Goal: Information Seeking & Learning: Find specific fact

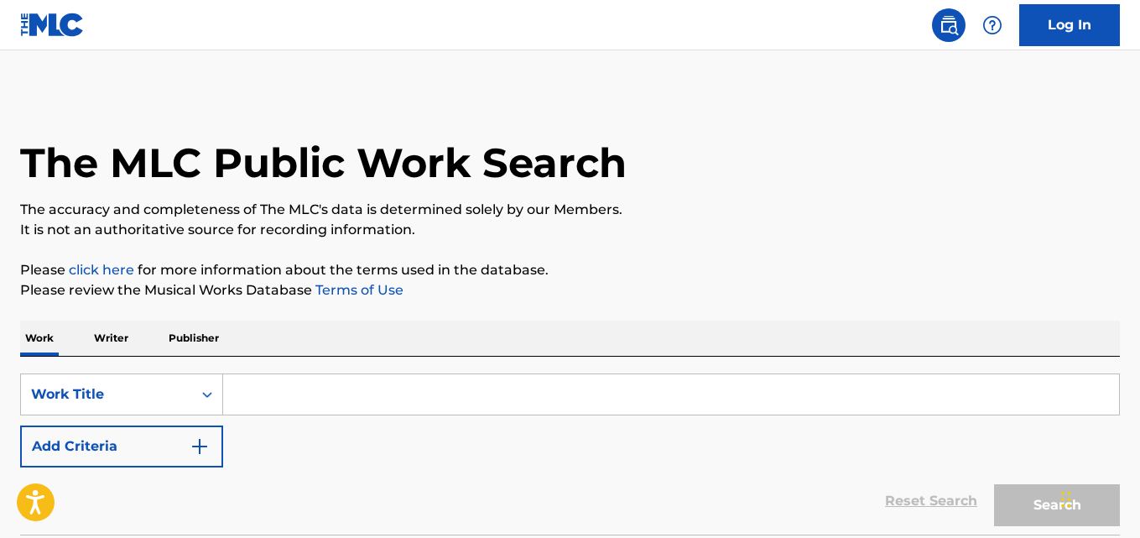
click at [395, 407] on input "Search Form" at bounding box center [671, 394] width 896 height 40
paste input "Cause I'm A Playa"
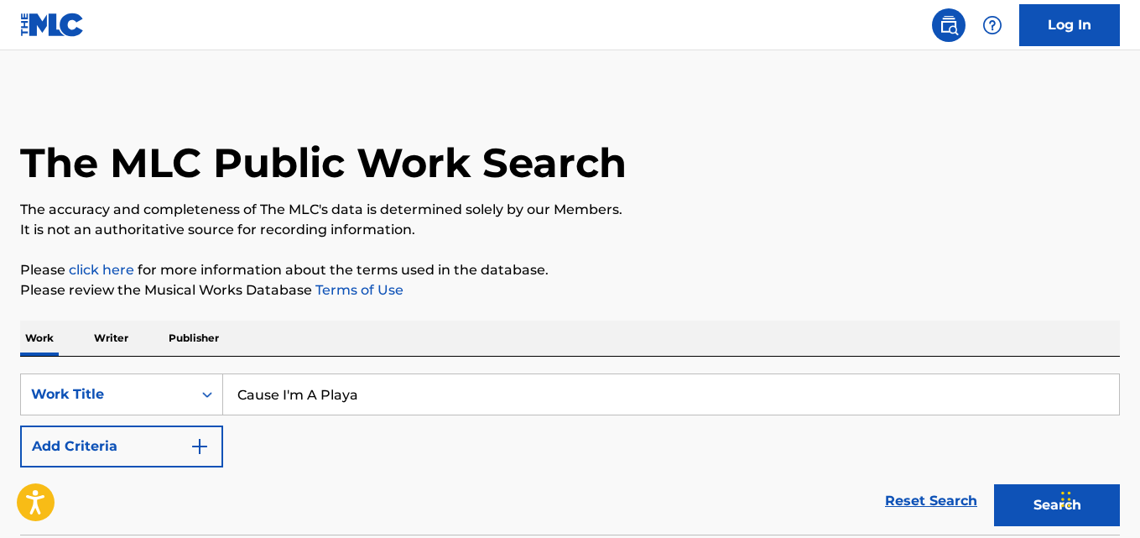
type input "Cause I'm A Playa"
click at [181, 455] on button "Add Criteria" at bounding box center [121, 446] width 203 height 42
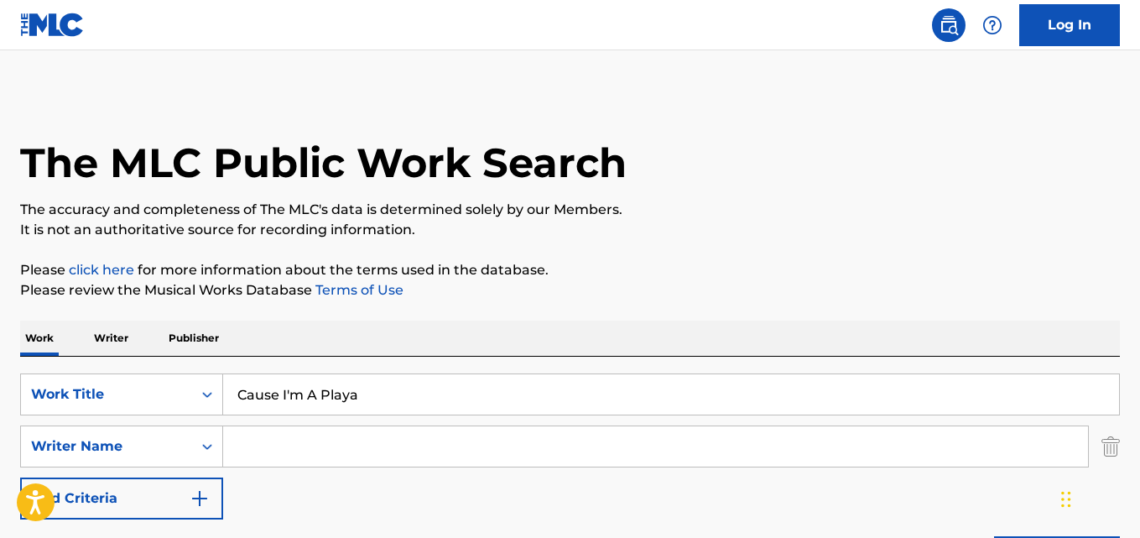
click at [251, 457] on input "Search Form" at bounding box center [655, 446] width 865 height 40
paste input "Project Pat"
drag, startPoint x: 408, startPoint y: 399, endPoint x: 129, endPoint y: 399, distance: 278.4
click at [129, 399] on div "SearchWithCriteria13a706ea-4c51-4696-b5a1-2184da018baf Work Title Cause I'm A P…" at bounding box center [569, 394] width 1099 height 42
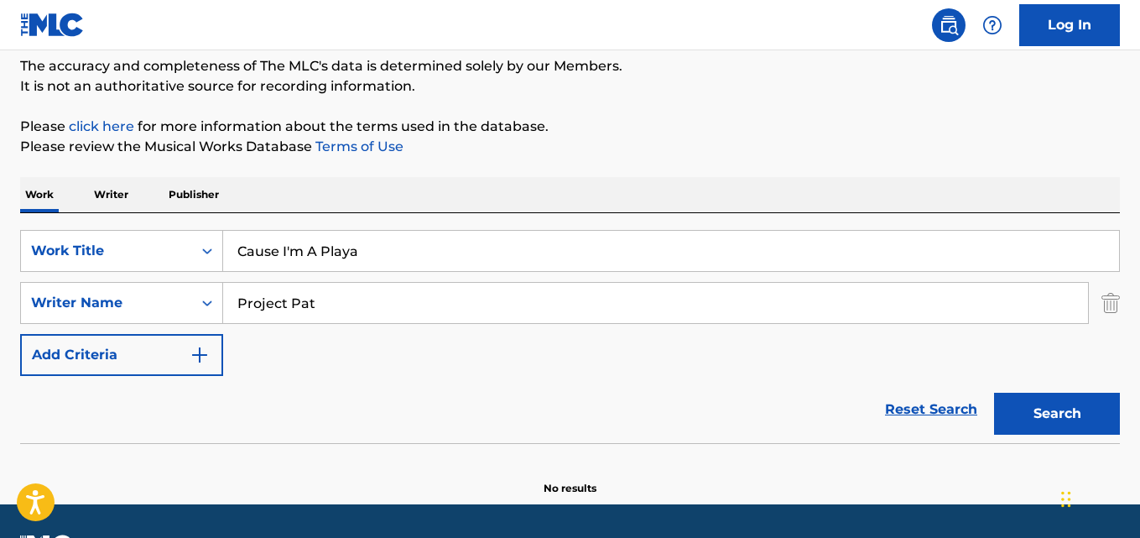
scroll to position [190, 0]
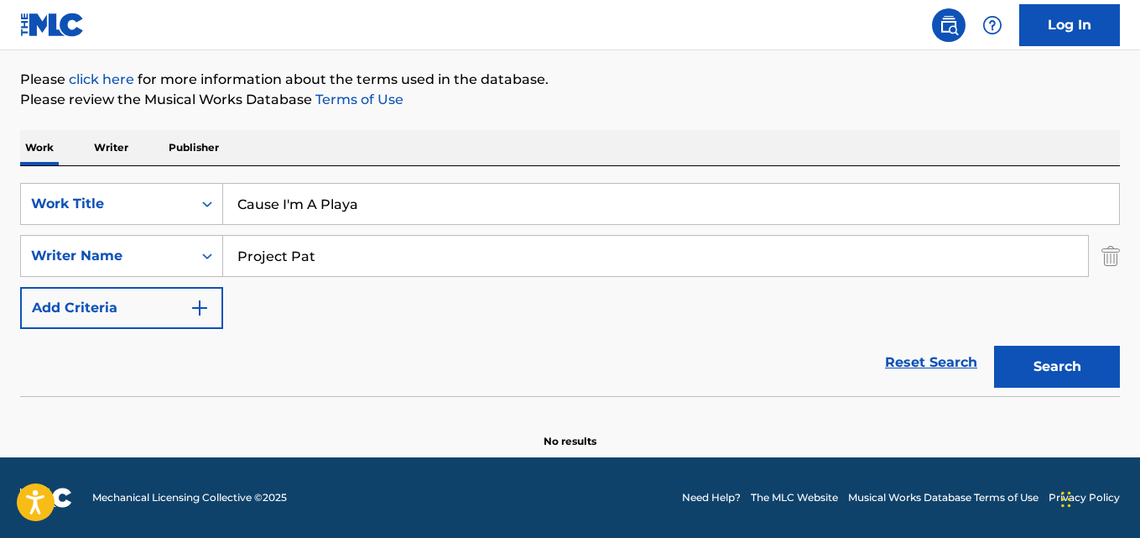
click at [795, 83] on p "Please click here for more information about the terms used in the database." at bounding box center [569, 80] width 1099 height 20
drag, startPoint x: 202, startPoint y: 253, endPoint x: 117, endPoint y: 253, distance: 85.5
click at [117, 253] on div "SearchWithCriteria3ec1be05-8644-4d37-9df7-56a53dceef6a Writer Name Project Pat" at bounding box center [569, 256] width 1099 height 42
click at [994, 346] on button "Search" at bounding box center [1057, 367] width 126 height 42
drag, startPoint x: 267, startPoint y: 251, endPoint x: 187, endPoint y: 251, distance: 79.7
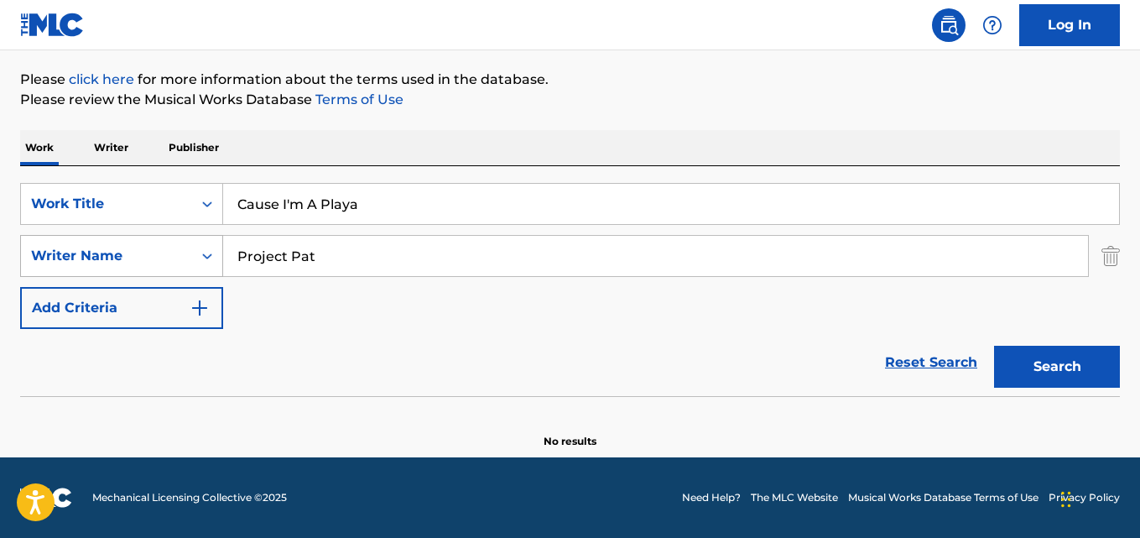
click at [187, 251] on div "SearchWithCriteria3ec1be05-8644-4d37-9df7-56a53dceef6a Writer Name Project Pat" at bounding box center [569, 256] width 1099 height 42
paste input "Houston"
type input "Houston"
click at [994, 346] on button "Search" at bounding box center [1057, 367] width 126 height 42
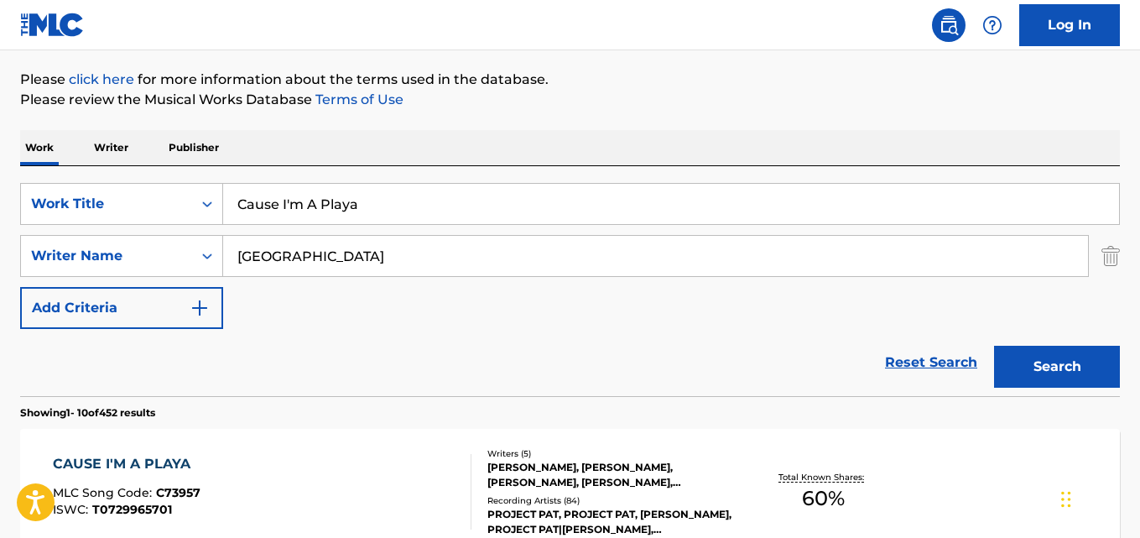
click at [474, 324] on div "SearchWithCriteria13a706ea-4c51-4696-b5a1-2184da018baf Work Title Cause I'm A P…" at bounding box center [569, 256] width 1099 height 146
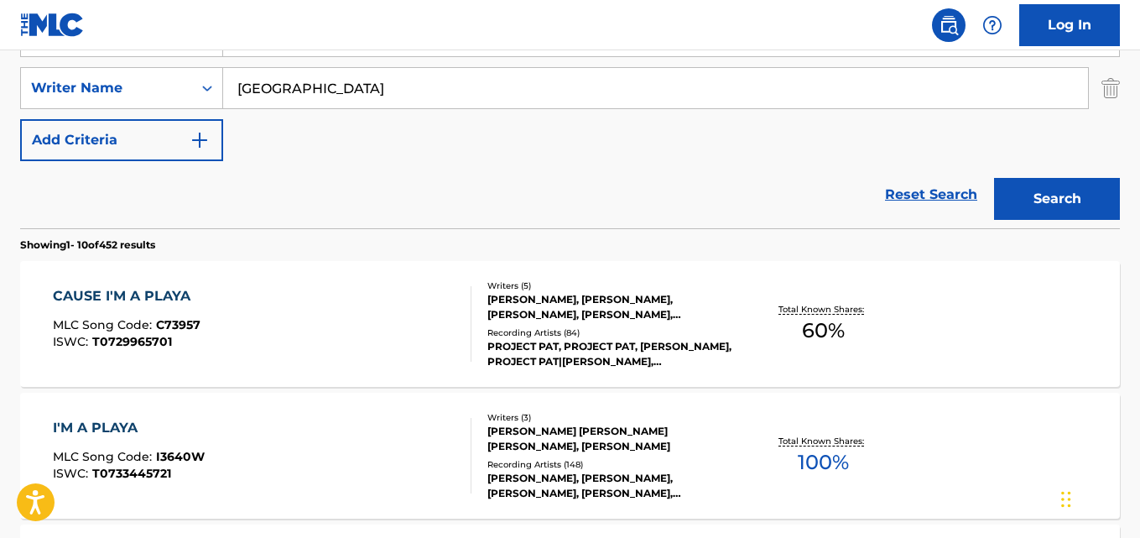
scroll to position [274, 0]
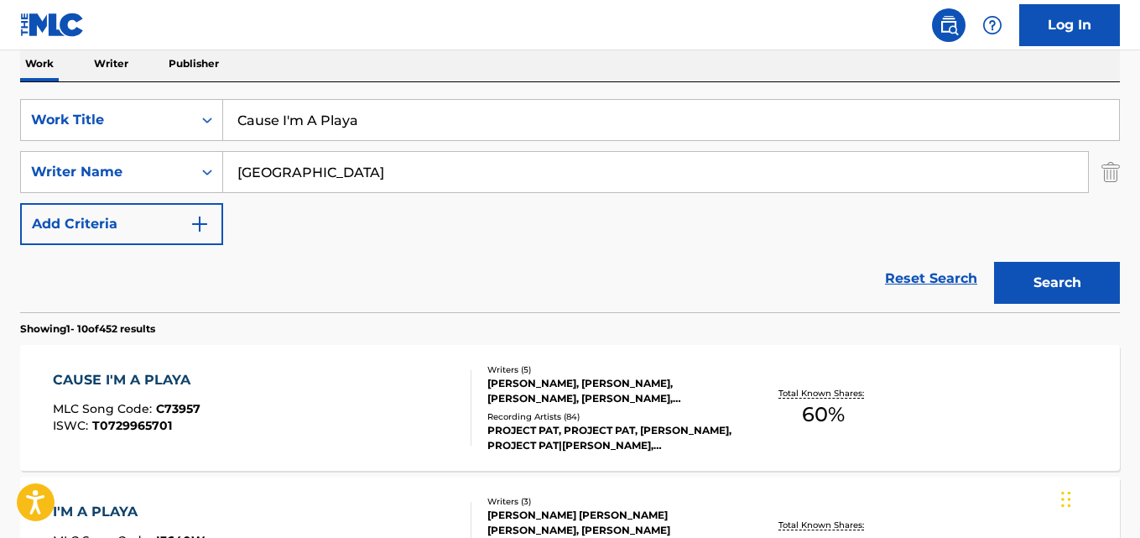
click at [178, 379] on div "CAUSE I'M A PLAYA" at bounding box center [127, 380] width 148 height 20
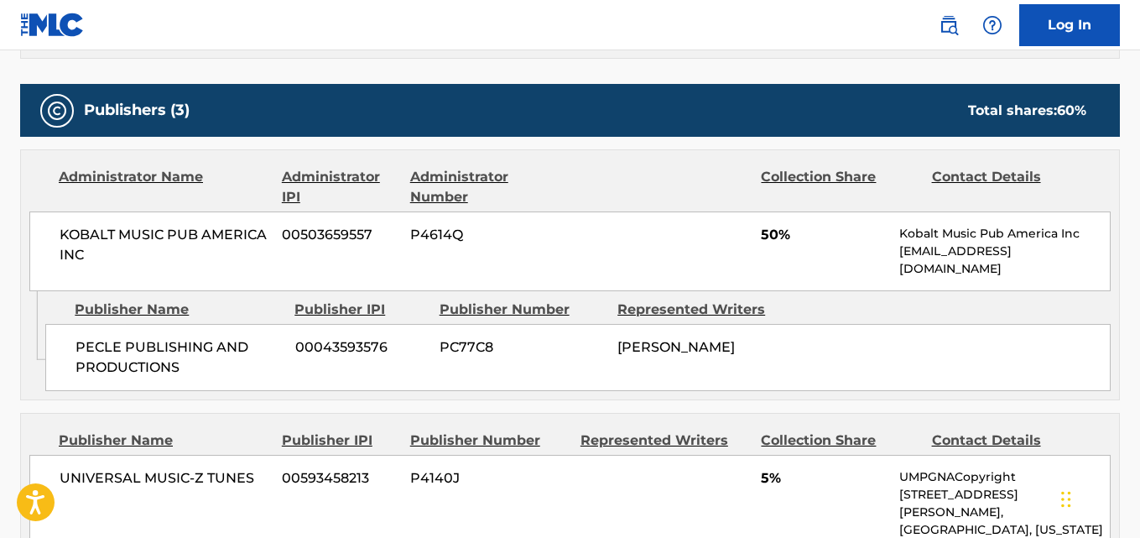
scroll to position [755, 0]
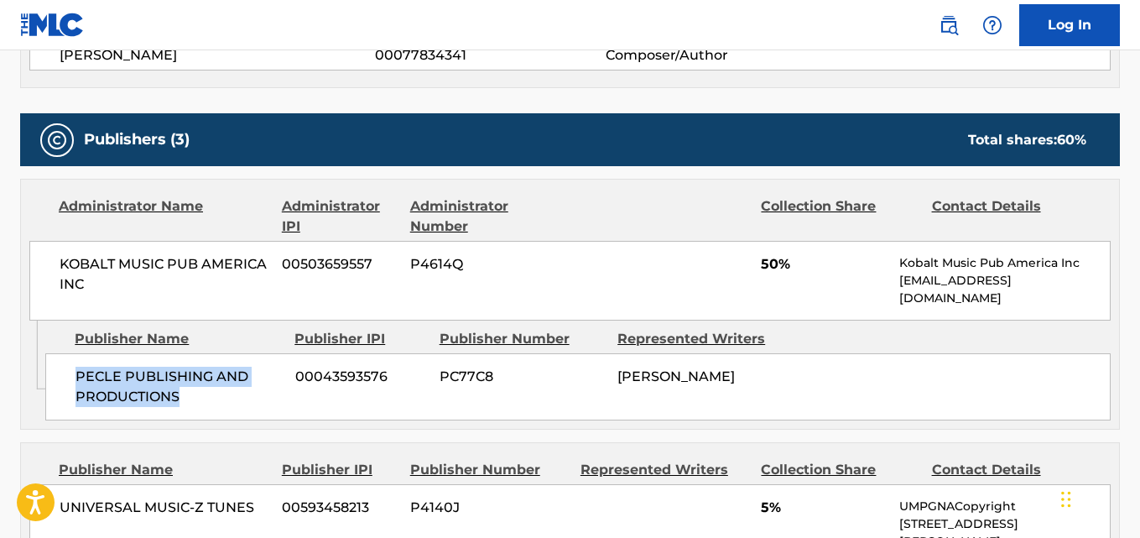
drag, startPoint x: 74, startPoint y: 377, endPoint x: 200, endPoint y: 393, distance: 127.7
click at [200, 393] on div "PECLE PUBLISHING AND PRODUCTIONS 00043593576 PC77C8 FRANKIE BEVERLY" at bounding box center [577, 386] width 1065 height 67
copy span "PECLE PUBLISHING AND PRODUCTIONS"
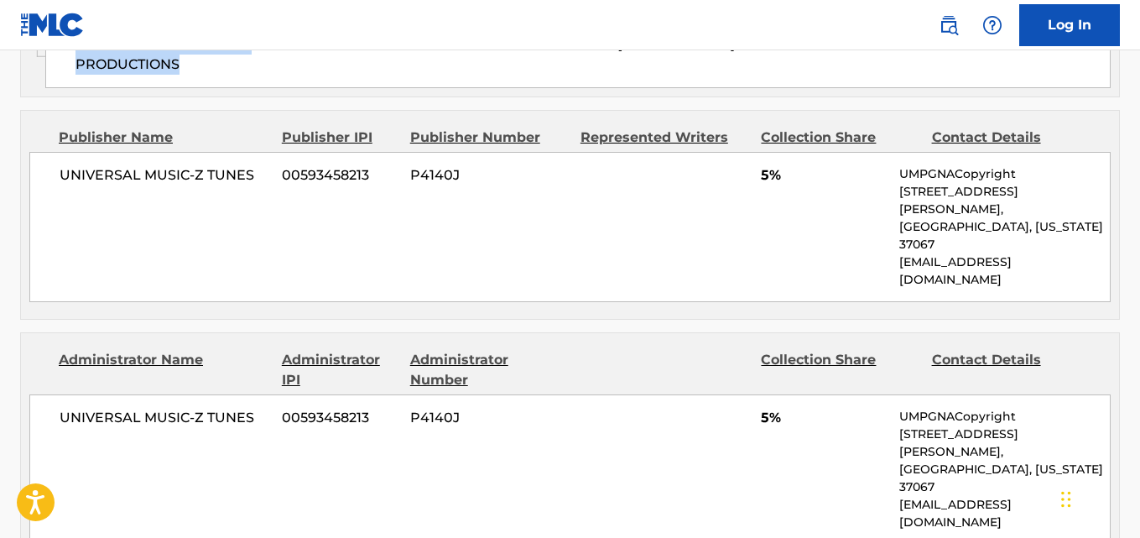
scroll to position [1090, 0]
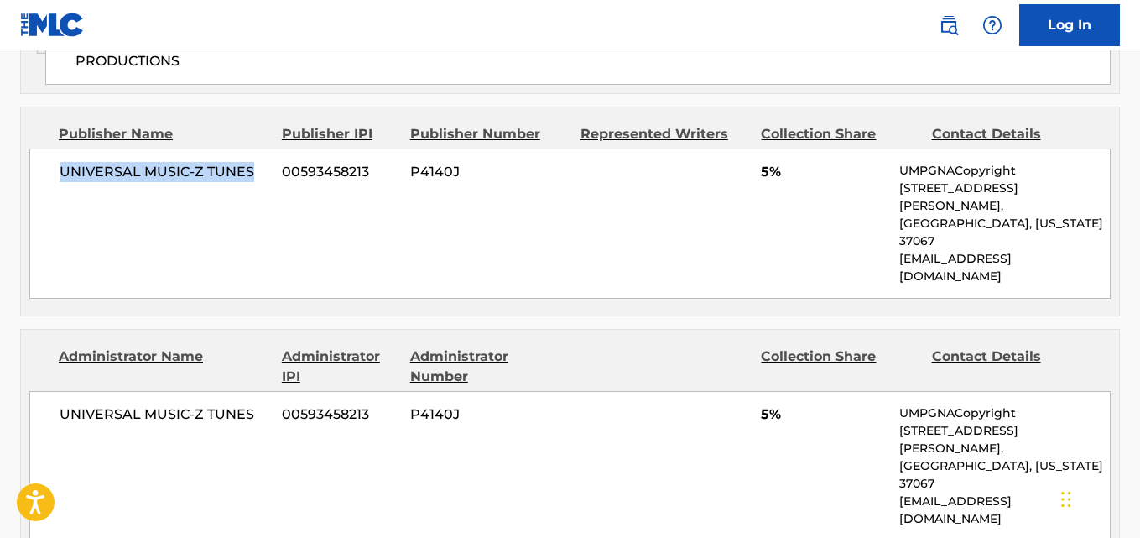
drag, startPoint x: 56, startPoint y: 179, endPoint x: 251, endPoint y: 174, distance: 194.6
click at [251, 174] on div "UNIVERSAL MUSIC-Z TUNES 00593458213 P4140J 5% UMPGNACopyright 1550 W. McEwen Dr…" at bounding box center [569, 223] width 1081 height 150
click at [251, 174] on span "UNIVERSAL MUSIC-Z TUNES" at bounding box center [165, 172] width 210 height 20
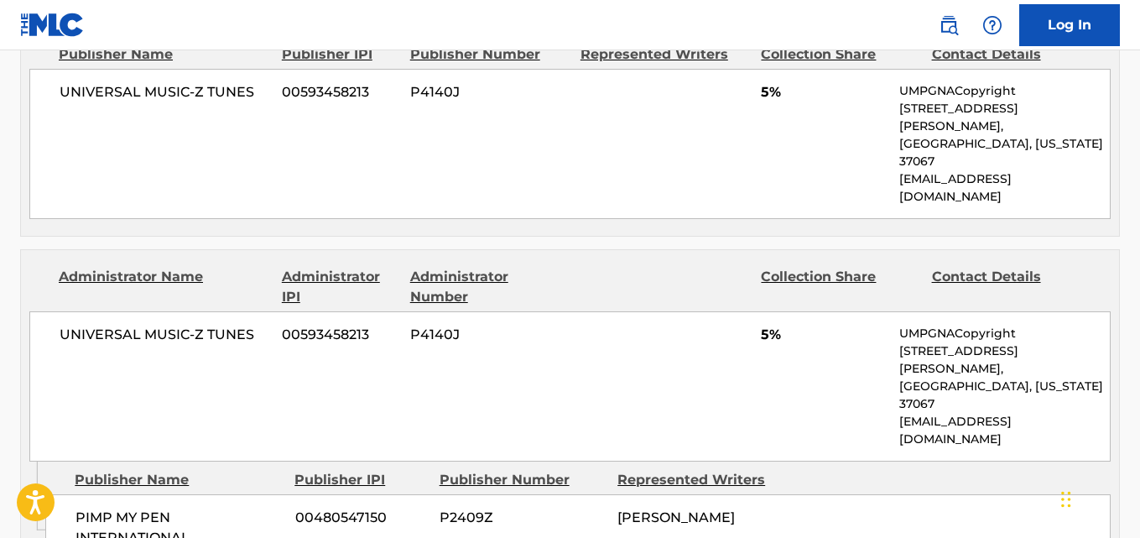
scroll to position [1174, 0]
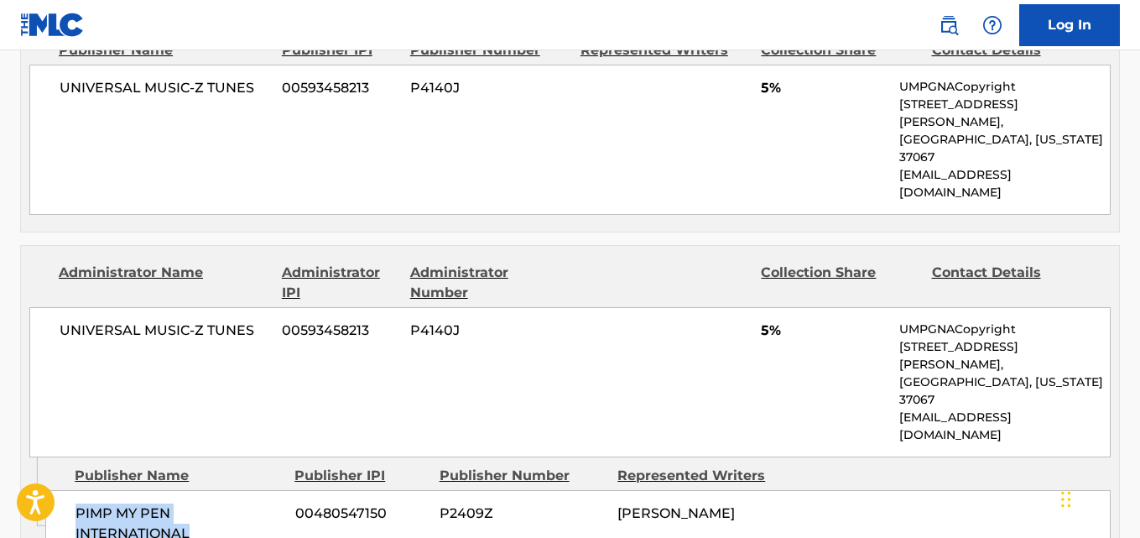
drag, startPoint x: 70, startPoint y: 409, endPoint x: 231, endPoint y: 434, distance: 163.7
click at [231, 490] on div "PIMP MY PEN INTERNATIONAL 00480547150 P2409Z CHAD L BUTLER" at bounding box center [577, 523] width 1065 height 67
copy span "PIMP MY PEN INTERNATIONAL"
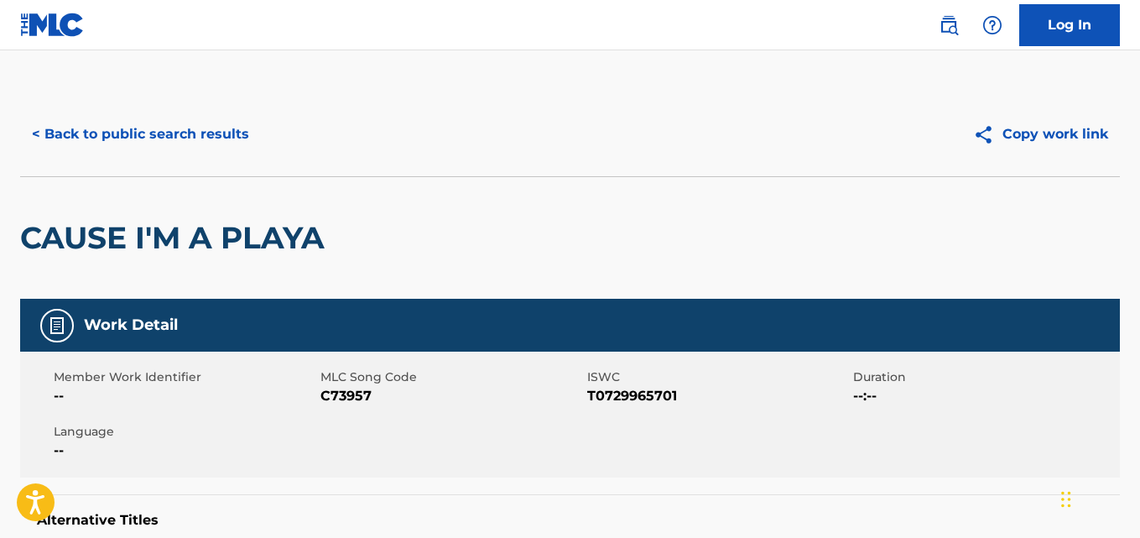
scroll to position [84, 0]
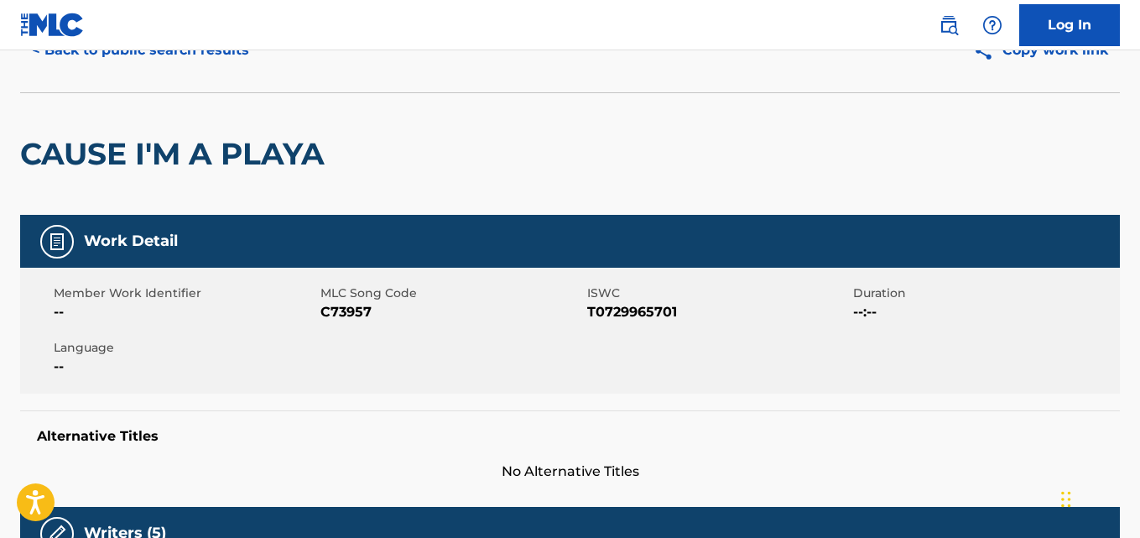
click at [164, 60] on button "< Back to public search results" at bounding box center [140, 50] width 241 height 42
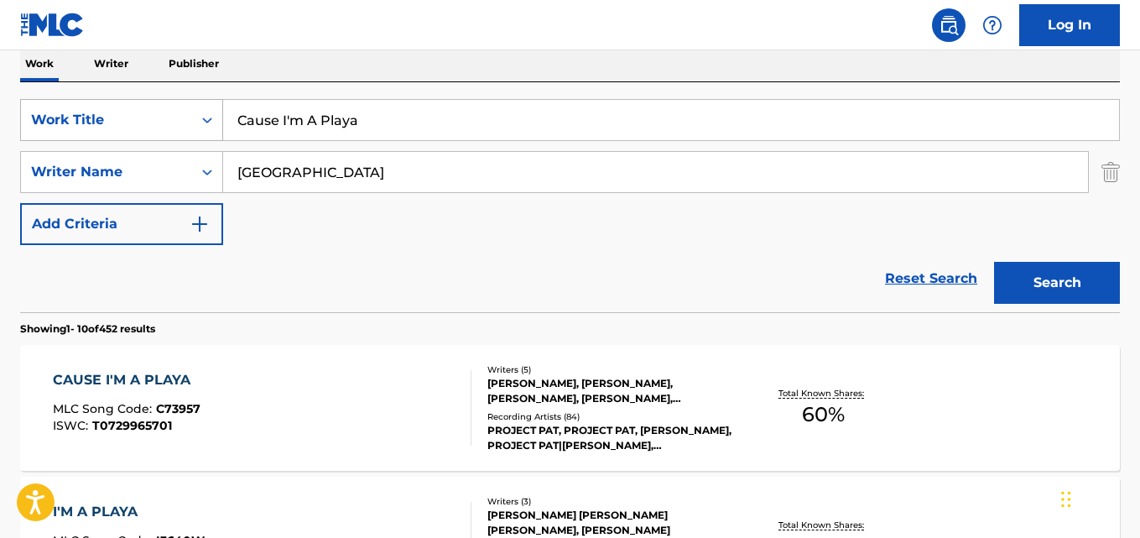
drag, startPoint x: 437, startPoint y: 124, endPoint x: 178, endPoint y: 120, distance: 259.2
click at [178, 120] on div "SearchWithCriteria13a706ea-4c51-4696-b5a1-2184da018baf Work Title Cause I'm A P…" at bounding box center [569, 120] width 1099 height 42
paste input "Take Sum"
type input "Take Sum"
click at [1053, 285] on button "Search" at bounding box center [1057, 283] width 126 height 42
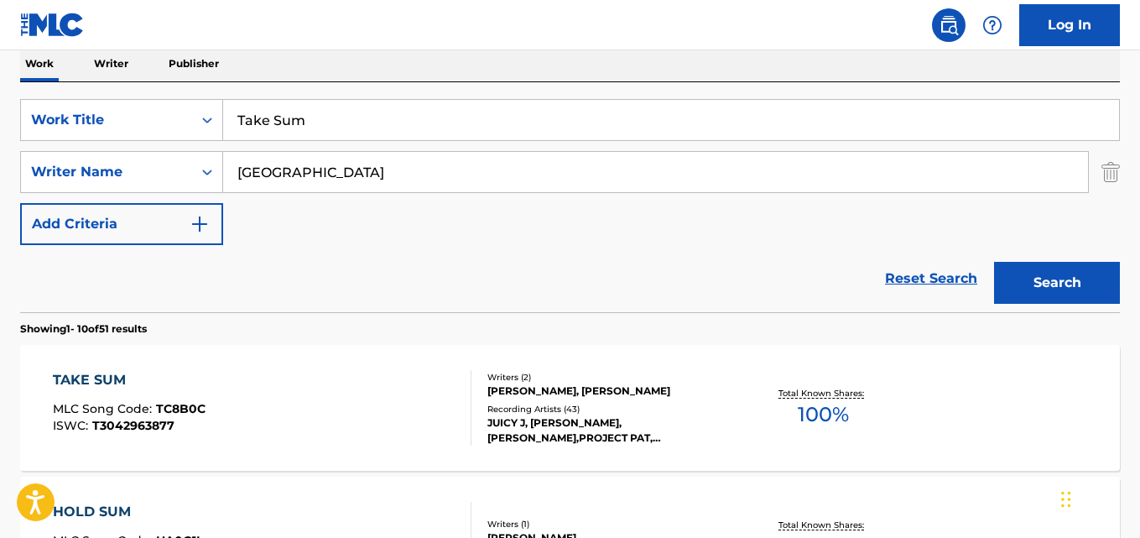
click at [444, 216] on div "SearchWithCriteria13a706ea-4c51-4696-b5a1-2184da018baf Work Title Take Sum Sear…" at bounding box center [569, 172] width 1099 height 146
click at [482, 237] on div "SearchWithCriteria13a706ea-4c51-4696-b5a1-2184da018baf Work Title Take Sum Sear…" at bounding box center [569, 172] width 1099 height 146
click at [107, 375] on div "TAKE SUM" at bounding box center [129, 380] width 153 height 20
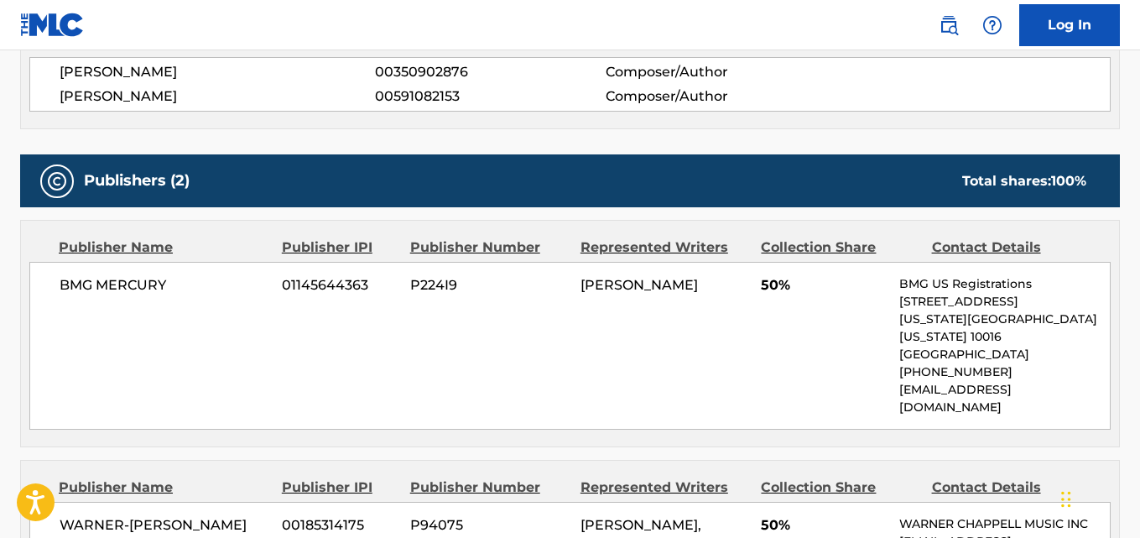
scroll to position [671, 0]
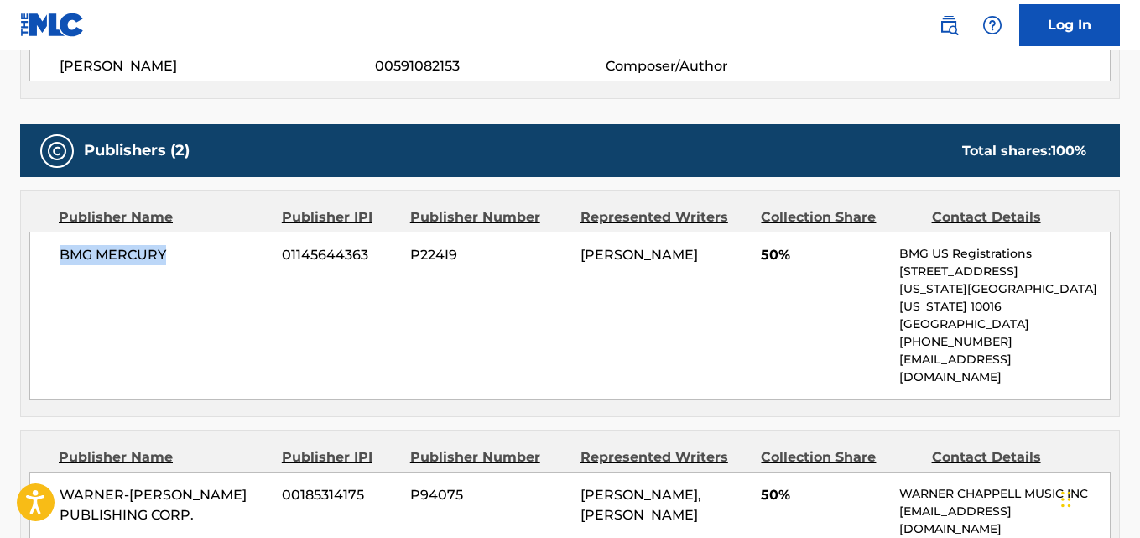
drag, startPoint x: 62, startPoint y: 252, endPoint x: 220, endPoint y: 252, distance: 157.7
click at [220, 252] on span "BMG MERCURY" at bounding box center [165, 255] width 210 height 20
copy span "BMG MERCURY"
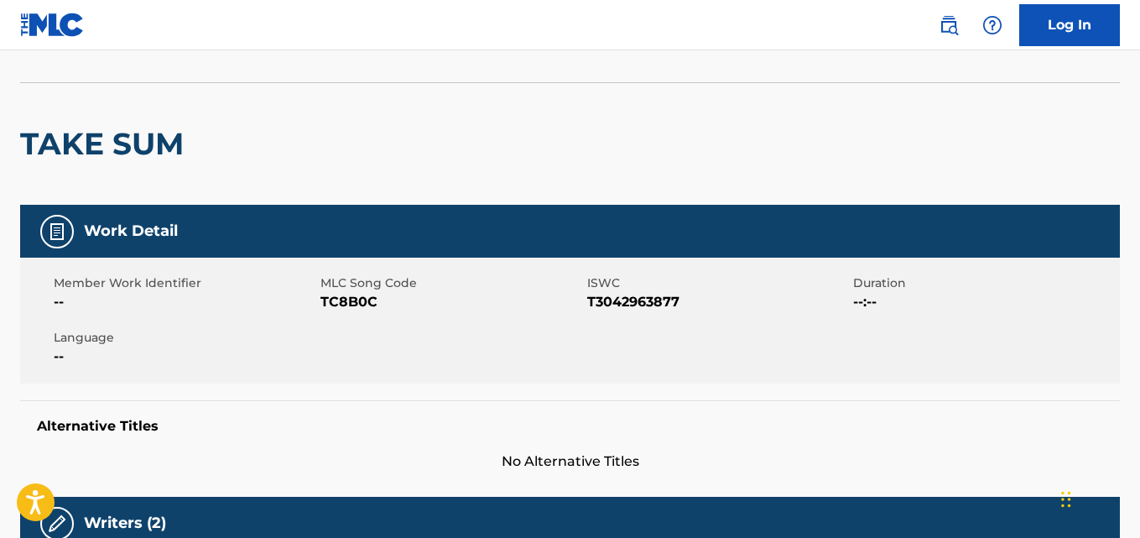
scroll to position [0, 0]
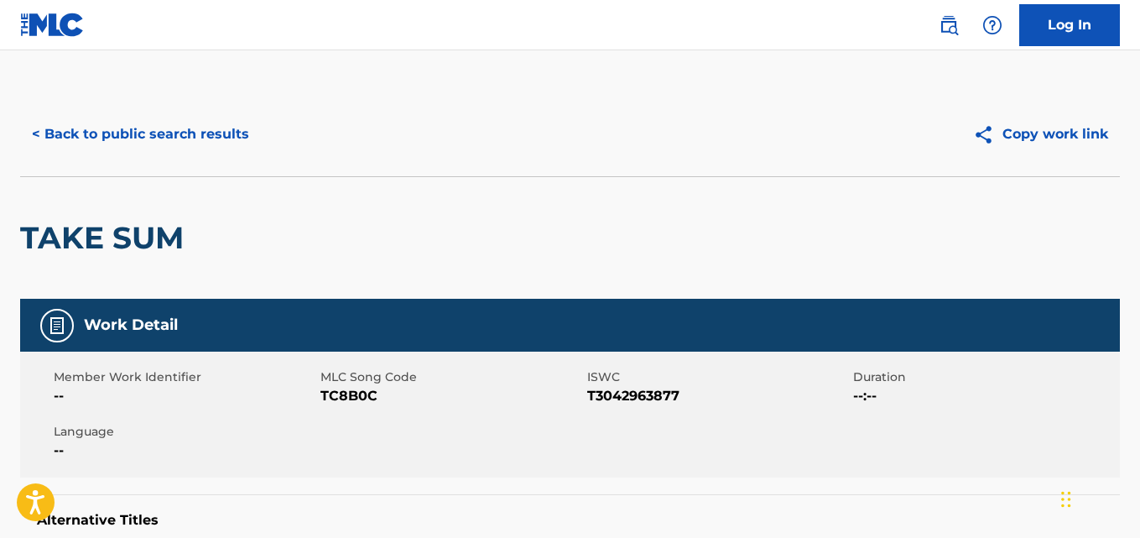
click at [184, 154] on button "< Back to public search results" at bounding box center [140, 134] width 241 height 42
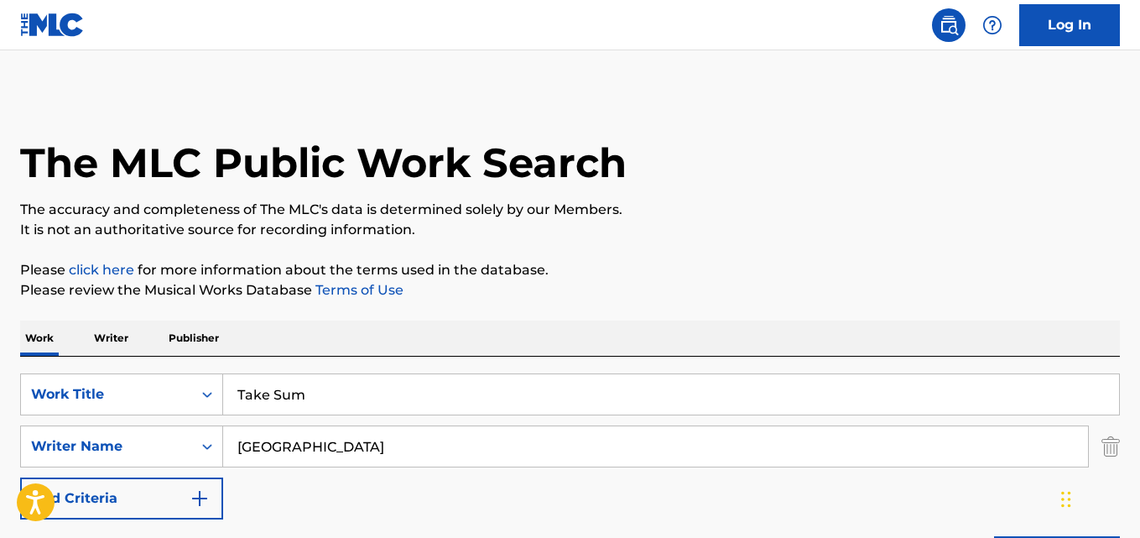
scroll to position [274, 0]
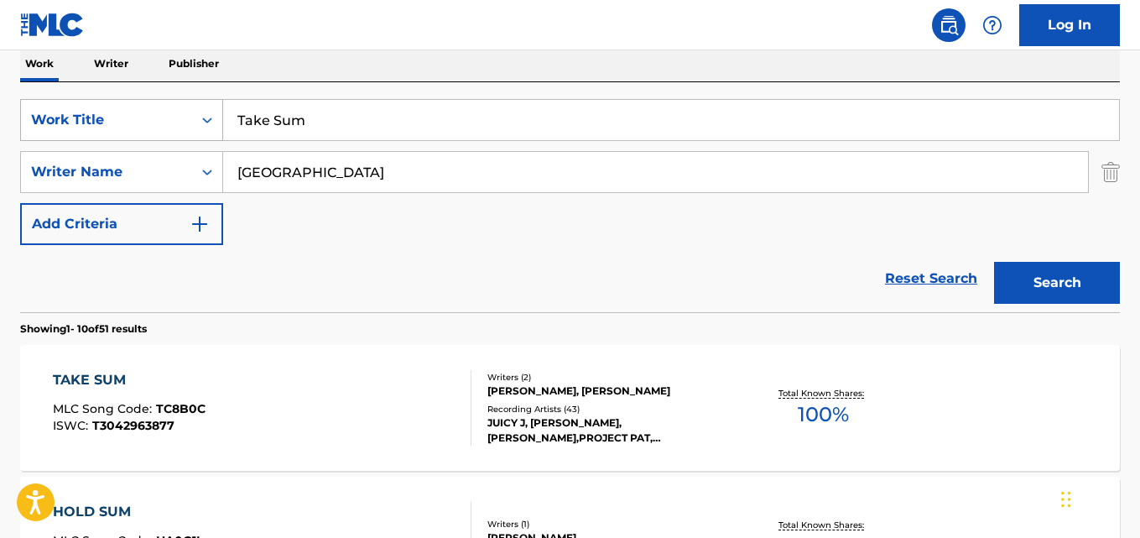
click at [153, 111] on div "SearchWithCriteria13a706ea-4c51-4696-b5a1-2184da018baf Work Title Take Sum" at bounding box center [569, 120] width 1099 height 42
paste input "101"
type input "101"
drag, startPoint x: 384, startPoint y: 165, endPoint x: 156, endPoint y: 171, distance: 228.2
click at [156, 171] on div "SearchWithCriteria3ec1be05-8644-4d37-9df7-56a53dceef6a Writer Name Houston" at bounding box center [569, 172] width 1099 height 42
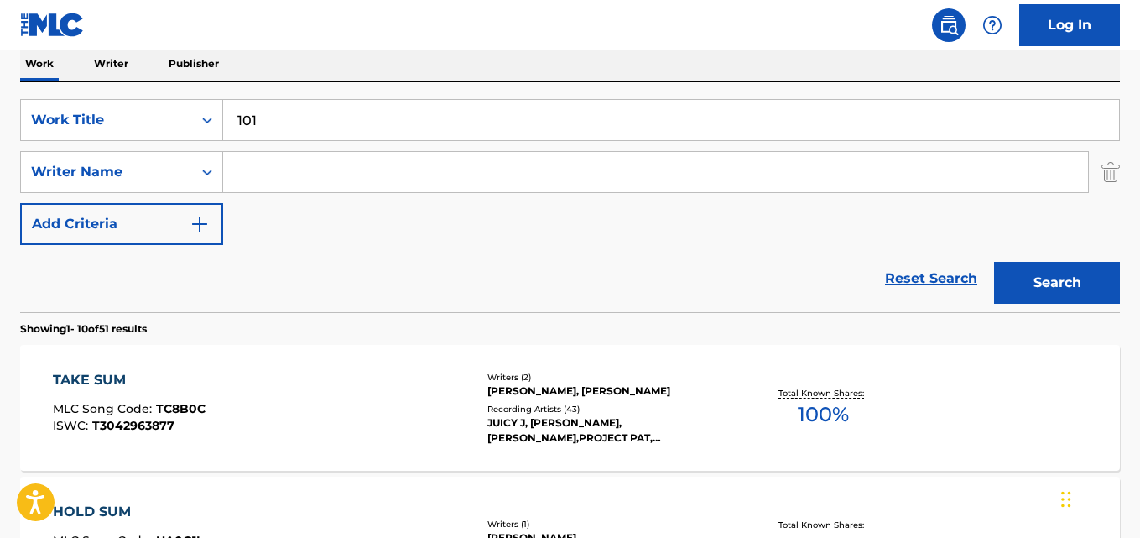
click at [321, 174] on input "Search Form" at bounding box center [655, 172] width 865 height 40
paste input "Quando Rondo"
click at [994, 262] on button "Search" at bounding box center [1057, 283] width 126 height 42
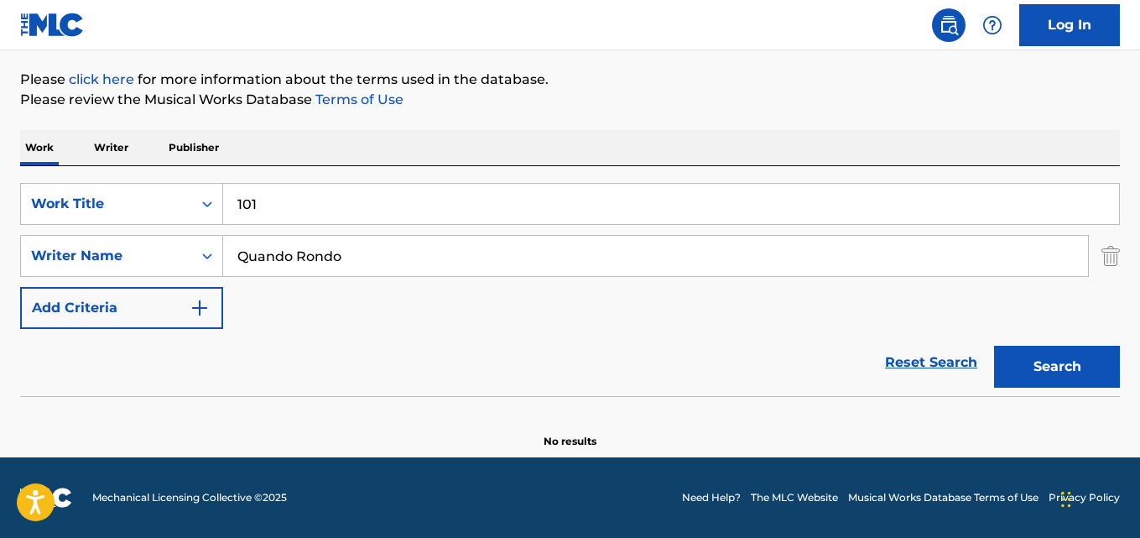
scroll to position [190, 0]
drag, startPoint x: 384, startPoint y: 257, endPoint x: 179, endPoint y: 264, distance: 204.7
click at [179, 264] on div "SearchWithCriteria3ec1be05-8644-4d37-9df7-56a53dceef6a Writer Name Quando Rondo" at bounding box center [569, 256] width 1099 height 42
paste input "RUSSELL BRANDON JAMAL"
type input "RUSSELL BRANDON JAMAL"
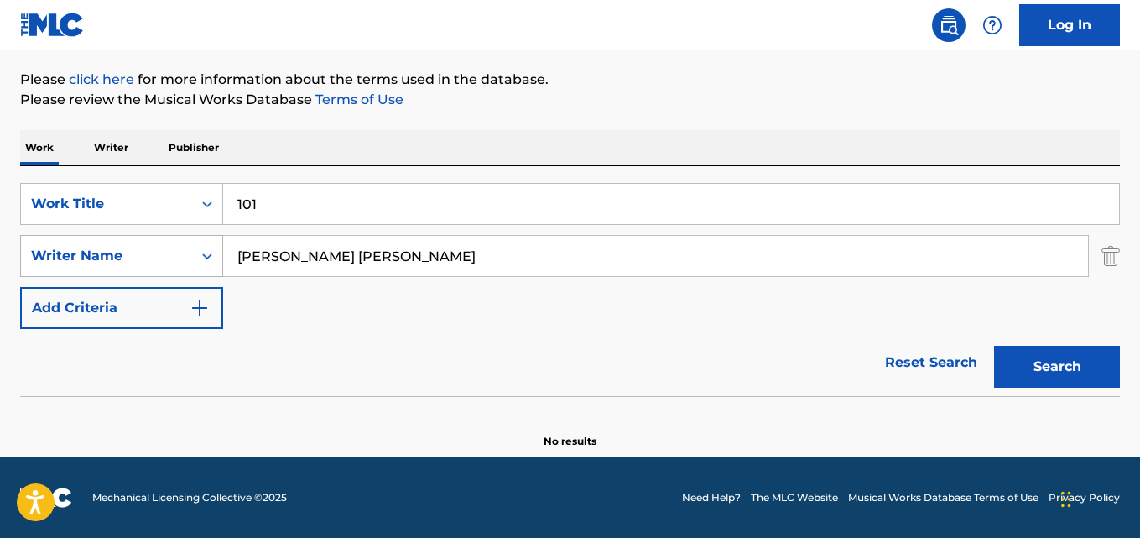
click at [994, 346] on button "Search" at bounding box center [1057, 367] width 126 height 42
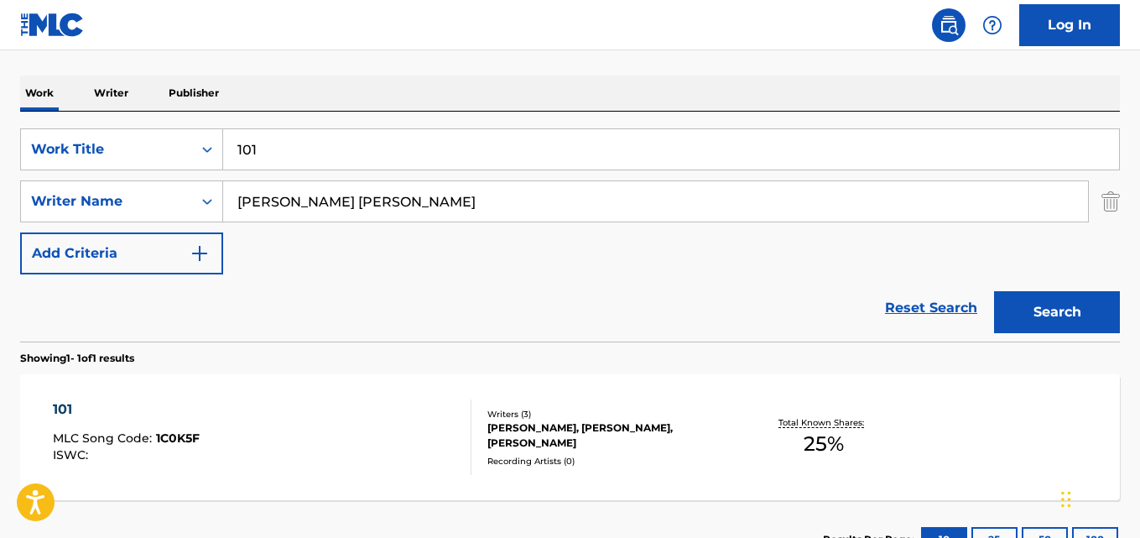
scroll to position [274, 0]
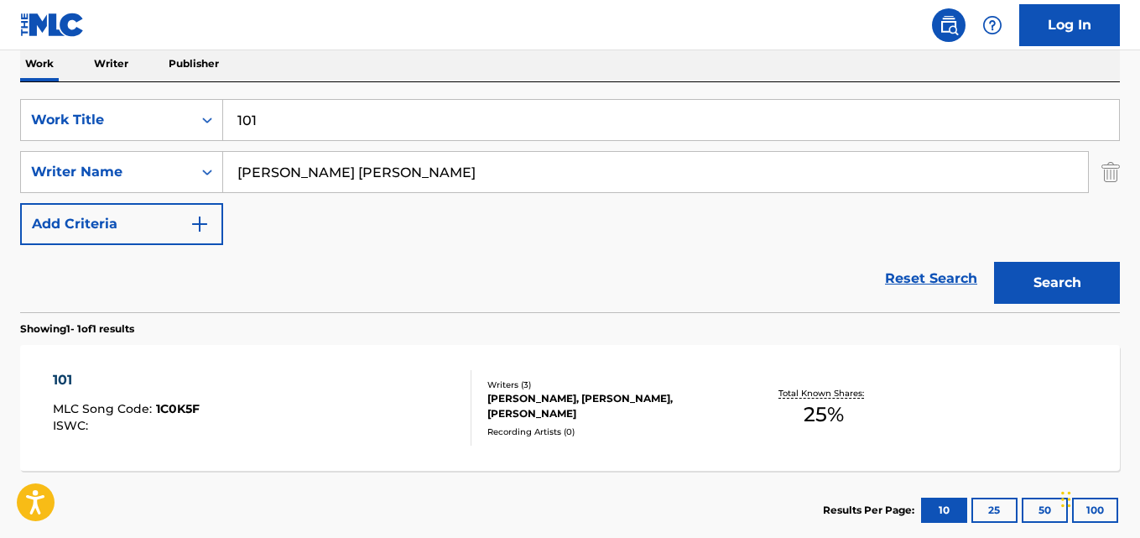
click at [426, 248] on div "Reset Search Search" at bounding box center [569, 278] width 1099 height 67
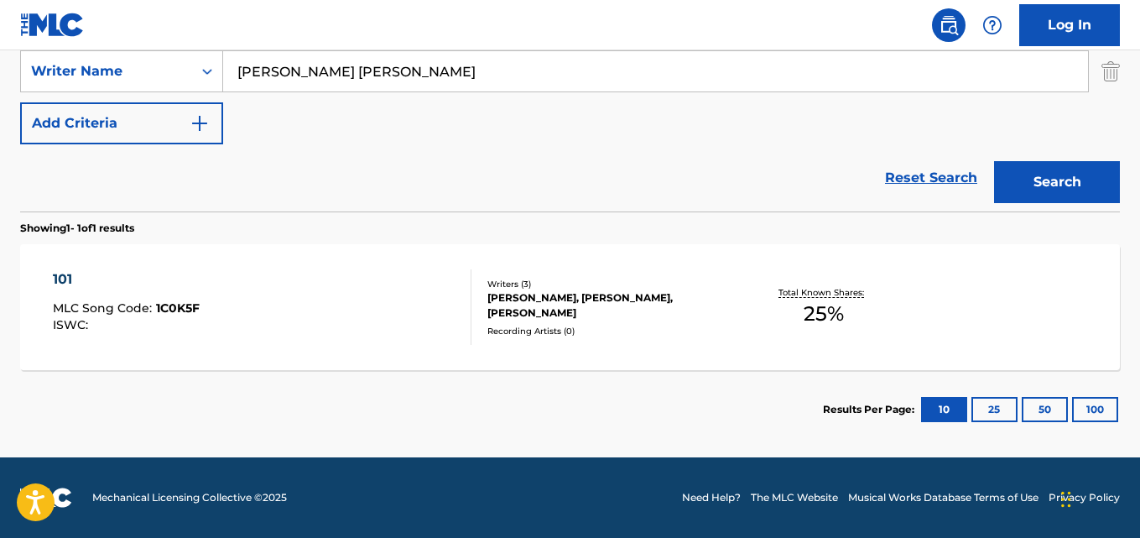
click at [66, 279] on div "101" at bounding box center [126, 279] width 147 height 20
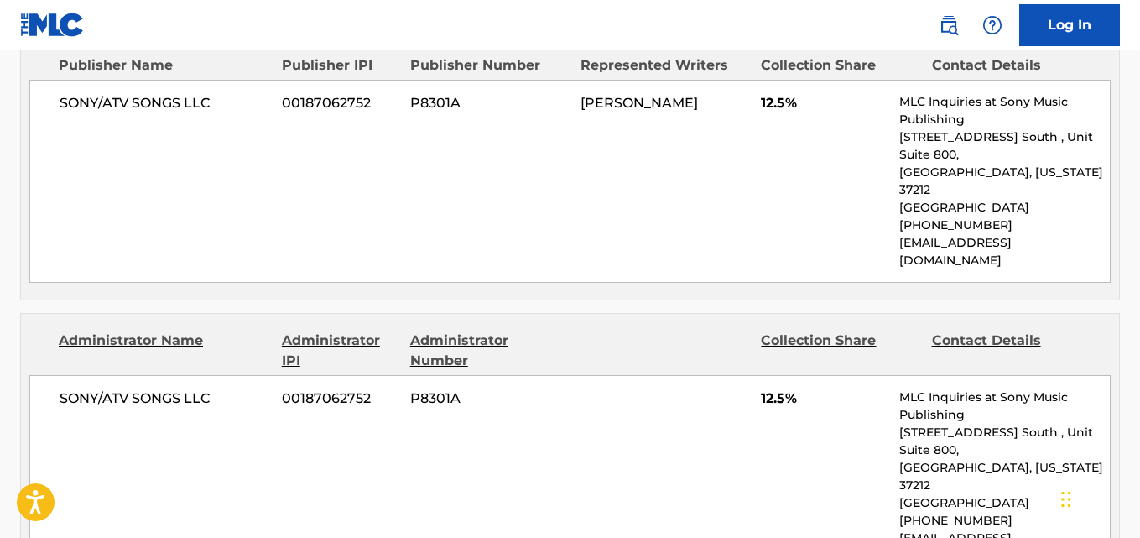
scroll to position [755, 0]
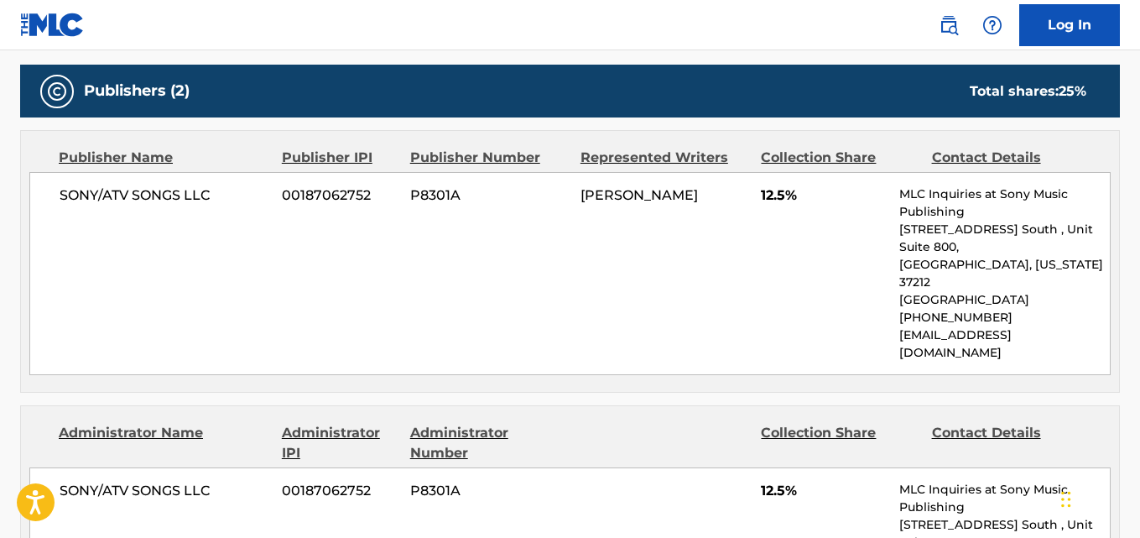
click at [771, 202] on span "12.5%" at bounding box center [824, 195] width 126 height 20
copy span "12.5"
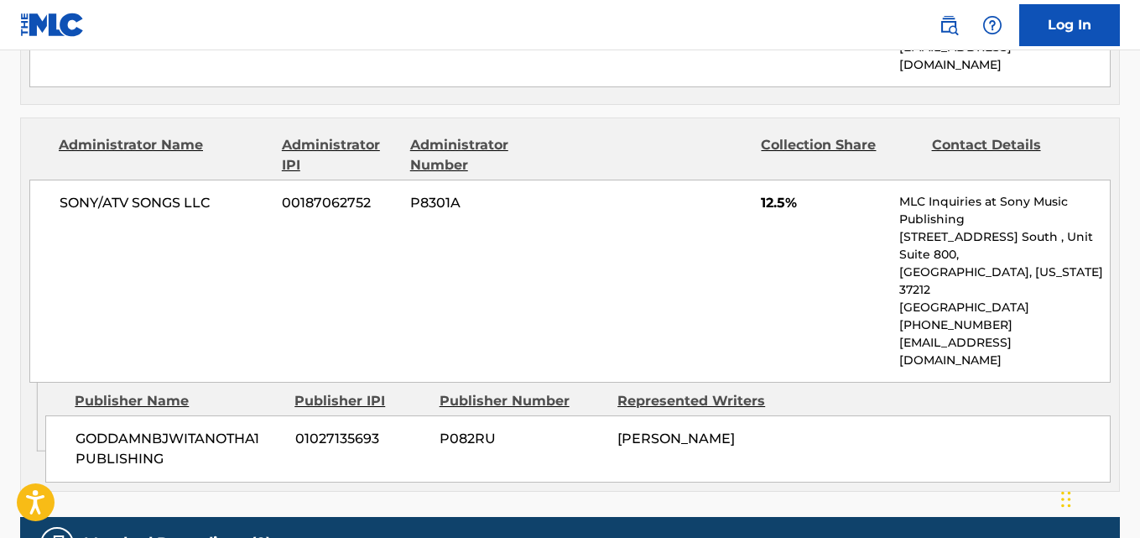
scroll to position [1090, 0]
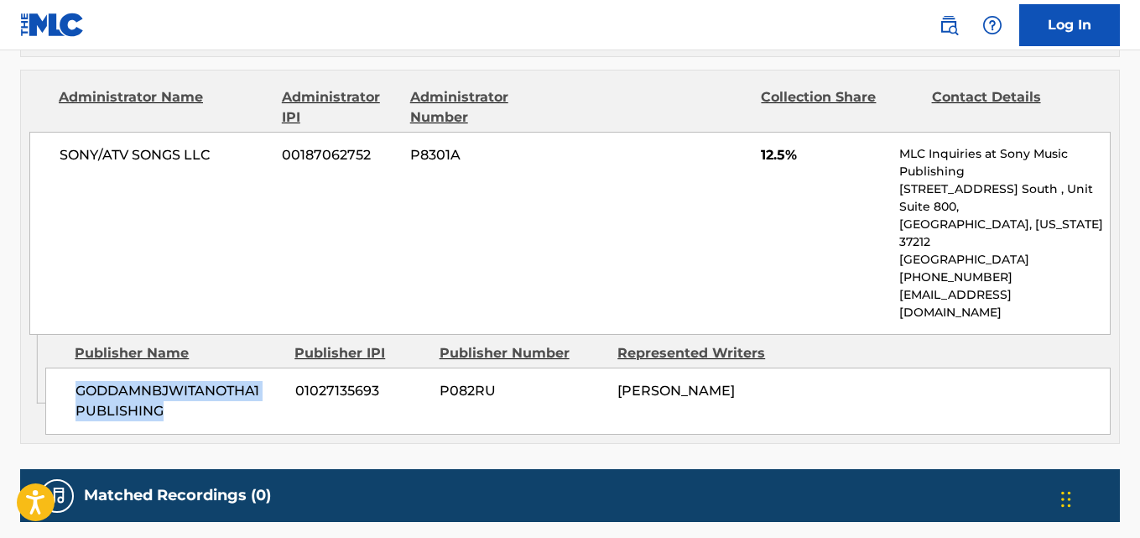
drag, startPoint x: 75, startPoint y: 323, endPoint x: 231, endPoint y: 343, distance: 157.3
click at [231, 367] on div "GODDAMNBJWITANOTHA1 PUBLISHING 01027135693 P082RU BRANDON JAMAL RUSSELL" at bounding box center [577, 400] width 1065 height 67
copy span "GODDAMNBJWITANOTHA1 PUBLISHING"
click at [767, 145] on span "12.5%" at bounding box center [824, 155] width 126 height 20
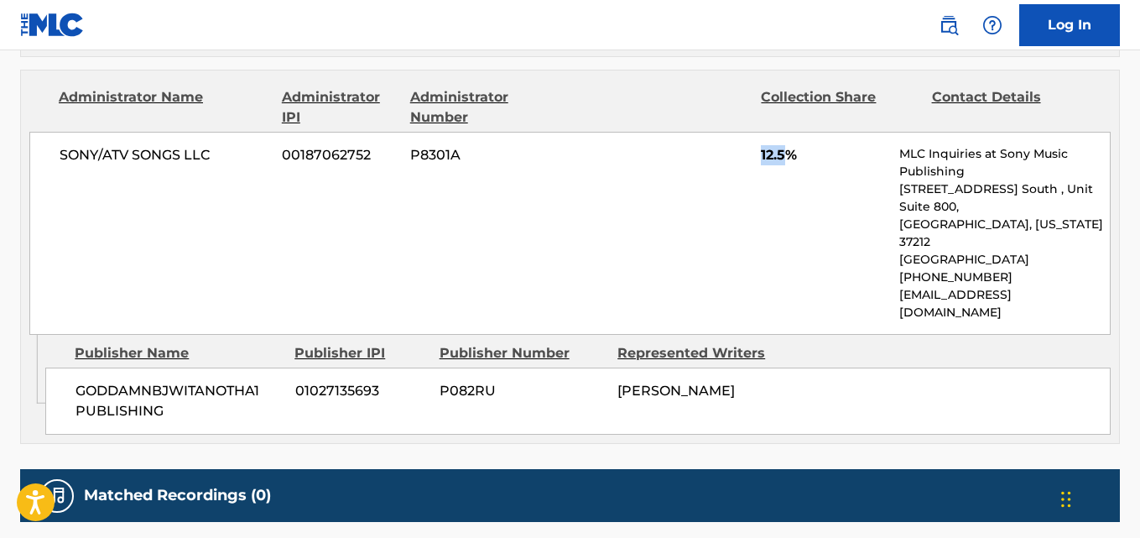
click at [767, 145] on span "12.5%" at bounding box center [824, 155] width 126 height 20
copy span "12.5"
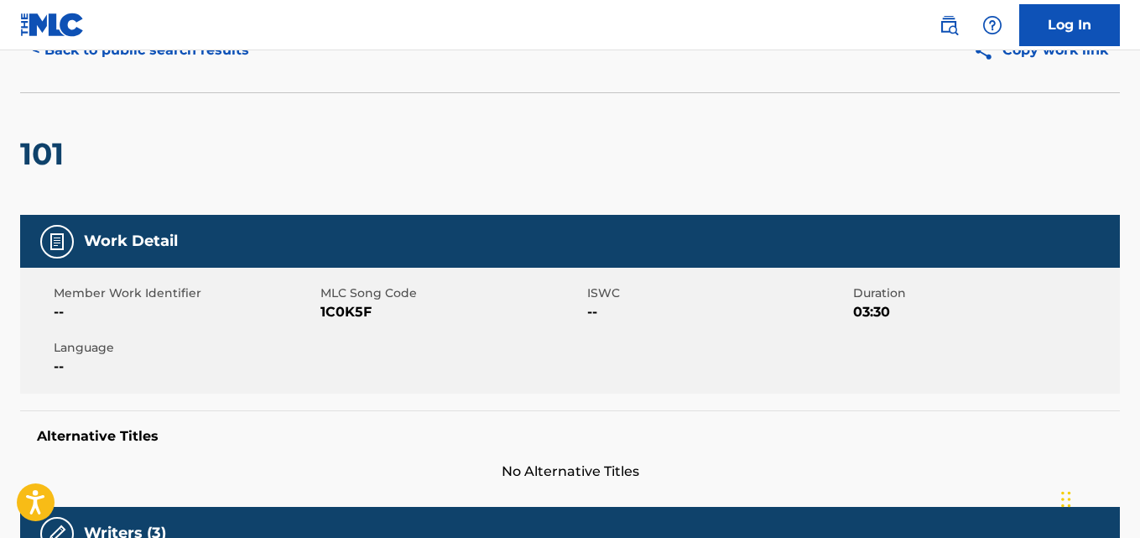
scroll to position [0, 0]
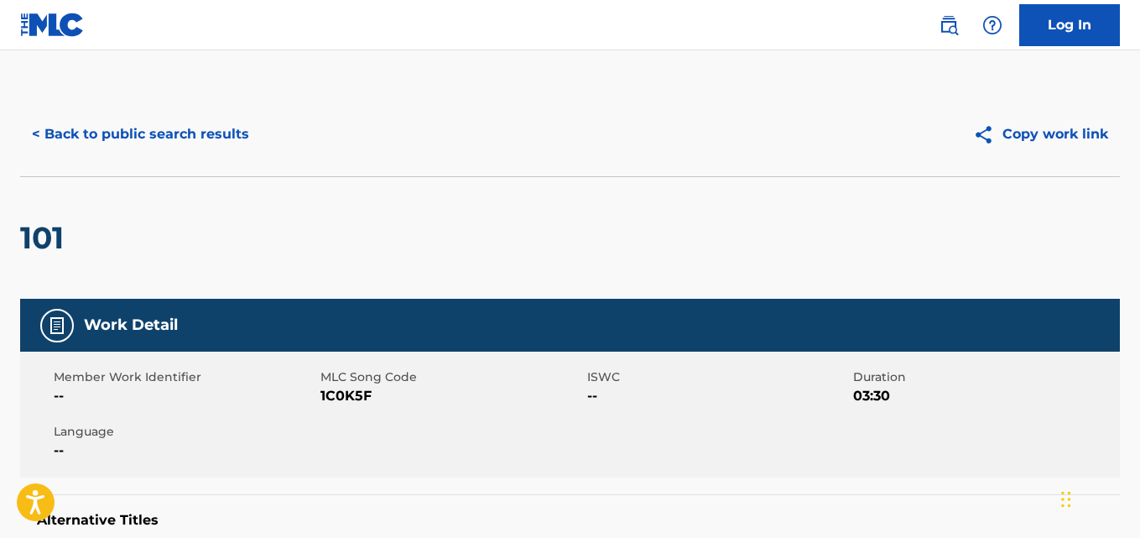
click at [215, 143] on button "< Back to public search results" at bounding box center [140, 134] width 241 height 42
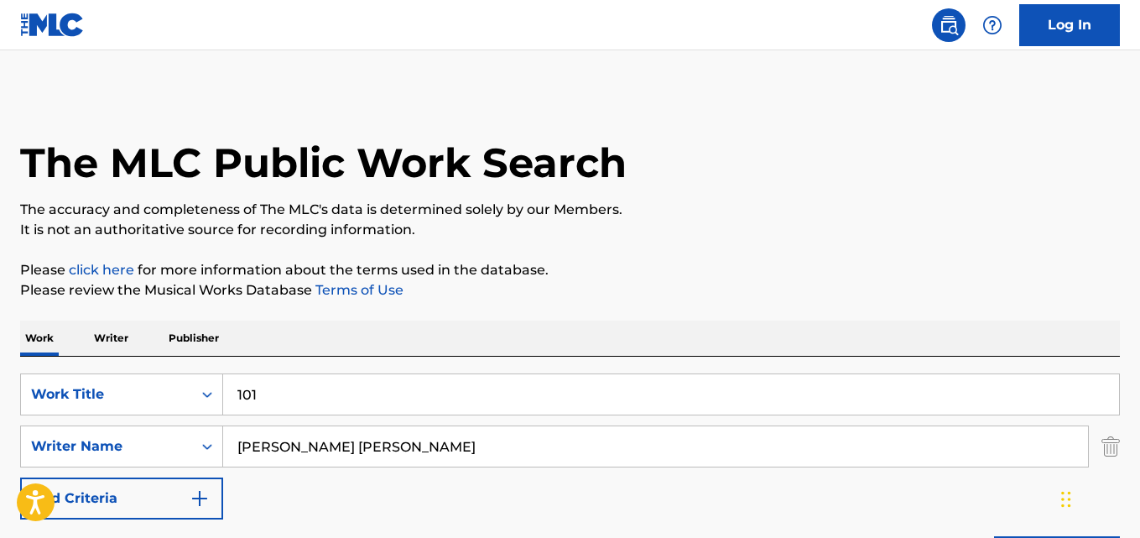
scroll to position [279, 0]
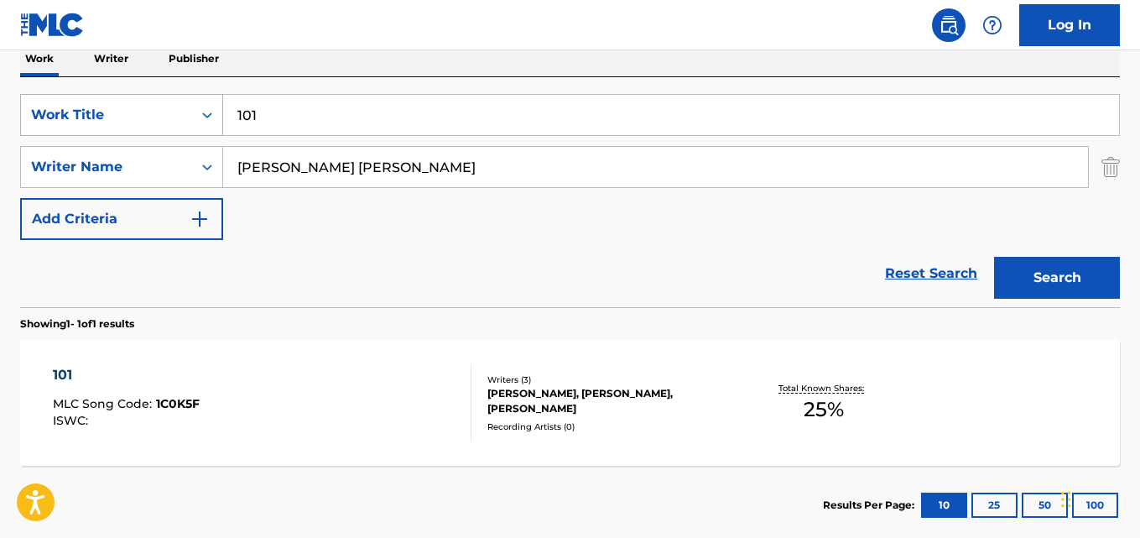
drag, startPoint x: 394, startPoint y: 122, endPoint x: 103, endPoint y: 122, distance: 291.0
click at [103, 122] on div "SearchWithCriteria13a706ea-4c51-4696-b5a1-2184da018baf Work Title 101" at bounding box center [569, 115] width 1099 height 42
paste input "2"
type input "21"
drag, startPoint x: 344, startPoint y: 172, endPoint x: 143, endPoint y: 167, distance: 200.5
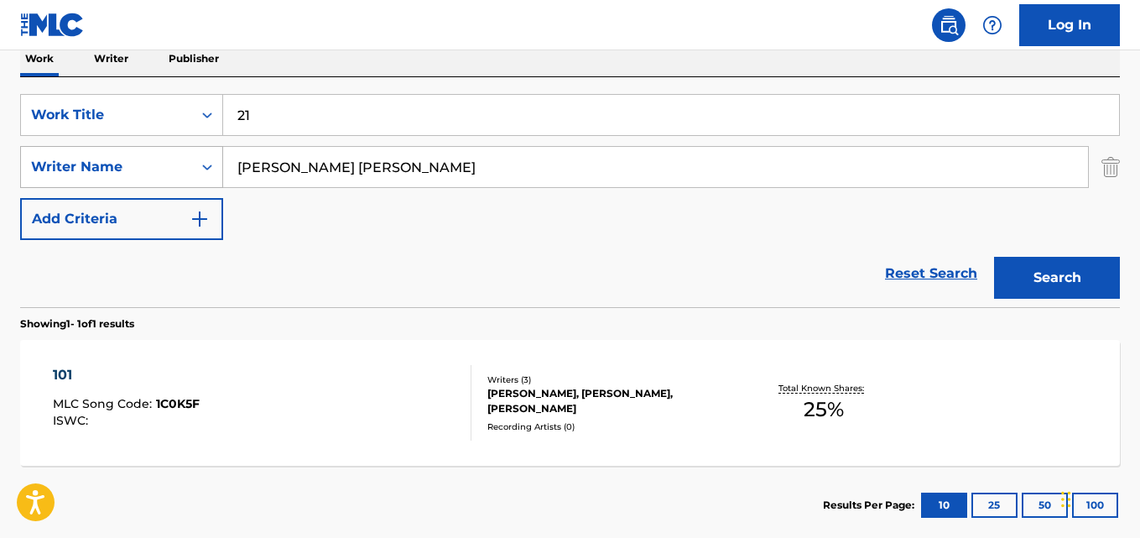
click at [143, 167] on div "SearchWithCriteria3ec1be05-8644-4d37-9df7-56a53dceef6a Writer Name RUSSELL BRAN…" at bounding box center [569, 167] width 1099 height 42
drag, startPoint x: 392, startPoint y: 126, endPoint x: 174, endPoint y: 122, distance: 218.1
click at [174, 122] on div "SearchWithCriteria13a706ea-4c51-4696-b5a1-2184da018baf Work Title 21" at bounding box center [569, 115] width 1099 height 42
click at [356, 180] on input "Search Form" at bounding box center [655, 167] width 865 height 40
paste input "Tyquian"
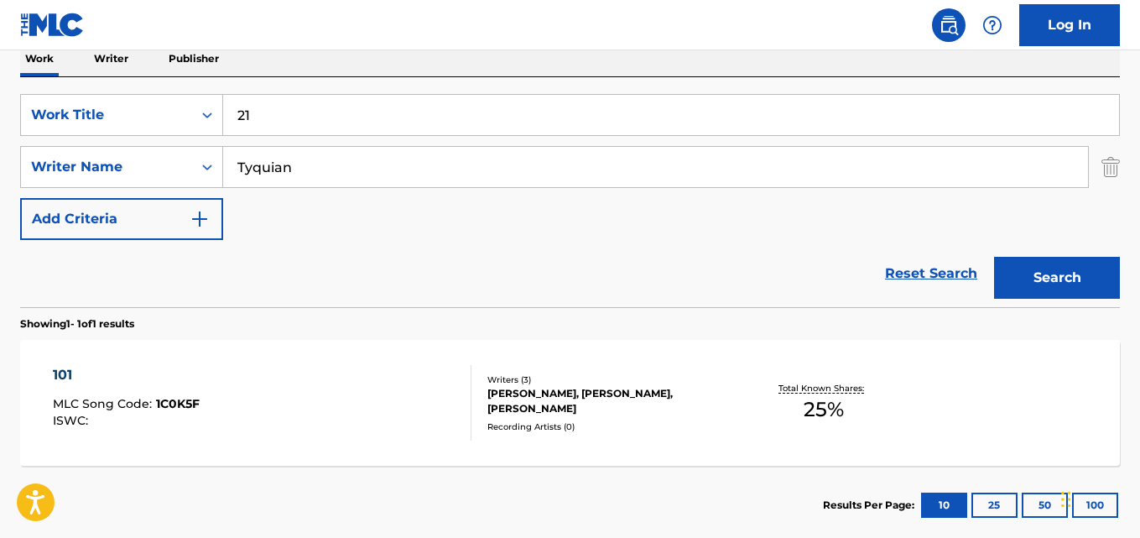
click at [994, 257] on button "Search" at bounding box center [1057, 278] width 126 height 42
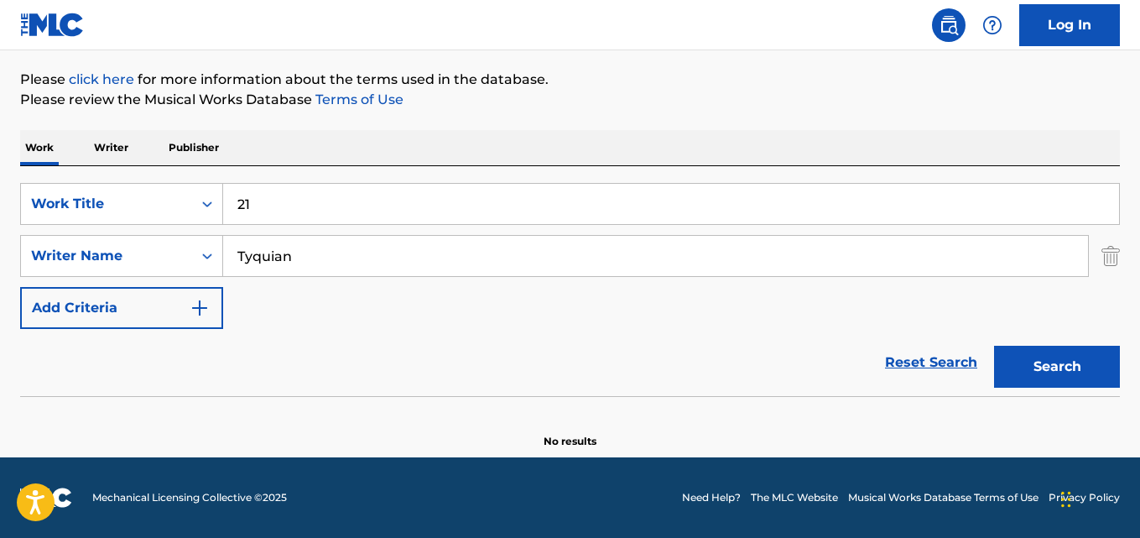
scroll to position [190, 0]
drag, startPoint x: 365, startPoint y: 242, endPoint x: 140, endPoint y: 256, distance: 225.2
click at [140, 256] on div "SearchWithCriteria3ec1be05-8644-4d37-9df7-56a53dceef6a Writer Name Tyquian" at bounding box center [569, 256] width 1099 height 42
paste input "Cherry"
type input "Cherry"
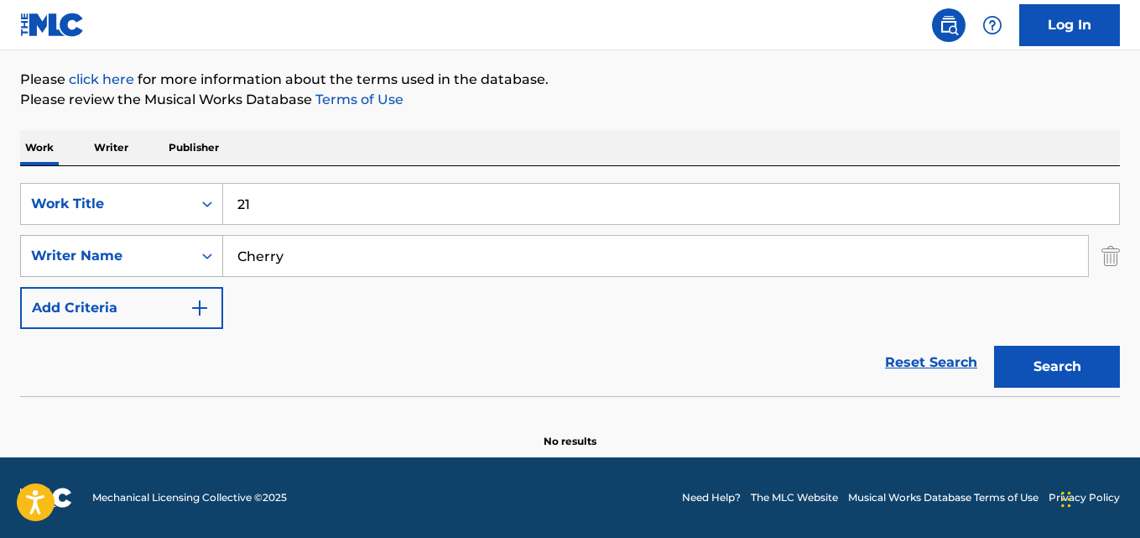
click at [994, 346] on button "Search" at bounding box center [1057, 367] width 126 height 42
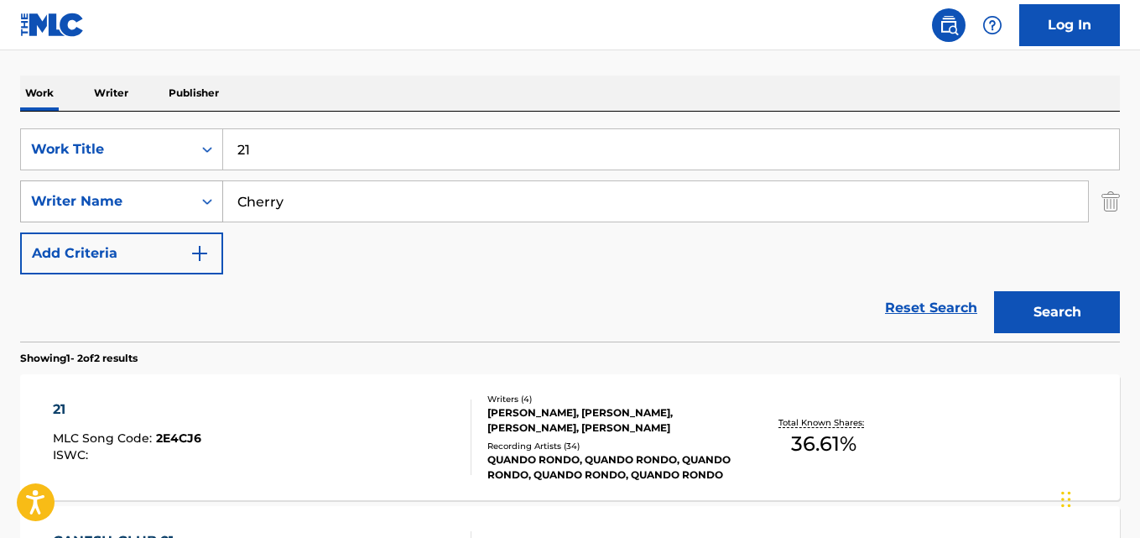
scroll to position [279, 0]
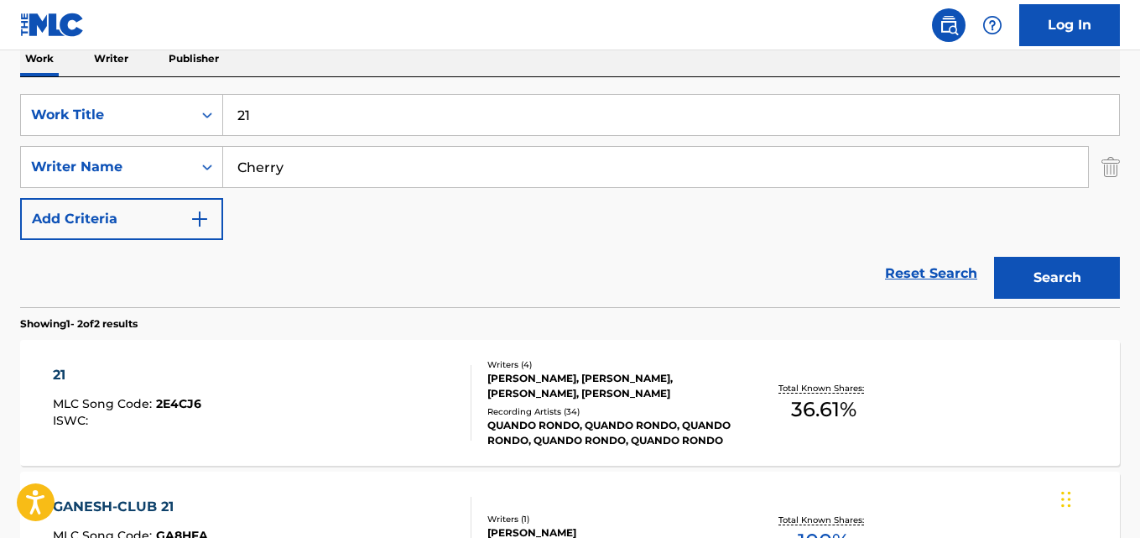
click at [54, 377] on div "21" at bounding box center [127, 375] width 148 height 20
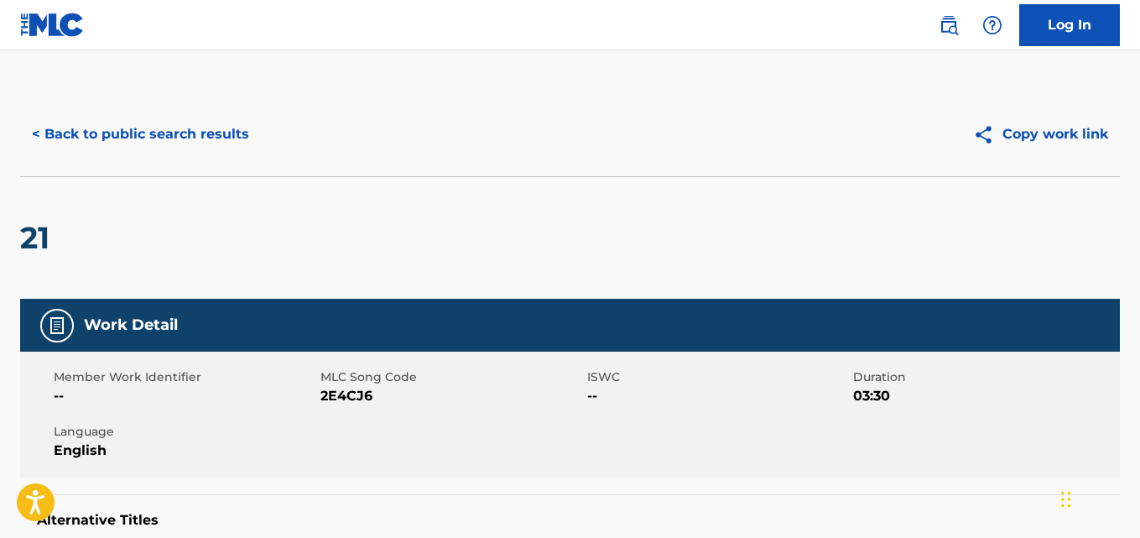
click at [143, 133] on button "< Back to public search results" at bounding box center [140, 134] width 241 height 42
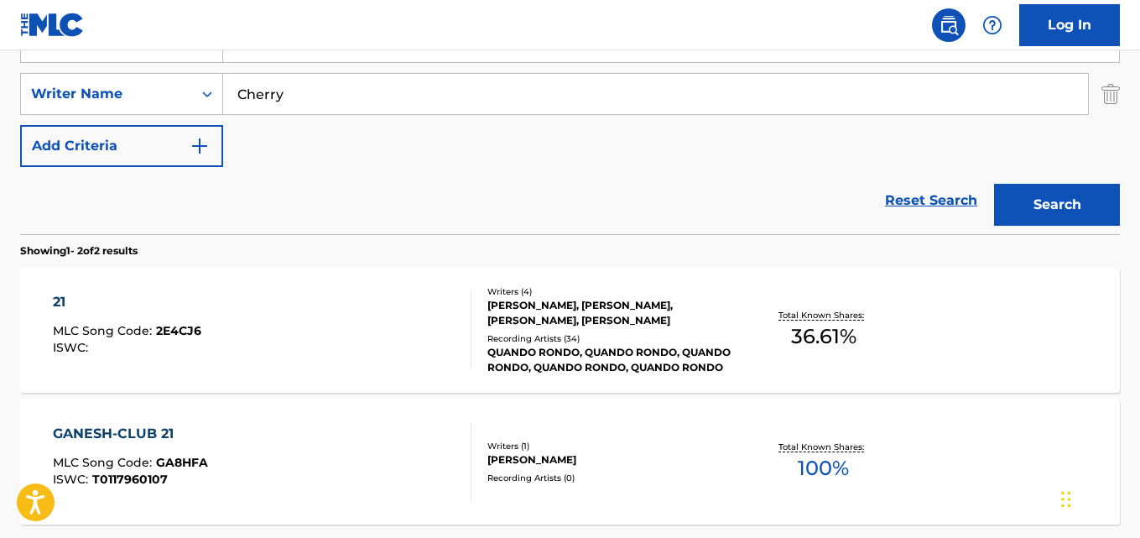
scroll to position [447, 0]
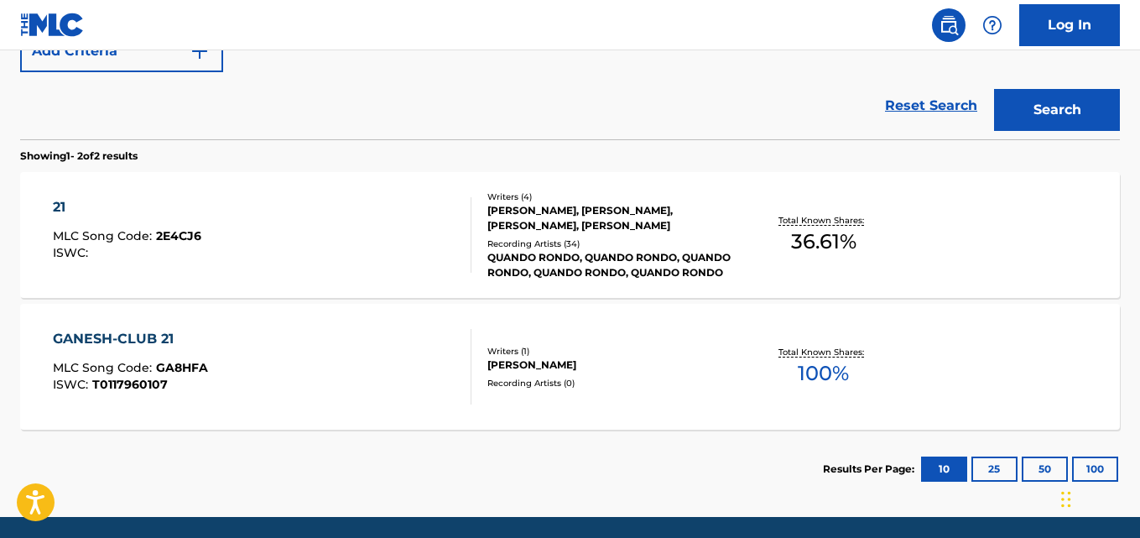
click at [65, 221] on div "21 MLC Song Code : 2E4CJ6 ISWC :" at bounding box center [127, 234] width 148 height 75
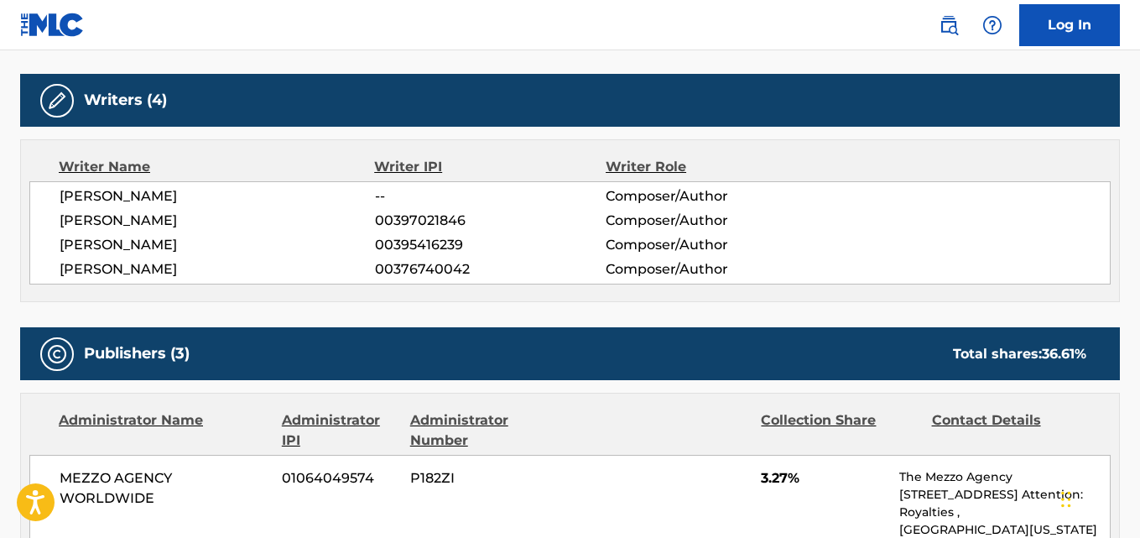
scroll to position [755, 0]
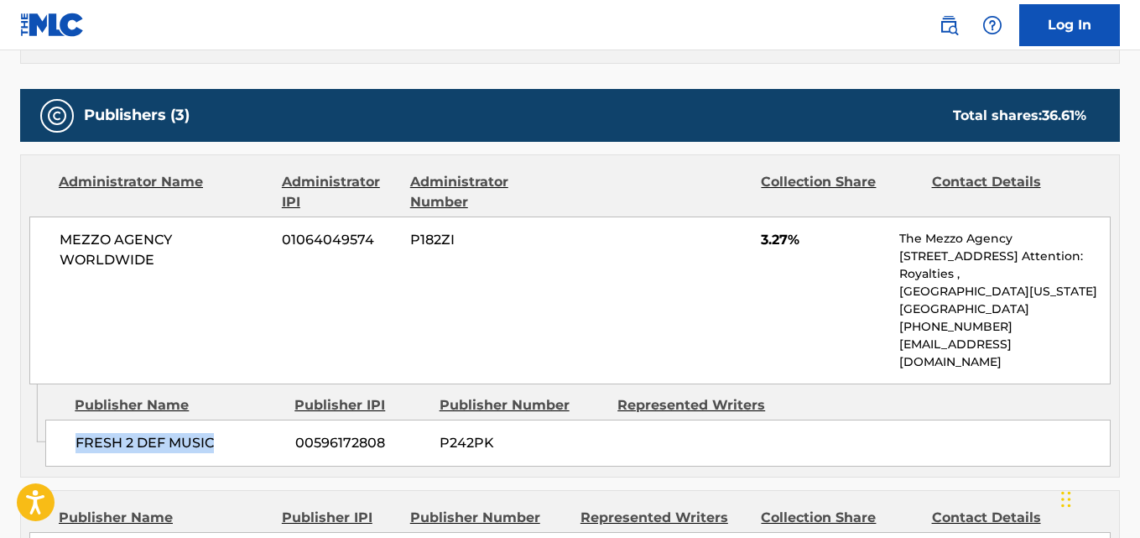
drag, startPoint x: 77, startPoint y: 432, endPoint x: 221, endPoint y: 432, distance: 144.2
click at [221, 433] on span "FRESH 2 DEF MUSIC" at bounding box center [178, 443] width 207 height 20
copy span "FRESH 2 DEF MUSIC"
drag, startPoint x: 56, startPoint y: 244, endPoint x: 270, endPoint y: 248, distance: 213.9
click at [270, 248] on div "MEZZO AGENCY WORLDWIDE 01064049574 P182ZI 3.27% The Mezzo Agency 2870 Peachtree…" at bounding box center [569, 300] width 1081 height 168
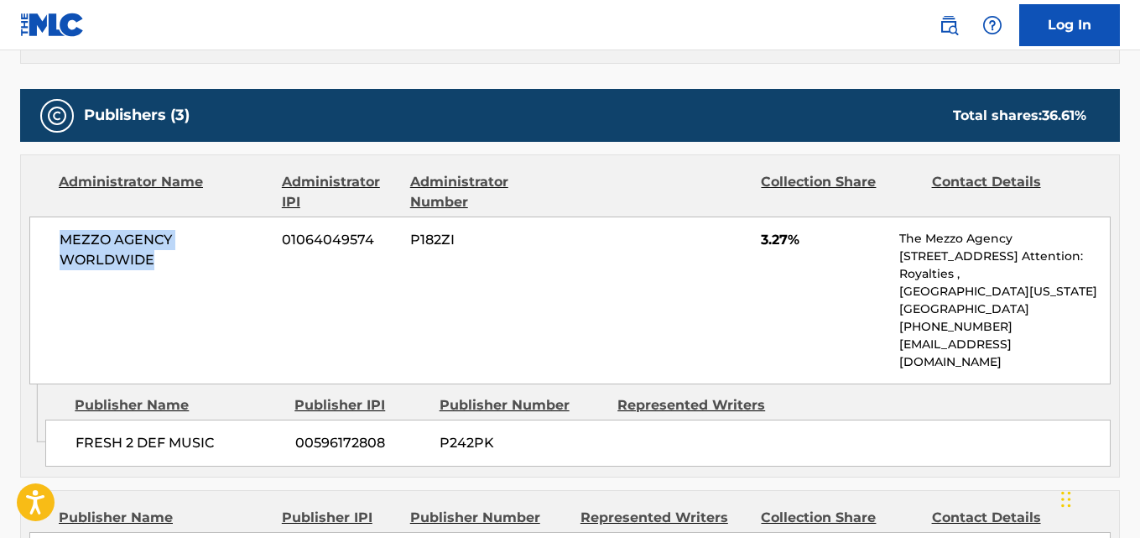
copy span "MEZZO AGENCY WORLDWIDE"
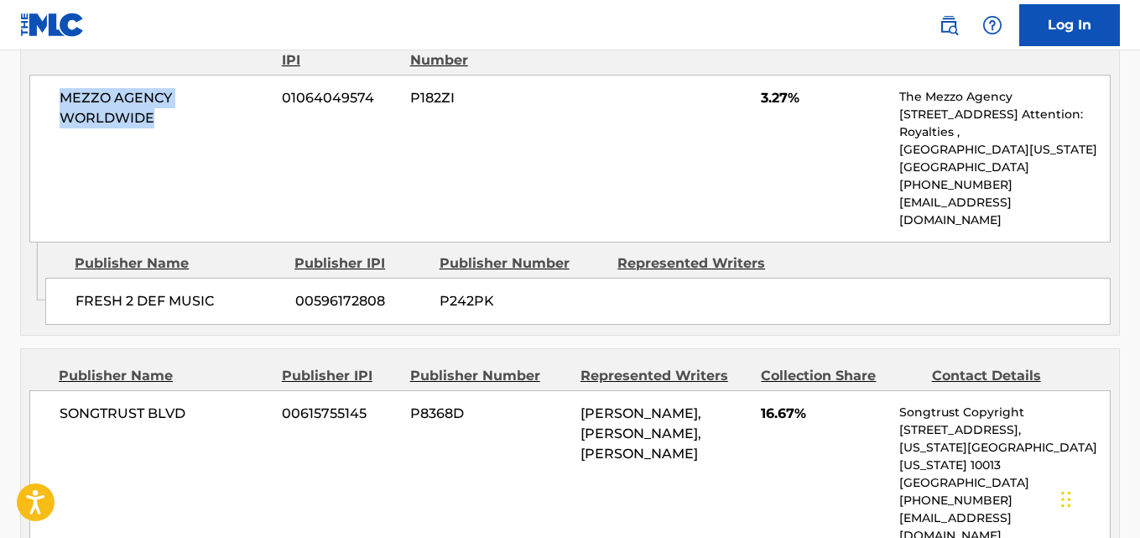
scroll to position [923, 0]
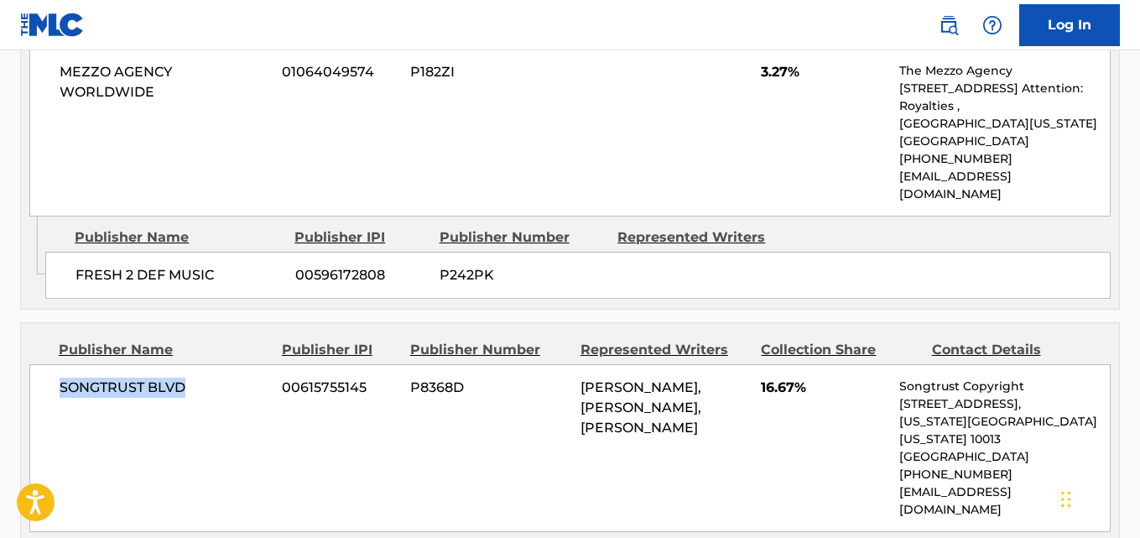
drag, startPoint x: 63, startPoint y: 371, endPoint x: 265, endPoint y: 369, distance: 202.1
click at [265, 377] on span "SONGTRUST BLVD" at bounding box center [165, 387] width 210 height 20
copy span "SONGTRUST BLVD"
click at [766, 377] on span "16.67%" at bounding box center [824, 387] width 126 height 20
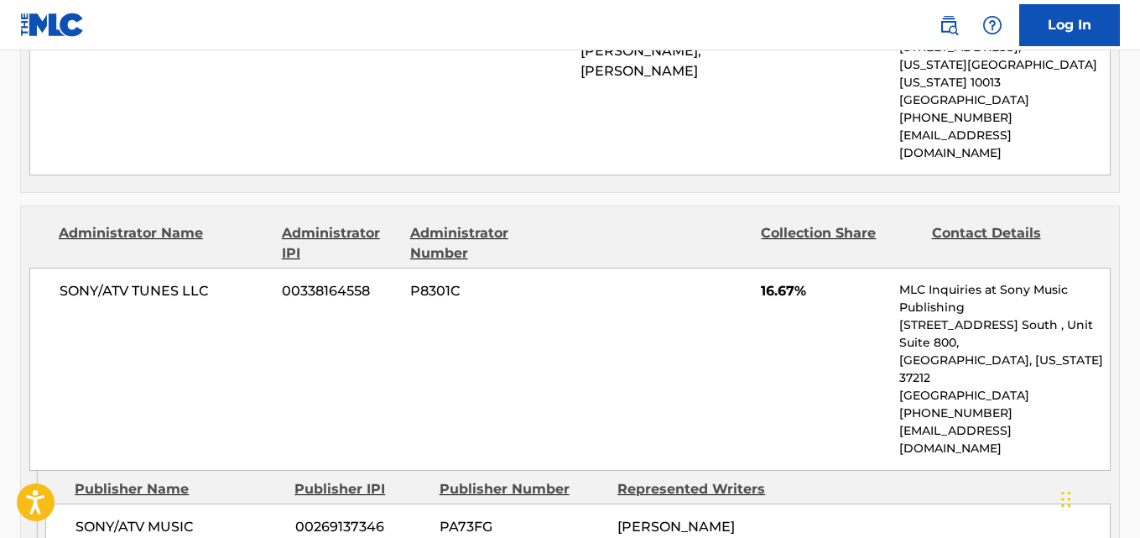
scroll to position [1342, 0]
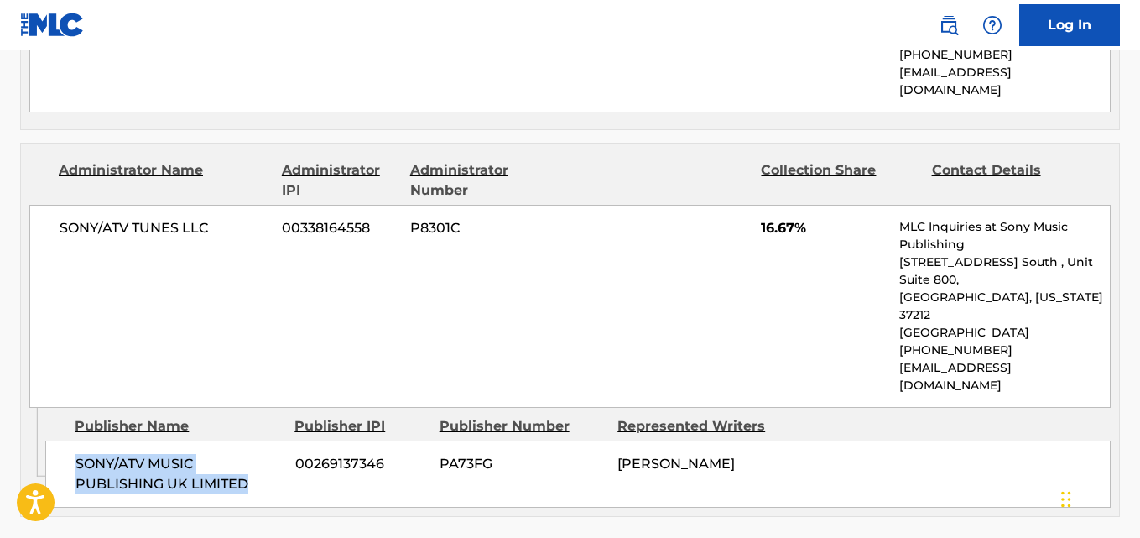
drag, startPoint x: 78, startPoint y: 376, endPoint x: 283, endPoint y: 401, distance: 207.0
click at [283, 440] on div "SONY/ATV MUSIC PUBLISHING UK LIMITED 00269137346 PA73FG MALIK BYNOE FISHER" at bounding box center [577, 473] width 1065 height 67
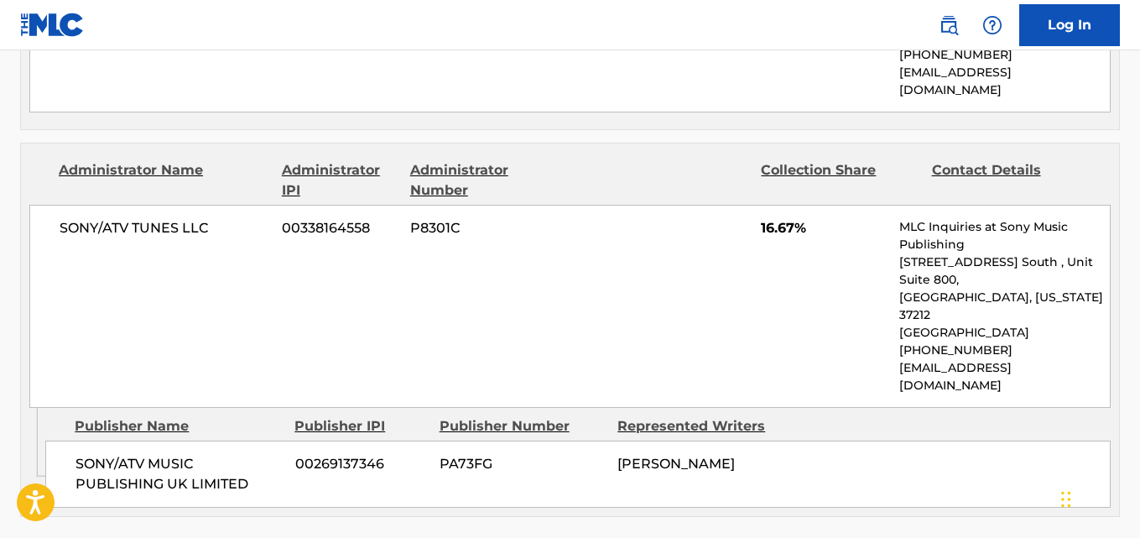
click at [773, 205] on div "SONY/ATV TUNES LLC 00338164558 P8301C 16.67% MLC Inquiries at Sony Music Publis…" at bounding box center [569, 306] width 1081 height 203
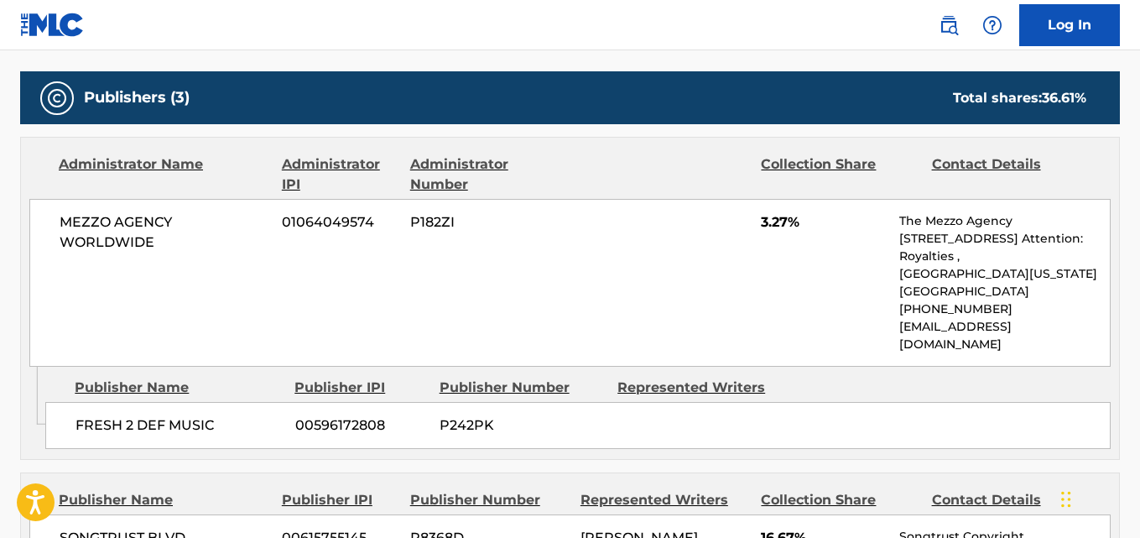
scroll to position [755, 0]
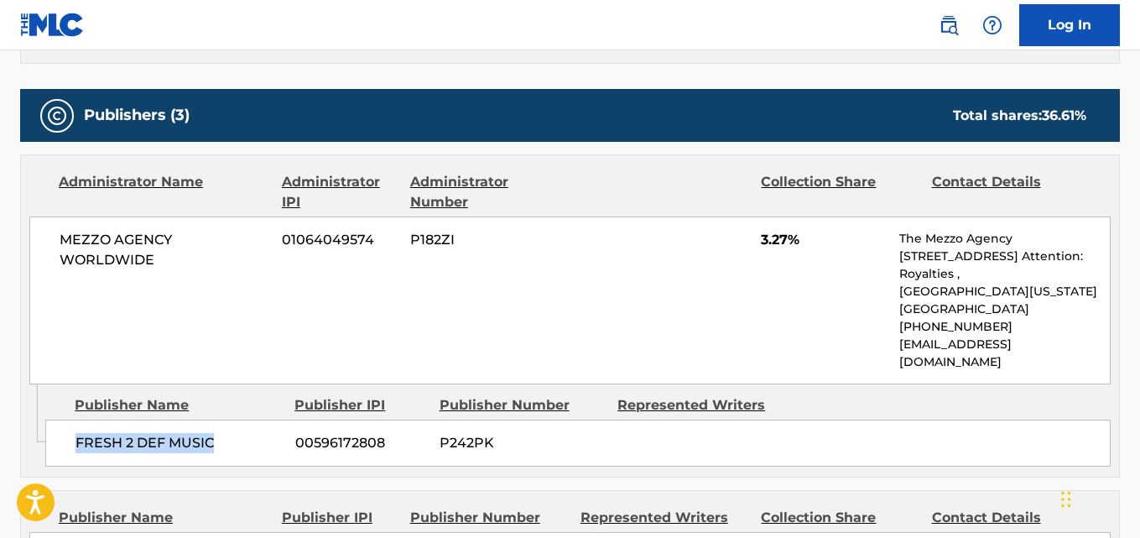
drag, startPoint x: 77, startPoint y: 420, endPoint x: 267, endPoint y: 420, distance: 189.5
click at [267, 433] on span "FRESH 2 DEF MUSIC" at bounding box center [178, 443] width 207 height 20
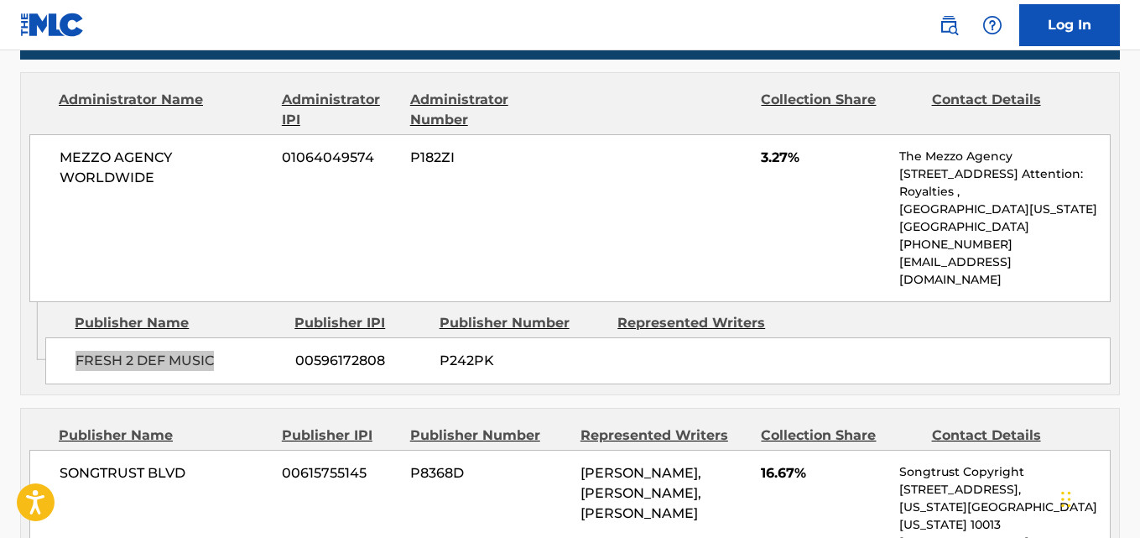
scroll to position [839, 0]
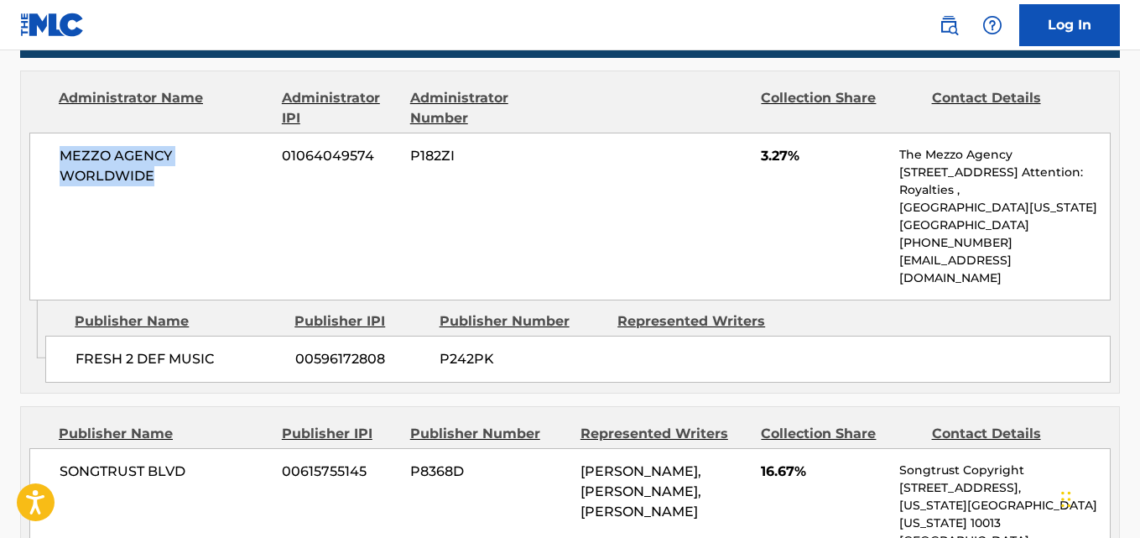
drag, startPoint x: 50, startPoint y: 150, endPoint x: 275, endPoint y: 154, distance: 224.8
click at [275, 154] on div "MEZZO AGENCY WORLDWIDE 01064049574 P182ZI 3.27% The Mezzo Agency 2870 Peachtree…" at bounding box center [569, 217] width 1081 height 168
drag, startPoint x: 70, startPoint y: 337, endPoint x: 233, endPoint y: 343, distance: 163.6
click at [233, 343] on div "FRESH 2 DEF MUSIC 00596172808 P242PK" at bounding box center [577, 358] width 1065 height 47
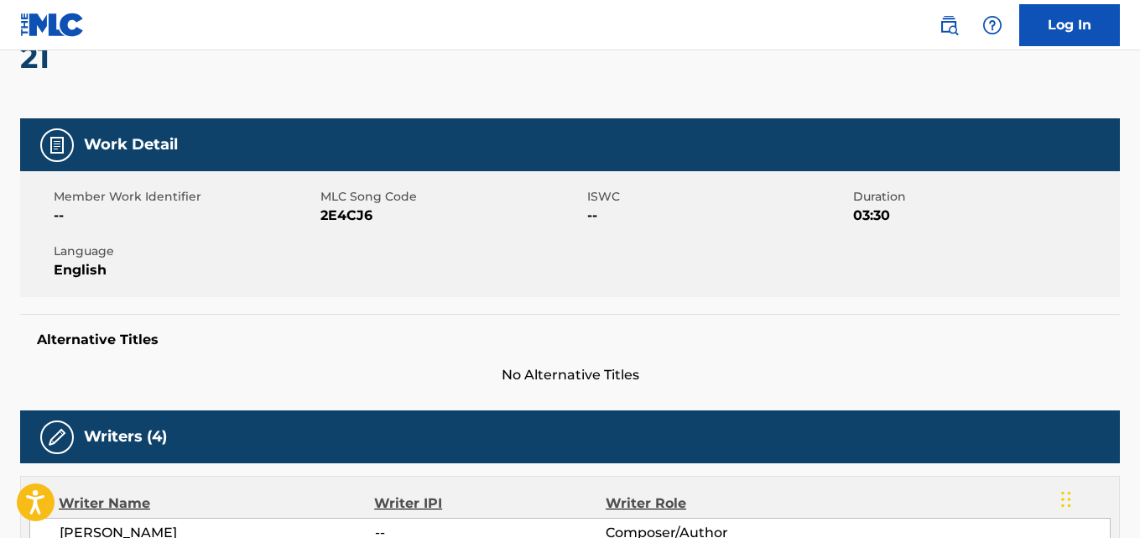
scroll to position [0, 0]
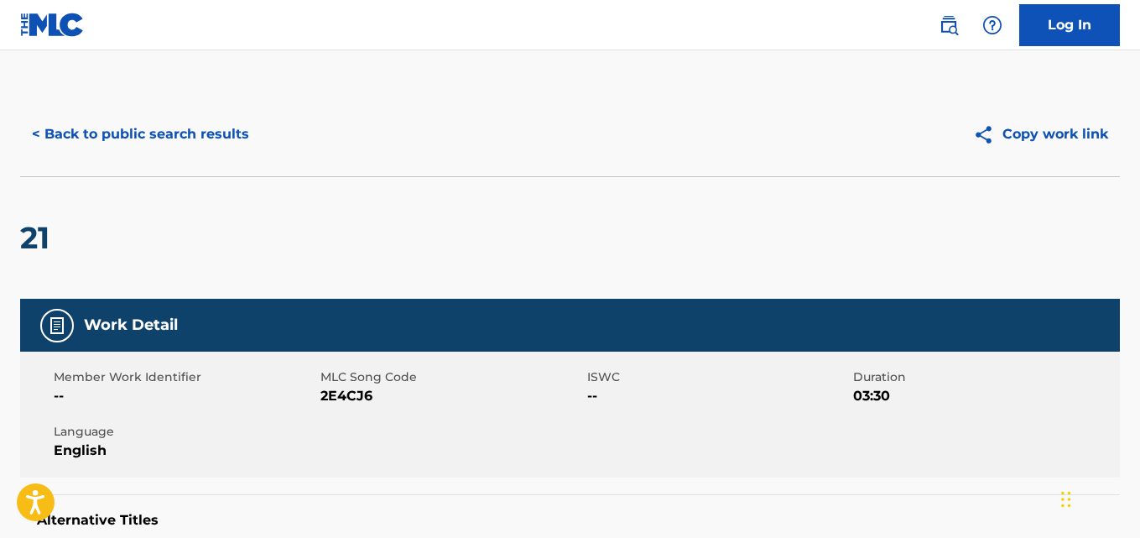
click at [206, 145] on button "< Back to public search results" at bounding box center [140, 134] width 241 height 42
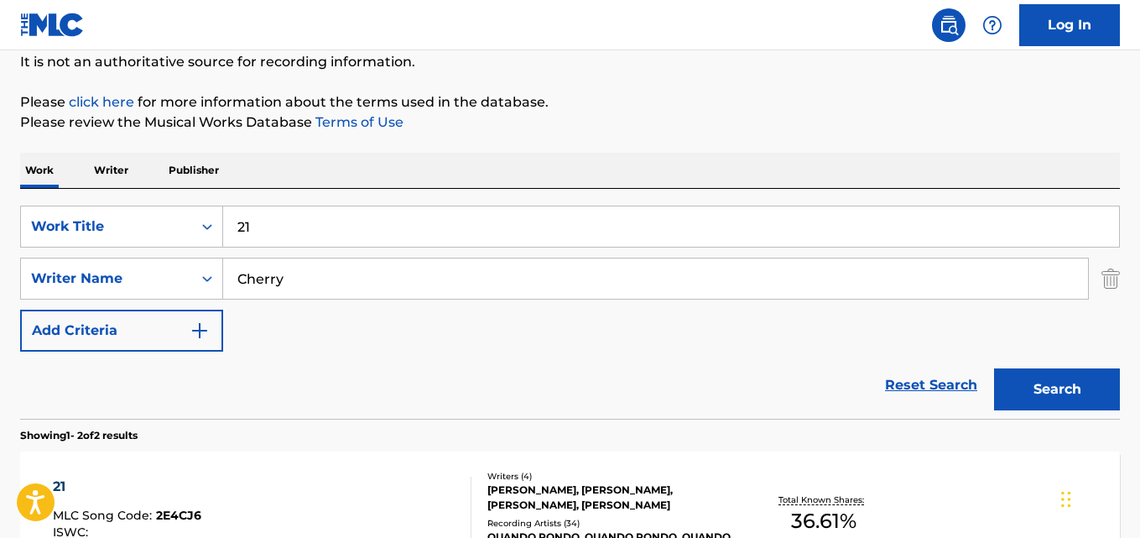
click at [941, 403] on div "Reset Search Search" at bounding box center [569, 384] width 1099 height 67
click at [935, 386] on link "Reset Search" at bounding box center [930, 384] width 109 height 37
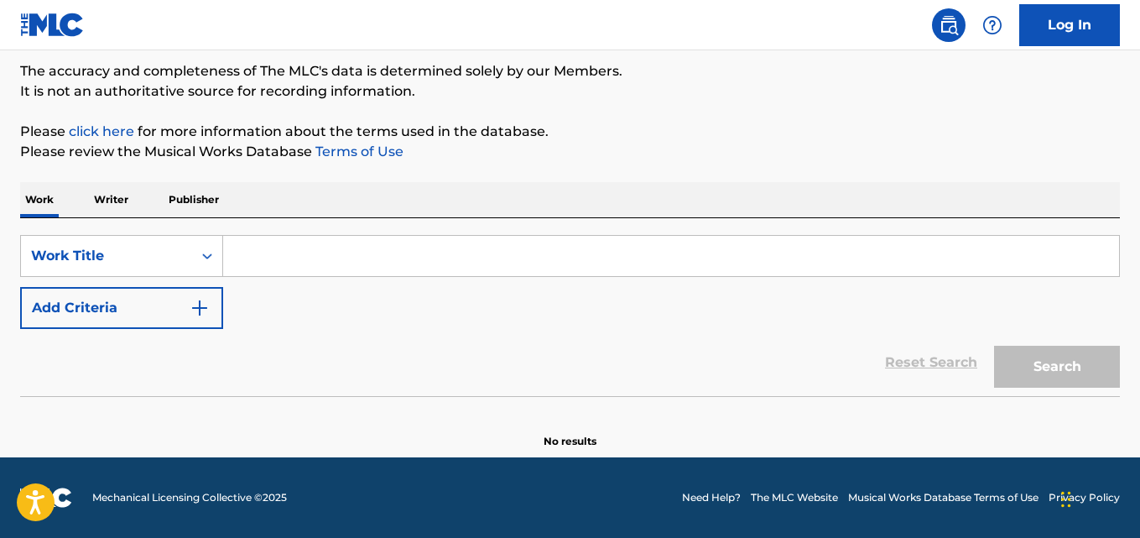
scroll to position [138, 0]
click at [409, 238] on input "Search Form" at bounding box center [671, 256] width 896 height 40
paste input "Blue Man"
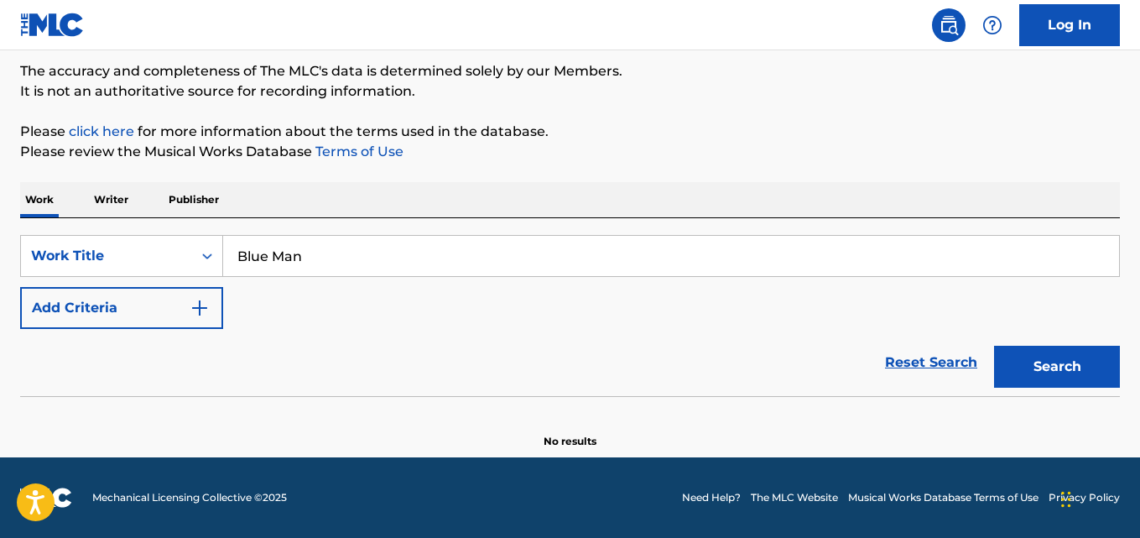
type input "Blue Man"
click at [185, 314] on button "Add Criteria" at bounding box center [121, 308] width 203 height 42
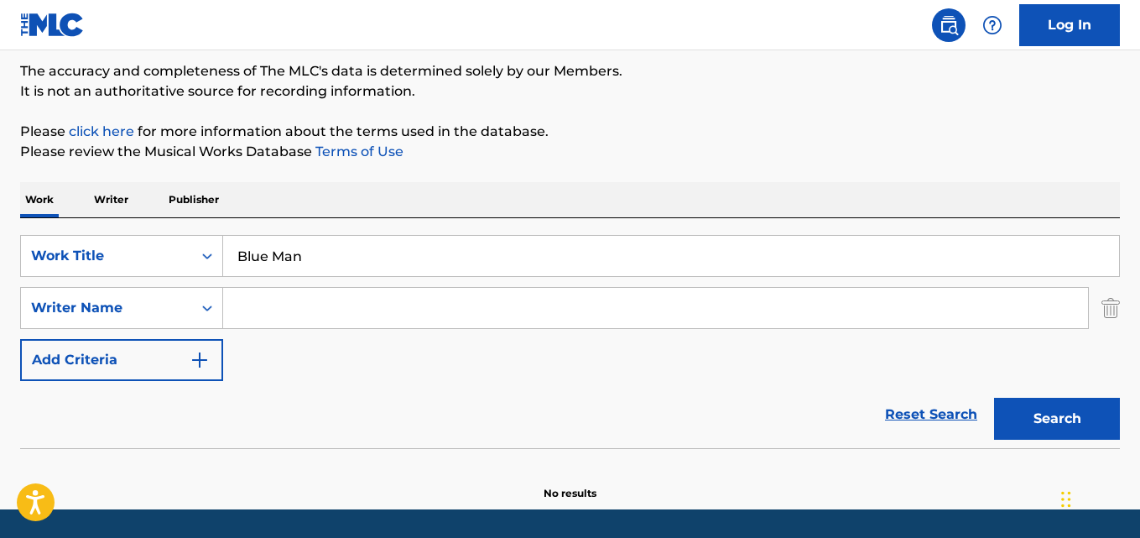
click at [326, 309] on input "Search Form" at bounding box center [655, 308] width 865 height 40
paste input "Quando Rondo"
click at [994, 398] on button "Search" at bounding box center [1057, 419] width 126 height 42
click at [1056, 410] on button "Search" at bounding box center [1057, 419] width 126 height 42
drag, startPoint x: 382, startPoint y: 308, endPoint x: 141, endPoint y: 311, distance: 241.6
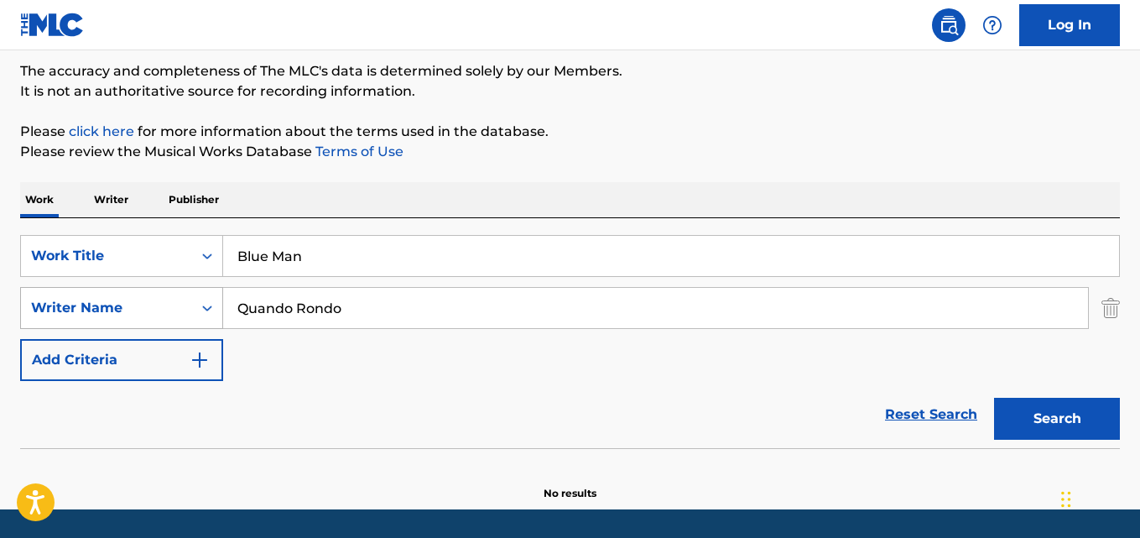
click at [141, 311] on div "SearchWithCriteria3ec1be05-8644-4d37-9df7-56a53dceef6a Writer Name Quando Rondo" at bounding box center [569, 308] width 1099 height 42
paste input "Bowman"
type input "Bowman"
click at [994, 398] on button "Search" at bounding box center [1057, 419] width 126 height 42
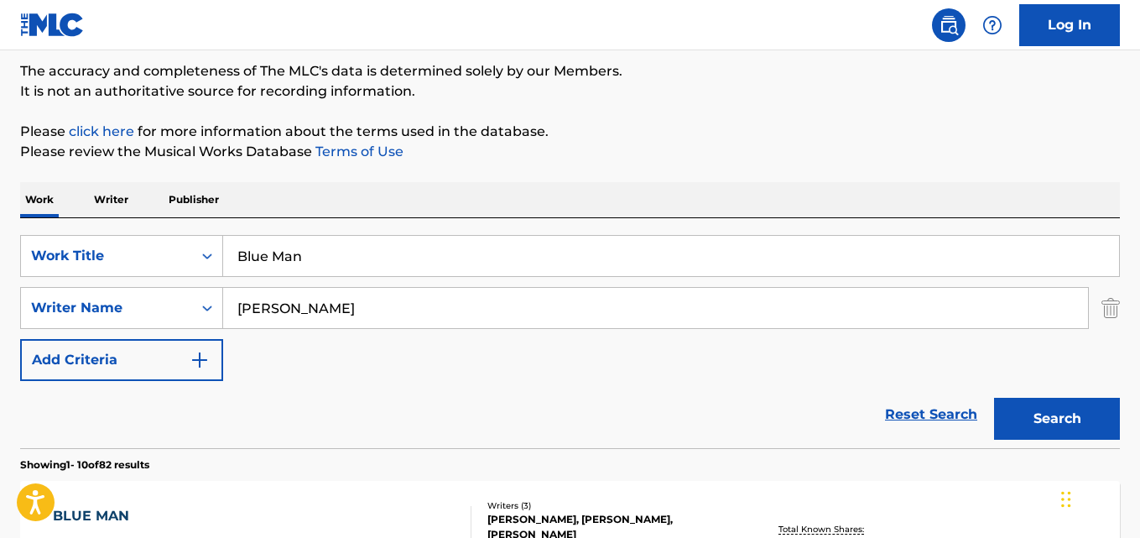
click at [496, 374] on div "SearchWithCriteria13a706ea-4c51-4696-b5a1-2184da018baf Work Title Blue Man Sear…" at bounding box center [569, 308] width 1099 height 146
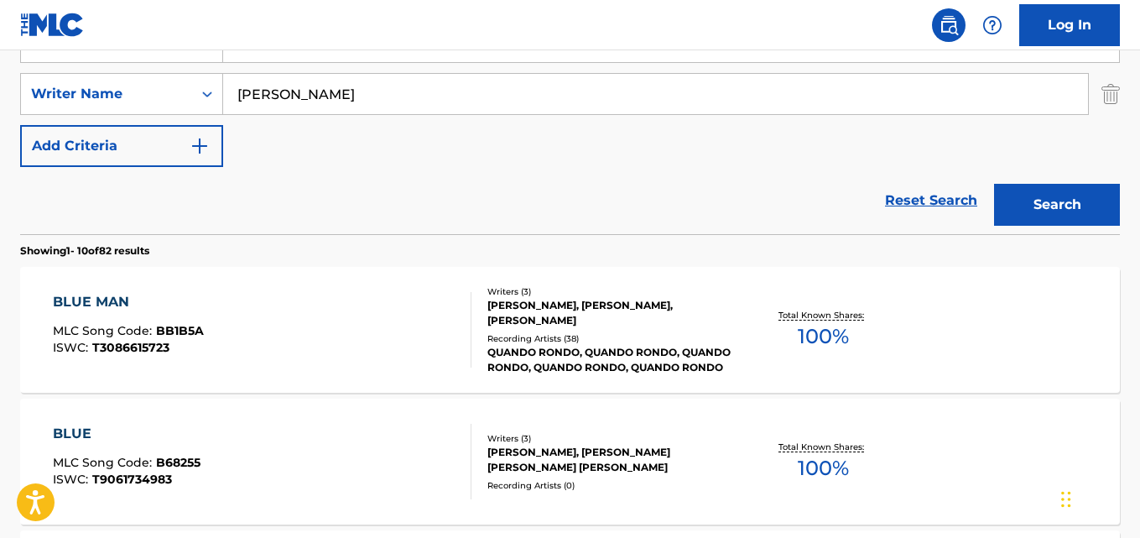
scroll to position [390, 0]
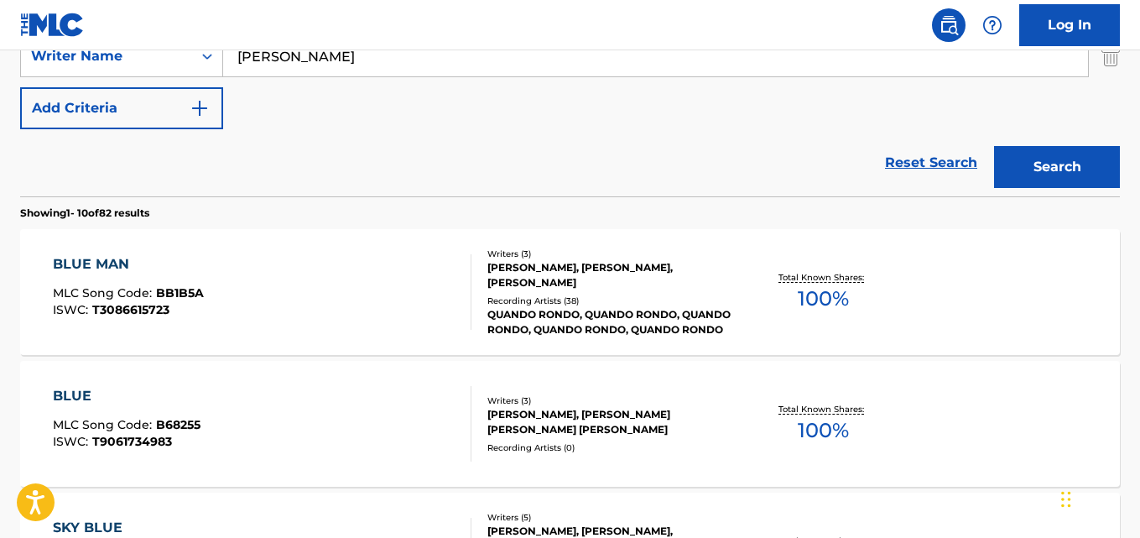
click at [129, 261] on div "BLUE MAN" at bounding box center [128, 264] width 151 height 20
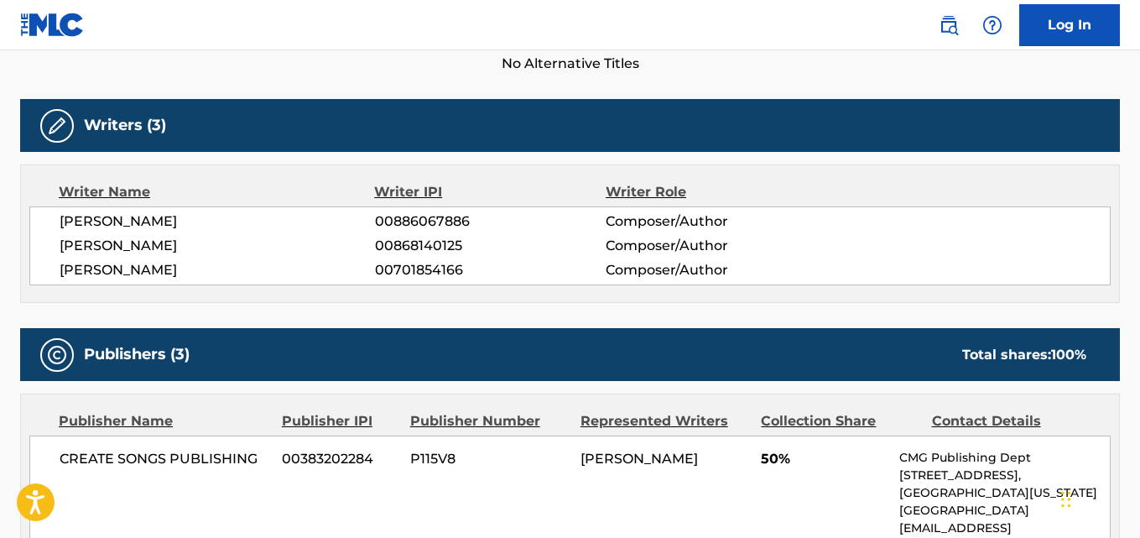
scroll to position [587, 0]
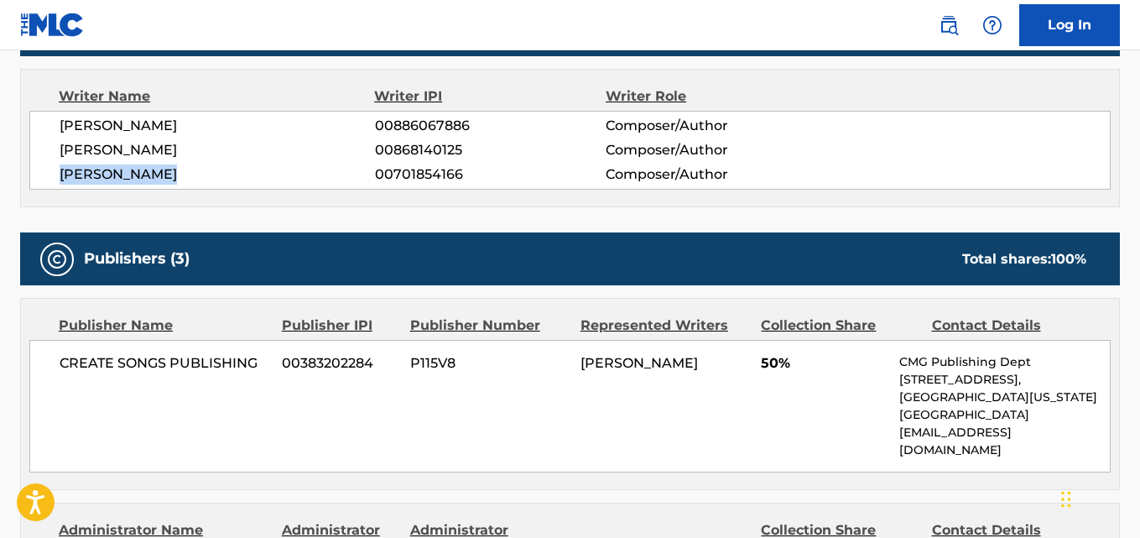
drag, startPoint x: 59, startPoint y: 174, endPoint x: 189, endPoint y: 176, distance: 130.0
click at [189, 176] on div "TYQUIAN BOWMAN 00886067886 Composer/Author RYAN O'NEILL 00868140125 Composer/Au…" at bounding box center [569, 150] width 1081 height 79
click at [130, 138] on div "TYQUIAN BOWMAN 00886067886 Composer/Author RYAN O'NEILL 00868140125 Composer/Au…" at bounding box center [569, 150] width 1081 height 79
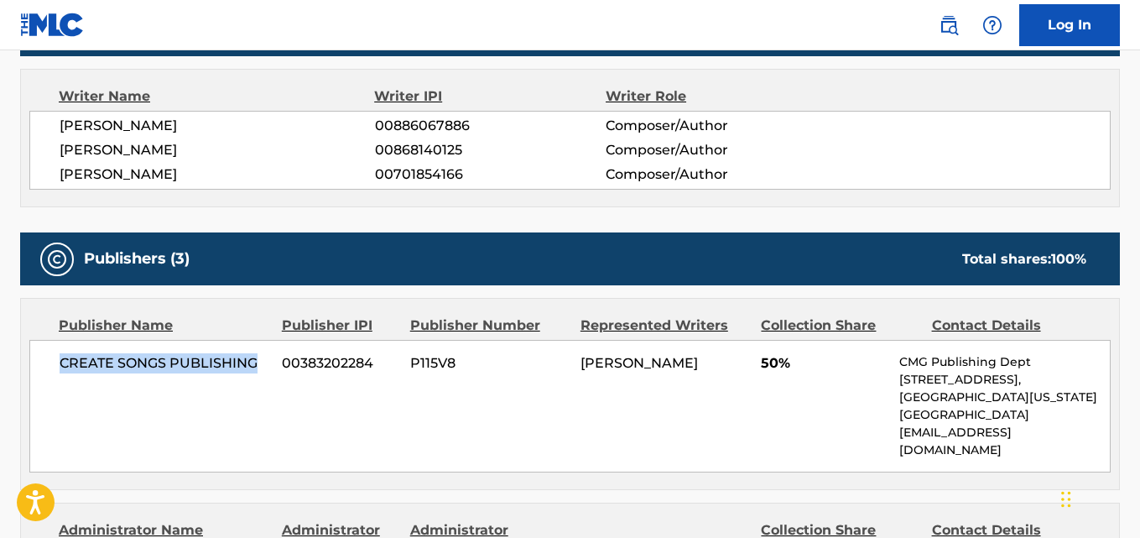
drag, startPoint x: 64, startPoint y: 357, endPoint x: 253, endPoint y: 356, distance: 189.5
click at [253, 356] on span "CREATE SONGS PUBLISHING" at bounding box center [165, 363] width 210 height 20
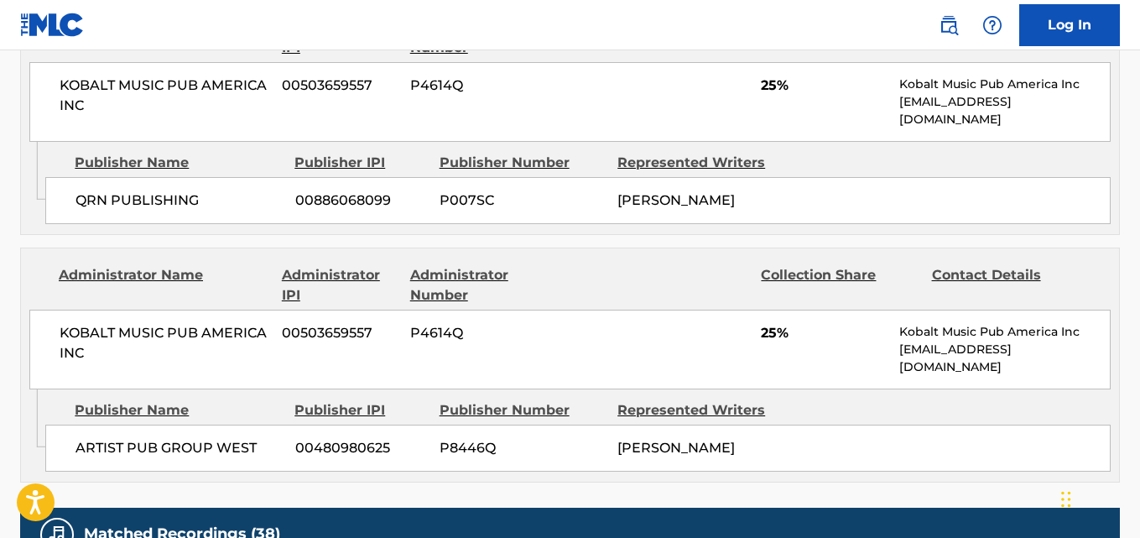
scroll to position [1090, 0]
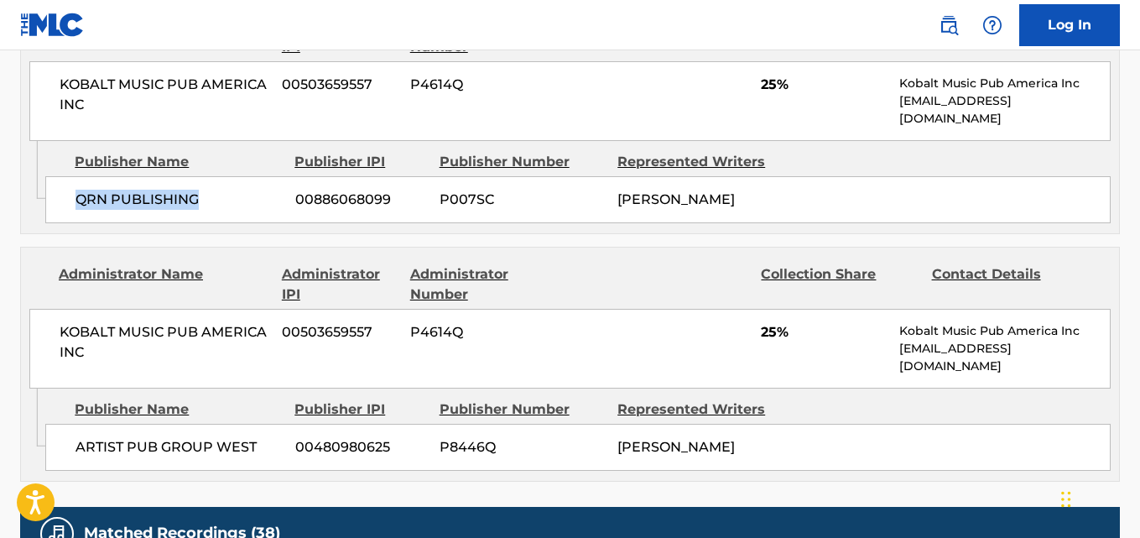
drag, startPoint x: 81, startPoint y: 205, endPoint x: 228, endPoint y: 204, distance: 147.6
click at [228, 204] on span "QRN PUBLISHING" at bounding box center [178, 200] width 207 height 20
click at [765, 84] on span "25%" at bounding box center [824, 85] width 126 height 20
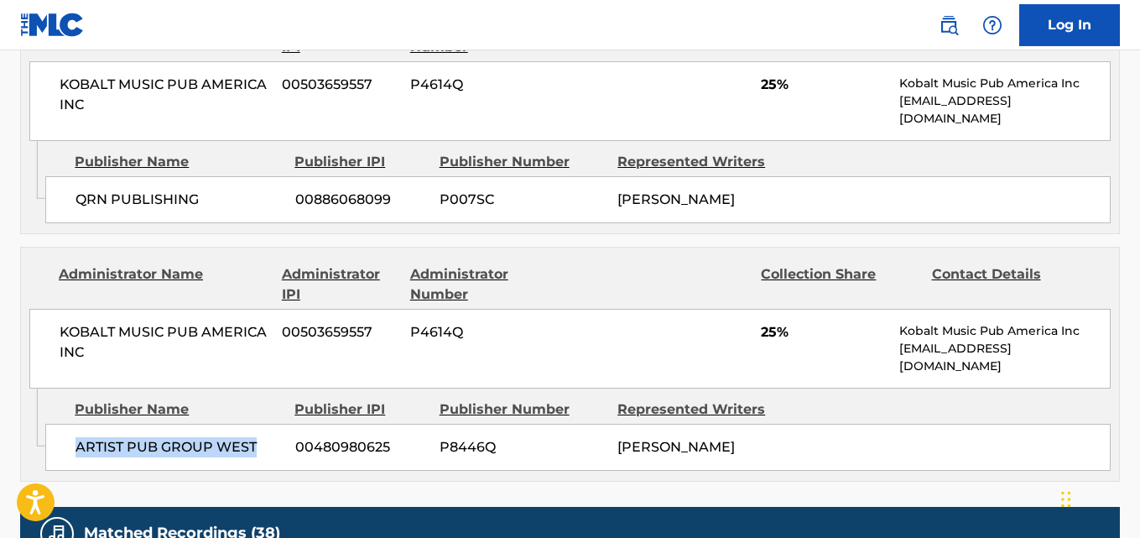
drag, startPoint x: 66, startPoint y: 444, endPoint x: 284, endPoint y: 444, distance: 218.1
click at [284, 444] on div "ARTIST PUB GROUP WEST 00480980625 P8446Q TYQUIAN BOWMAN" at bounding box center [577, 447] width 1065 height 47
click at [767, 337] on span "25%" at bounding box center [824, 332] width 126 height 20
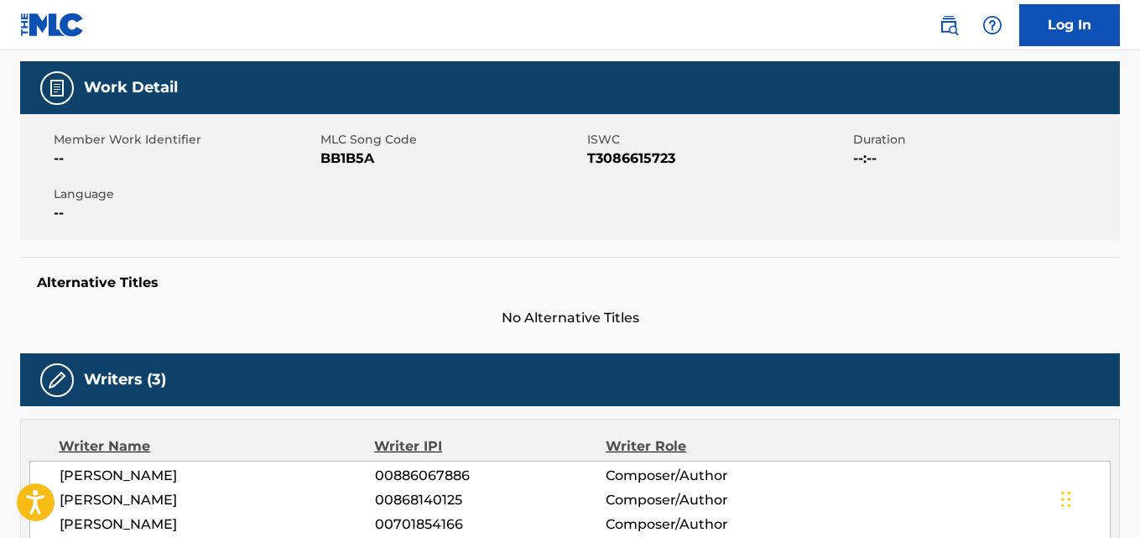
scroll to position [84, 0]
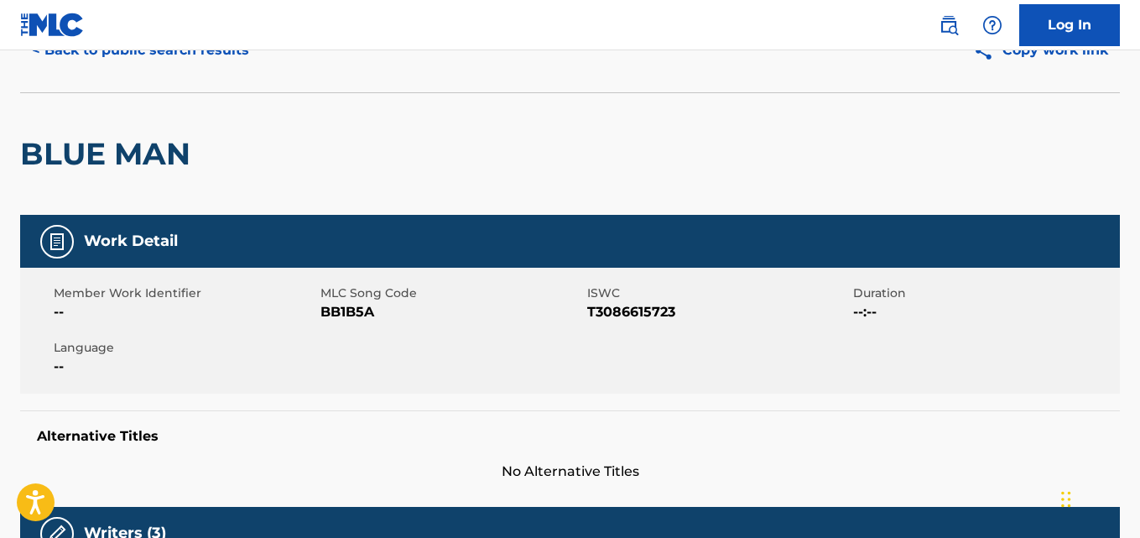
click at [163, 60] on button "< Back to public search results" at bounding box center [140, 50] width 241 height 42
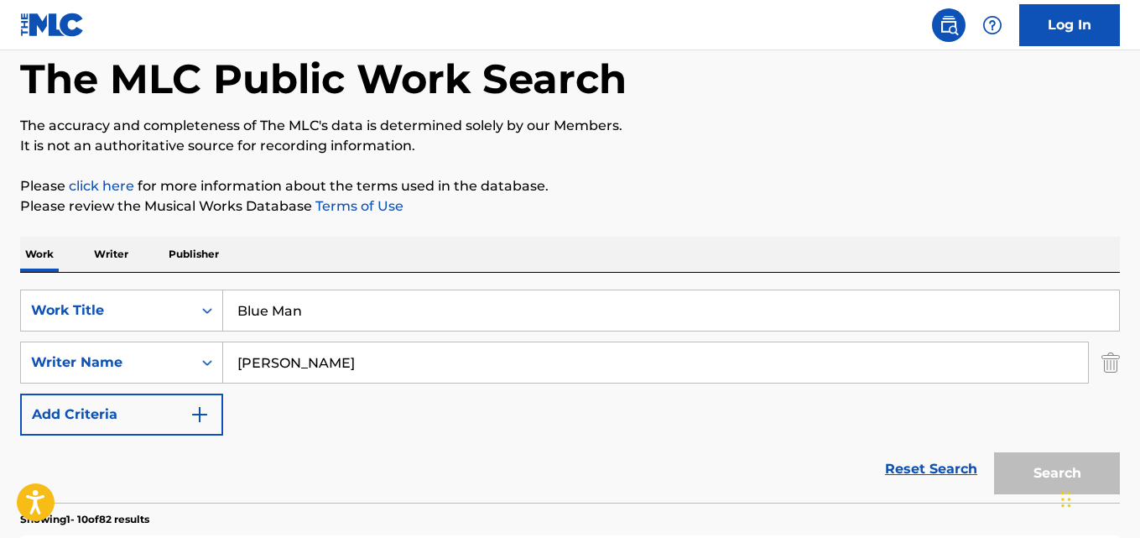
scroll to position [486, 0]
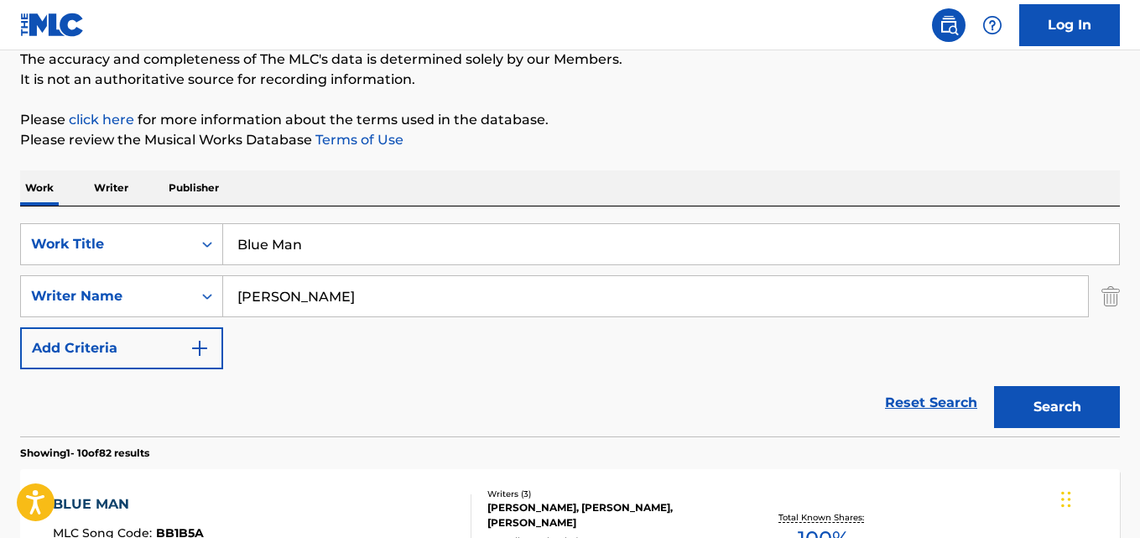
click at [917, 395] on link "Reset Search" at bounding box center [930, 402] width 109 height 37
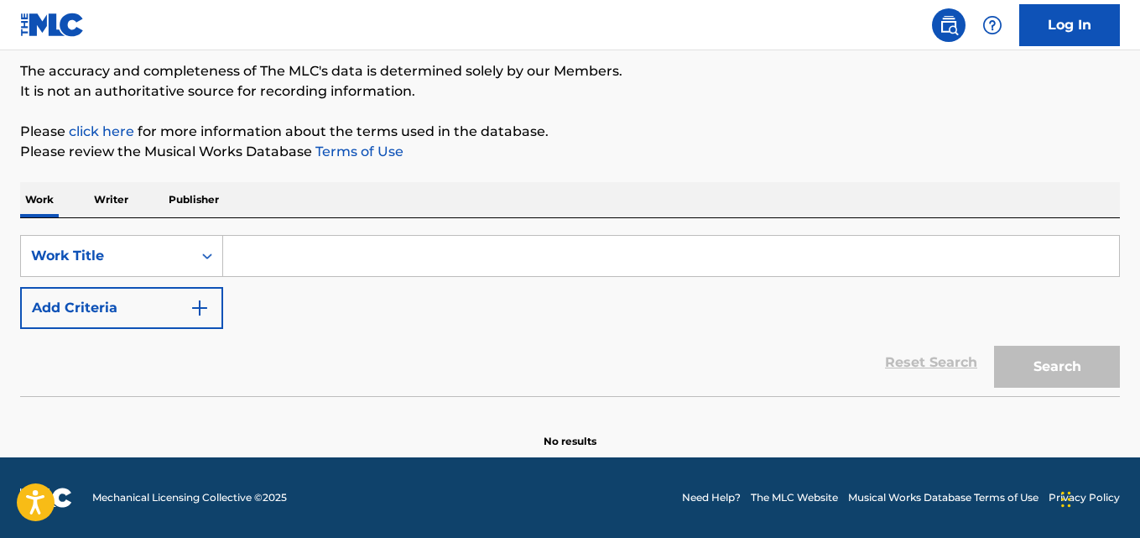
drag, startPoint x: 441, startPoint y: 242, endPoint x: 440, endPoint y: 252, distance: 10.9
click at [441, 243] on input "Search Form" at bounding box center [671, 256] width 896 height 40
click at [429, 281] on div "SearchWithCriteria13a706ea-4c51-4696-b5a1-2184da018baf Work Title Add Criteria" at bounding box center [569, 282] width 1099 height 94
click at [420, 251] on input "Search Form" at bounding box center [671, 256] width 896 height 40
paste input "Blue Opps"
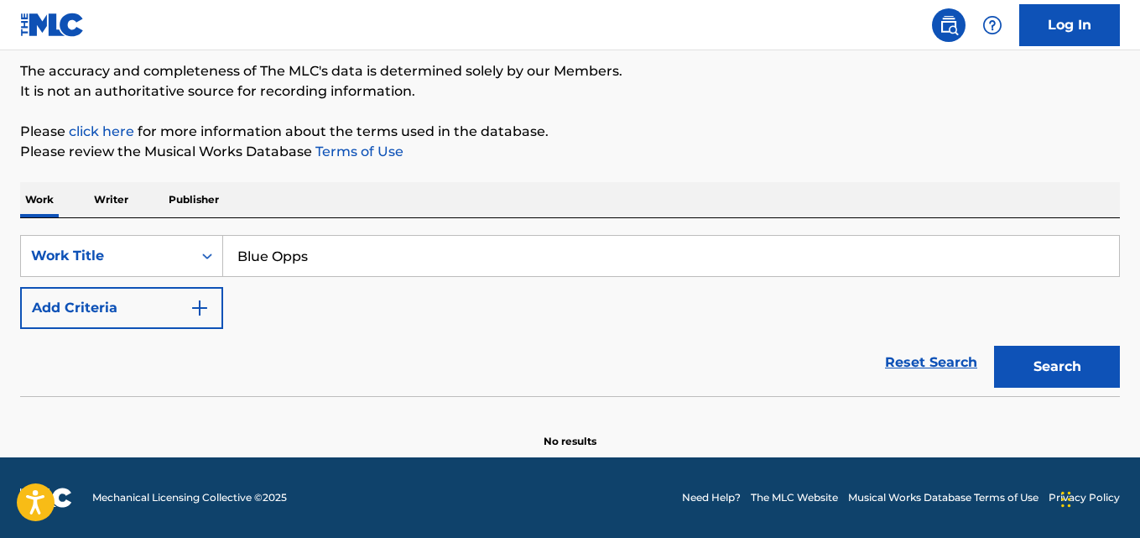
type input "Blue Opps"
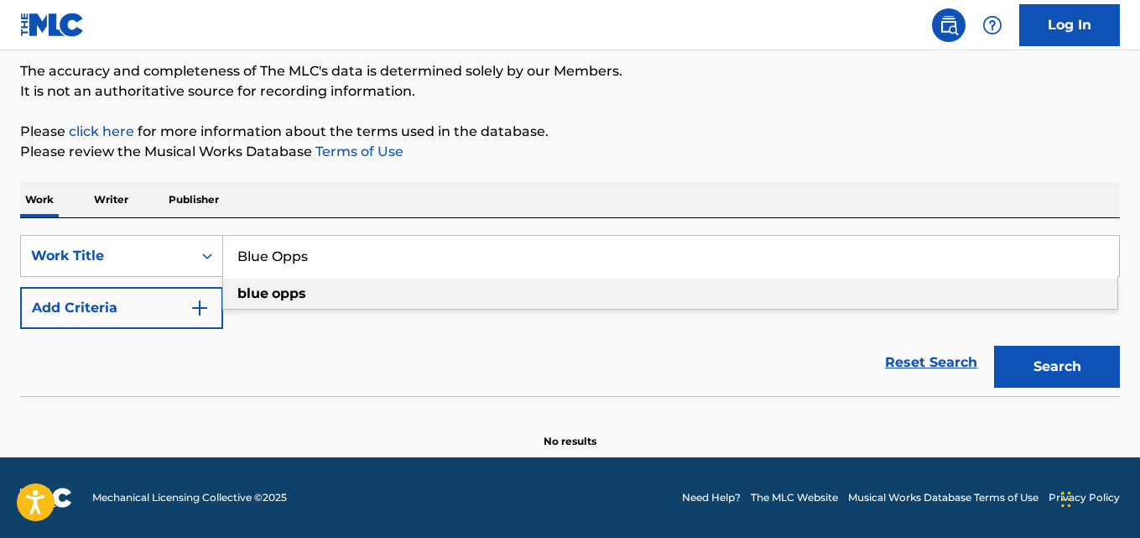
click at [176, 302] on button "Add Criteria" at bounding box center [121, 308] width 203 height 42
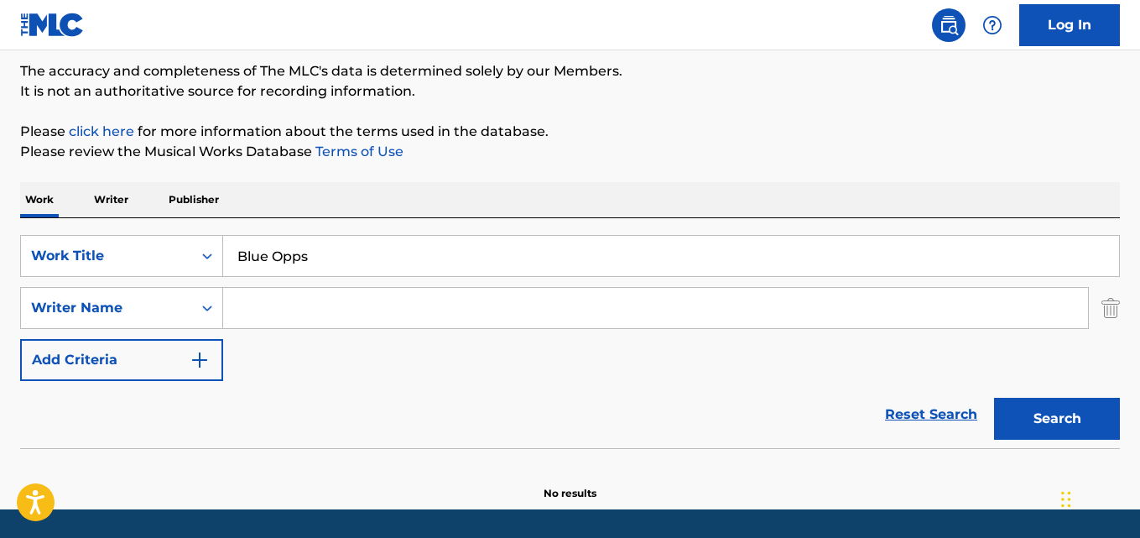
click at [309, 296] on input "Search Form" at bounding box center [655, 308] width 865 height 40
click at [994, 398] on button "Search" at bounding box center [1057, 419] width 126 height 42
drag, startPoint x: 268, startPoint y: 296, endPoint x: 382, endPoint y: 297, distance: 113.2
click at [382, 297] on input "Leon Flowers" at bounding box center [655, 308] width 865 height 40
click at [994, 398] on button "Search" at bounding box center [1057, 419] width 126 height 42
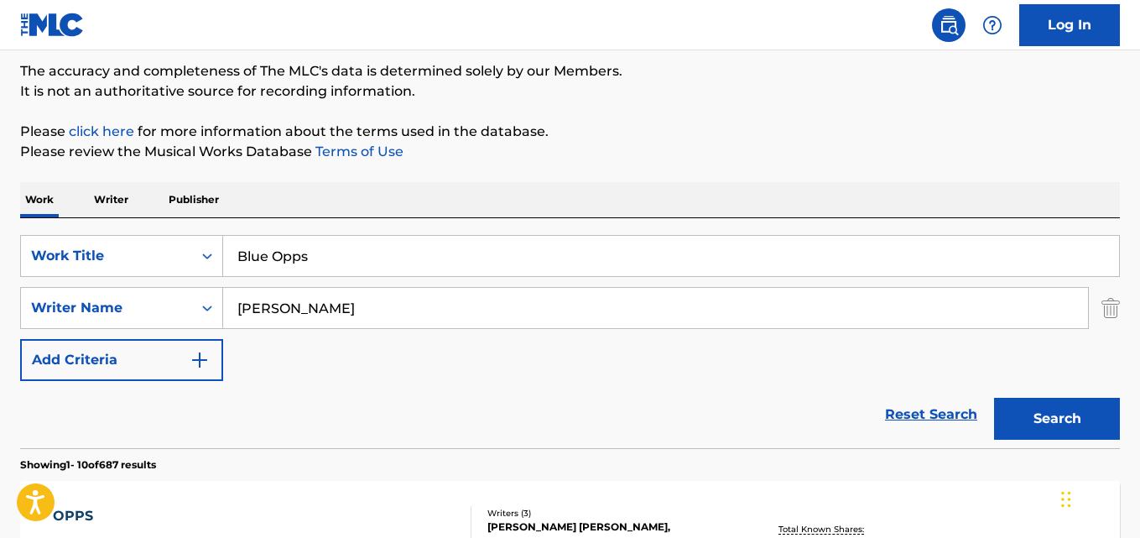
click at [542, 391] on div "Reset Search Search" at bounding box center [569, 414] width 1099 height 67
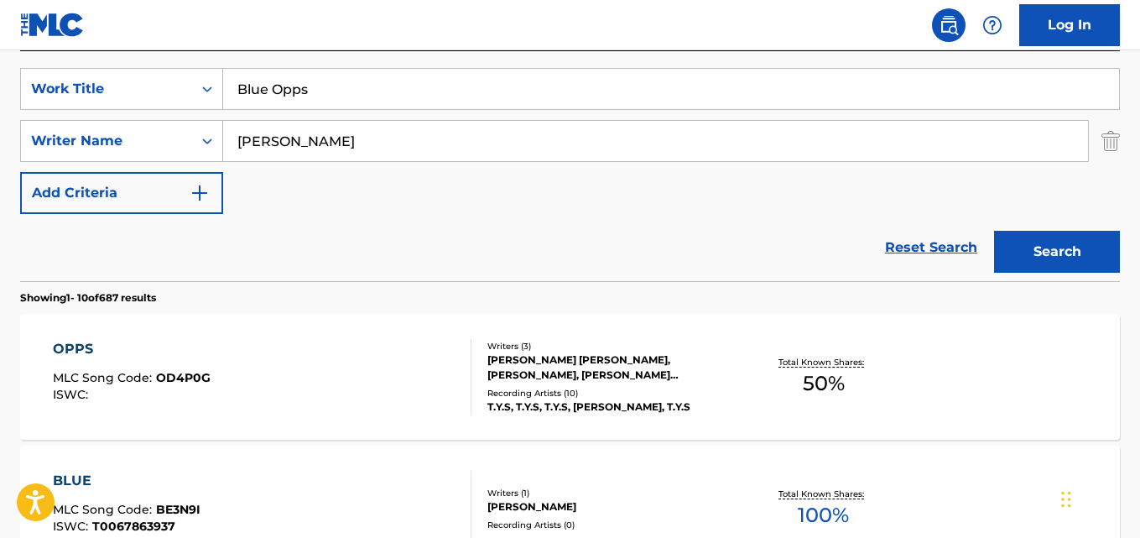
scroll to position [306, 0]
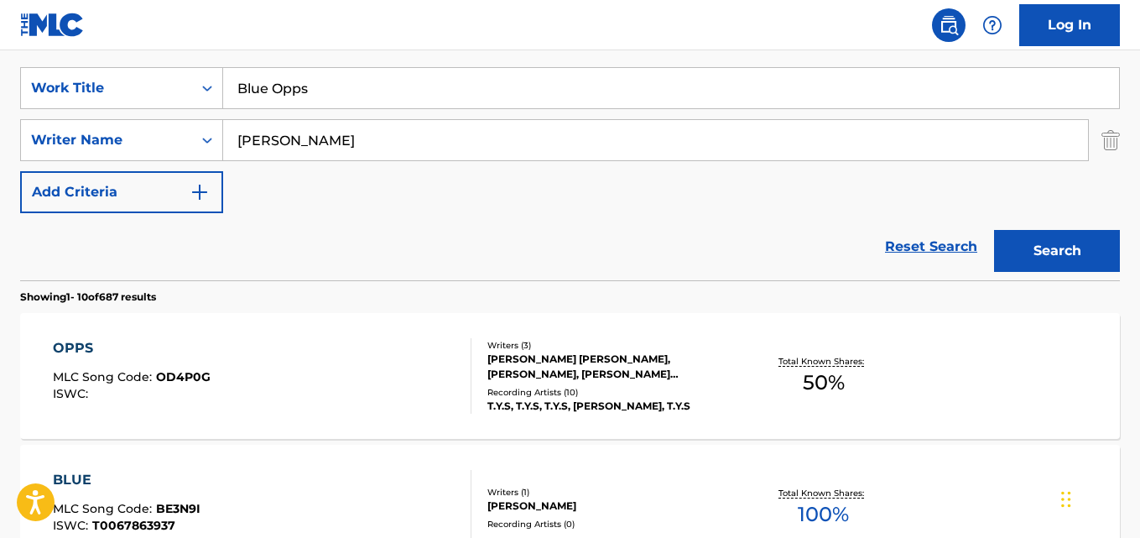
drag, startPoint x: 356, startPoint y: 170, endPoint x: 252, endPoint y: 169, distance: 104.8
click at [252, 169] on div "SearchWithCriteria13a706ea-4c51-4696-b5a1-2184da018baf Work Title Blue Opps Sea…" at bounding box center [569, 140] width 1099 height 146
drag, startPoint x: 351, startPoint y: 147, endPoint x: 196, endPoint y: 142, distance: 154.4
click at [196, 142] on div "SearchWithCriteria3ec1be05-8644-4d37-9df7-56a53dceef6a Writer Name Leon" at bounding box center [569, 140] width 1099 height 42
paste input "TYQUIAN BOWMAN"
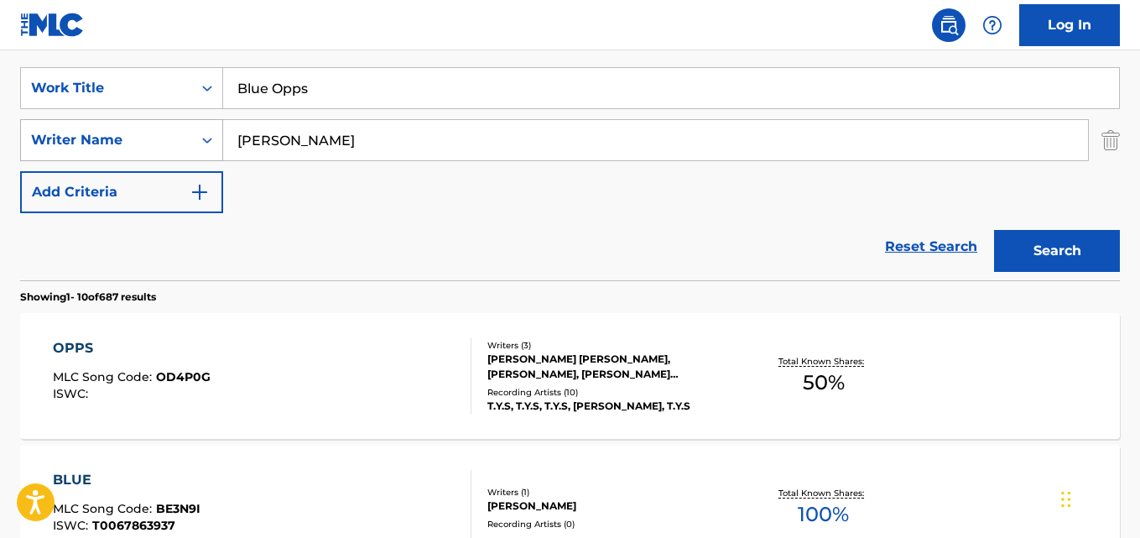
type input "TYQUIAN BOWMAN"
click at [994, 230] on button "Search" at bounding box center [1057, 251] width 126 height 42
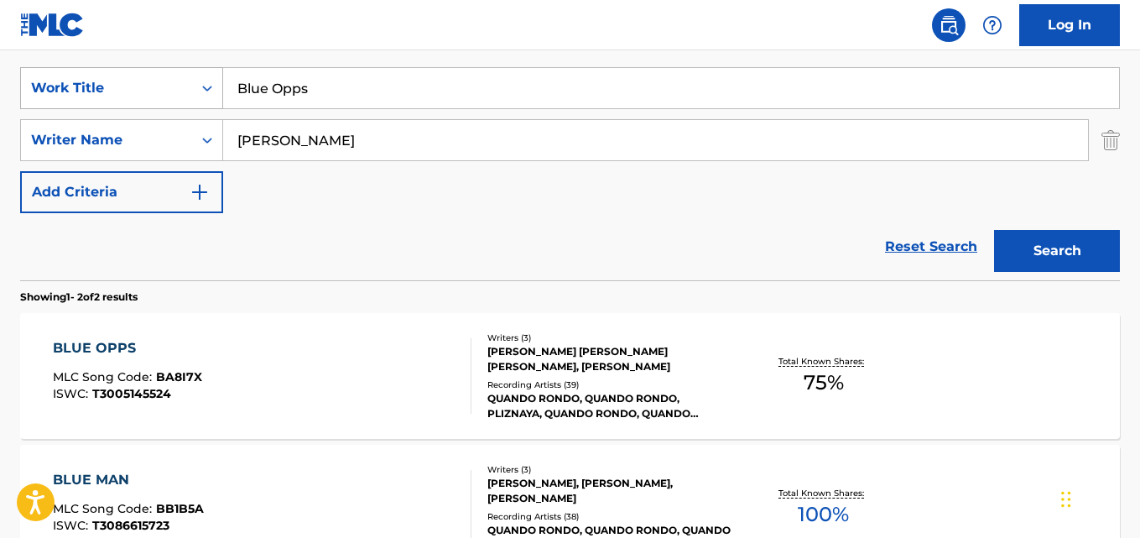
drag, startPoint x: 328, startPoint y: 85, endPoint x: 185, endPoint y: 81, distance: 143.5
click at [185, 81] on div "SearchWithCriteria13a706ea-4c51-4696-b5a1-2184da018baf Work Title Blue Opps" at bounding box center [569, 88] width 1099 height 42
click at [115, 357] on div "BLUE OPPS" at bounding box center [127, 348] width 149 height 20
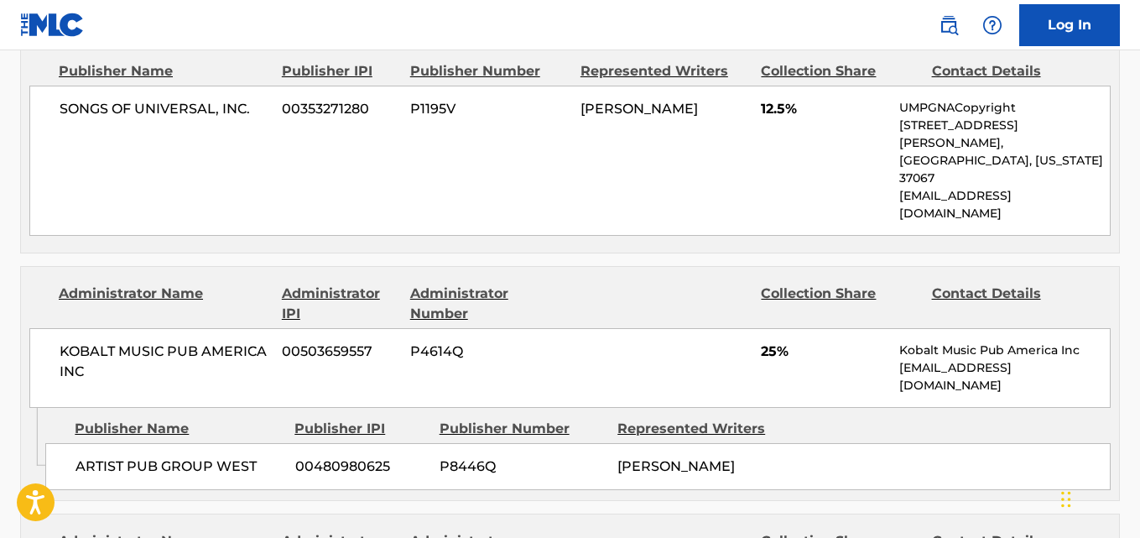
scroll to position [923, 0]
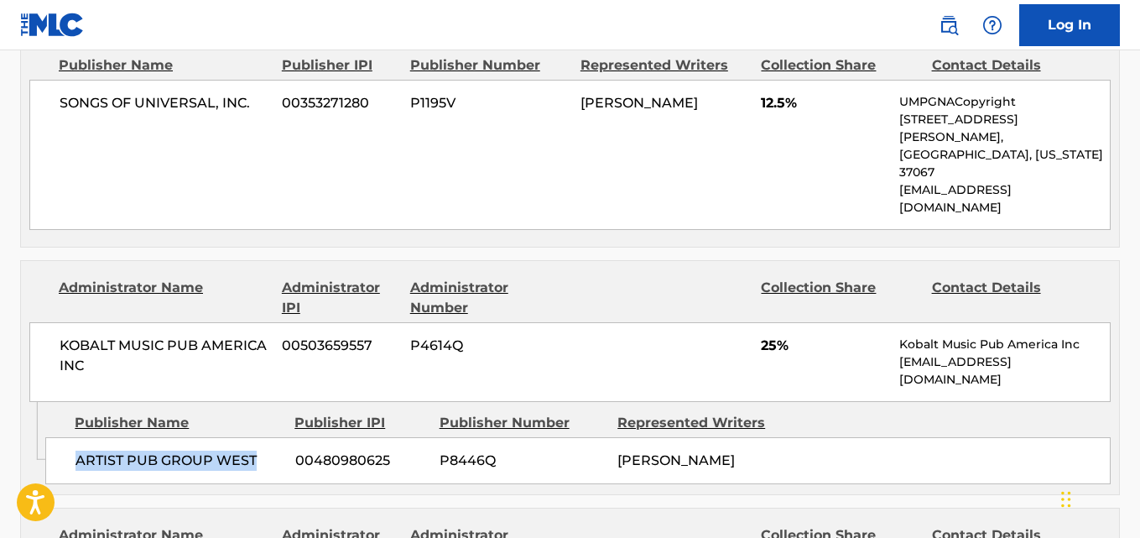
drag, startPoint x: 182, startPoint y: 406, endPoint x: 261, endPoint y: 406, distance: 78.8
click at [261, 437] on div "ARTIST PUB GROUP WEST 00480980625 P8446Q TYQUIAN BOWMAN" at bounding box center [577, 460] width 1065 height 47
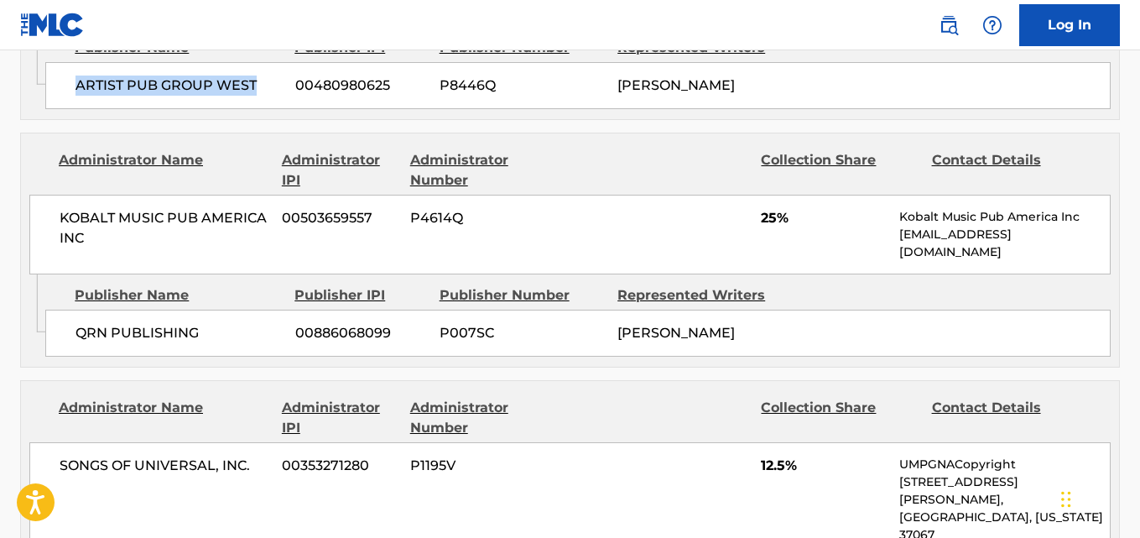
scroll to position [1342, 0]
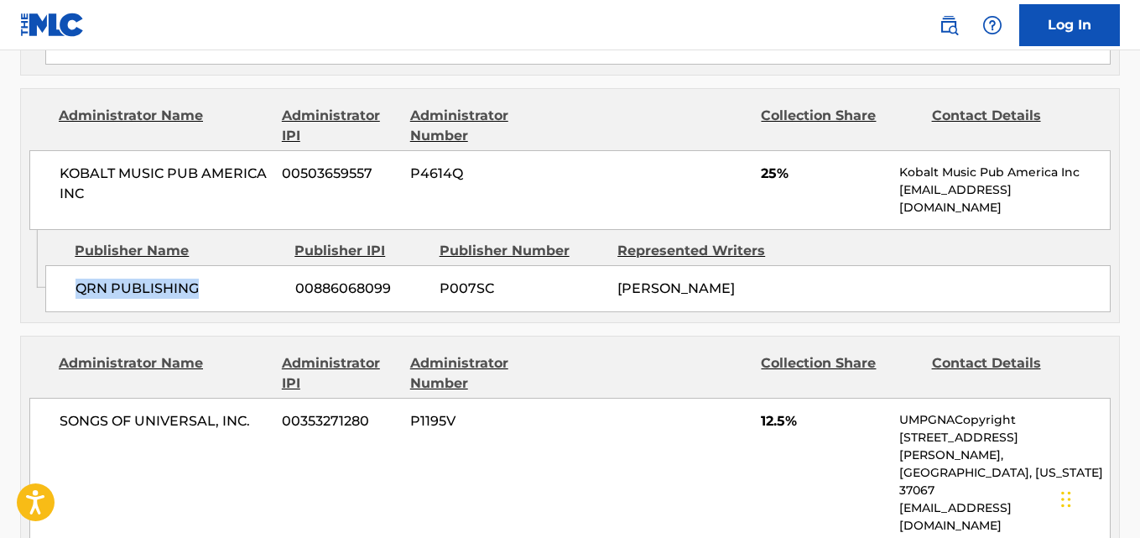
drag, startPoint x: 71, startPoint y: 245, endPoint x: 244, endPoint y: 245, distance: 172.8
click at [244, 265] on div "QRN PUBLISHING 00886068099 P007SC TYQUIAN BOWMAN" at bounding box center [577, 288] width 1065 height 47
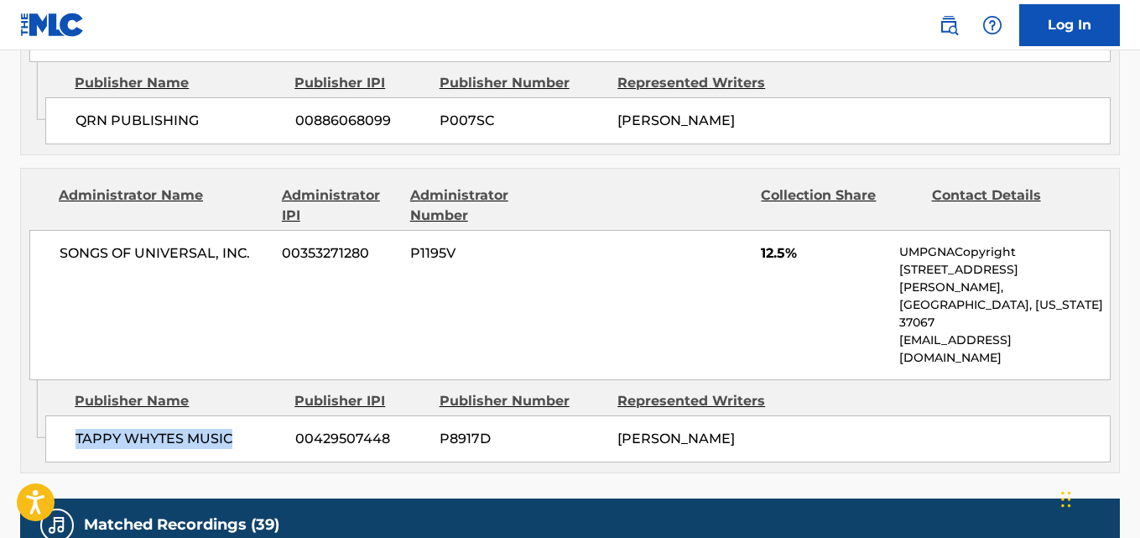
drag, startPoint x: 70, startPoint y: 335, endPoint x: 231, endPoint y: 328, distance: 160.3
click at [231, 415] on div "TAPPY WHYTES MUSIC 00429507448 P8917D ANTHONY CORNELIUS HAMILTON" at bounding box center [577, 438] width 1065 height 47
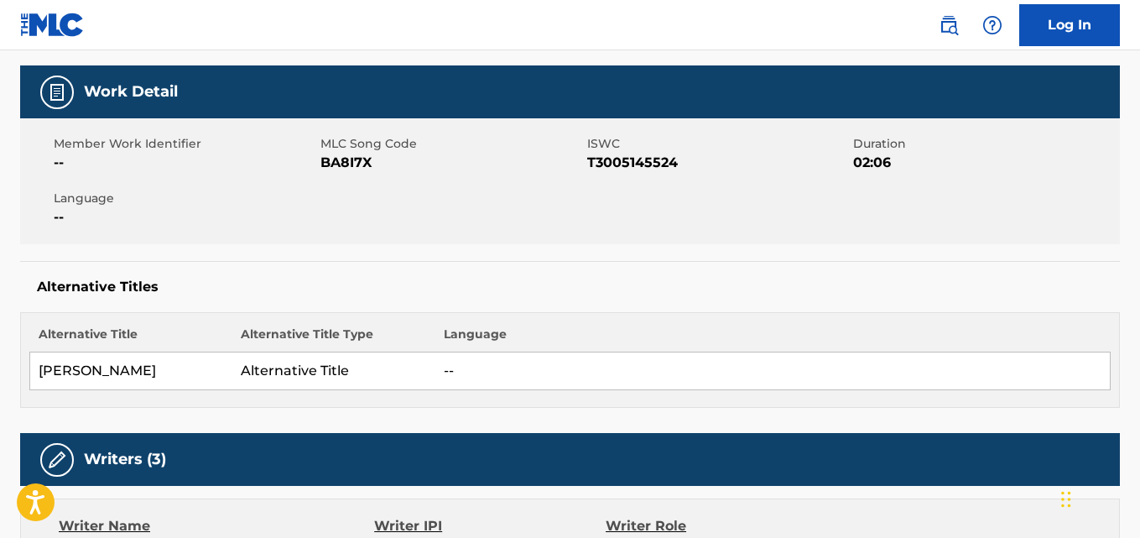
scroll to position [84, 0]
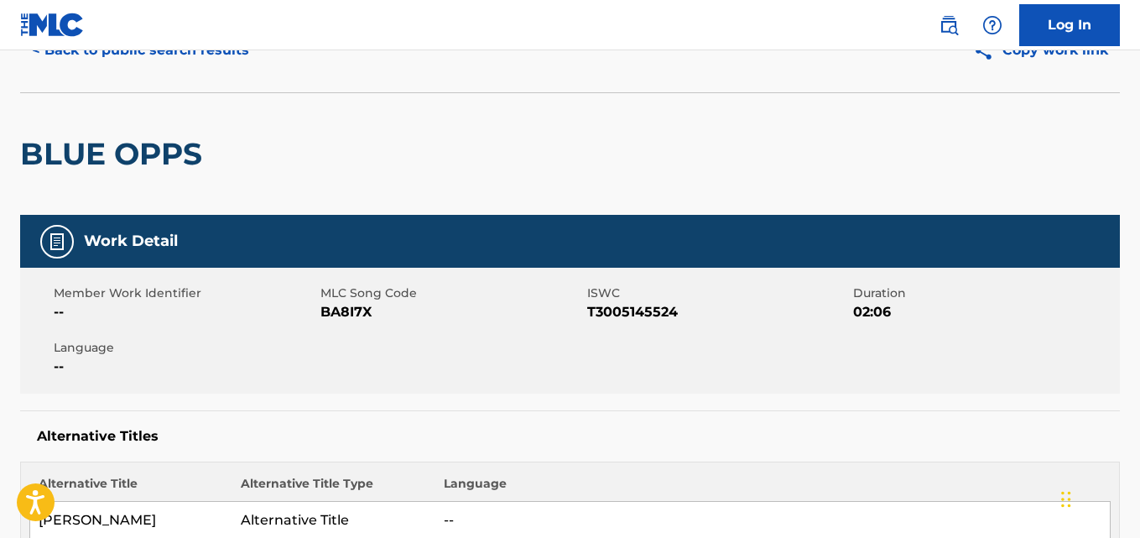
click at [148, 78] on div "< Back to public search results Copy work link" at bounding box center [569, 50] width 1099 height 84
click at [148, 63] on button "< Back to public search results" at bounding box center [140, 50] width 241 height 42
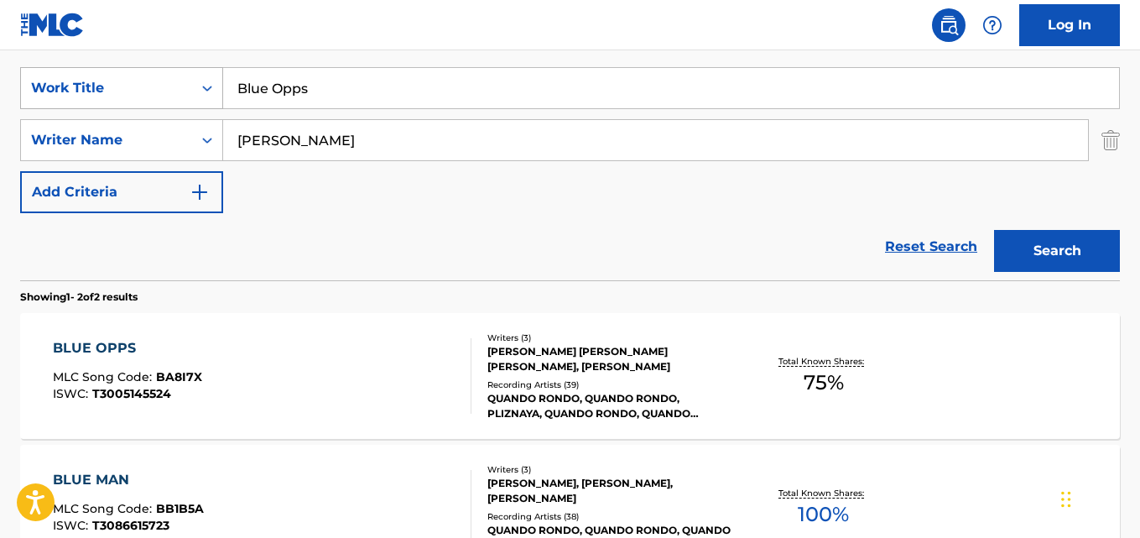
drag, startPoint x: 381, startPoint y: 100, endPoint x: 138, endPoint y: 95, distance: 243.3
click at [138, 95] on div "SearchWithCriteria13a706ea-4c51-4696-b5a1-2184da018baf Work Title Blue Opps" at bounding box center [569, 88] width 1099 height 42
paste input "print"
type input "Blueprint"
click at [994, 230] on button "Search" at bounding box center [1057, 251] width 126 height 42
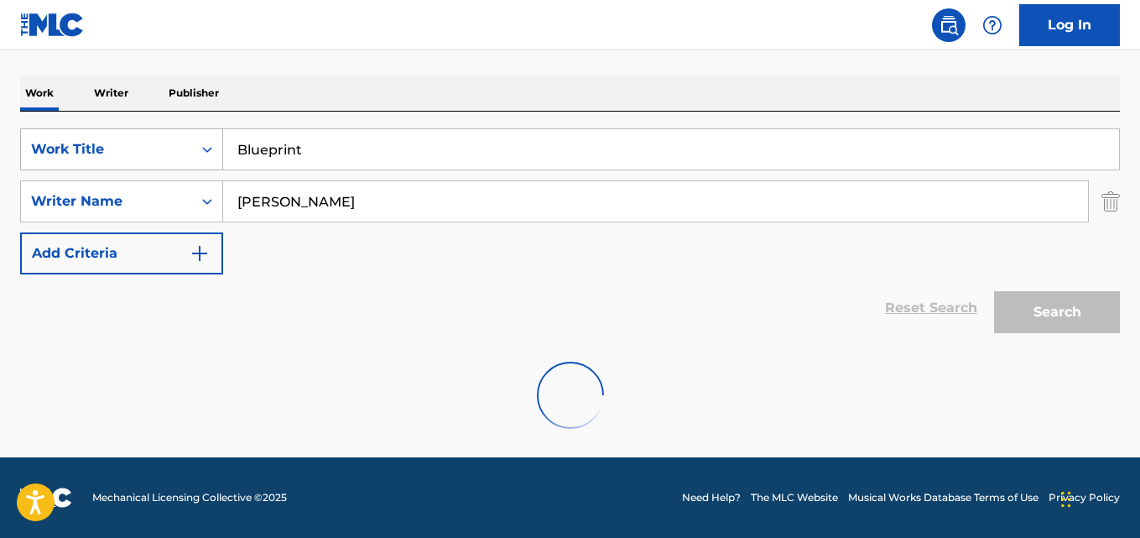
scroll to position [245, 0]
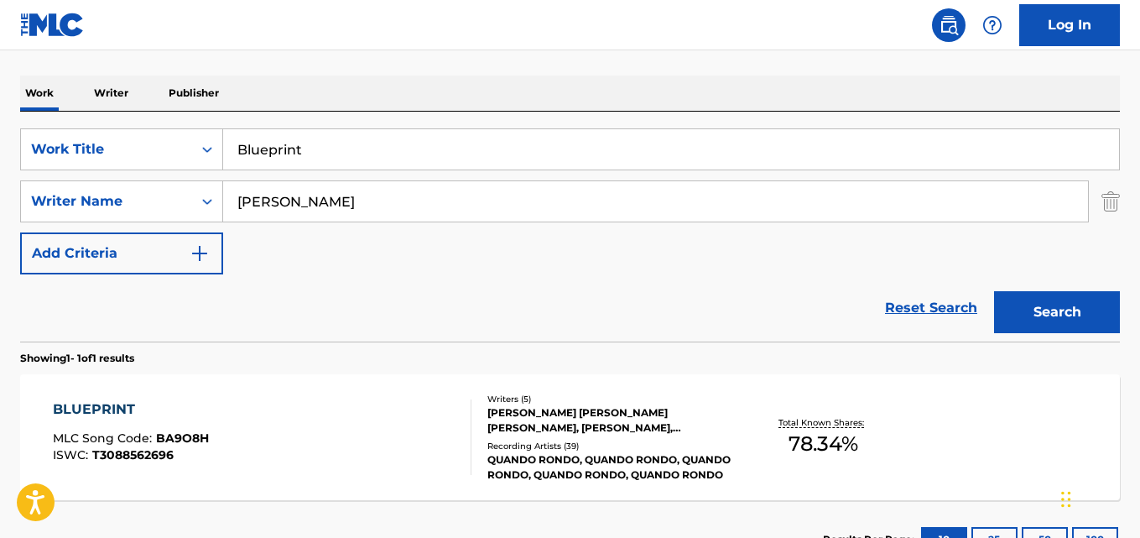
click at [343, 311] on div "Reset Search Search" at bounding box center [569, 307] width 1099 height 67
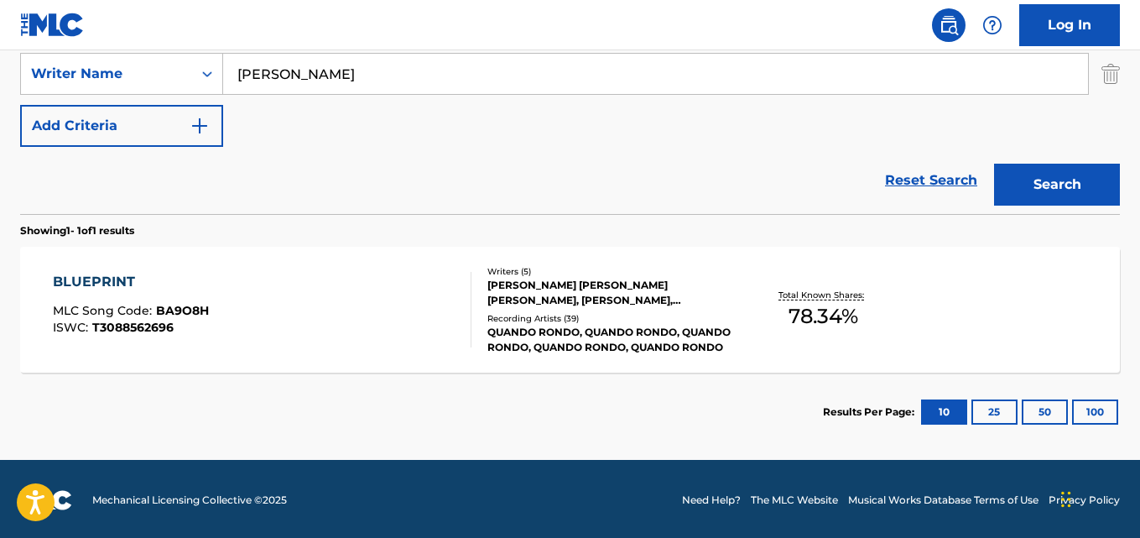
scroll to position [375, 0]
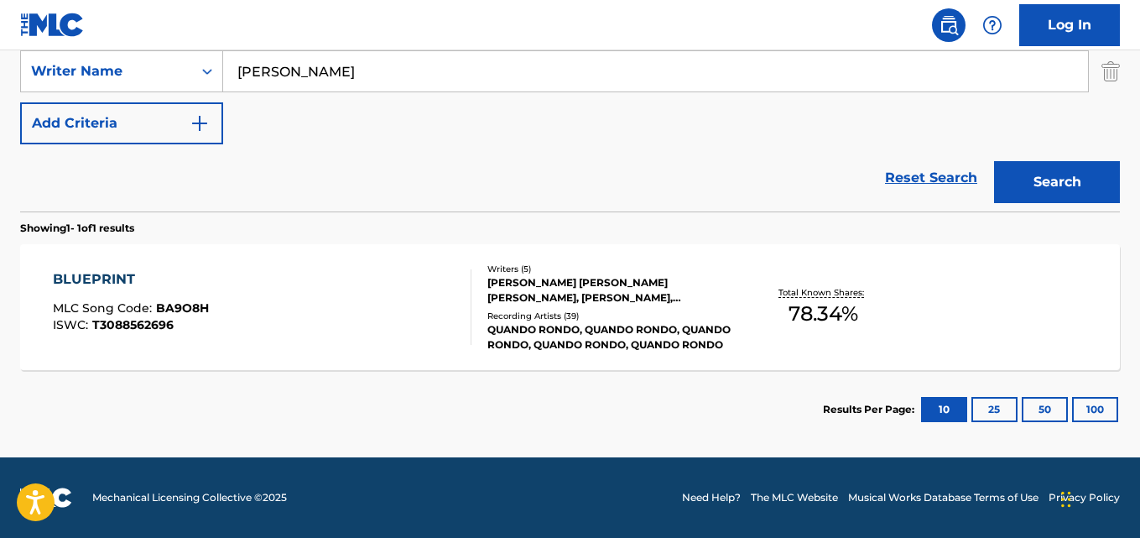
click at [113, 280] on div "BLUEPRINT" at bounding box center [131, 279] width 156 height 20
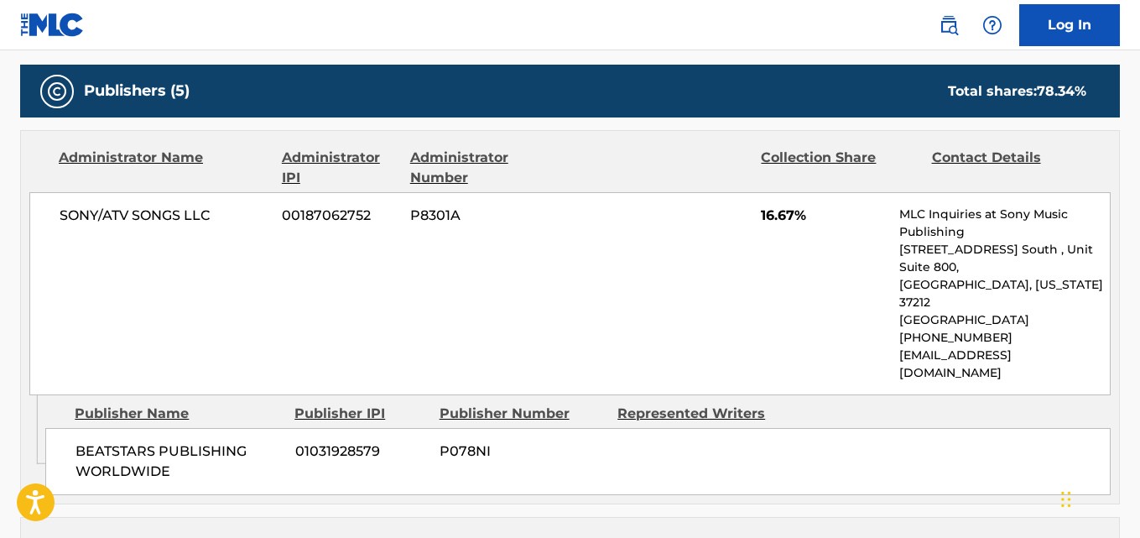
scroll to position [839, 0]
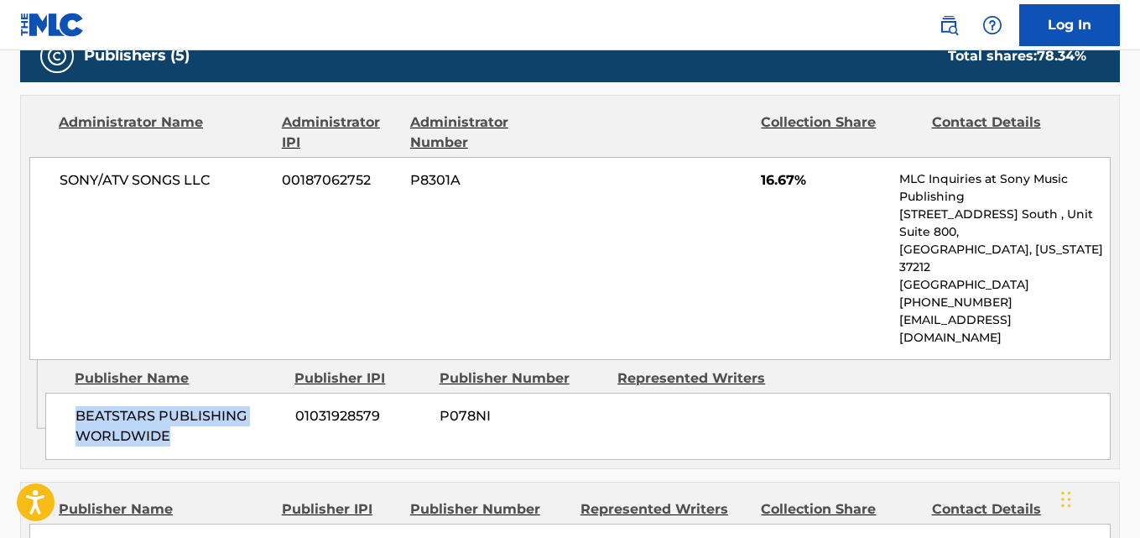
drag, startPoint x: 70, startPoint y: 375, endPoint x: 204, endPoint y: 396, distance: 135.8
click at [204, 396] on div "BEATSTARS PUBLISHING WORLDWIDE 01031928579 P078NI" at bounding box center [577, 425] width 1065 height 67
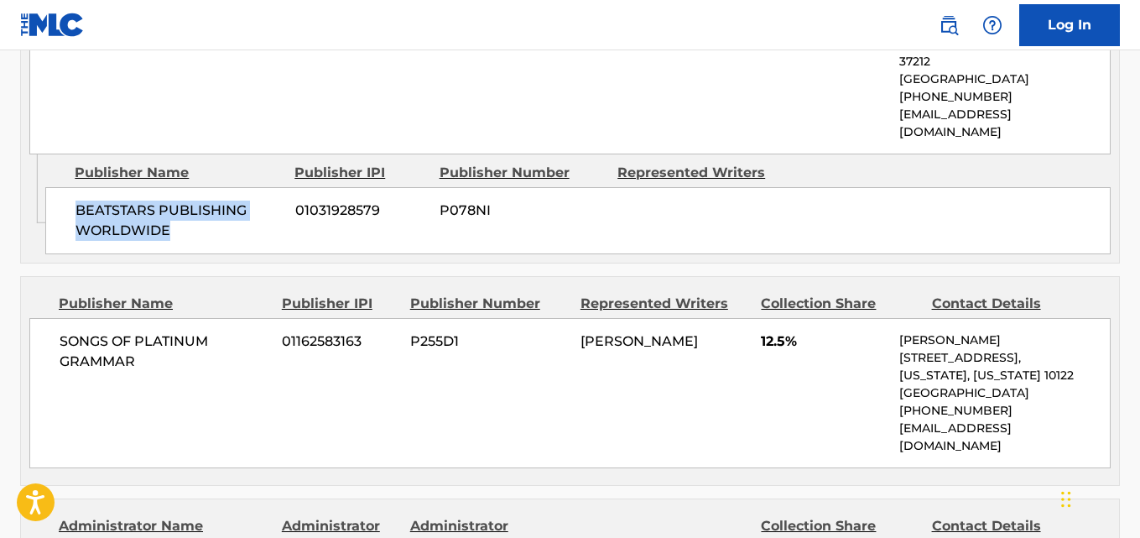
scroll to position [1090, 0]
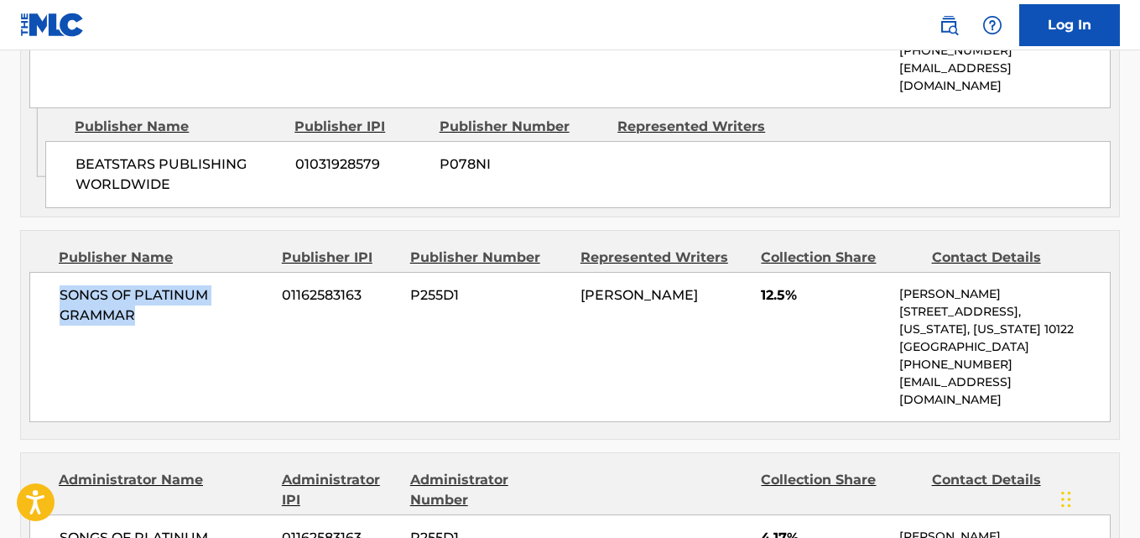
drag, startPoint x: 55, startPoint y: 258, endPoint x: 189, endPoint y: 271, distance: 133.9
click at [189, 272] on div "SONGS OF PLATINUM GRAMMAR 01162583163 P255D1 JACK RICHARD THIERER 12.5% Matt Sp…" at bounding box center [569, 347] width 1081 height 150
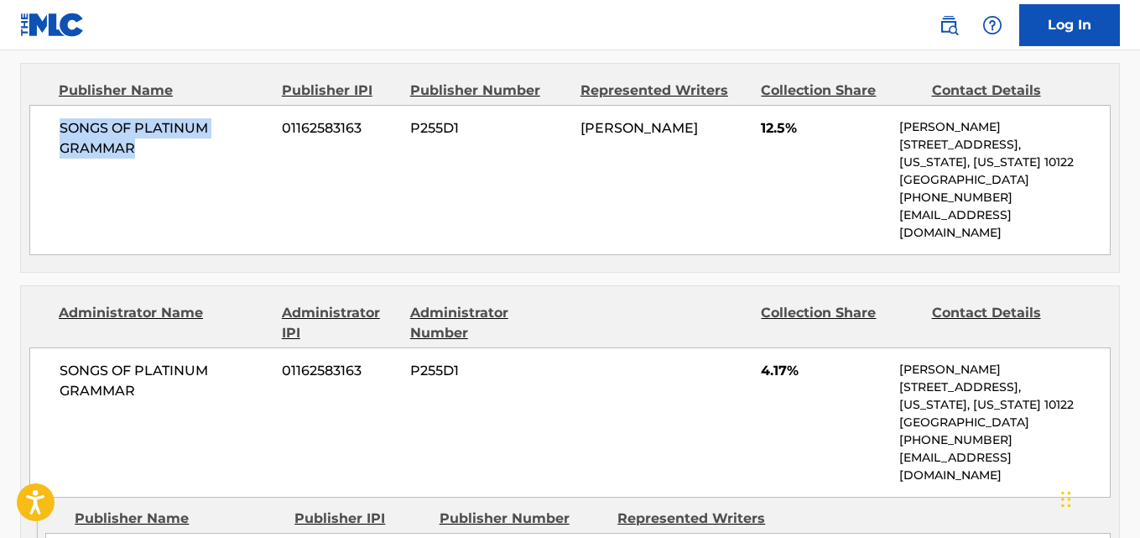
scroll to position [1258, 0]
drag, startPoint x: 214, startPoint y: 481, endPoint x: 278, endPoint y: 478, distance: 63.8
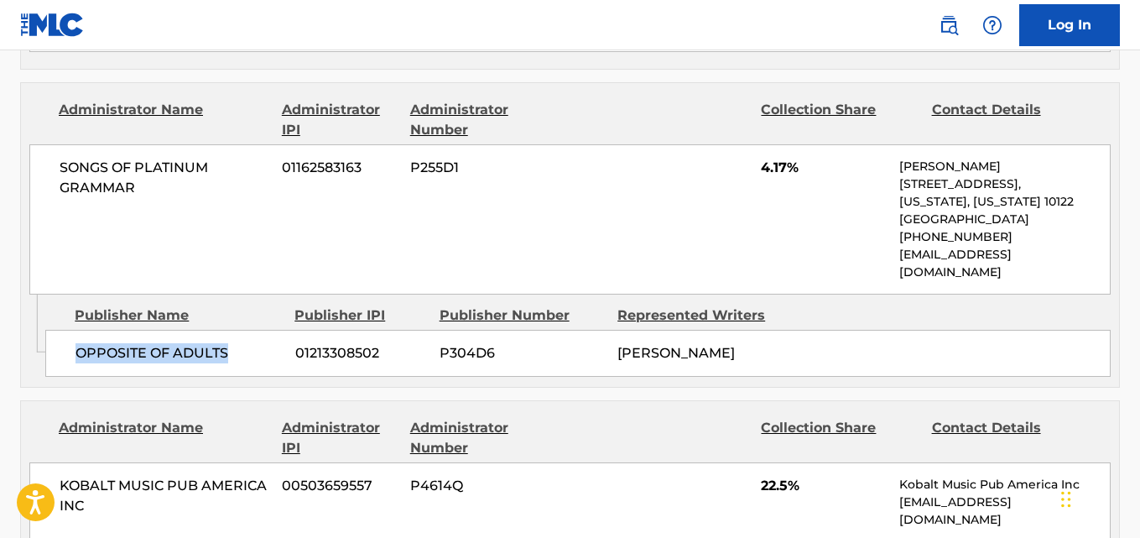
scroll to position [1510, 0]
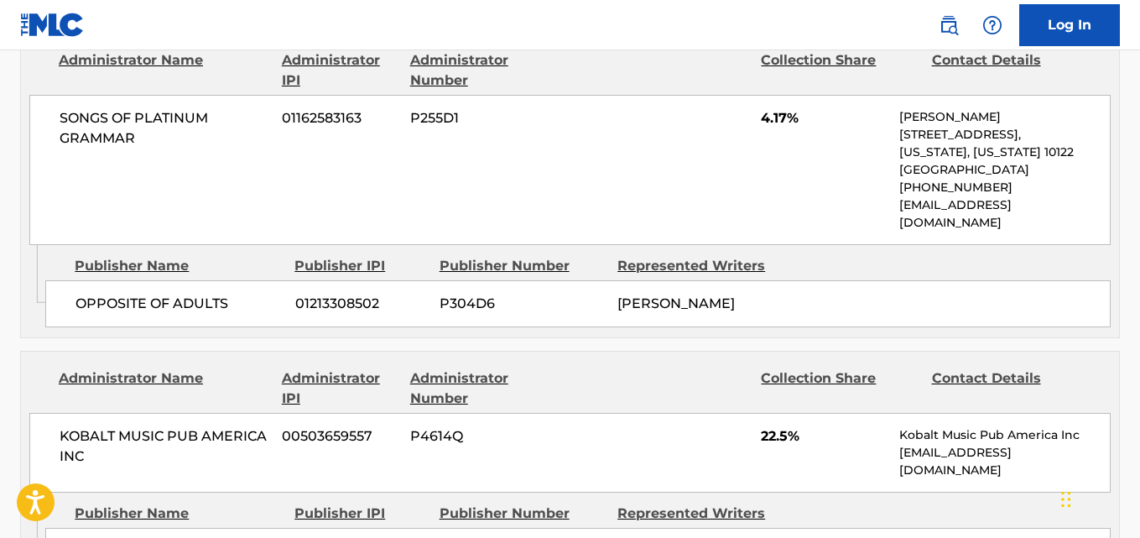
drag, startPoint x: 76, startPoint y: 502, endPoint x: 235, endPoint y: 496, distance: 158.6
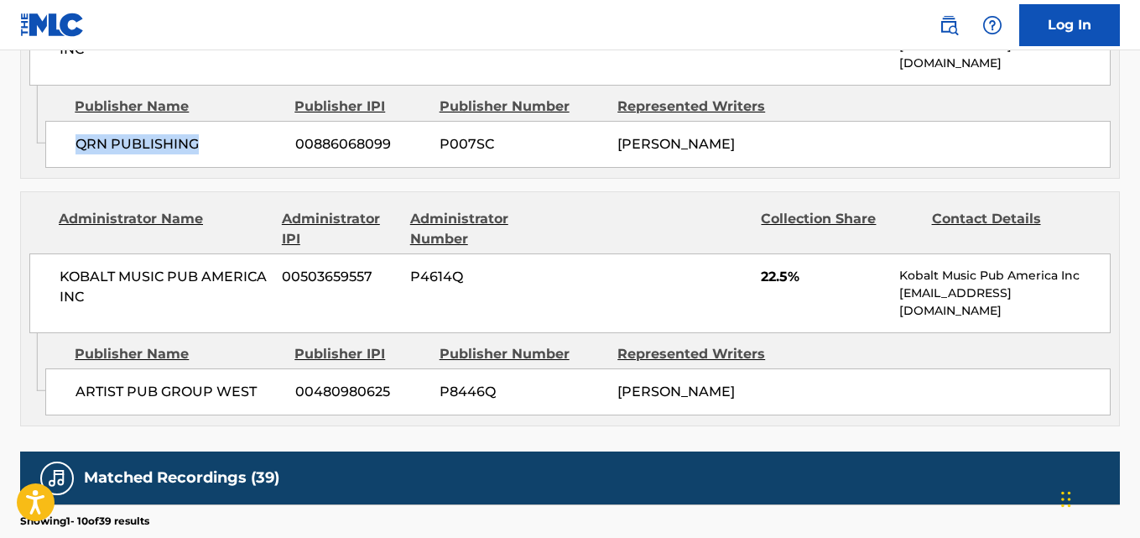
scroll to position [1929, 0]
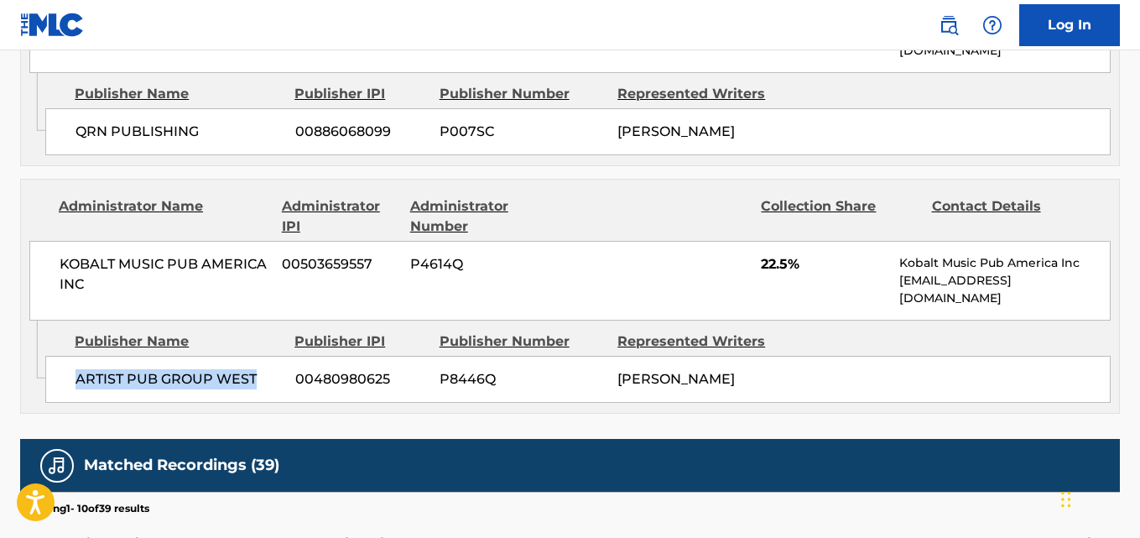
drag, startPoint x: 64, startPoint y: 328, endPoint x: 283, endPoint y: 328, distance: 218.9
click at [283, 356] on div "ARTIST PUB GROUP WEST 00480980625 P8446Q TYQUIAN BOWMAN" at bounding box center [577, 379] width 1065 height 47
click at [206, 356] on div "ARTIST PUB GROUP WEST 00480980625 P8446Q TYQUIAN BOWMAN" at bounding box center [577, 379] width 1065 height 47
drag, startPoint x: 67, startPoint y: 321, endPoint x: 275, endPoint y: 315, distance: 208.1
click at [275, 356] on div "ARTIST PUB GROUP WEST 00480980625 P8446Q TYQUIAN BOWMAN" at bounding box center [577, 379] width 1065 height 47
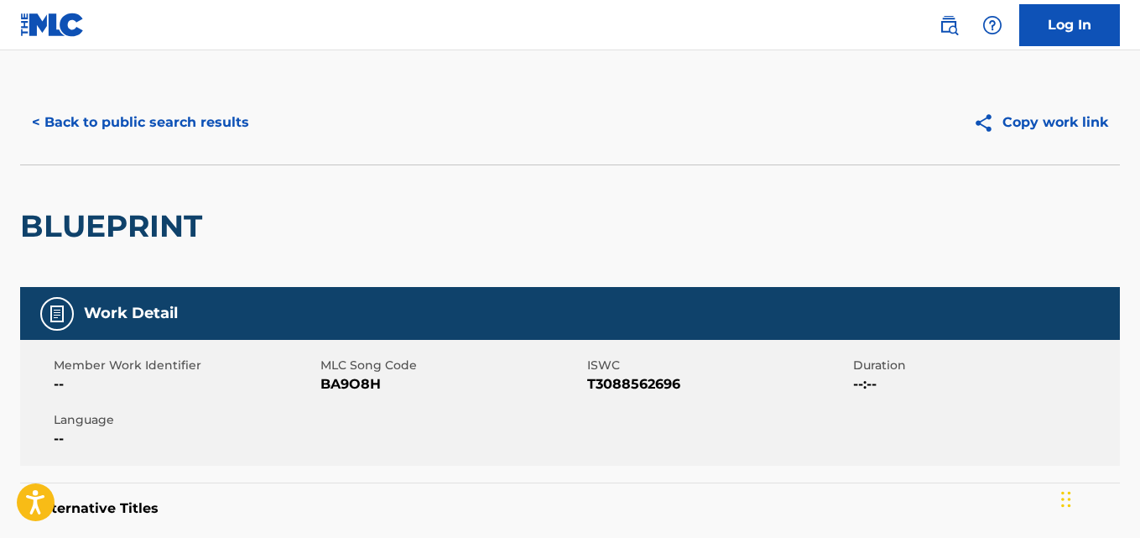
scroll to position [0, 0]
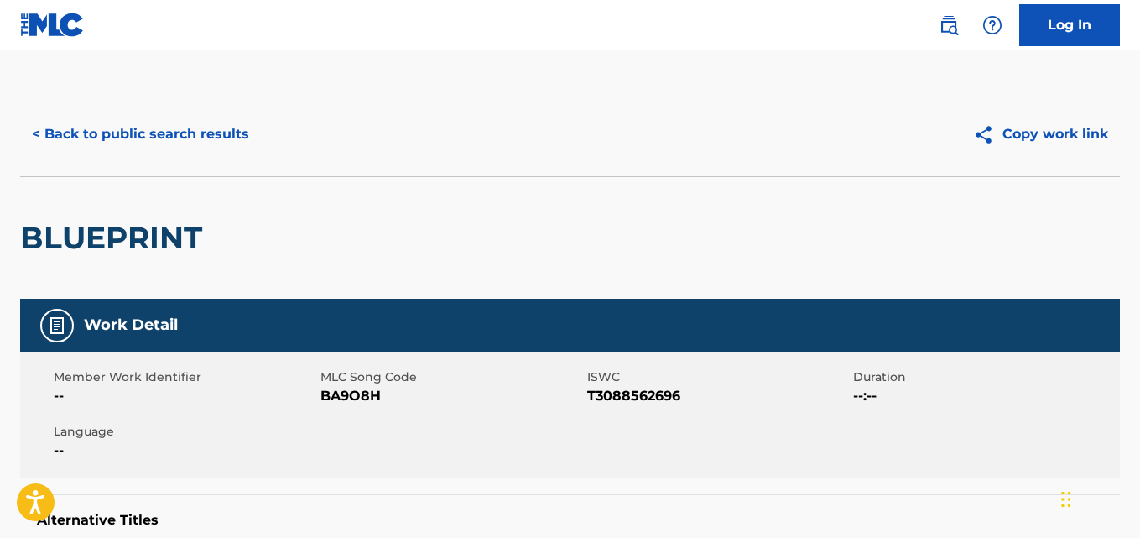
click at [215, 143] on button "< Back to public search results" at bounding box center [140, 134] width 241 height 42
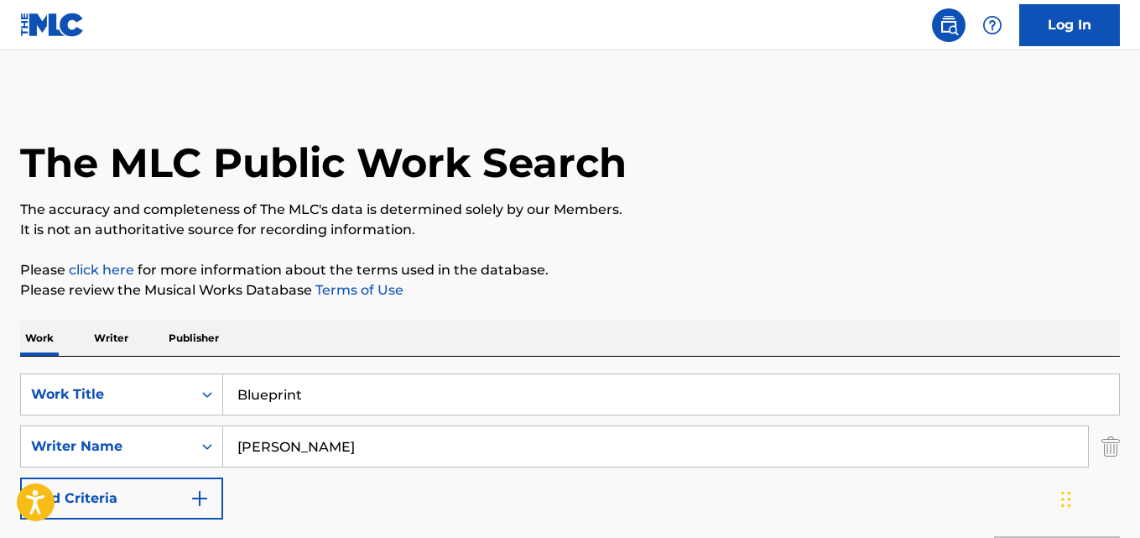
scroll to position [279, 0]
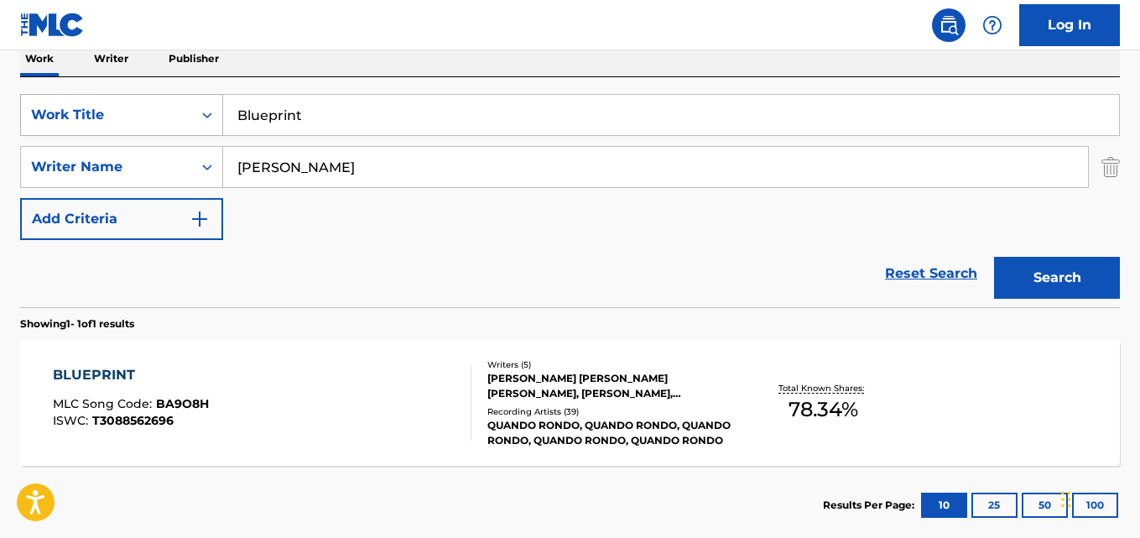
drag, startPoint x: 377, startPoint y: 122, endPoint x: 133, endPoint y: 118, distance: 244.9
click at [133, 118] on div "SearchWithCriteria13a706ea-4c51-4696-b5a1-2184da018baf Work Title Blueprint" at bounding box center [569, 115] width 1099 height 42
paste input "Can’t Compare"
type input "Can’t Compare"
click at [1033, 290] on button "Search" at bounding box center [1057, 278] width 126 height 42
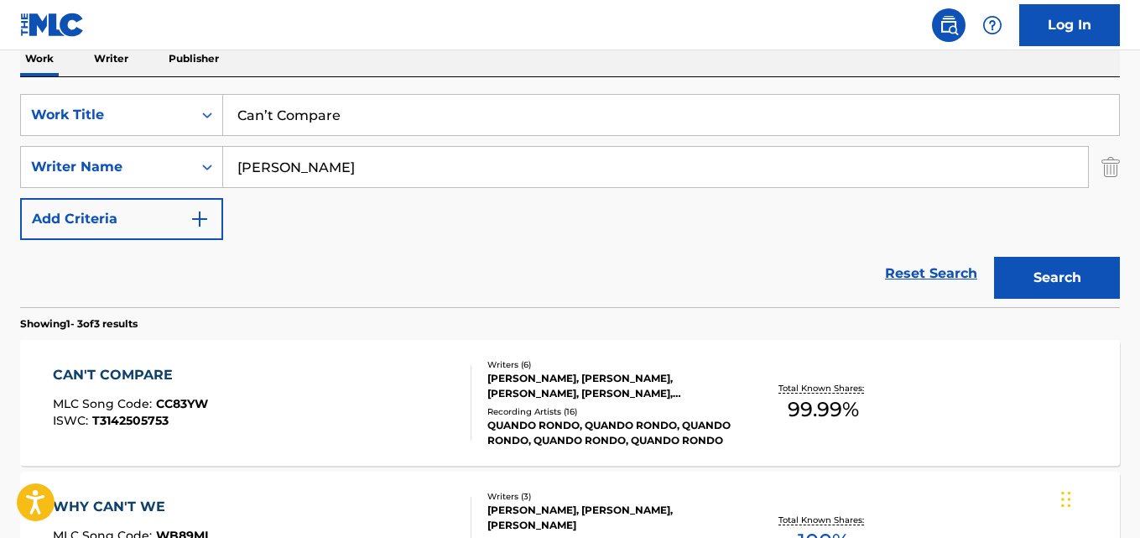
click at [490, 218] on div "SearchWithCriteria13a706ea-4c51-4696-b5a1-2184da018baf Work Title Can’t Compare…" at bounding box center [569, 167] width 1099 height 146
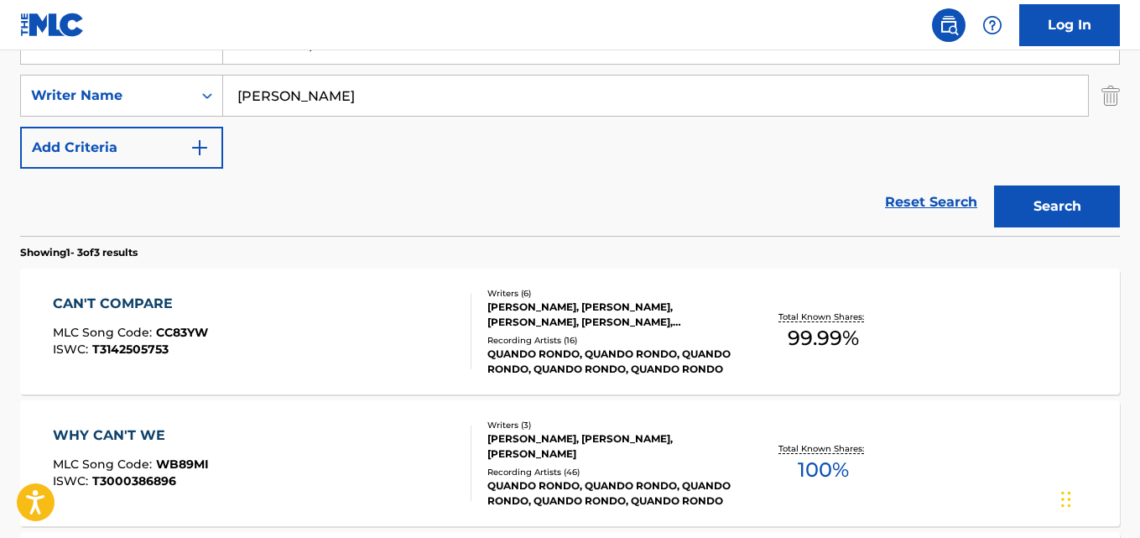
scroll to position [363, 0]
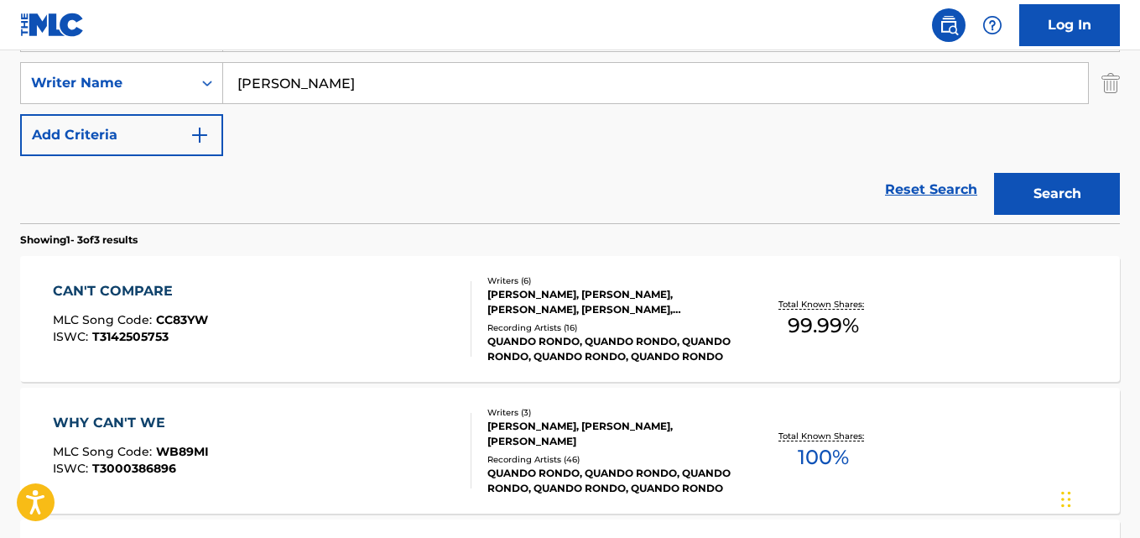
click at [122, 303] on div "CAN'T COMPARE MLC Song Code : CC83YW ISWC : T3142505753" at bounding box center [130, 318] width 155 height 75
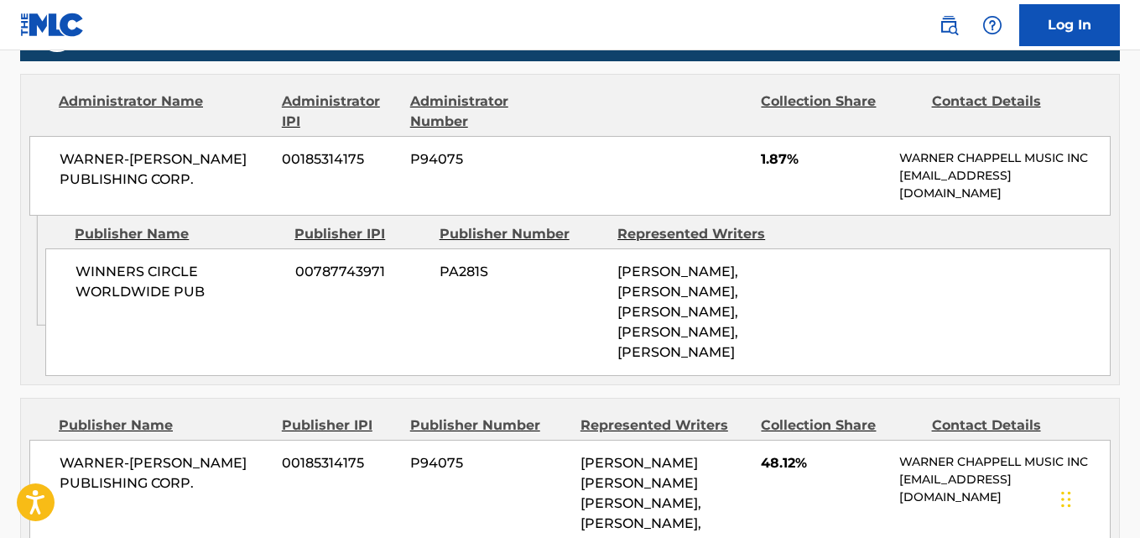
scroll to position [1006, 0]
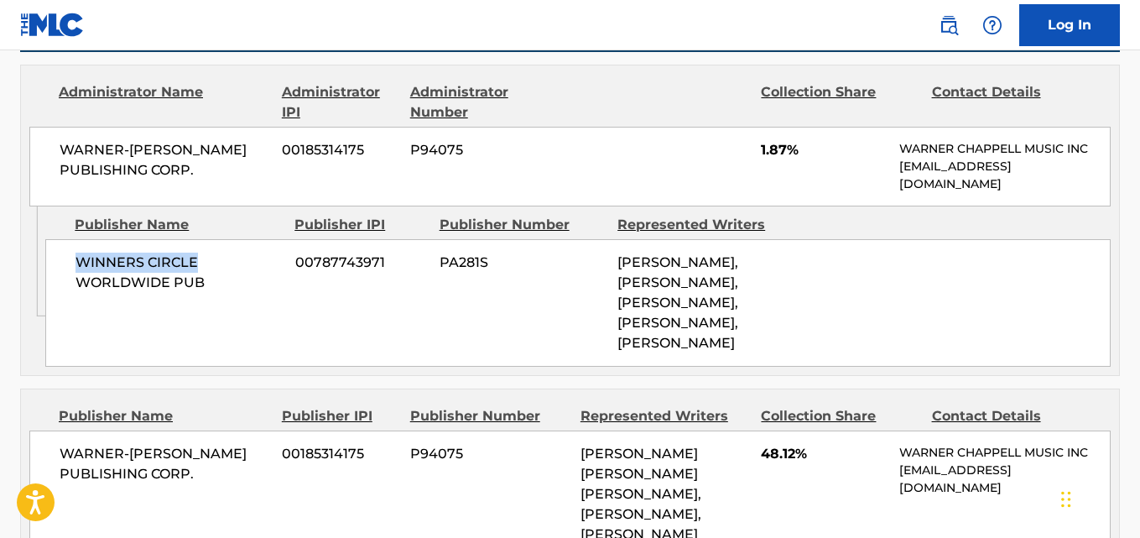
drag, startPoint x: 77, startPoint y: 263, endPoint x: 213, endPoint y: 263, distance: 135.9
click at [213, 263] on span "WINNERS CIRCLE WORLDWIDE PUB" at bounding box center [178, 272] width 207 height 40
click at [206, 366] on div "WINNERS CIRCLE WORLDWIDE PUB 00787743971 PA281S ERNEST KENDRELL ADAMS, ERNEST K…" at bounding box center [577, 302] width 1065 height 127
click at [70, 268] on div "WINNERS CIRCLE WORLDWIDE PUB 00787743971 PA281S ERNEST KENDRELL ADAMS, ERNEST K…" at bounding box center [577, 302] width 1065 height 127
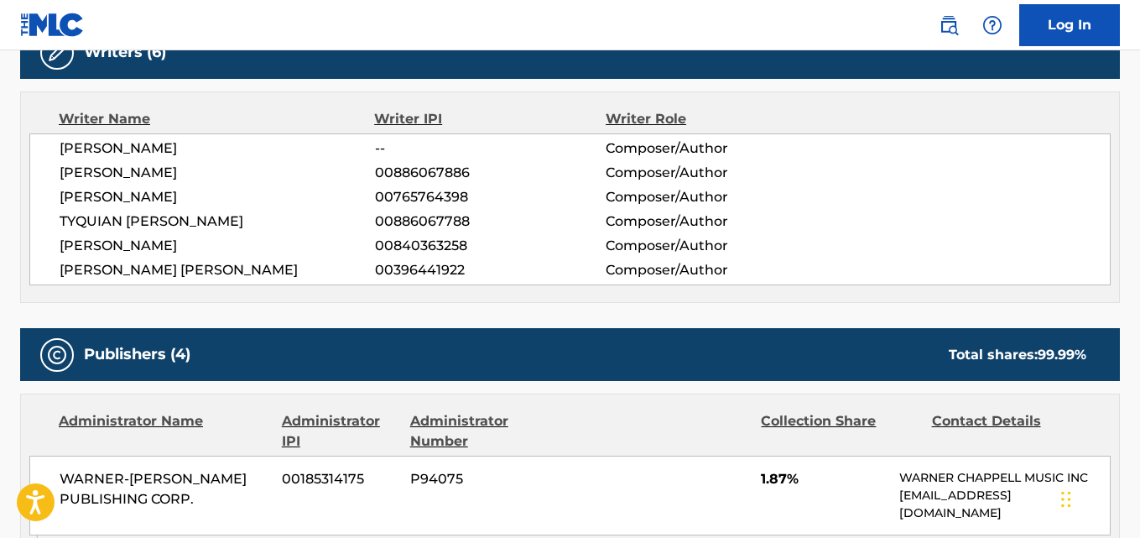
scroll to position [839, 0]
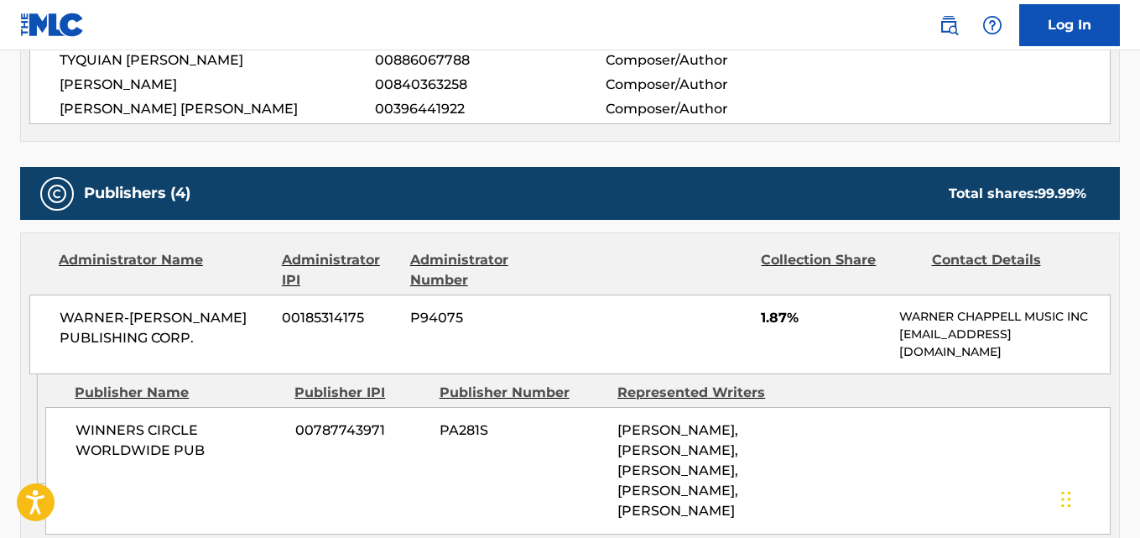
click at [194, 422] on span "WINNERS CIRCLE WORLDWIDE PUB" at bounding box center [178, 440] width 207 height 40
drag, startPoint x: 68, startPoint y: 436, endPoint x: 216, endPoint y: 441, distance: 147.7
click at [216, 441] on div "WINNERS CIRCLE WORLDWIDE PUB 00787743971 PA281S ERNEST KENDRELL ADAMS, ERNEST K…" at bounding box center [577, 470] width 1065 height 127
click at [765, 325] on span "1.87%" at bounding box center [824, 318] width 126 height 20
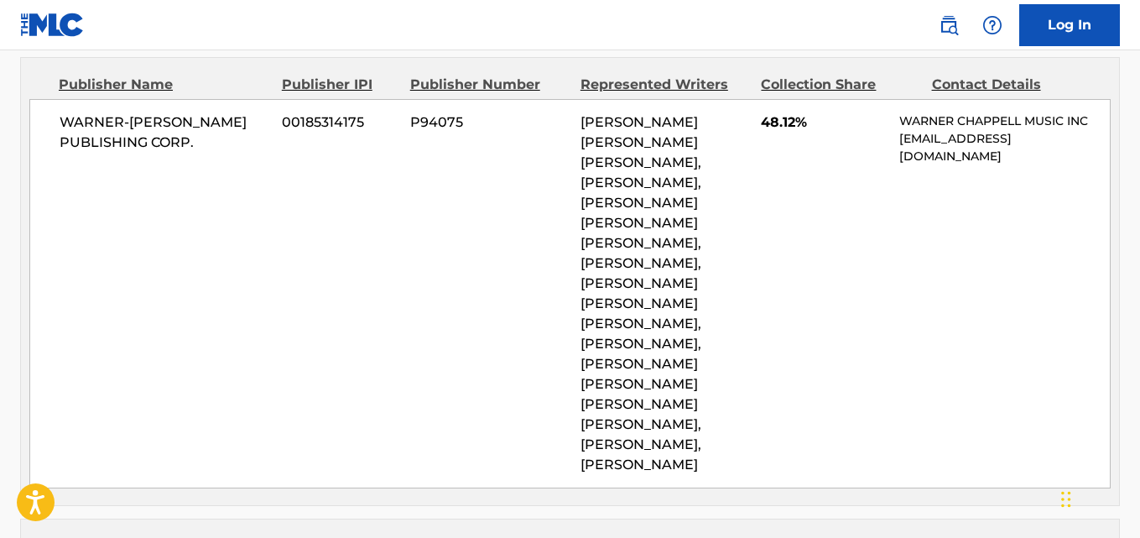
scroll to position [1342, 0]
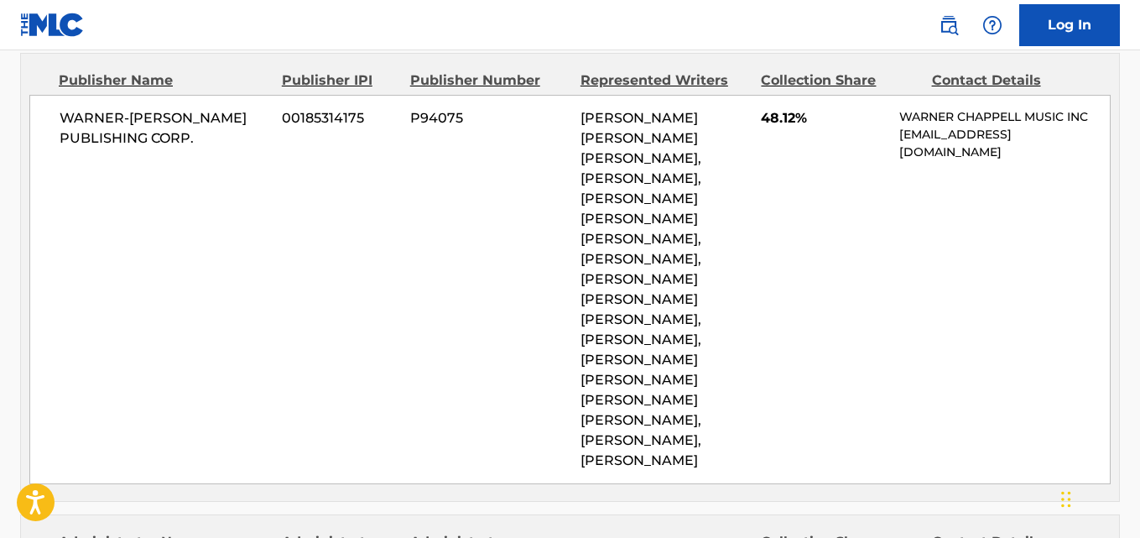
click at [781, 128] on span "48.12%" at bounding box center [824, 118] width 126 height 20
click at [785, 229] on div "WARNER-TAMERLANE PUBLISHING CORP. 00185314175 P94075 BLAIR FRANCIS FERGUSON, ER…" at bounding box center [569, 289] width 1081 height 389
click at [791, 266] on div "WARNER-TAMERLANE PUBLISHING CORP. 00185314175 P94075 BLAIR FRANCIS FERGUSON, ER…" at bounding box center [569, 289] width 1081 height 389
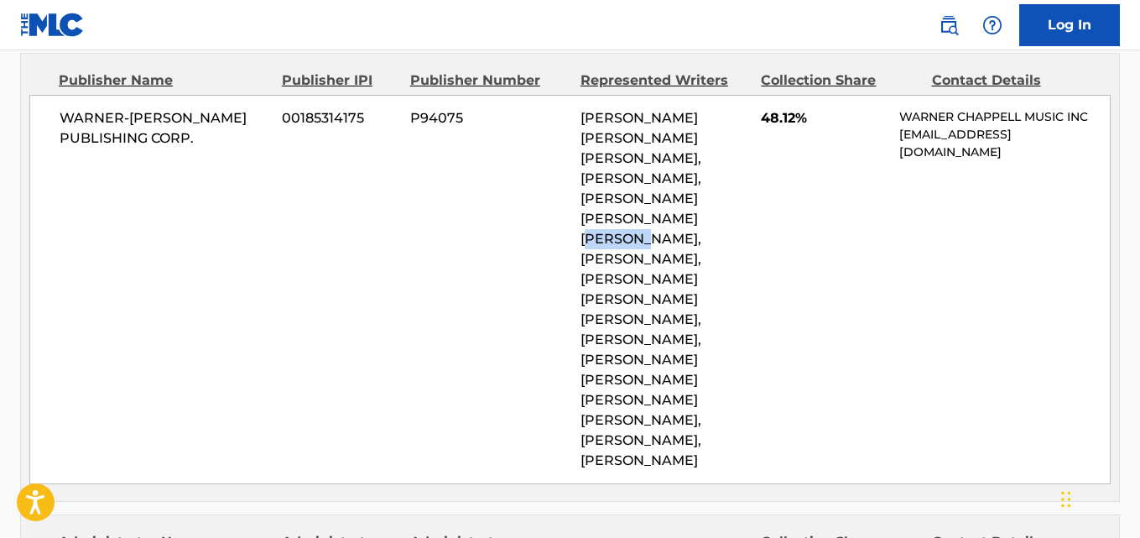
click at [770, 257] on div "WARNER-TAMERLANE PUBLISHING CORP. 00185314175 P94075 BLAIR FRANCIS FERGUSON, ER…" at bounding box center [569, 289] width 1081 height 389
click at [785, 249] on div "WARNER-TAMERLANE PUBLISHING CORP. 00185314175 P94075 BLAIR FRANCIS FERGUSON, ER…" at bounding box center [569, 289] width 1081 height 389
click at [770, 128] on span "48.12%" at bounding box center [824, 118] width 126 height 20
click at [766, 252] on div "WARNER-TAMERLANE PUBLISHING CORP. 00185314175 P94075 BLAIR FRANCIS FERGUSON, ER…" at bounding box center [569, 289] width 1081 height 389
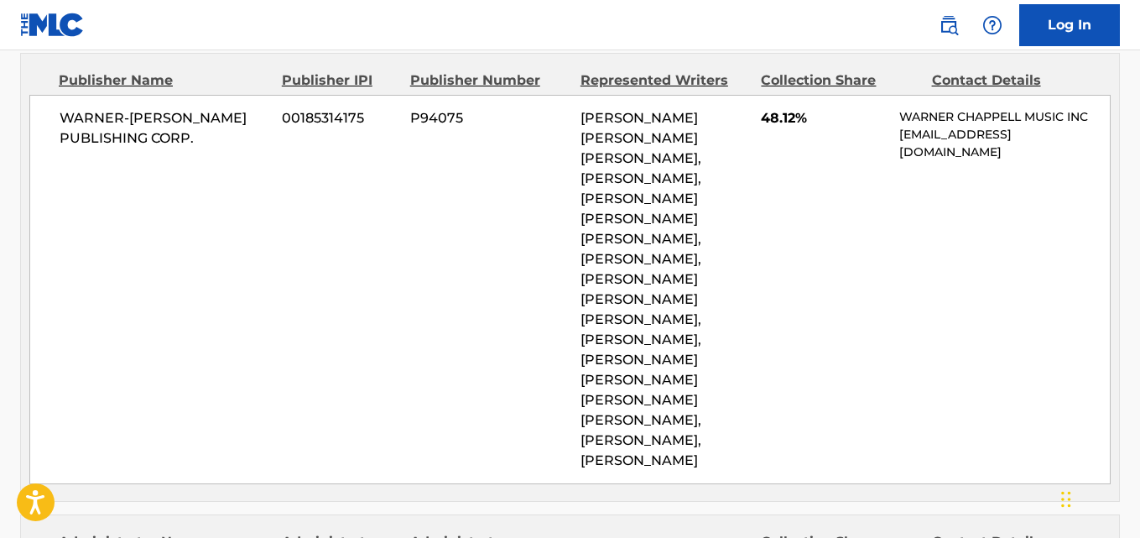
click at [766, 128] on span "48.12%" at bounding box center [824, 118] width 126 height 20
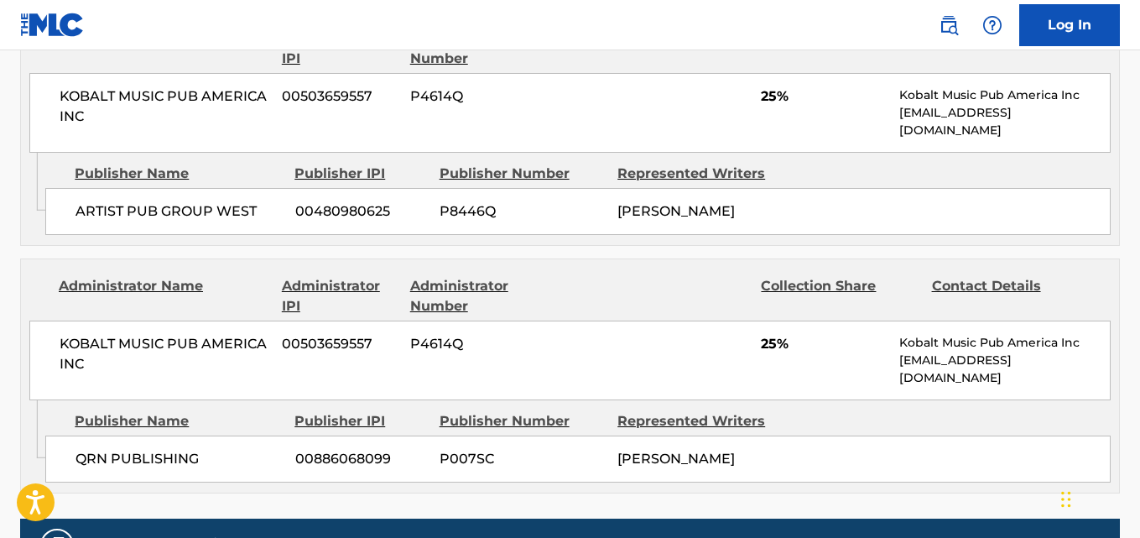
scroll to position [1929, 0]
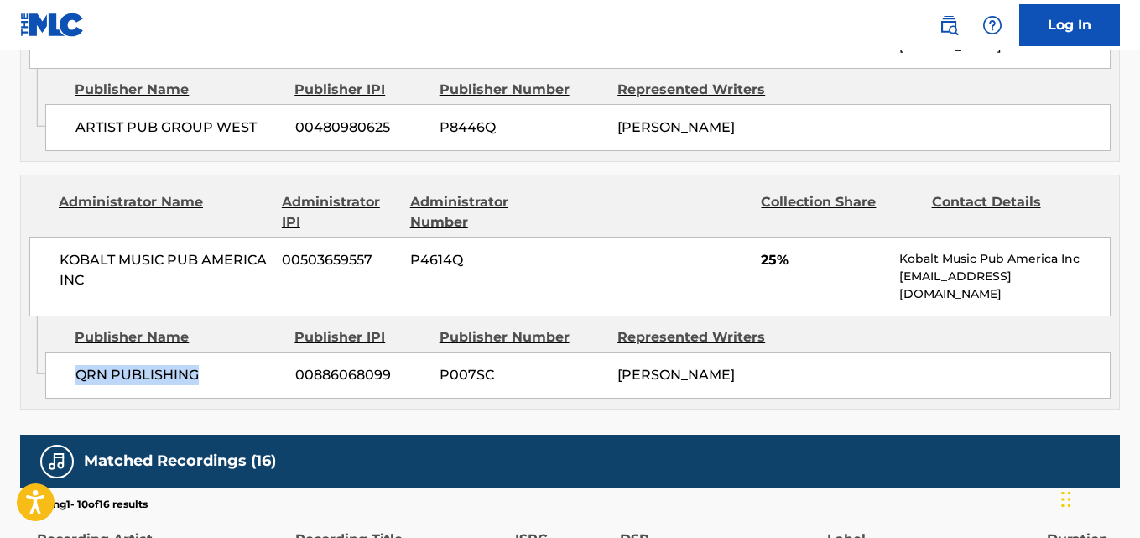
drag, startPoint x: 80, startPoint y: 420, endPoint x: 200, endPoint y: 420, distance: 120.8
click at [200, 385] on span "QRN PUBLISHING" at bounding box center [178, 375] width 207 height 20
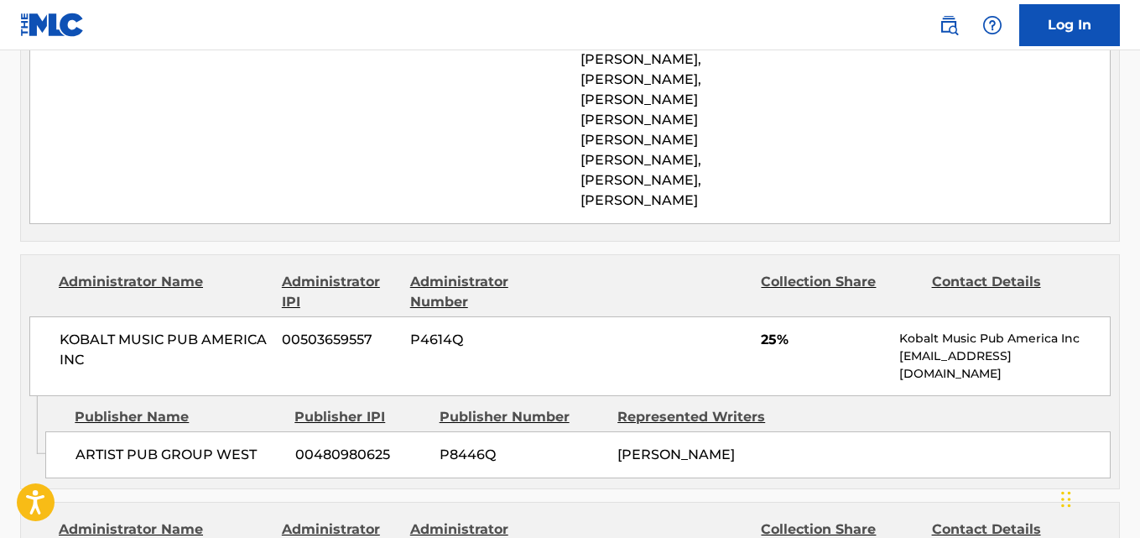
scroll to position [1761, 0]
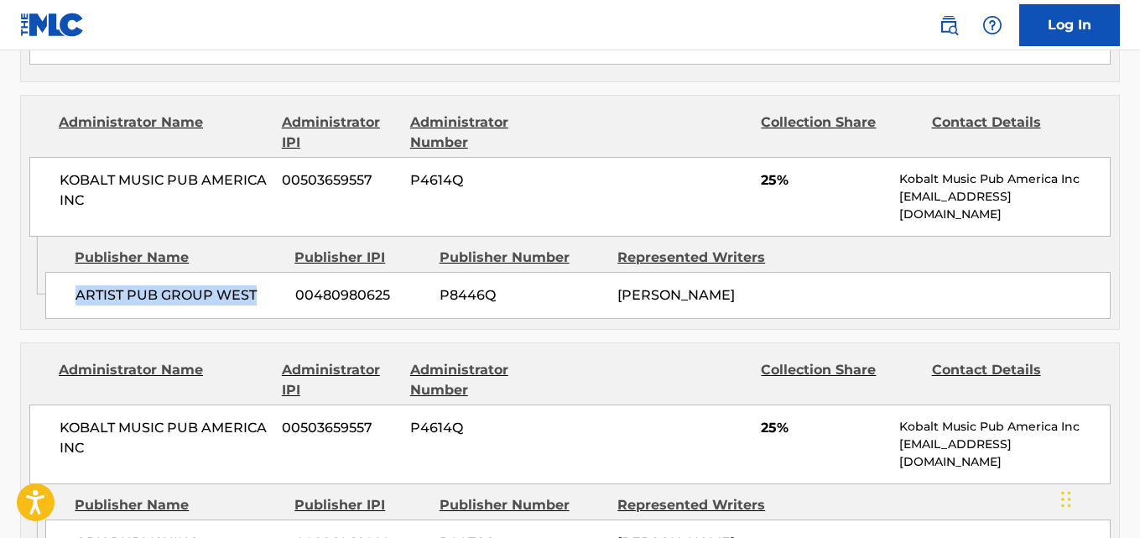
drag, startPoint x: 89, startPoint y: 339, endPoint x: 279, endPoint y: 339, distance: 190.4
click at [279, 319] on div "ARTIST PUB GROUP WEST 00480980625 P8446Q TYQUIAN BOWMAN" at bounding box center [577, 295] width 1065 height 47
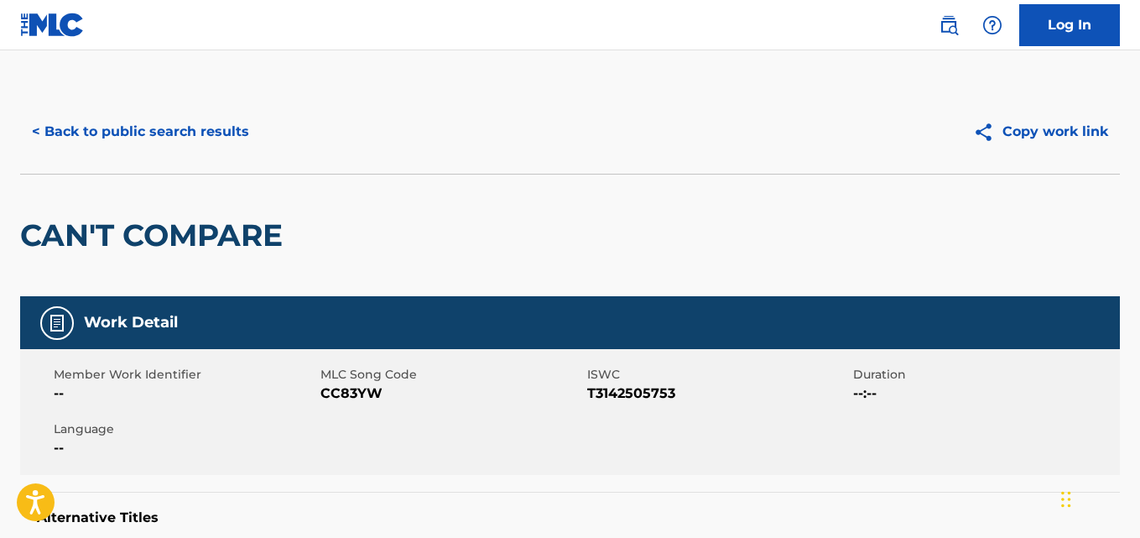
scroll to position [0, 0]
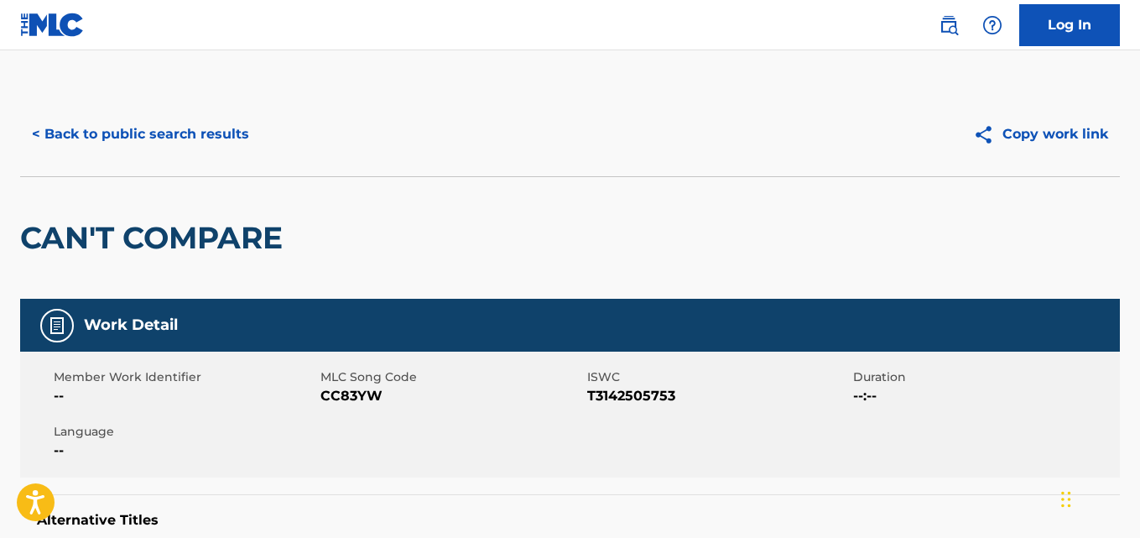
click at [181, 141] on button "< Back to public search results" at bounding box center [140, 134] width 241 height 42
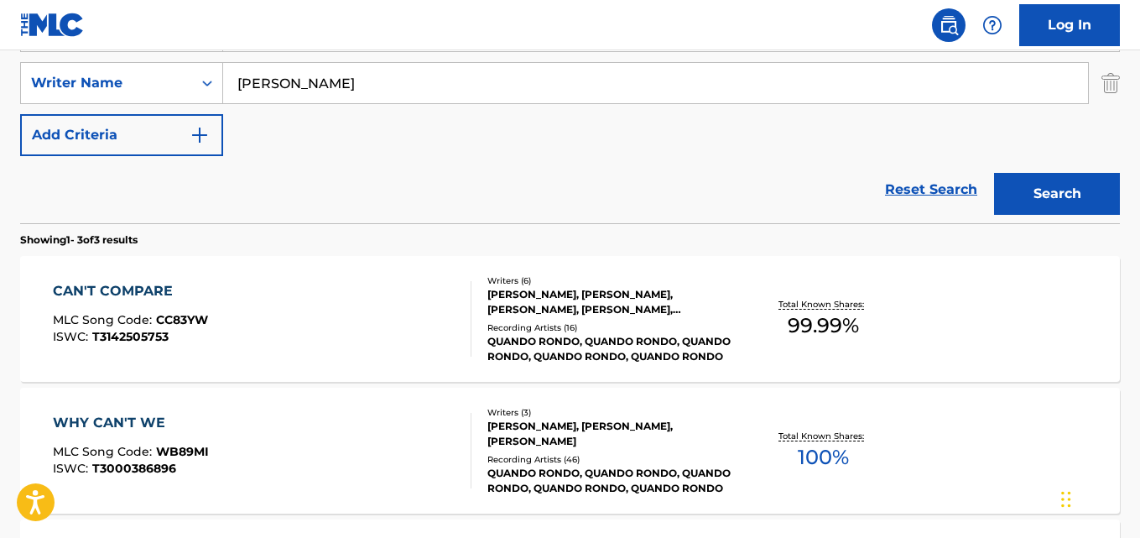
click at [952, 192] on link "Reset Search" at bounding box center [930, 189] width 109 height 37
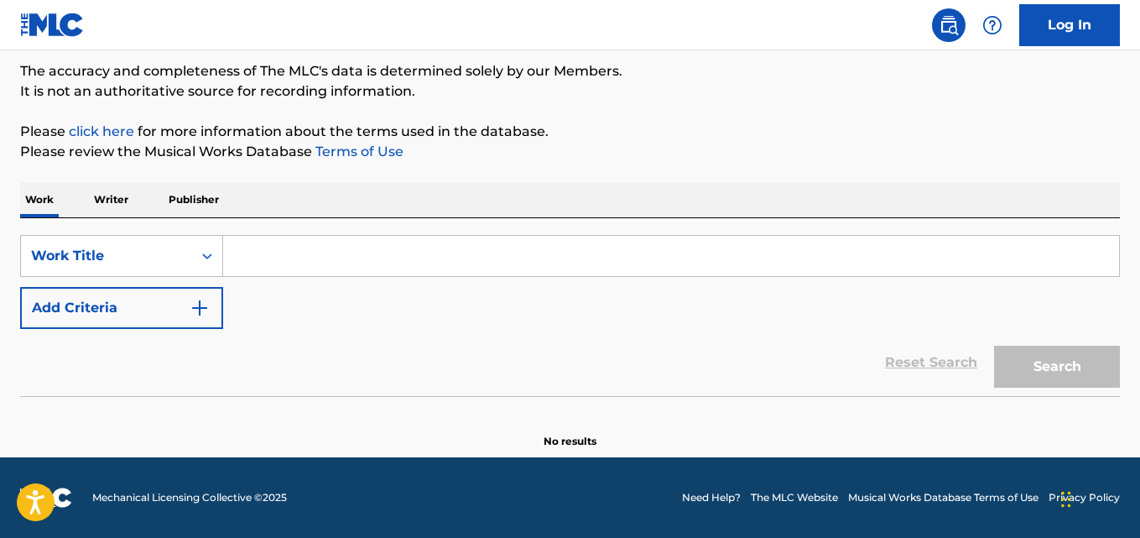
scroll to position [138, 0]
click at [382, 251] on input "Search Form" at bounding box center [671, 256] width 896 height 40
paste input "Cest Friends"
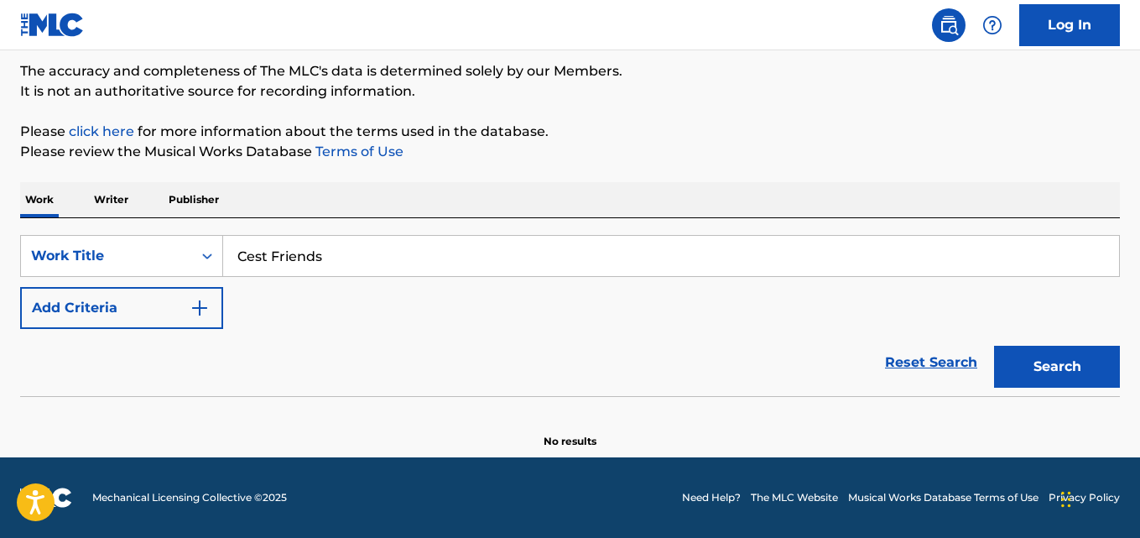
type input "Cest Friends"
click at [512, 202] on div "Work Writer Publisher" at bounding box center [569, 199] width 1099 height 35
click at [164, 313] on button "Add Criteria" at bounding box center [121, 308] width 203 height 42
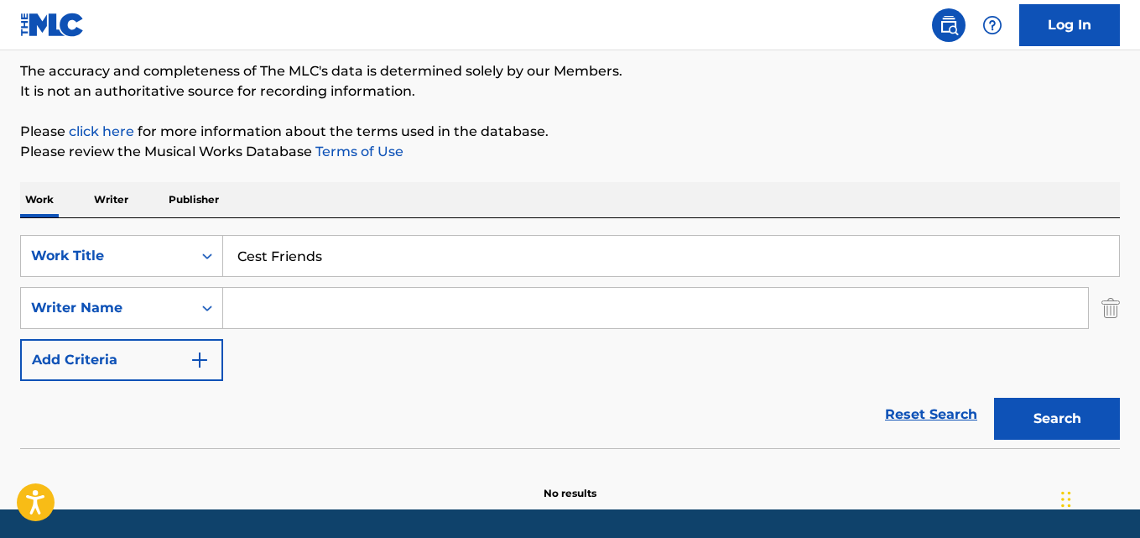
click at [247, 314] on input "Search Form" at bounding box center [655, 308] width 865 height 40
type input "BOWMAN"
click at [994, 398] on button "Search" at bounding box center [1057, 419] width 126 height 42
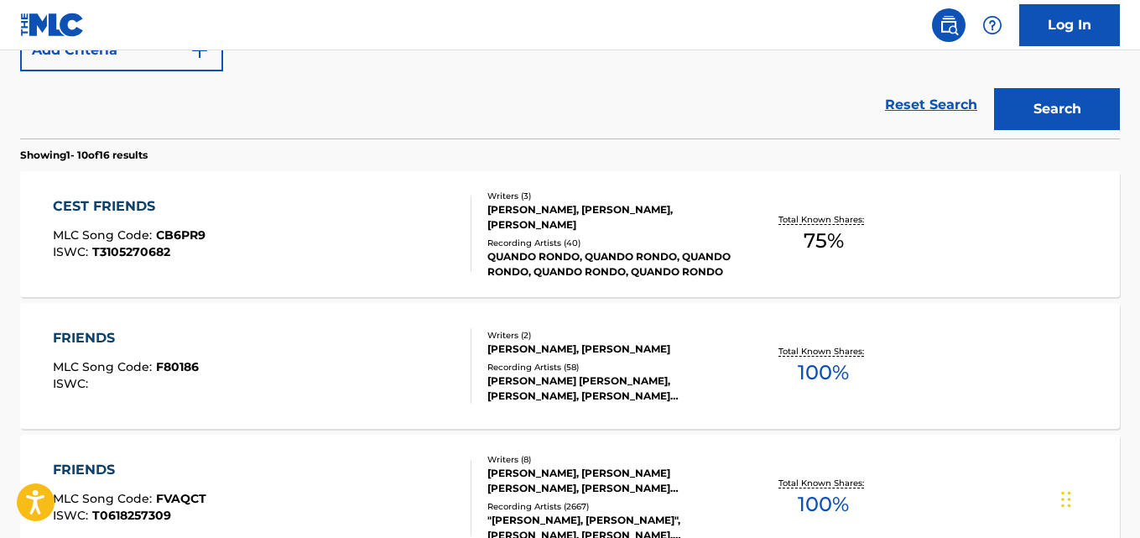
scroll to position [474, 0]
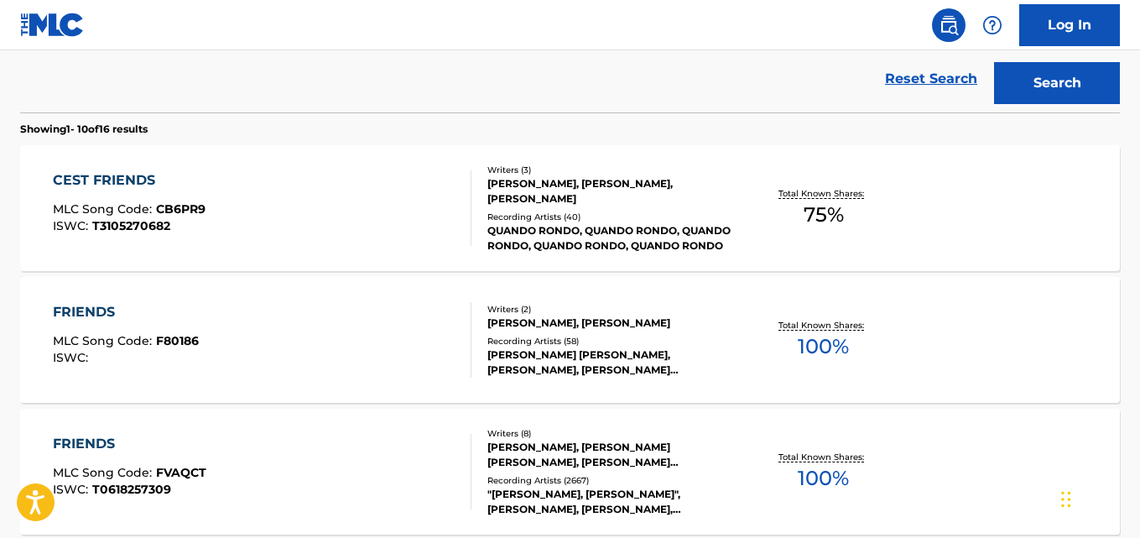
click at [122, 195] on div "CEST FRIENDS MLC Song Code : CB6PR9 ISWC : T3105270682" at bounding box center [129, 207] width 153 height 75
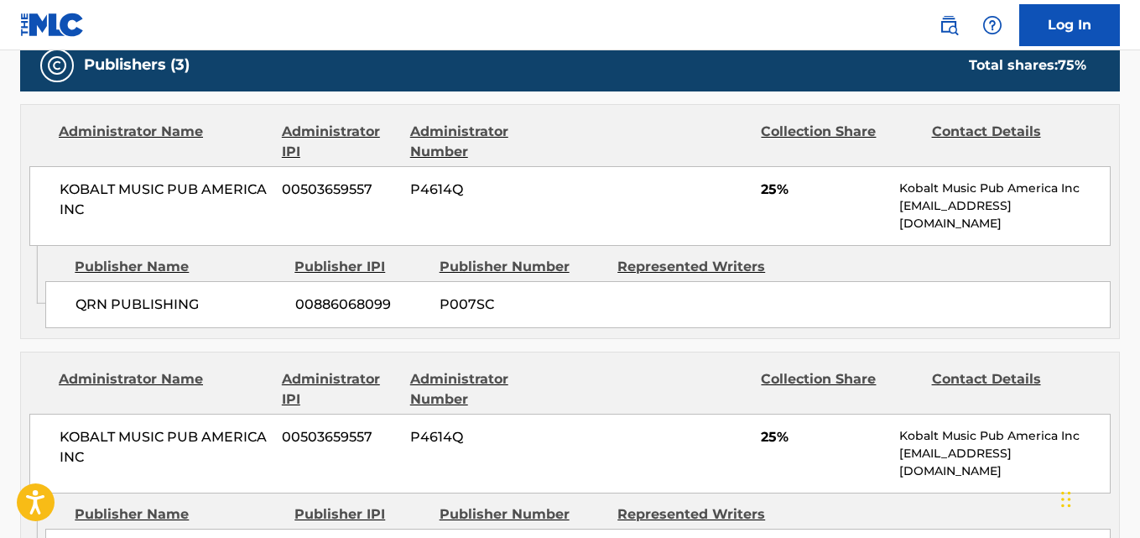
scroll to position [916, 0]
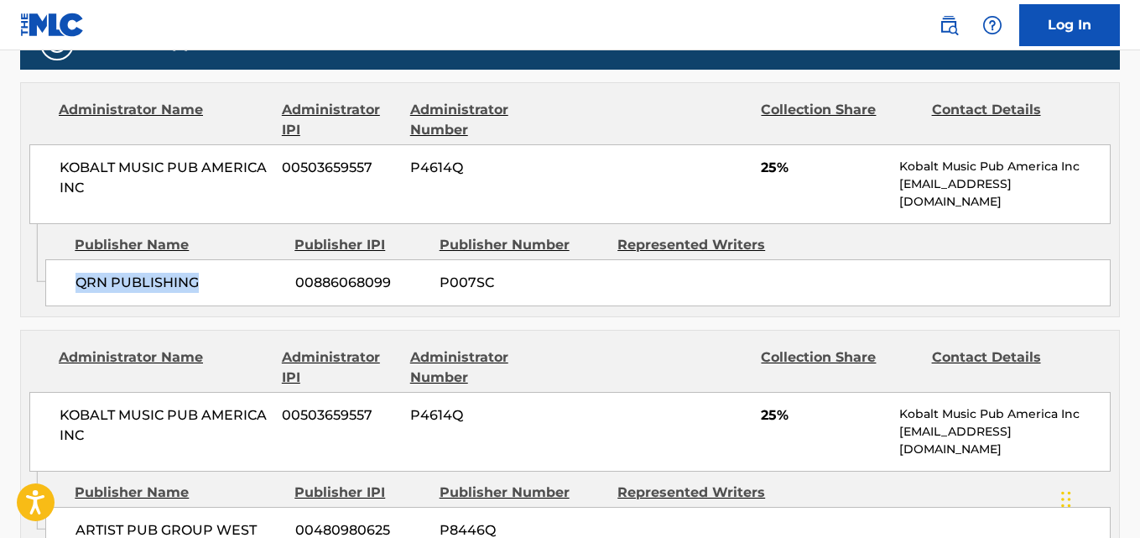
drag, startPoint x: 74, startPoint y: 290, endPoint x: 221, endPoint y: 290, distance: 147.6
click at [221, 290] on div "QRN PUBLISHING 00886068099 P007SC" at bounding box center [577, 282] width 1065 height 47
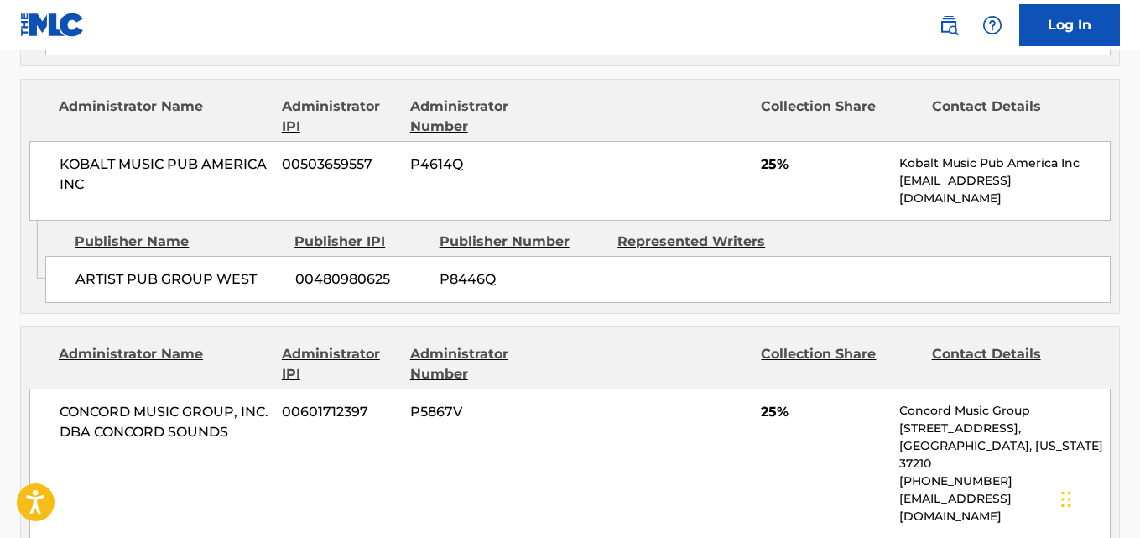
scroll to position [1167, 0]
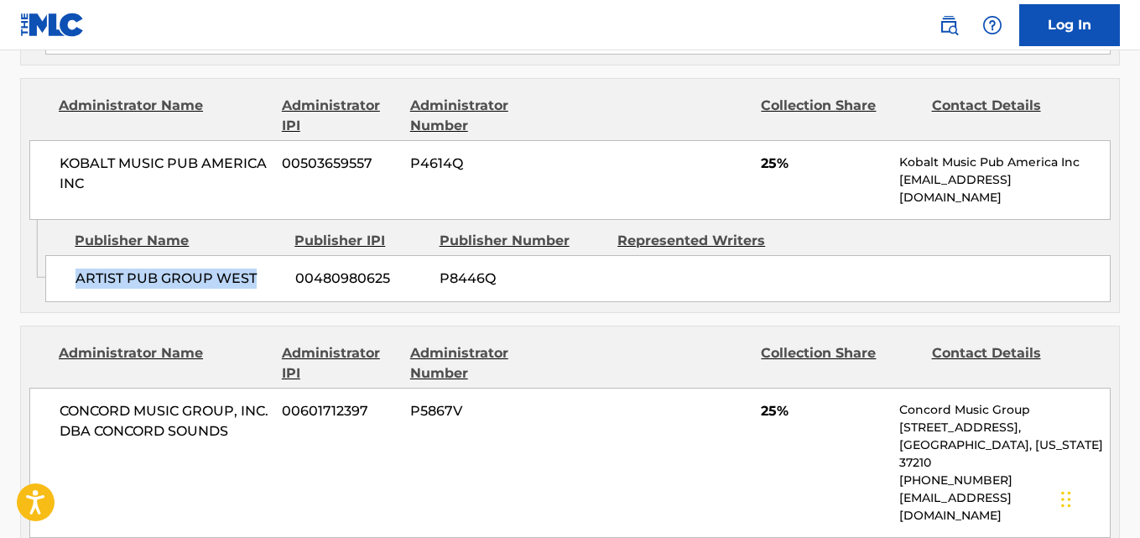
drag, startPoint x: 75, startPoint y: 282, endPoint x: 273, endPoint y: 282, distance: 197.1
click at [273, 282] on span "ARTIST PUB GROUP WEST" at bounding box center [178, 278] width 207 height 20
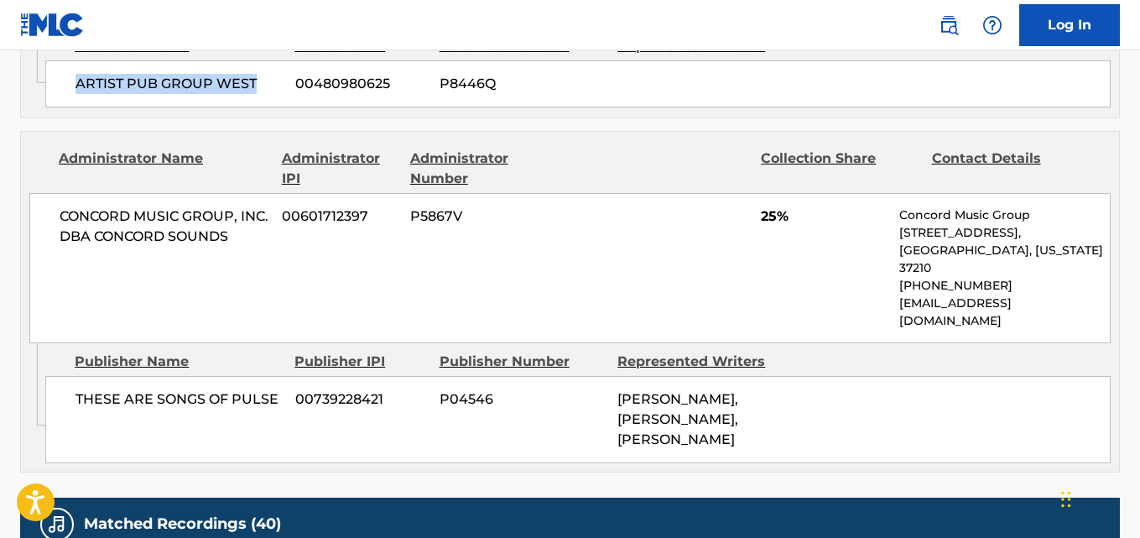
scroll to position [1419, 0]
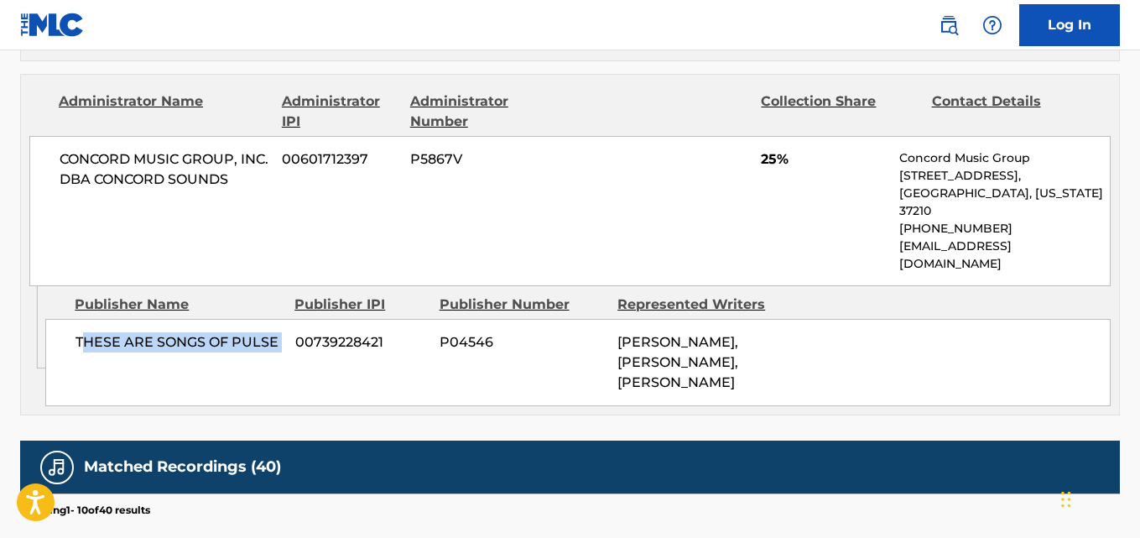
drag, startPoint x: 81, startPoint y: 315, endPoint x: 298, endPoint y: 317, distance: 216.4
click at [298, 319] on div "THESE ARE SONGS OF PULSE 00739228421 P04546 JOSEPH THOMAS BOYDEN, TYQUIAN BOWMA…" at bounding box center [577, 362] width 1065 height 87
click at [204, 344] on div "THESE ARE SONGS OF PULSE 00739228421 P04546 JOSEPH THOMAS BOYDEN, TYQUIAN BOWMA…" at bounding box center [577, 362] width 1065 height 87
drag, startPoint x: 73, startPoint y: 310, endPoint x: 288, endPoint y: 316, distance: 215.6
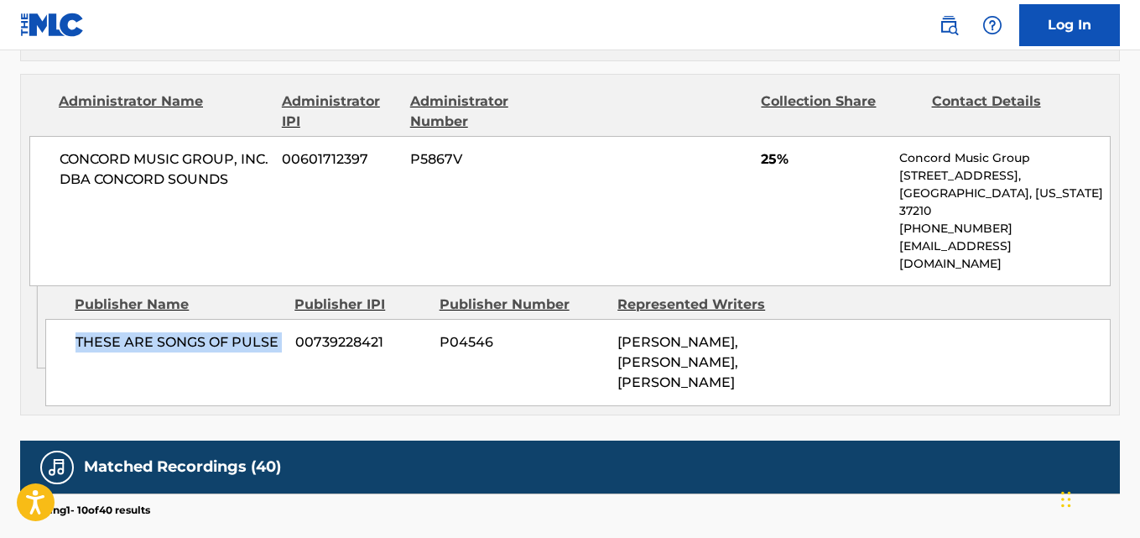
click at [288, 319] on div "THESE ARE SONGS OF PULSE 00739228421 P04546 JOSEPH THOMAS BOYDEN, TYQUIAN BOWMA…" at bounding box center [577, 362] width 1065 height 87
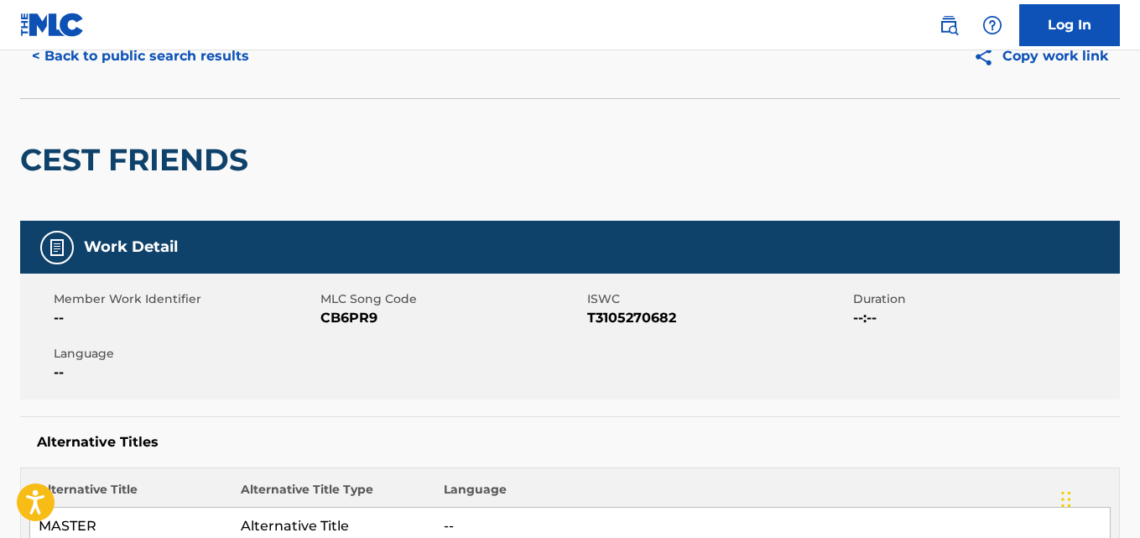
scroll to position [77, 0]
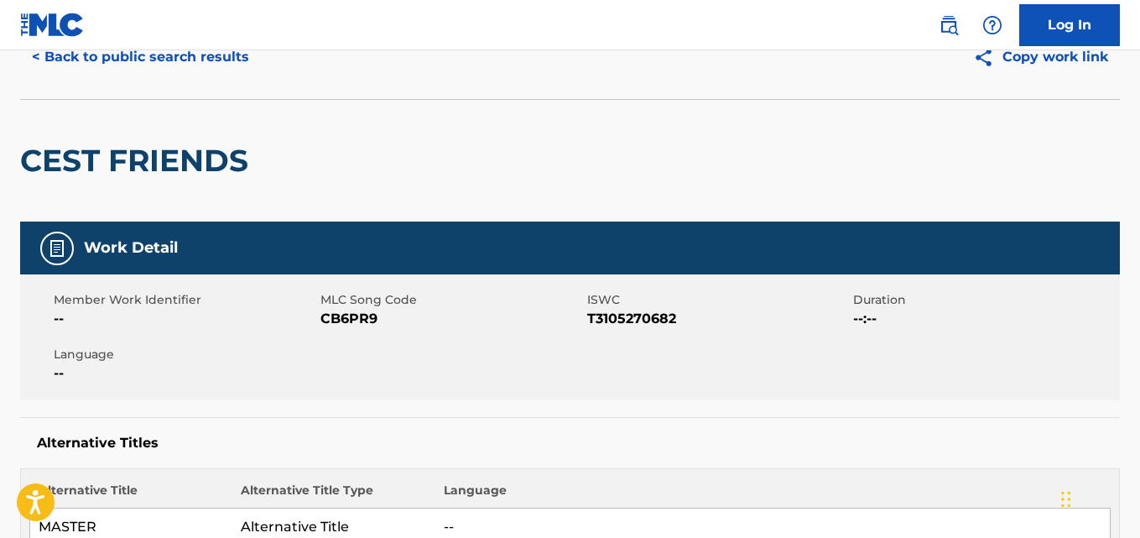
click at [205, 90] on div "< Back to public search results Copy work link" at bounding box center [569, 57] width 1099 height 84
click at [204, 70] on button "< Back to public search results" at bounding box center [140, 57] width 241 height 42
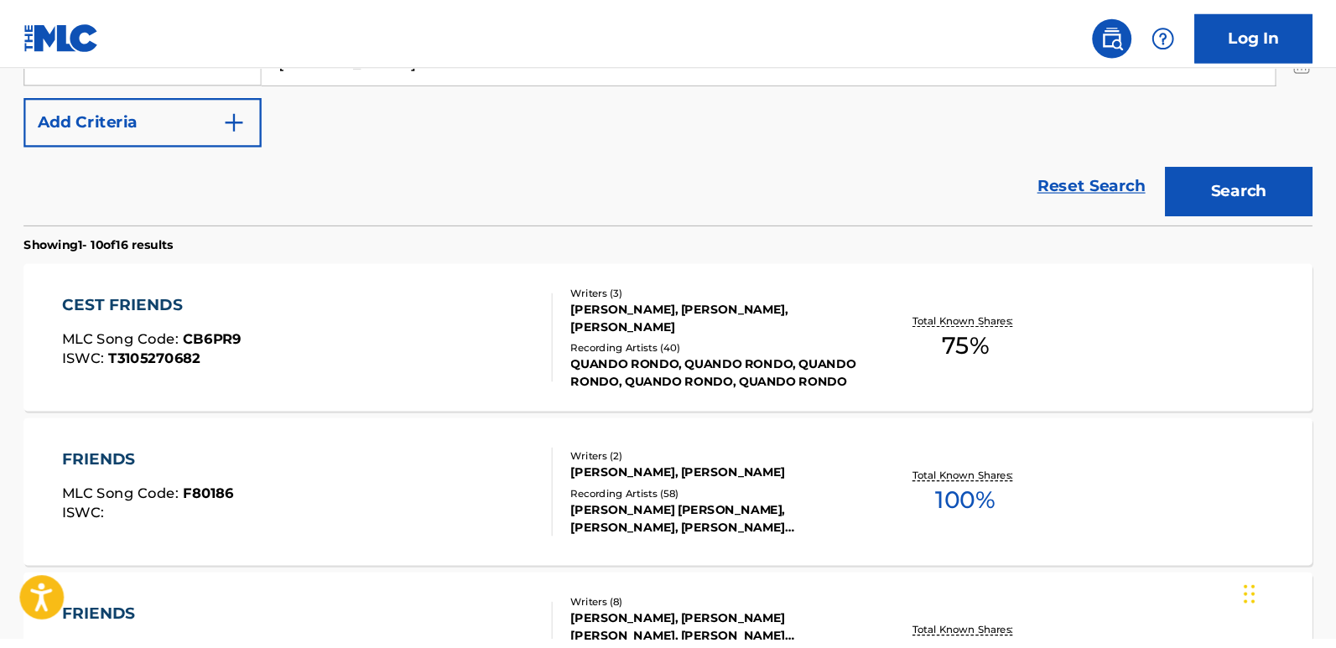
scroll to position [150, 0]
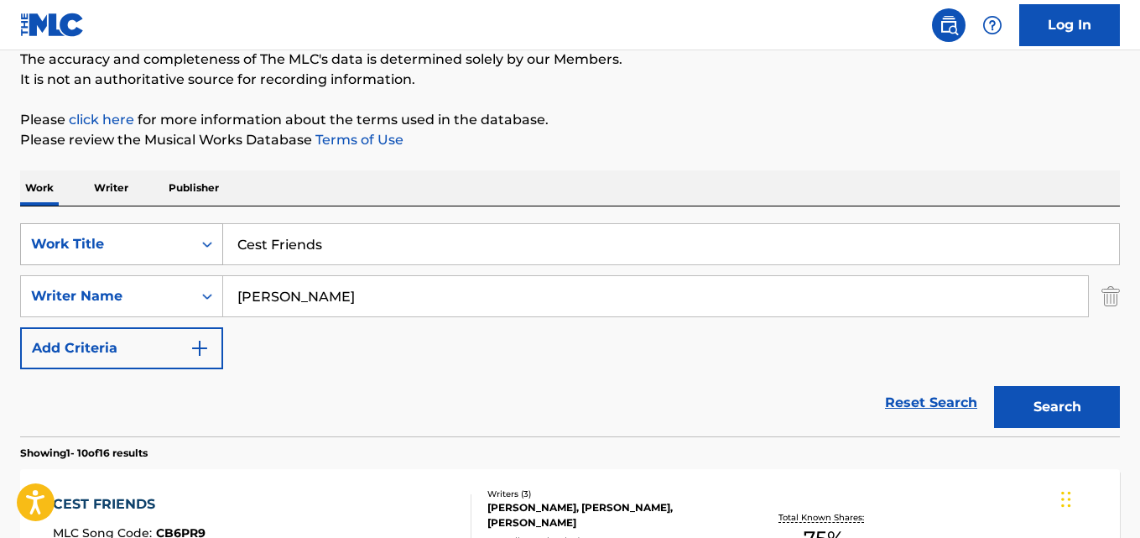
drag, startPoint x: 411, startPoint y: 252, endPoint x: 157, endPoint y: 252, distance: 254.1
click at [157, 252] on div "SearchWithCriteria13a706ea-4c51-4696-b5a1-2184da018baf Work Title Cest Friends" at bounding box center [569, 244] width 1099 height 42
paste input "odeine Tale"
type input "Codeine Tales"
drag, startPoint x: 398, startPoint y: 288, endPoint x: 133, endPoint y: 294, distance: 265.9
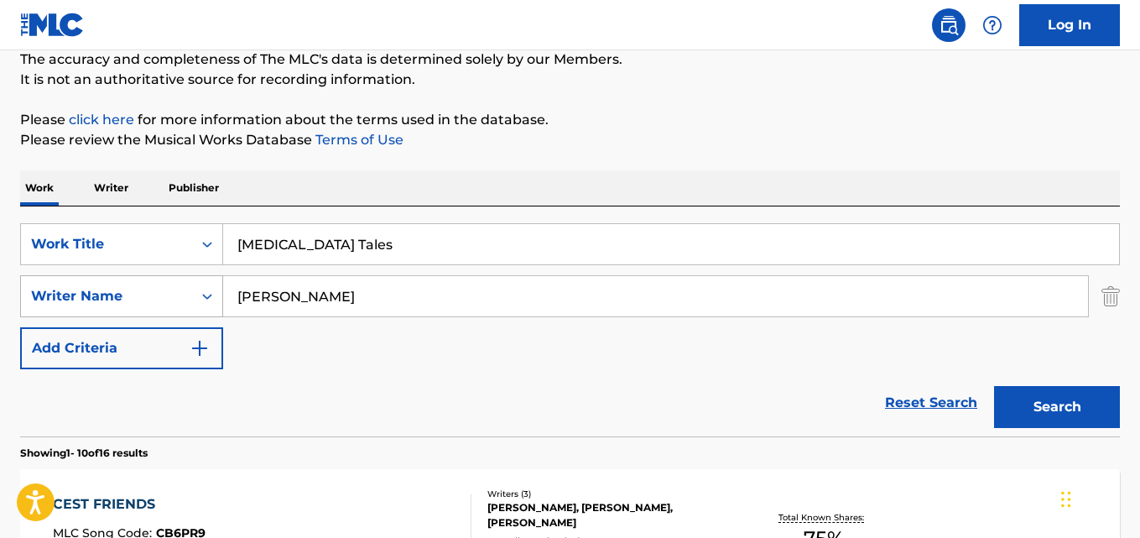
click at [133, 294] on div "SearchWithCriteria3ec1be05-8644-4d37-9df7-56a53dceef6a Writer Name BOWMAN" at bounding box center [569, 296] width 1099 height 42
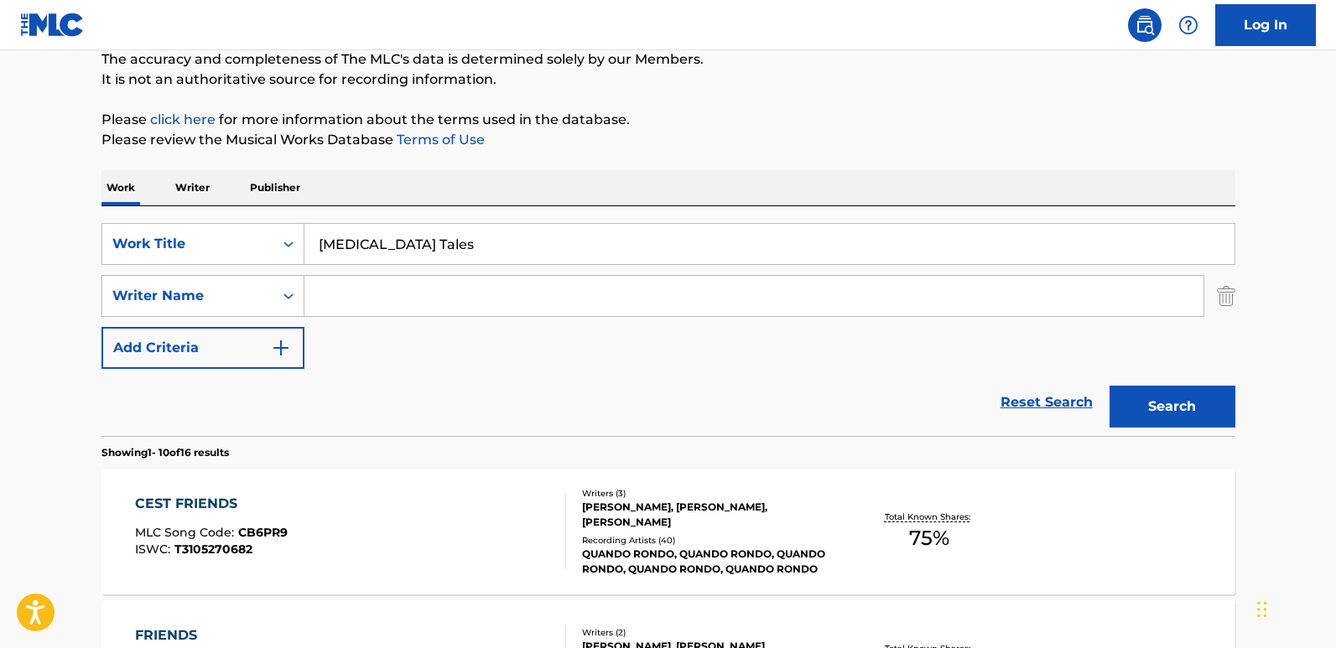
click at [390, 305] on input "Search Form" at bounding box center [753, 296] width 899 height 40
paste input "CLEMONS DARRYL LORENZO"
click at [1110, 386] on button "Search" at bounding box center [1173, 407] width 126 height 42
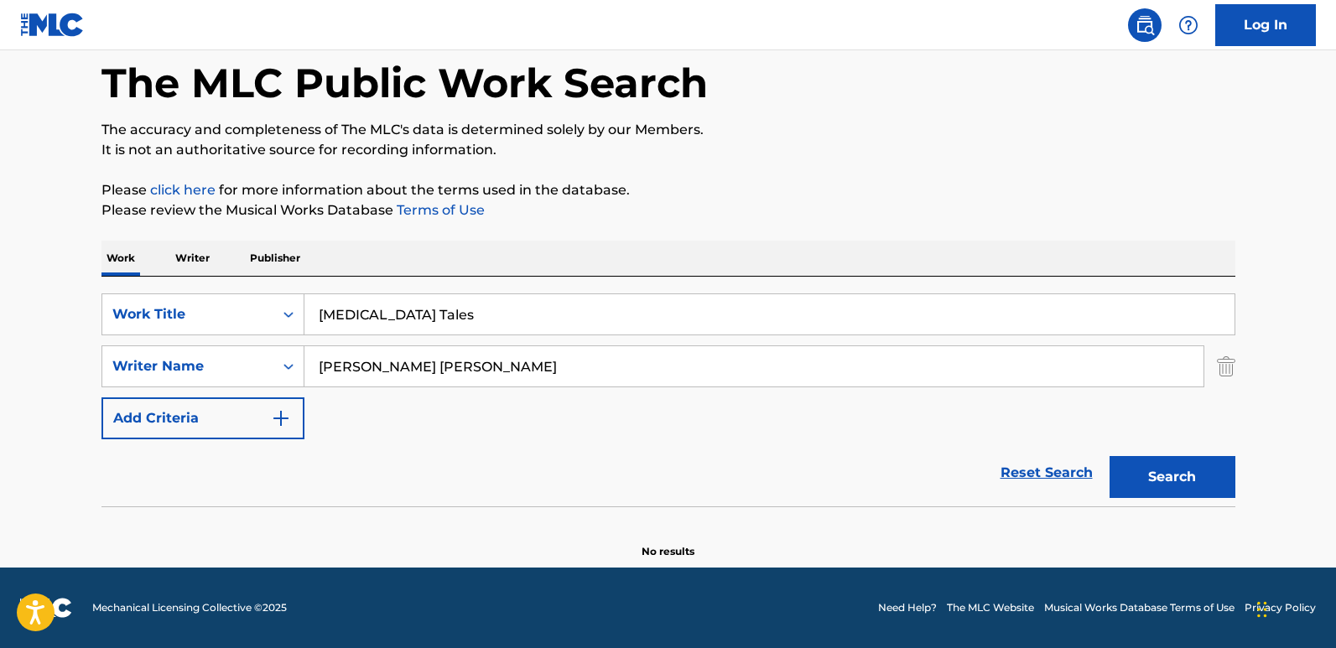
scroll to position [80, 0]
drag, startPoint x: 450, startPoint y: 367, endPoint x: 296, endPoint y: 367, distance: 153.5
click at [296, 367] on div "SearchWithCriteria3ec1be05-8644-4d37-9df7-56a53dceef6a Writer Name CLEMONS DARR…" at bounding box center [668, 367] width 1134 height 42
click at [1110, 456] on button "Search" at bounding box center [1173, 477] width 126 height 42
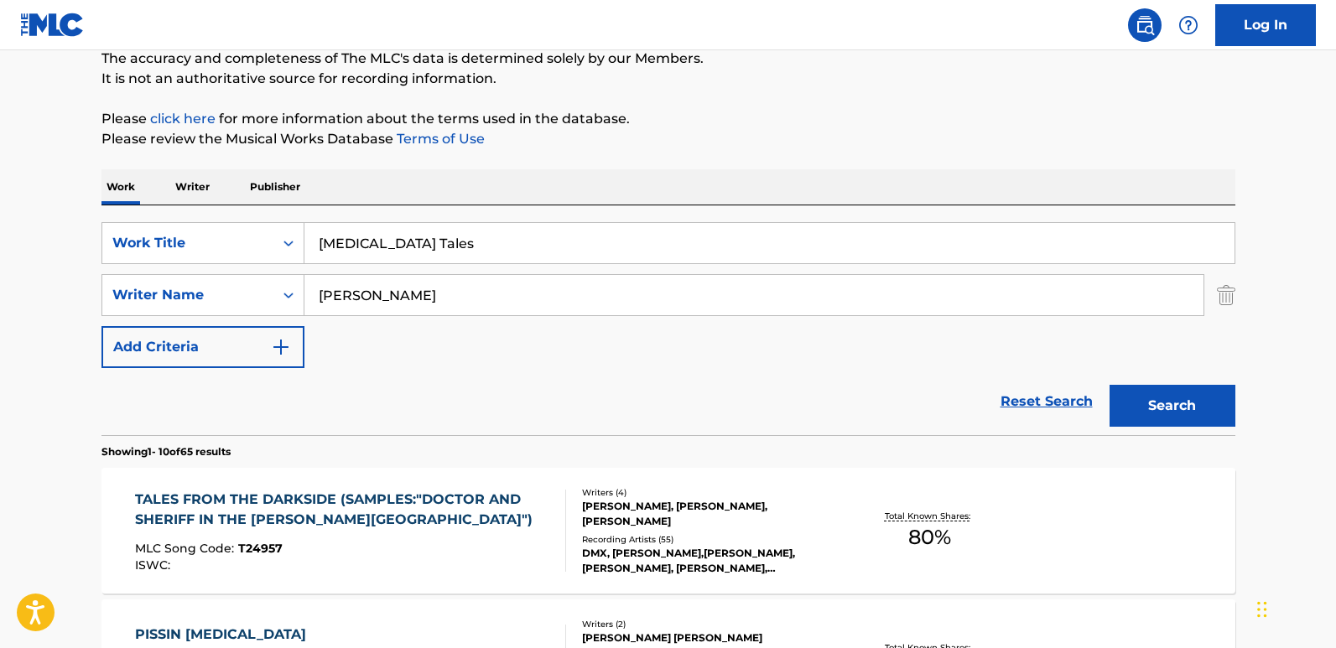
scroll to position [150, 0]
drag, startPoint x: 403, startPoint y: 299, endPoint x: 281, endPoint y: 317, distance: 122.9
click at [281, 317] on div "SearchWithCriteria13a706ea-4c51-4696-b5a1-2184da018baf Work Title Codeine Tales…" at bounding box center [668, 296] width 1134 height 146
paste input "CLEMONS DARRYL"
drag, startPoint x: 388, startPoint y: 294, endPoint x: 616, endPoint y: 283, distance: 227.6
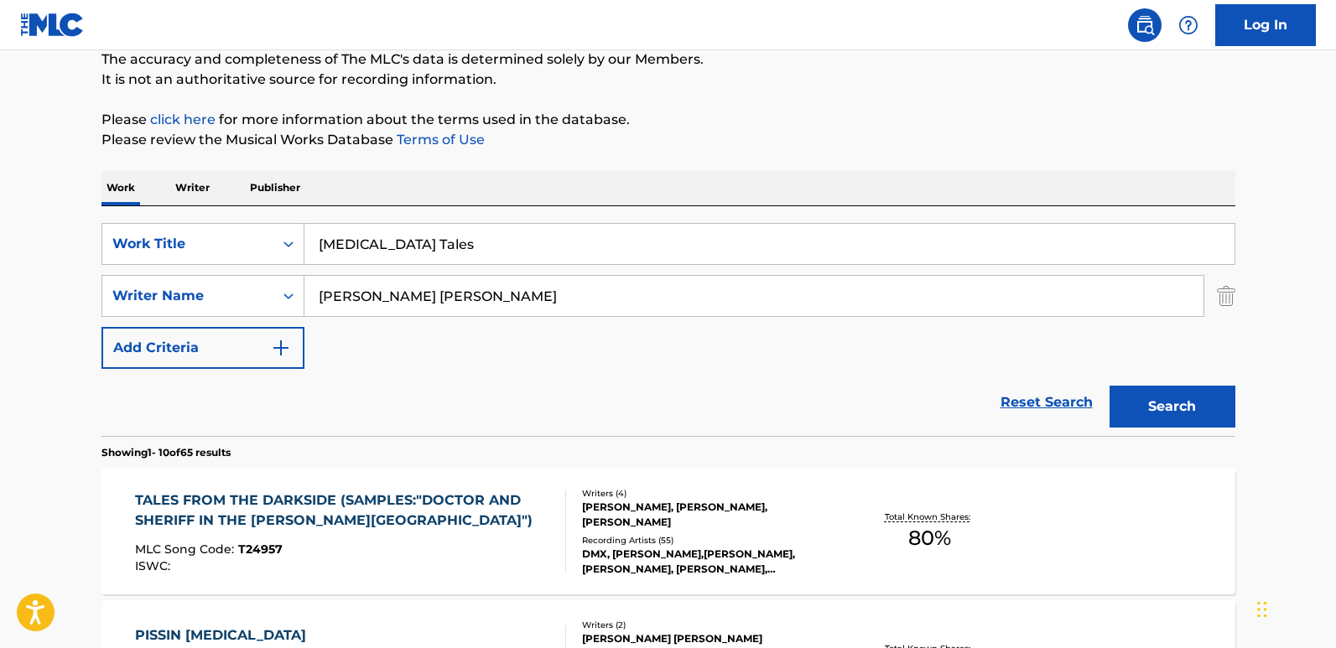
click at [611, 283] on input "CLEMONS DARRYL LORENZO" at bounding box center [753, 296] width 899 height 40
type input "CLEMONS"
click at [1110, 386] on button "Search" at bounding box center [1173, 407] width 126 height 42
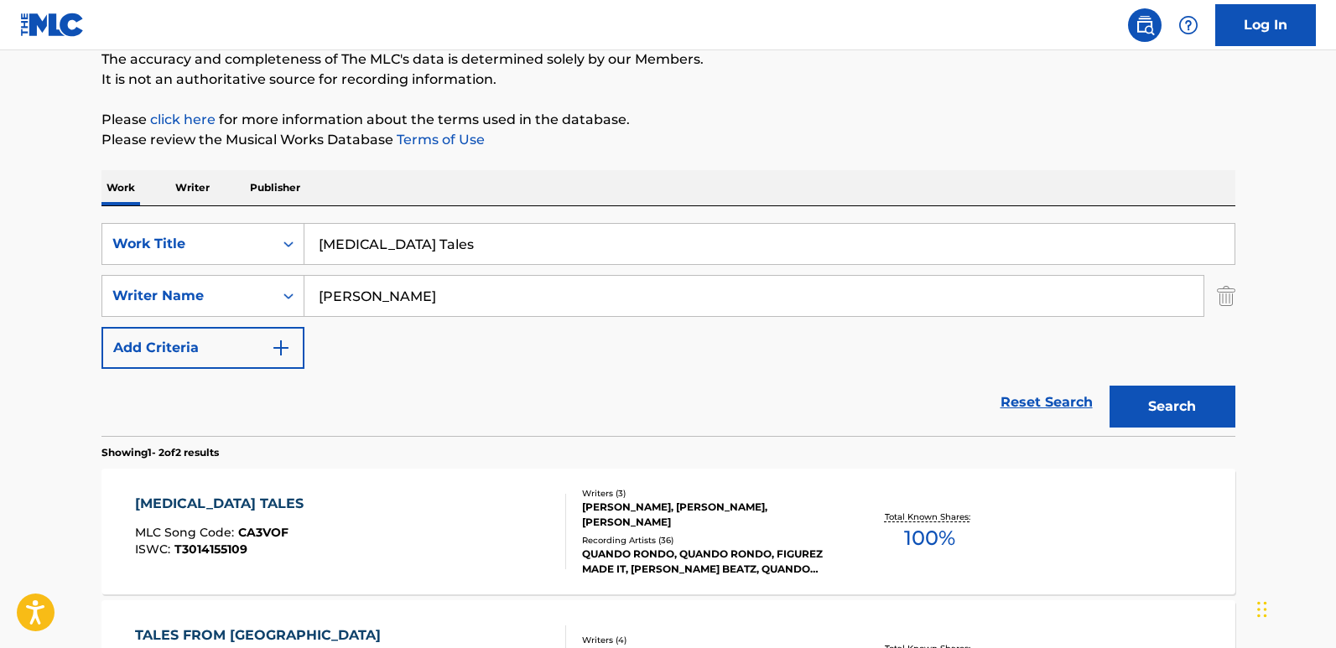
click at [200, 496] on div "CODEINE TALES" at bounding box center [223, 504] width 177 height 20
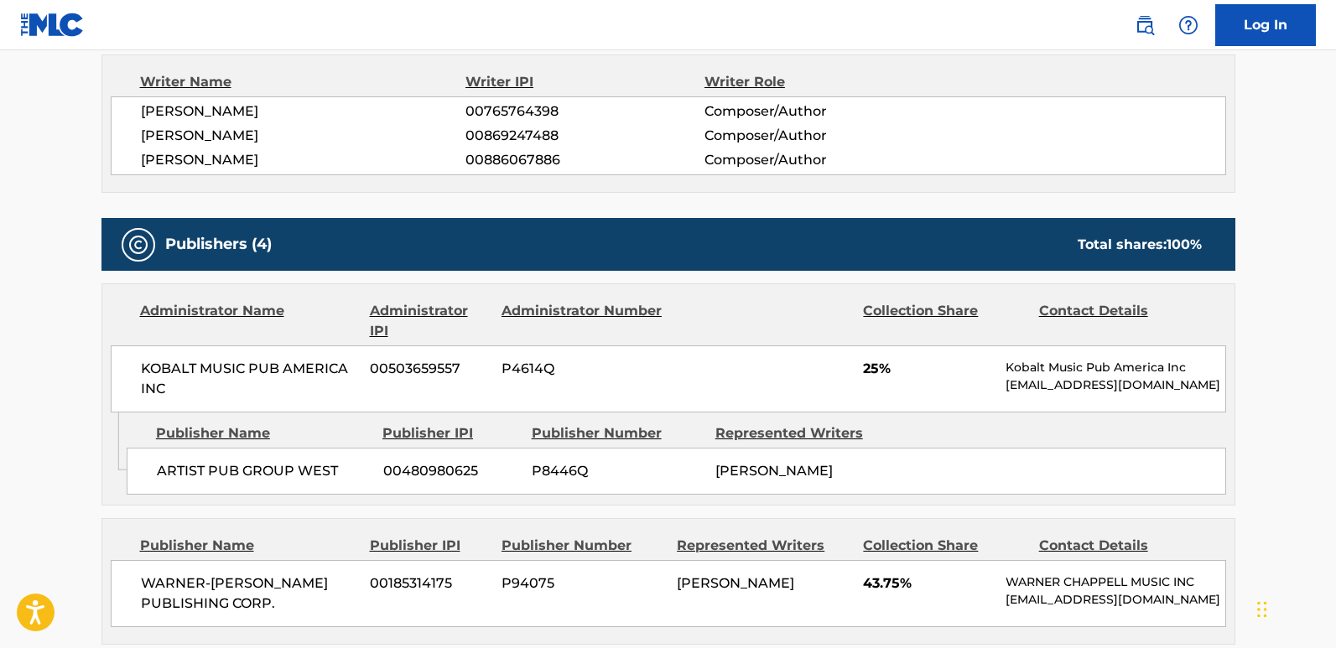
scroll to position [755, 0]
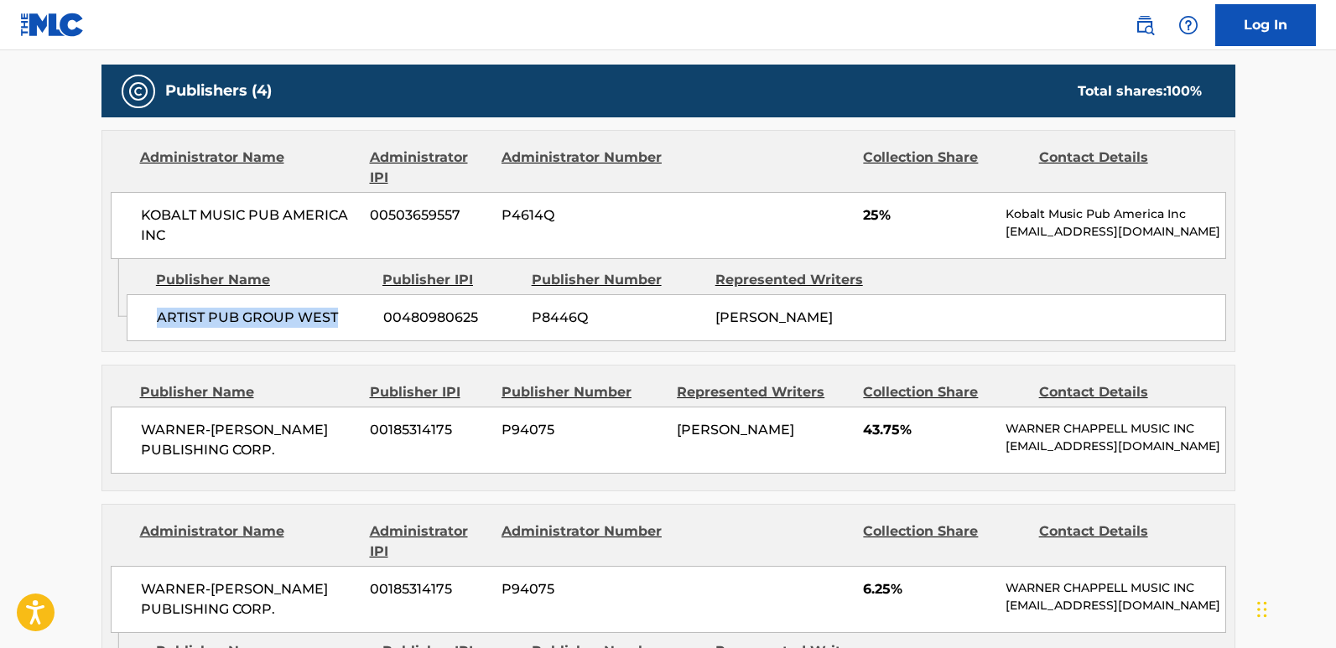
drag, startPoint x: 159, startPoint y: 325, endPoint x: 367, endPoint y: 318, distance: 208.1
click at [367, 318] on span "ARTIST PUB GROUP WEST" at bounding box center [264, 318] width 214 height 20
click at [869, 222] on span "25%" at bounding box center [928, 215] width 130 height 20
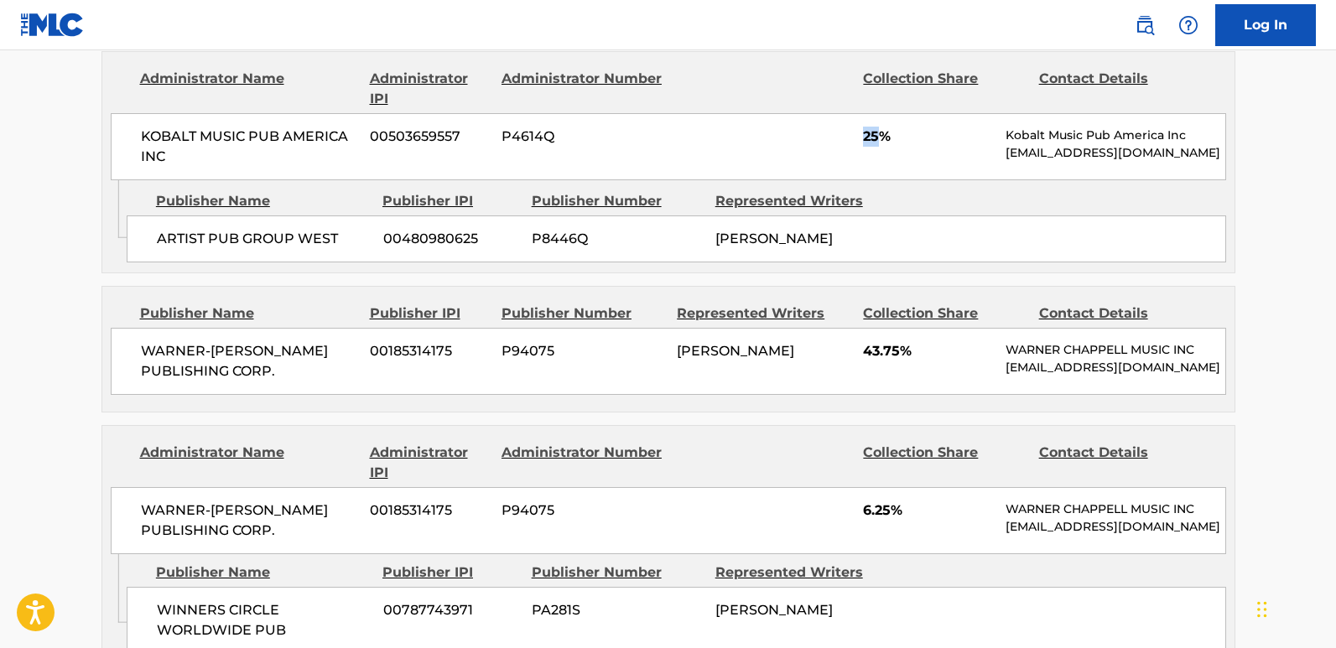
scroll to position [923, 0]
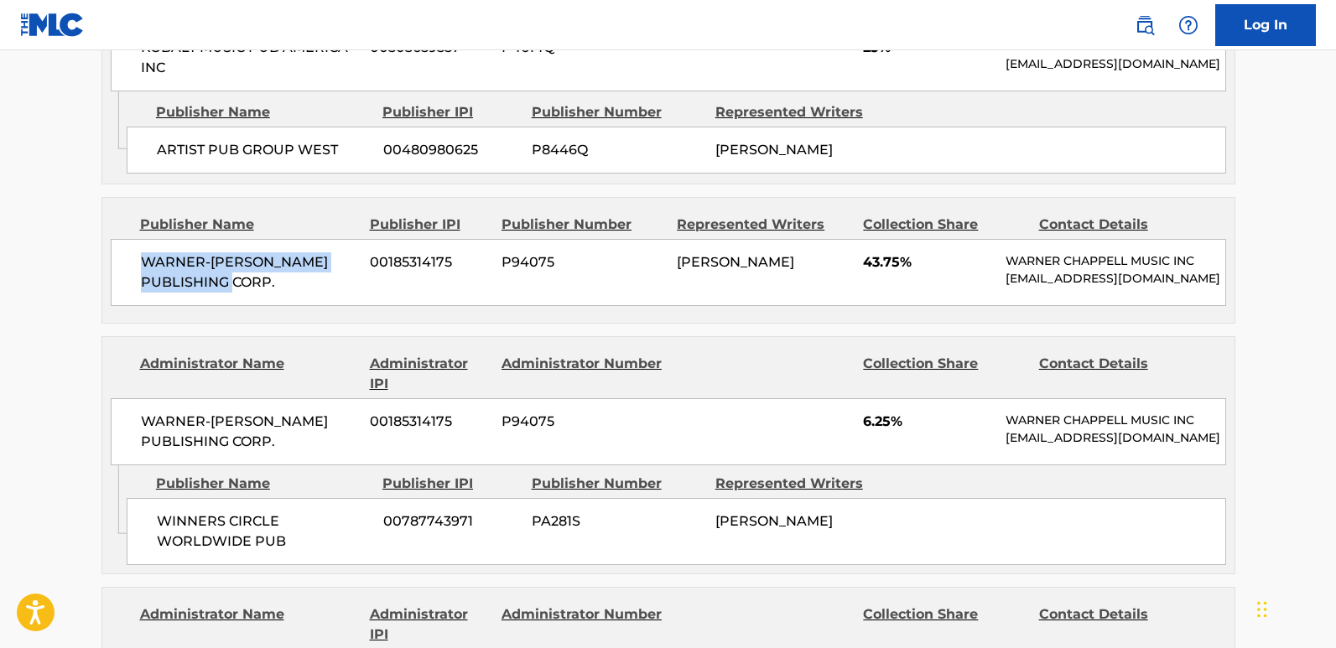
drag, startPoint x: 138, startPoint y: 271, endPoint x: 267, endPoint y: 283, distance: 129.8
click at [267, 283] on div "WARNER-TAMERLANE PUBLISHING CORP. 00185314175 P94075 DARRYL CLEMONS 43.75% WARN…" at bounding box center [668, 272] width 1115 height 67
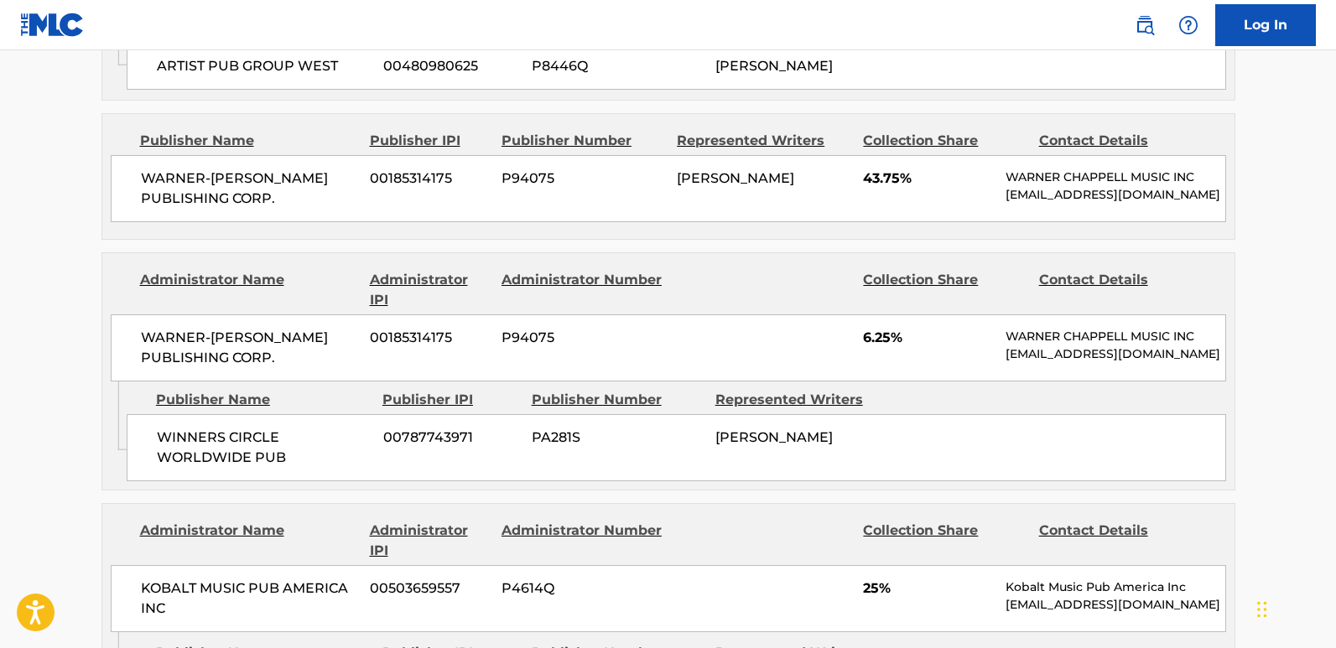
click at [870, 179] on span "43.75%" at bounding box center [928, 179] width 130 height 20
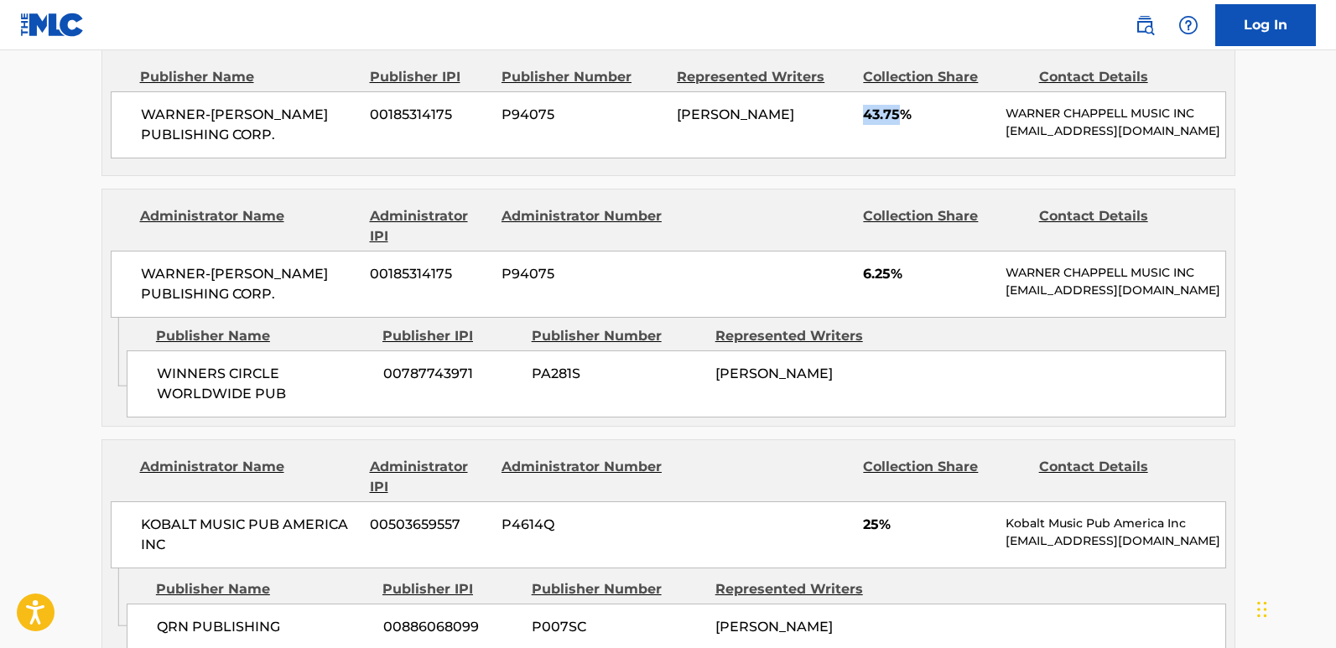
scroll to position [1174, 0]
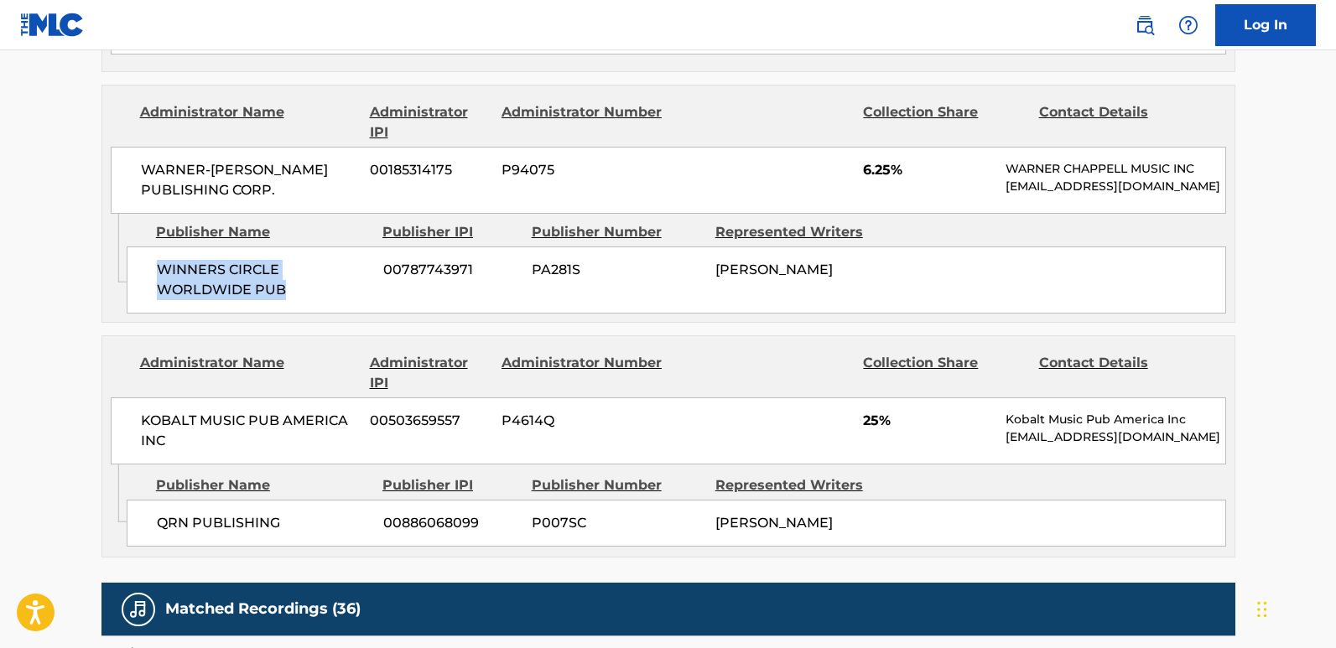
drag, startPoint x: 152, startPoint y: 296, endPoint x: 297, endPoint y: 333, distance: 149.7
click at [297, 314] on div "WINNERS CIRCLE WORLDWIDE PUB 00787743971 PA281S DARRYL CLEMONS" at bounding box center [676, 280] width 1099 height 67
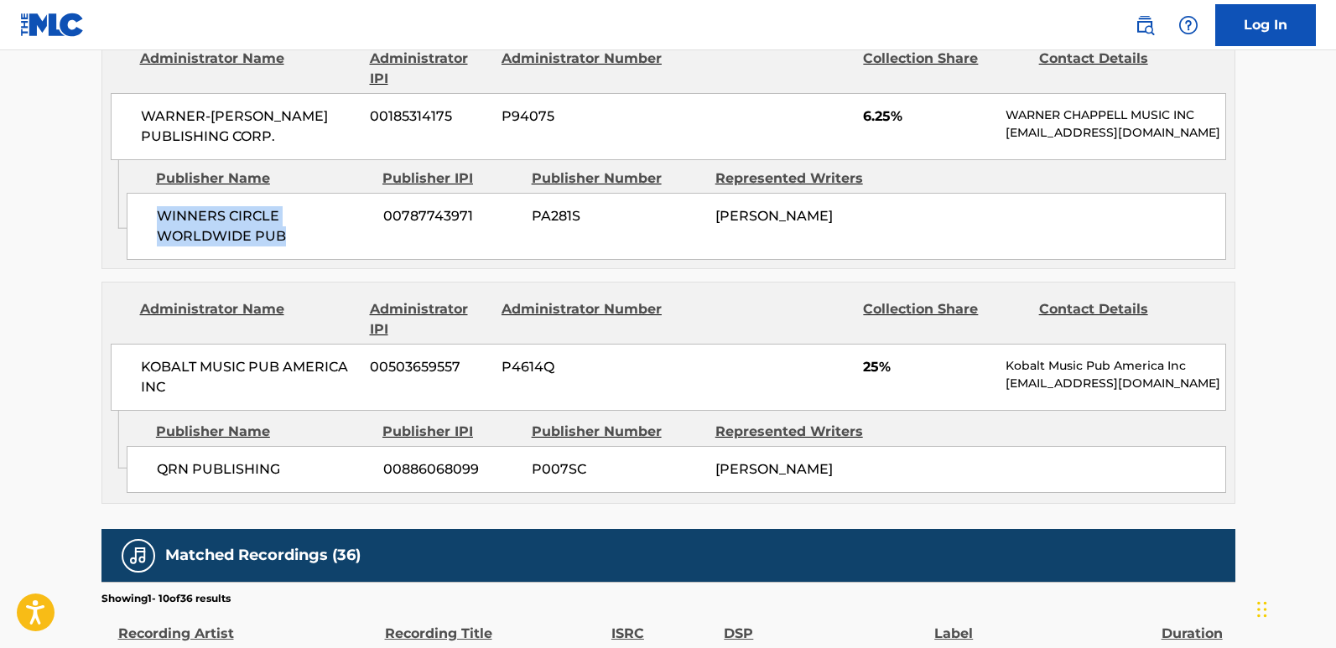
scroll to position [1258, 0]
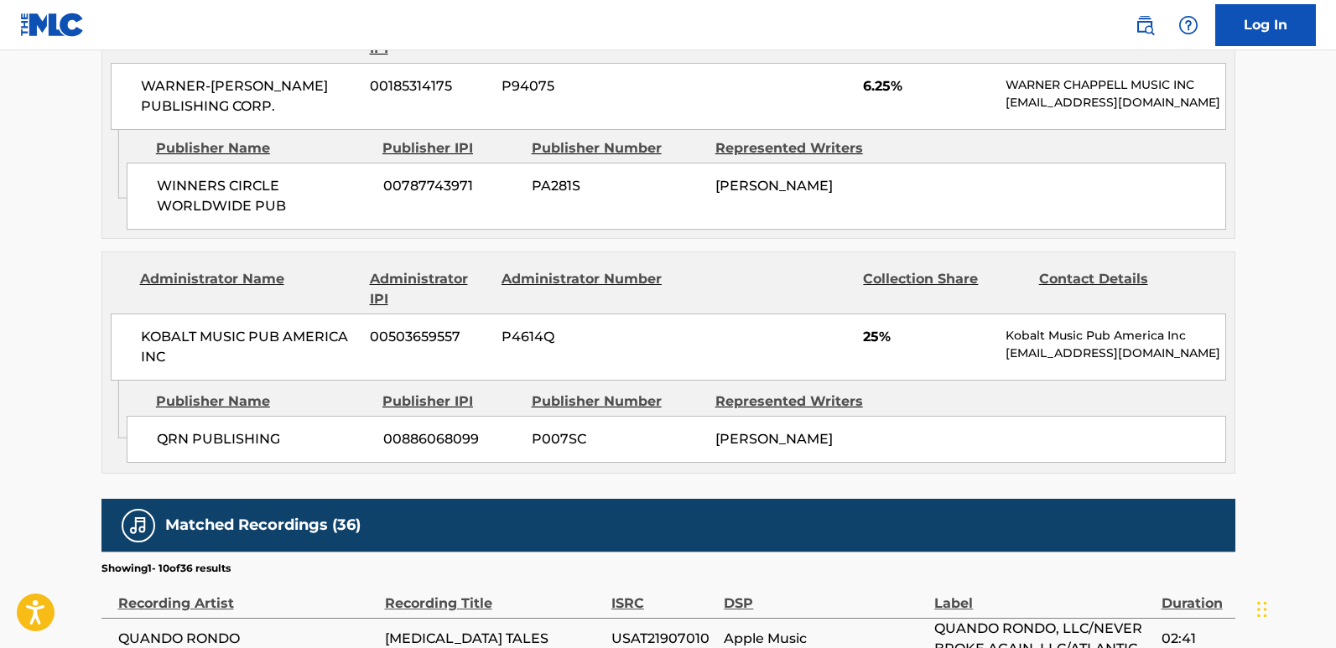
click at [860, 96] on div "WARNER-TAMERLANE PUBLISHING CORP. 00185314175 P94075 6.25% WARNER CHAPPELL MUSI…" at bounding box center [668, 96] width 1115 height 67
drag, startPoint x: 154, startPoint y: 460, endPoint x: 335, endPoint y: 464, distance: 180.4
click at [335, 463] on div "QRN PUBLISHING 00886068099 P007SC TYQUIAN BOWMAN" at bounding box center [676, 439] width 1099 height 47
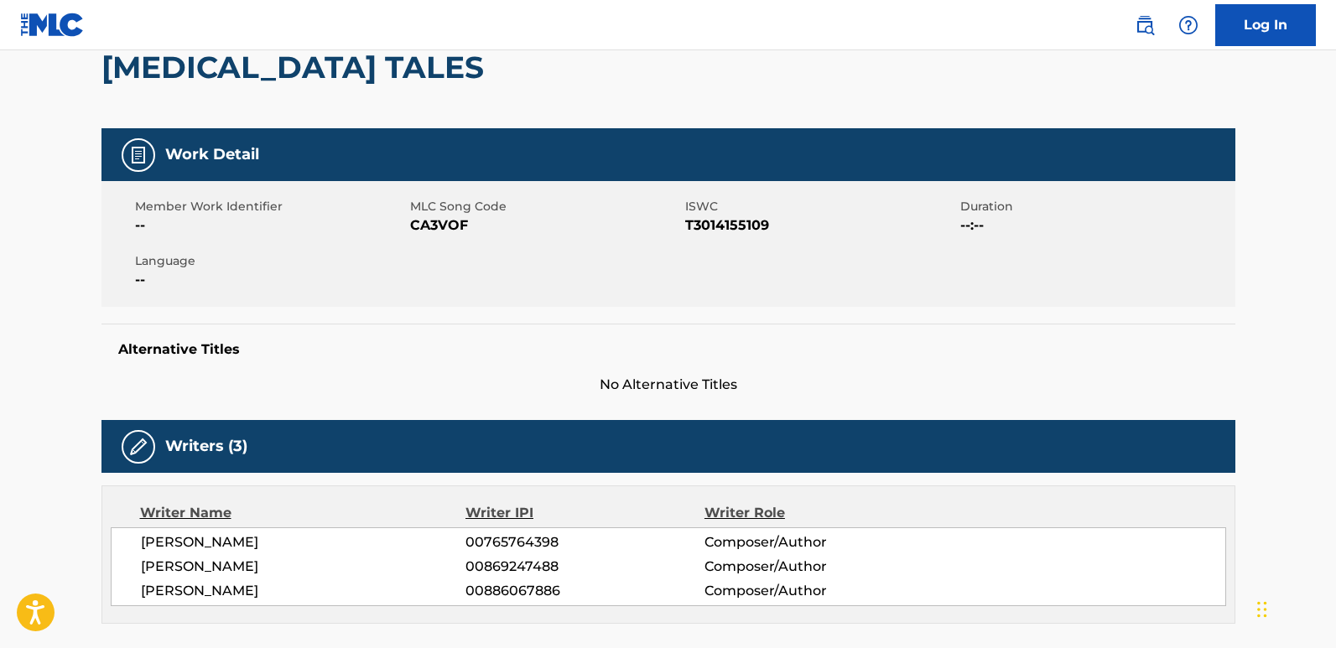
scroll to position [0, 0]
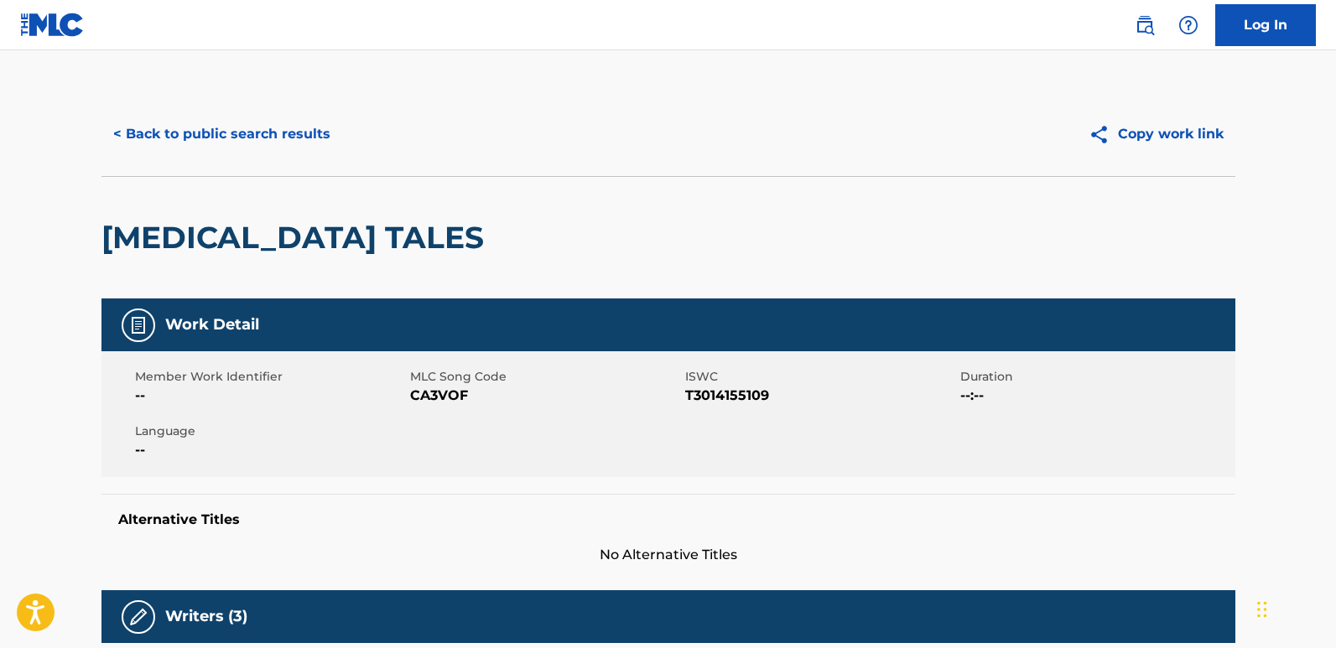
click at [284, 139] on button "< Back to public search results" at bounding box center [221, 134] width 241 height 42
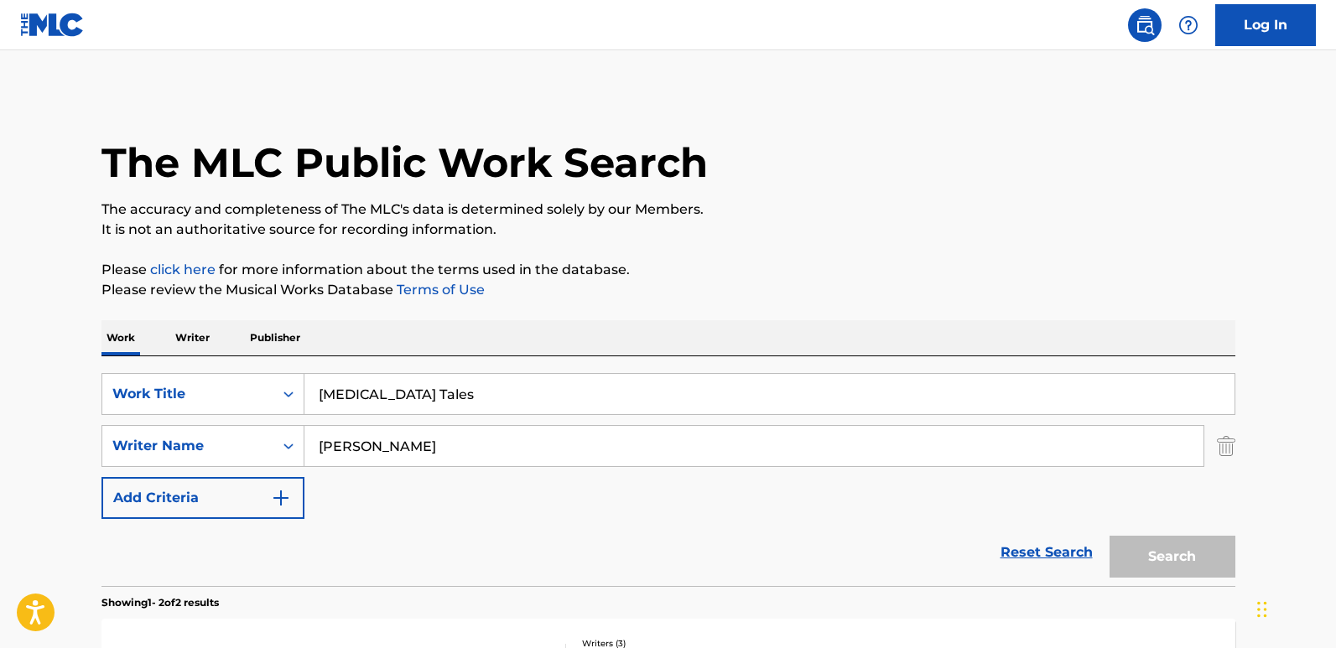
scroll to position [150, 0]
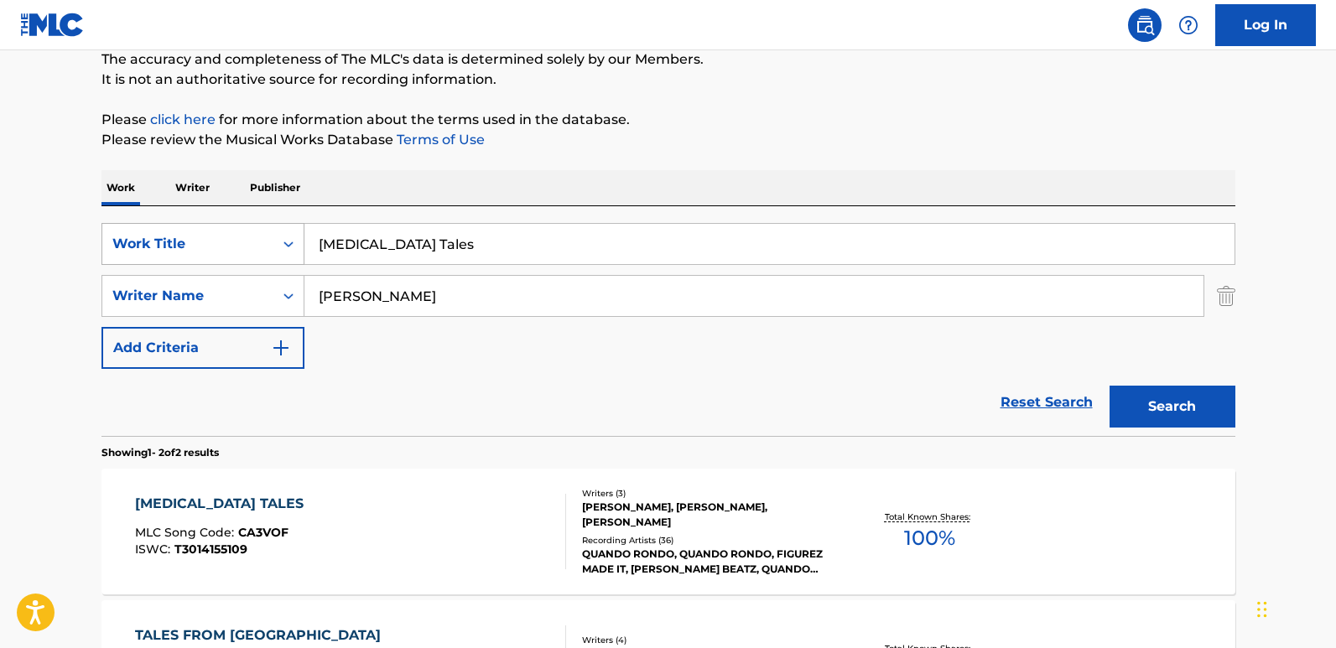
drag, startPoint x: 469, startPoint y: 239, endPoint x: 206, endPoint y: 252, distance: 262.8
click at [206, 252] on div "SearchWithCriteria13a706ea-4c51-4696-b5a1-2184da018baf Work Title Codeine Tales" at bounding box center [668, 244] width 1134 height 42
paste input "unting Band"
type input "Counting Bands"
drag, startPoint x: 428, startPoint y: 290, endPoint x: 248, endPoint y: 302, distance: 179.9
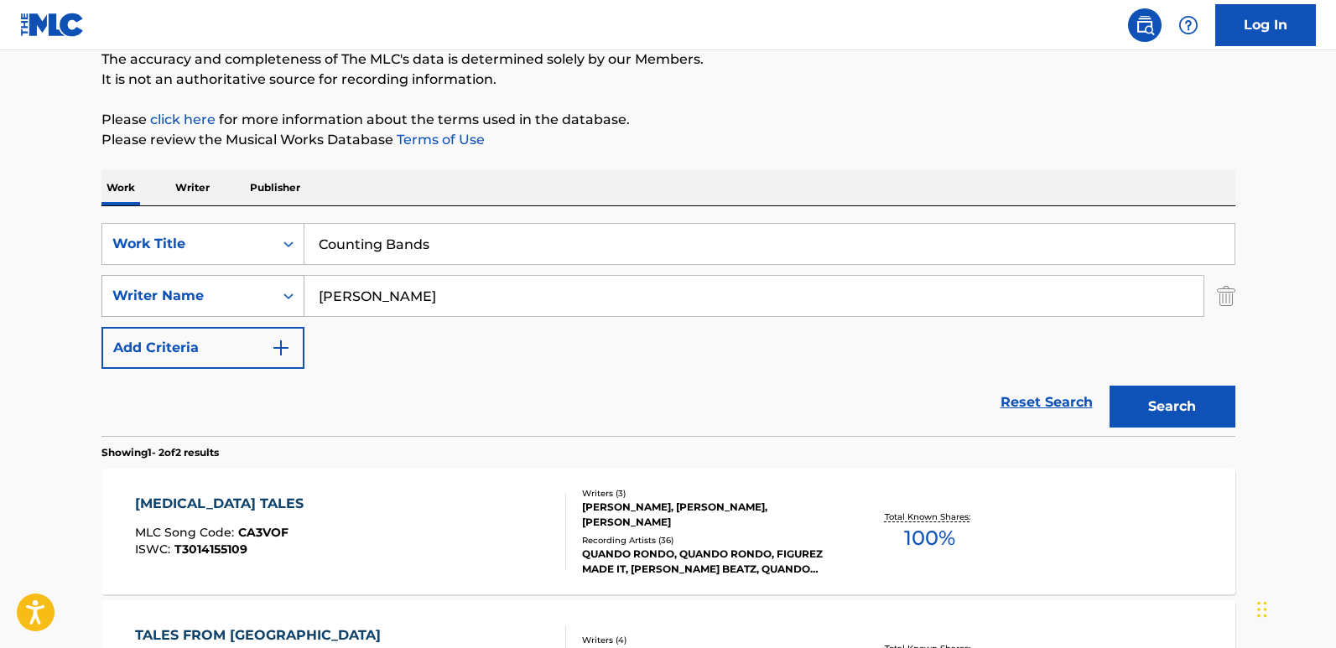
click at [248, 302] on div "SearchWithCriteria3ec1be05-8644-4d37-9df7-56a53dceef6a Writer Name CLEMONS" at bounding box center [668, 296] width 1134 height 42
paste input "Quando Rondo"
click at [1139, 393] on button "Search" at bounding box center [1173, 407] width 126 height 42
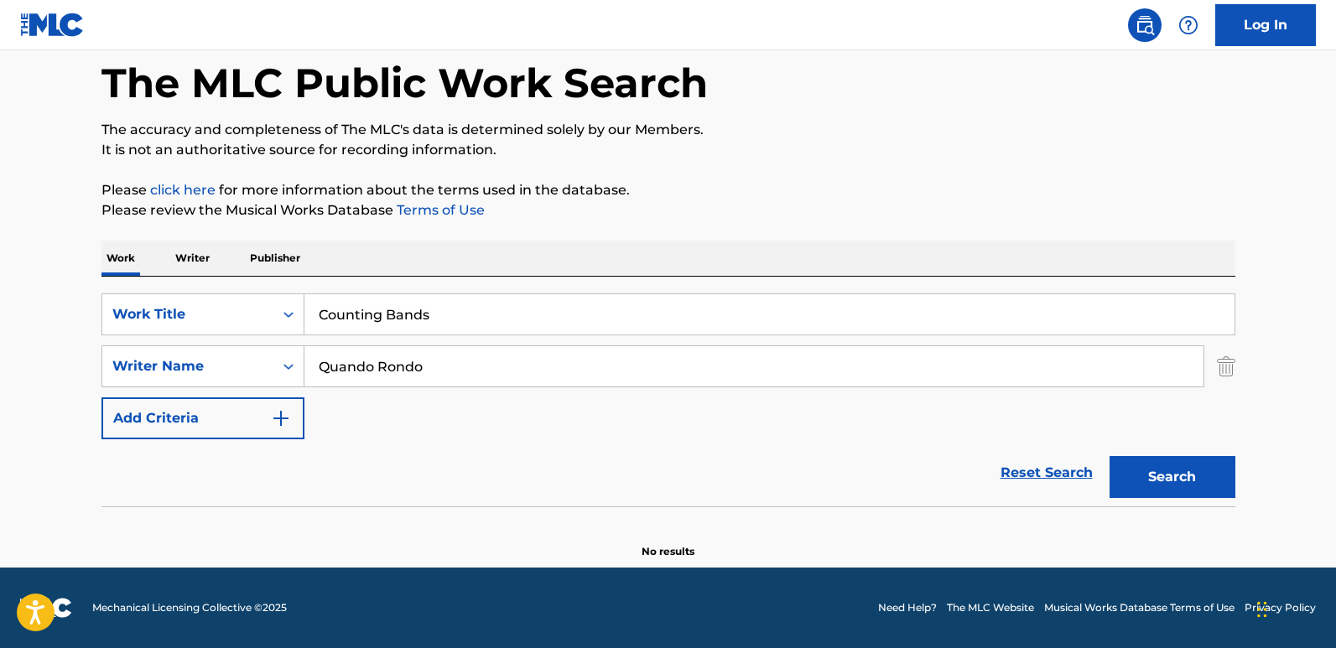
scroll to position [80, 0]
drag, startPoint x: 509, startPoint y: 366, endPoint x: 249, endPoint y: 366, distance: 260.0
click at [249, 366] on div "SearchWithCriteria3ec1be05-8644-4d37-9df7-56a53dceef6a Writer Name Quando Rondo" at bounding box center [668, 367] width 1134 height 42
paste input "MCGEE"
type input "MCGEE"
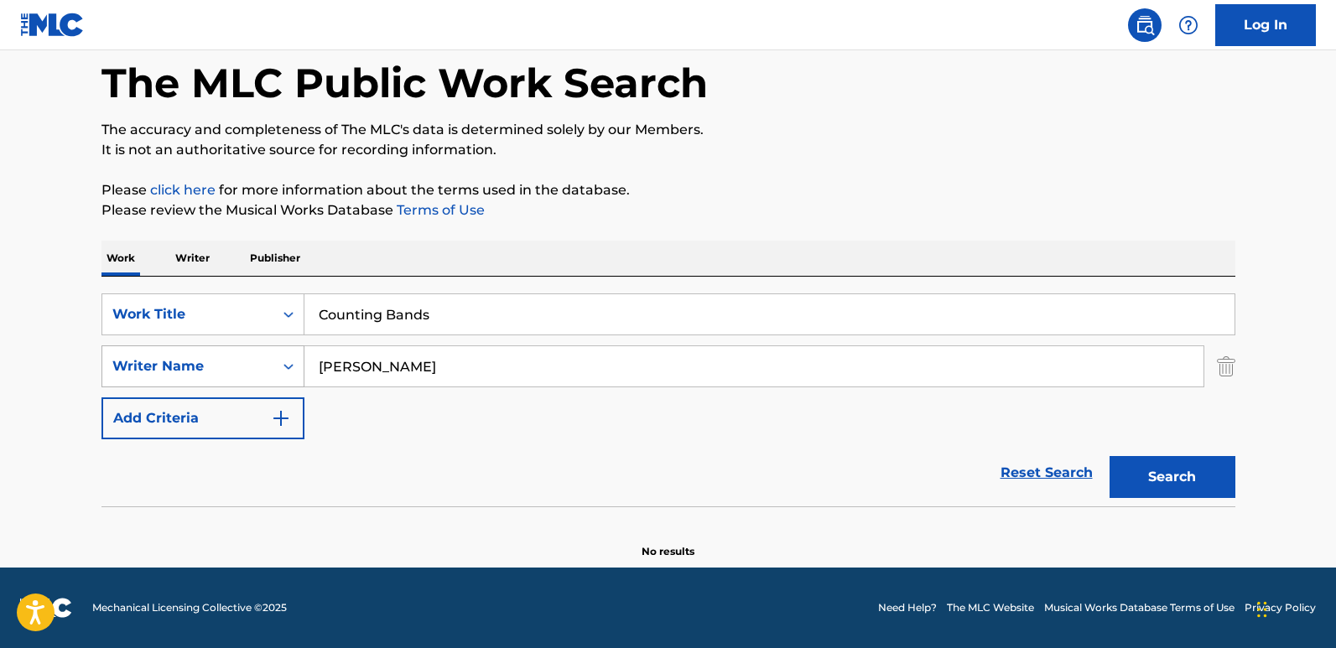
click at [1110, 456] on button "Search" at bounding box center [1173, 477] width 126 height 42
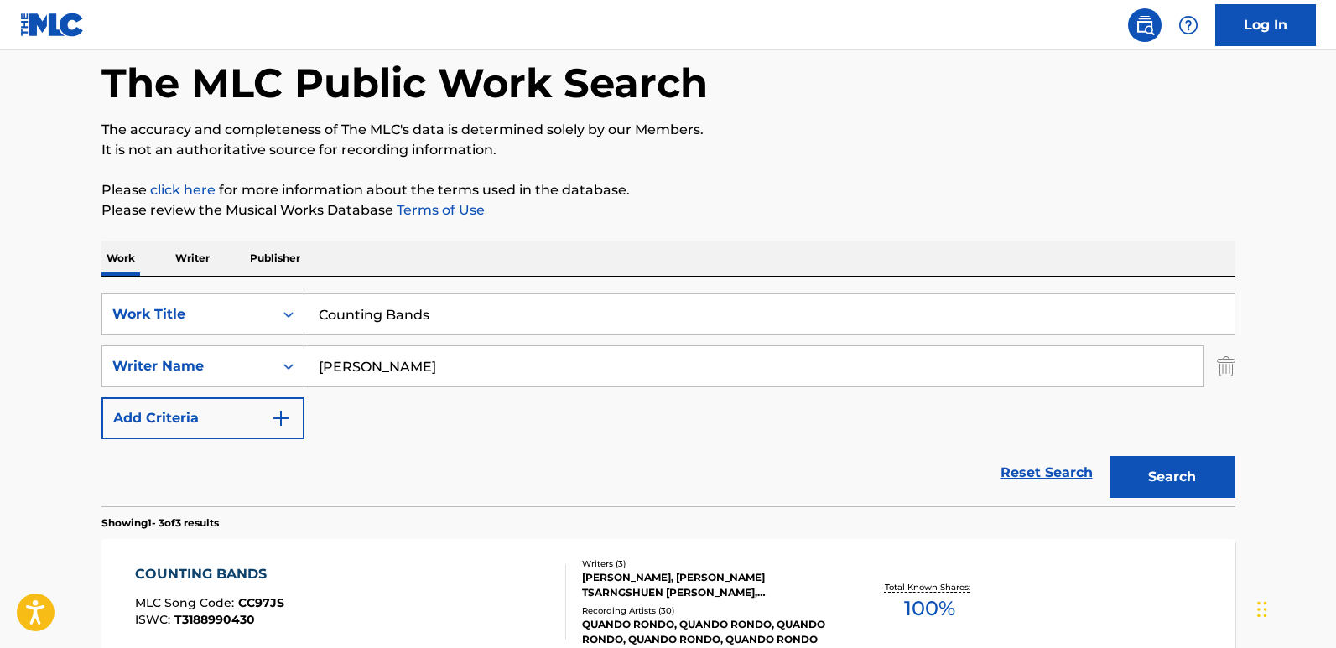
click at [522, 444] on div "Reset Search Search" at bounding box center [668, 472] width 1134 height 67
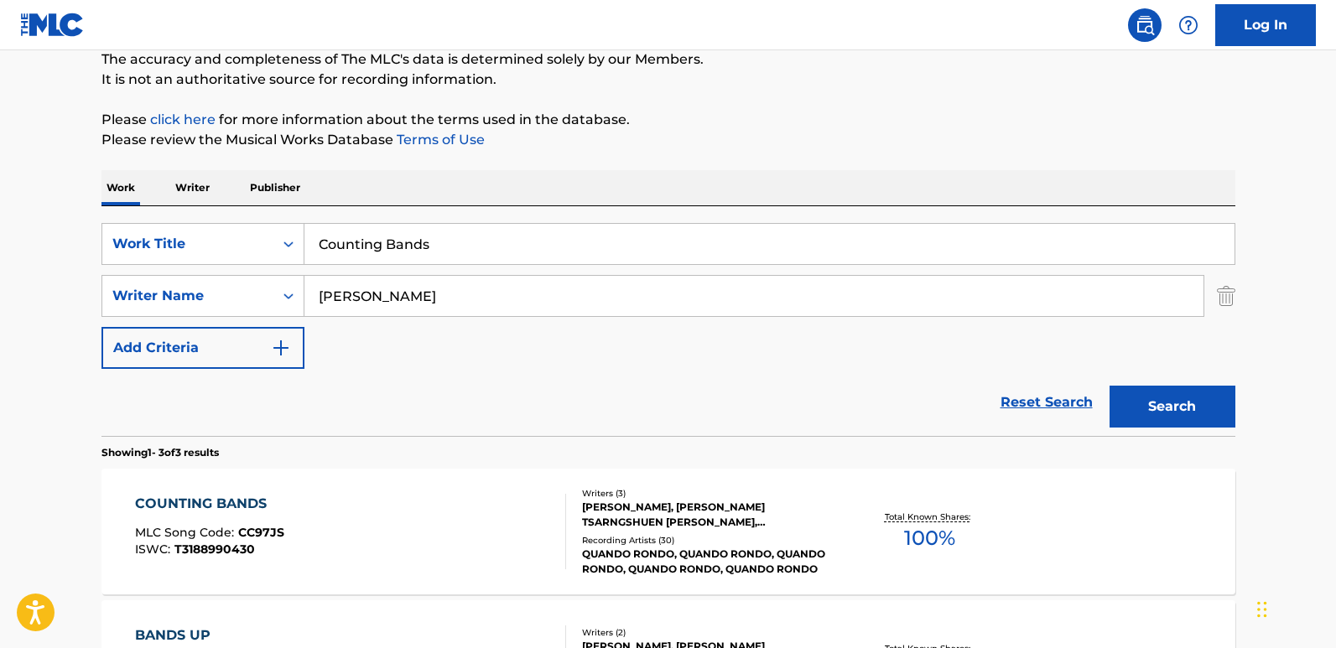
scroll to position [247, 0]
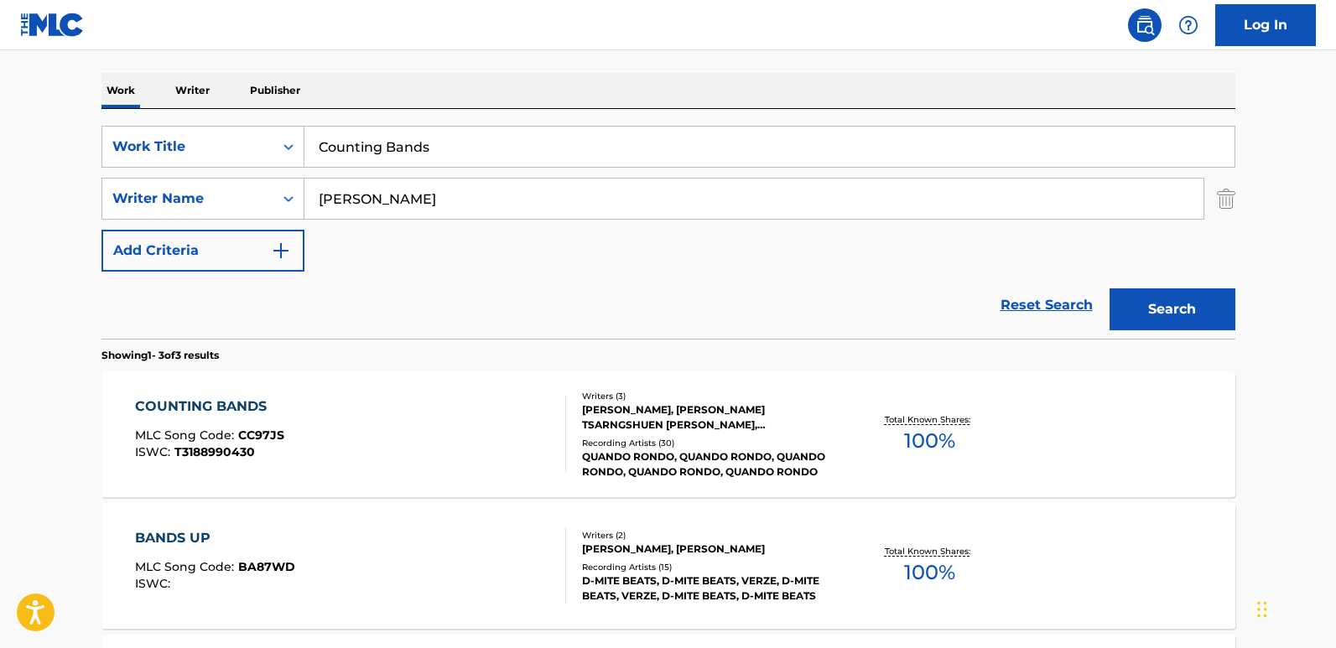
click at [251, 408] on div "COUNTING BANDS" at bounding box center [209, 407] width 149 height 20
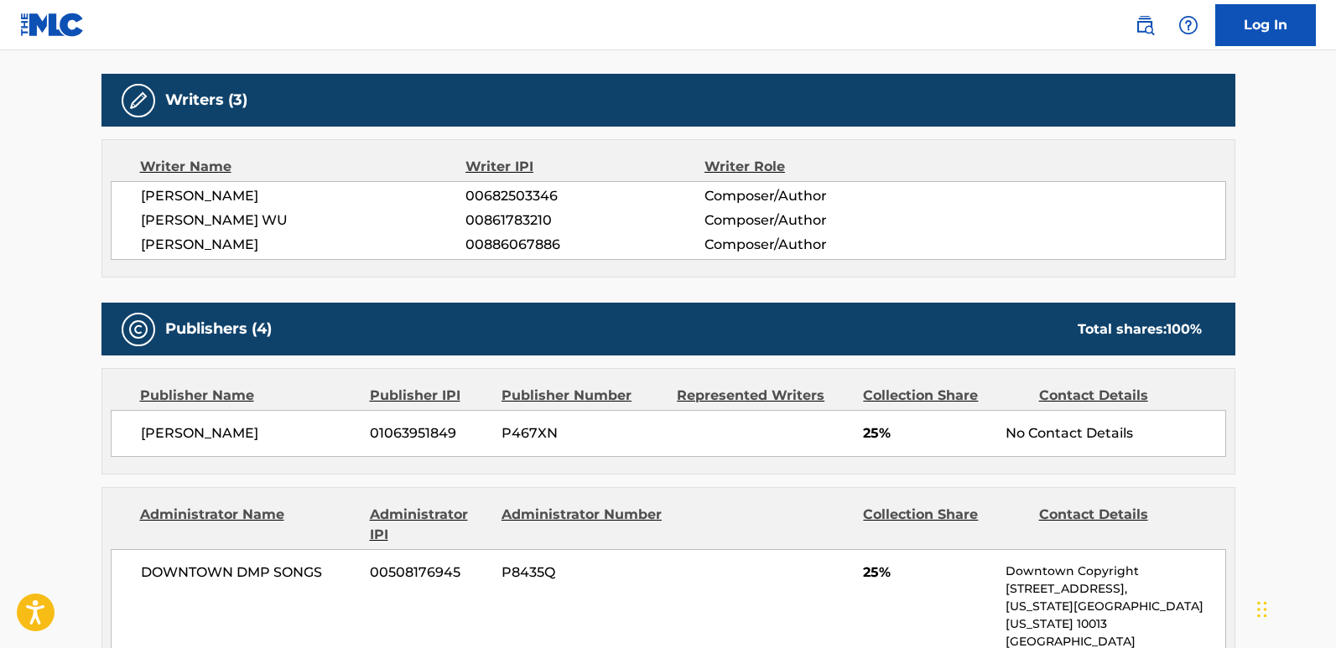
scroll to position [671, 0]
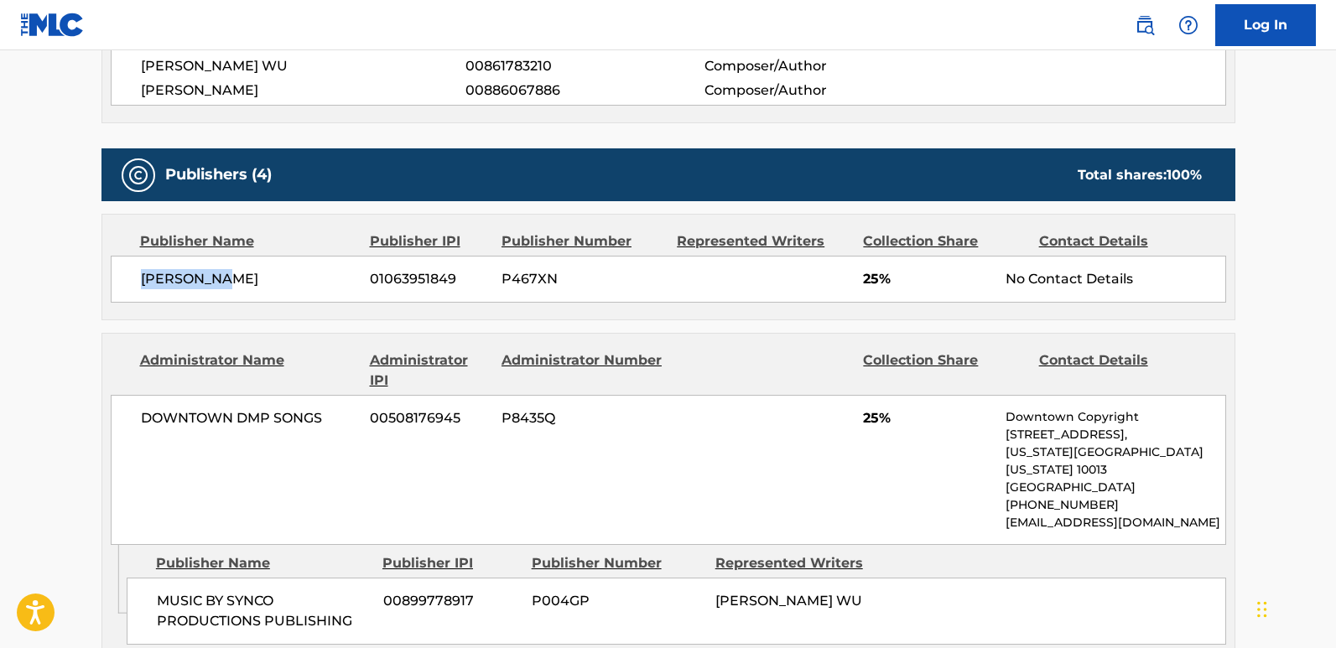
drag, startPoint x: 131, startPoint y: 282, endPoint x: 270, endPoint y: 266, distance: 140.1
click at [270, 266] on div "Ehll Evans 01063951849 P467XN 25% No Contact Details" at bounding box center [668, 279] width 1115 height 47
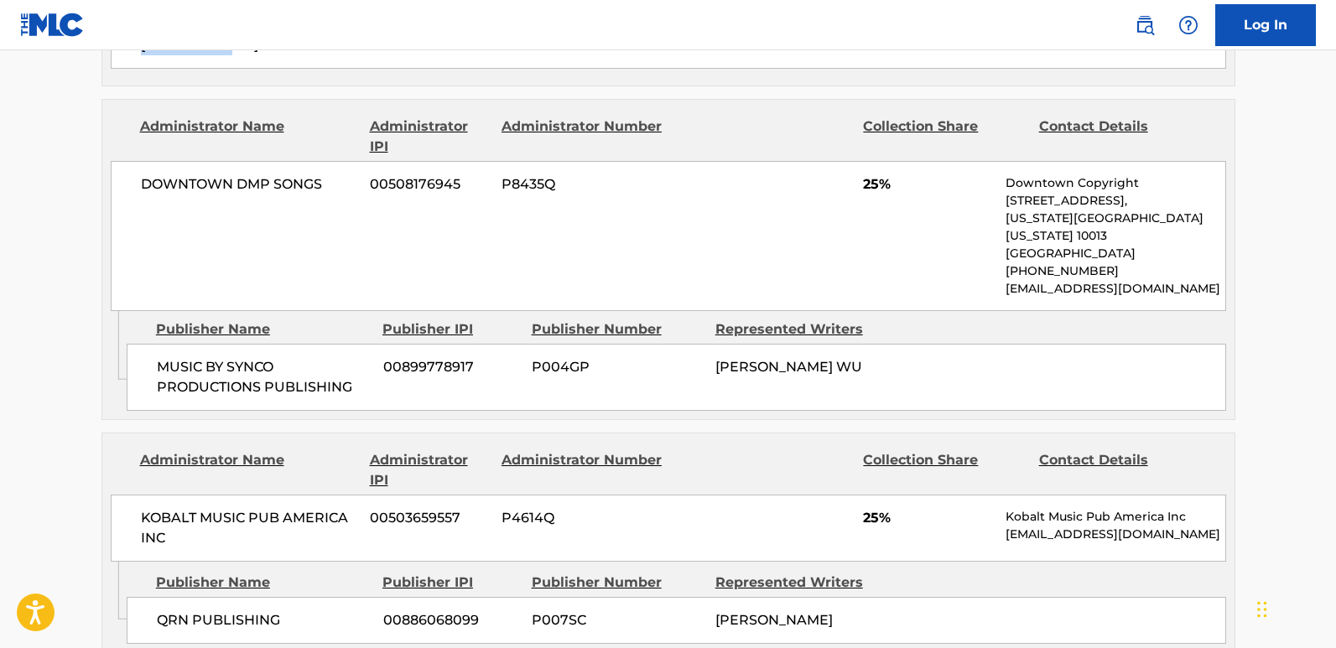
scroll to position [923, 0]
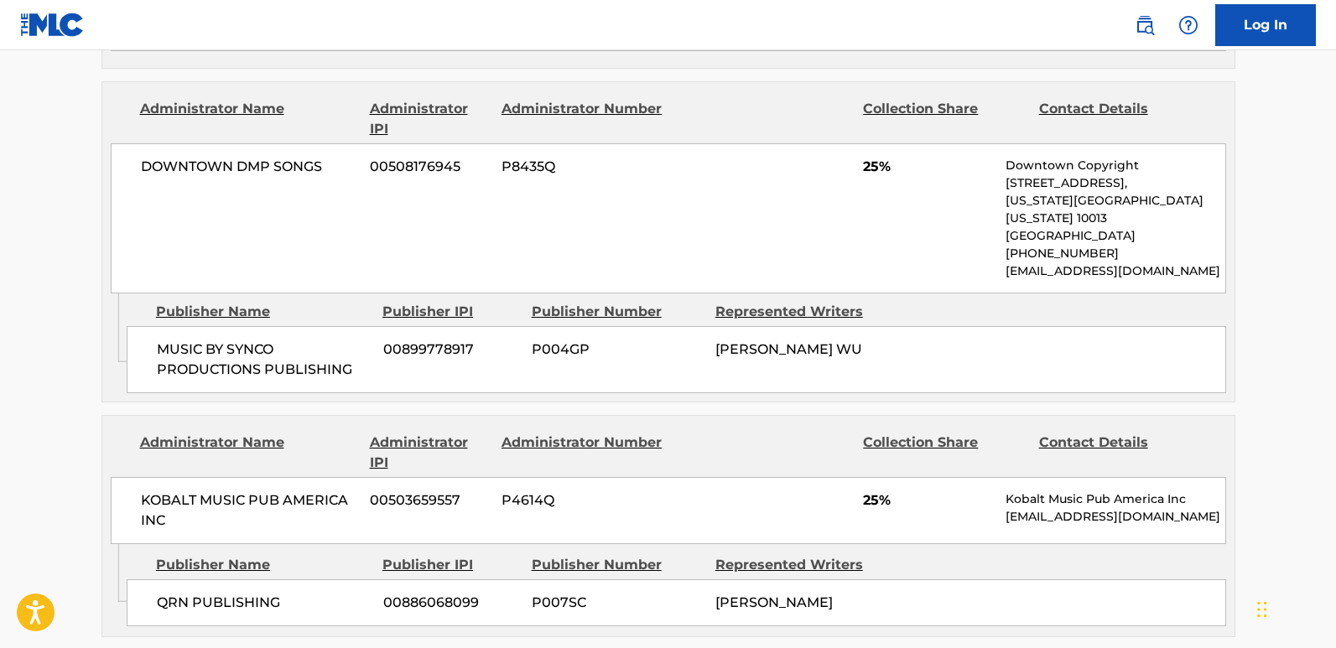
click at [171, 340] on span "MUSIC BY SYNCO PRODUCTIONS PUBLISHING" at bounding box center [264, 360] width 214 height 40
click at [157, 340] on span "MUSIC BY SYNCO PRODUCTIONS PUBLISHING" at bounding box center [264, 360] width 214 height 40
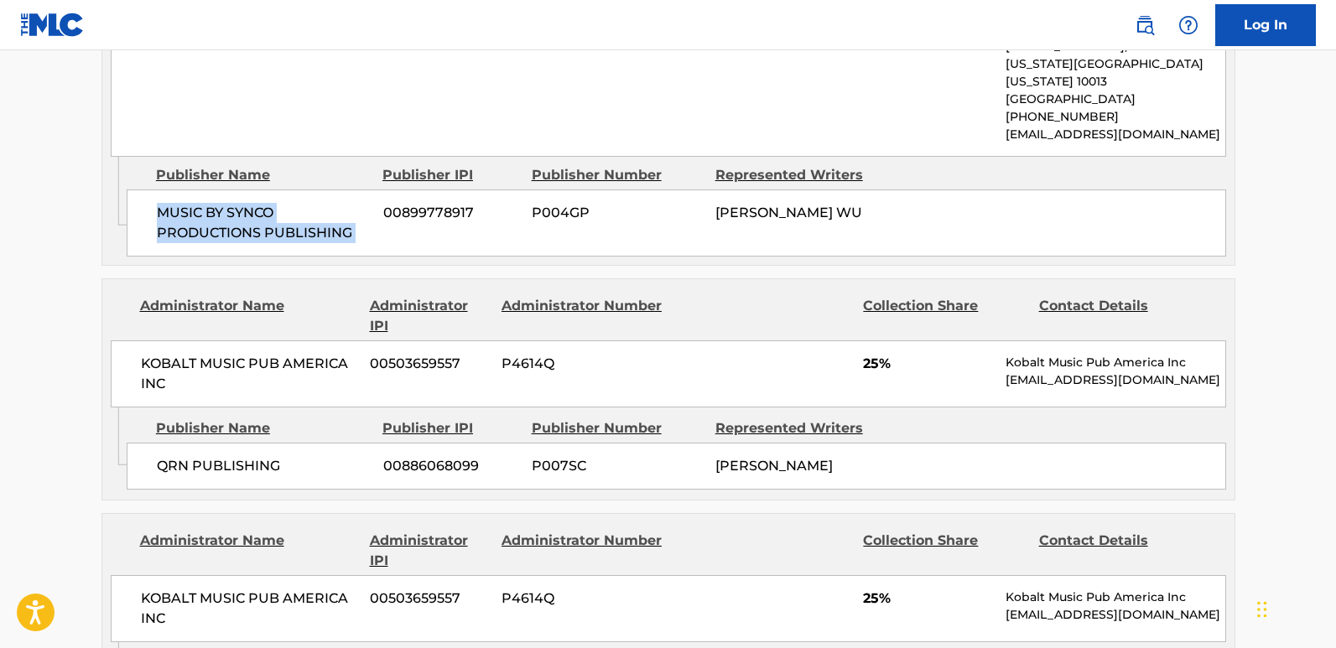
scroll to position [1006, 0]
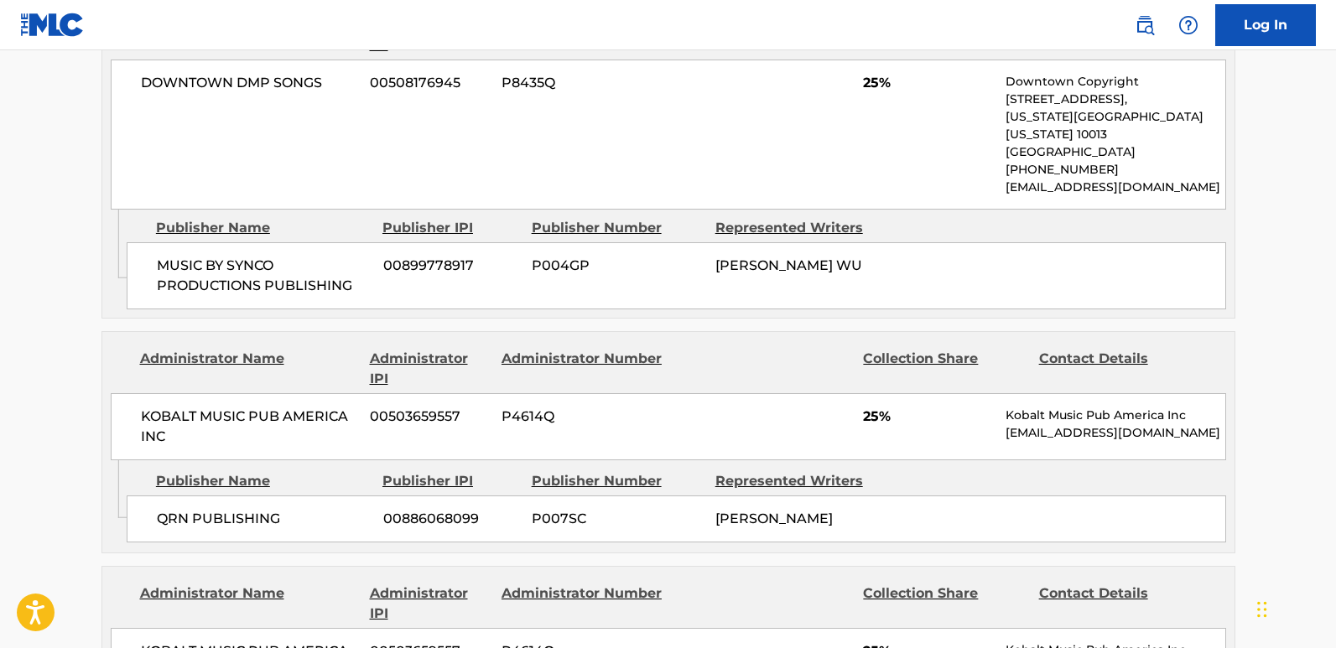
click at [875, 84] on span "25%" at bounding box center [928, 83] width 130 height 20
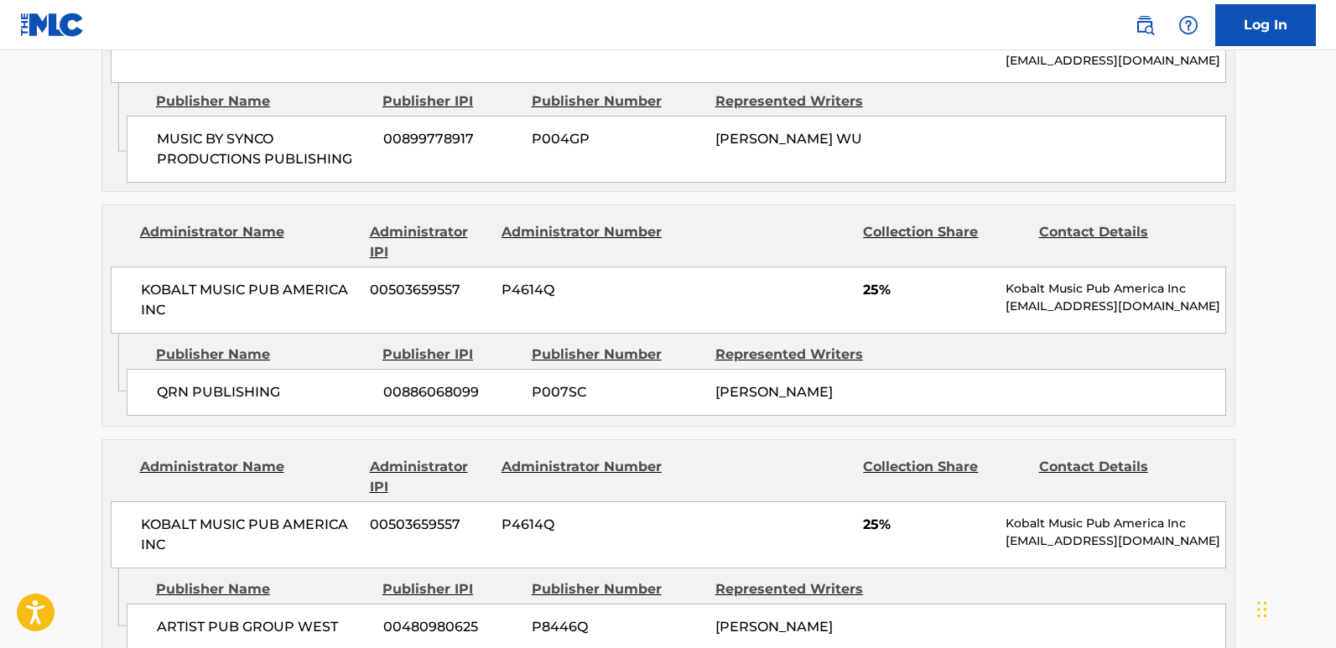
scroll to position [1174, 0]
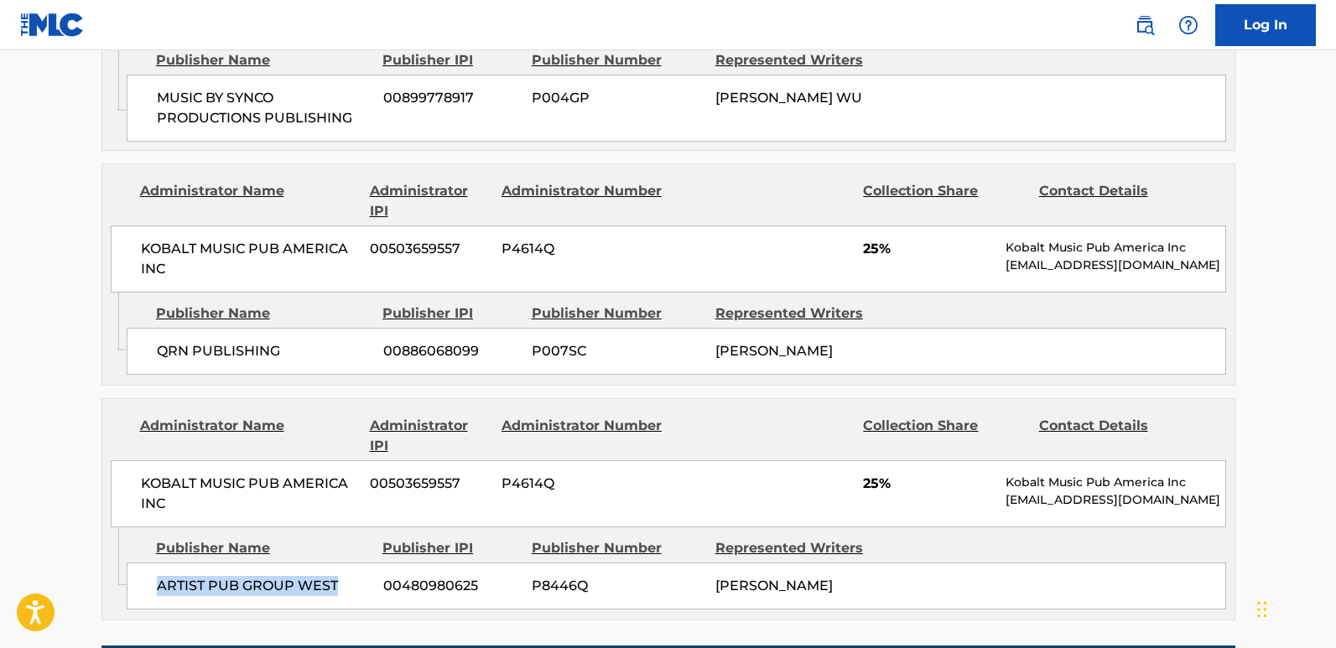
drag, startPoint x: 154, startPoint y: 563, endPoint x: 352, endPoint y: 563, distance: 197.9
click at [352, 537] on div "ARTIST PUB GROUP WEST 00480980625 P8446Q TYQUIAN BOWMAN" at bounding box center [676, 586] width 1099 height 47
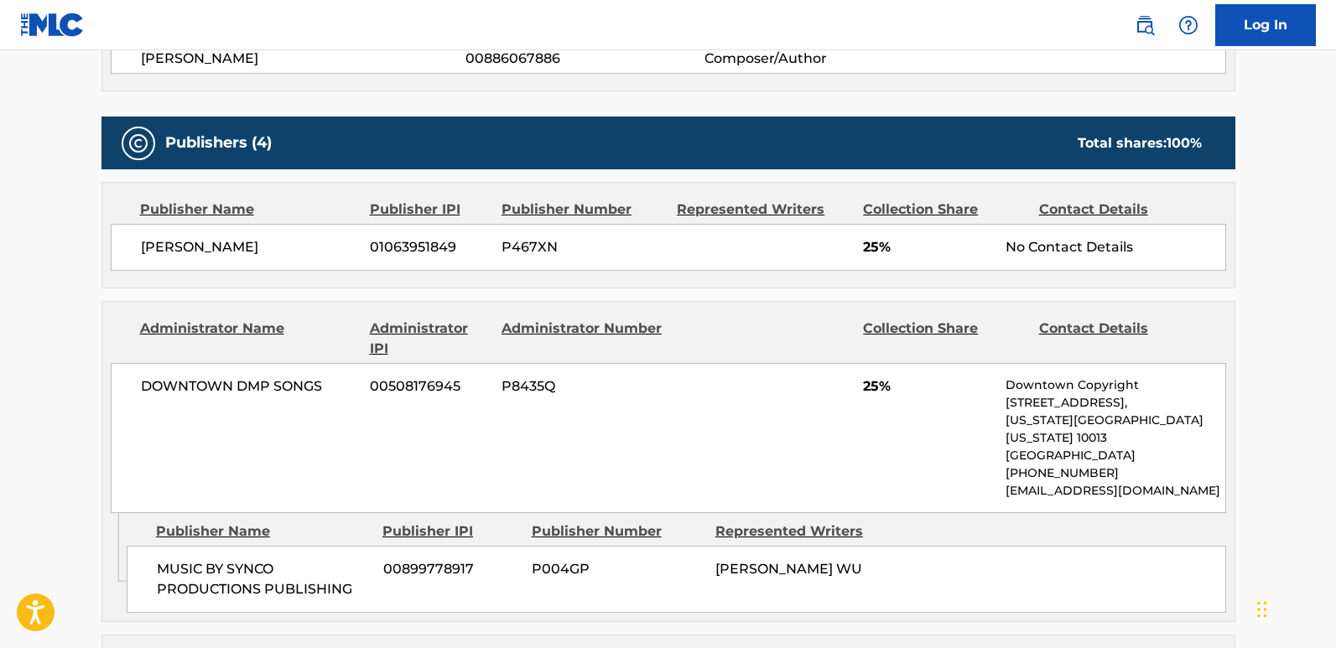
scroll to position [671, 0]
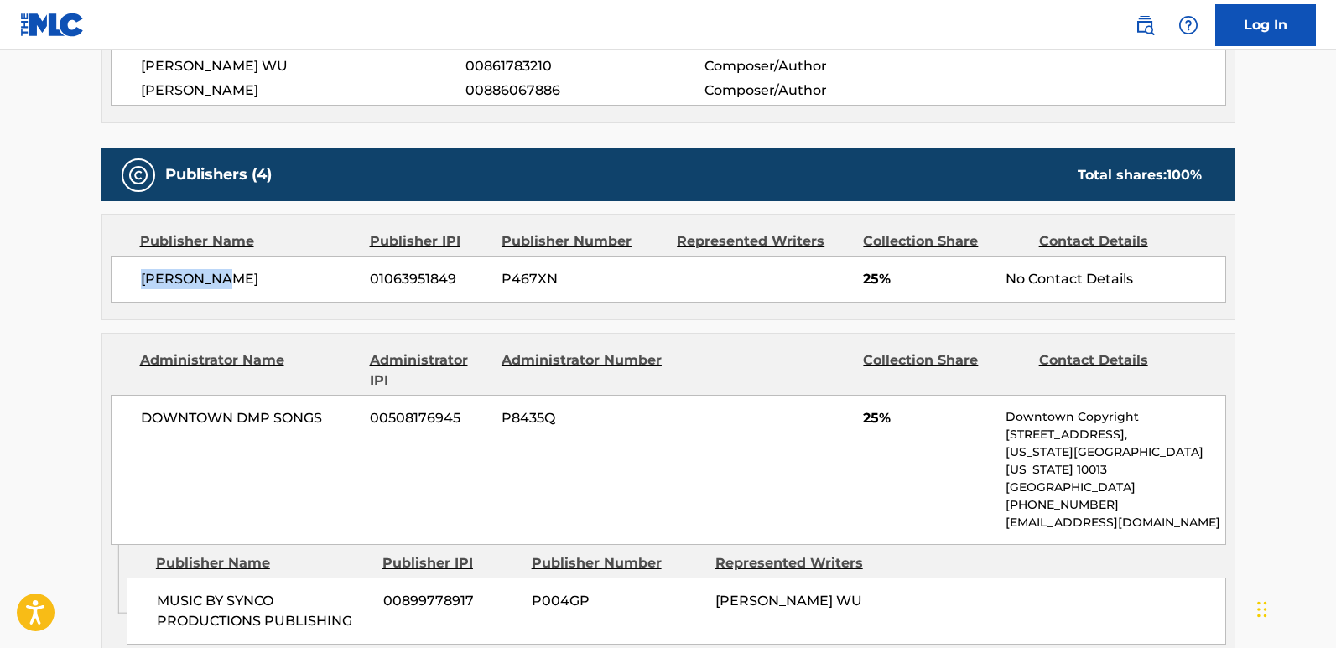
drag, startPoint x: 127, startPoint y: 279, endPoint x: 277, endPoint y: 278, distance: 150.1
click at [277, 278] on div "Ehll Evans 01063951849 P467XN 25% No Contact Details" at bounding box center [668, 279] width 1115 height 47
click at [268, 270] on span "Ehll Evans" at bounding box center [249, 279] width 217 height 20
drag, startPoint x: 140, startPoint y: 285, endPoint x: 237, endPoint y: 278, distance: 97.5
click at [237, 278] on span "Ehll Evans" at bounding box center [249, 279] width 217 height 20
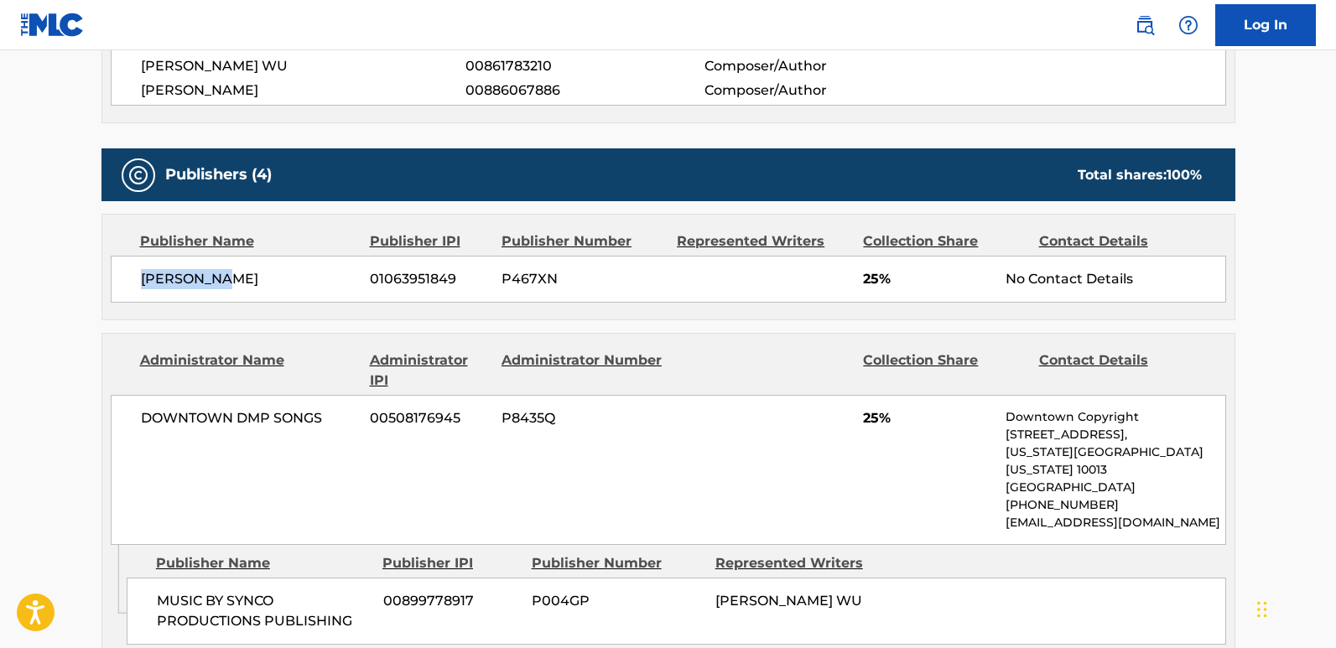
click at [363, 305] on div "Publisher Name Publisher IPI Publisher Number Represented Writers Collection Sh…" at bounding box center [668, 267] width 1132 height 105
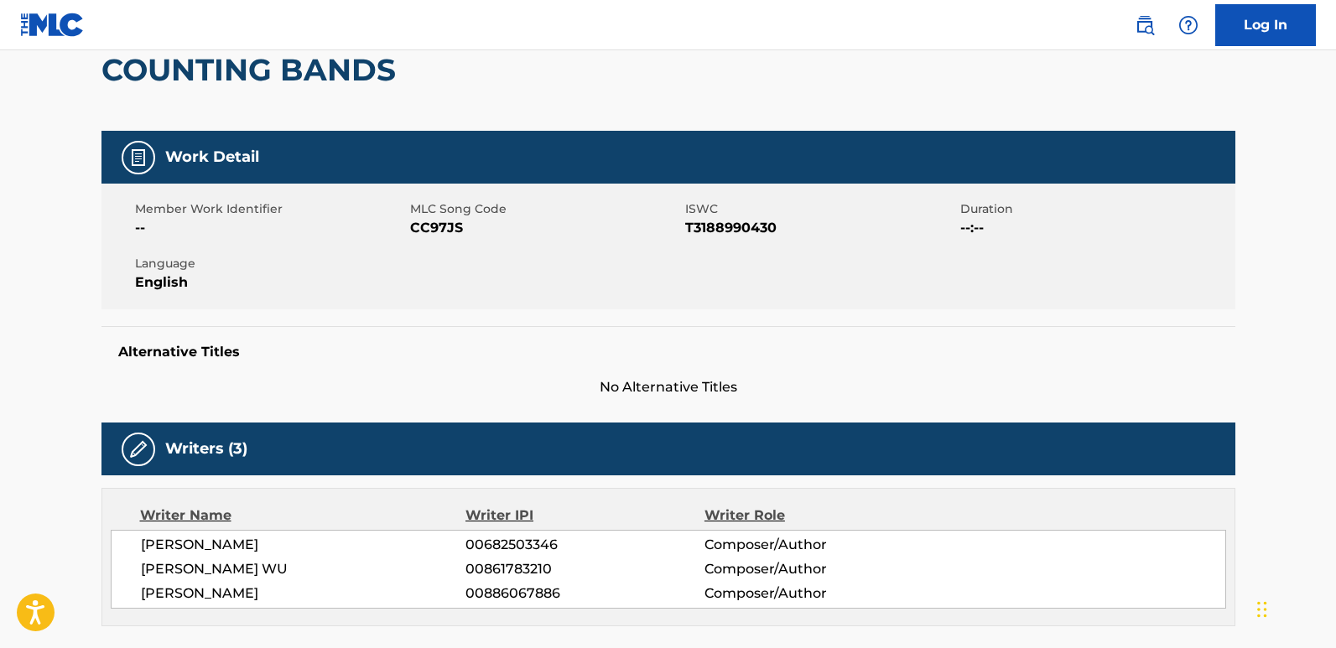
scroll to position [0, 0]
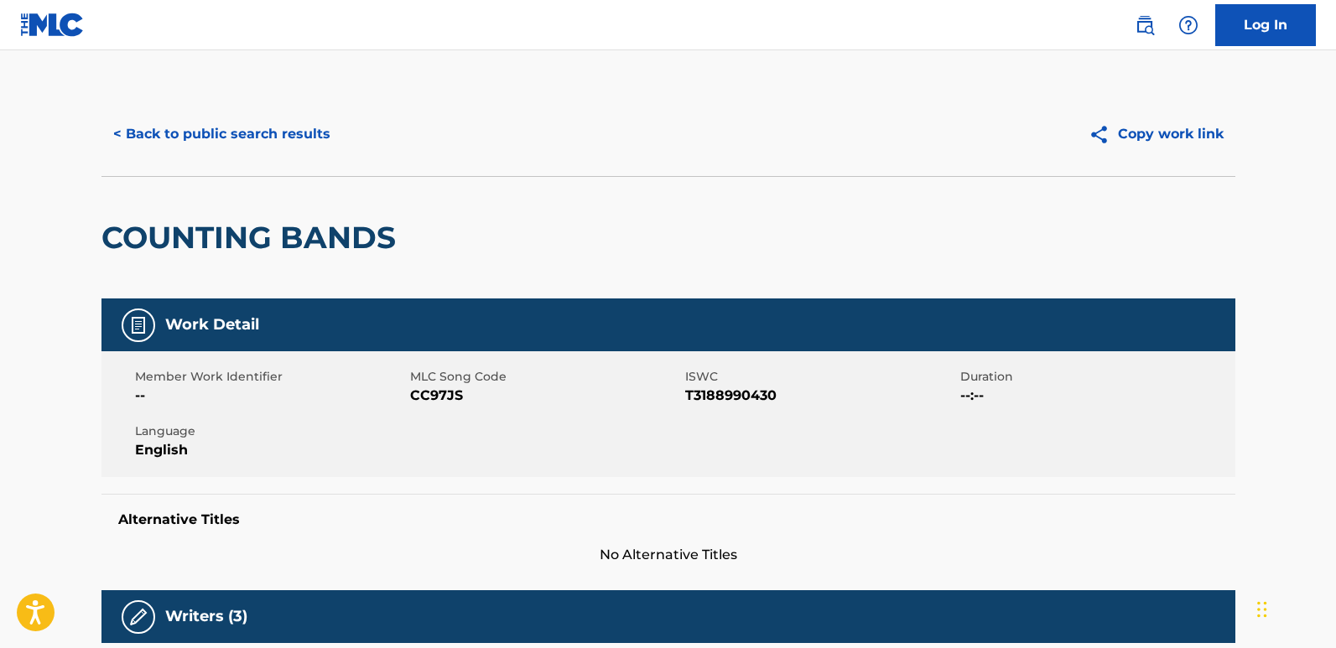
click at [254, 126] on button "< Back to public search results" at bounding box center [221, 134] width 241 height 42
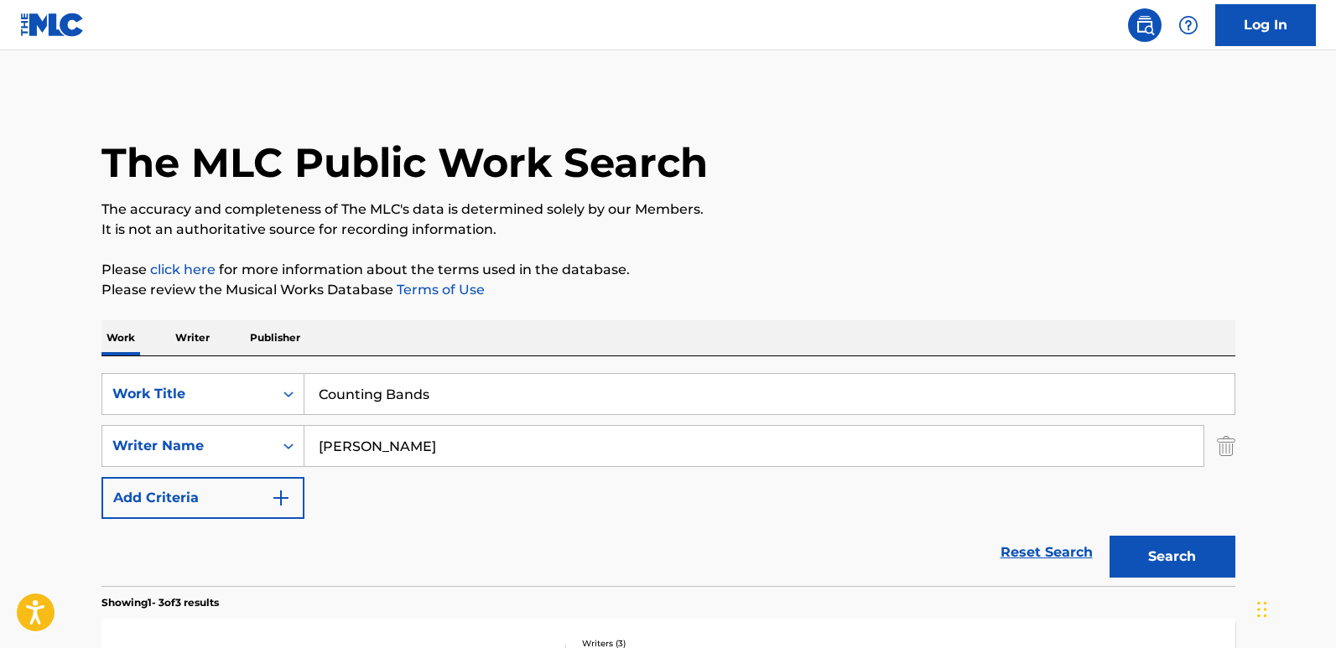
scroll to position [247, 0]
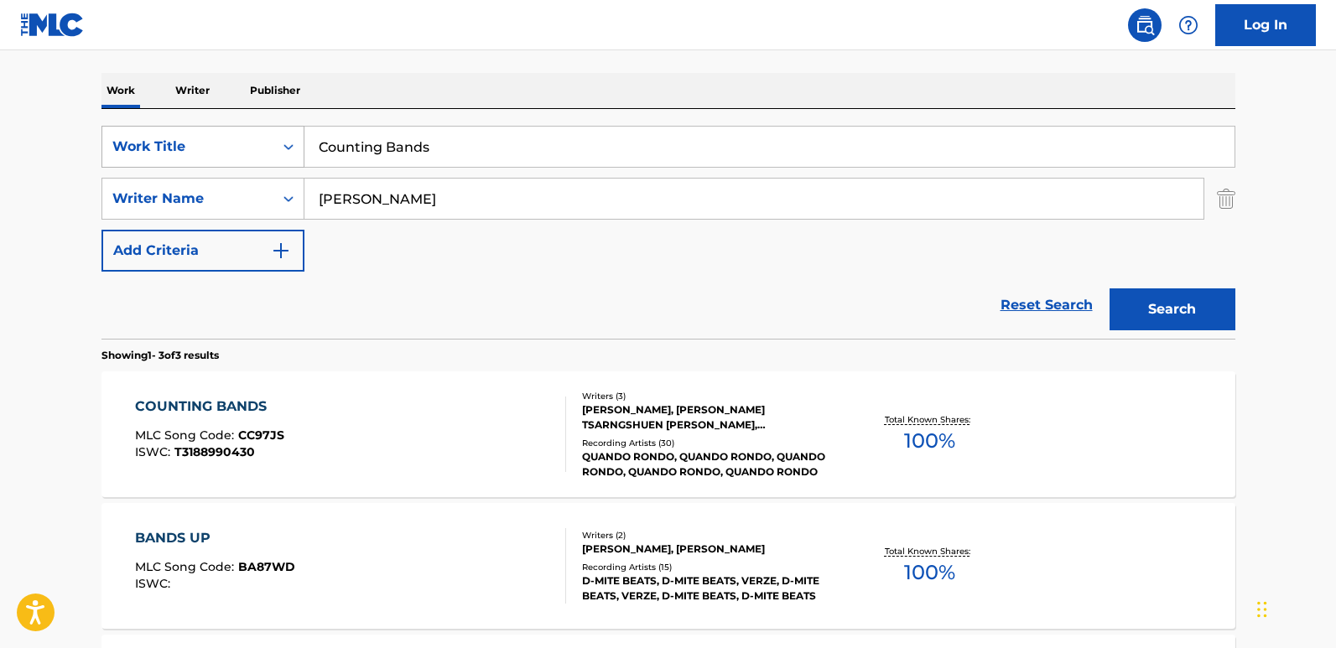
drag, startPoint x: 502, startPoint y: 159, endPoint x: 237, endPoint y: 153, distance: 265.1
click at [237, 153] on div "SearchWithCriteria13a706ea-4c51-4696-b5a1-2184da018baf Work Title Counting Bands" at bounding box center [668, 147] width 1134 height 42
paste input "ream Soda"
type input "Cream Soda"
click at [1139, 299] on button "Search" at bounding box center [1173, 309] width 126 height 42
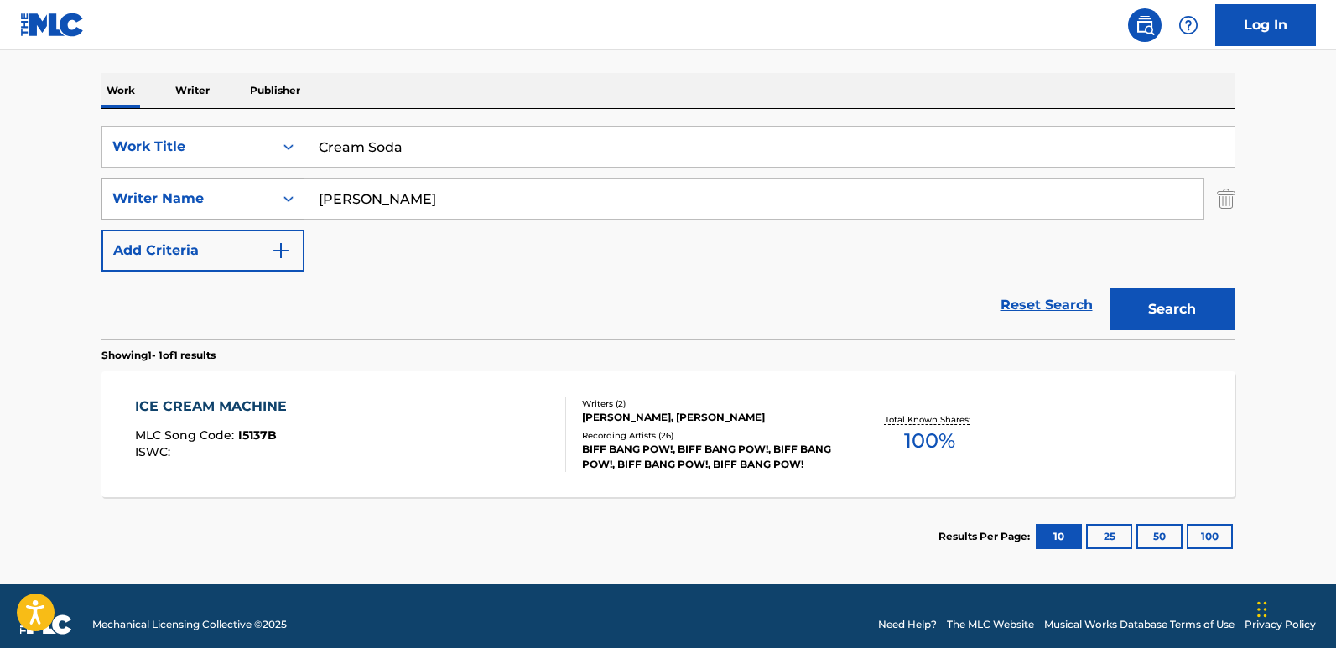
drag, startPoint x: 442, startPoint y: 209, endPoint x: 226, endPoint y: 211, distance: 215.5
click at [226, 211] on div "SearchWithCriteria3ec1be05-8644-4d37-9df7-56a53dceef6a Writer Name MCGEE" at bounding box center [668, 199] width 1134 height 42
paste input "Indyah Mcalister"
click at [1110, 288] on button "Search" at bounding box center [1173, 309] width 126 height 42
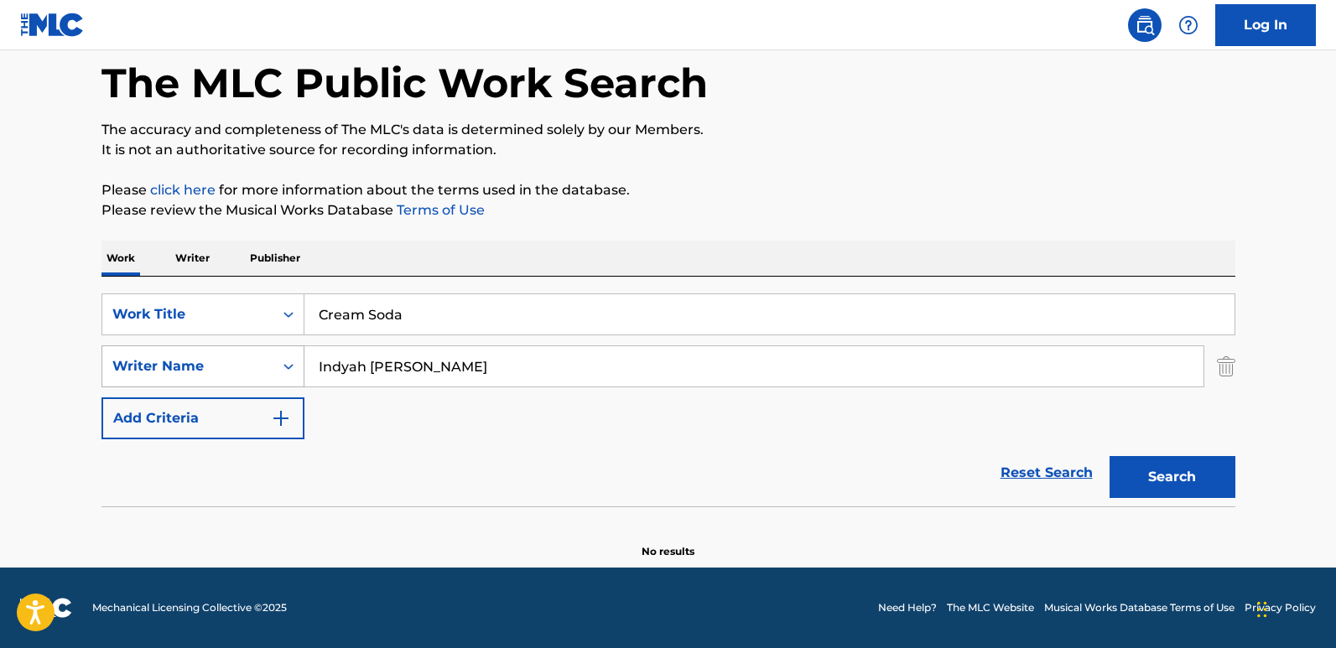
scroll to position [80, 0]
drag, startPoint x: 366, startPoint y: 378, endPoint x: 532, endPoint y: 374, distance: 166.1
click at [532, 374] on input "Indyah Mcalister" at bounding box center [753, 366] width 899 height 40
type input "Indyah"
click at [1110, 456] on button "Search" at bounding box center [1173, 477] width 126 height 42
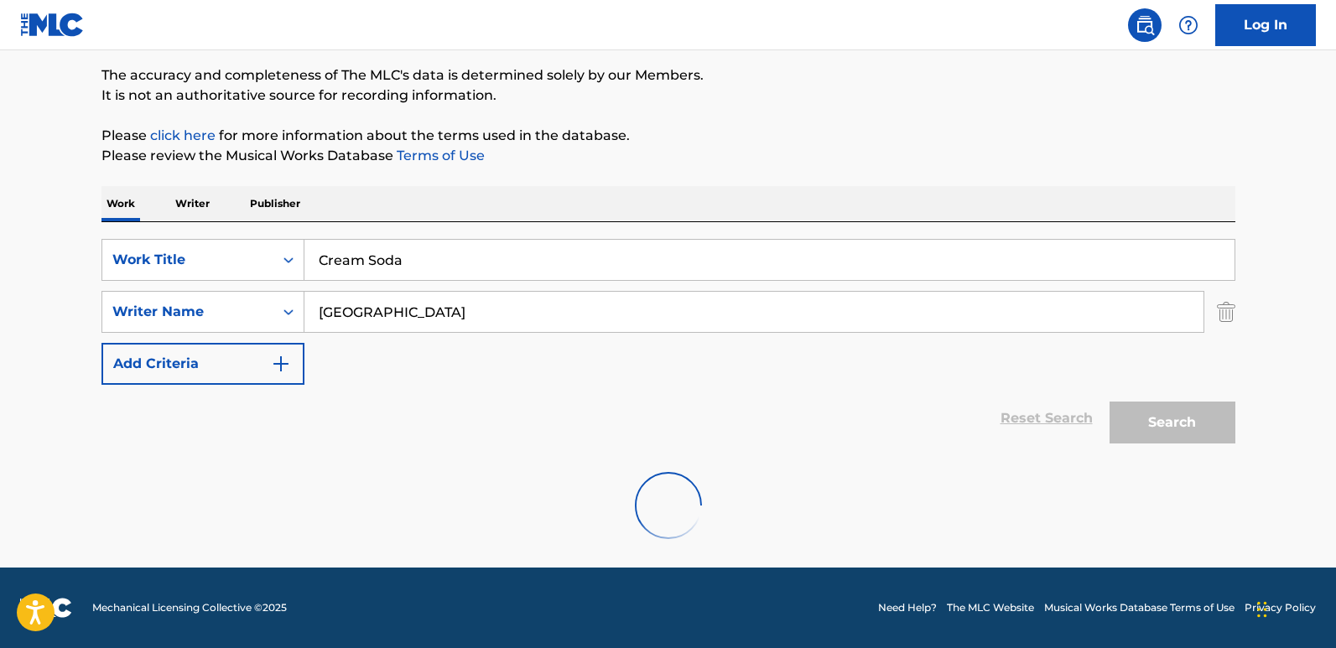
scroll to position [247, 0]
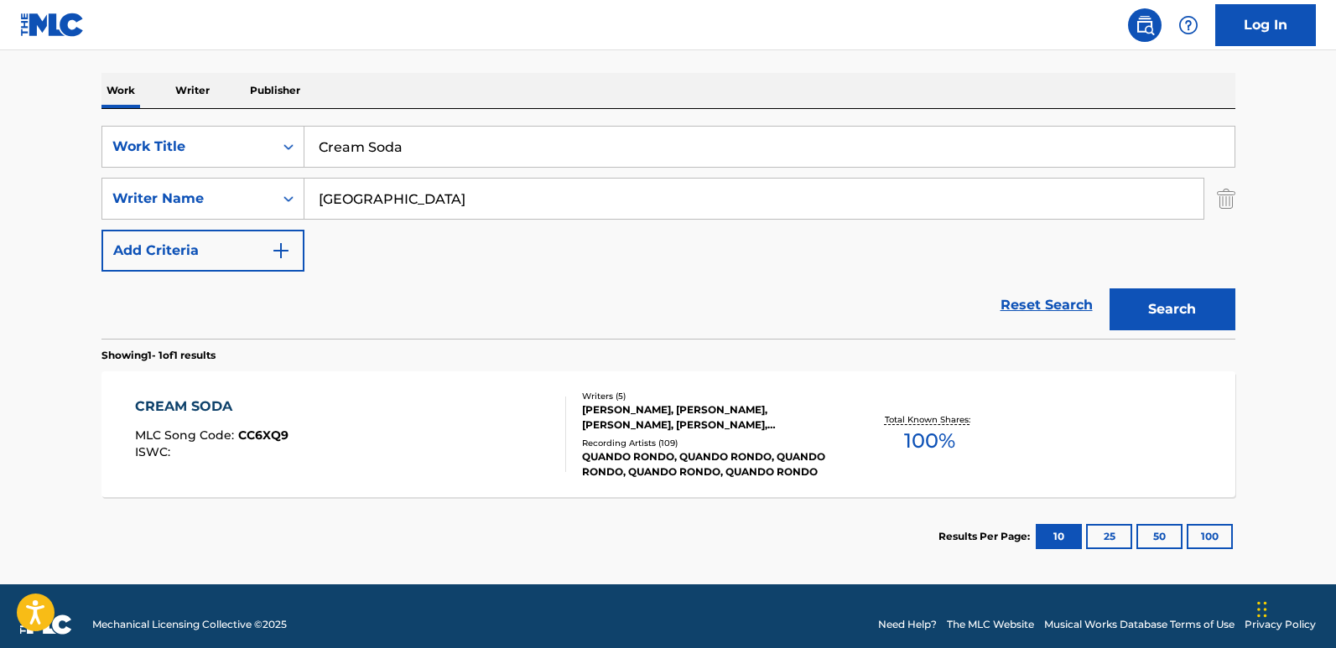
click at [195, 407] on div "CREAM SODA" at bounding box center [211, 407] width 153 height 20
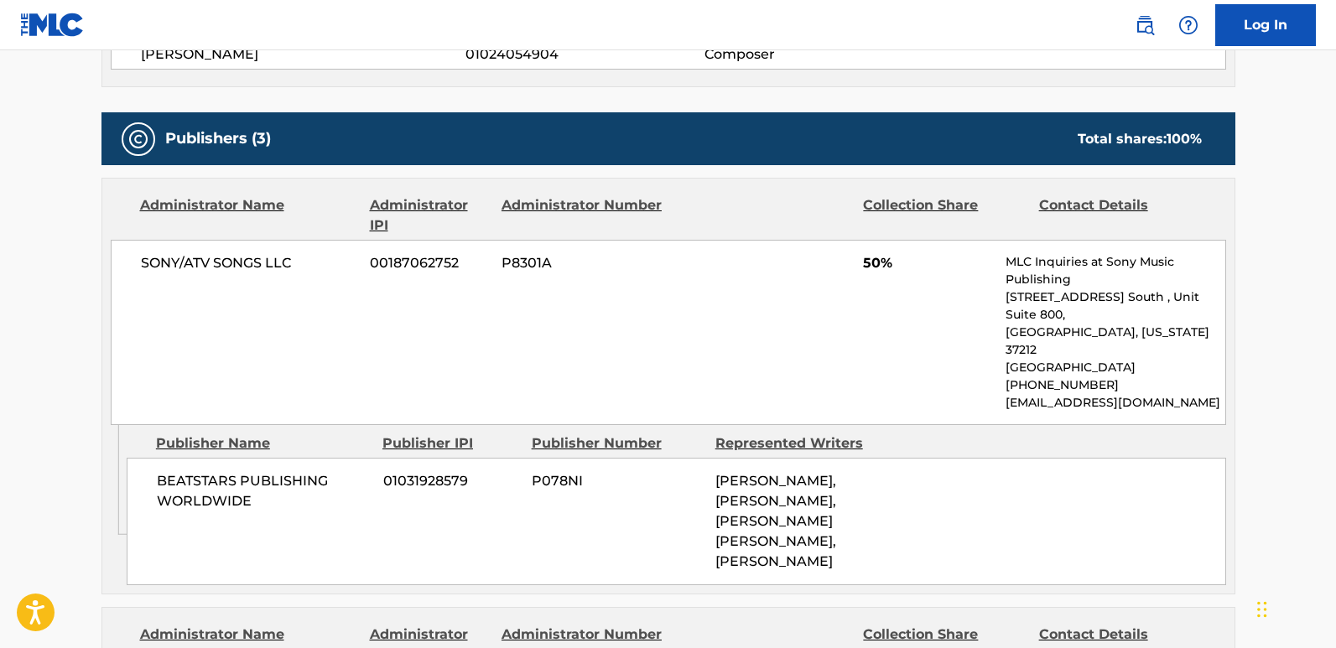
scroll to position [755, 0]
drag, startPoint x: 149, startPoint y: 440, endPoint x: 254, endPoint y: 468, distance: 108.4
click at [254, 468] on div "BEATSTARS PUBLISHING WORLDWIDE 01031928579 P078NI JAKOB HAGEMANN, ANDRII OLIINY…" at bounding box center [676, 522] width 1099 height 127
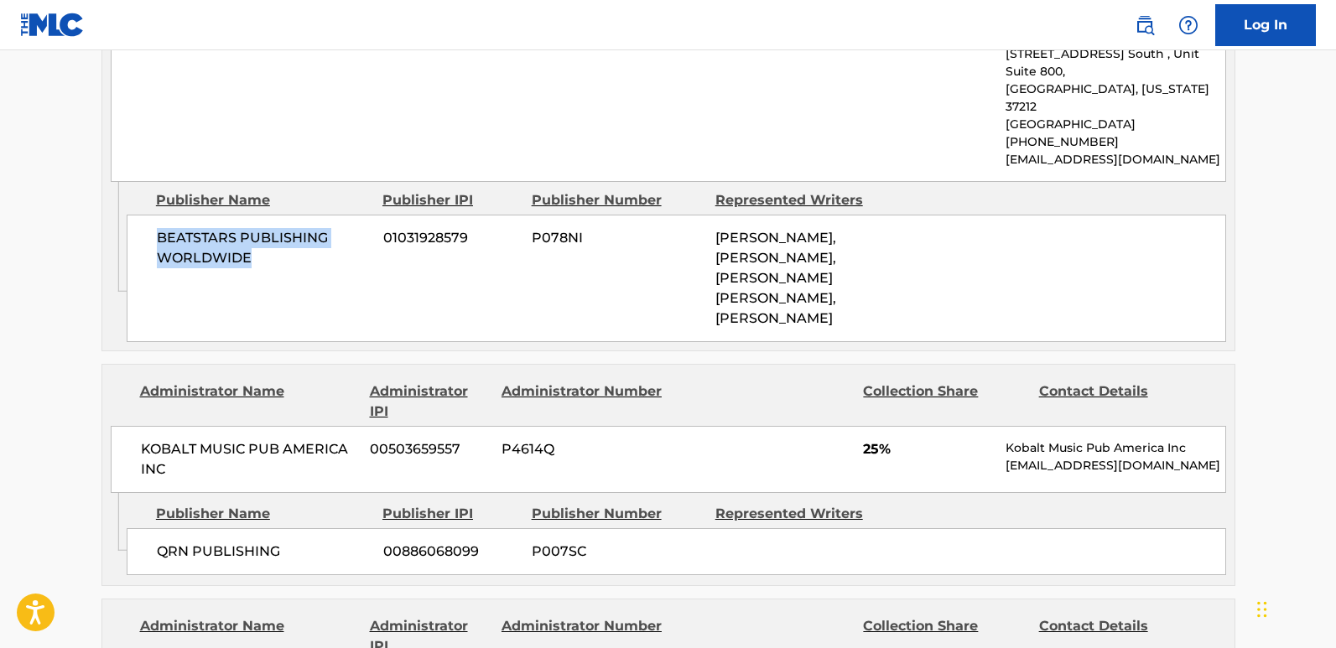
scroll to position [1006, 0]
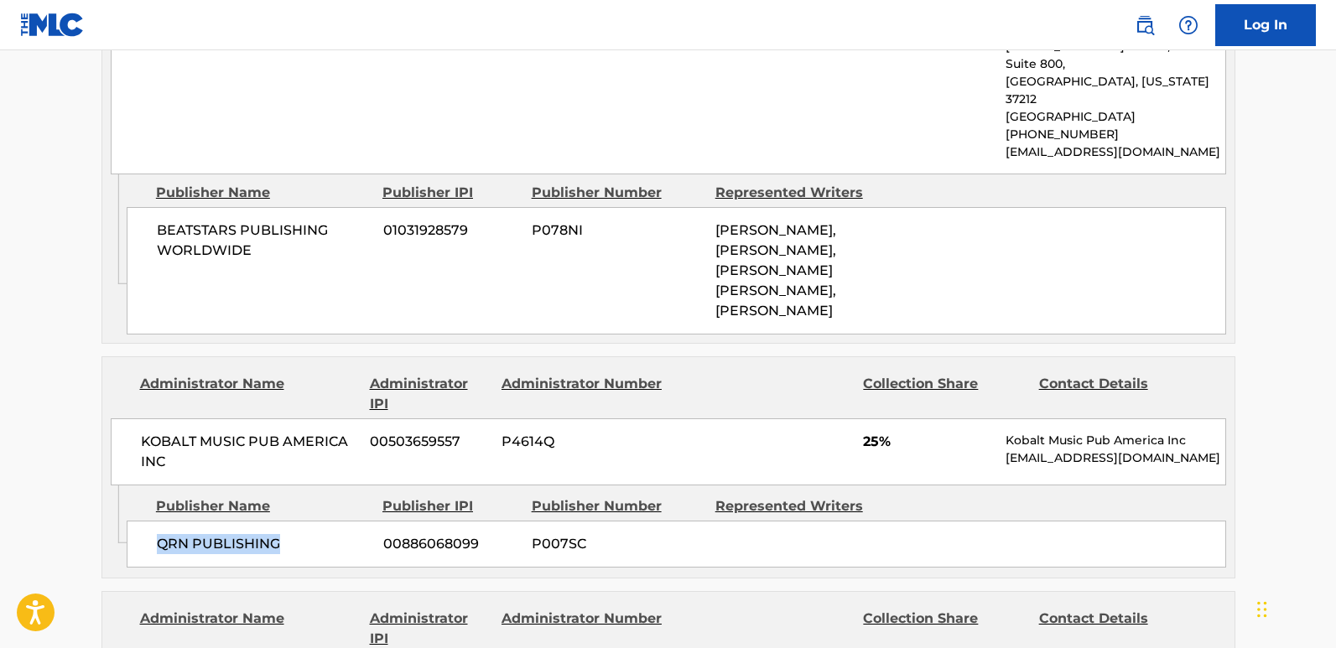
drag, startPoint x: 153, startPoint y: 498, endPoint x: 311, endPoint y: 499, distance: 158.5
click at [311, 521] on div "QRN PUBLISHING 00886068099 P007SC" at bounding box center [676, 544] width 1099 height 47
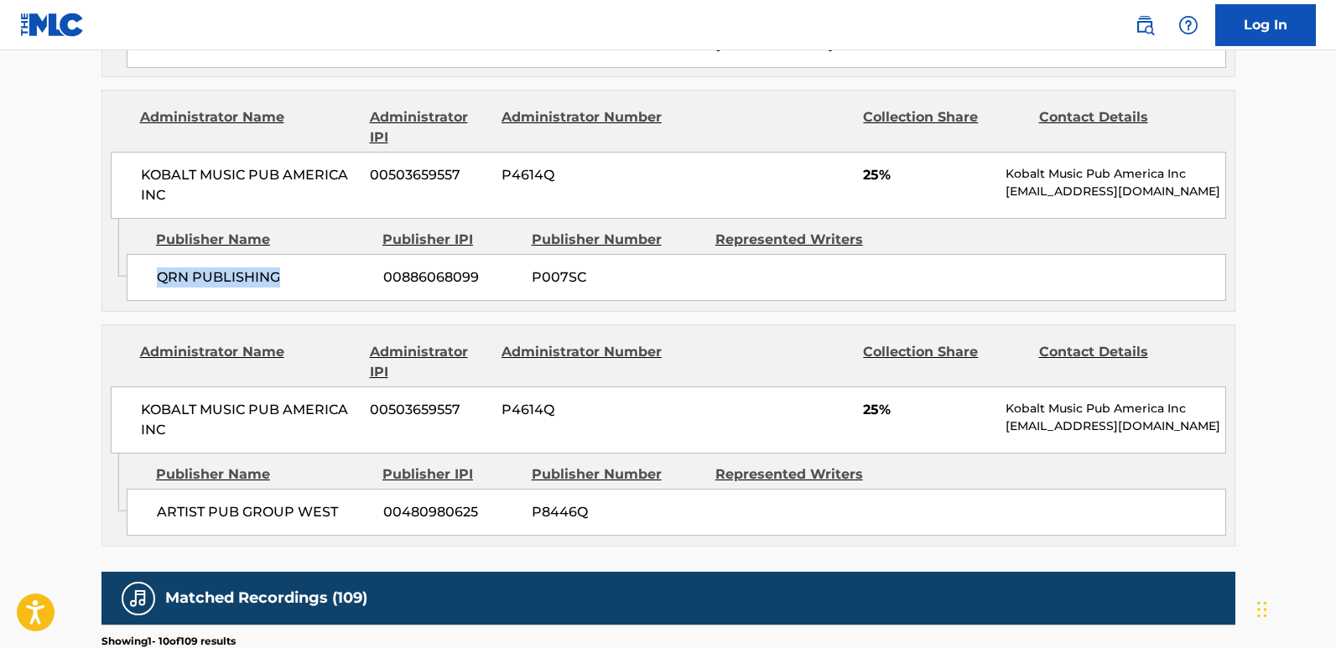
scroll to position [1342, 0]
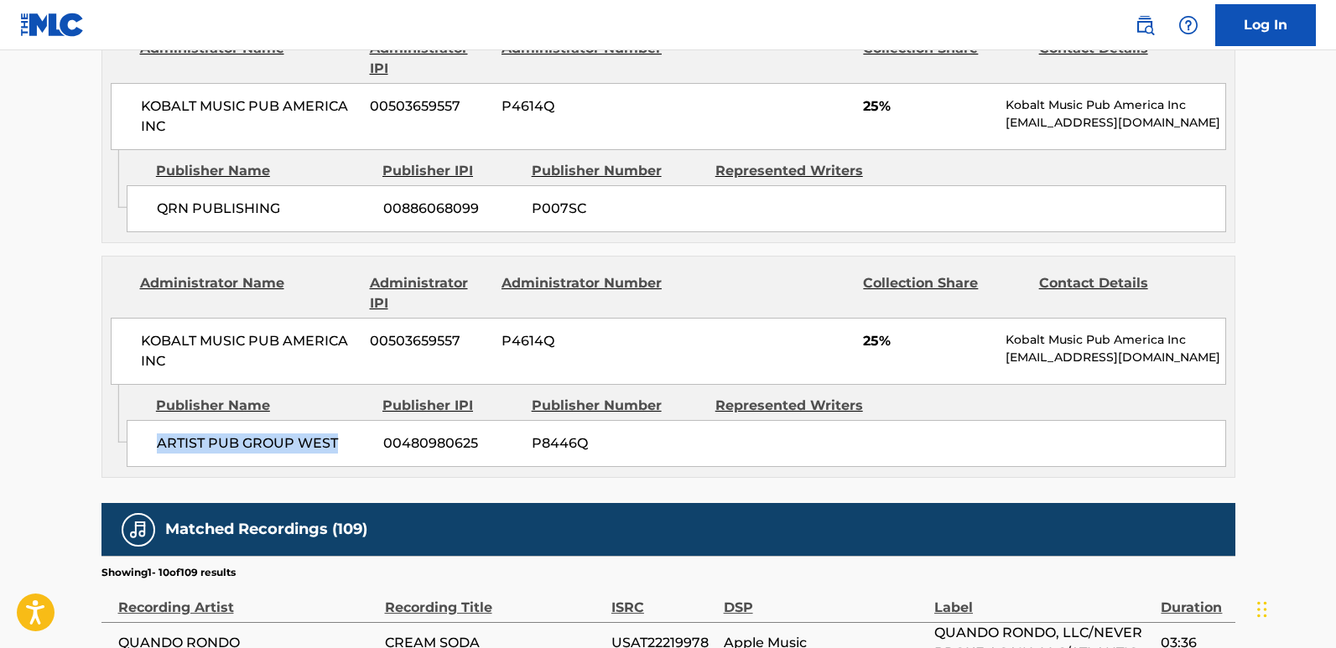
drag, startPoint x: 141, startPoint y: 411, endPoint x: 370, endPoint y: 413, distance: 229.0
click at [370, 420] on div "ARTIST PUB GROUP WEST 00480980625 P8446Q" at bounding box center [676, 443] width 1099 height 47
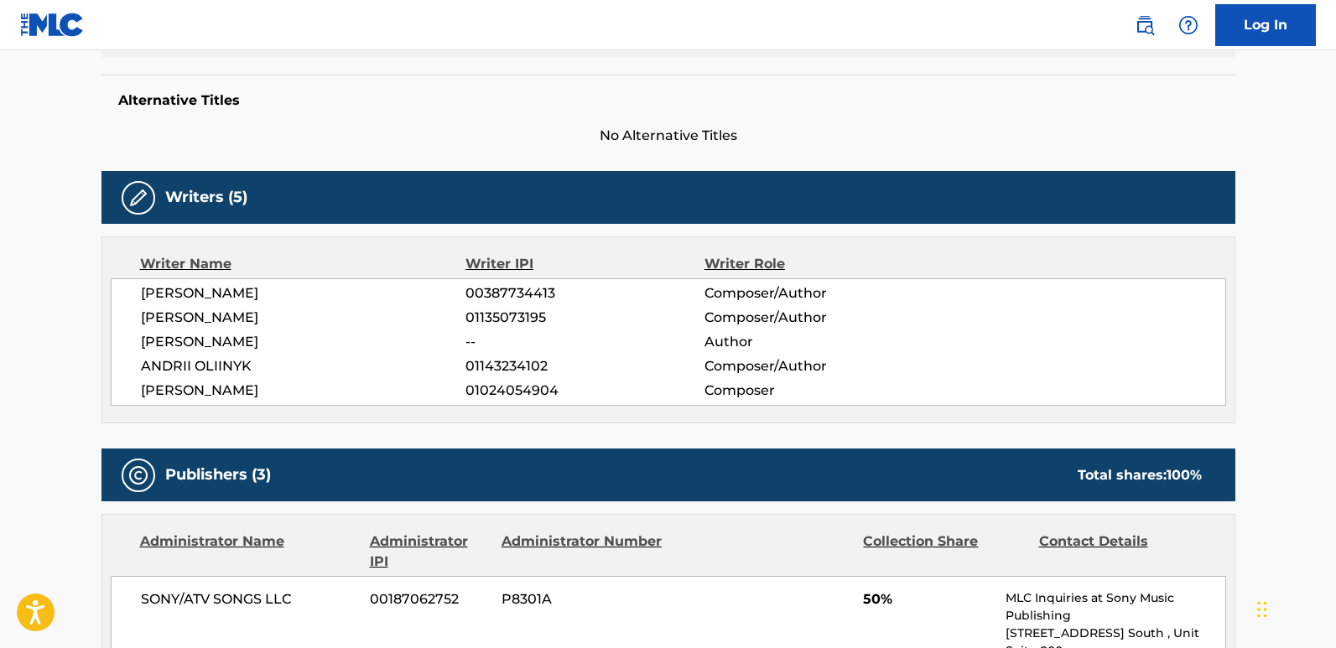
scroll to position [0, 0]
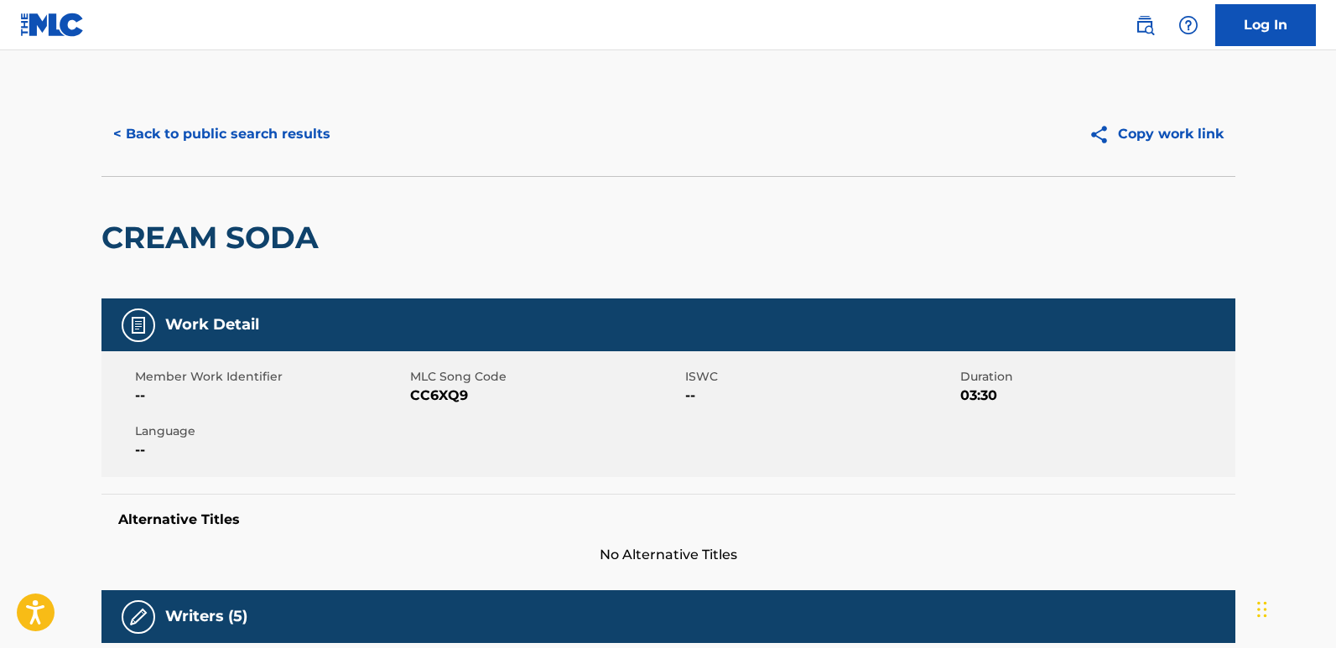
click at [273, 146] on button "< Back to public search results" at bounding box center [221, 134] width 241 height 42
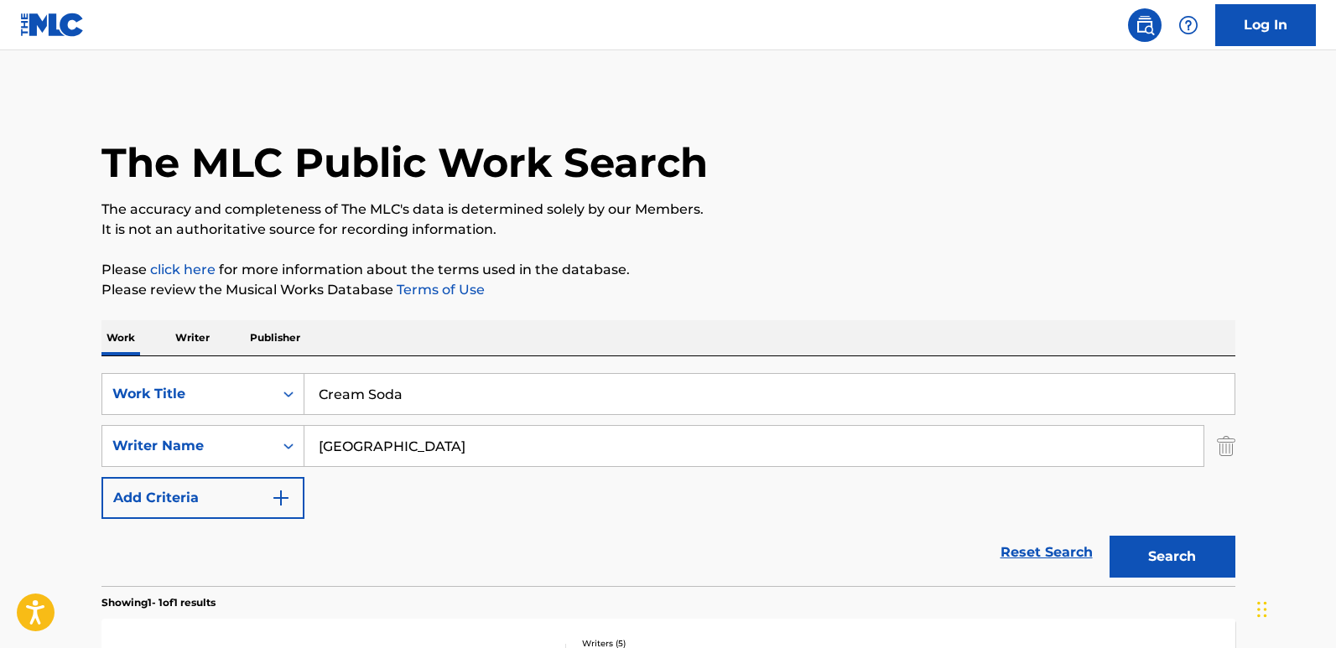
scroll to position [169, 0]
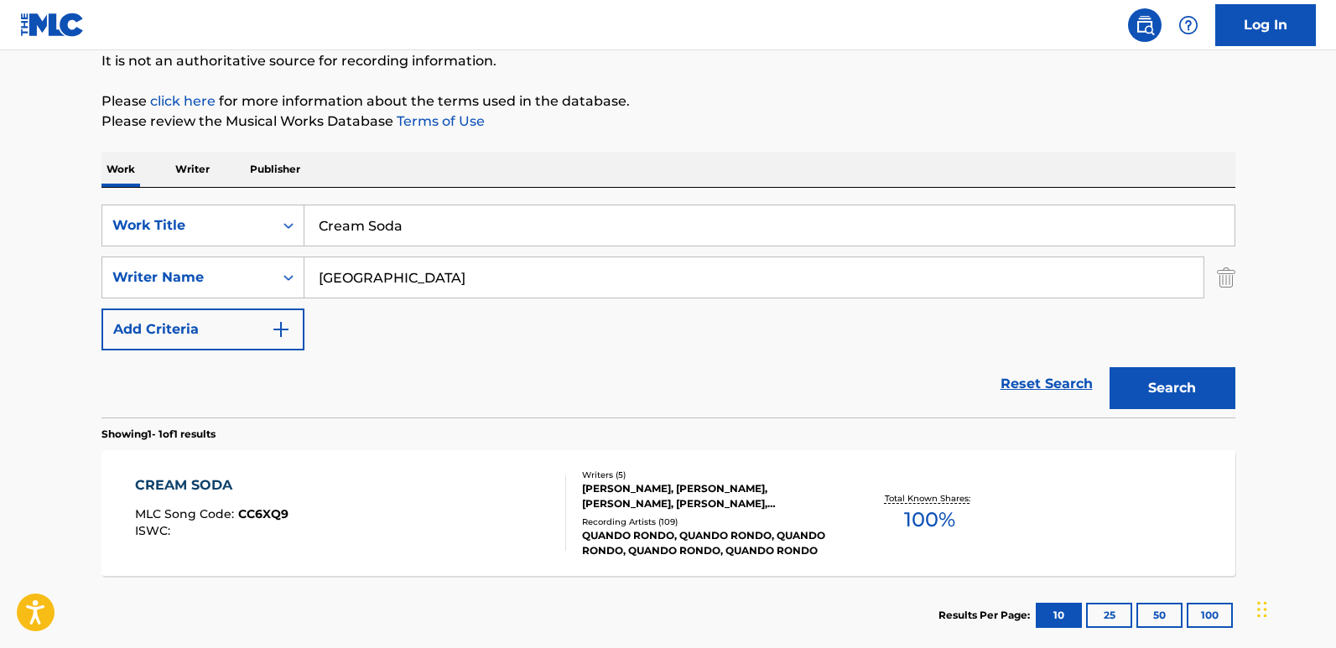
click at [471, 347] on div "SearchWithCriteria13a706ea-4c51-4696-b5a1-2184da018baf Work Title Cream Soda Se…" at bounding box center [668, 278] width 1134 height 146
click at [492, 309] on div "SearchWithCriteria13a706ea-4c51-4696-b5a1-2184da018baf Work Title Cream Soda Se…" at bounding box center [668, 278] width 1134 height 146
click at [460, 346] on div "SearchWithCriteria13a706ea-4c51-4696-b5a1-2184da018baf Work Title Cream Soda Se…" at bounding box center [668, 278] width 1134 height 146
click at [177, 493] on div "CREAM SODA" at bounding box center [211, 486] width 153 height 20
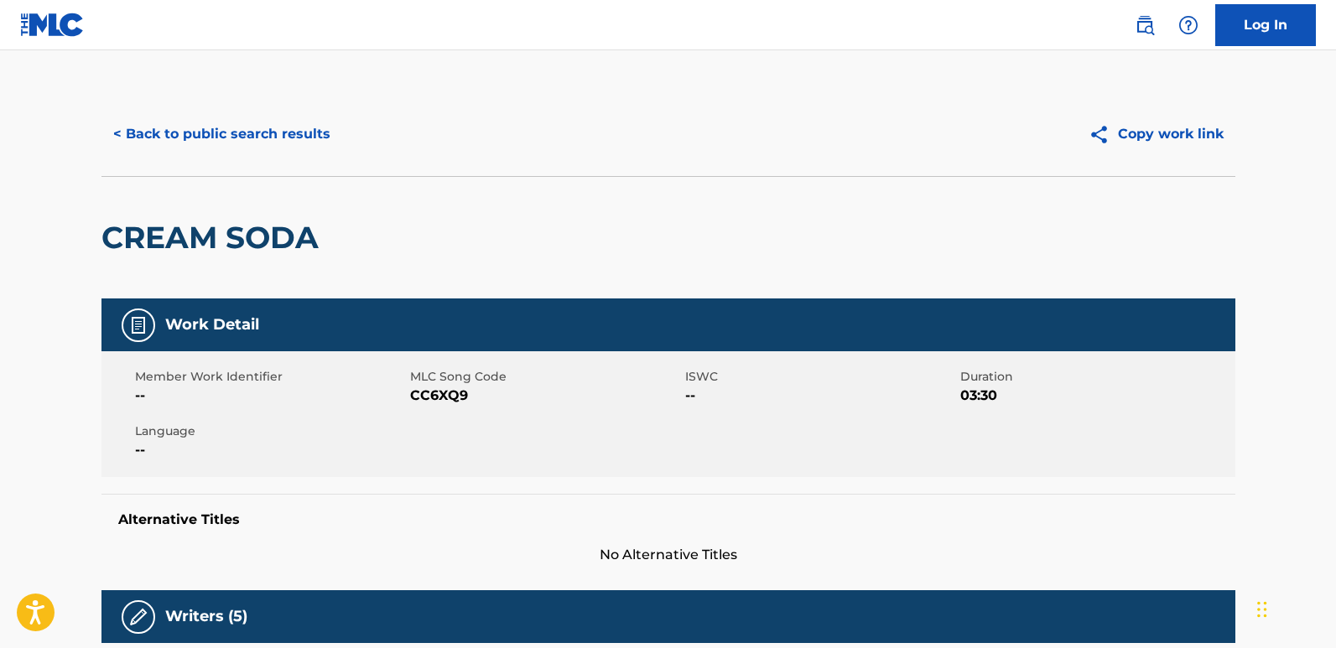
click at [189, 148] on button "< Back to public search results" at bounding box center [221, 134] width 241 height 42
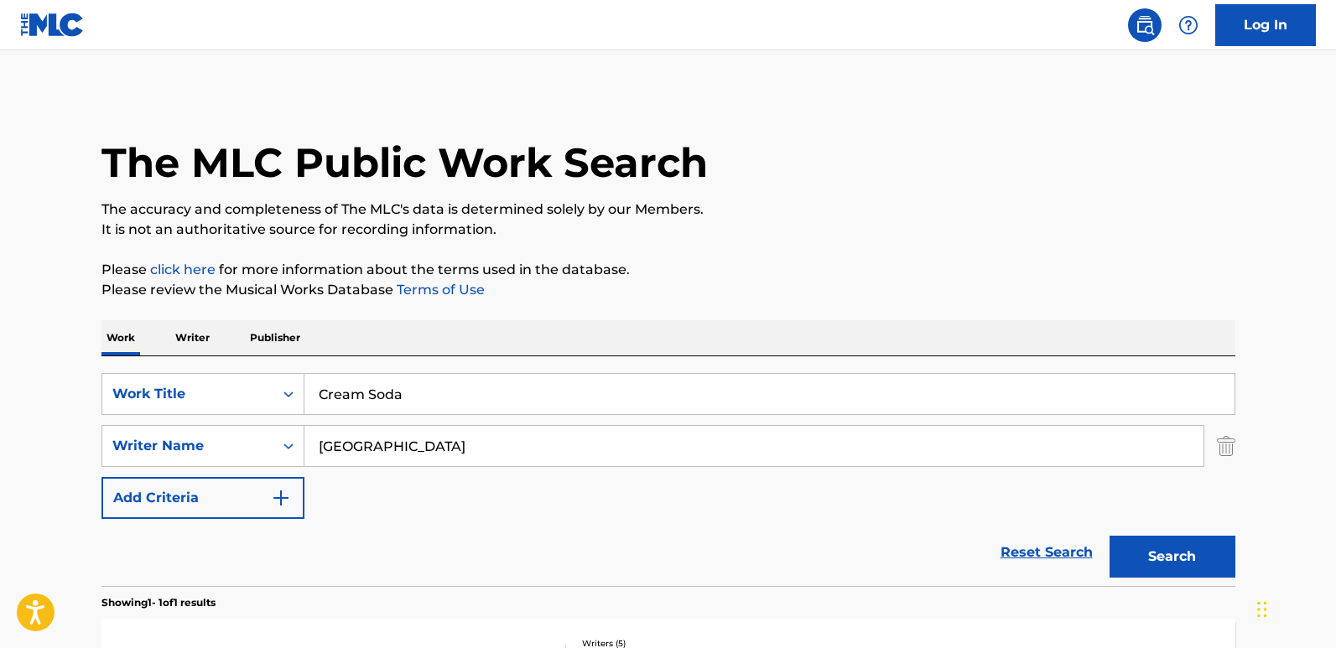
scroll to position [169, 0]
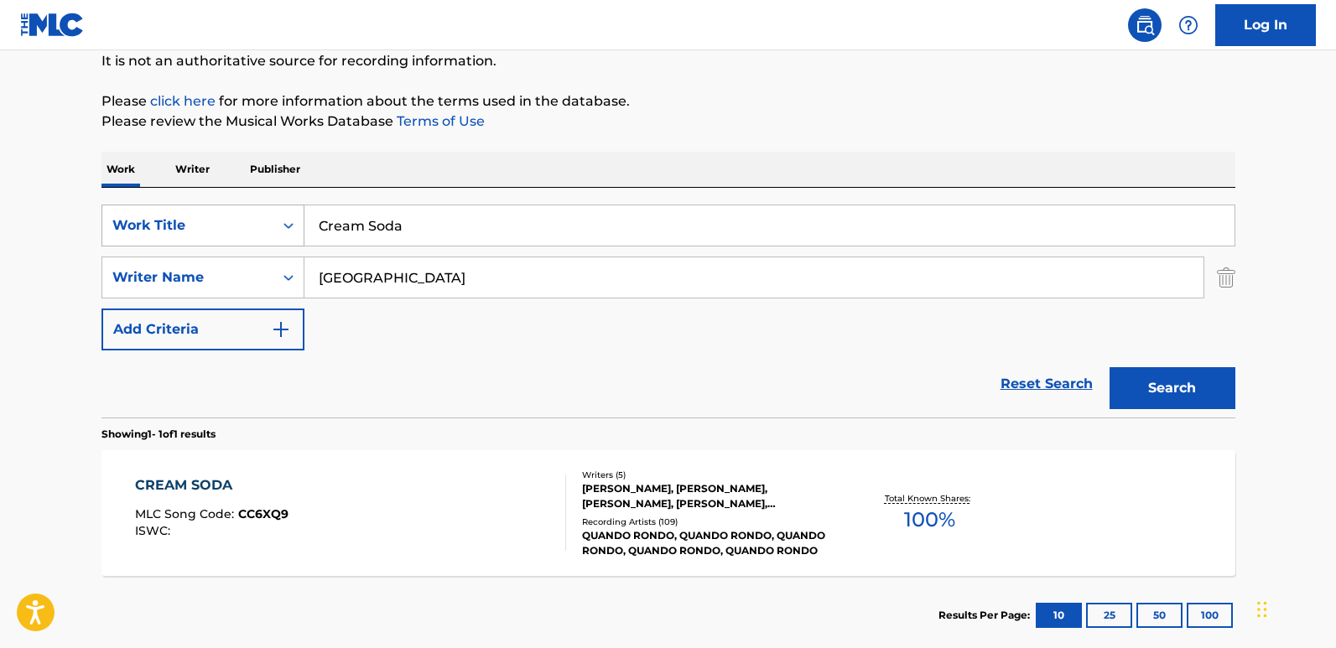
drag, startPoint x: 389, startPoint y: 206, endPoint x: 239, endPoint y: 208, distance: 150.1
click at [242, 207] on div "SearchWithCriteria13a706ea-4c51-4696-b5a1-2184da018baf Work Title Cream Soda" at bounding box center [668, 226] width 1134 height 42
drag, startPoint x: 496, startPoint y: 241, endPoint x: 139, endPoint y: 241, distance: 357.3
click at [139, 241] on div "SearchWithCriteria13a706ea-4c51-4696-b5a1-2184da018baf Work Title Cream Soda" at bounding box center [668, 226] width 1134 height 42
paste input "Dead Wrong"
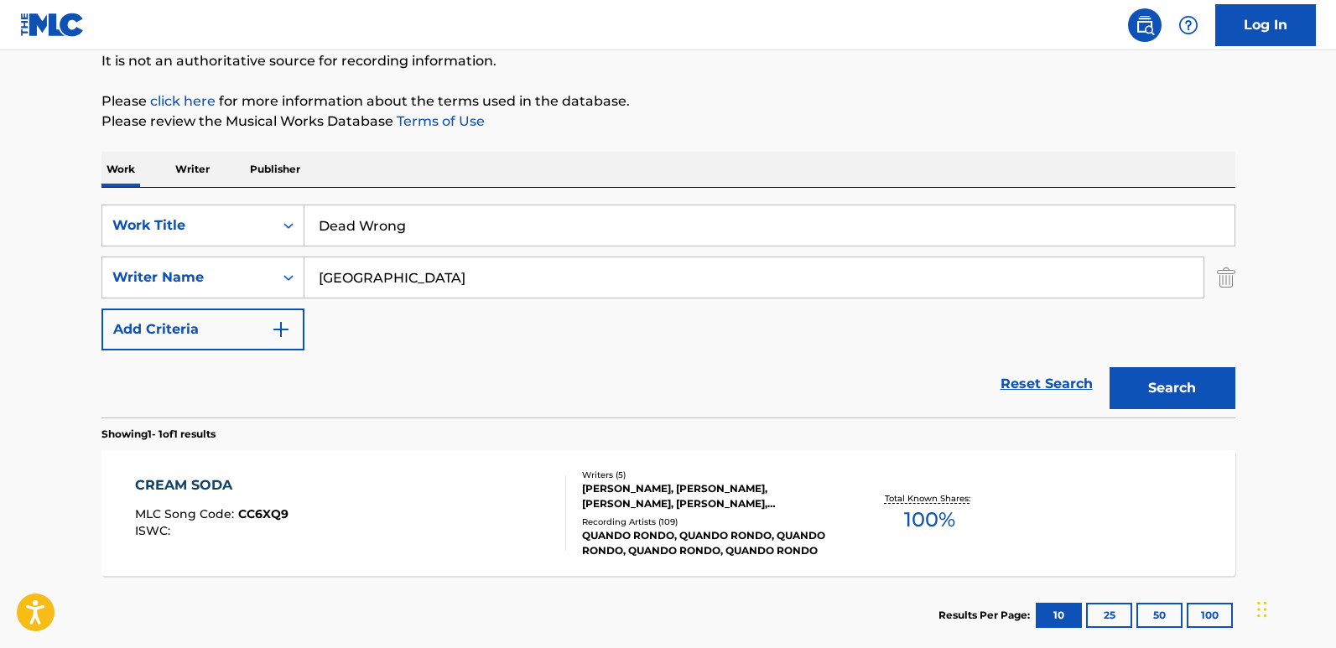
type input "Dead Wrong"
drag, startPoint x: 506, startPoint y: 273, endPoint x: 60, endPoint y: 272, distance: 446.2
click at [60, 272] on main "The MLC Public Work Search The accuracy and completeness of The MLC's data is d…" at bounding box center [668, 273] width 1336 height 782
click at [472, 273] on input "Search Form" at bounding box center [753, 277] width 899 height 40
paste input "MICHAEL LAURY"
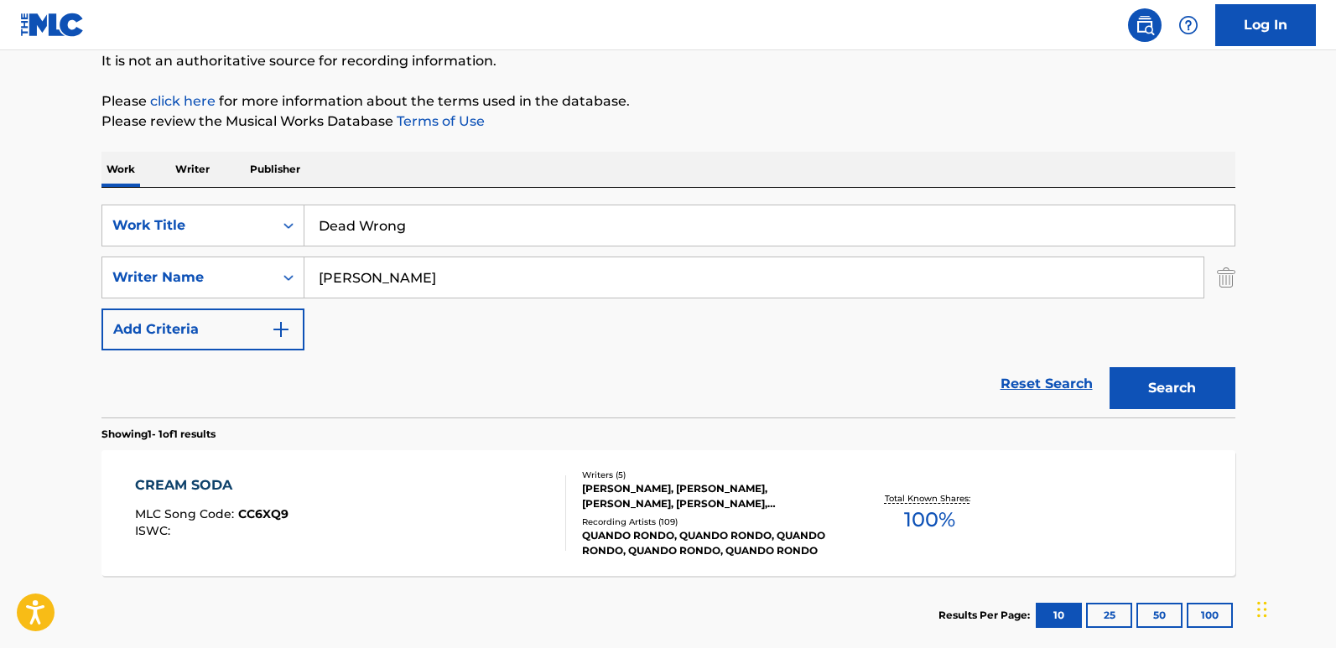
type input "MICHAEL LAURY"
click at [1110, 367] on button "Search" at bounding box center [1173, 388] width 126 height 42
click at [517, 302] on div "SearchWithCriteria13a706ea-4c51-4696-b5a1-2184da018baf Work Title Dead Wrong Se…" at bounding box center [668, 278] width 1134 height 146
click at [216, 484] on div "DEAD WRONG" at bounding box center [214, 486] width 159 height 20
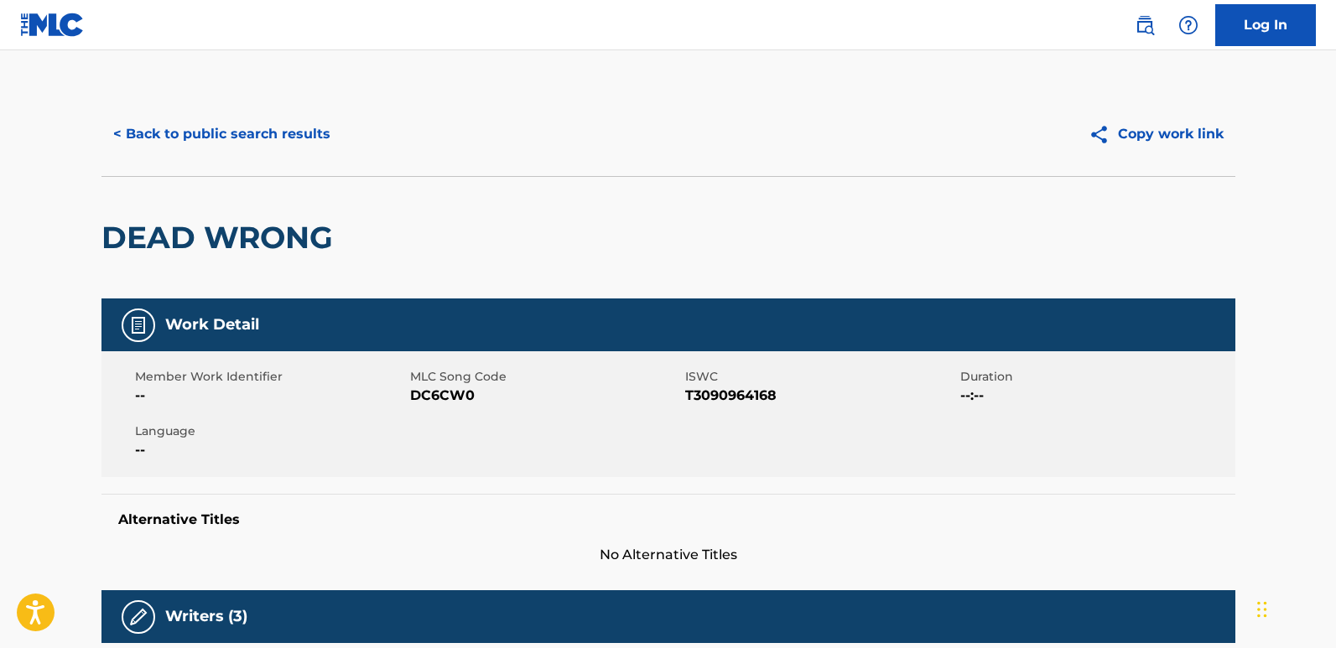
click at [491, 265] on div "DEAD WRONG" at bounding box center [668, 237] width 1134 height 122
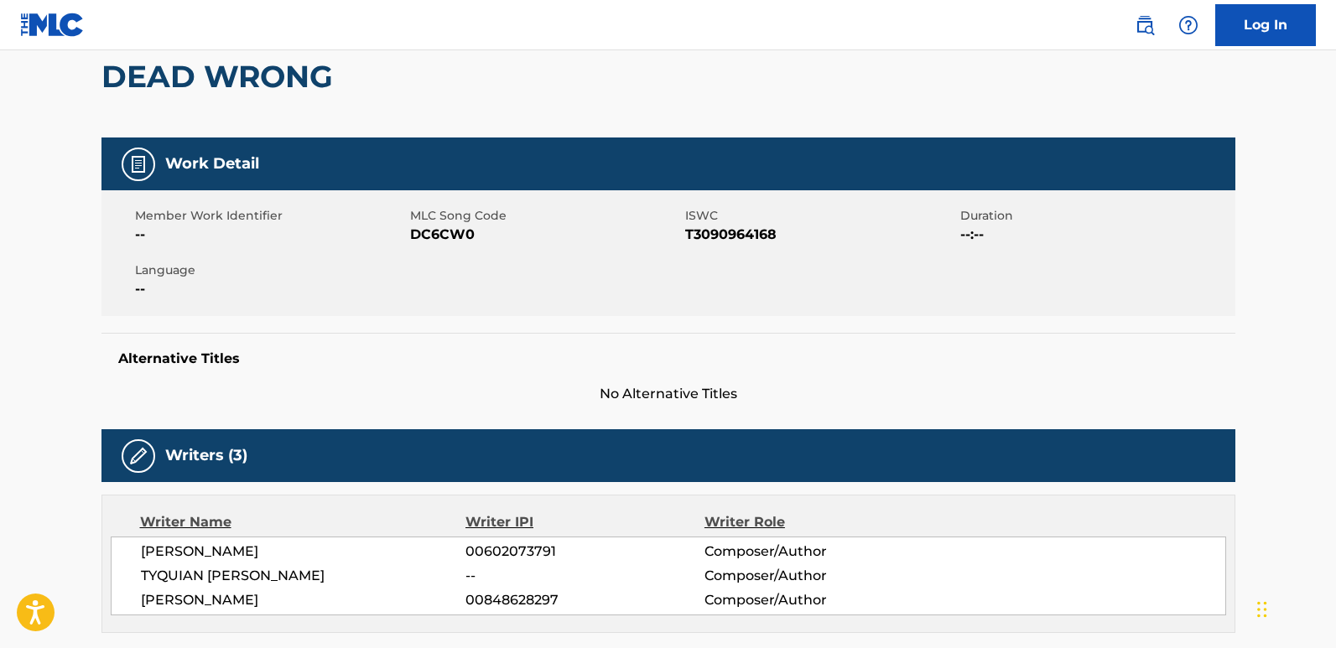
scroll to position [168, 0]
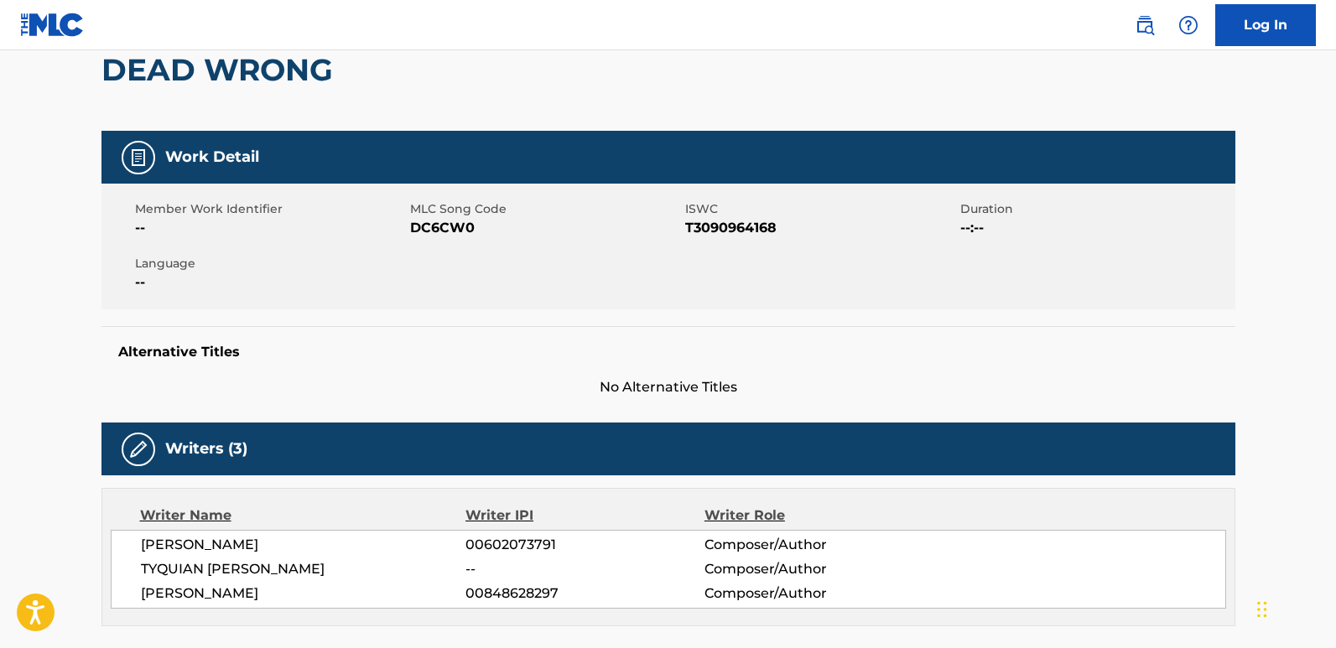
click at [340, 271] on span "Language" at bounding box center [270, 264] width 271 height 18
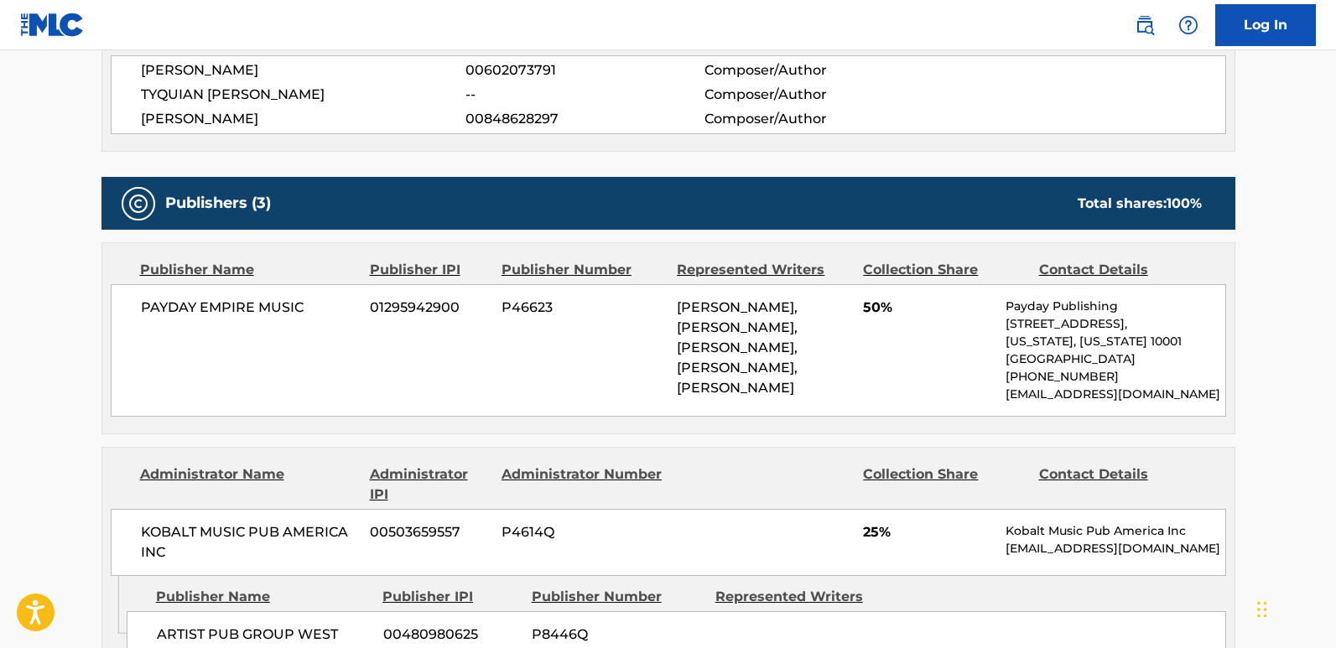
scroll to position [671, 0]
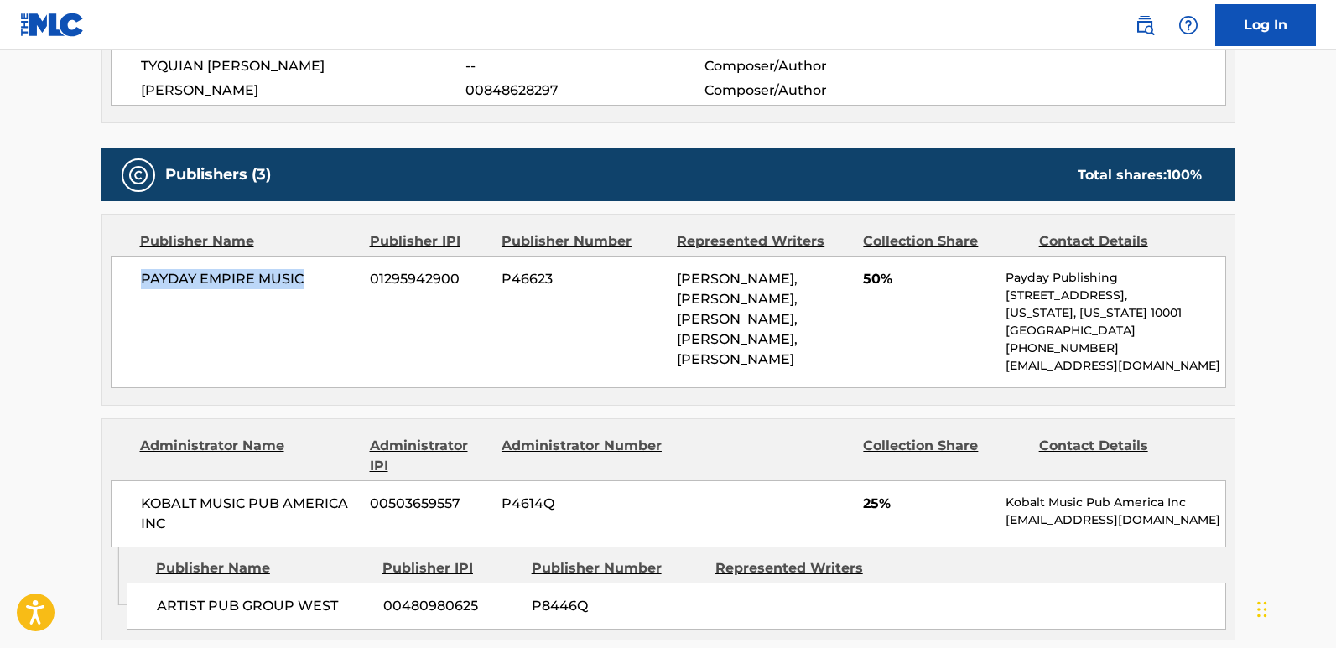
drag, startPoint x: 134, startPoint y: 281, endPoint x: 310, endPoint y: 302, distance: 177.4
click at [310, 302] on div "PAYDAY EMPIRE MUSIC 01295942900 P46623 MICHAEL LAURY, AARON LOCKHART, TYQUIAN T…" at bounding box center [668, 322] width 1115 height 133
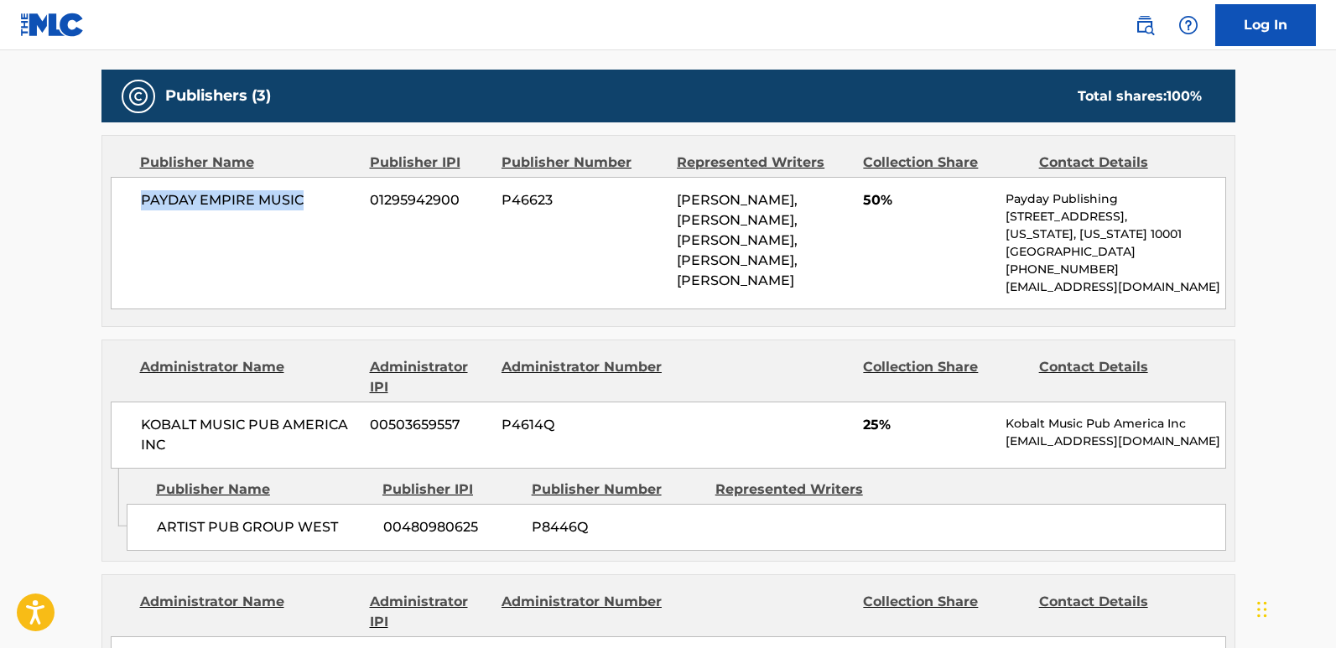
scroll to position [923, 0]
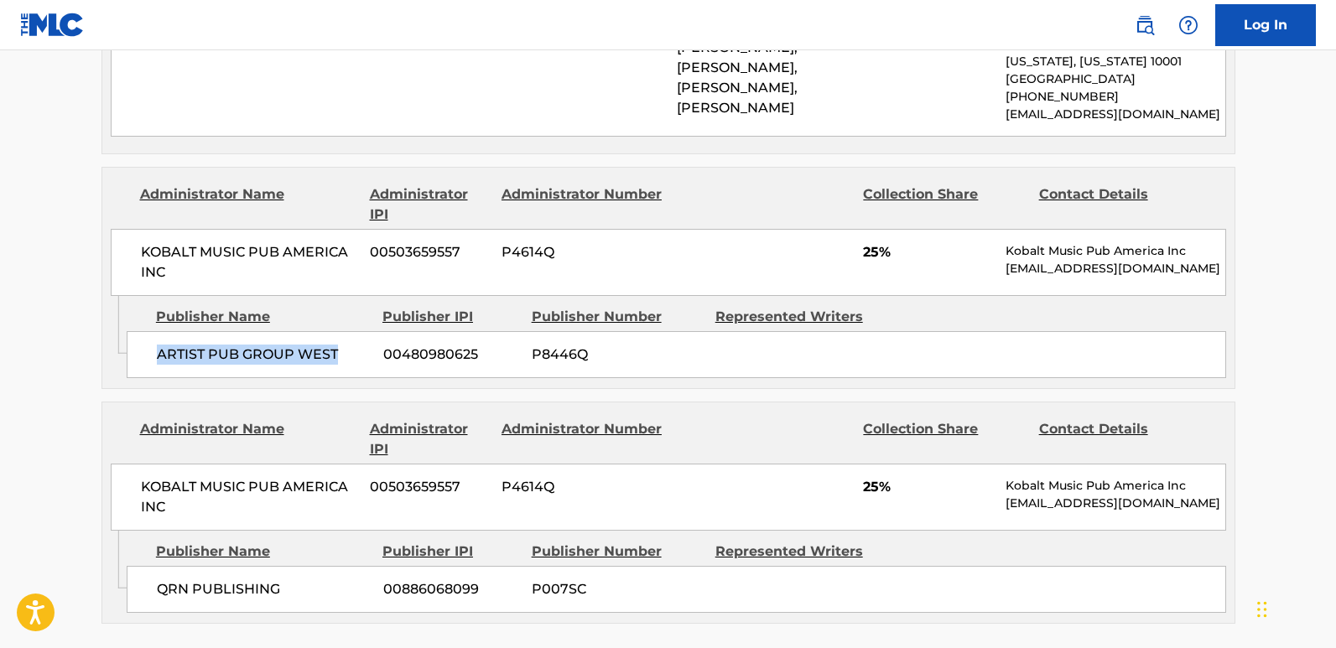
drag, startPoint x: 153, startPoint y: 355, endPoint x: 351, endPoint y: 362, distance: 197.2
click at [351, 362] on div "ARTIST PUB GROUP WEST 00480980625 P8446Q" at bounding box center [676, 354] width 1099 height 47
click at [871, 246] on span "25%" at bounding box center [928, 252] width 130 height 20
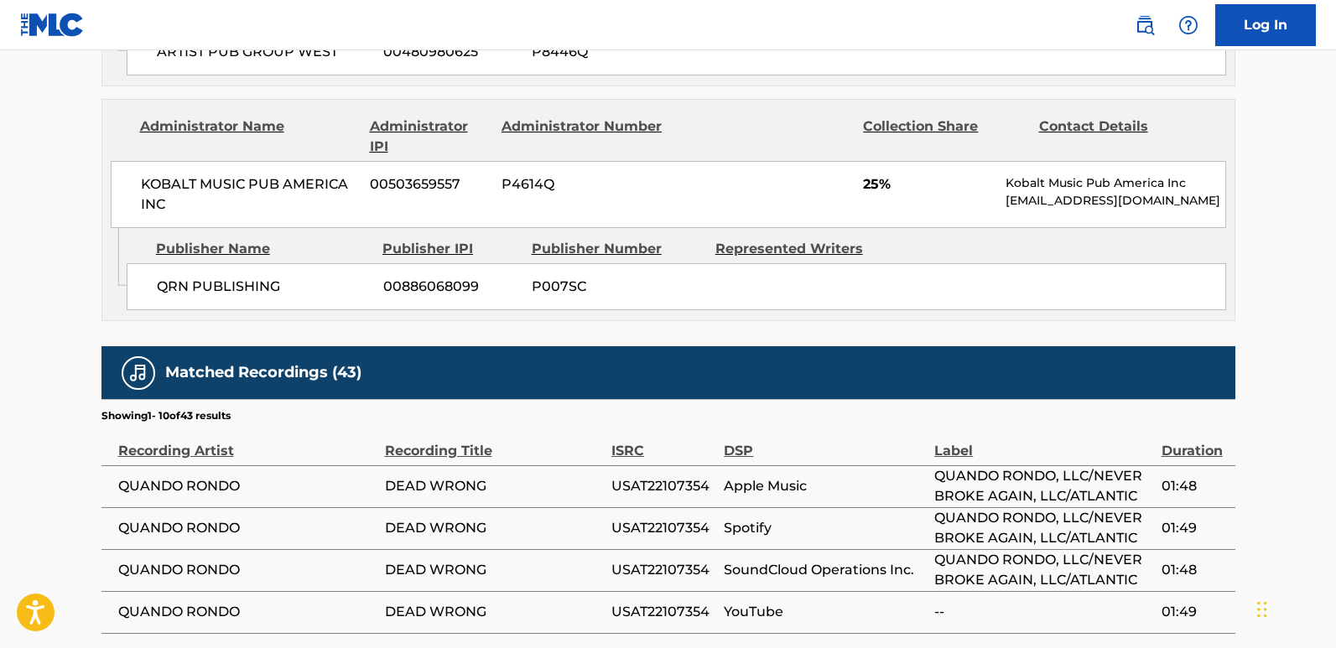
scroll to position [1258, 0]
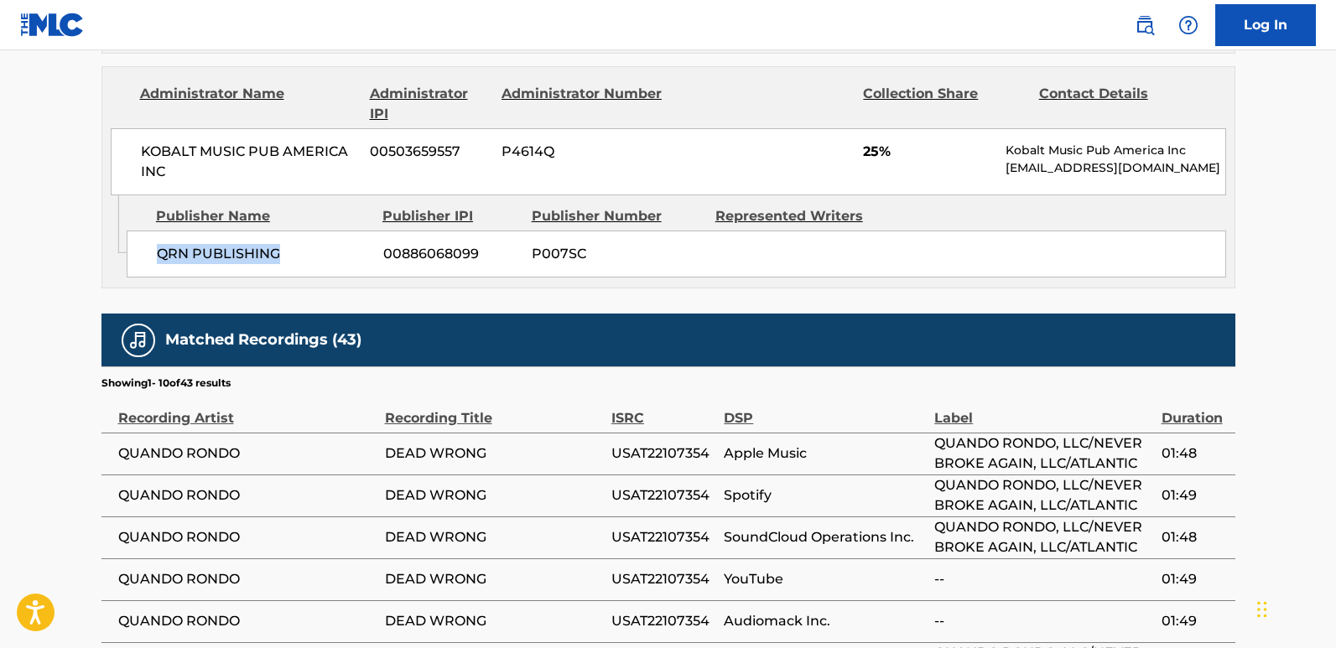
drag, startPoint x: 213, startPoint y: 266, endPoint x: 308, endPoint y: 267, distance: 94.8
click at [308, 267] on div "QRN PUBLISHING 00886068099 P007SC" at bounding box center [676, 254] width 1099 height 47
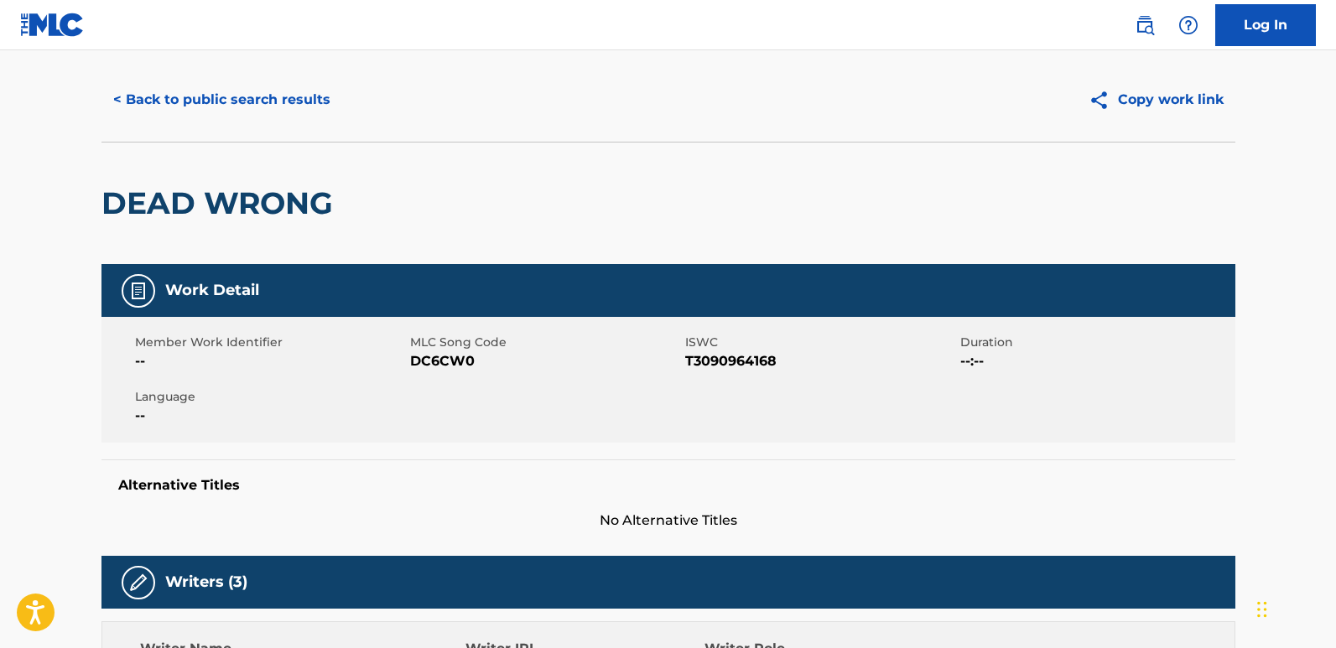
scroll to position [0, 0]
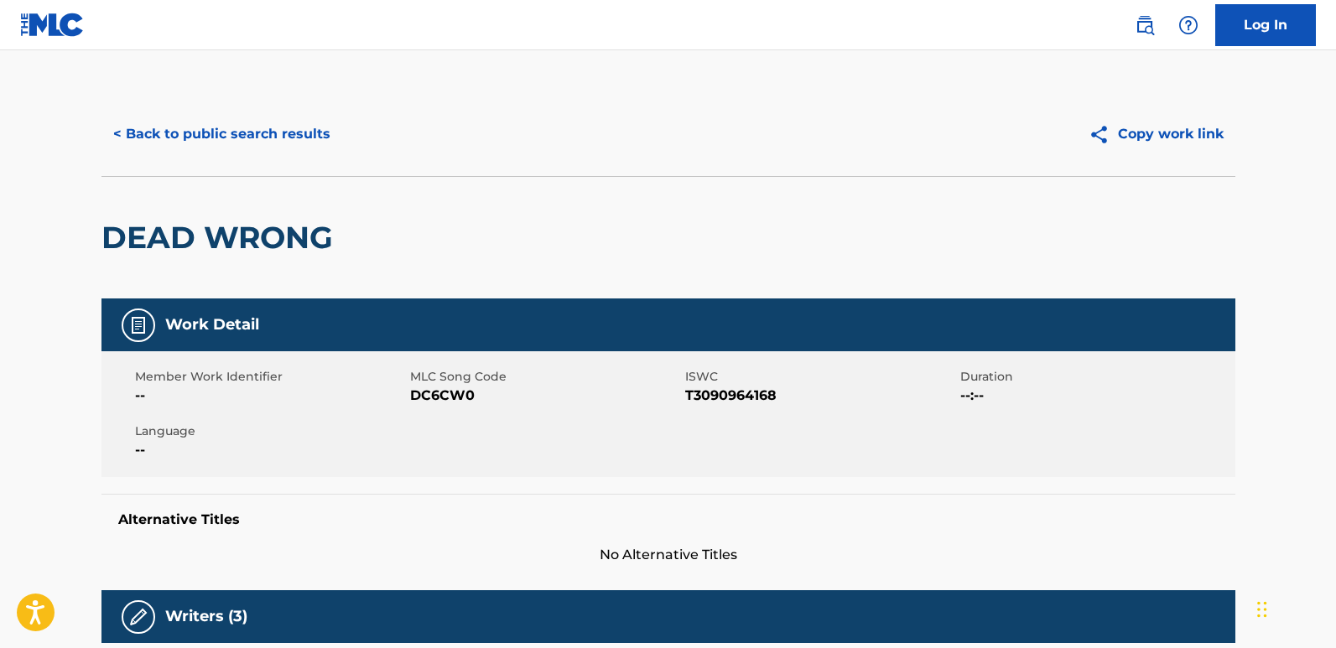
click at [234, 153] on button "< Back to public search results" at bounding box center [221, 134] width 241 height 42
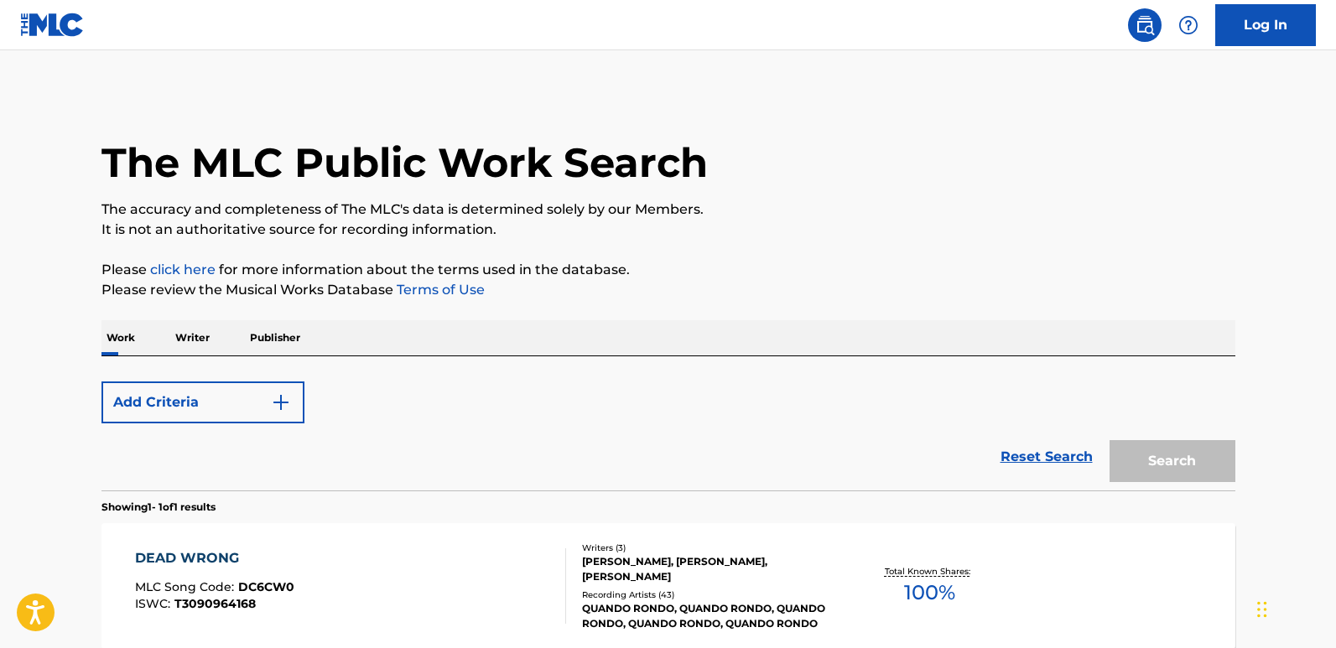
scroll to position [169, 0]
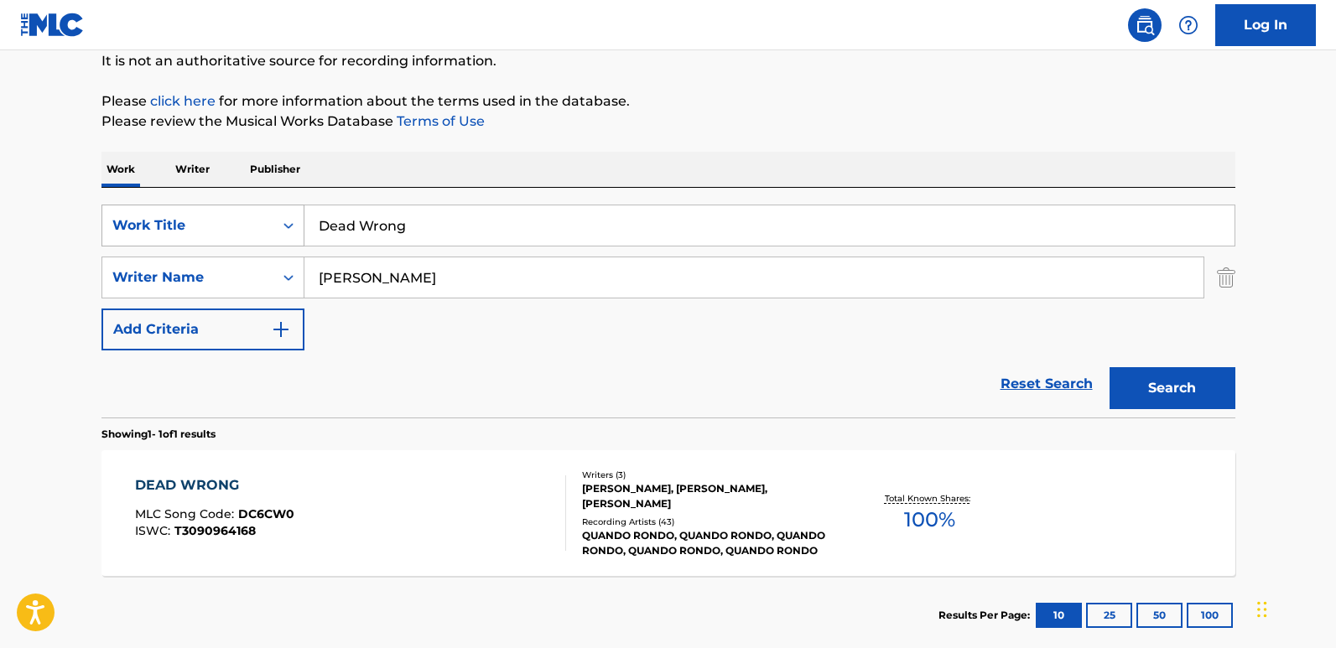
drag, startPoint x: 464, startPoint y: 221, endPoint x: 267, endPoint y: 225, distance: 197.1
click at [267, 225] on div "SearchWithCriteria13a706ea-4c51-4696-b5a1-2184da018baf Work Title Dead Wrong" at bounding box center [668, 226] width 1134 height 42
paste input "vil On My Shoulder"
type input "Devil On My Shoulder"
click at [1139, 375] on button "Search" at bounding box center [1173, 388] width 126 height 42
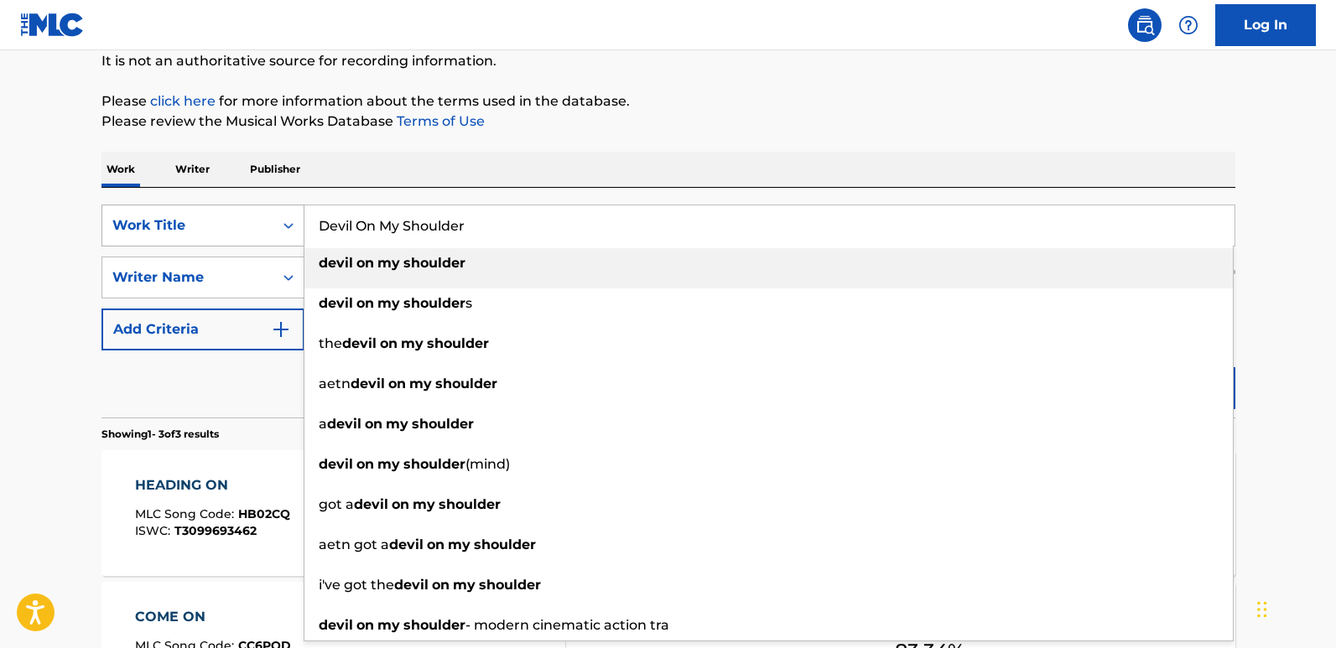
drag, startPoint x: 399, startPoint y: 220, endPoint x: 260, endPoint y: 220, distance: 139.2
click at [260, 220] on div "SearchWithCriteria13a706ea-4c51-4696-b5a1-2184da018baf Work Title Devil On My S…" at bounding box center [668, 226] width 1134 height 42
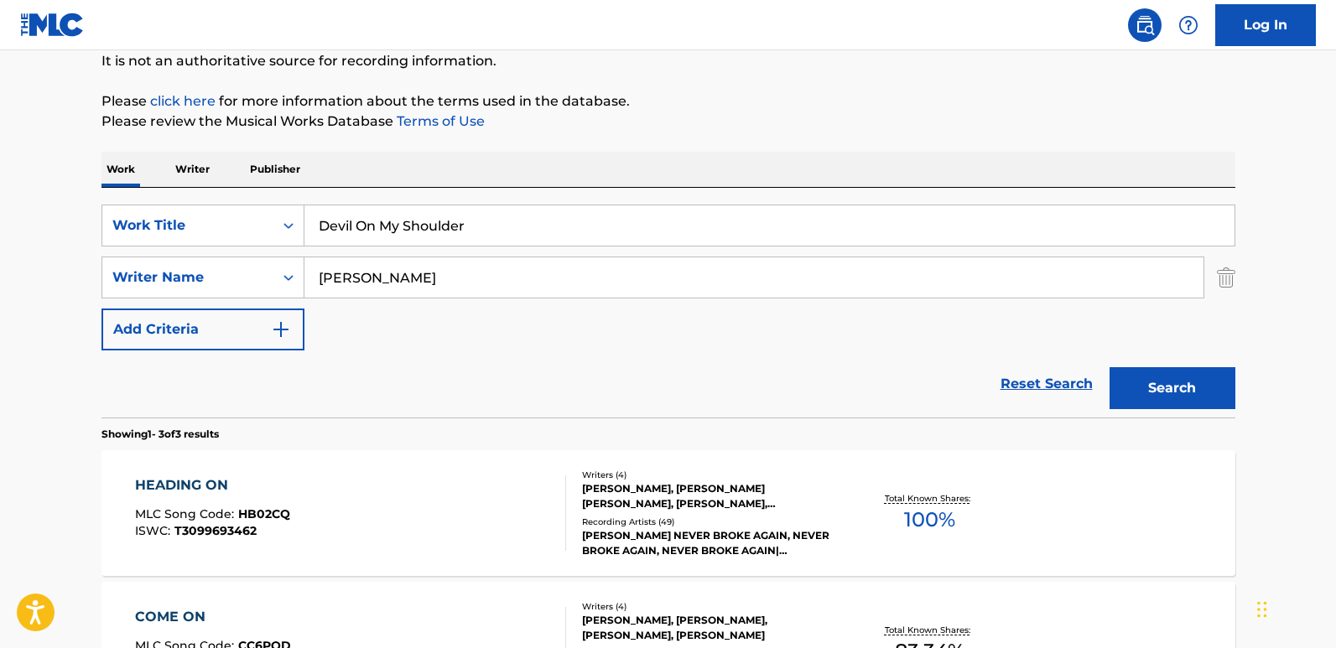
click at [231, 377] on div "Reset Search Search" at bounding box center [668, 384] width 1134 height 67
drag, startPoint x: 478, startPoint y: 269, endPoint x: 167, endPoint y: 269, distance: 311.1
click at [167, 269] on div "SearchWithCriteria3ec1be05-8644-4d37-9df7-56a53dceef6a Writer Name MICHAEL LAURY" at bounding box center [668, 278] width 1134 height 42
paste input "Bowman"
type input "Bowman"
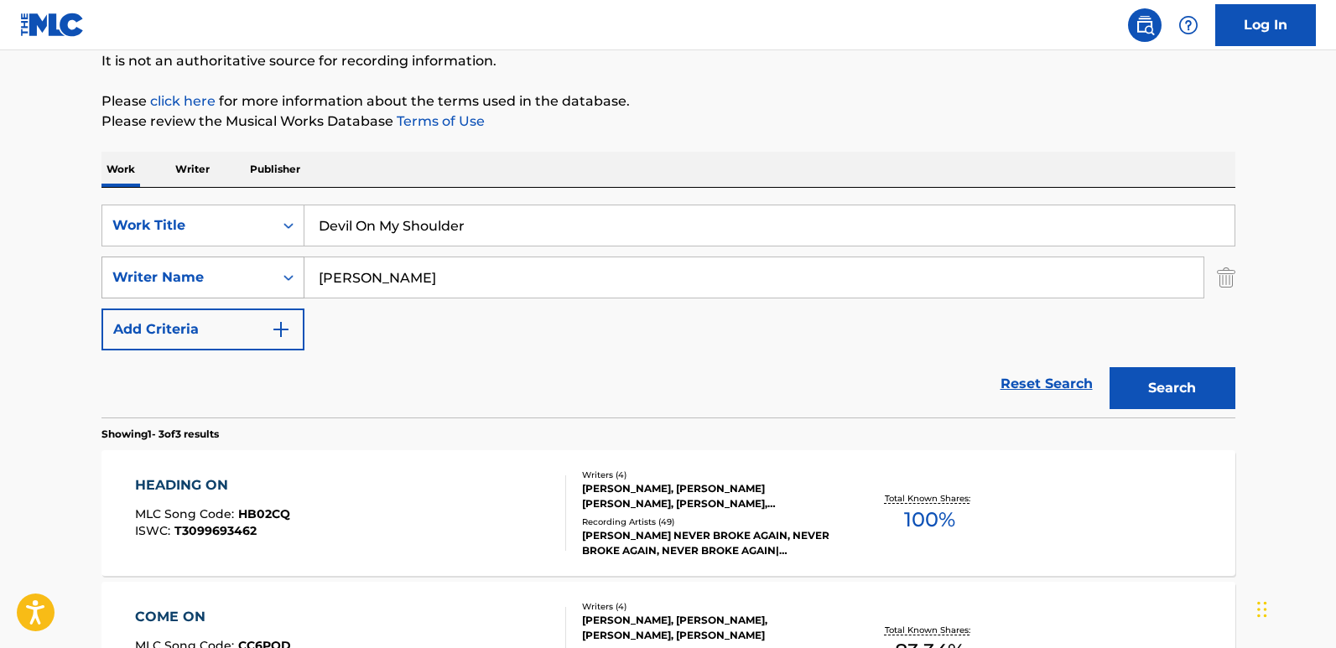
click at [1110, 367] on button "Search" at bounding box center [1173, 388] width 126 height 42
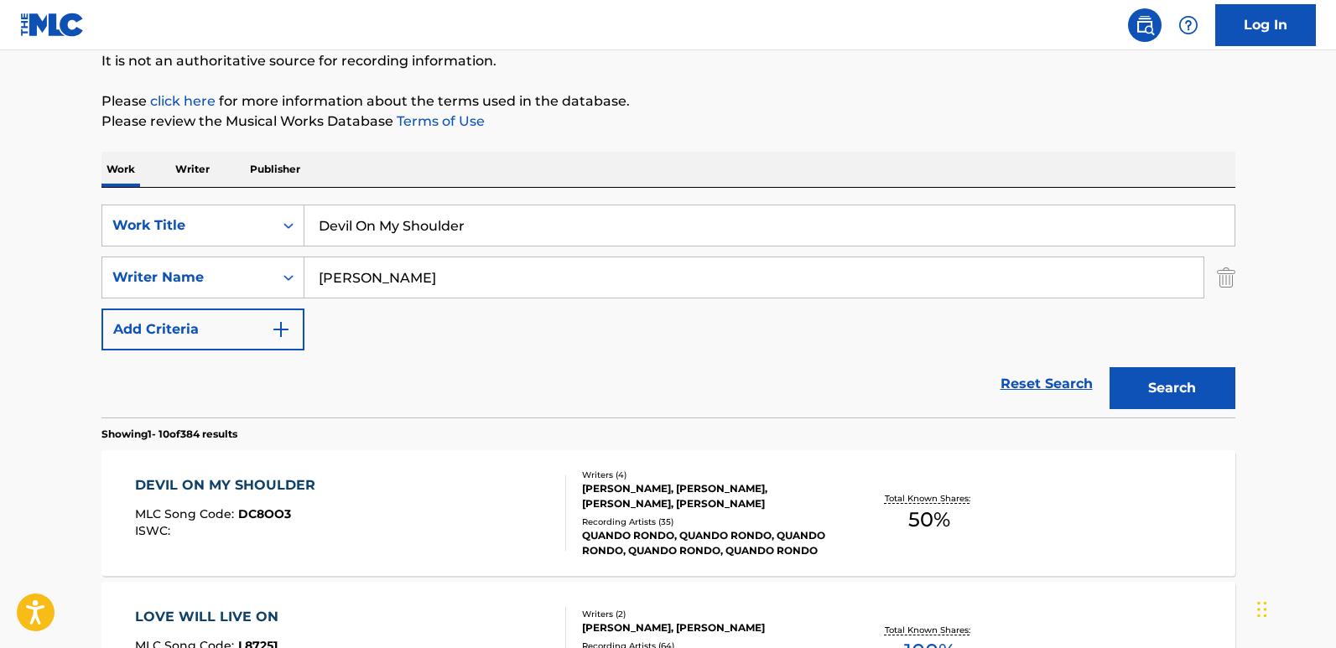
click at [439, 391] on div "Reset Search Search" at bounding box center [668, 384] width 1134 height 67
drag, startPoint x: 504, startPoint y: 232, endPoint x: 261, endPoint y: 204, distance: 244.9
click at [261, 204] on div "SearchWithCriteria13a706ea-4c51-4696-b5a1-2184da018baf Work Title Devil On My S…" at bounding box center [668, 303] width 1134 height 230
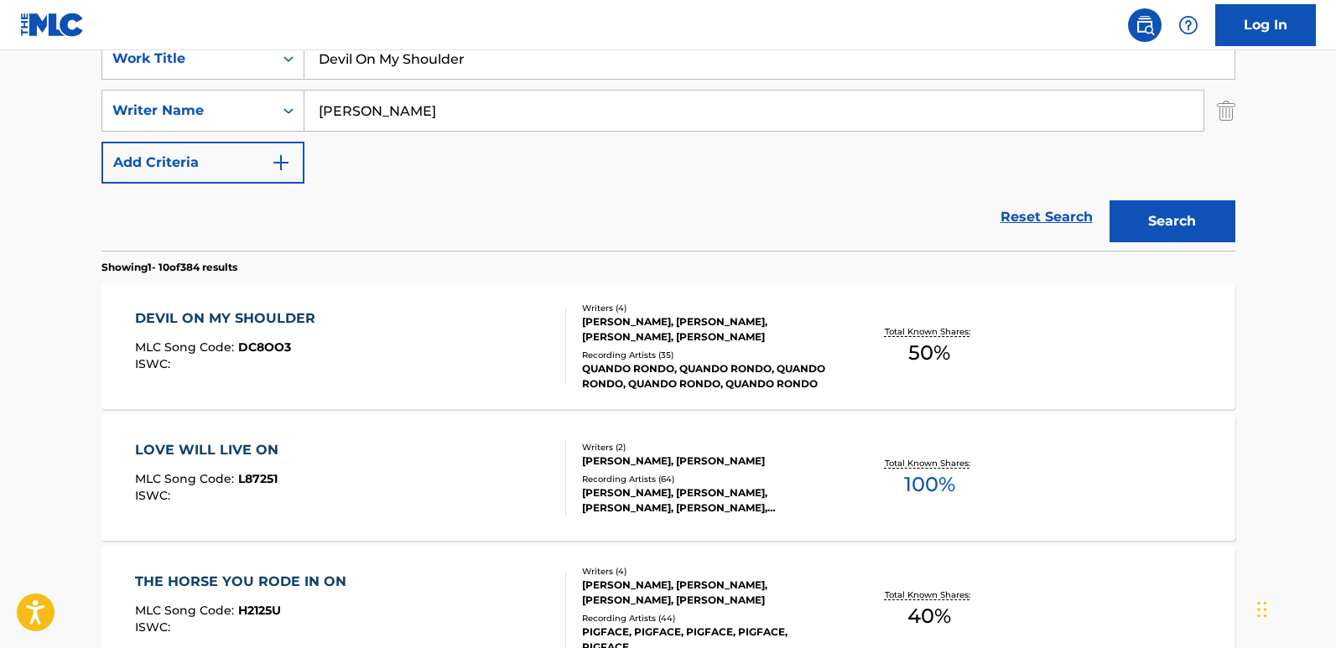
scroll to position [336, 0]
click at [298, 325] on div "DEVIL ON MY SHOULDER" at bounding box center [229, 318] width 189 height 20
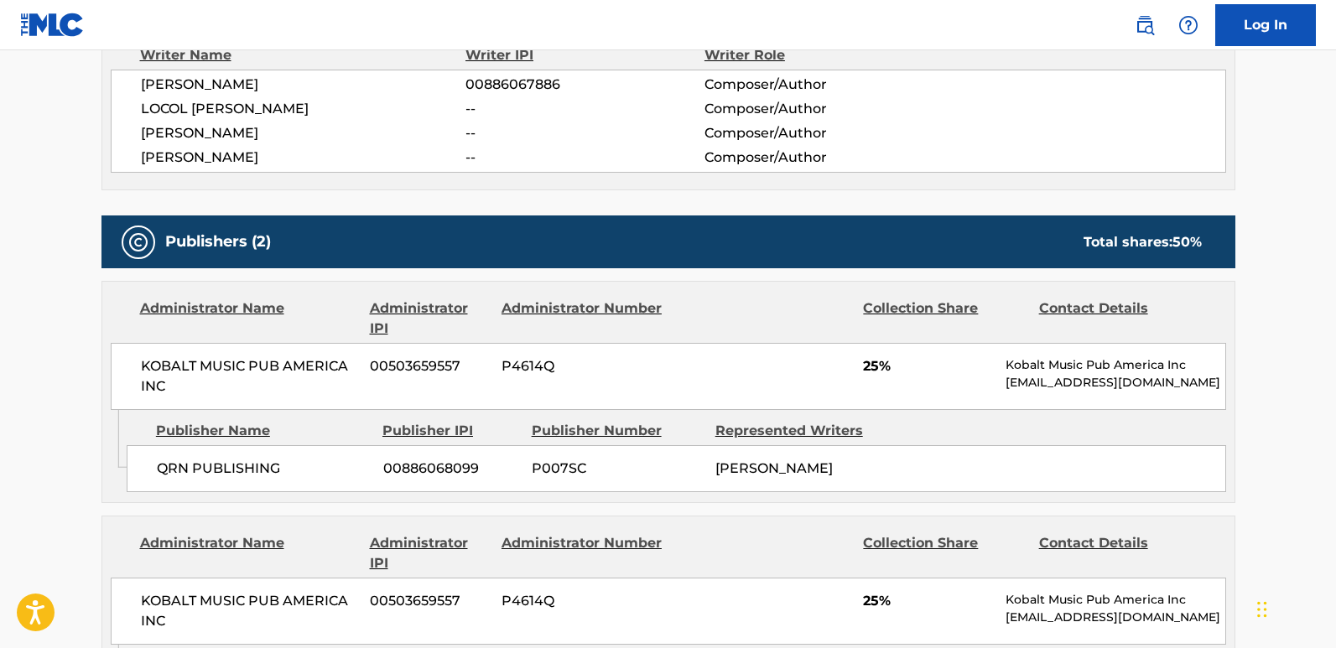
scroll to position [839, 0]
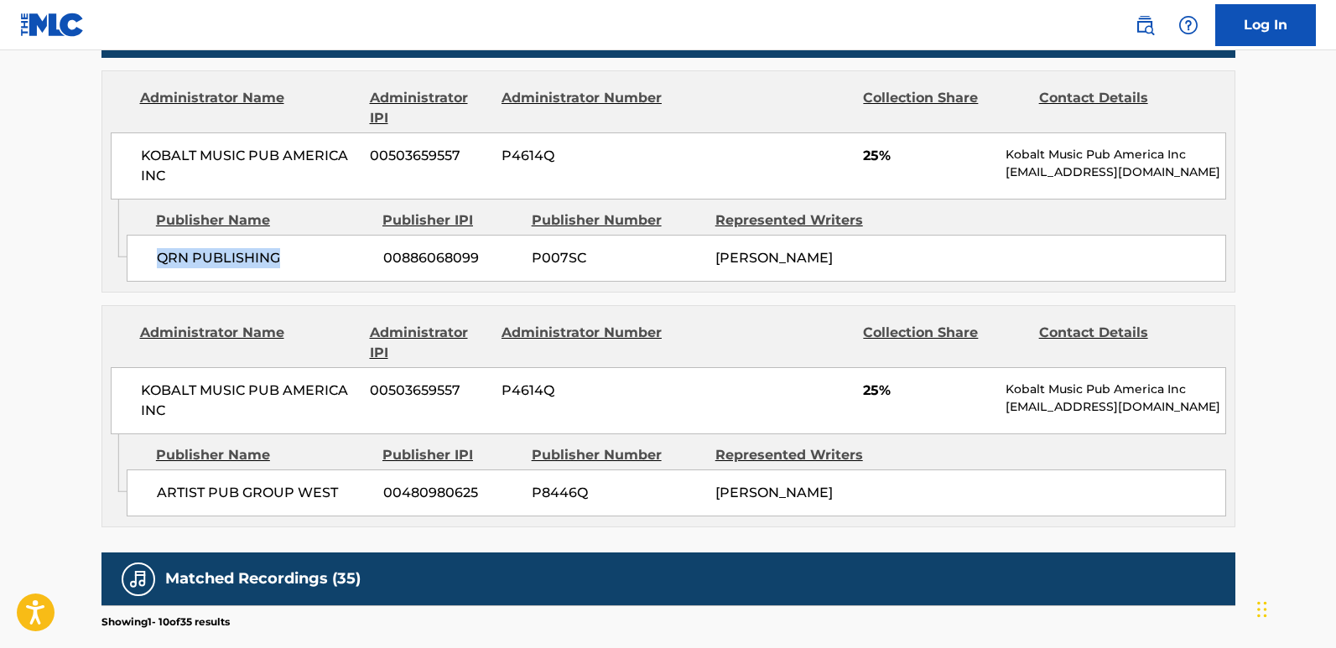
drag, startPoint x: 158, startPoint y: 255, endPoint x: 295, endPoint y: 265, distance: 137.9
click at [295, 265] on span "QRN PUBLISHING" at bounding box center [264, 258] width 214 height 20
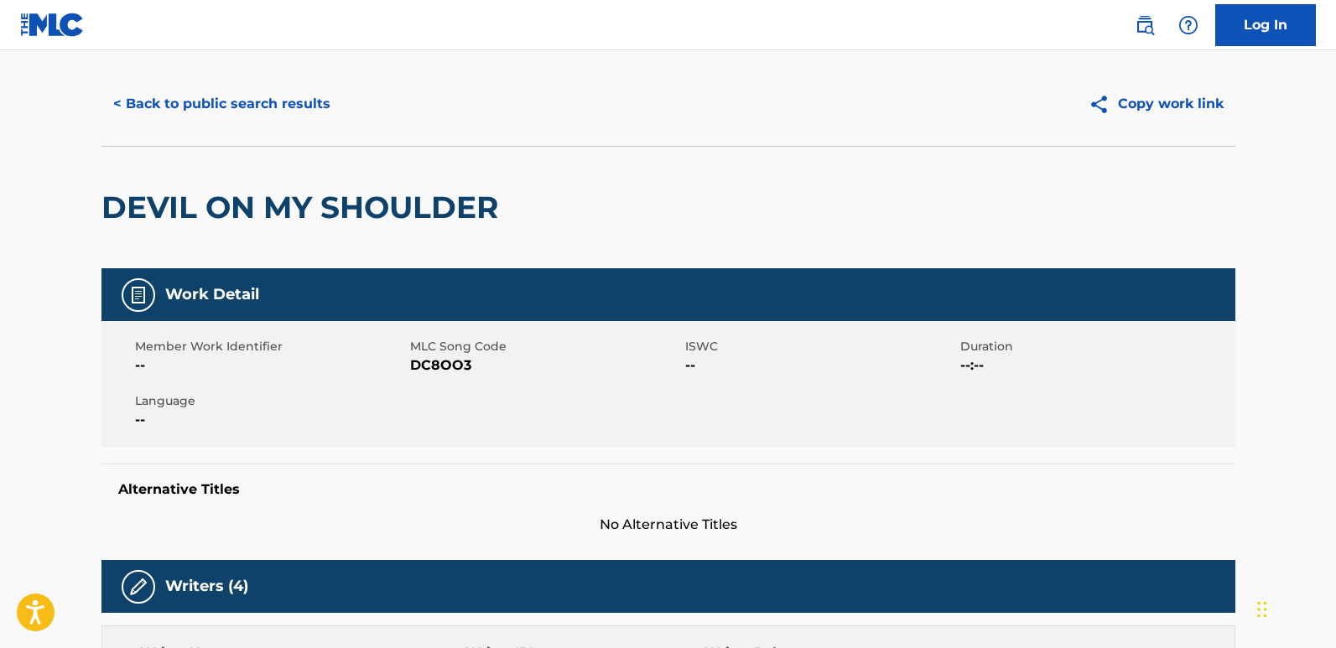
scroll to position [0, 0]
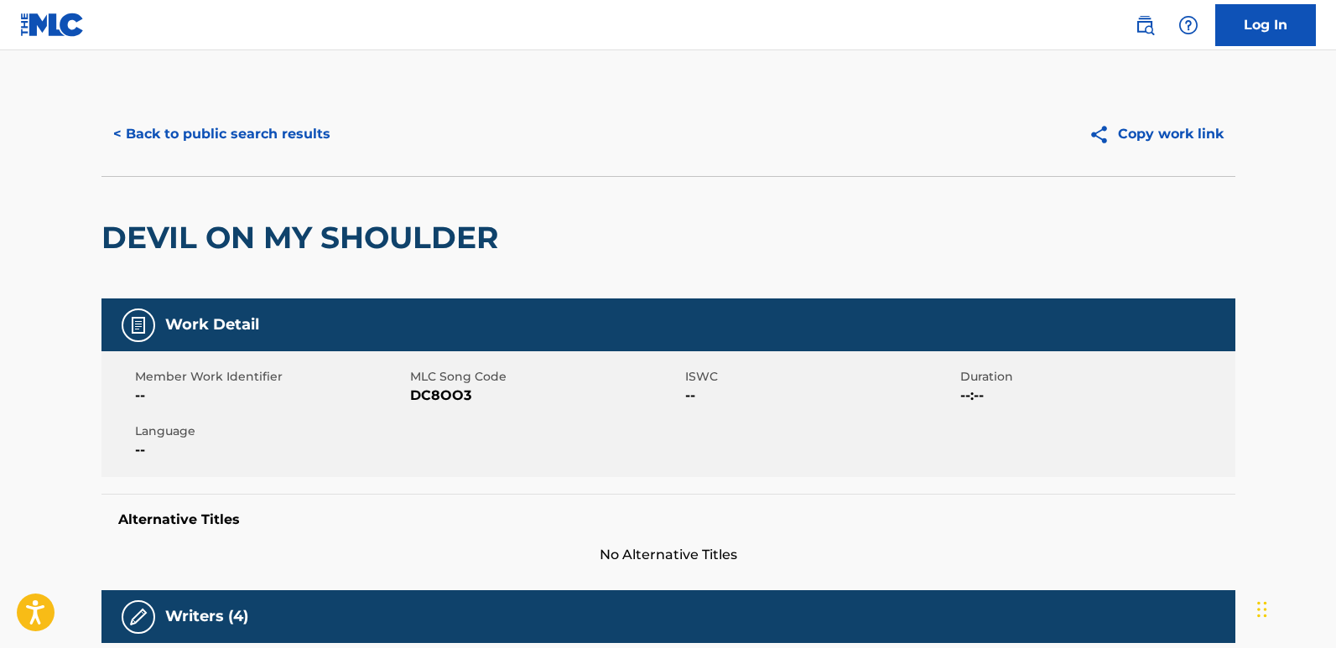
click at [302, 144] on button "< Back to public search results" at bounding box center [221, 134] width 241 height 42
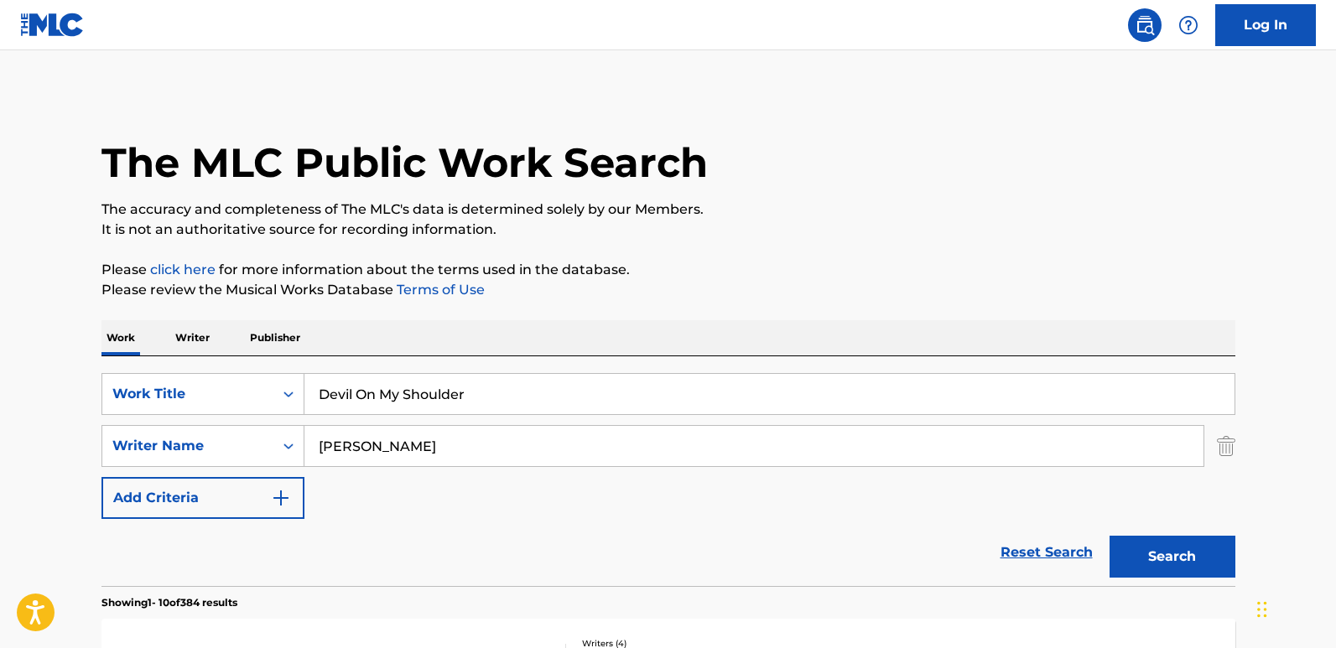
scroll to position [336, 0]
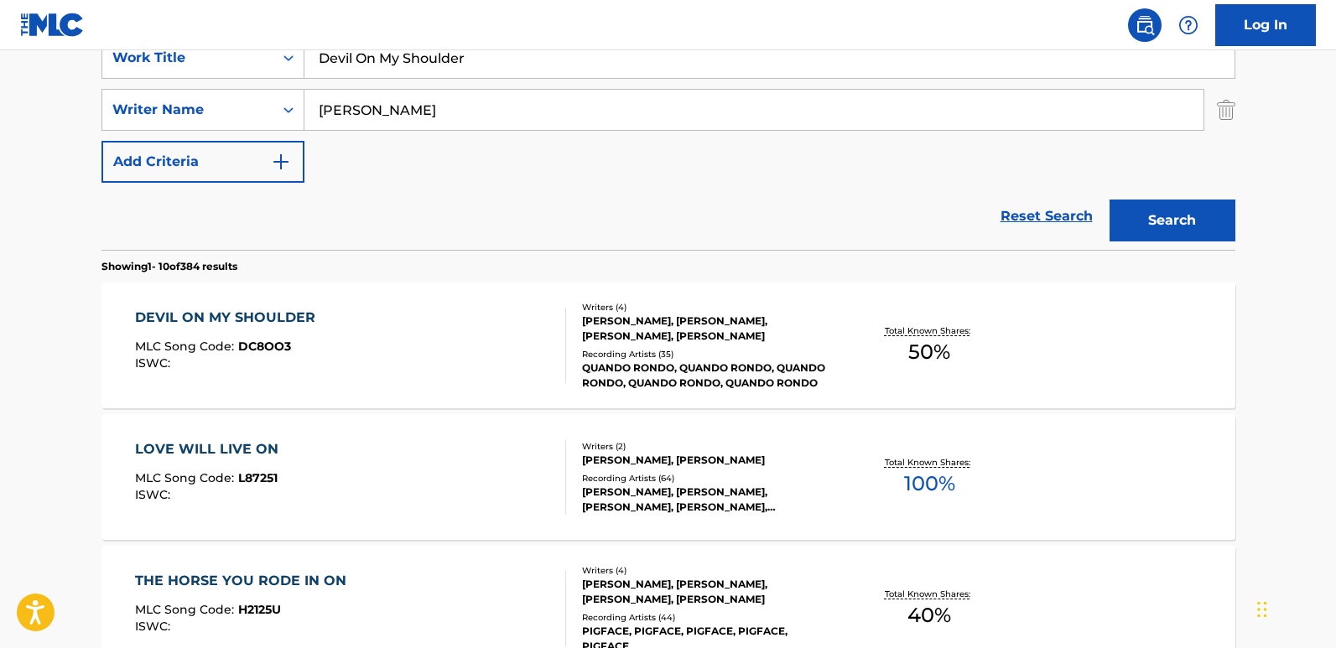
click at [1001, 216] on link "Reset Search" at bounding box center [1046, 216] width 109 height 37
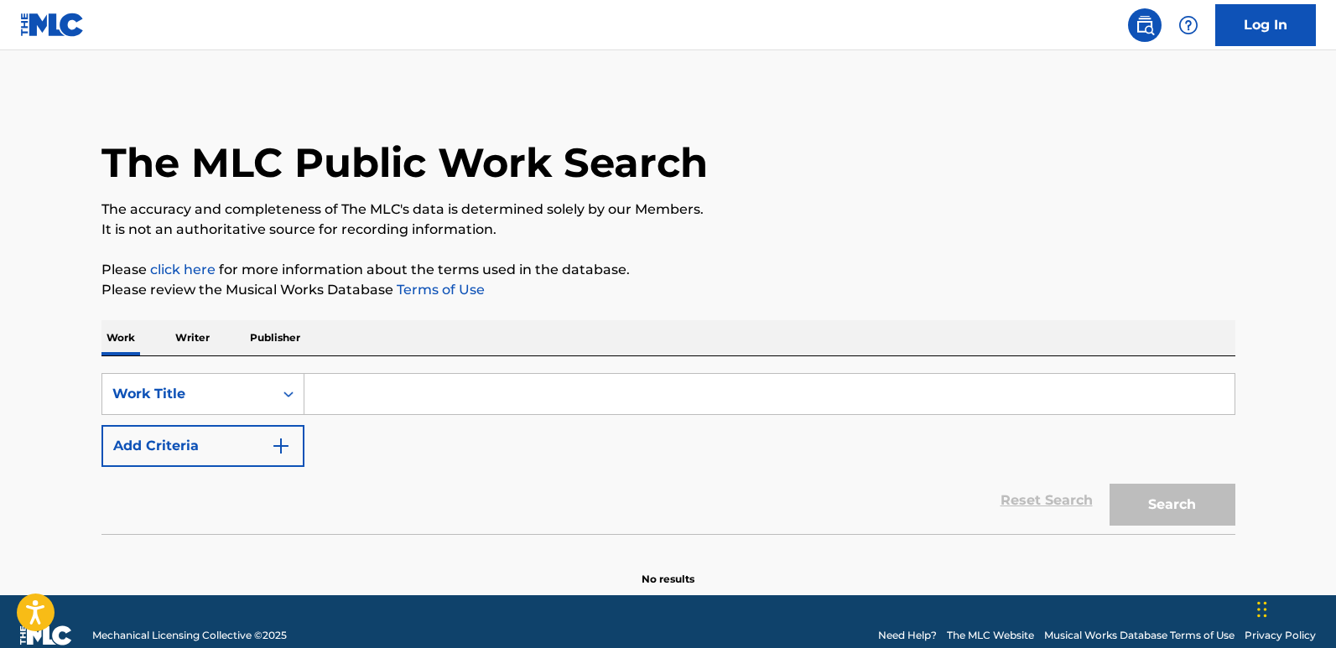
click at [231, 447] on button "Add Criteria" at bounding box center [202, 446] width 203 height 42
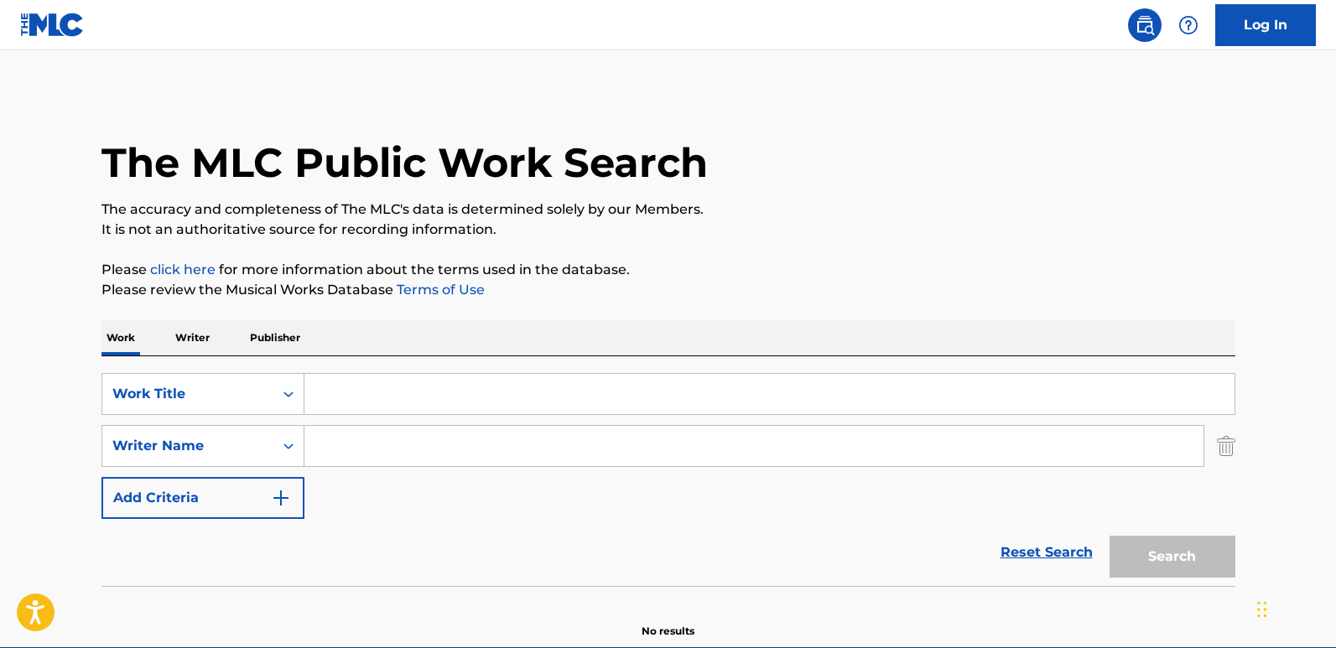
click at [420, 403] on input "Search Form" at bounding box center [769, 394] width 930 height 40
paste input "Don’t Pray For Me"
type input "Don’t Pray For Me"
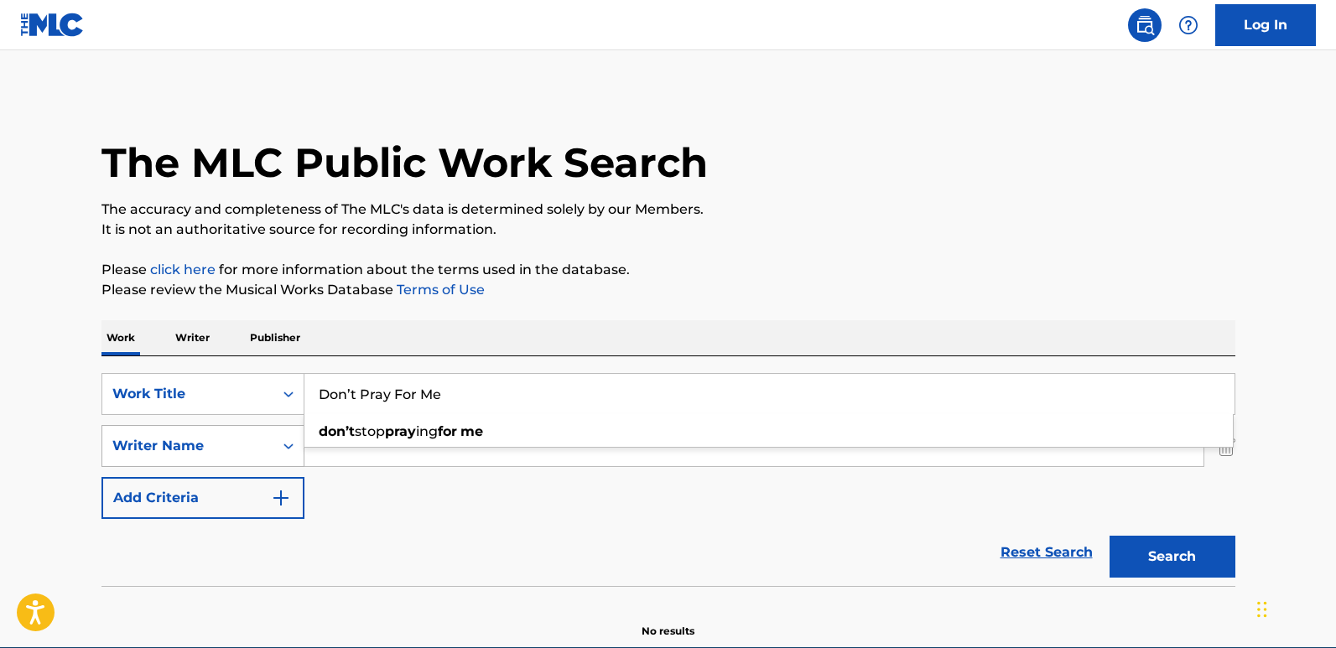
click at [255, 458] on div "Writer Name" at bounding box center [202, 446] width 203 height 42
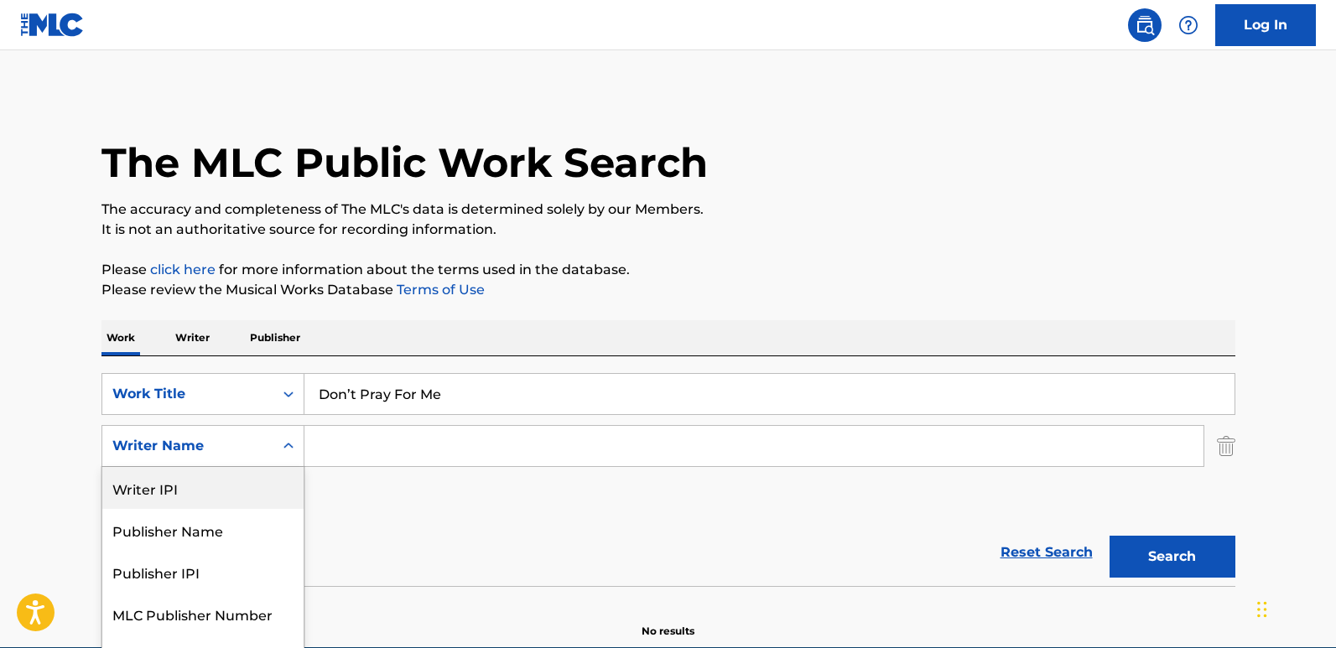
scroll to position [29, 0]
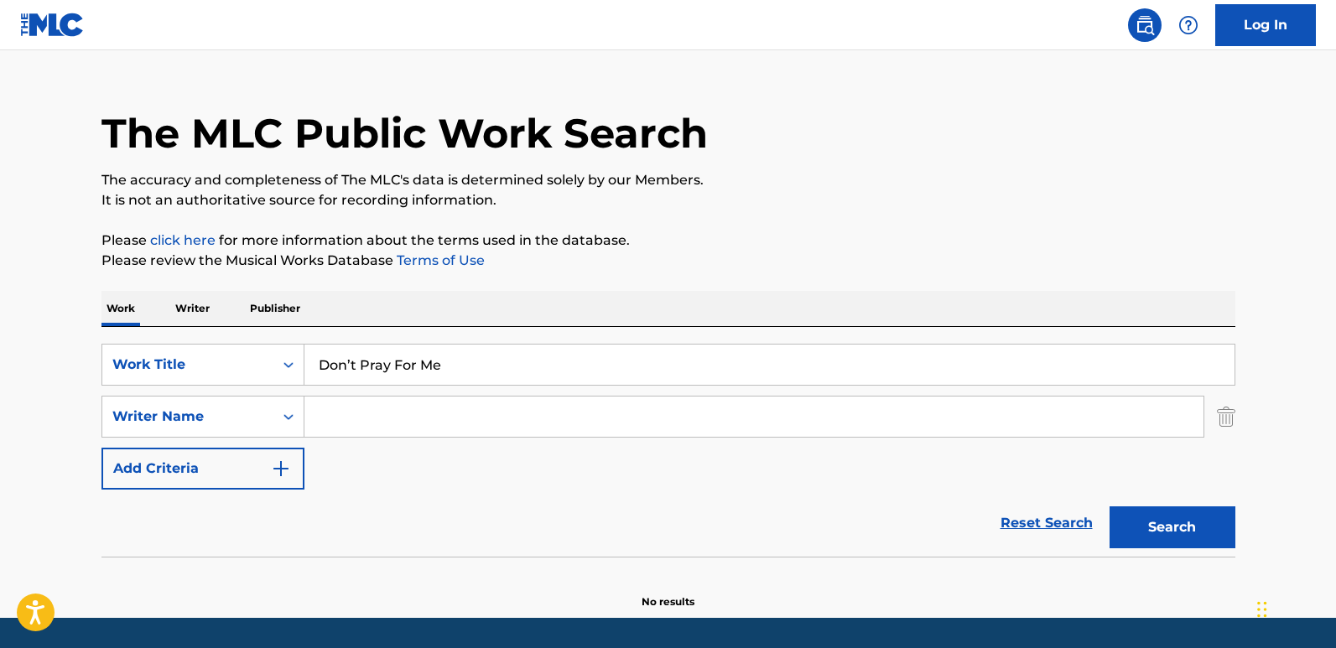
click at [387, 429] on input "Search Form" at bounding box center [753, 417] width 899 height 40
paste input "Bowman"
type input "Bowman"
click at [1110, 507] on button "Search" at bounding box center [1173, 528] width 126 height 42
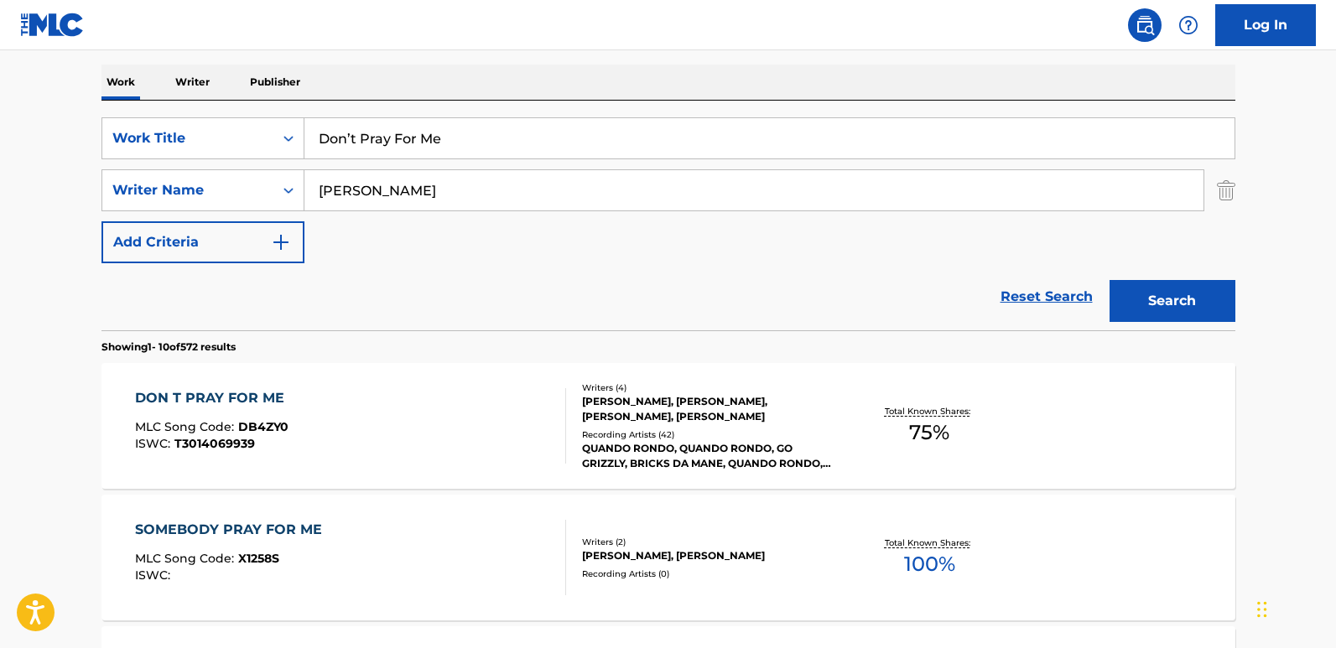
scroll to position [281, 0]
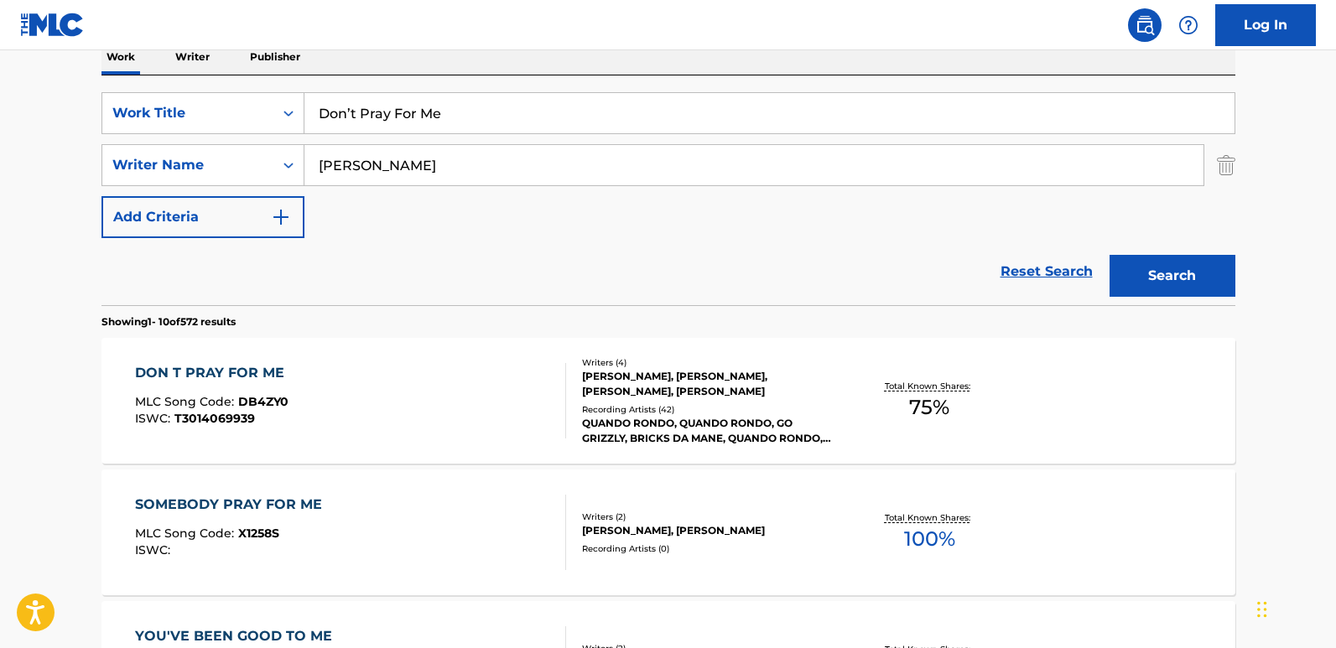
click at [247, 386] on div "DON T PRAY FOR ME MLC Song Code : DB4ZY0 ISWC : T3014069939" at bounding box center [214, 400] width 158 height 75
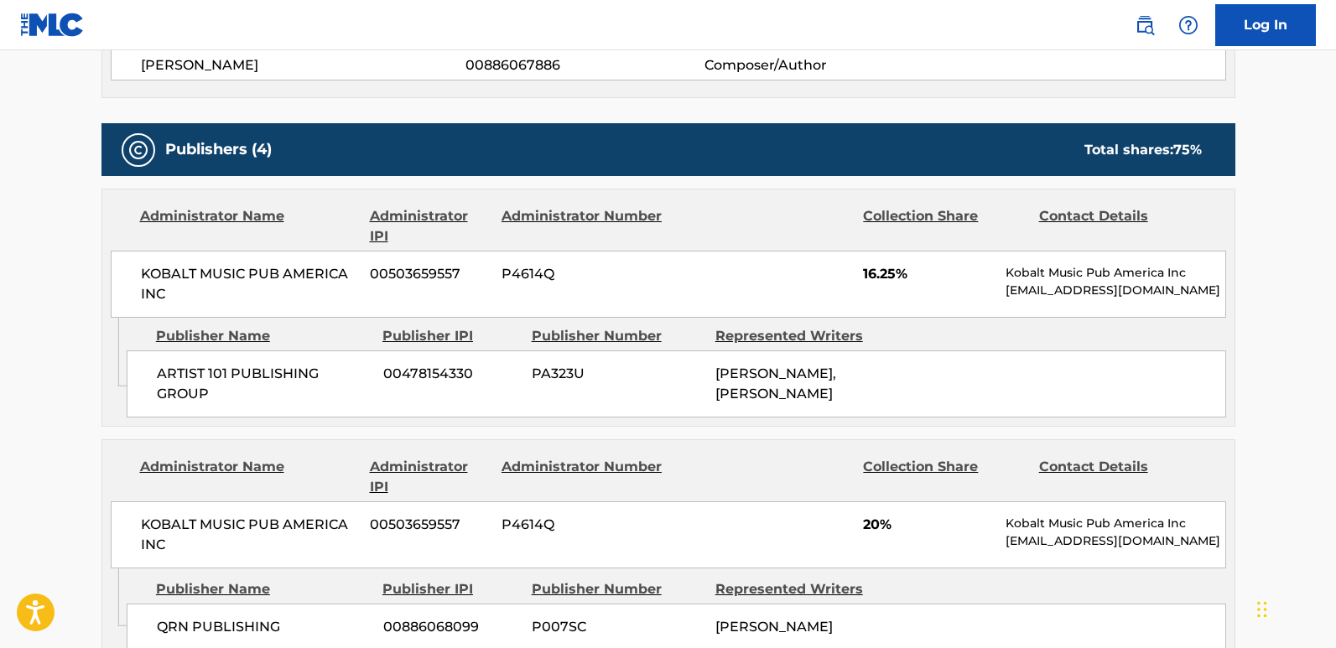
scroll to position [839, 0]
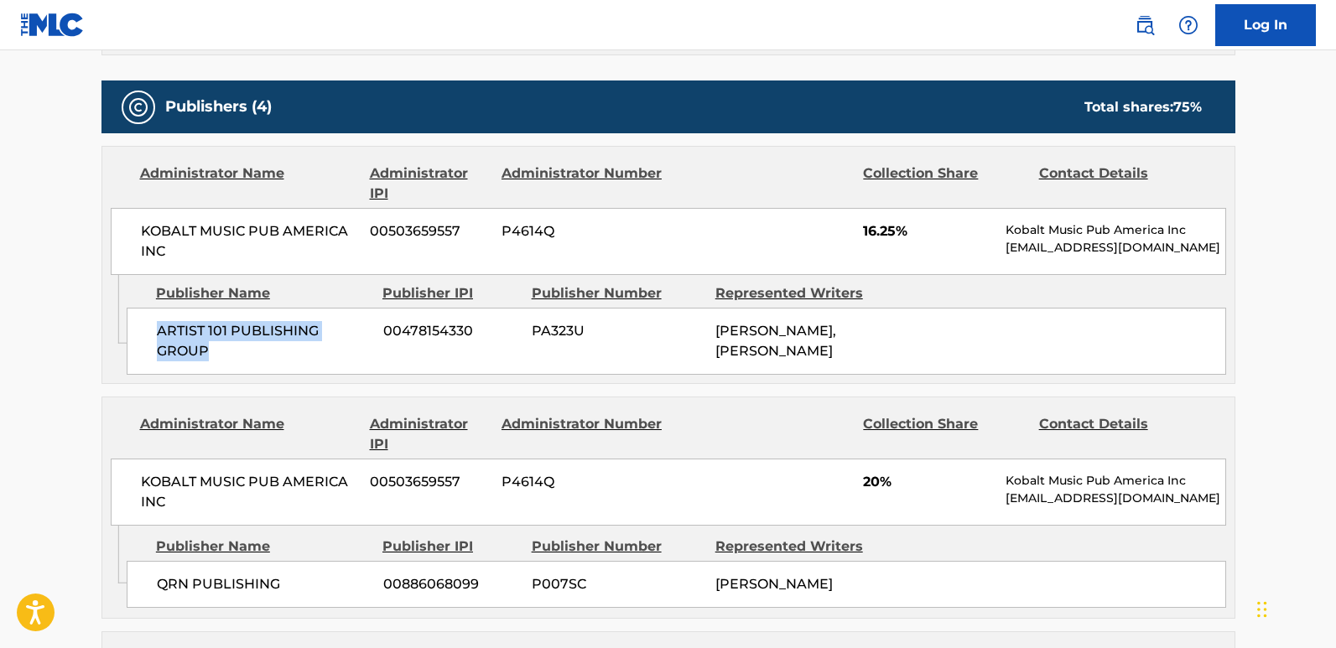
drag, startPoint x: 159, startPoint y: 336, endPoint x: 247, endPoint y: 363, distance: 92.1
click at [247, 363] on div "ARTIST 101 PUBLISHING GROUP 00478154330 PA323U KEVIN ANDRE PRICE, IVORY SCOTT IV" at bounding box center [676, 341] width 1099 height 67
click at [866, 231] on span "16.25%" at bounding box center [928, 231] width 130 height 20
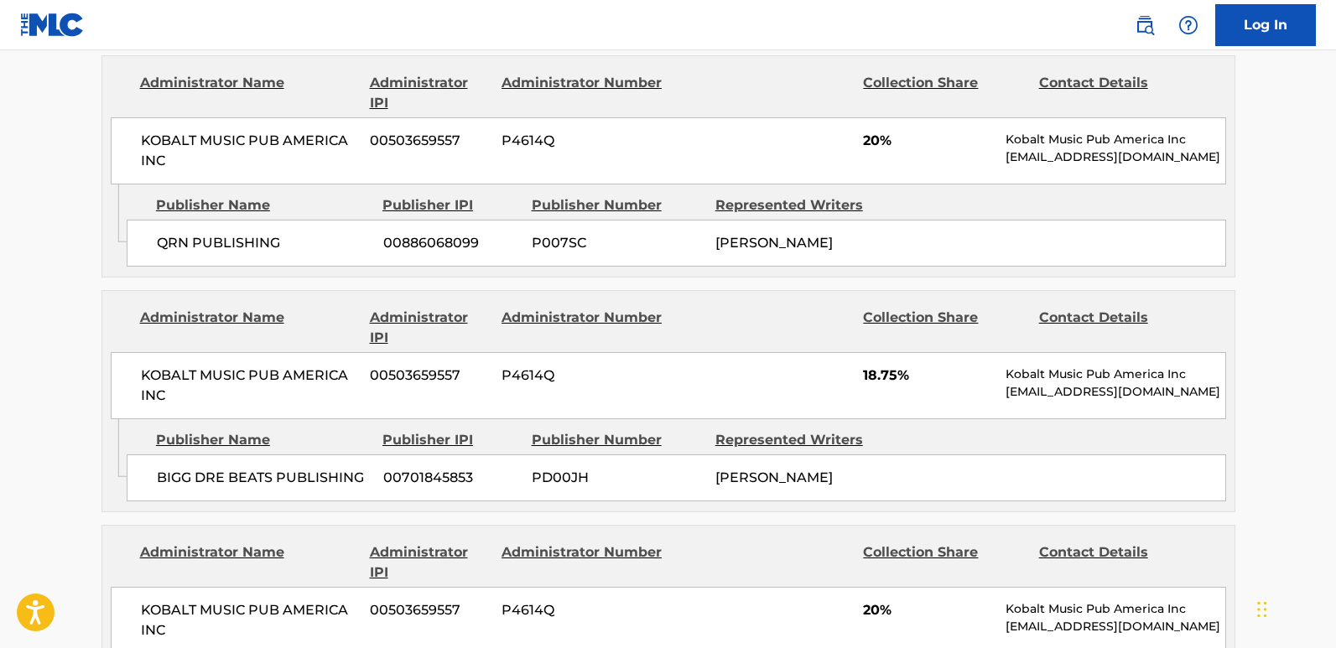
scroll to position [1258, 0]
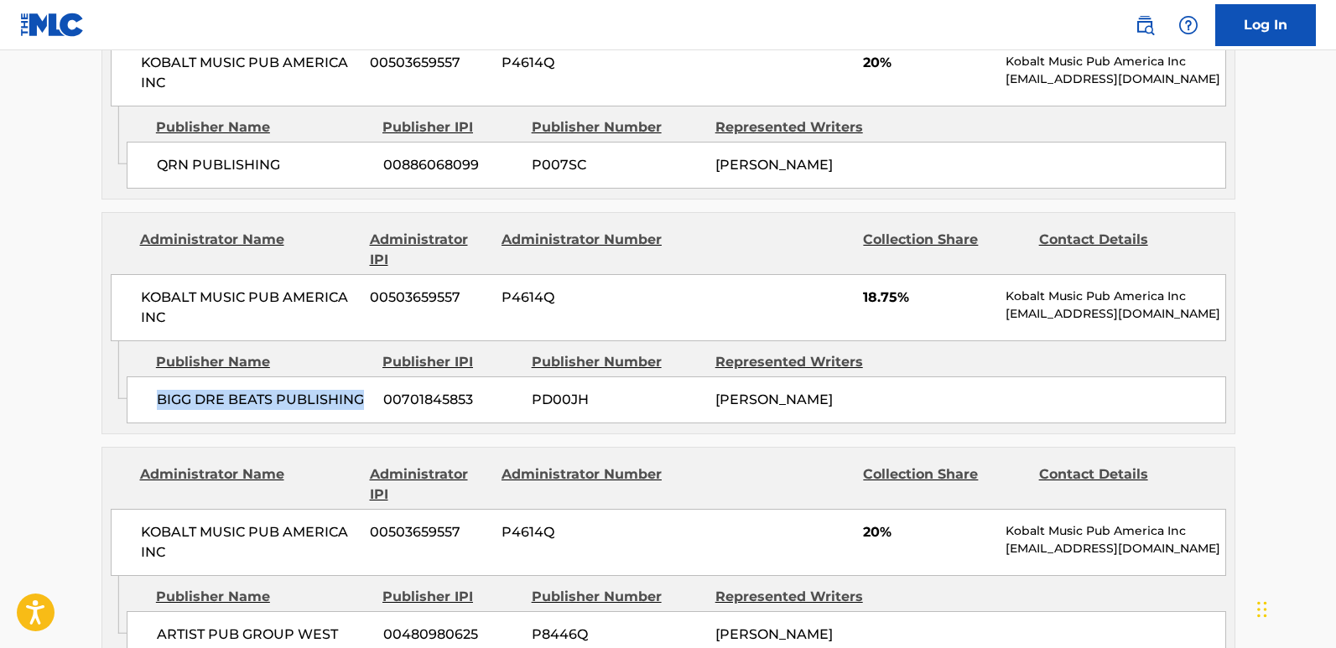
drag, startPoint x: 161, startPoint y: 397, endPoint x: 364, endPoint y: 402, distance: 203.0
click at [364, 402] on span "BIGG DRE BEATS PUBLISHING" at bounding box center [264, 400] width 214 height 20
click at [884, 299] on span "18.75%" at bounding box center [928, 298] width 130 height 20
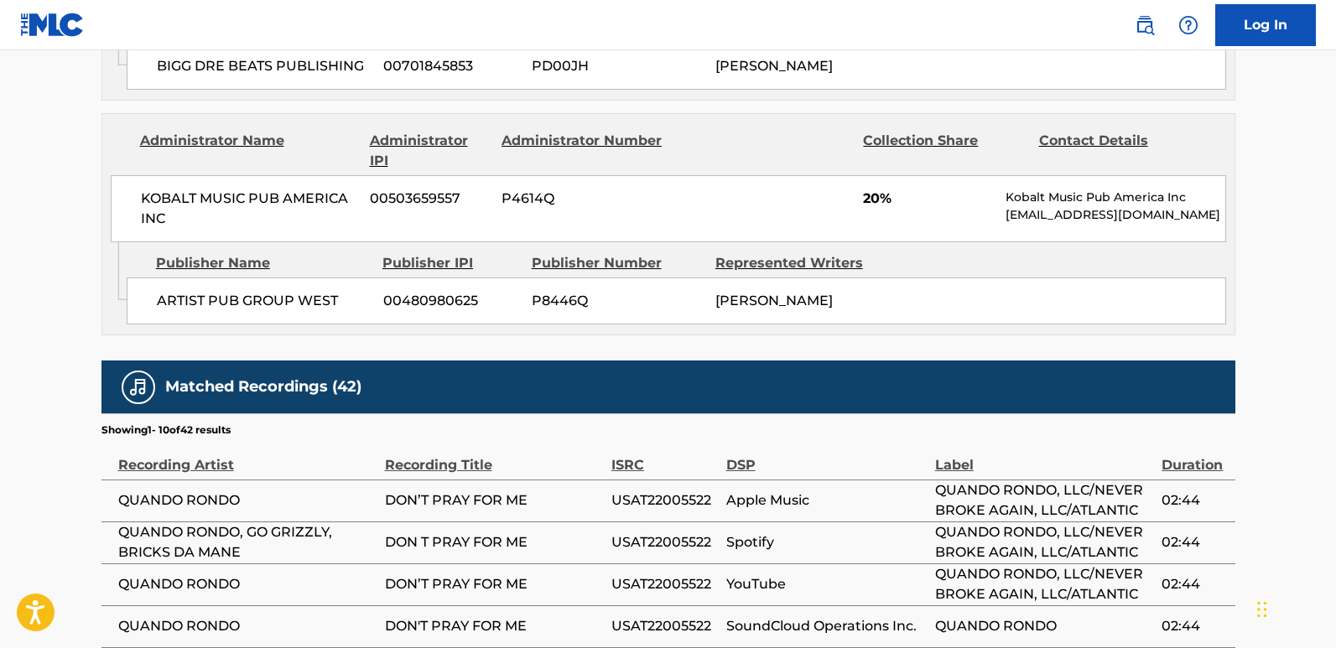
scroll to position [1593, 0]
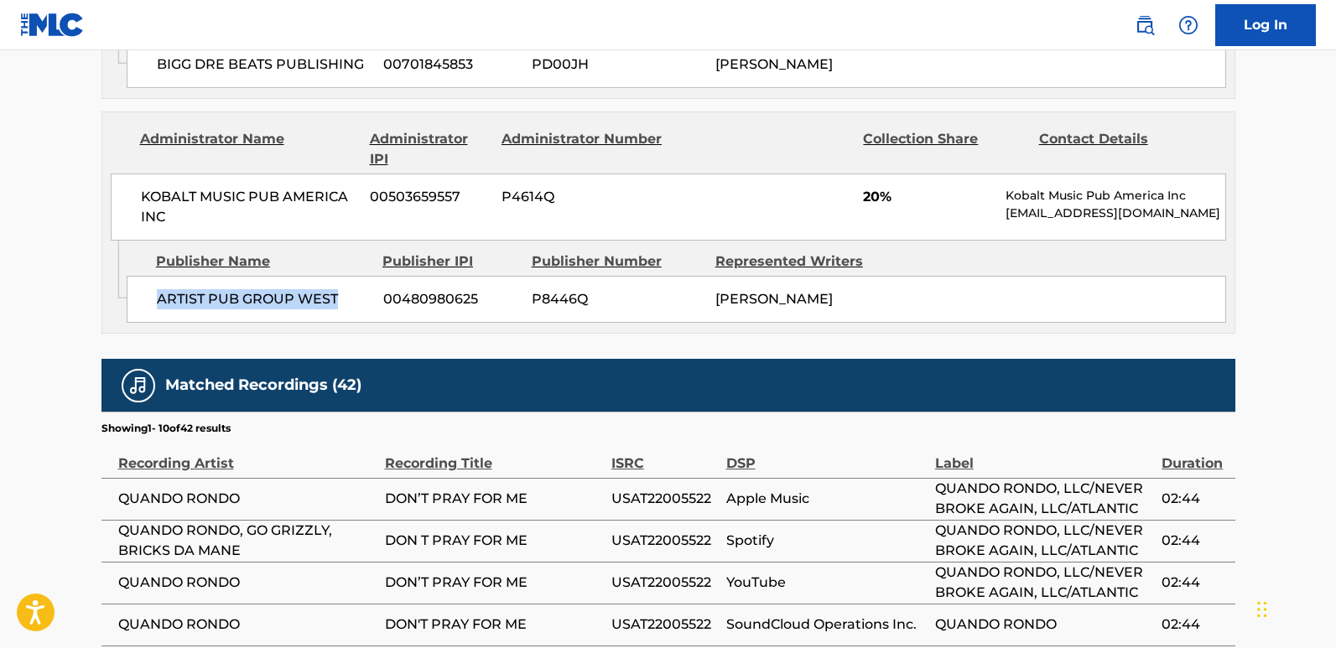
drag, startPoint x: 145, startPoint y: 310, endPoint x: 364, endPoint y: 314, distance: 218.9
click at [364, 314] on div "ARTIST PUB GROUP WEST 00480980625 P8446Q TYQUIAN BOWMAN" at bounding box center [676, 299] width 1099 height 47
drag, startPoint x: 156, startPoint y: 295, endPoint x: 338, endPoint y: 297, distance: 182.0
click at [338, 297] on span "ARTIST PUB GROUP WEST" at bounding box center [264, 299] width 214 height 20
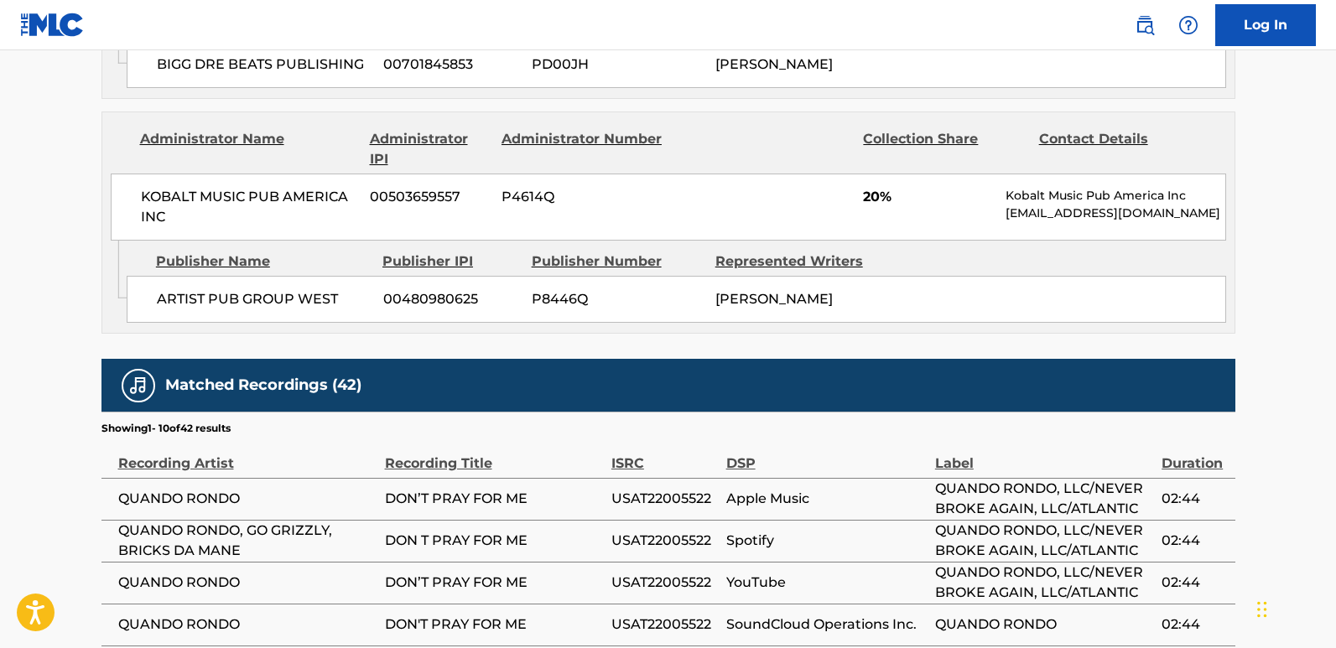
click at [874, 200] on span "20%" at bounding box center [928, 197] width 130 height 20
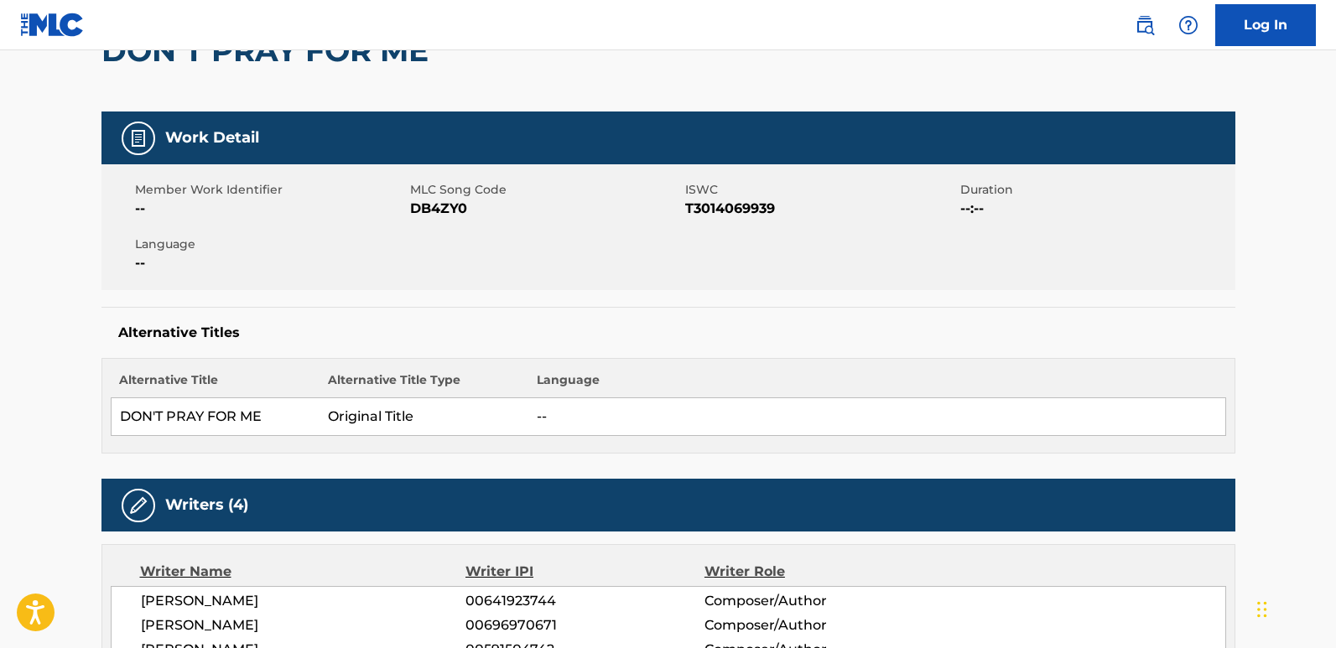
scroll to position [0, 0]
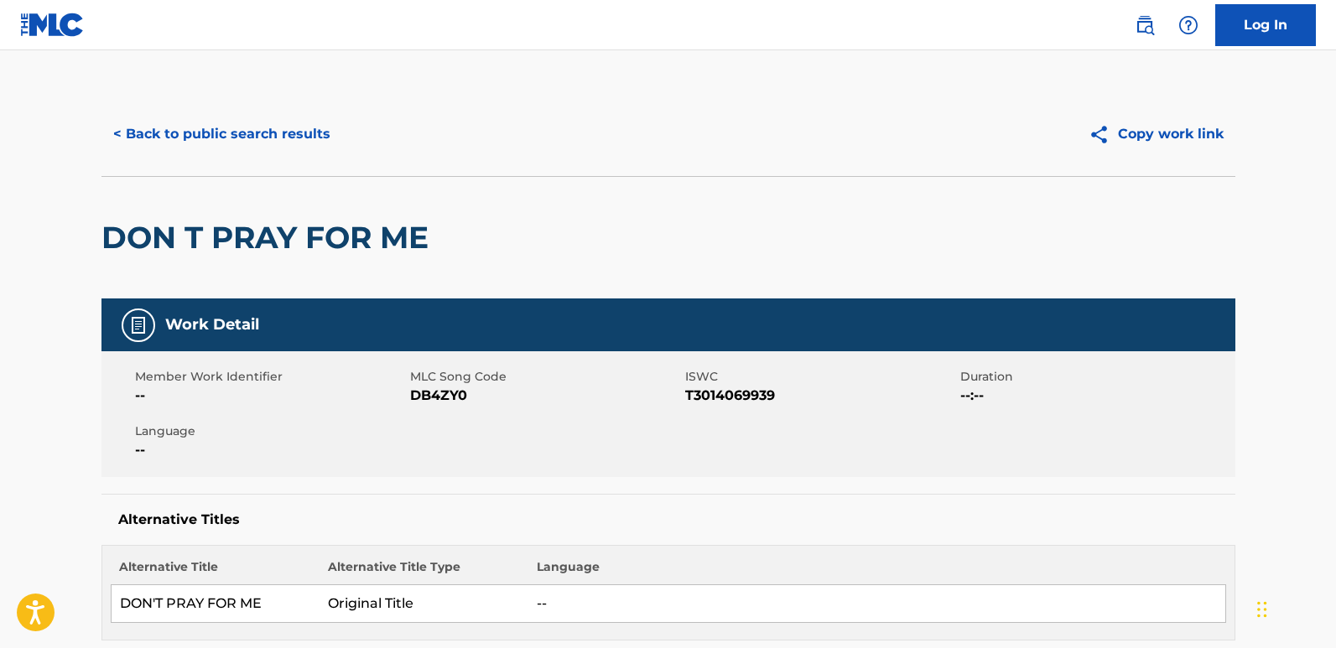
click at [330, 138] on button "< Back to public search results" at bounding box center [221, 134] width 241 height 42
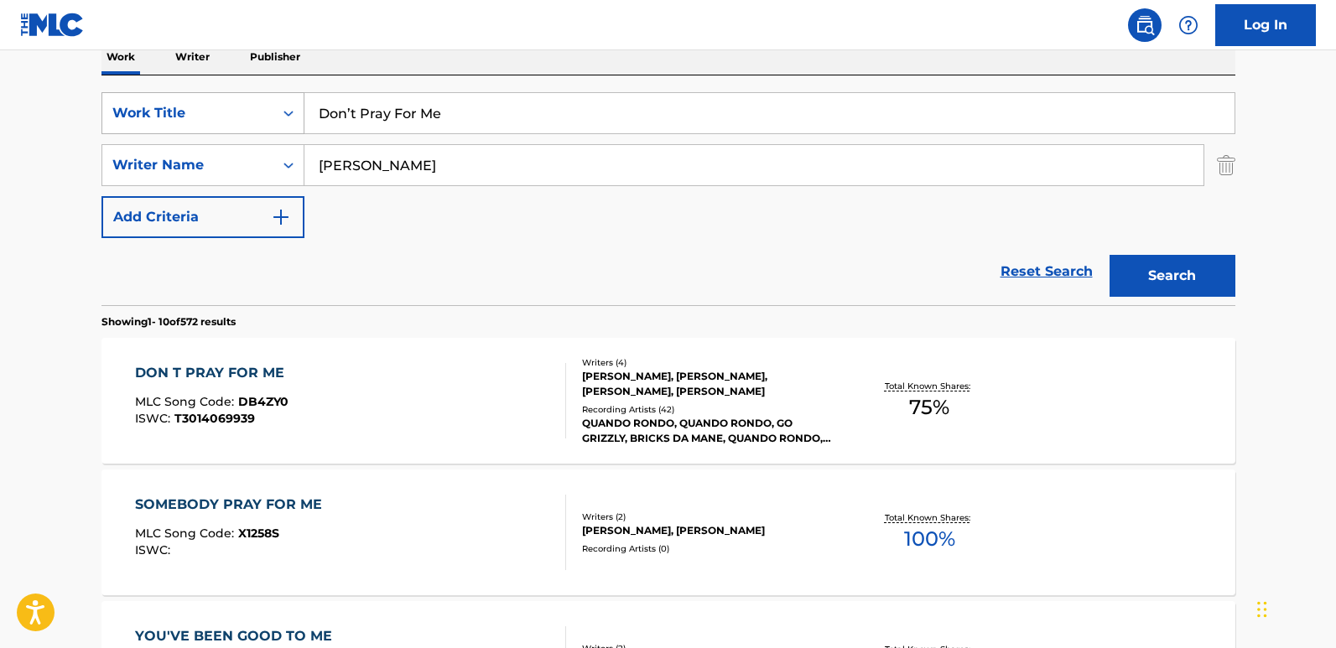
drag, startPoint x: 472, startPoint y: 121, endPoint x: 230, endPoint y: 117, distance: 242.4
click at [230, 117] on div "SearchWithCriteria13a706ea-4c51-4696-b5a1-2184da018baf Work Title Don’t Pray Fo…" at bounding box center [668, 113] width 1134 height 42
paste input "rop Sum"
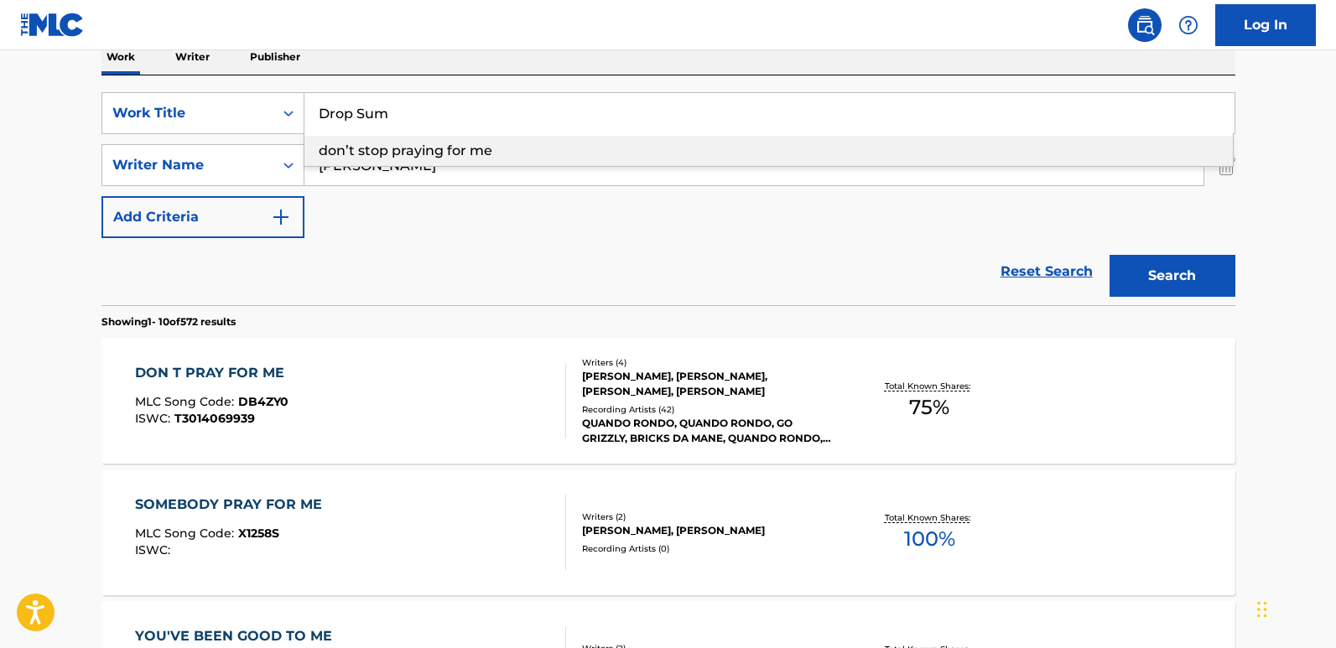
type input "Drop Sum"
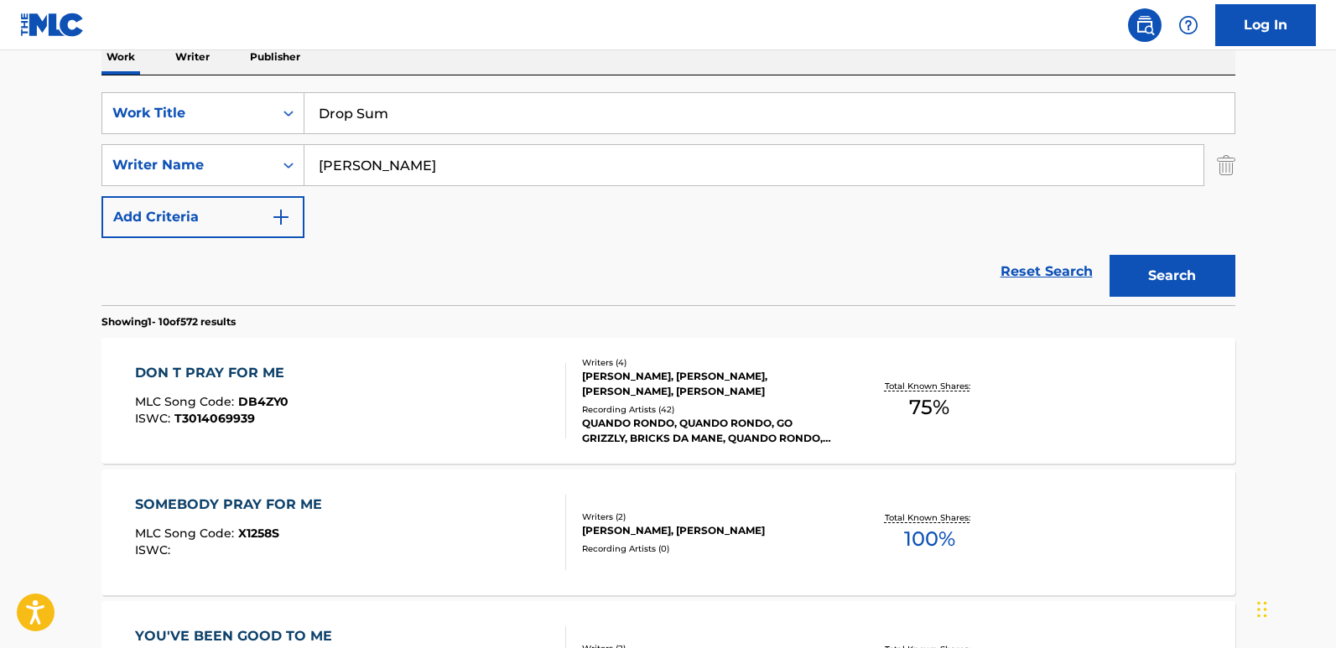
click at [412, 76] on div "SearchWithCriteria13a706ea-4c51-4696-b5a1-2184da018baf Work Title Drop Sum Sear…" at bounding box center [668, 190] width 1134 height 230
drag, startPoint x: 410, startPoint y: 169, endPoint x: 269, endPoint y: 169, distance: 140.9
click at [269, 169] on div "SearchWithCriteria3ec1be05-8644-4d37-9df7-56a53dceef6a Writer Name Bowman" at bounding box center [668, 165] width 1134 height 42
click at [428, 169] on input "Search Form" at bounding box center [753, 165] width 899 height 40
paste input "14029344"
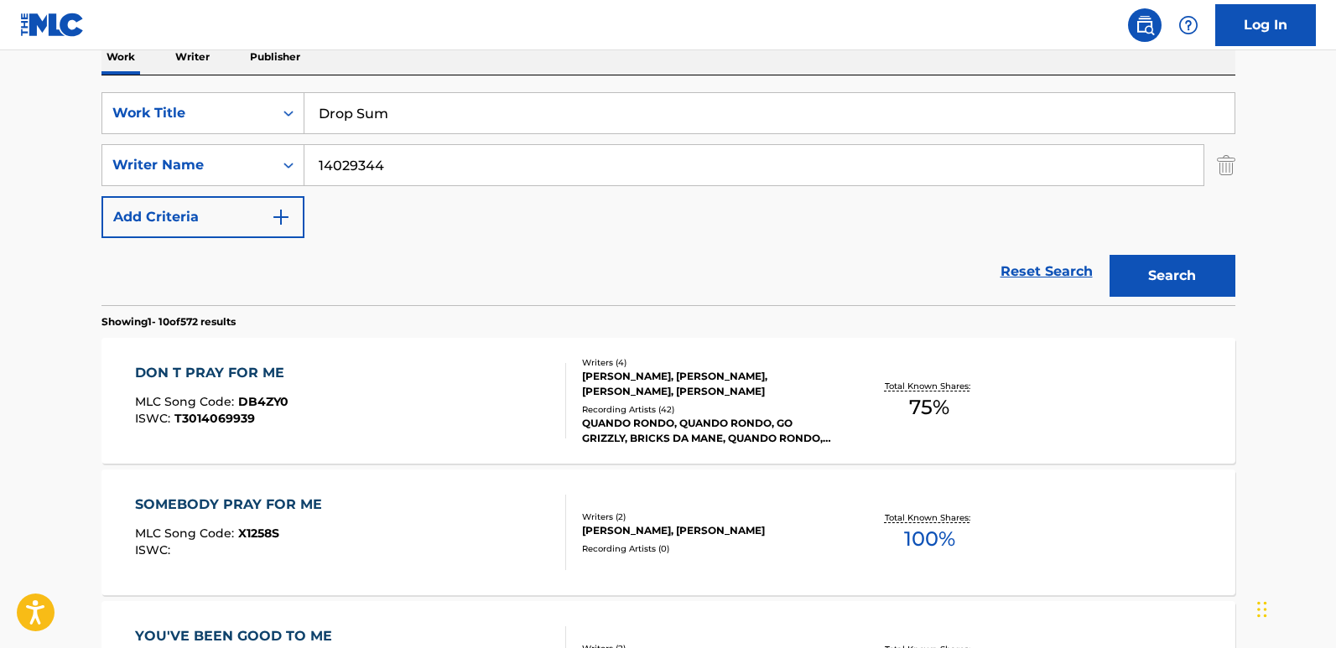
drag, startPoint x: 425, startPoint y: 167, endPoint x: 128, endPoint y: 138, distance: 298.2
click at [128, 138] on div "SearchWithCriteria13a706ea-4c51-4696-b5a1-2184da018baf Work Title Drop Sum Sear…" at bounding box center [668, 165] width 1134 height 146
paste input "HORTON"
type input "HORTON"
click at [1110, 255] on button "Search" at bounding box center [1173, 276] width 126 height 42
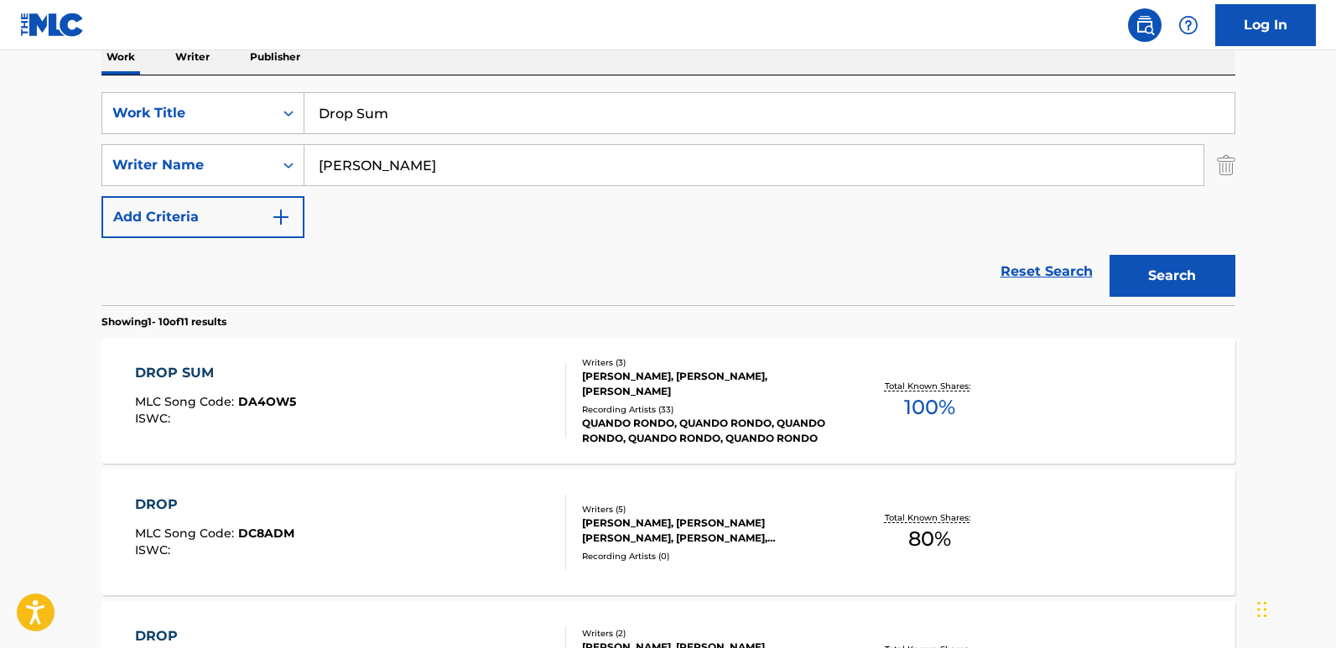
click at [427, 262] on div "Reset Search Search" at bounding box center [668, 271] width 1134 height 67
click at [184, 372] on div "DROP SUM" at bounding box center [215, 373] width 161 height 20
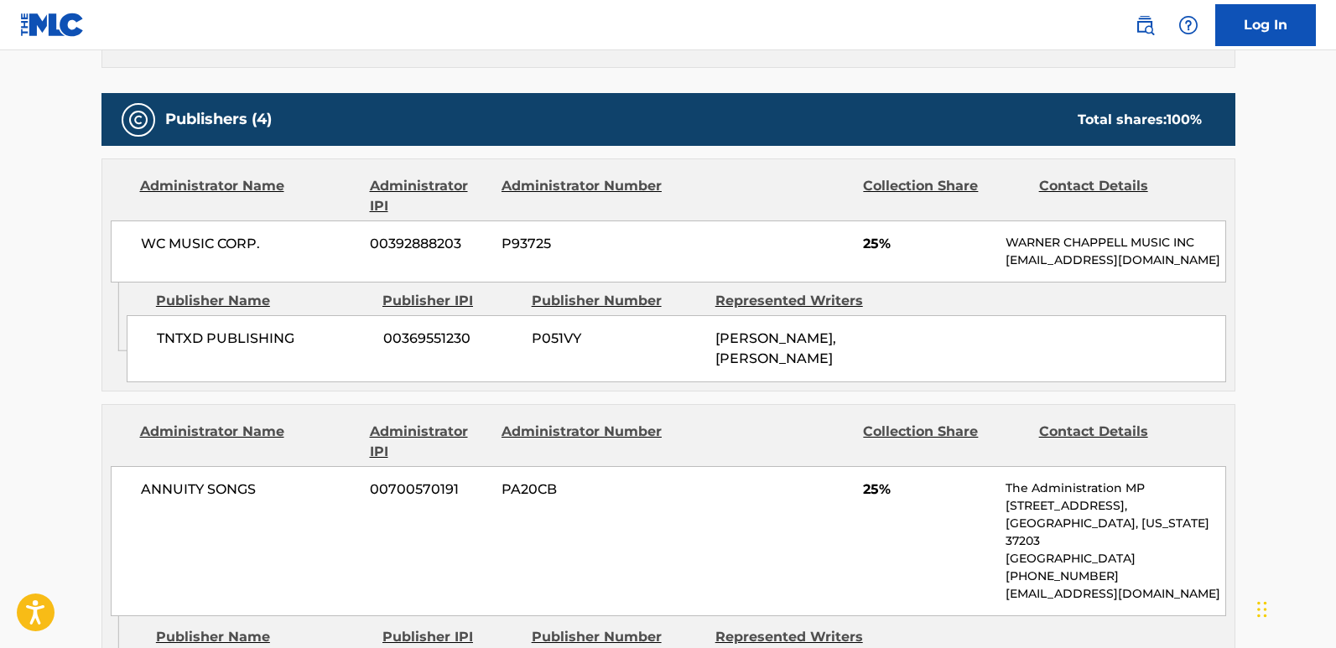
scroll to position [755, 0]
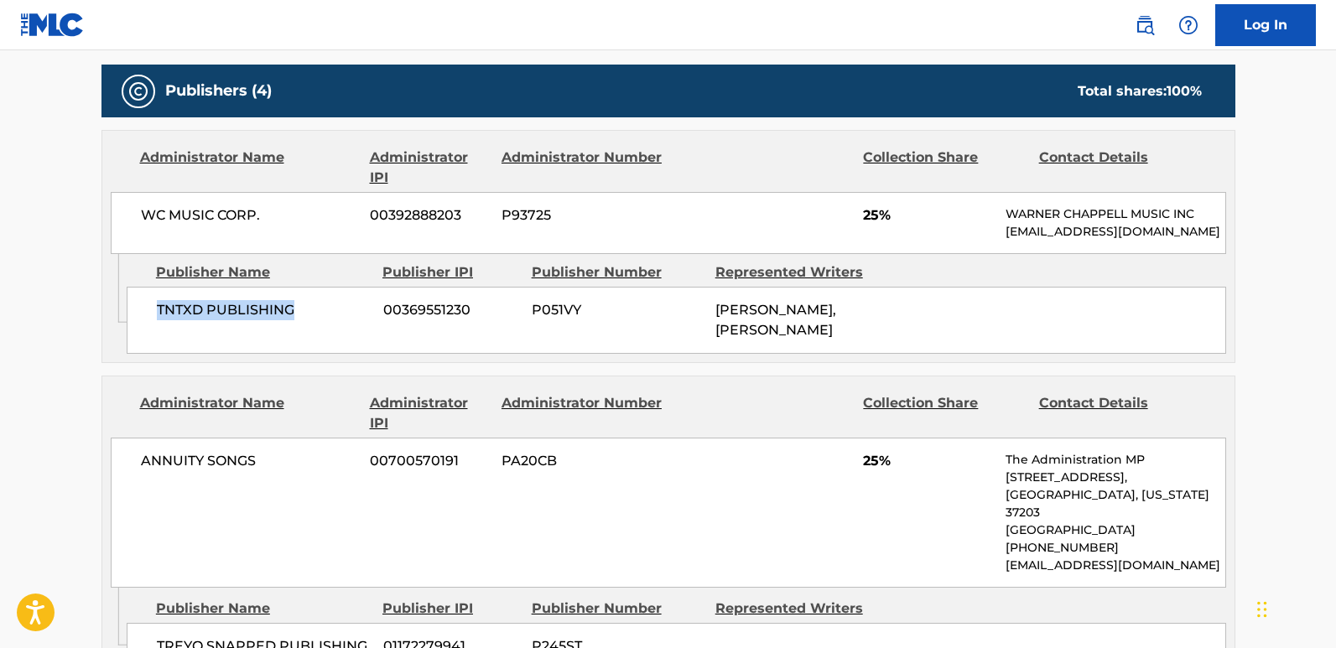
drag, startPoint x: 156, startPoint y: 320, endPoint x: 325, endPoint y: 337, distance: 169.4
click at [325, 320] on span "TNTXD PUBLISHING" at bounding box center [264, 310] width 214 height 20
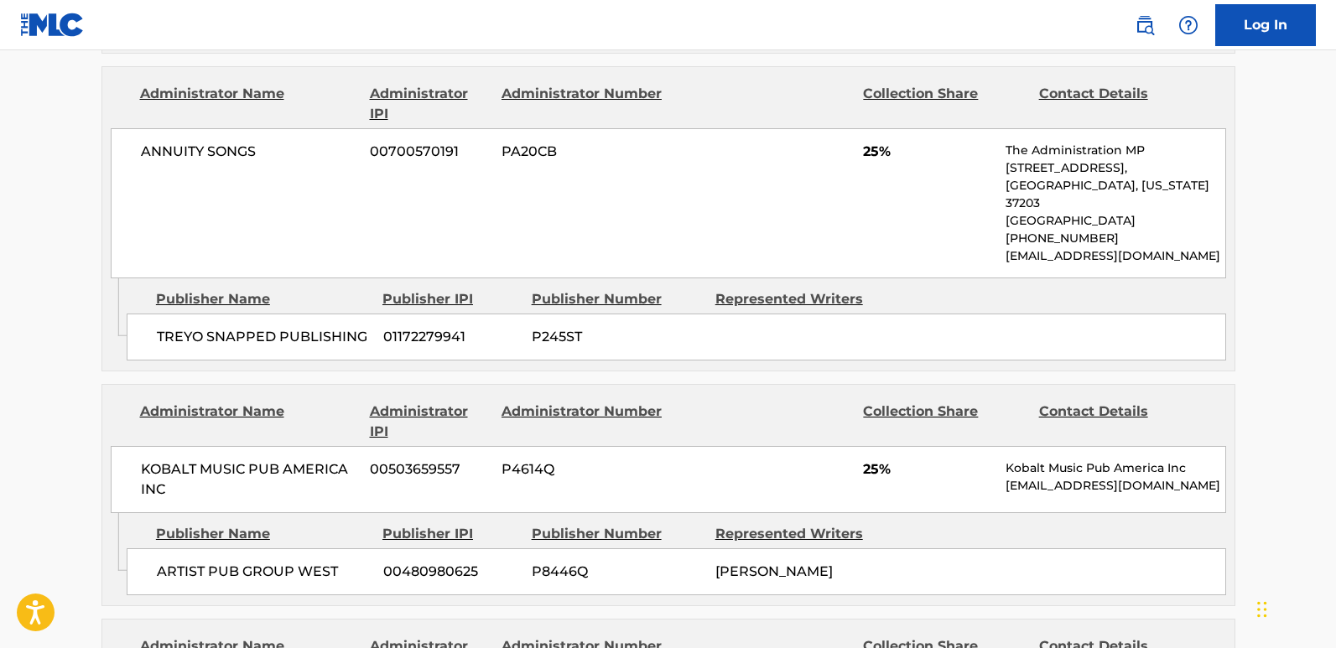
scroll to position [1090, 0]
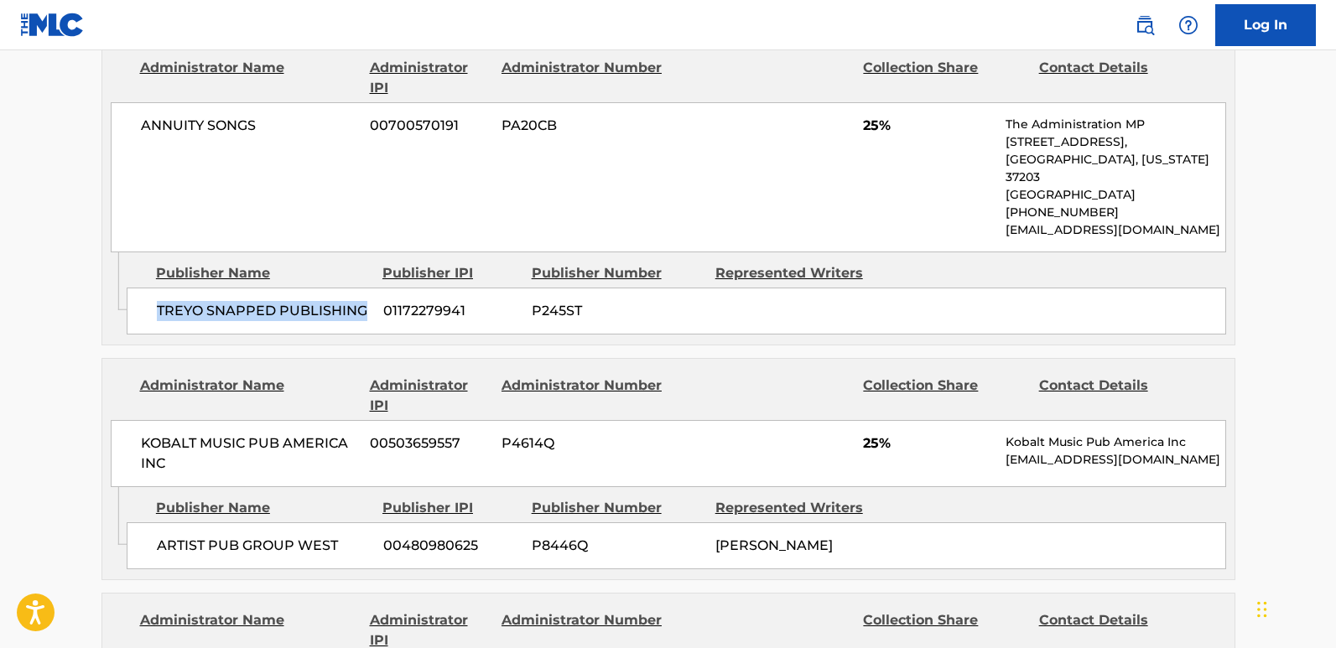
drag, startPoint x: 156, startPoint y: 318, endPoint x: 366, endPoint y: 314, distance: 210.5
click at [366, 314] on span "TREYO SNAPPED PUBLISHING" at bounding box center [264, 311] width 214 height 20
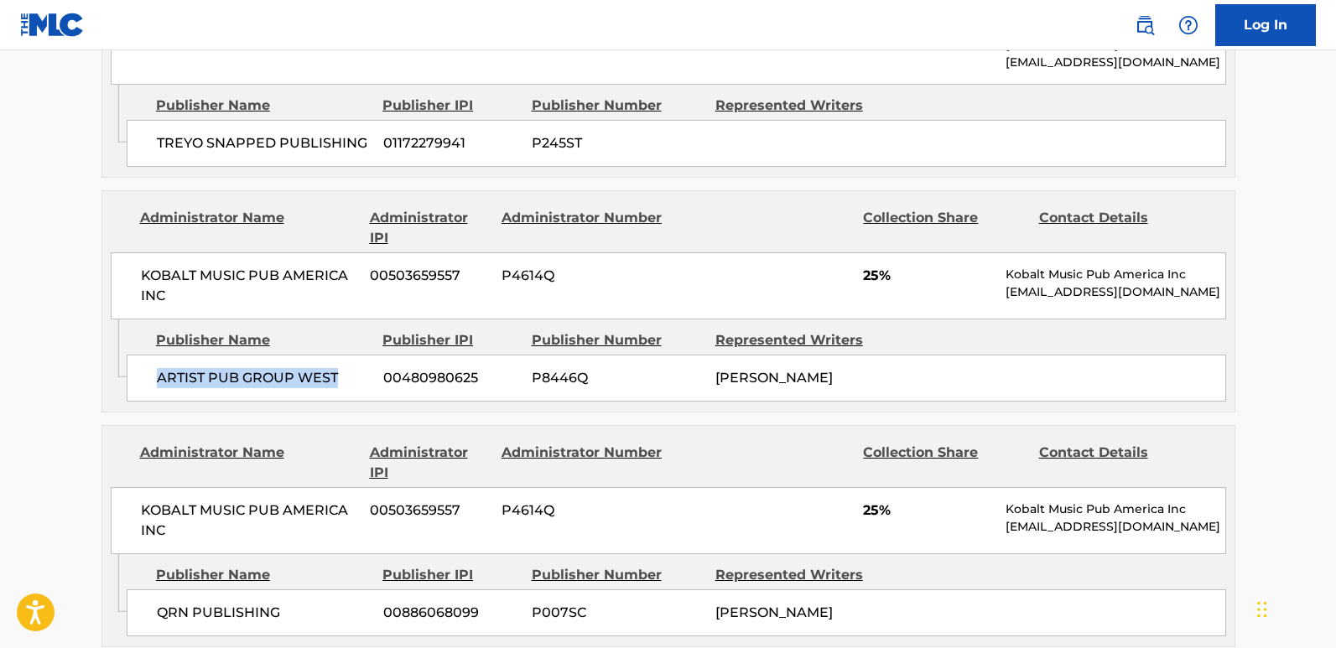
drag, startPoint x: 151, startPoint y: 382, endPoint x: 362, endPoint y: 381, distance: 211.3
click at [362, 381] on div "ARTIST PUB GROUP WEST 00480980625 P8446Q TYQUIAN BOWMAN" at bounding box center [676, 378] width 1099 height 47
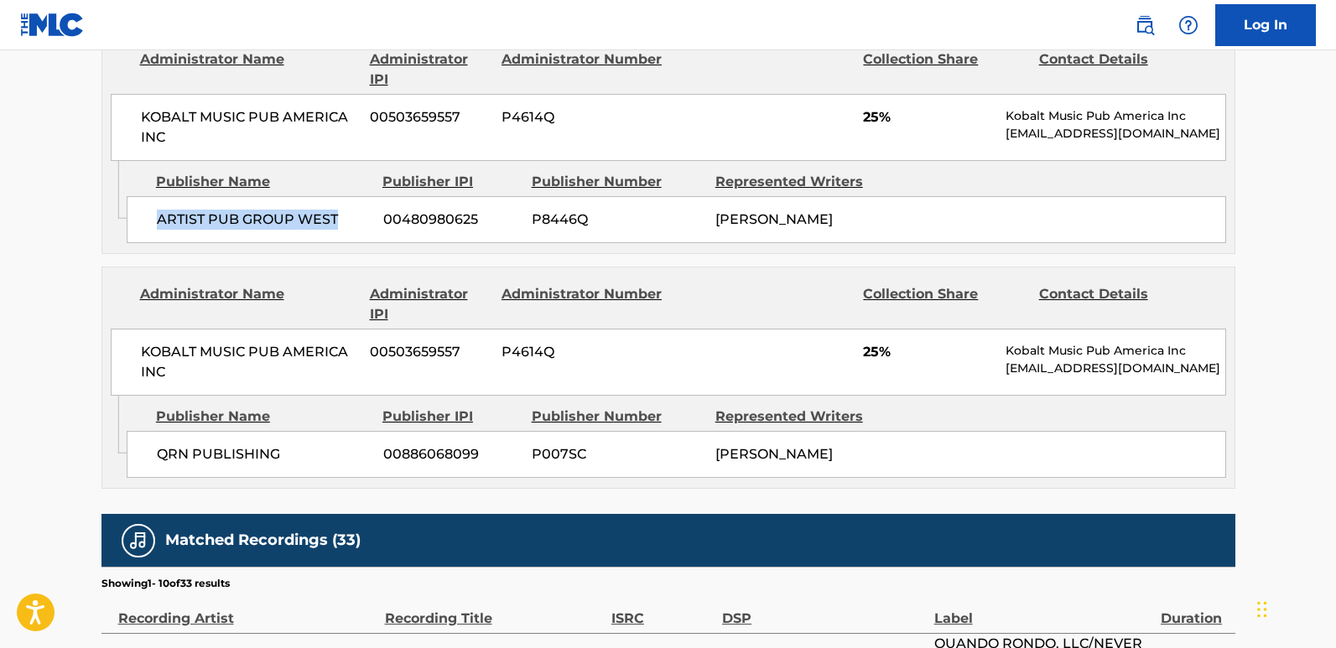
scroll to position [1593, 0]
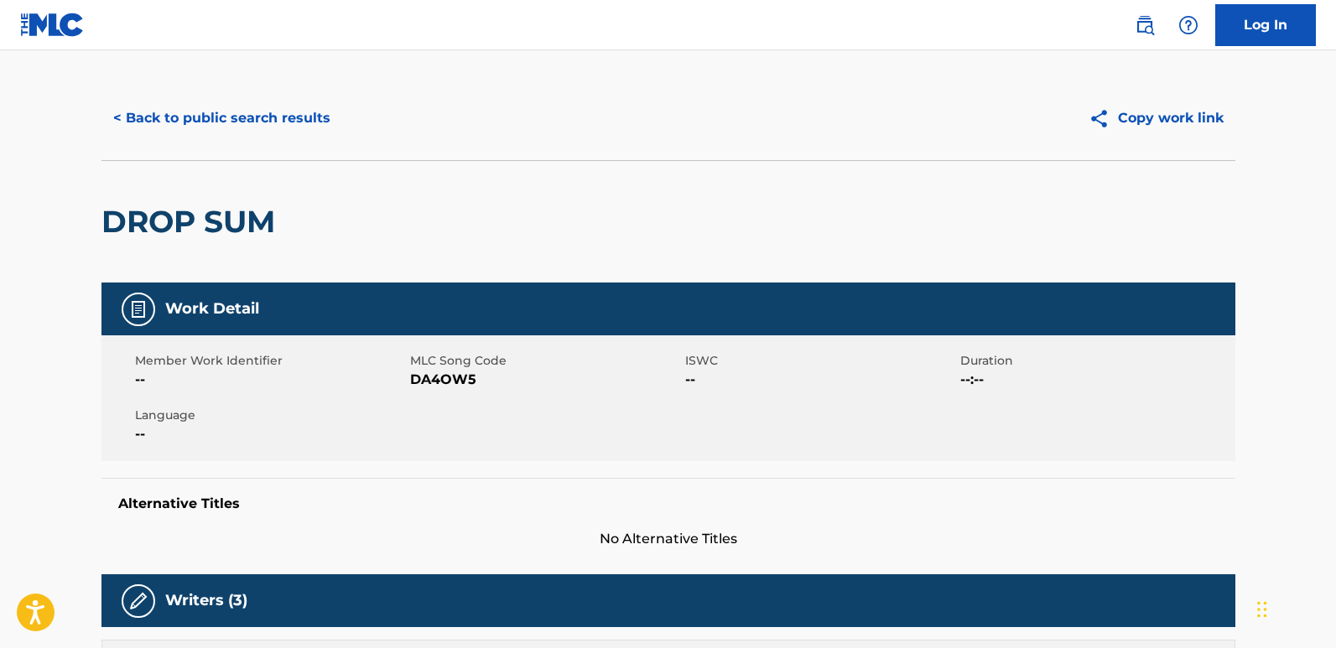
scroll to position [0, 0]
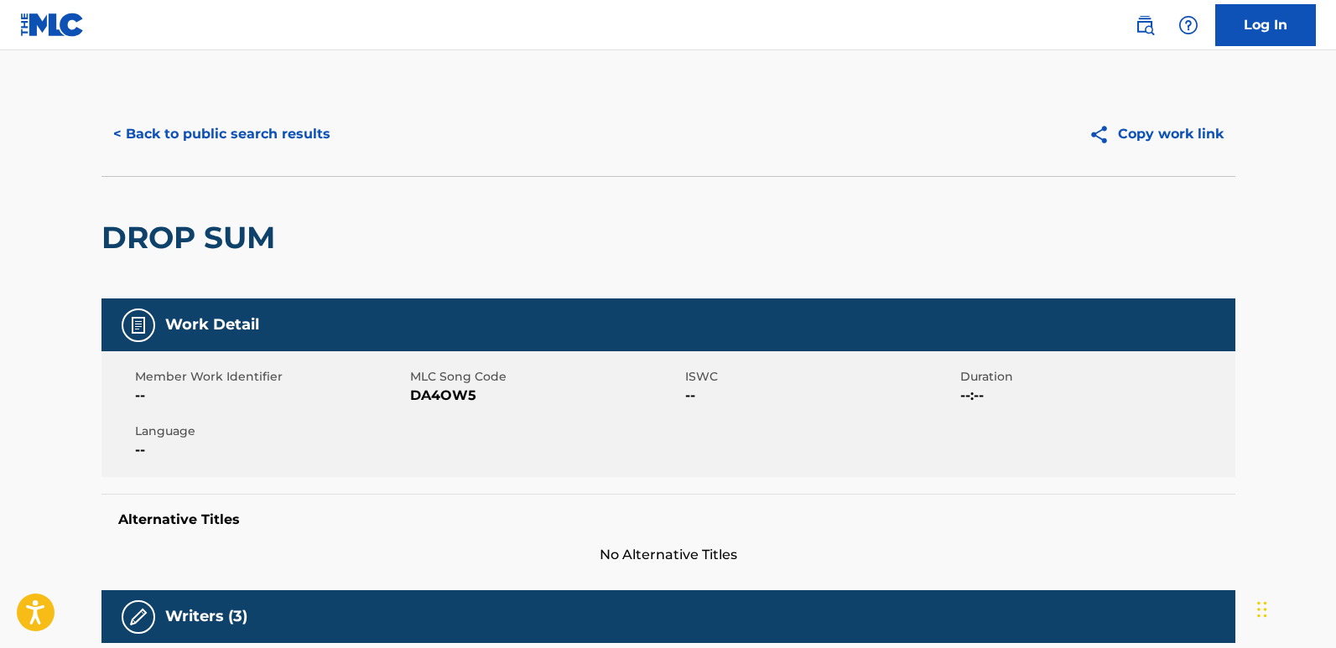
click at [298, 128] on button "< Back to public search results" at bounding box center [221, 134] width 241 height 42
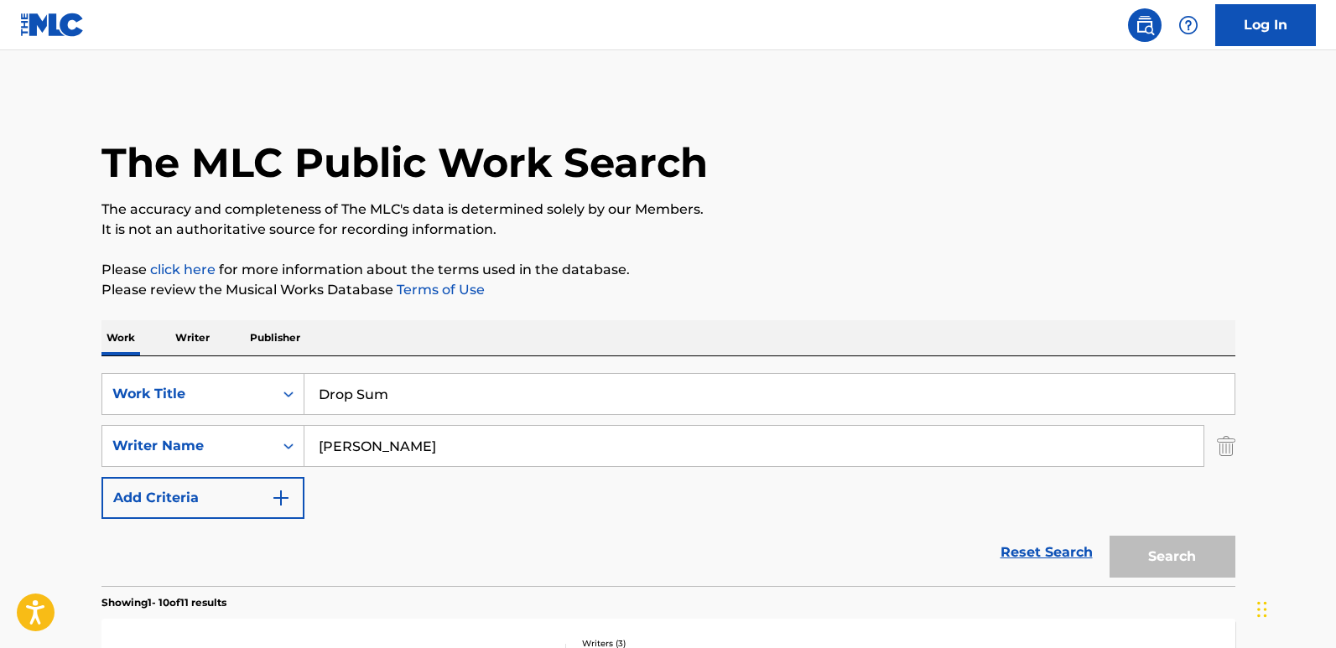
scroll to position [281, 0]
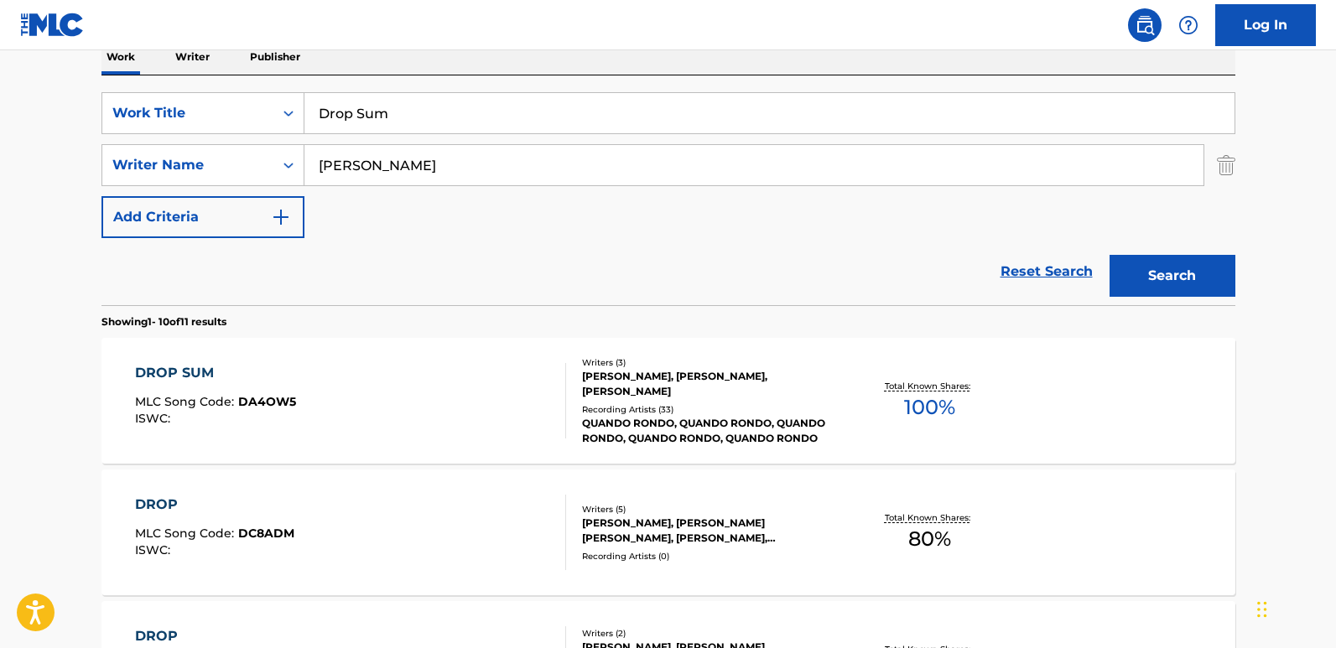
click at [1059, 271] on link "Reset Search" at bounding box center [1046, 271] width 109 height 37
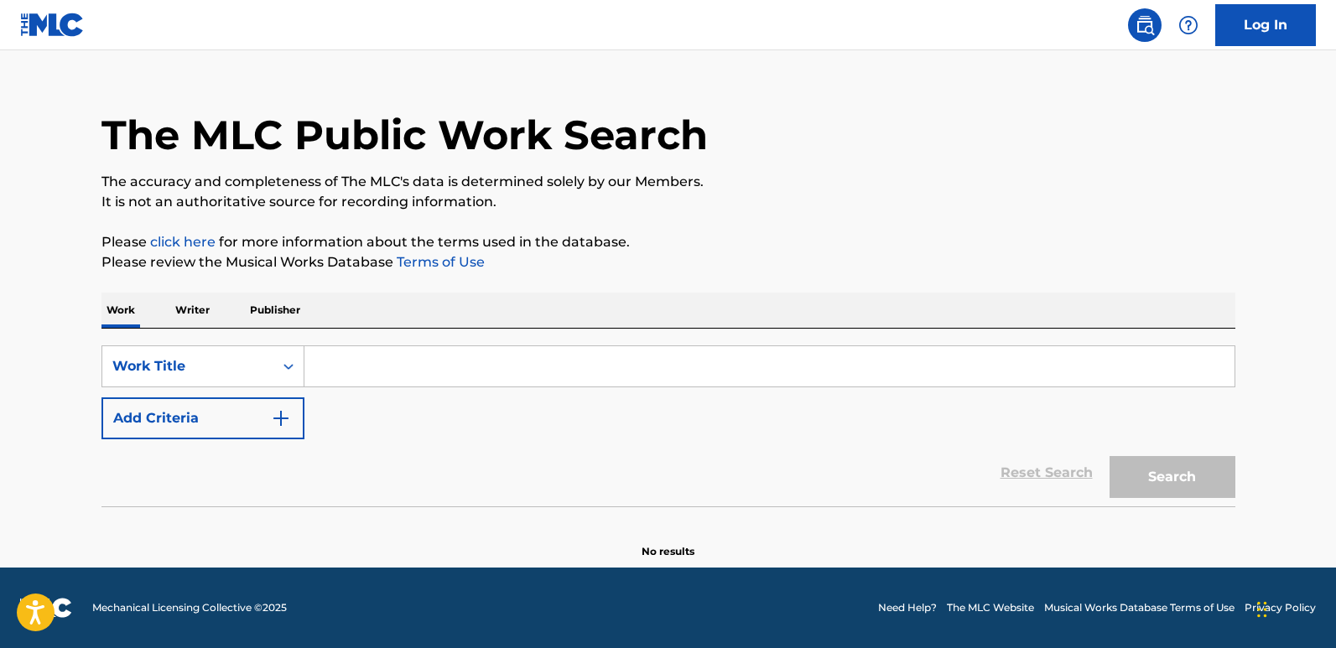
scroll to position [0, 0]
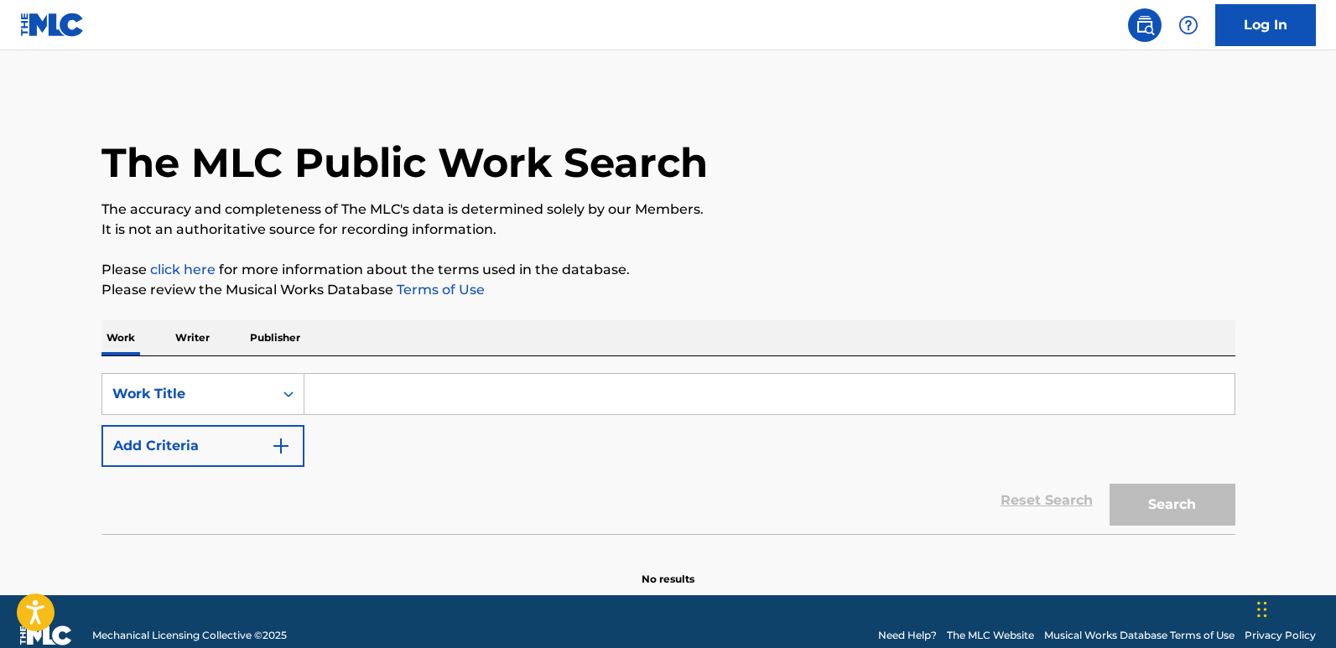
click at [914, 266] on p "Please click here for more information about the terms used in the database." at bounding box center [668, 270] width 1134 height 20
click at [389, 411] on input "Search Form" at bounding box center [769, 394] width 930 height 40
paste input "End Of Story"
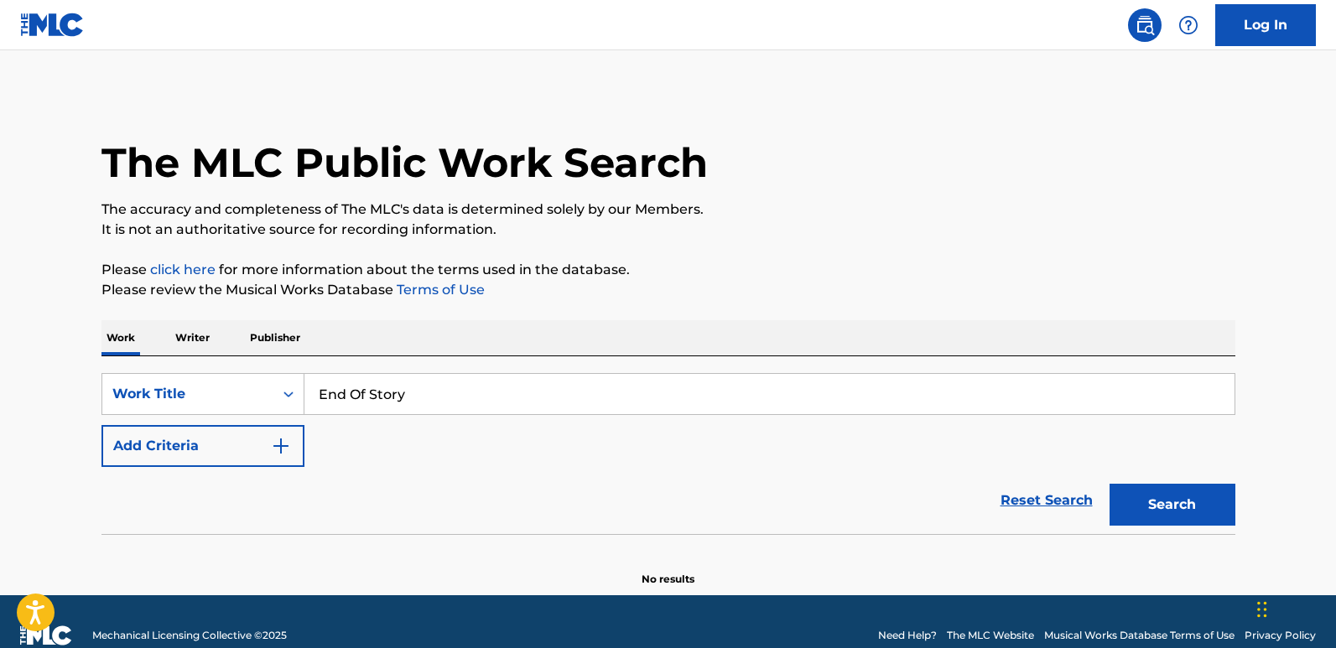
type input "End Of Story"
click at [485, 359] on div "SearchWithCriteria13a706ea-4c51-4696-b5a1-2184da018baf Work Title End Of Story …" at bounding box center [668, 445] width 1134 height 178
click at [257, 426] on button "Add Criteria" at bounding box center [202, 446] width 203 height 42
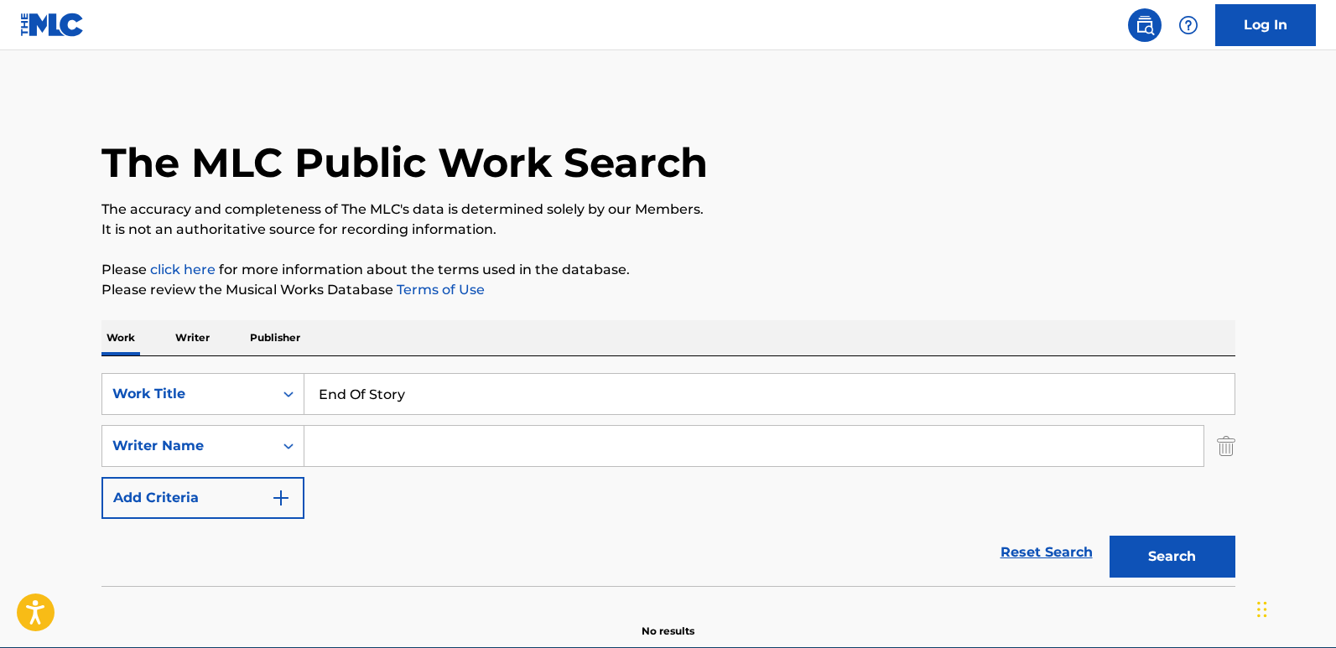
click at [366, 439] on input "Search Form" at bounding box center [753, 446] width 899 height 40
click at [1110, 536] on button "Search" at bounding box center [1173, 557] width 126 height 42
drag, startPoint x: 465, startPoint y: 451, endPoint x: 268, endPoint y: 454, distance: 197.1
click at [268, 454] on div "SearchWithCriteria3ec1be05-8644-4d37-9df7-56a53dceef6a Writer Name Quando Rondo" at bounding box center [668, 446] width 1134 height 42
paste input "Bowman"
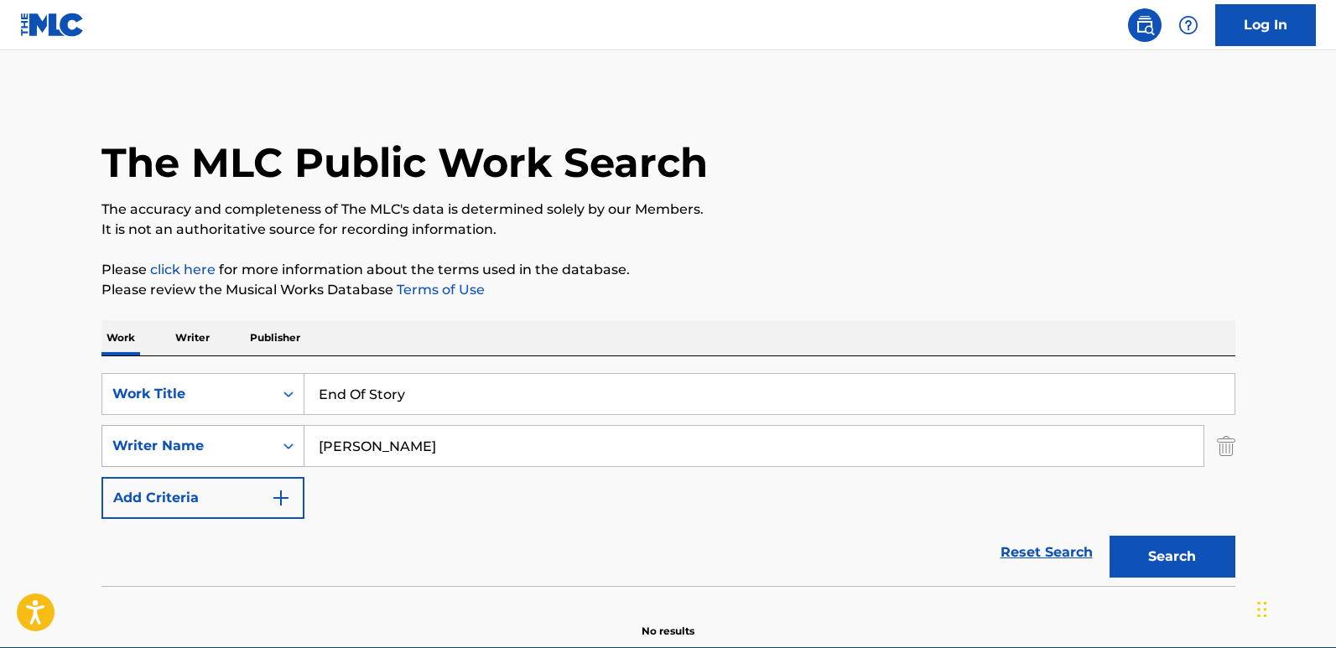
type input "Bowman"
click at [1110, 536] on button "Search" at bounding box center [1173, 557] width 126 height 42
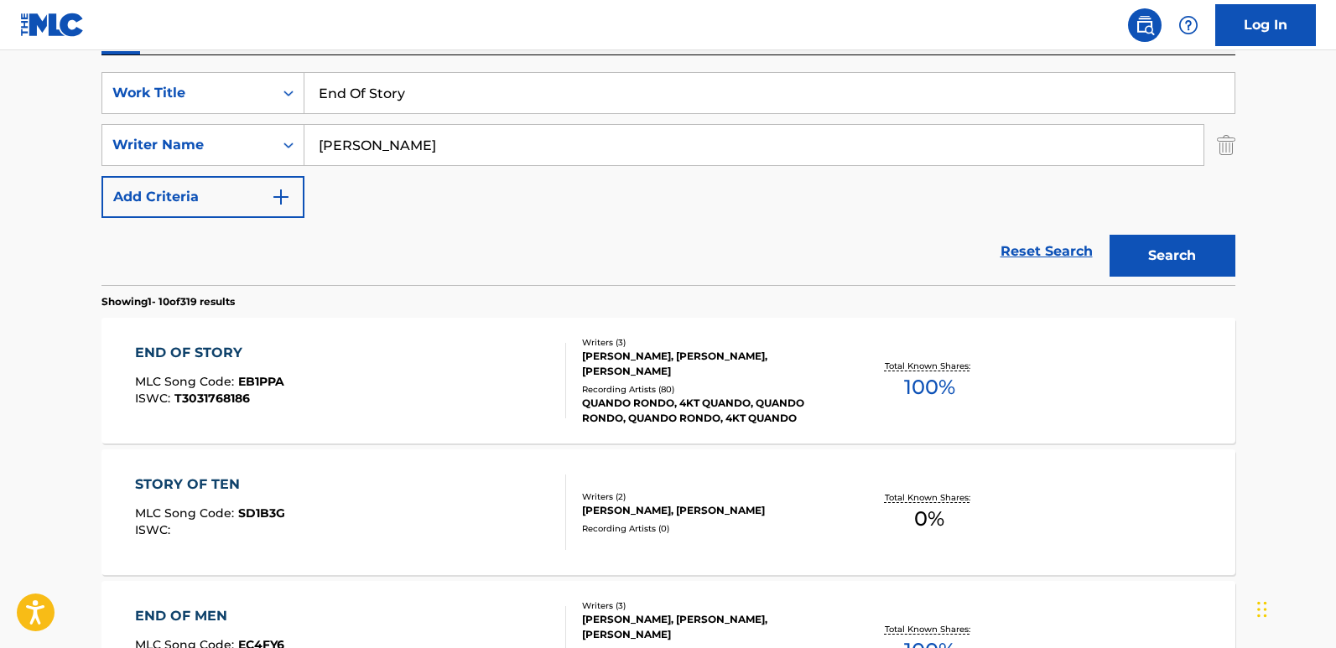
scroll to position [335, 0]
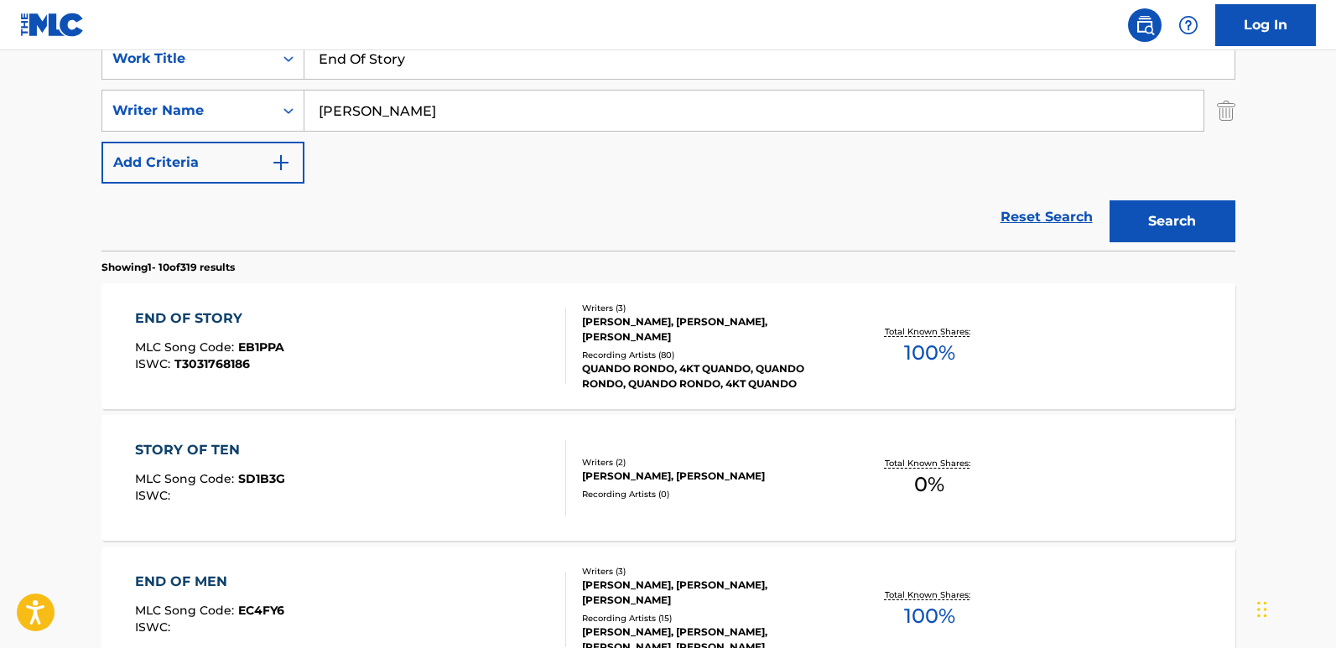
click at [200, 319] on div "END OF STORY" at bounding box center [209, 319] width 149 height 20
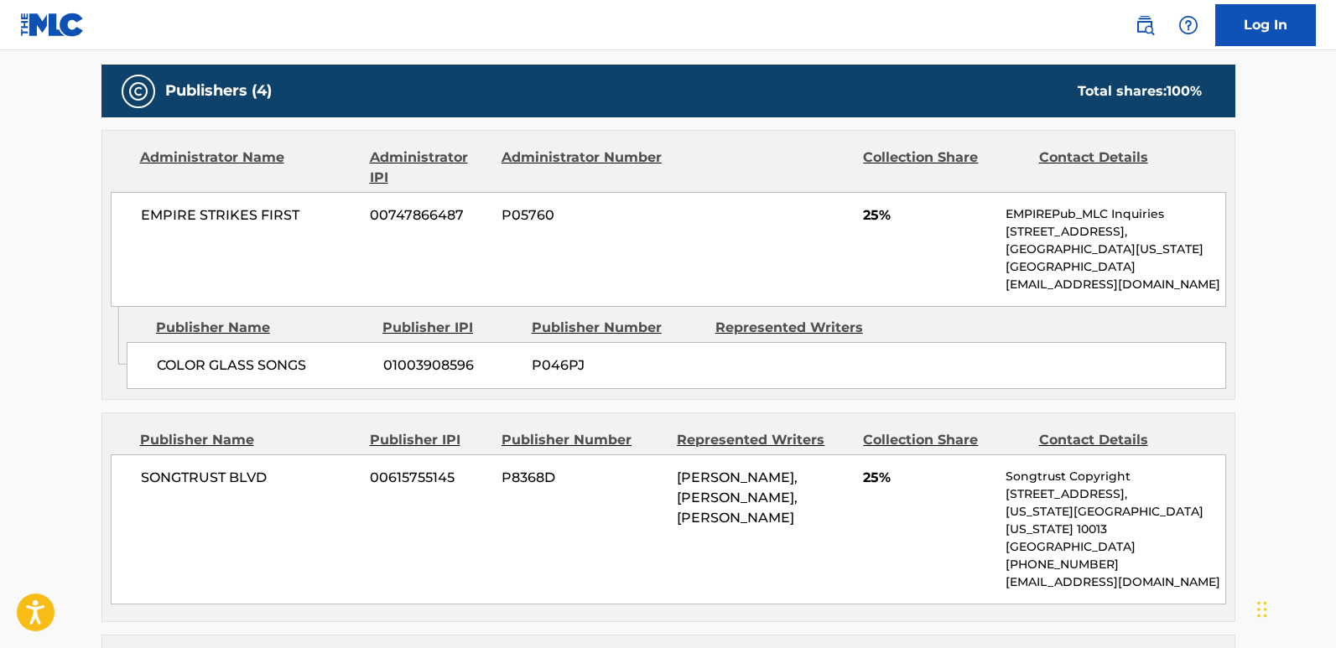
scroll to position [1090, 0]
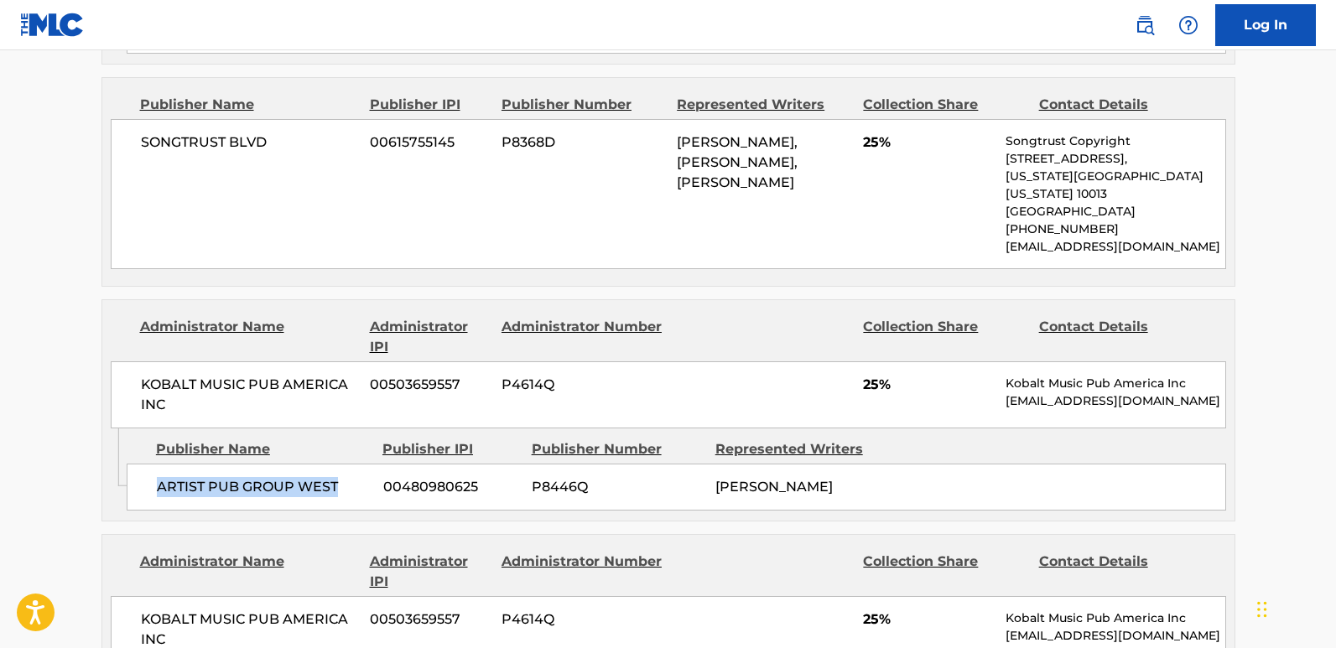
drag, startPoint x: 156, startPoint y: 476, endPoint x: 351, endPoint y: 476, distance: 195.4
click at [351, 477] on span "ARTIST PUB GROUP WEST" at bounding box center [264, 487] width 214 height 20
click at [866, 375] on span "25%" at bounding box center [928, 385] width 130 height 20
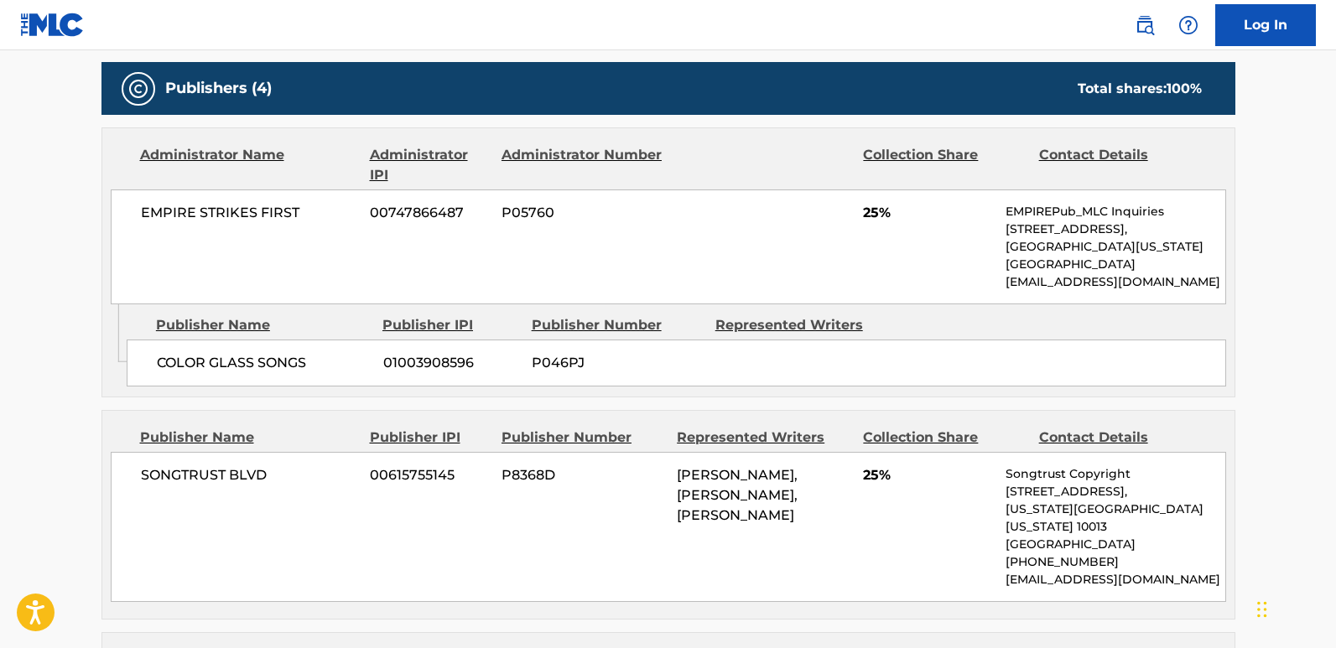
scroll to position [755, 0]
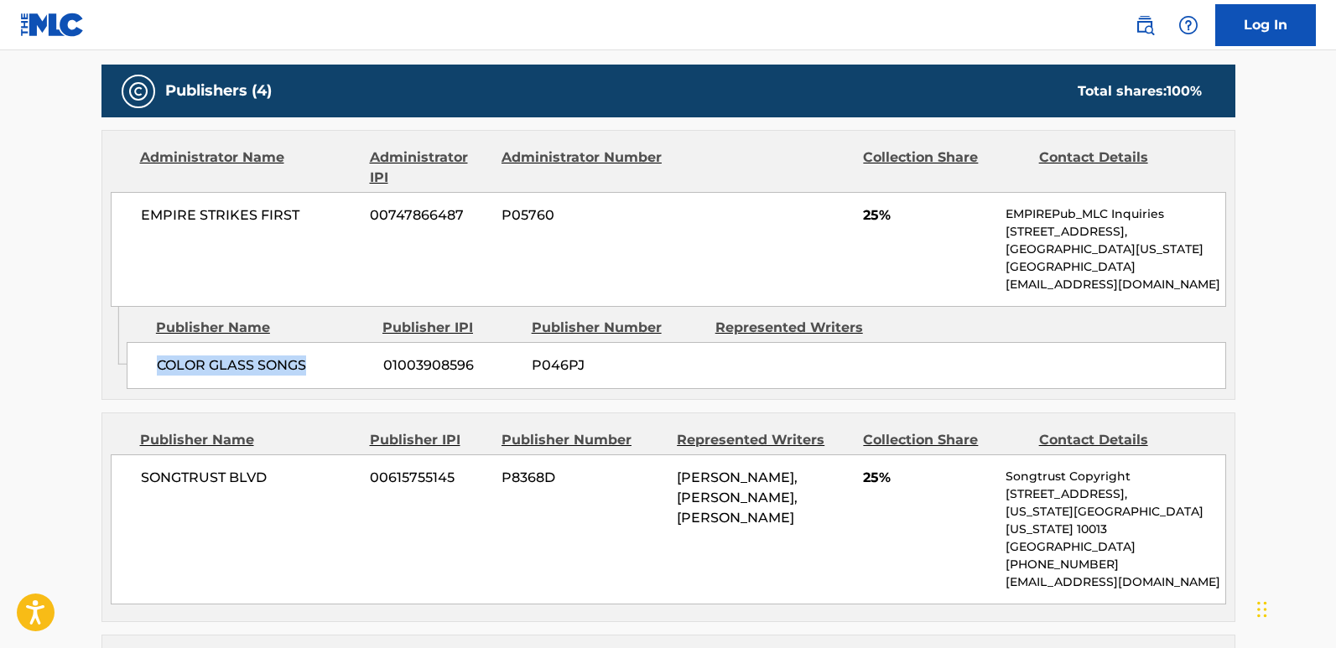
drag, startPoint x: 150, startPoint y: 359, endPoint x: 308, endPoint y: 366, distance: 157.8
click at [308, 366] on div "COLOR GLASS SONGS 01003908596 P046PJ" at bounding box center [676, 365] width 1099 height 47
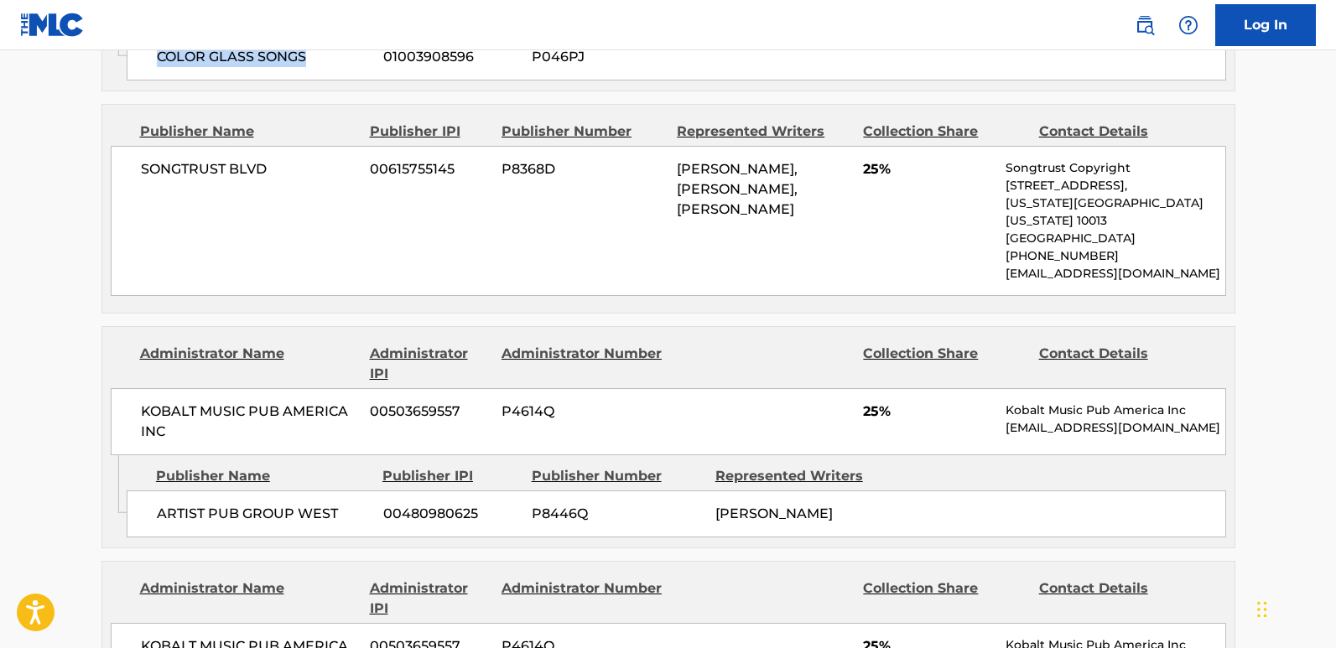
scroll to position [1090, 0]
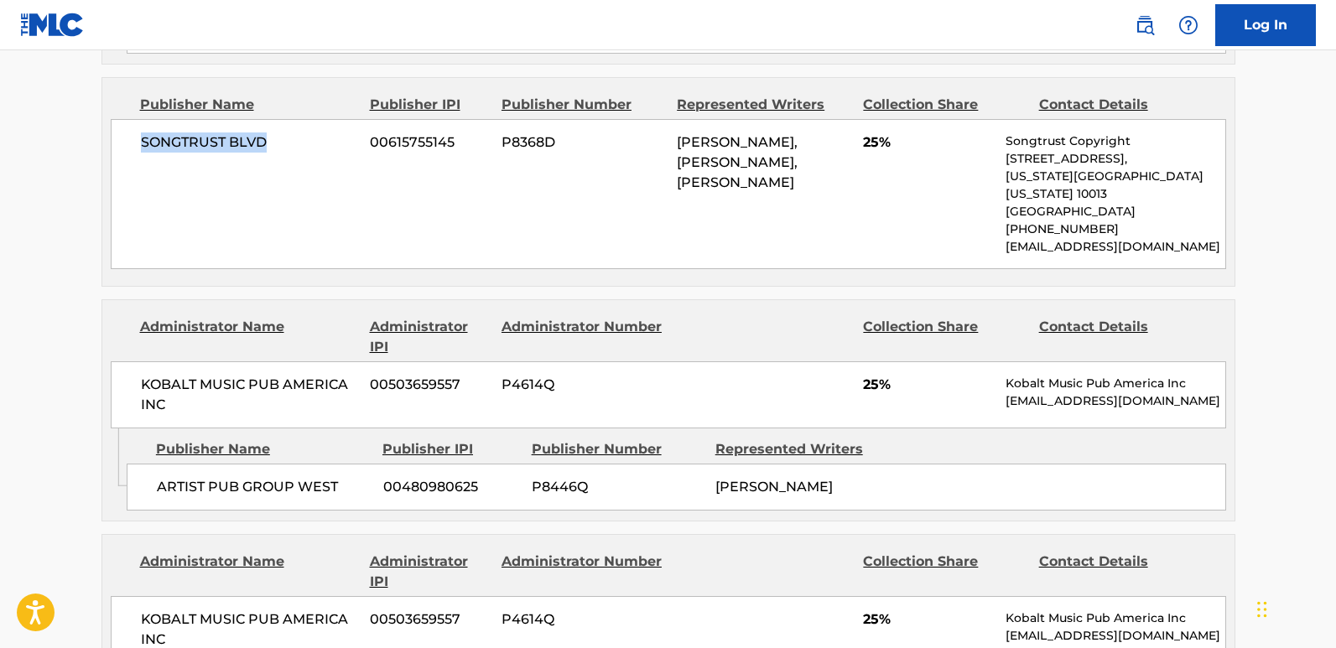
drag, startPoint x: 129, startPoint y: 150, endPoint x: 286, endPoint y: 159, distance: 157.1
click at [286, 159] on div "SONGTRUST BLVD 00615755145 P8368D AARON LOCKHART, BRAYON NELSON, TYQUIAN BOWMAN…" at bounding box center [668, 194] width 1115 height 150
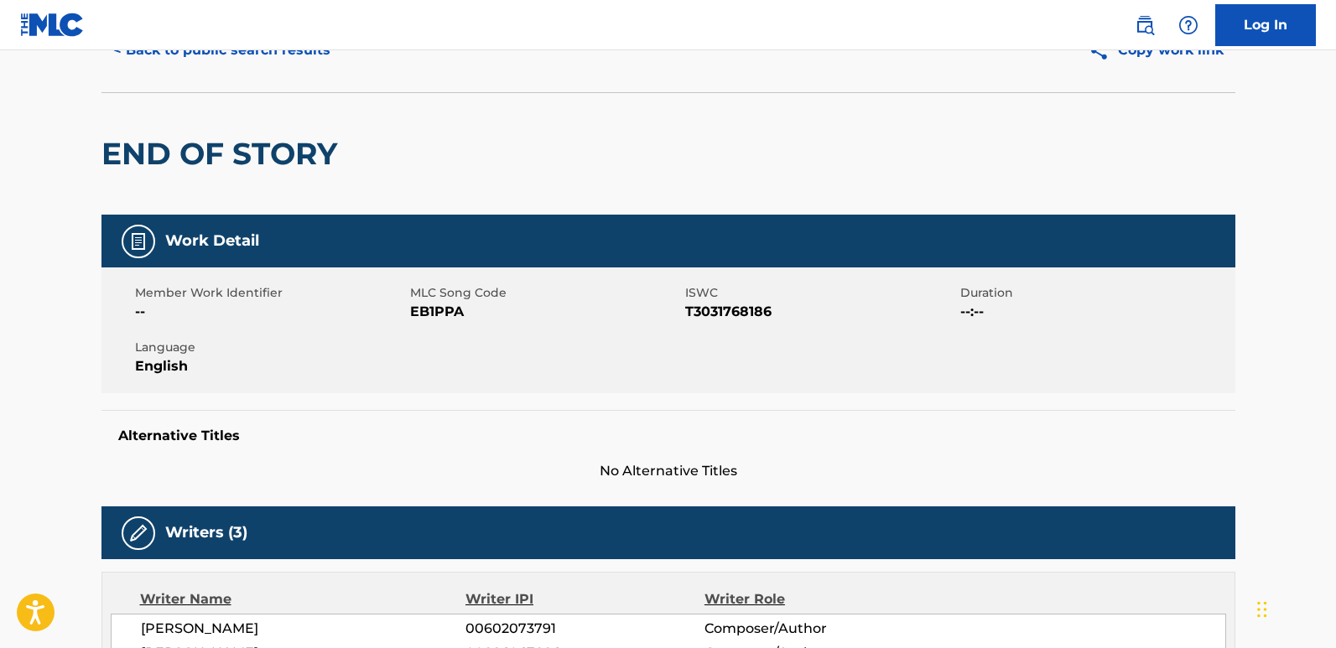
scroll to position [0, 0]
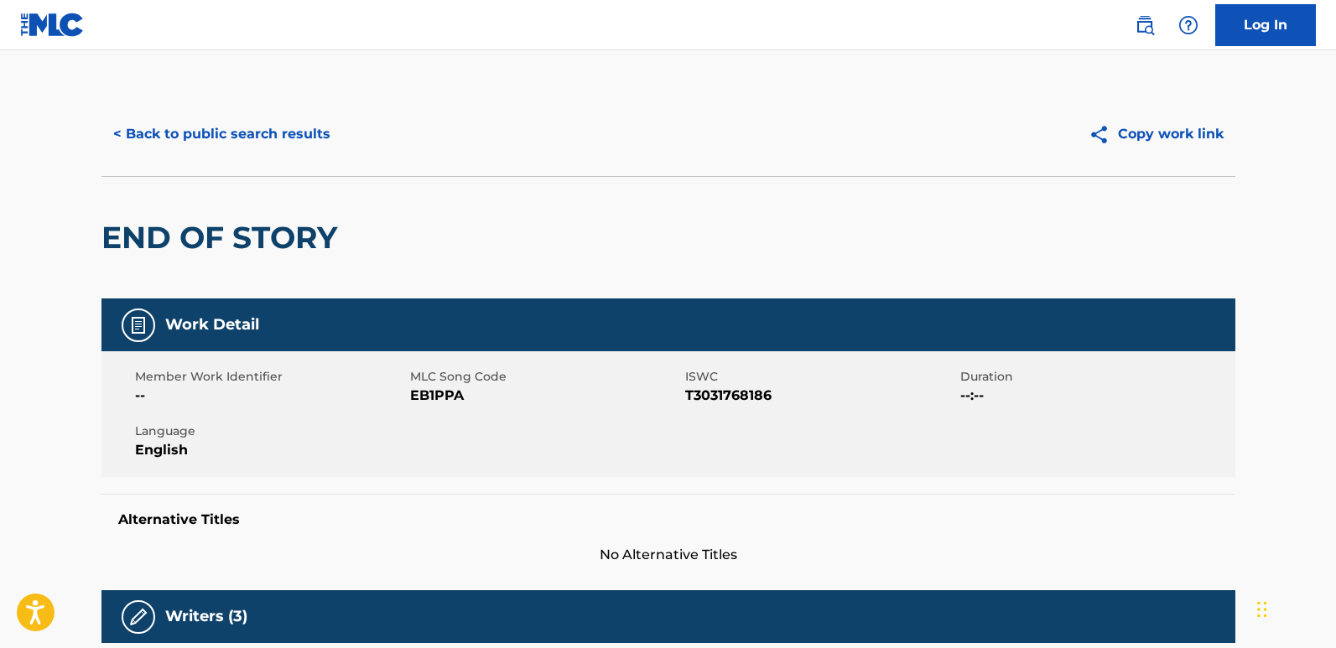
click at [288, 143] on button "< Back to public search results" at bounding box center [221, 134] width 241 height 42
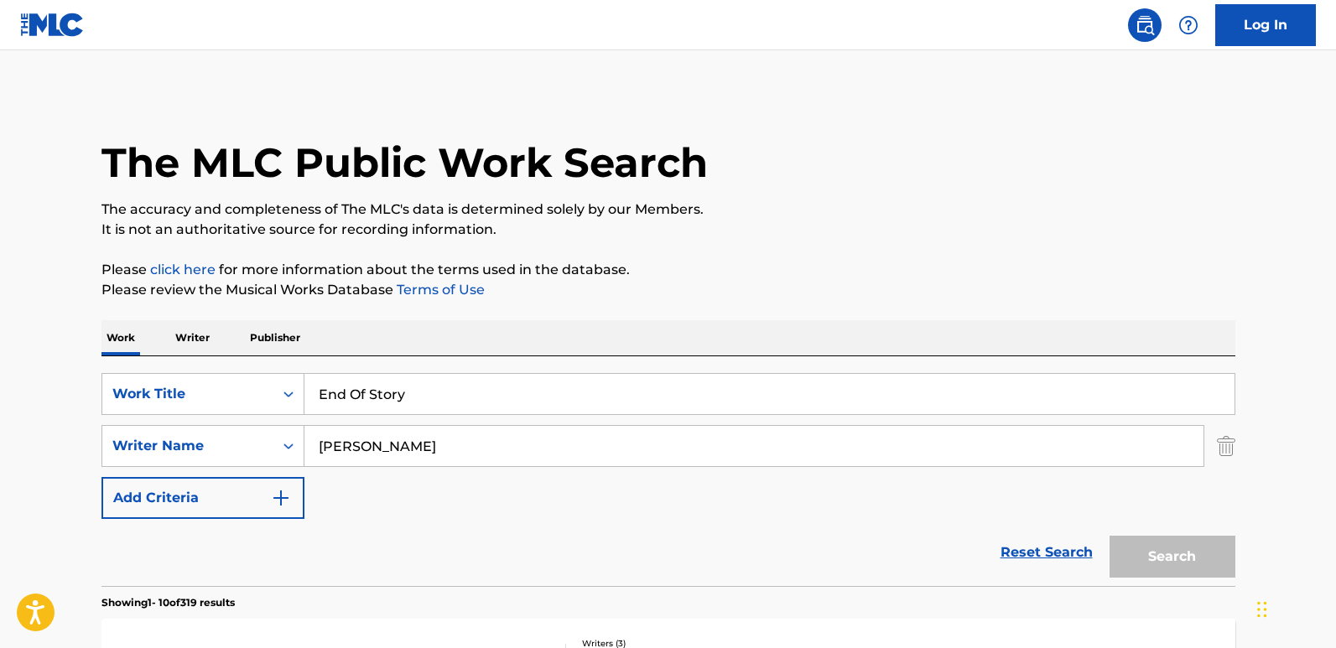
scroll to position [335, 0]
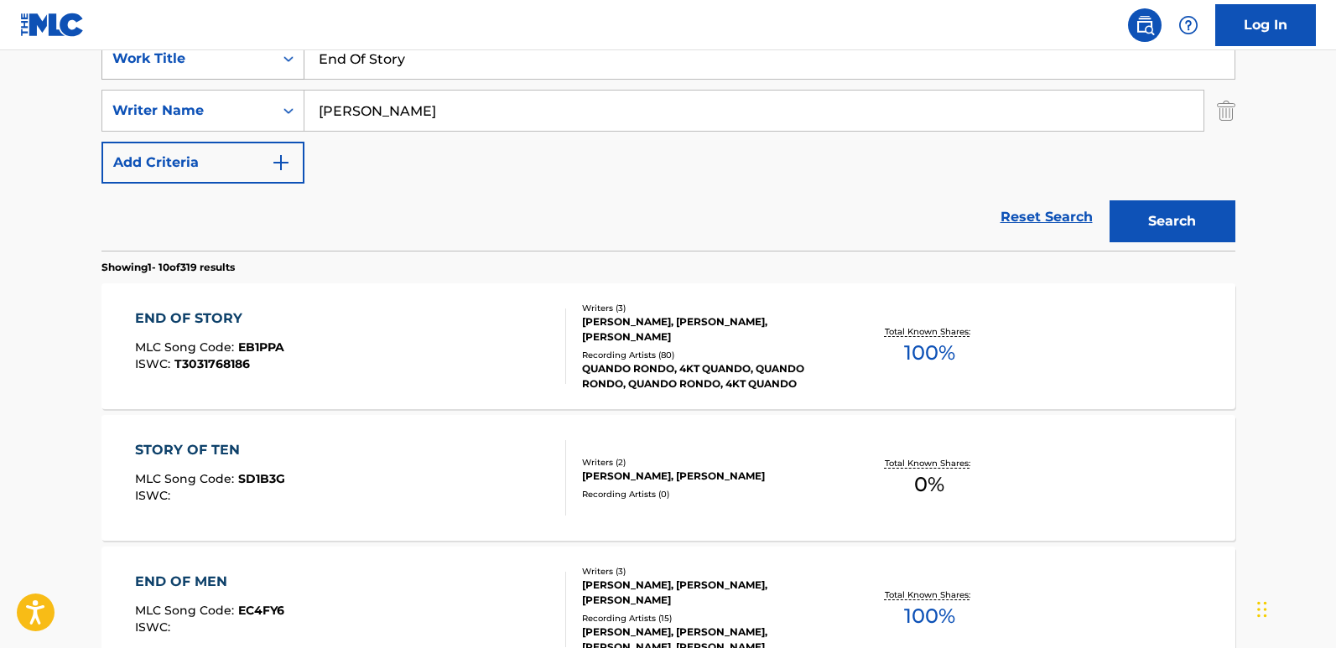
drag, startPoint x: 491, startPoint y: 54, endPoint x: 256, endPoint y: 53, distance: 235.7
click at [256, 53] on div "SearchWithCriteria13a706ea-4c51-4696-b5a1-2184da018baf Work Title End Of Story" at bounding box center [668, 59] width 1134 height 42
paste input "xpensive Edibles"
type input "Expensive Edibles"
click at [1110, 200] on button "Search" at bounding box center [1173, 221] width 126 height 42
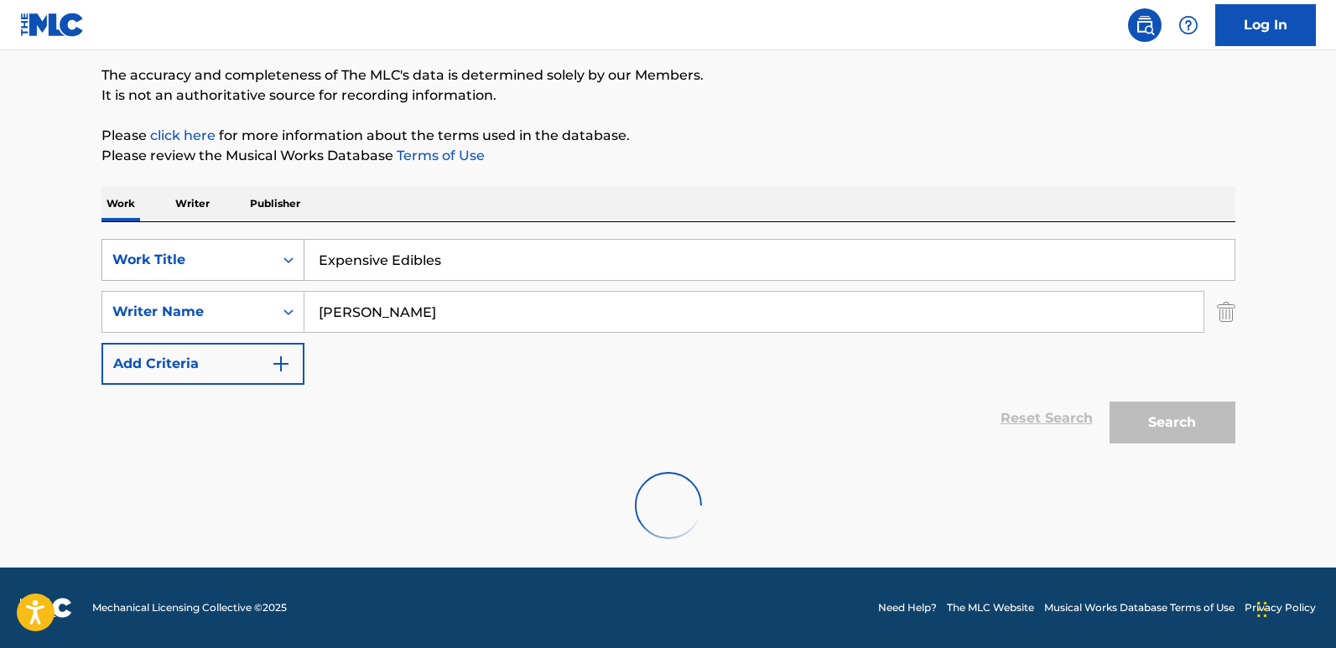
scroll to position [134, 0]
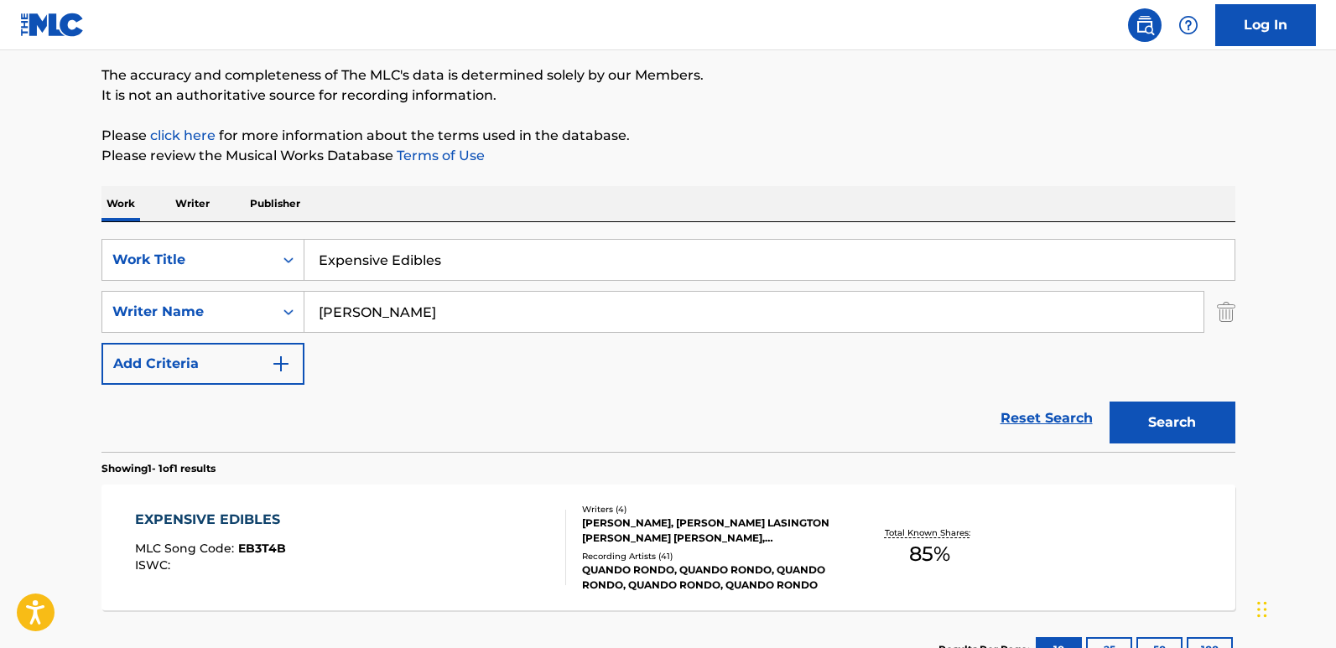
click at [465, 410] on div "Reset Search Search" at bounding box center [668, 418] width 1134 height 67
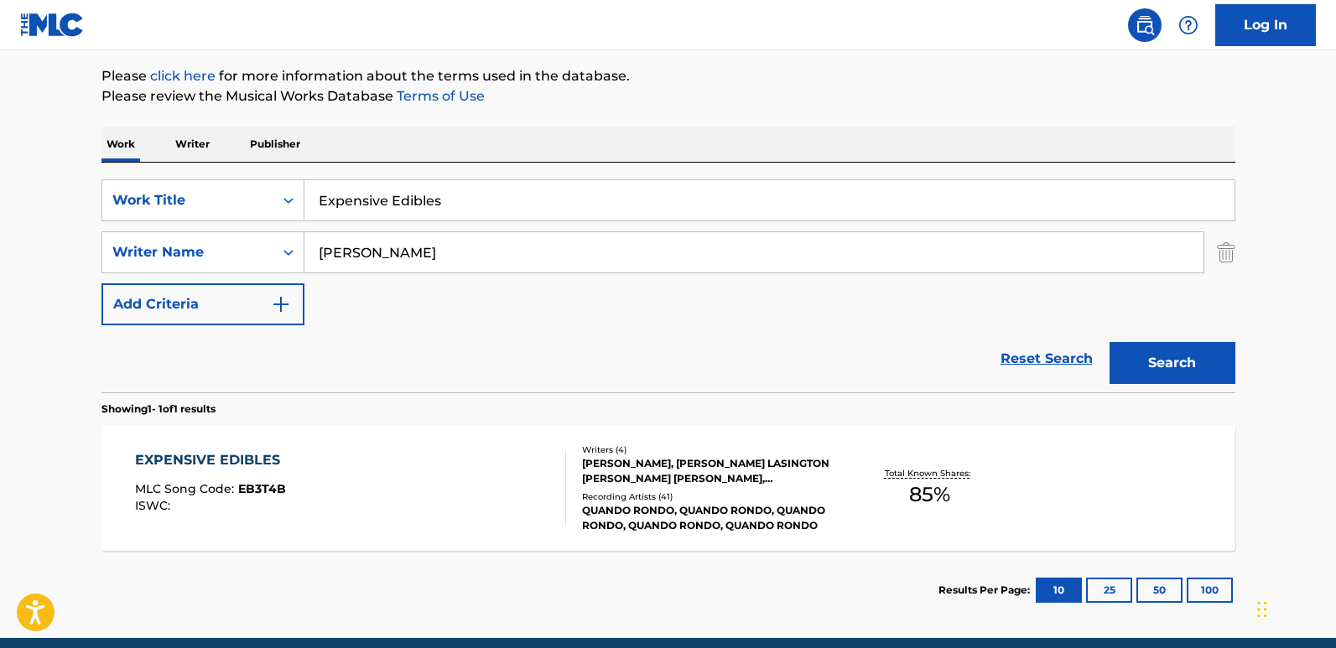
scroll to position [264, 0]
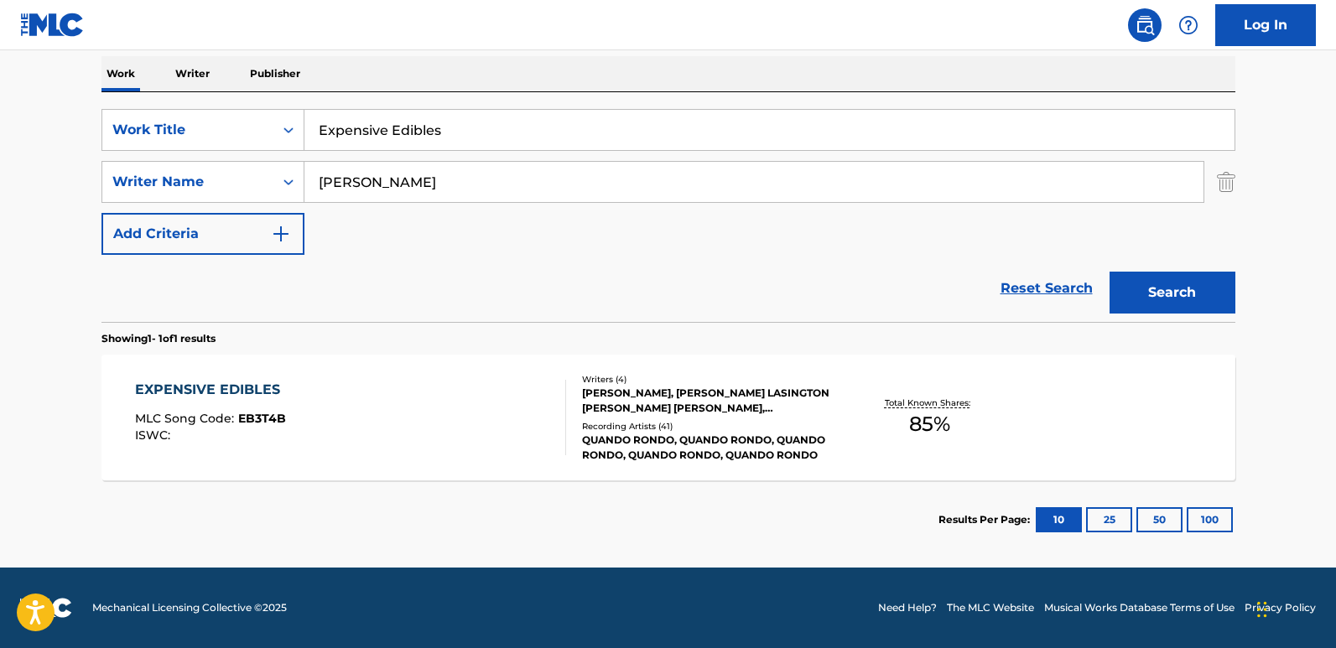
click at [267, 386] on div "EXPENSIVE EDIBLES" at bounding box center [211, 390] width 153 height 20
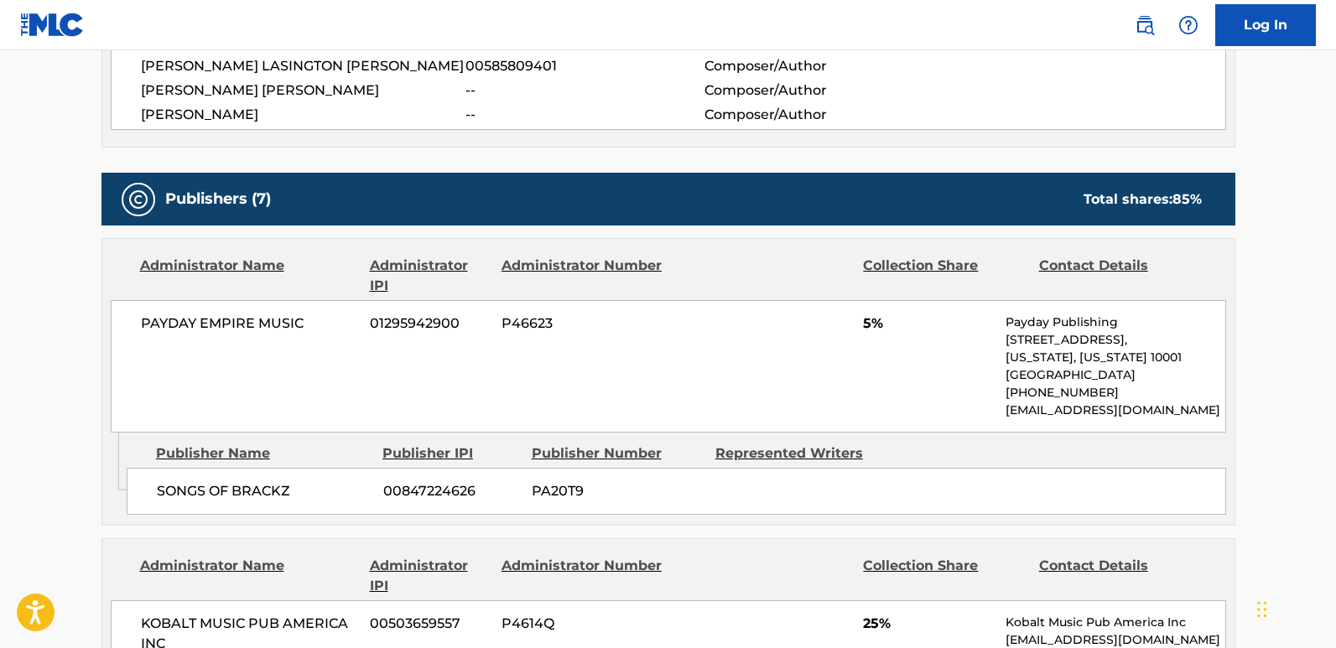
scroll to position [755, 0]
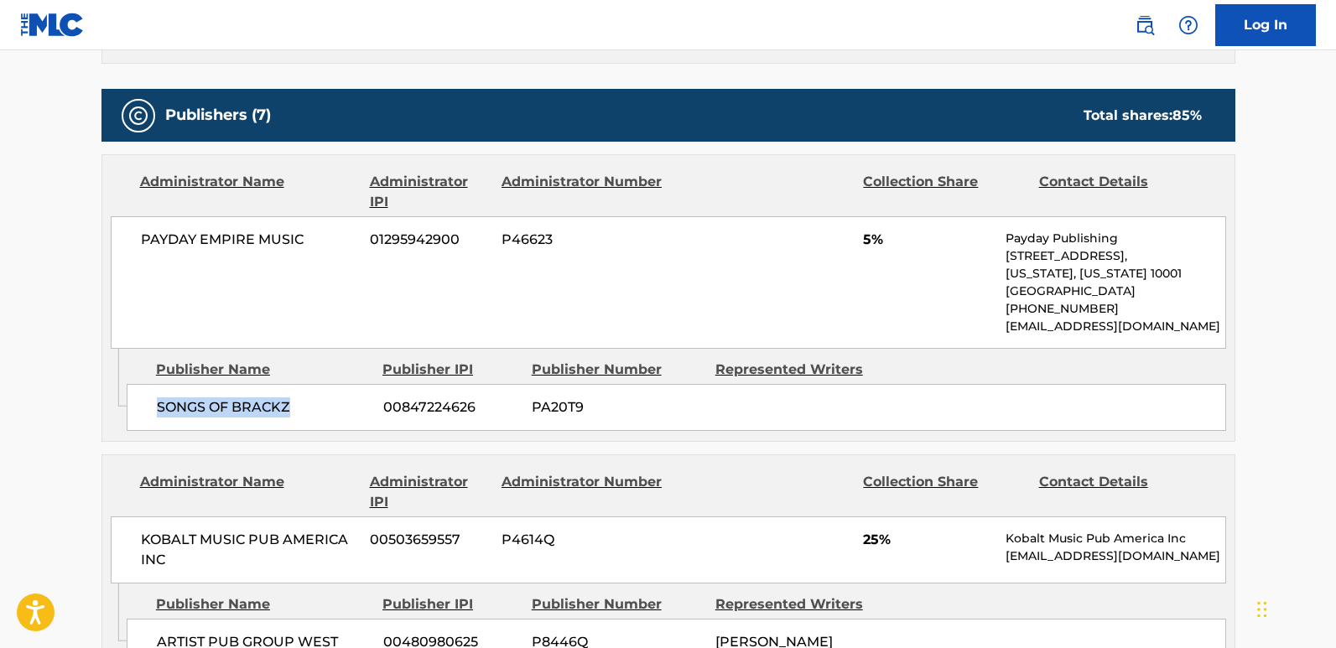
drag, startPoint x: 159, startPoint y: 413, endPoint x: 288, endPoint y: 413, distance: 128.3
click at [288, 413] on span "SONGS OF BRACKZ" at bounding box center [264, 408] width 214 height 20
click at [866, 241] on span "5%" at bounding box center [928, 240] width 130 height 20
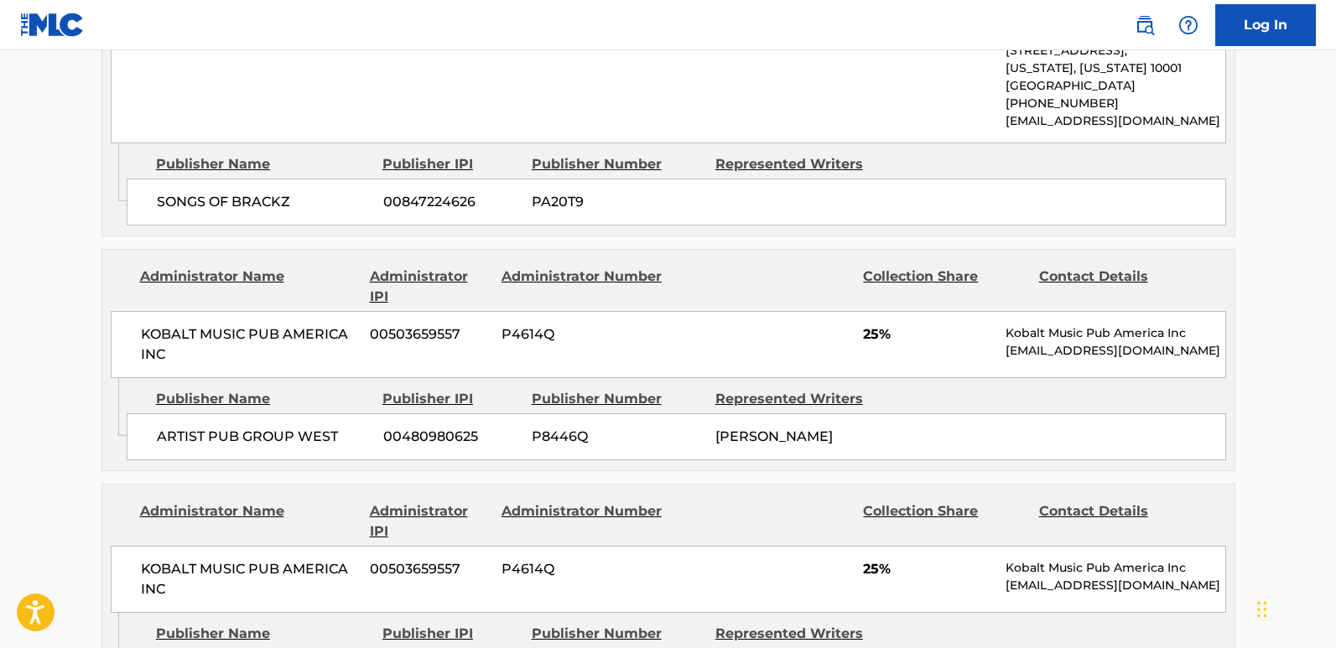
scroll to position [1090, 0]
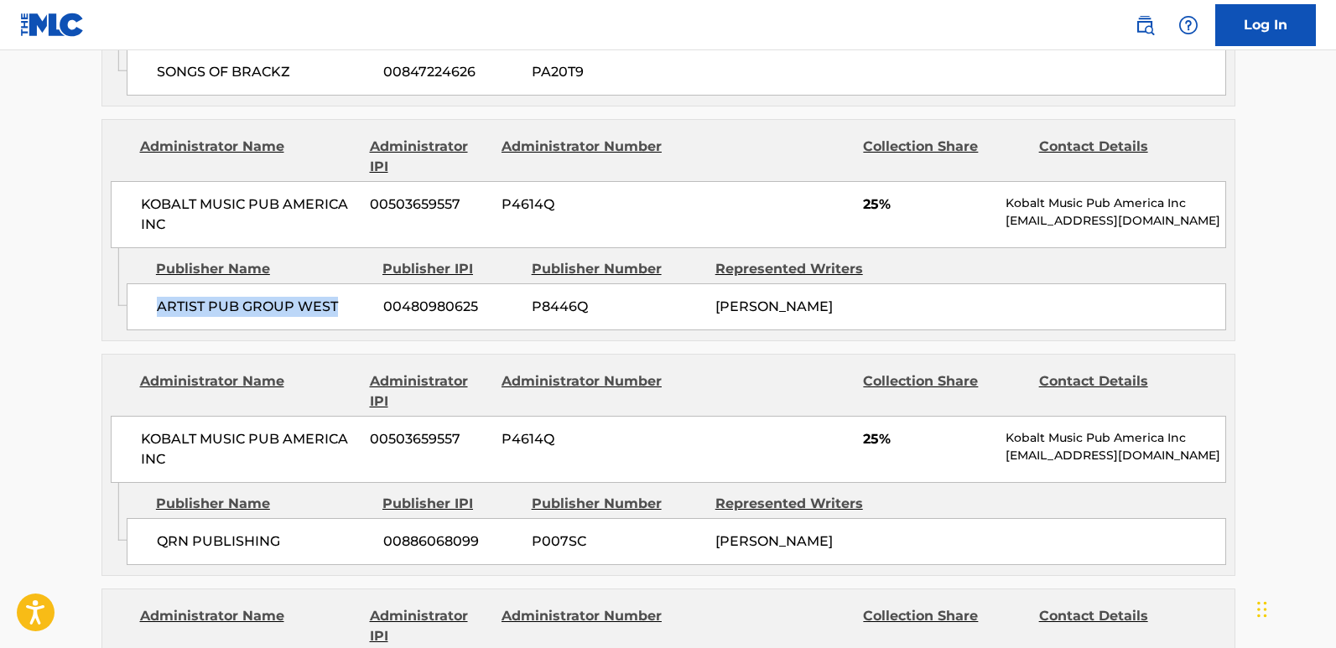
drag, startPoint x: 153, startPoint y: 304, endPoint x: 345, endPoint y: 305, distance: 192.1
click at [345, 305] on div "ARTIST PUB GROUP WEST 00480980625 P8446Q TYQUIAN BOWMAN" at bounding box center [676, 306] width 1099 height 47
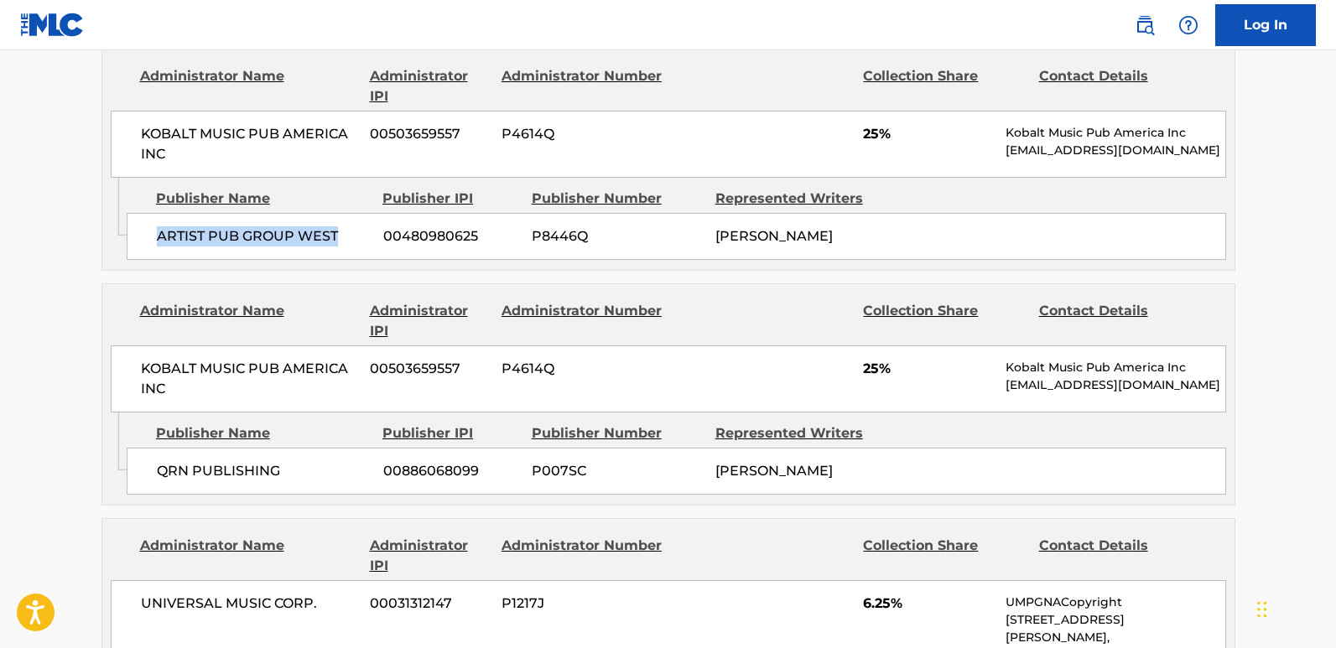
scroll to position [1174, 0]
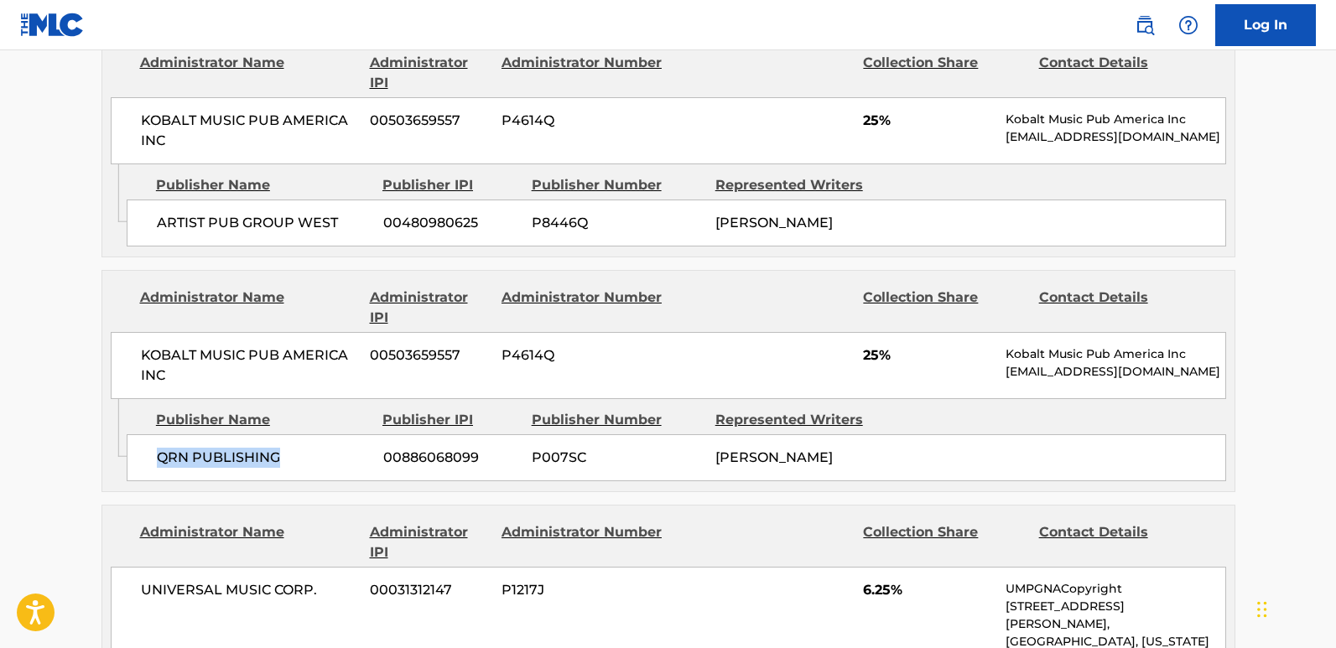
drag, startPoint x: 159, startPoint y: 455, endPoint x: 294, endPoint y: 440, distance: 135.9
click at [294, 440] on div "QRN PUBLISHING 00886068099 P007SC TYQUIAN BOWMAN" at bounding box center [676, 457] width 1099 height 47
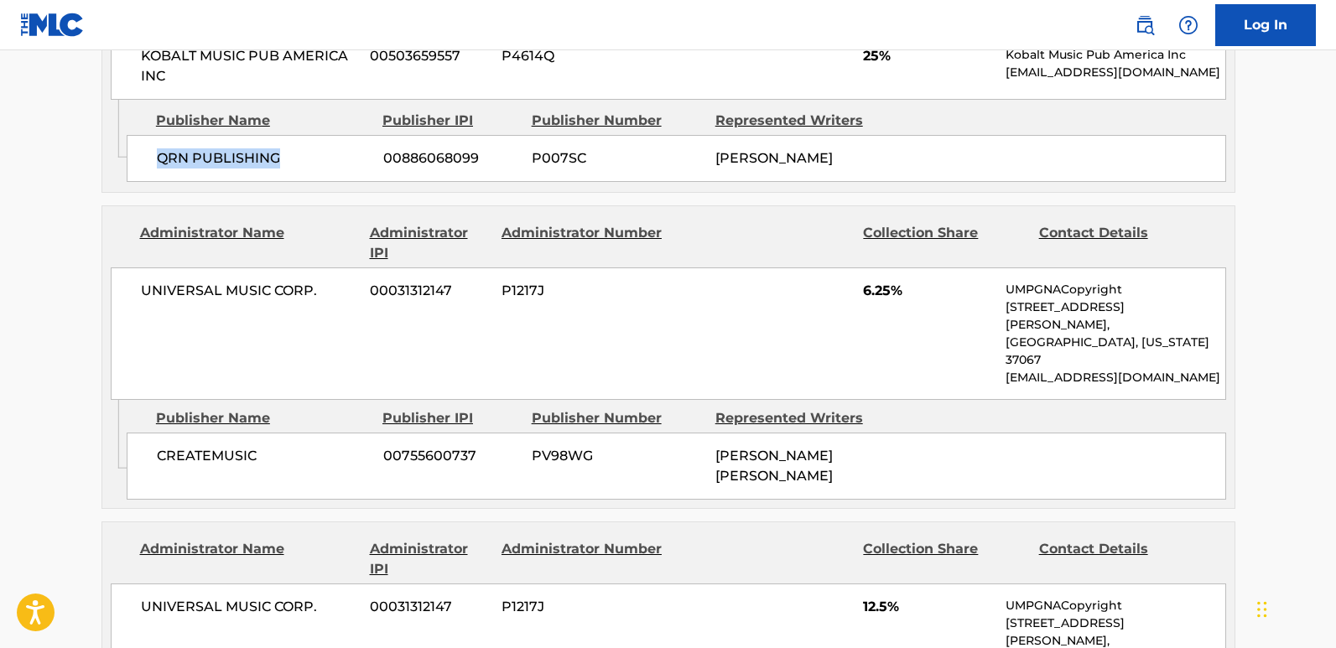
scroll to position [1510, 0]
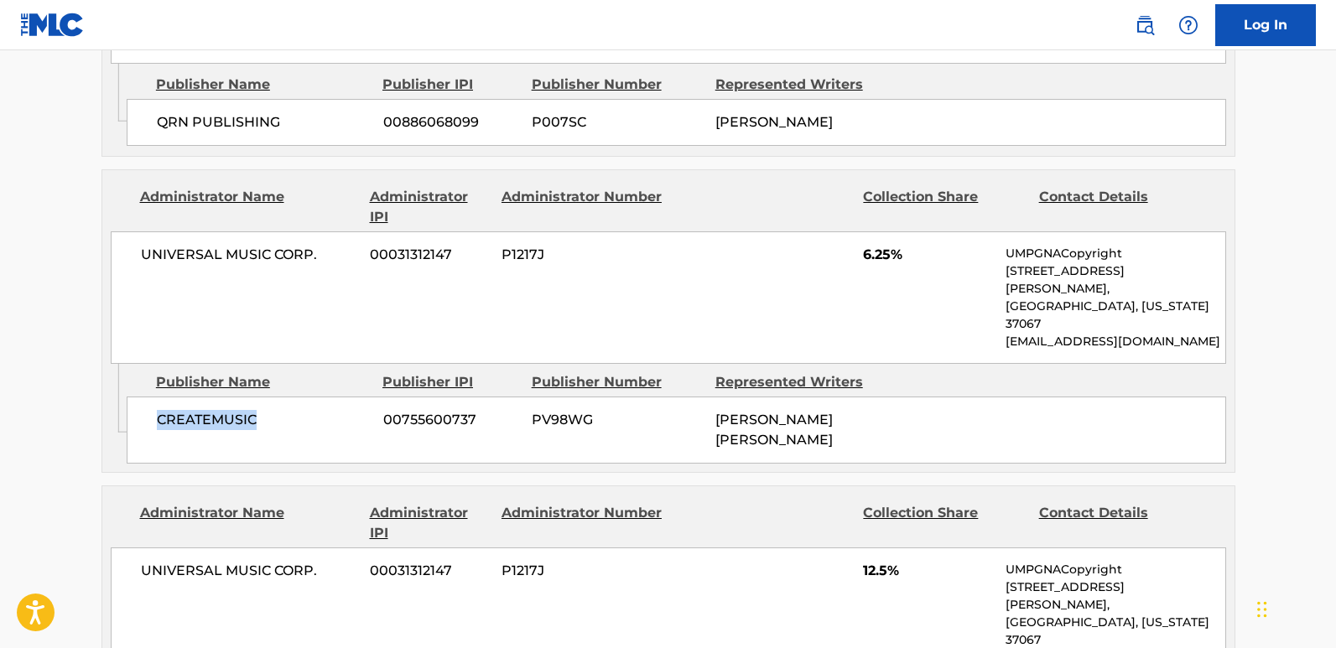
drag, startPoint x: 155, startPoint y: 397, endPoint x: 274, endPoint y: 398, distance: 119.1
click at [274, 398] on div "CREATEMUSIC 00755600737 PV98WG RODRIQUEZ DEJUAN YANCY" at bounding box center [676, 430] width 1099 height 67
click at [866, 262] on span "6.25%" at bounding box center [928, 255] width 130 height 20
click at [867, 262] on span "6.25%" at bounding box center [928, 255] width 130 height 20
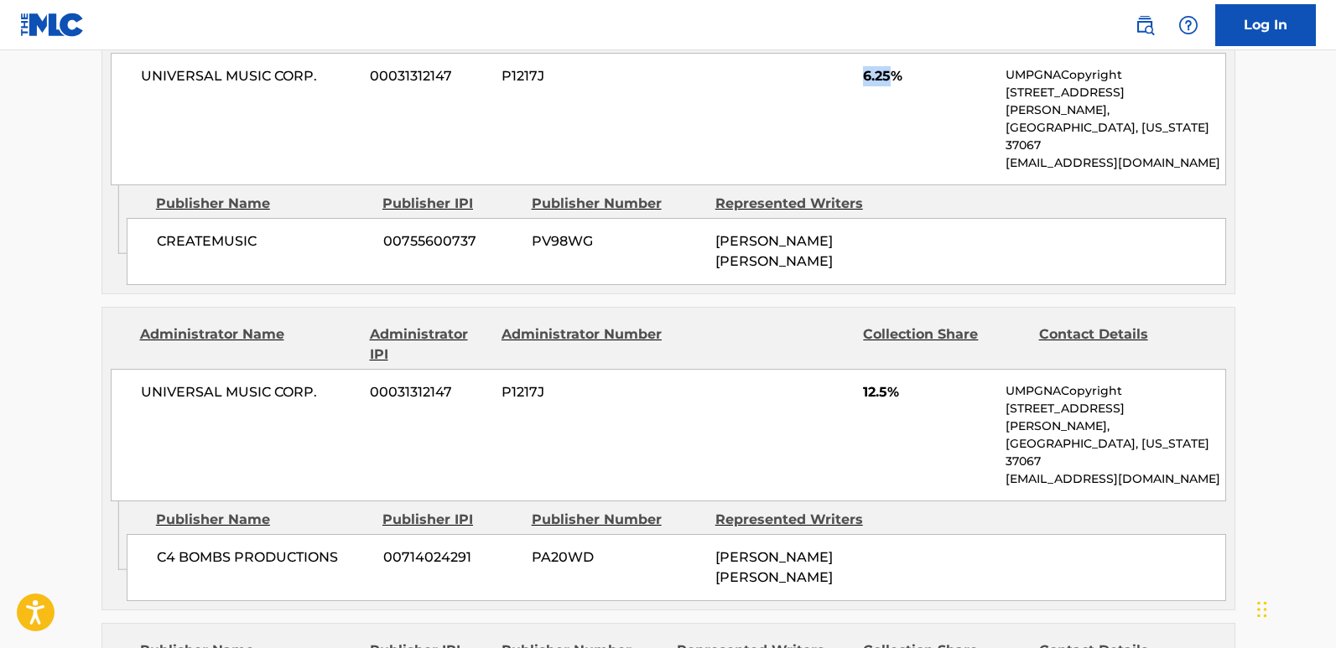
scroll to position [1761, 0]
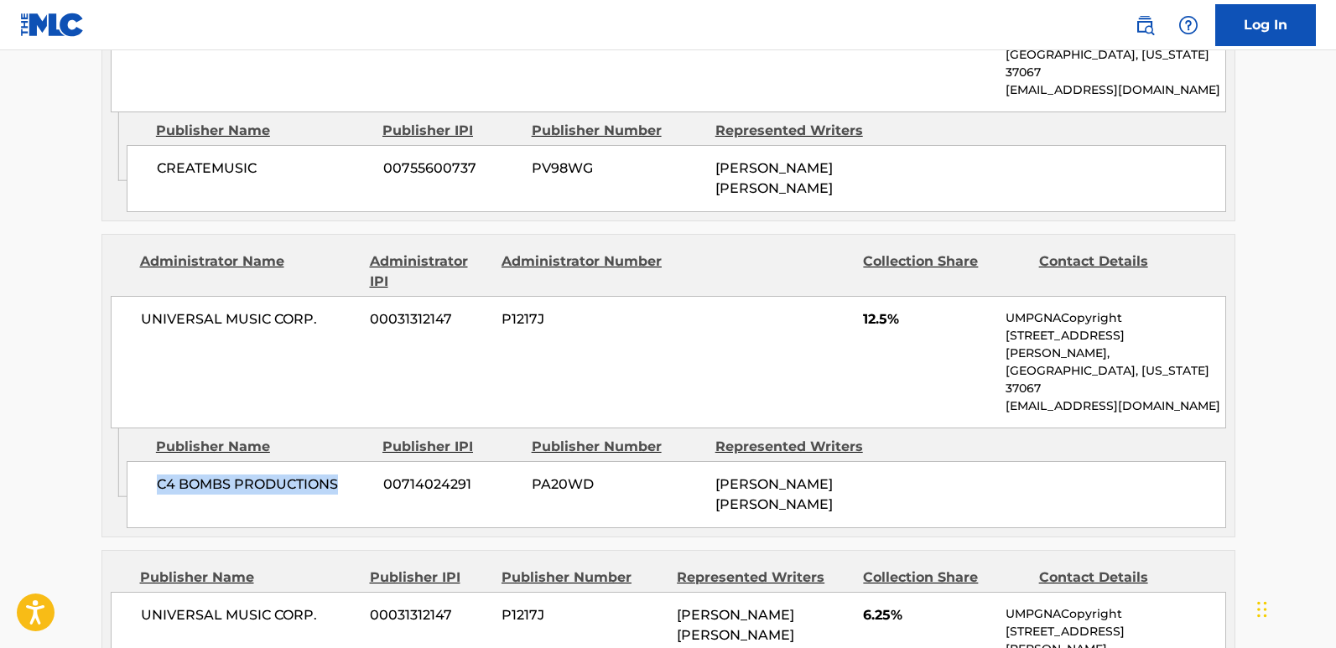
drag, startPoint x: 154, startPoint y: 417, endPoint x: 337, endPoint y: 424, distance: 182.9
click at [337, 461] on div "C4 BOMBS PRODUCTIONS 00714024291 PA20WD RODRIQUEZ DEJUAN YANCY" at bounding box center [676, 494] width 1099 height 67
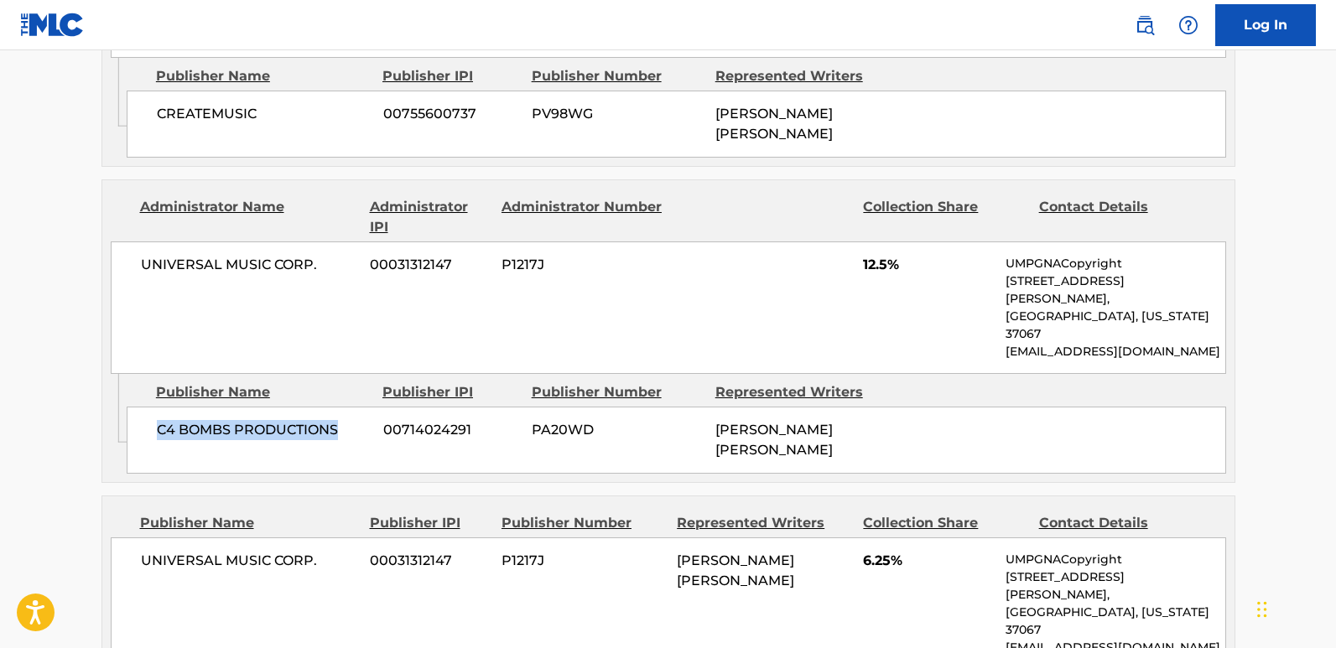
scroll to position [1845, 0]
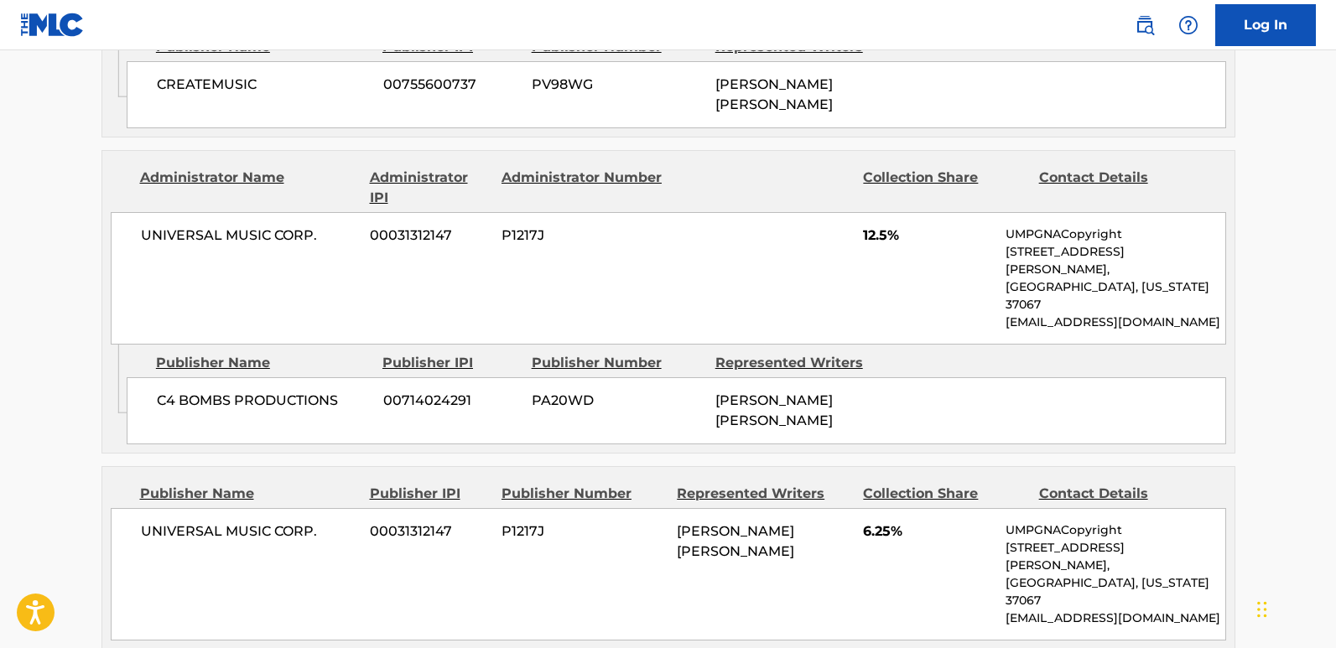
click at [865, 226] on span "12.5%" at bounding box center [928, 236] width 130 height 20
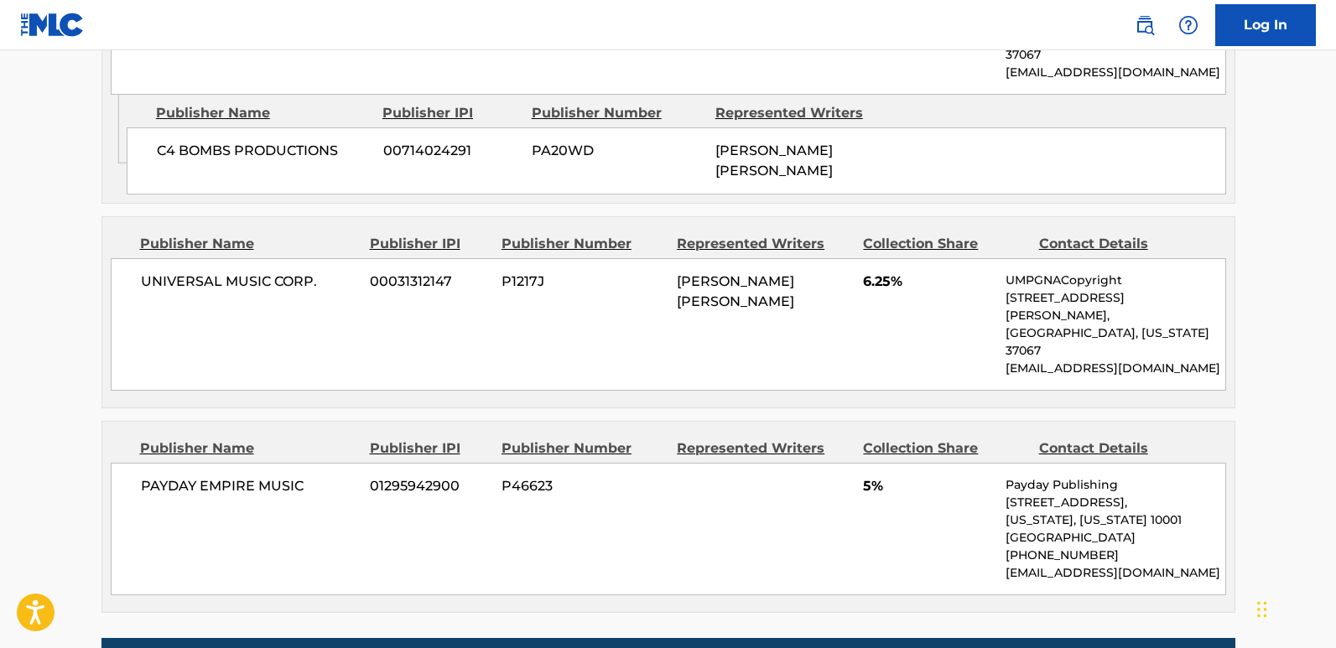
scroll to position [2097, 0]
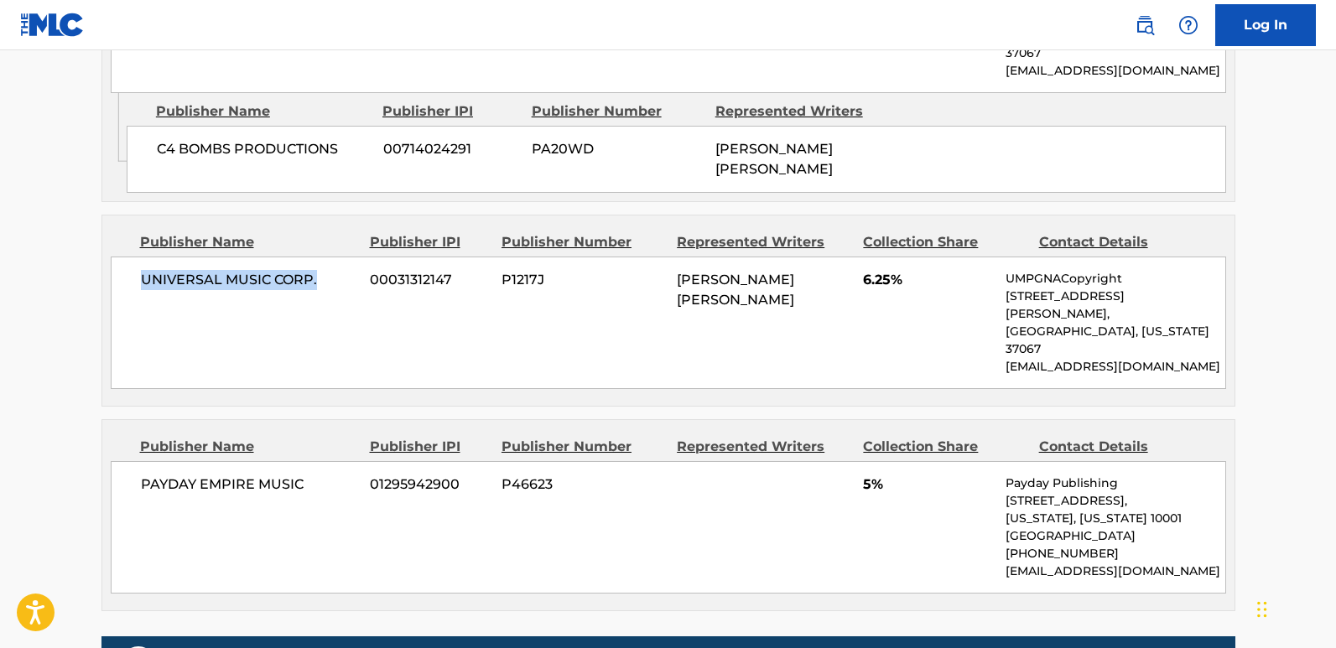
drag, startPoint x: 143, startPoint y: 205, endPoint x: 323, endPoint y: 205, distance: 180.3
click at [323, 270] on span "UNIVERSAL MUSIC CORP." at bounding box center [249, 280] width 217 height 20
click at [879, 270] on span "6.25%" at bounding box center [928, 280] width 130 height 20
drag, startPoint x: 134, startPoint y: 373, endPoint x: 332, endPoint y: 392, distance: 198.9
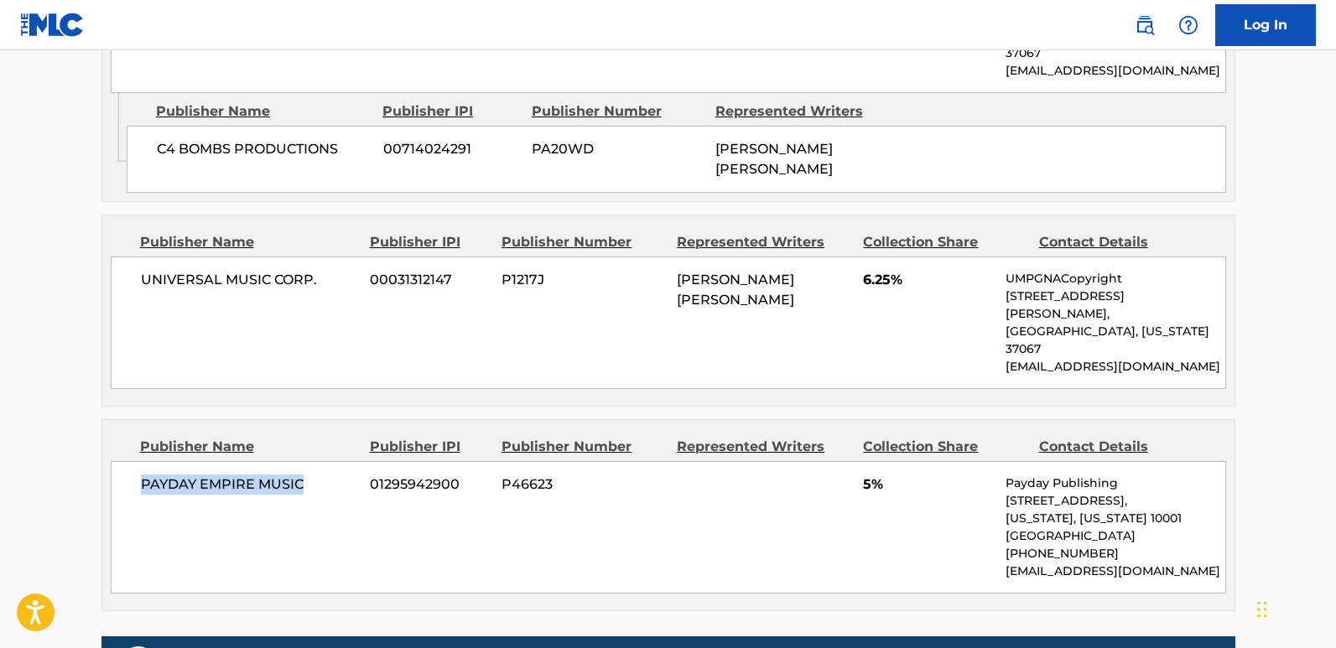
click at [332, 461] on div "PAYDAY EMPIRE MUSIC 01295942900 P46623 5% Payday Publishing 137 W 25TH ST, Unit…" at bounding box center [668, 527] width 1115 height 133
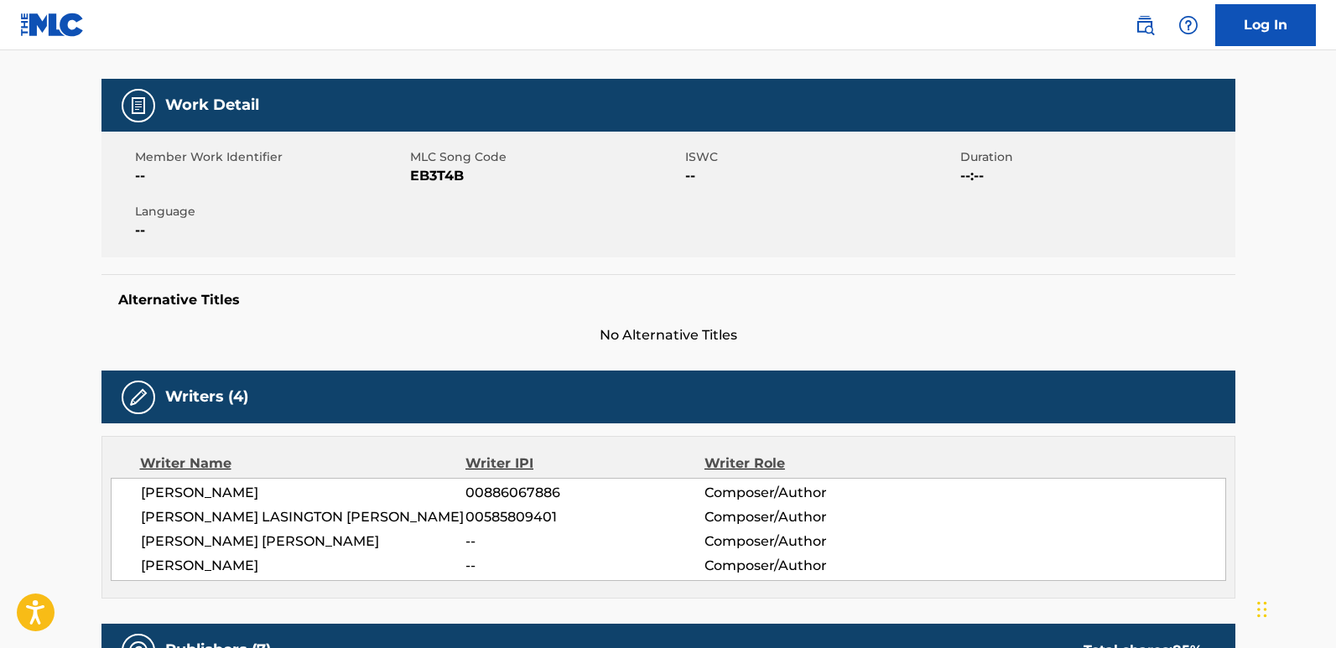
scroll to position [0, 0]
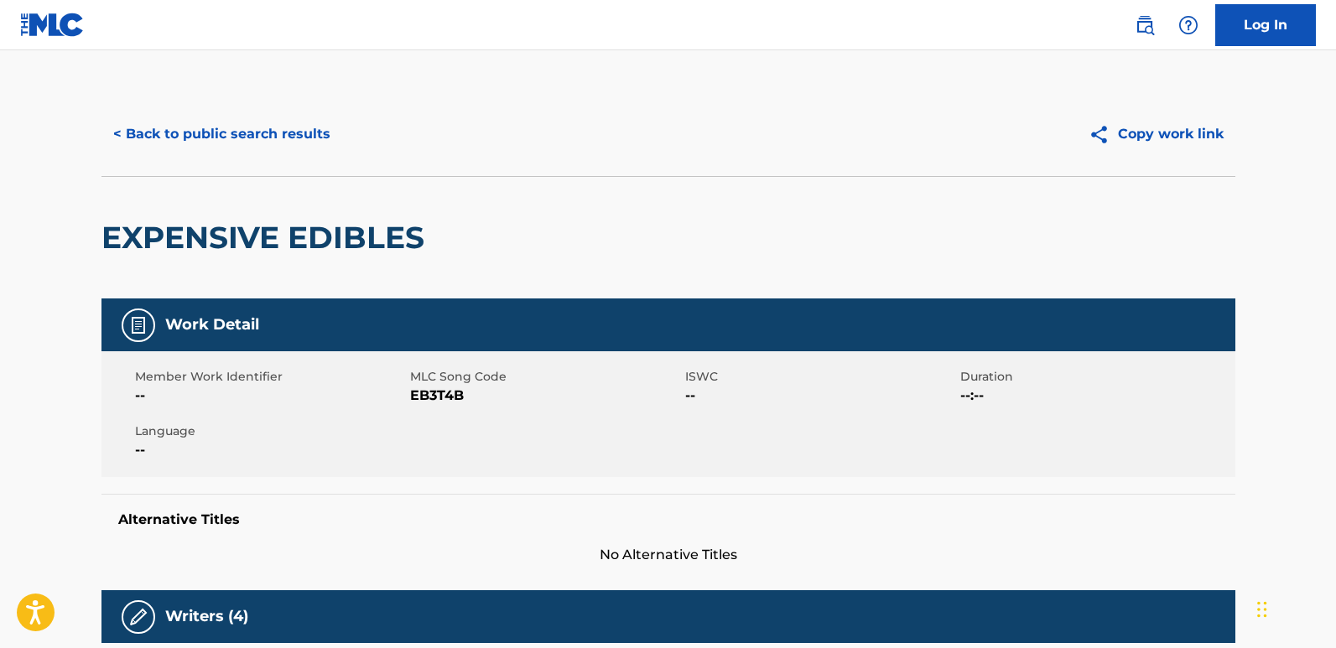
click at [307, 148] on button "< Back to public search results" at bounding box center [221, 134] width 241 height 42
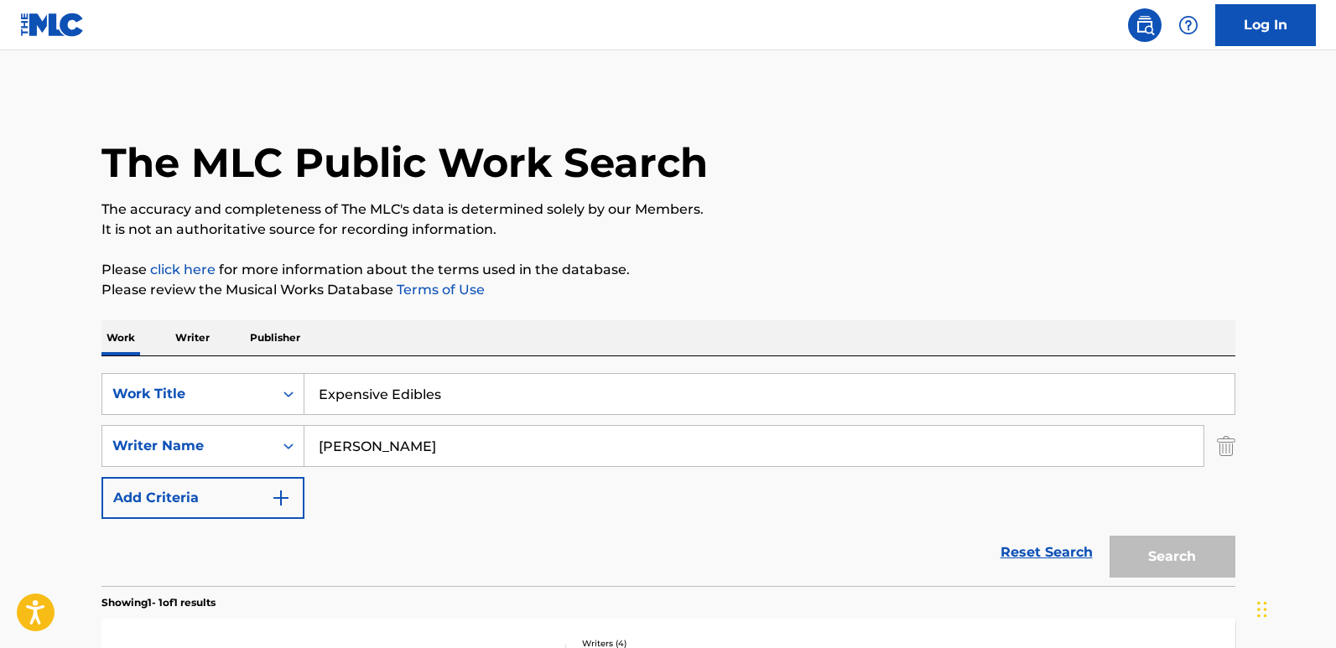
scroll to position [169, 0]
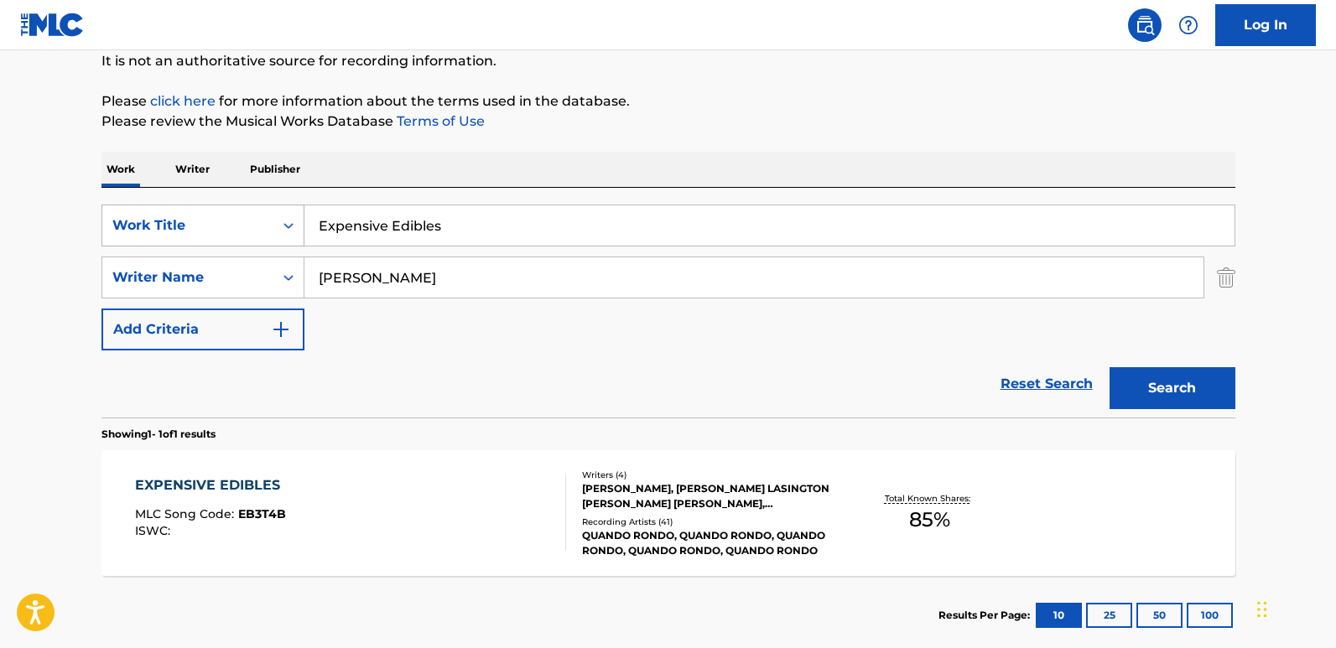
drag, startPoint x: 500, startPoint y: 221, endPoint x: 253, endPoint y: 221, distance: 246.6
click at [253, 221] on div "SearchWithCriteria13a706ea-4c51-4696-b5a1-2184da018baf Work Title Expensive Edi…" at bounding box center [668, 226] width 1134 height 42
paste input "Forever"
type input "Forever"
click at [1132, 390] on button "Search" at bounding box center [1173, 388] width 126 height 42
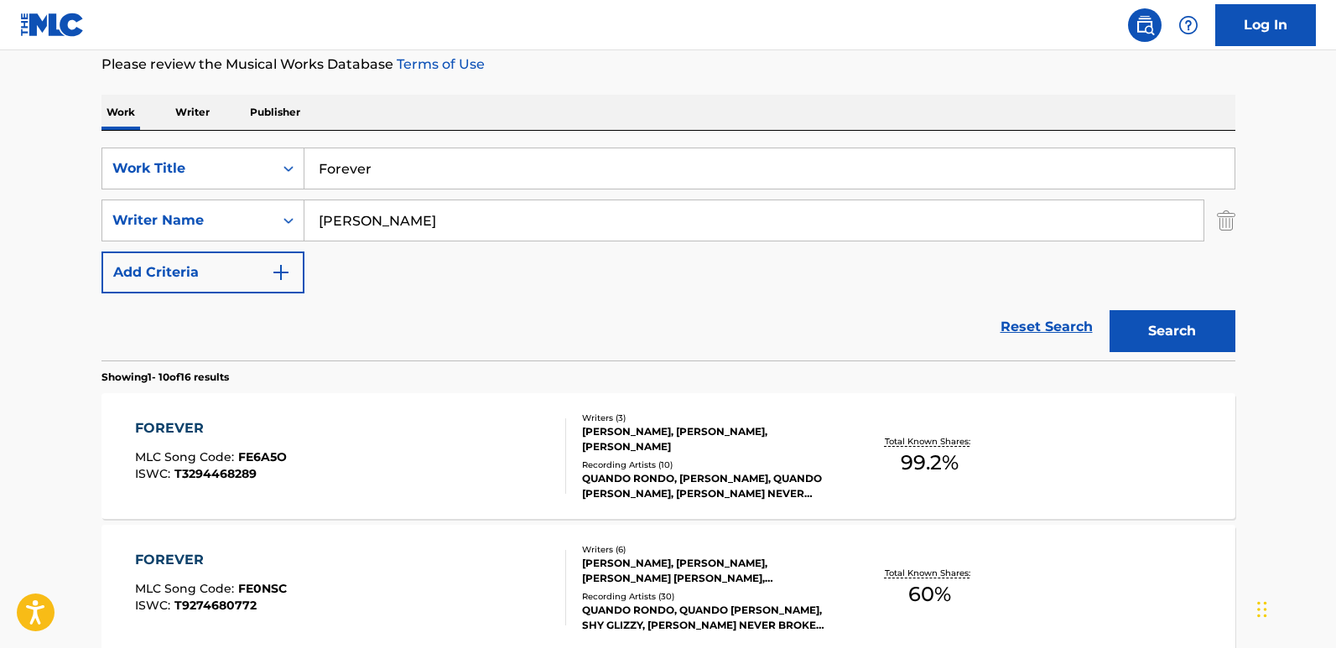
scroll to position [252, 0]
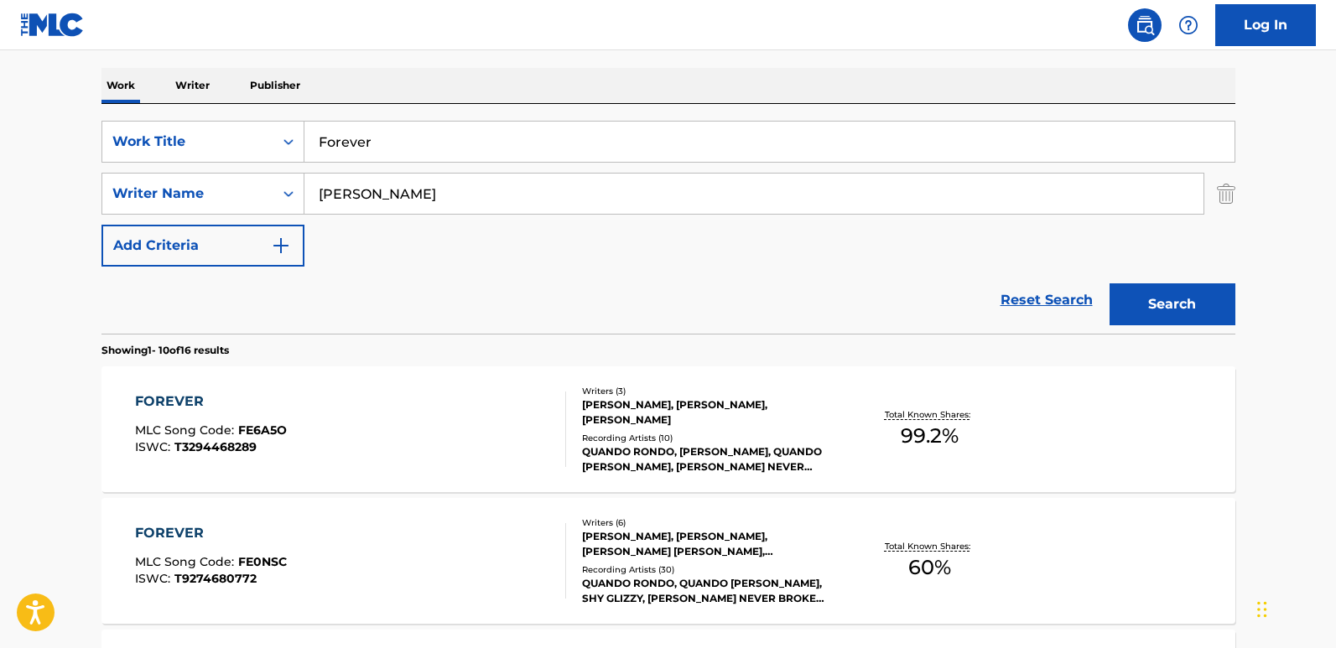
click at [137, 403] on div "FOREVER" at bounding box center [211, 402] width 152 height 20
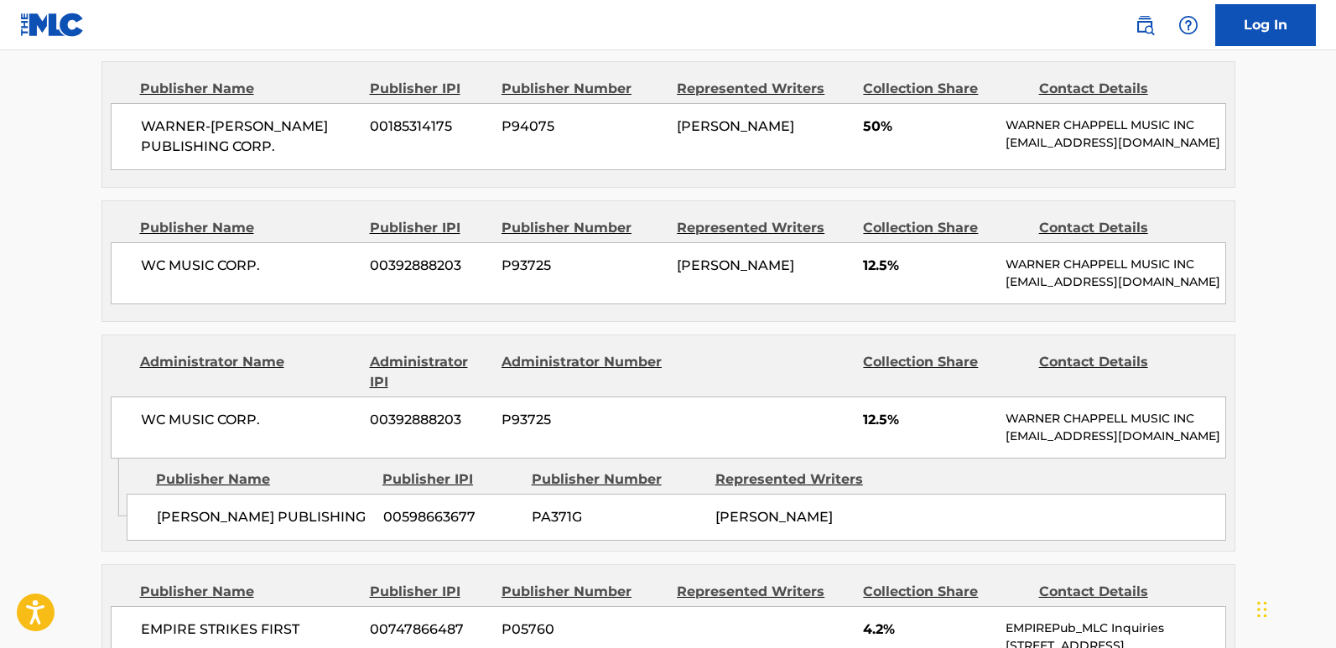
scroll to position [810, 0]
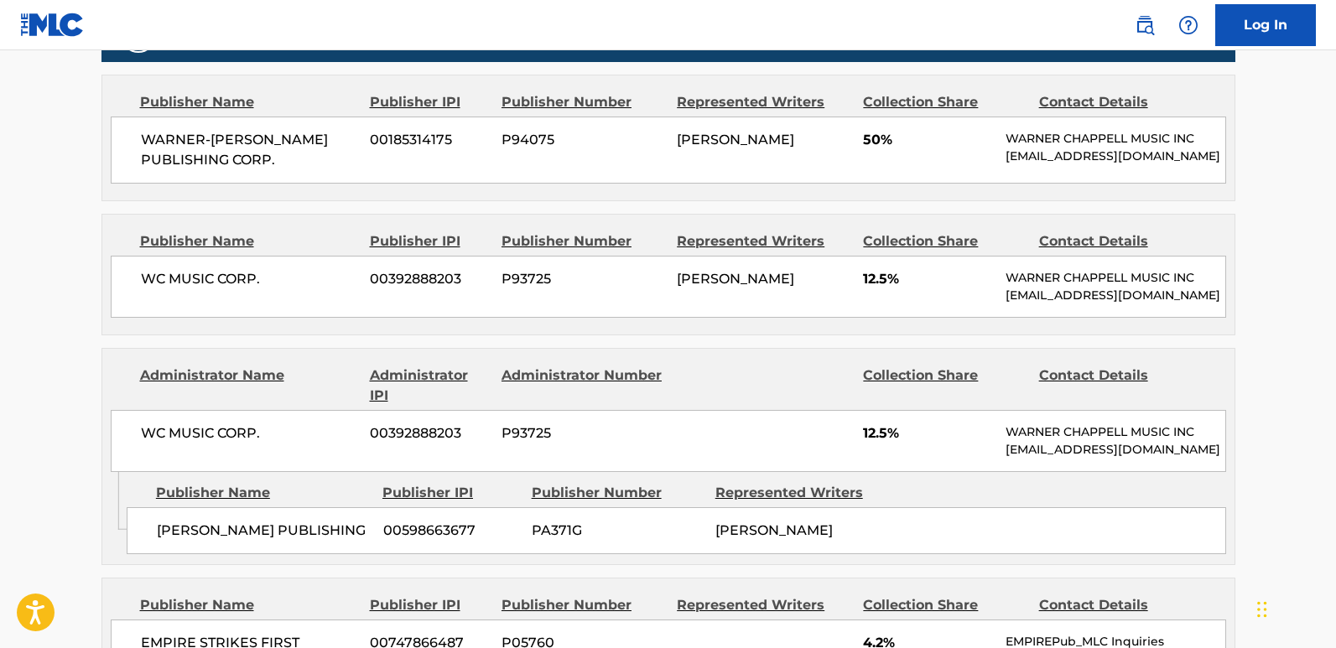
click at [71, 381] on main "< Back to public search results Copy work link FOREVER Work Detail Member Work …" at bounding box center [668, 445] width 1336 height 2410
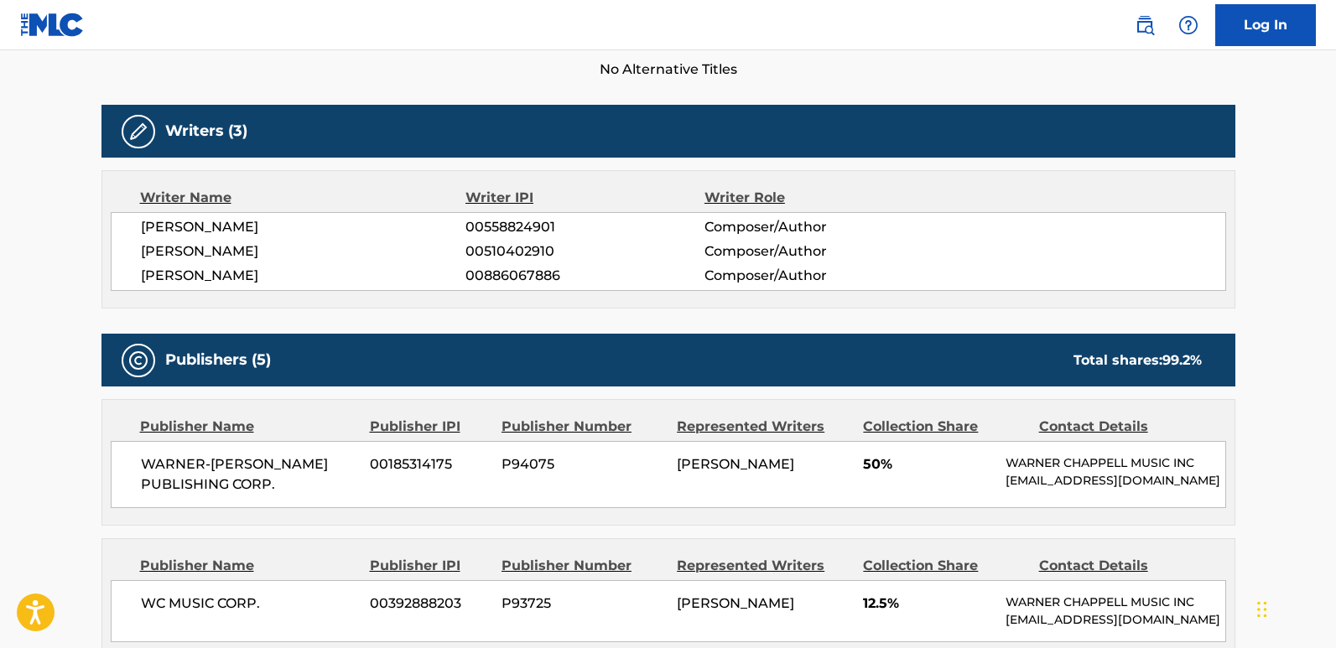
scroll to position [475, 0]
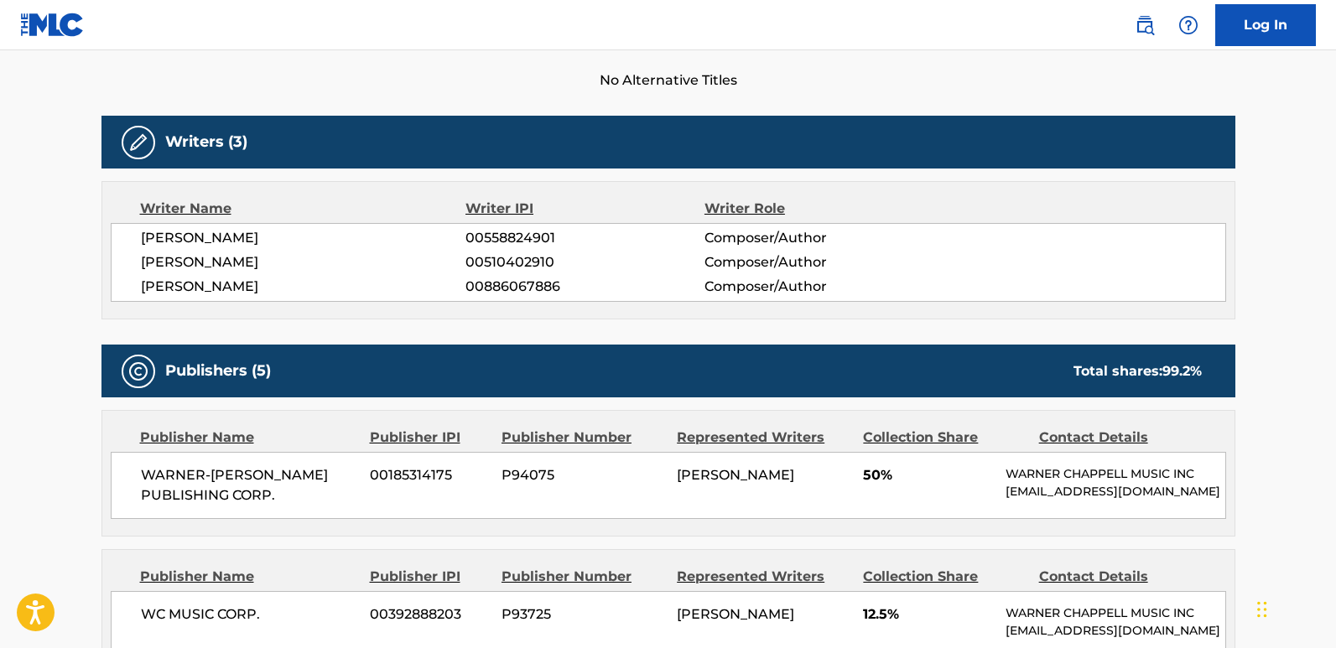
click at [247, 285] on span "TYQUIAN BOWMAN" at bounding box center [303, 287] width 325 height 20
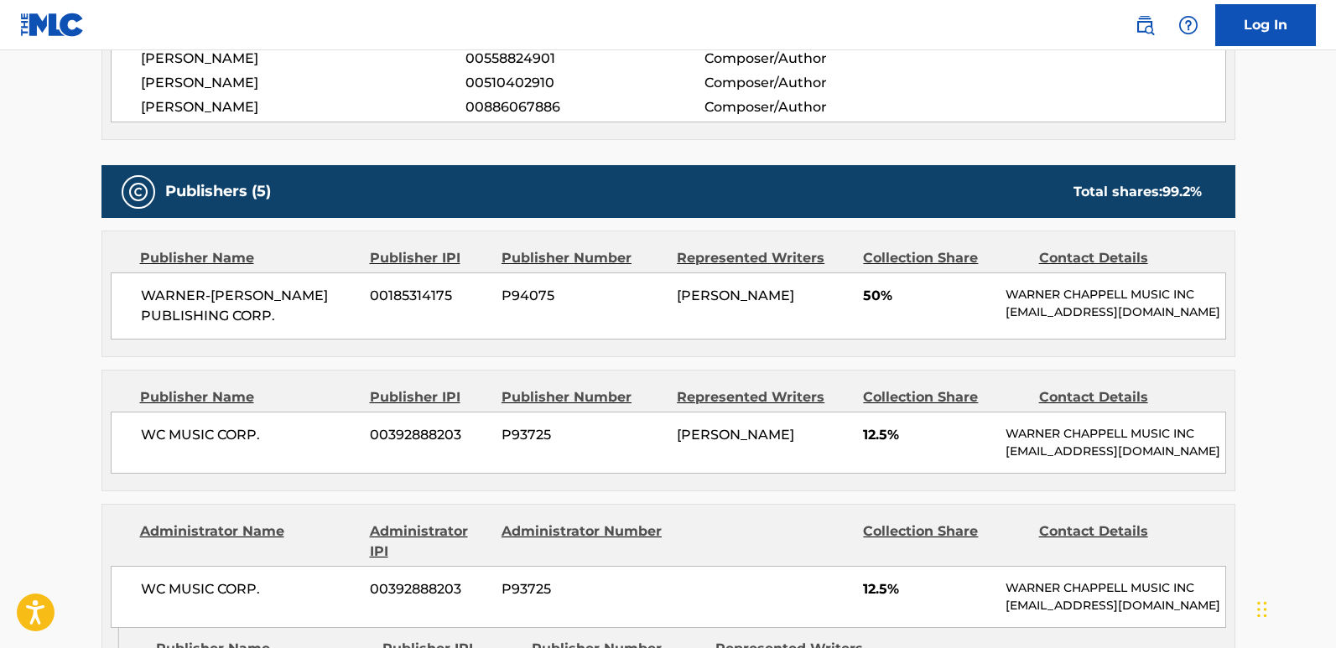
scroll to position [726, 0]
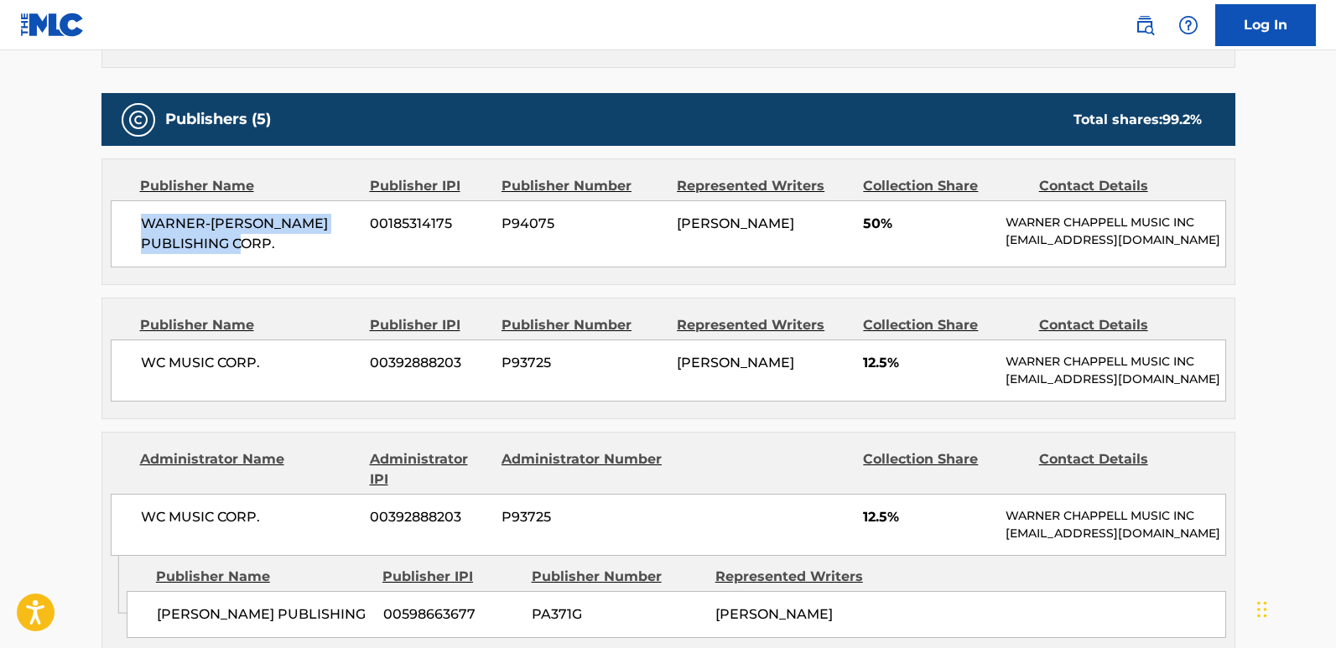
drag, startPoint x: 145, startPoint y: 222, endPoint x: 284, endPoint y: 250, distance: 141.9
click at [284, 250] on span "WARNER-[PERSON_NAME] PUBLISHING CORP." at bounding box center [249, 234] width 217 height 40
click at [873, 231] on span "50%" at bounding box center [928, 224] width 130 height 20
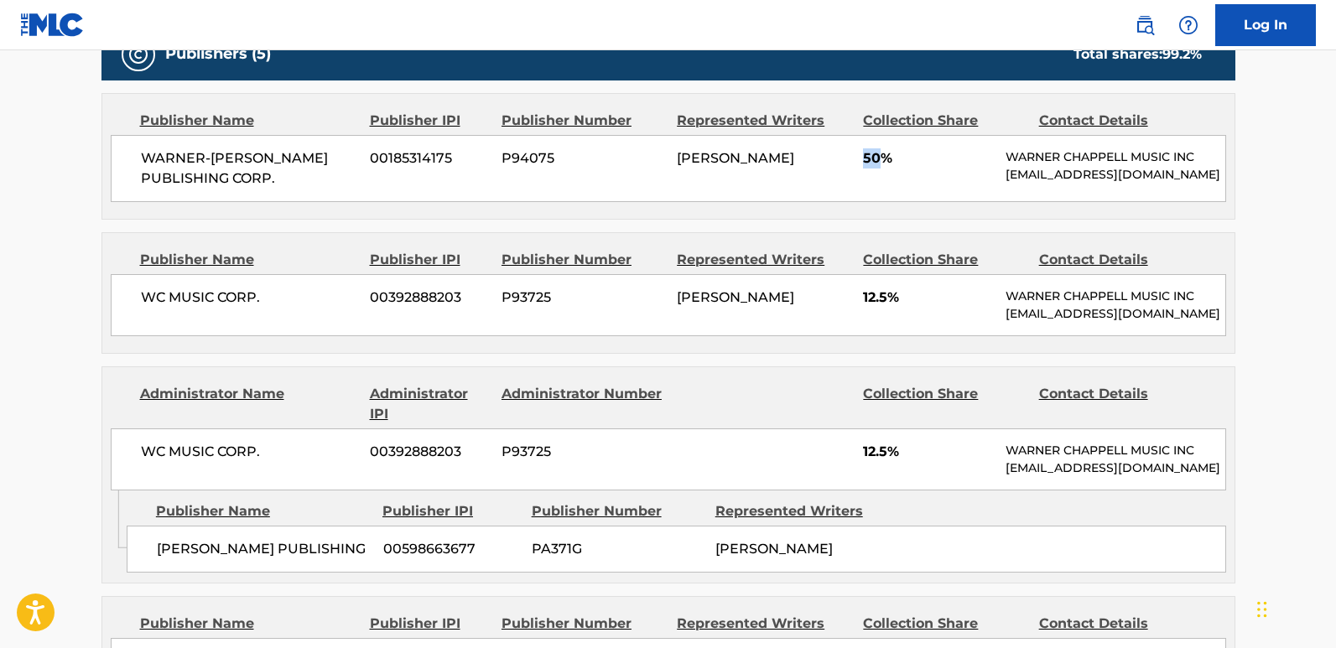
scroll to position [894, 0]
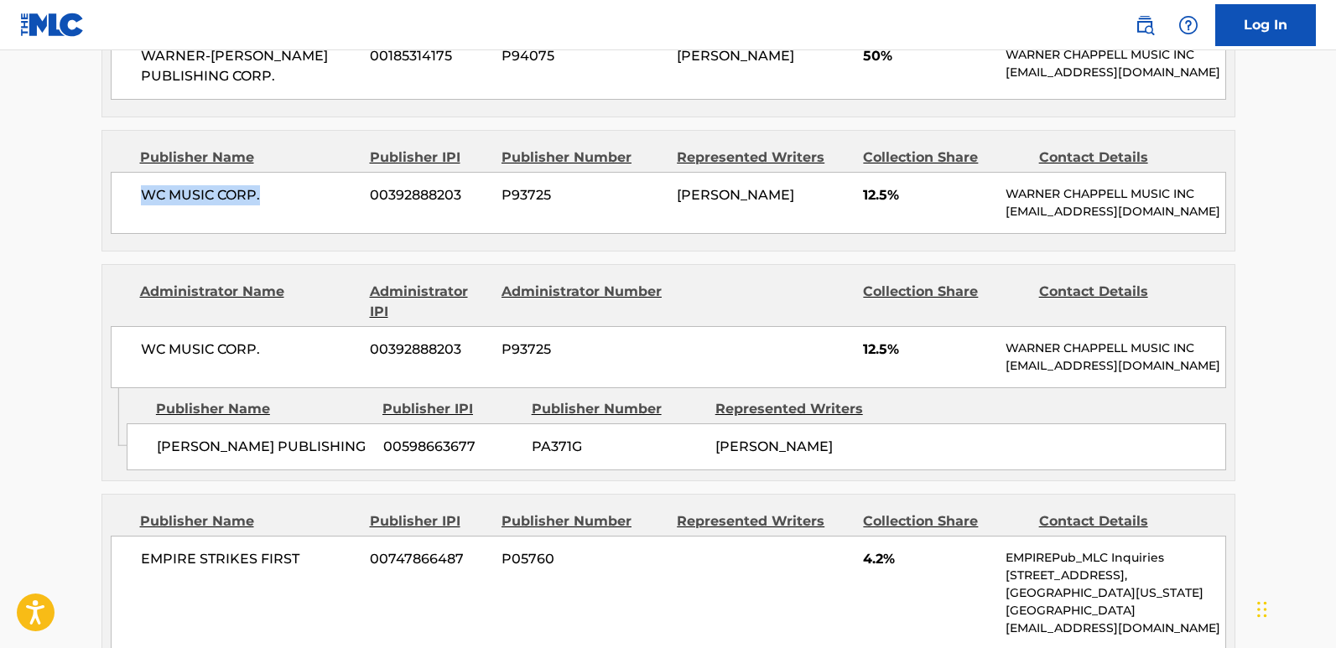
drag, startPoint x: 142, startPoint y: 215, endPoint x: 288, endPoint y: 215, distance: 145.9
click at [288, 205] on span "WC MUSIC CORP." at bounding box center [249, 195] width 217 height 20
click at [872, 205] on span "12.5%" at bounding box center [928, 195] width 130 height 20
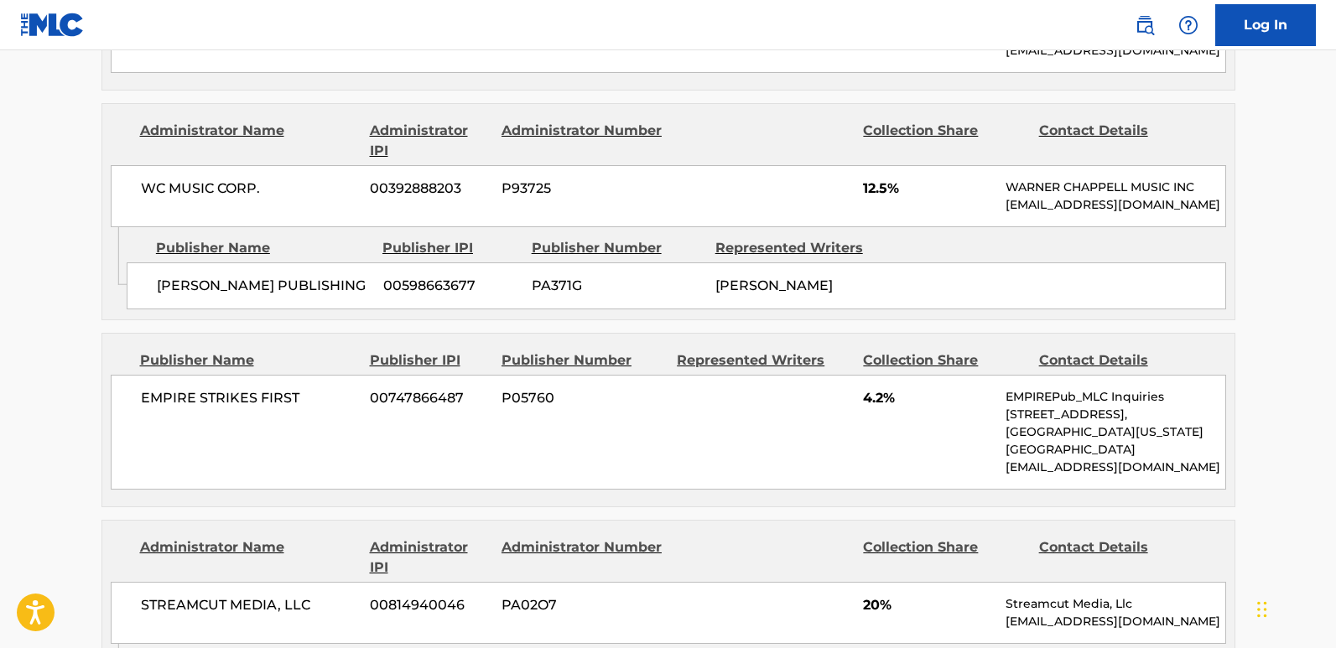
scroll to position [1062, 0]
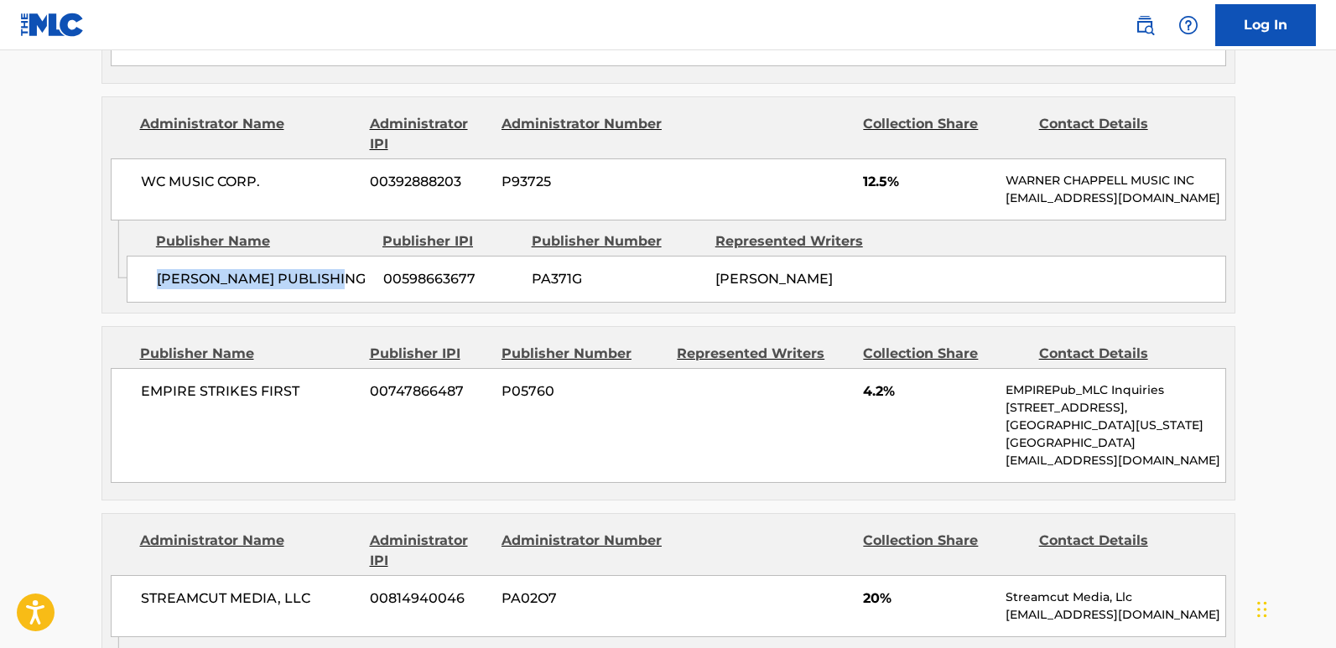
drag, startPoint x: 157, startPoint y: 328, endPoint x: 352, endPoint y: 340, distance: 195.8
click at [352, 303] on div "PAUL CABBIN PUBLISHING 00598663677 PA371G LERRON CARSON" at bounding box center [676, 279] width 1099 height 47
click at [878, 192] on span "12.5%" at bounding box center [928, 182] width 130 height 20
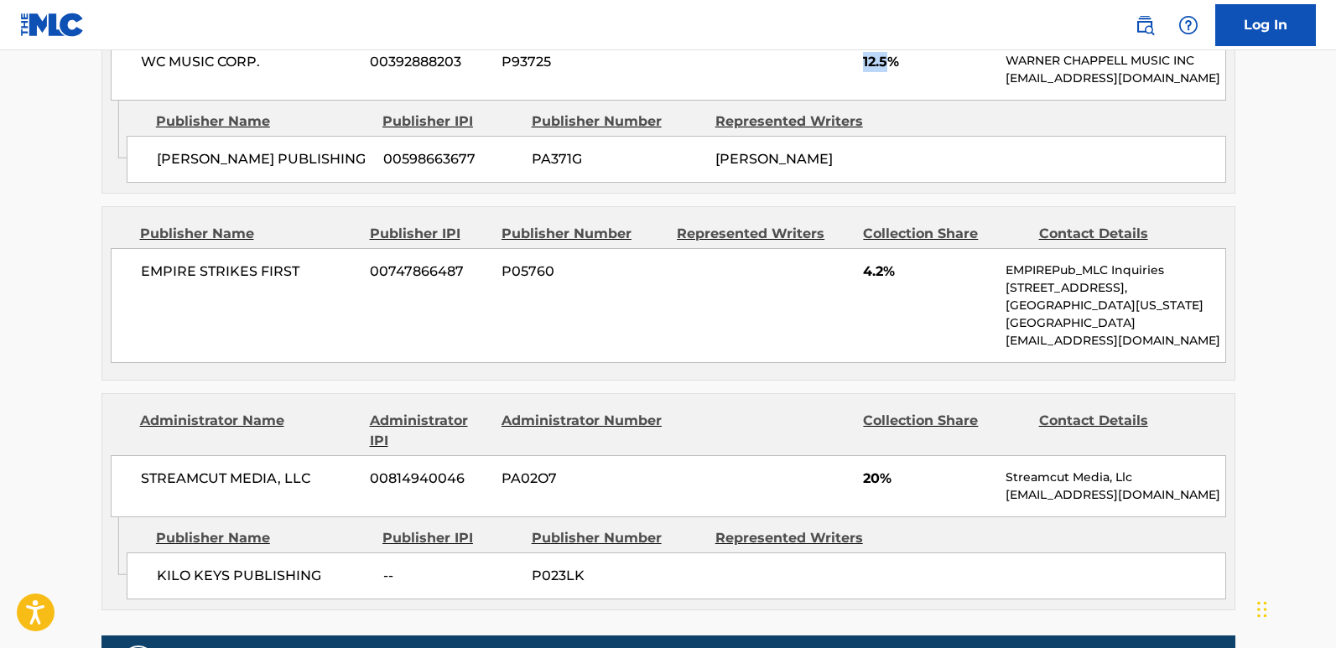
scroll to position [1229, 0]
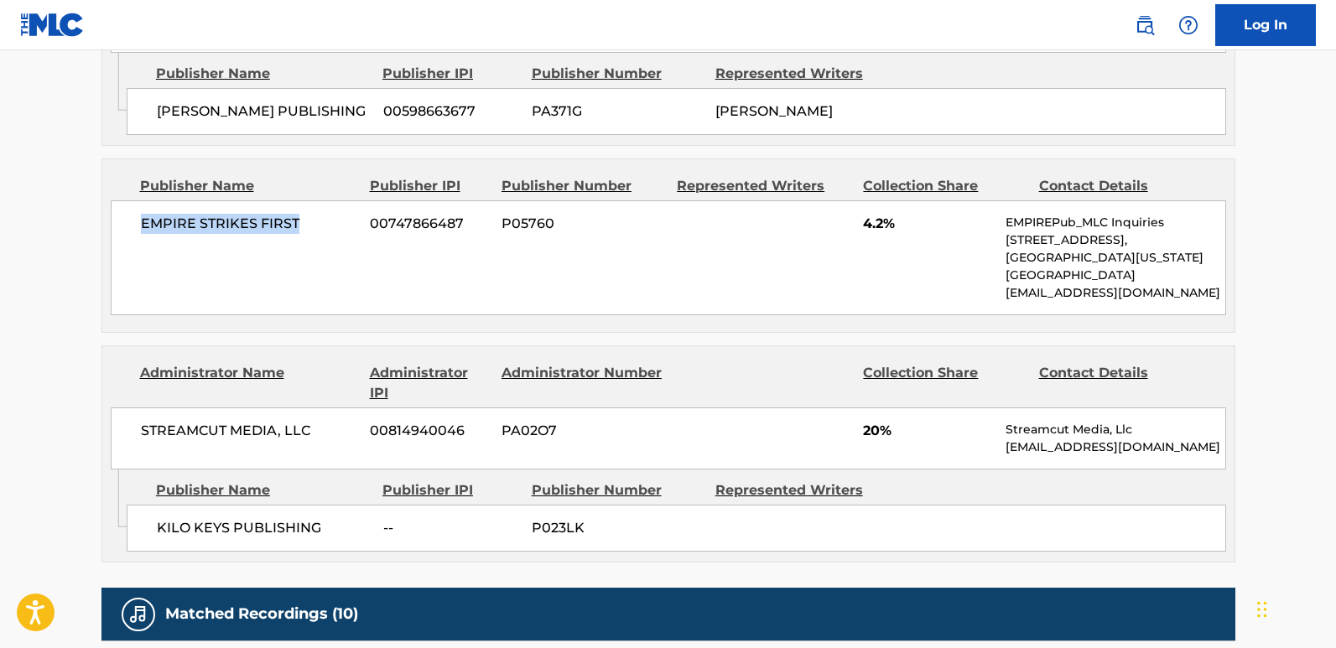
drag, startPoint x: 135, startPoint y: 281, endPoint x: 308, endPoint y: 280, distance: 172.8
click at [308, 280] on div "EMPIRE STRIKES FIRST 00747866487 P05760 4.2% EMPIREPub_MLC Inquiries 235 Pine S…" at bounding box center [668, 257] width 1115 height 115
click at [866, 234] on span "4.2%" at bounding box center [928, 224] width 130 height 20
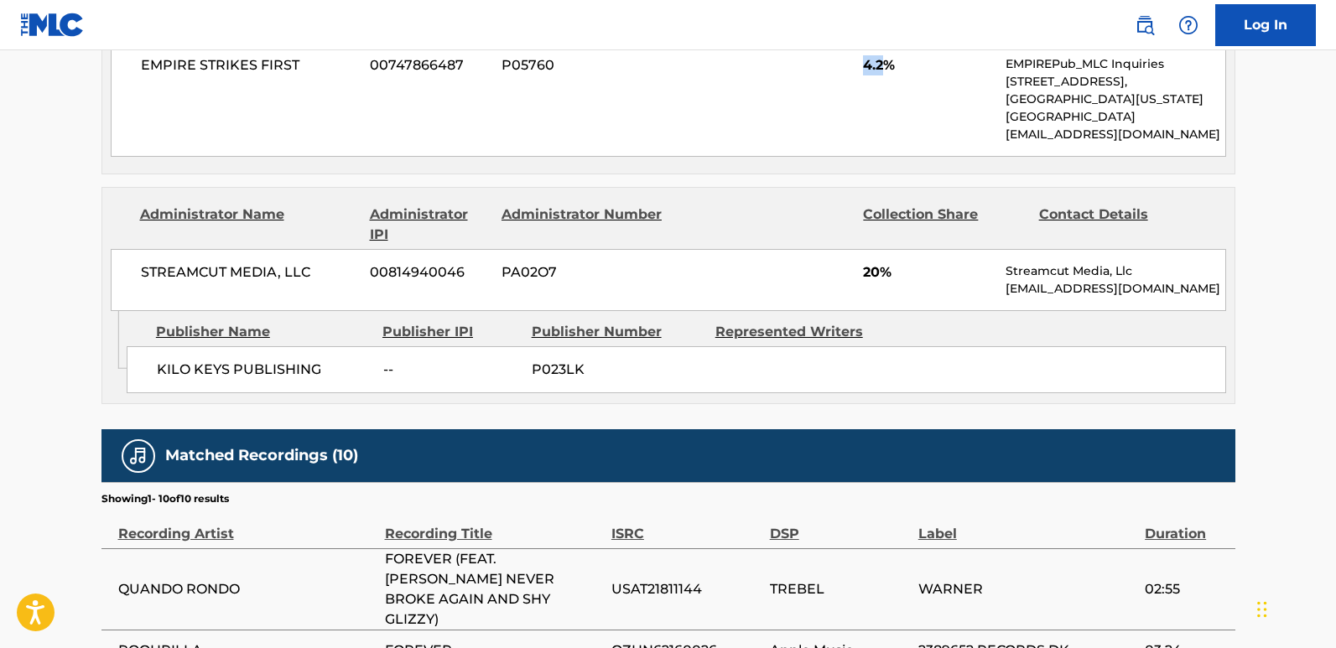
scroll to position [1397, 0]
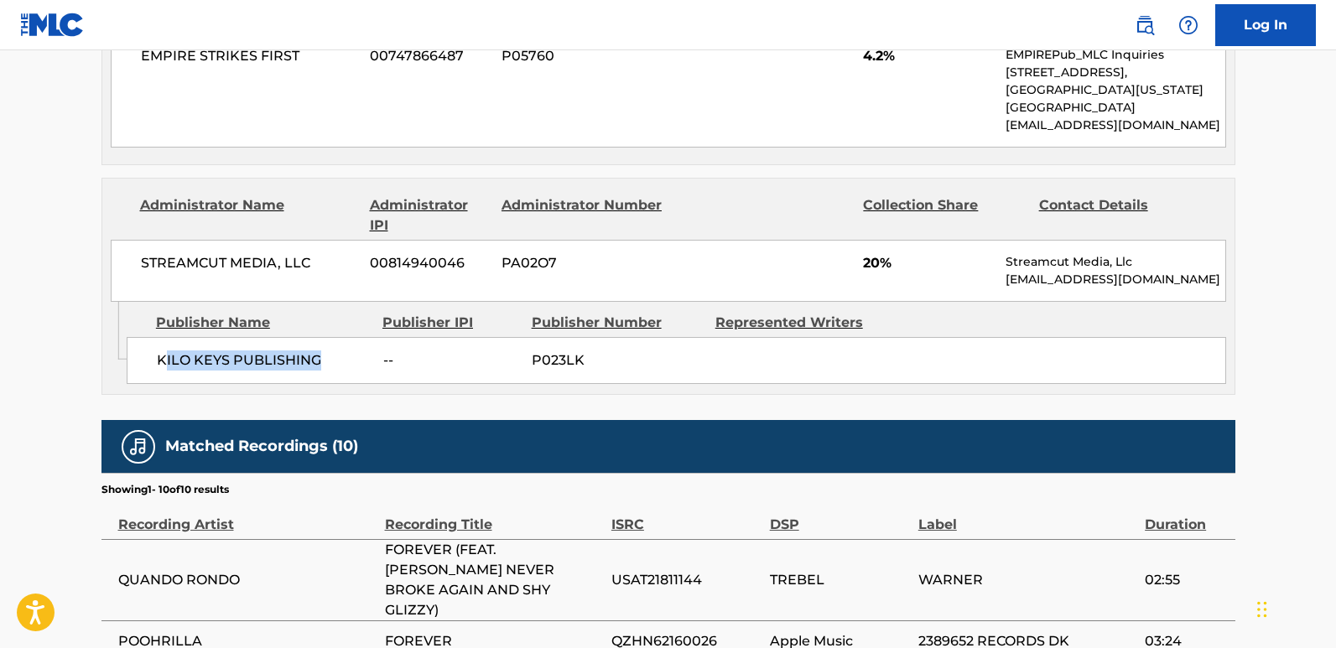
drag, startPoint x: 163, startPoint y: 415, endPoint x: 256, endPoint y: 439, distance: 96.0
click at [325, 371] on span "KILO KEYS PUBLISHING" at bounding box center [264, 361] width 214 height 20
drag, startPoint x: 159, startPoint y: 415, endPoint x: 334, endPoint y: 414, distance: 175.3
click at [334, 371] on span "KILO KEYS PUBLISHING" at bounding box center [264, 361] width 214 height 20
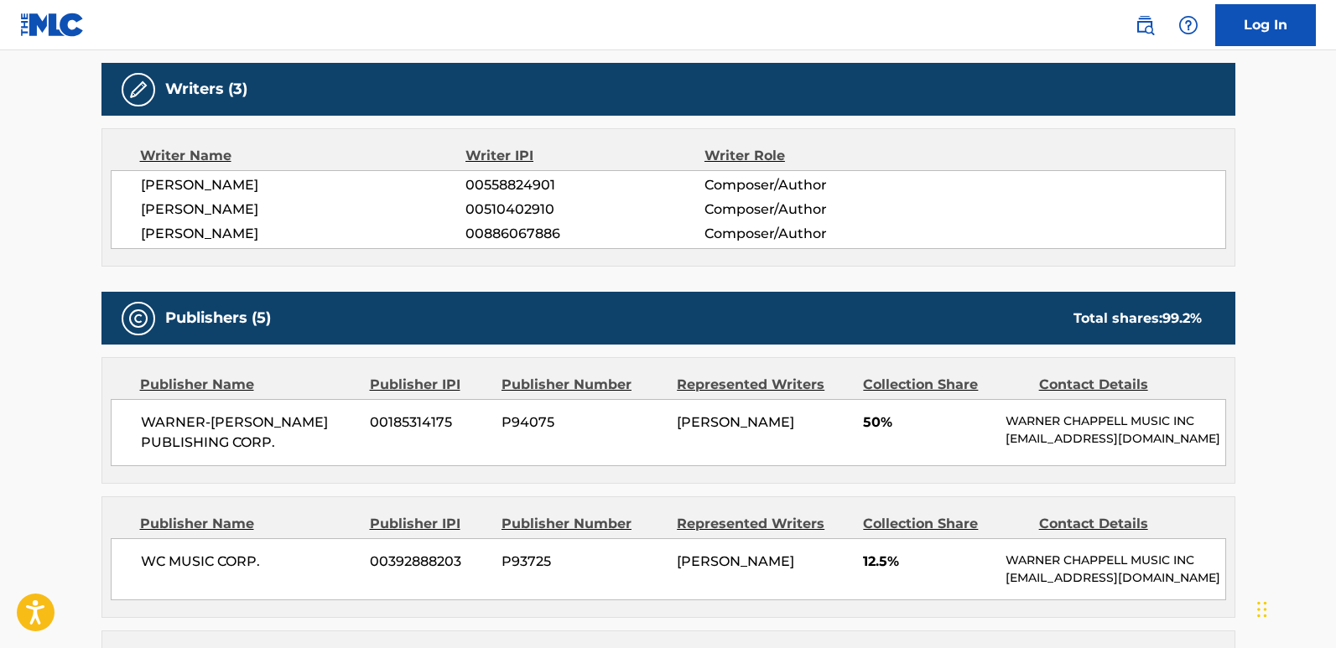
scroll to position [475, 0]
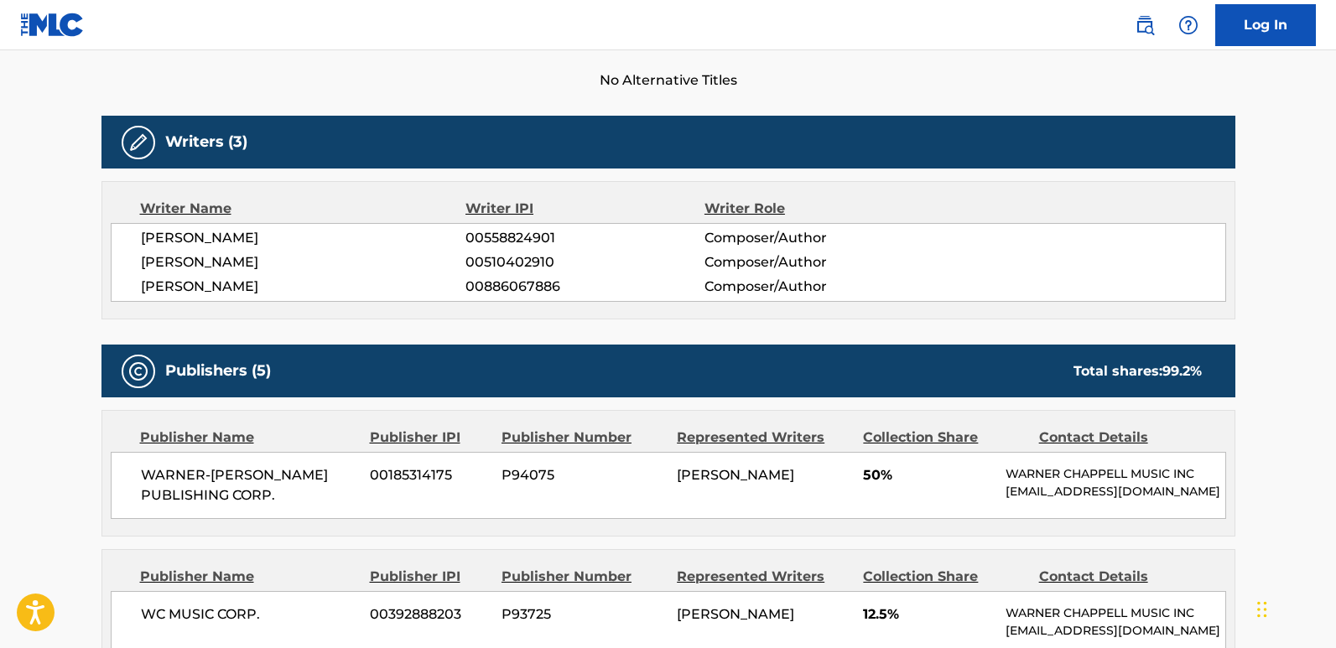
click at [239, 290] on span "TYQUIAN BOWMAN" at bounding box center [303, 287] width 325 height 20
click at [243, 265] on span "LERRON CARSON" at bounding box center [303, 262] width 325 height 20
click at [252, 219] on div "Writer Name Writer IPI Writer Role MILAN SUNIL MODI 00558824901 Composer/Author…" at bounding box center [668, 250] width 1134 height 138
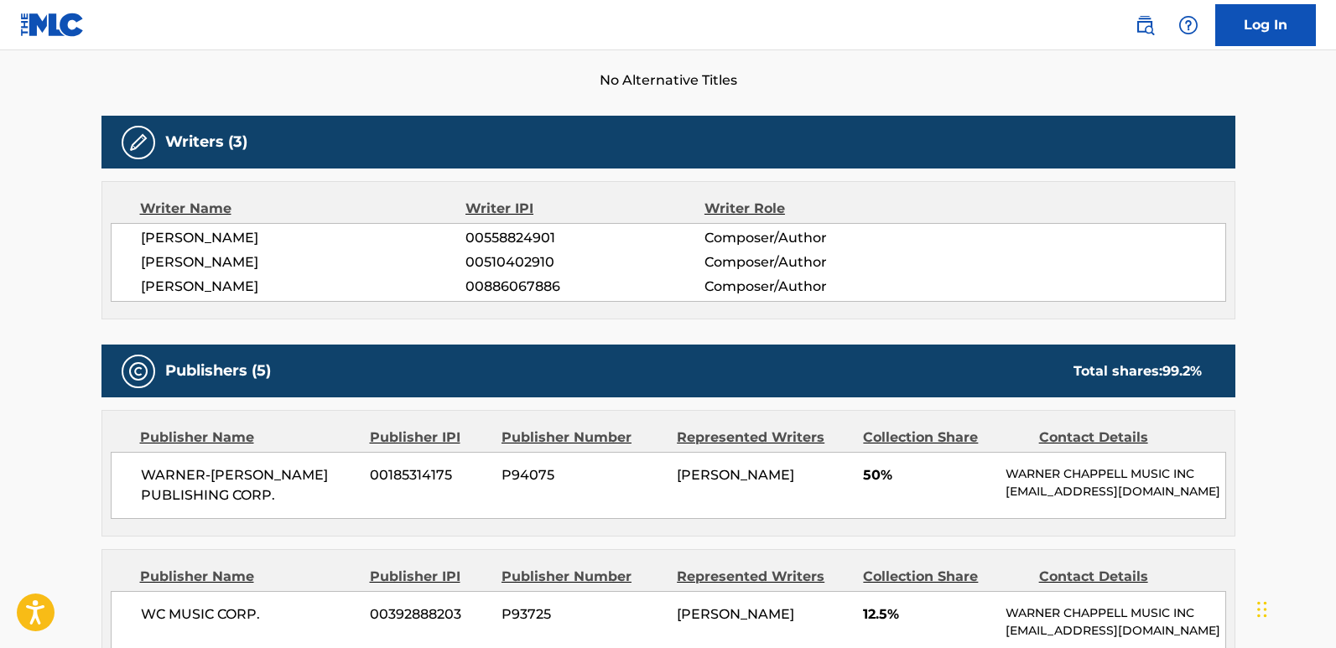
click at [252, 219] on div "Writer Name Writer IPI Writer Role MILAN SUNIL MODI 00558824901 Composer/Author…" at bounding box center [668, 250] width 1134 height 138
click at [252, 225] on div "MILAN SUNIL MODI 00558824901 Composer/Author LERRON CARSON 00510402910 Composer…" at bounding box center [668, 262] width 1115 height 79
click at [253, 226] on div "MILAN SUNIL MODI 00558824901 Composer/Author LERRON CARSON 00510402910 Composer…" at bounding box center [668, 262] width 1115 height 79
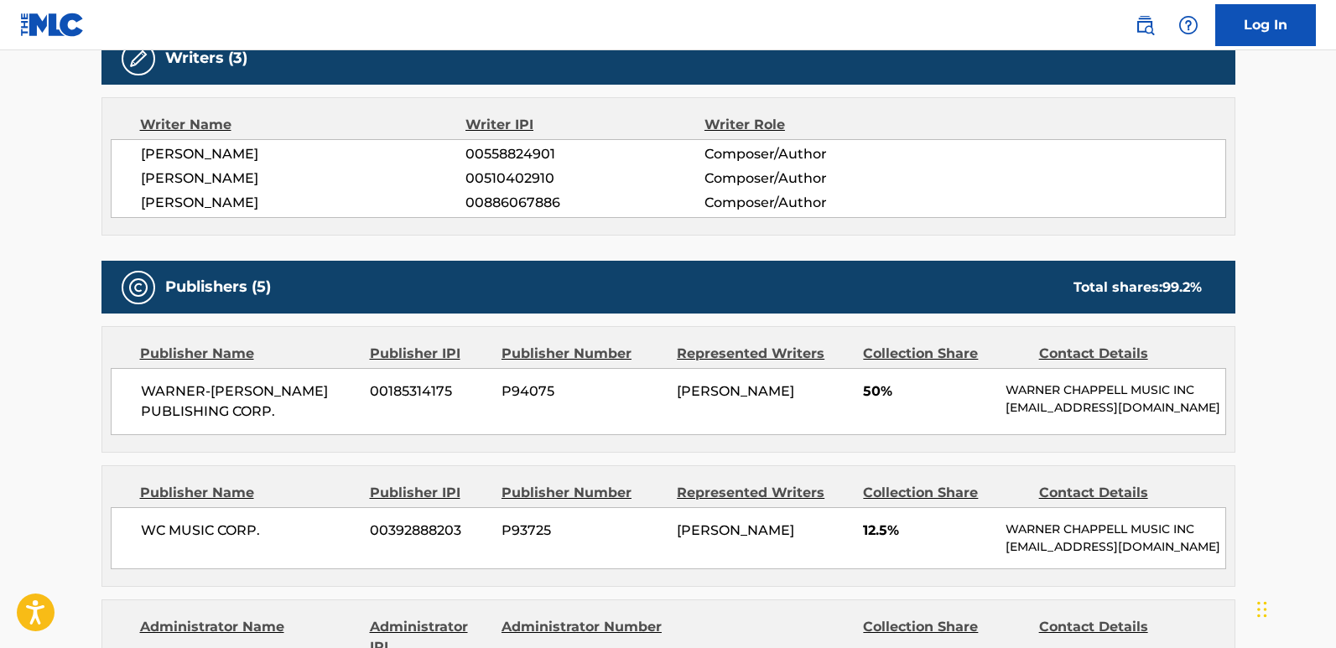
scroll to position [1691, 0]
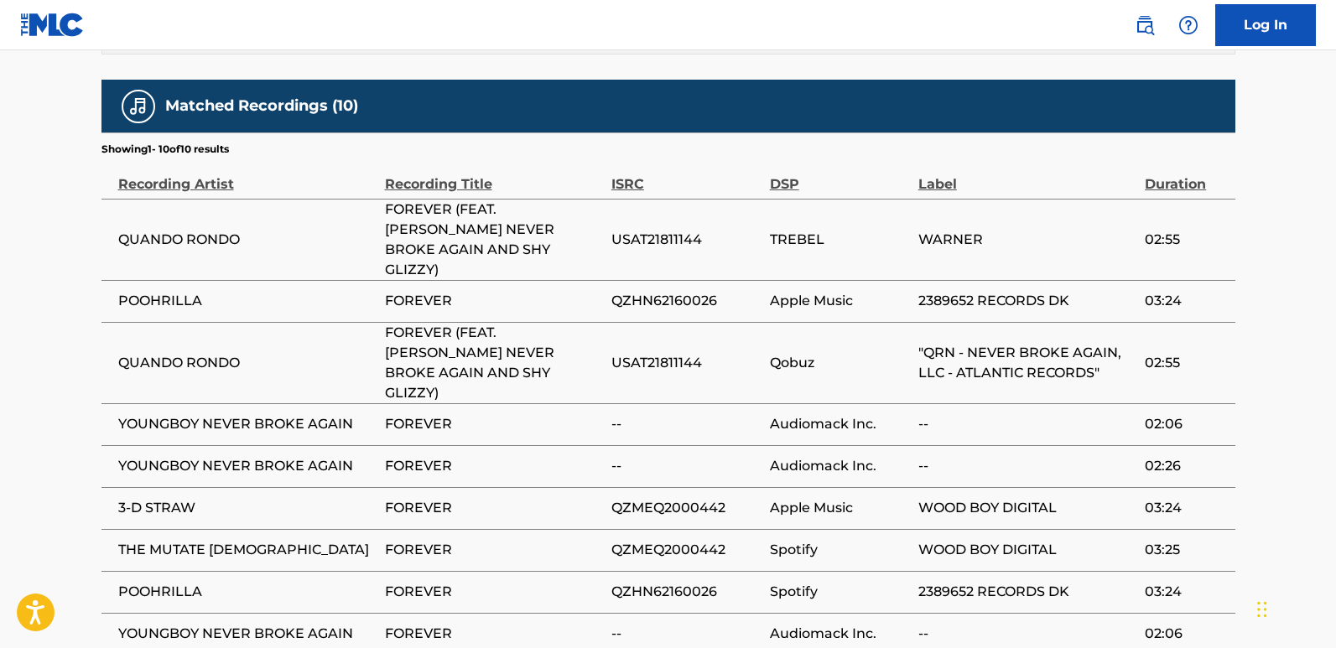
scroll to position [1900, 0]
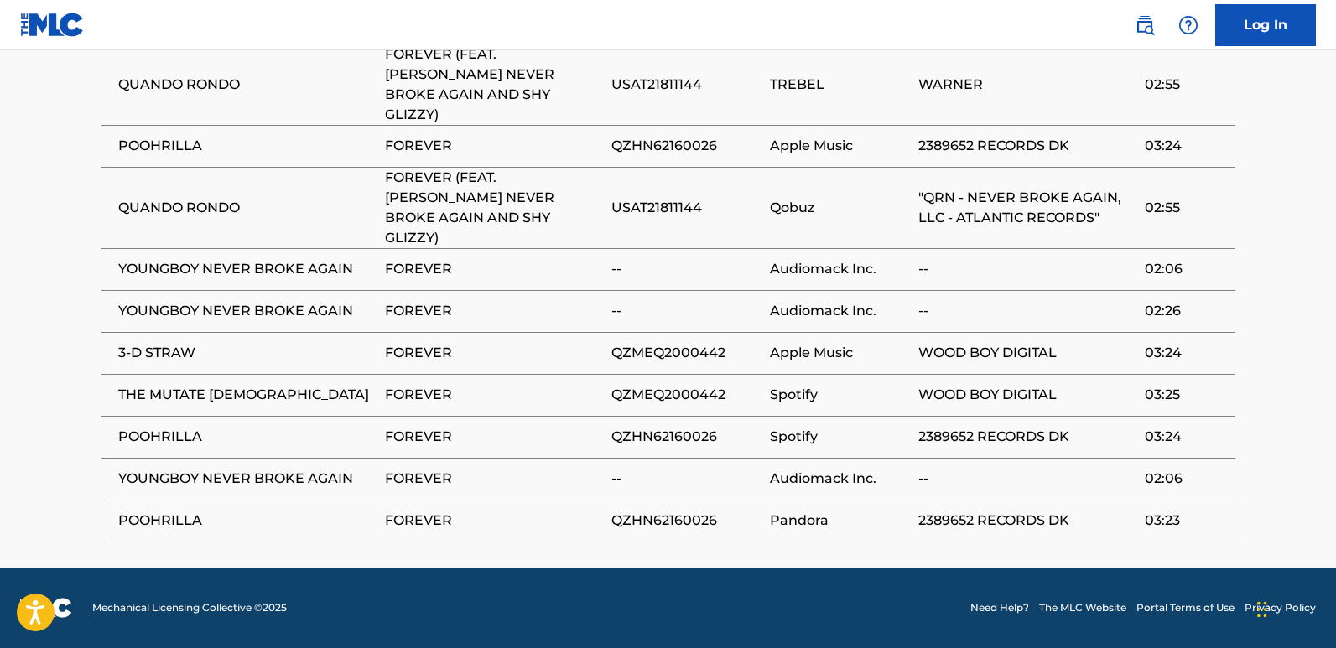
click at [146, 260] on span "YOUNGBOY NEVER BROKE AGAIN" at bounding box center [247, 269] width 258 height 20
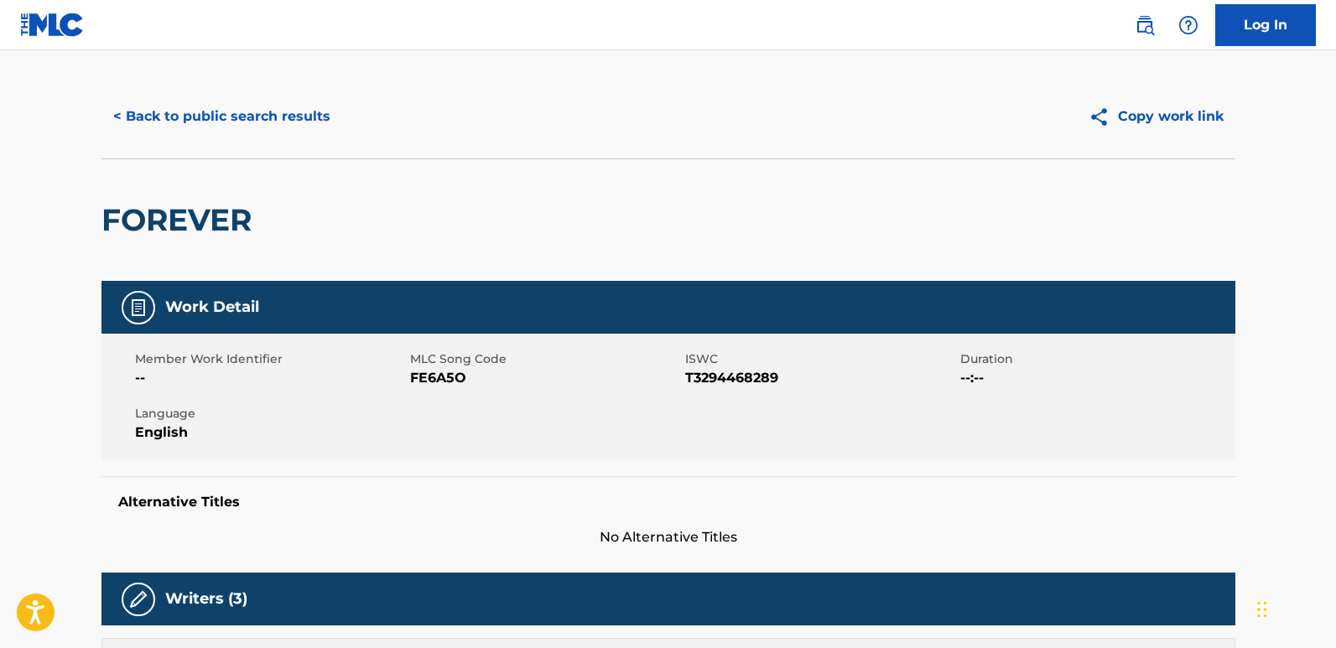
scroll to position [0, 0]
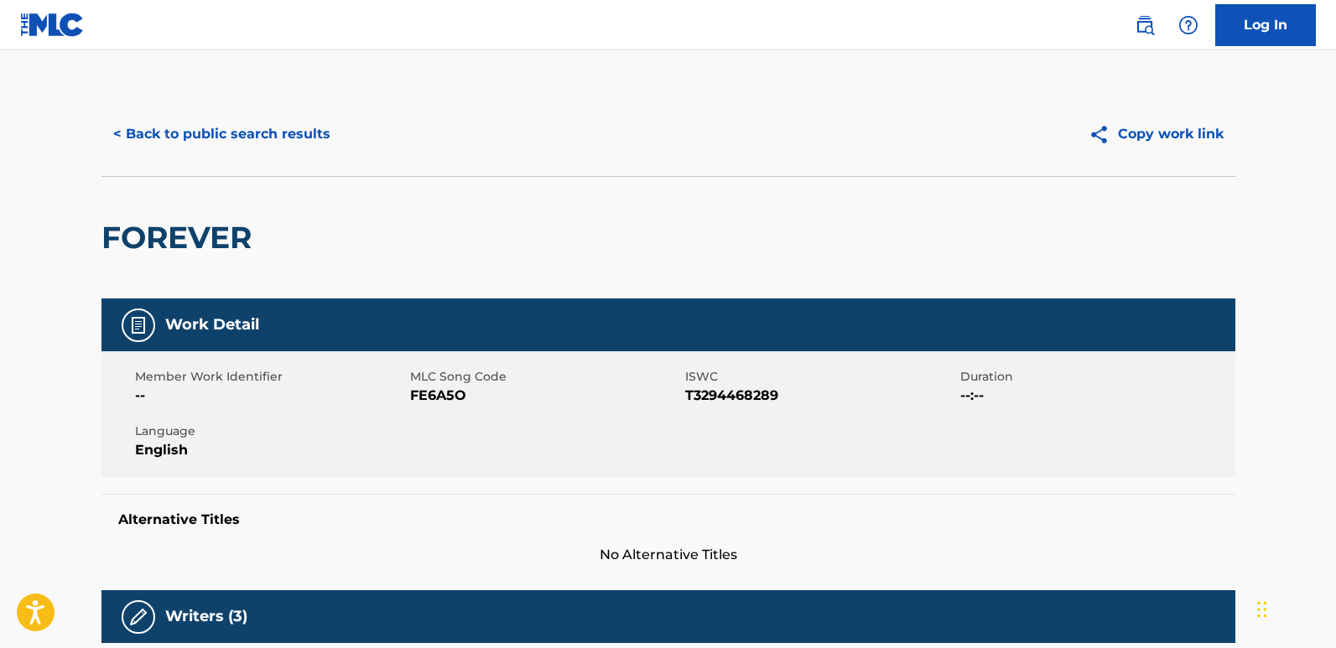
click at [341, 137] on div "< Back to public search results" at bounding box center [384, 134] width 567 height 42
click at [322, 137] on button "< Back to public search results" at bounding box center [221, 134] width 241 height 42
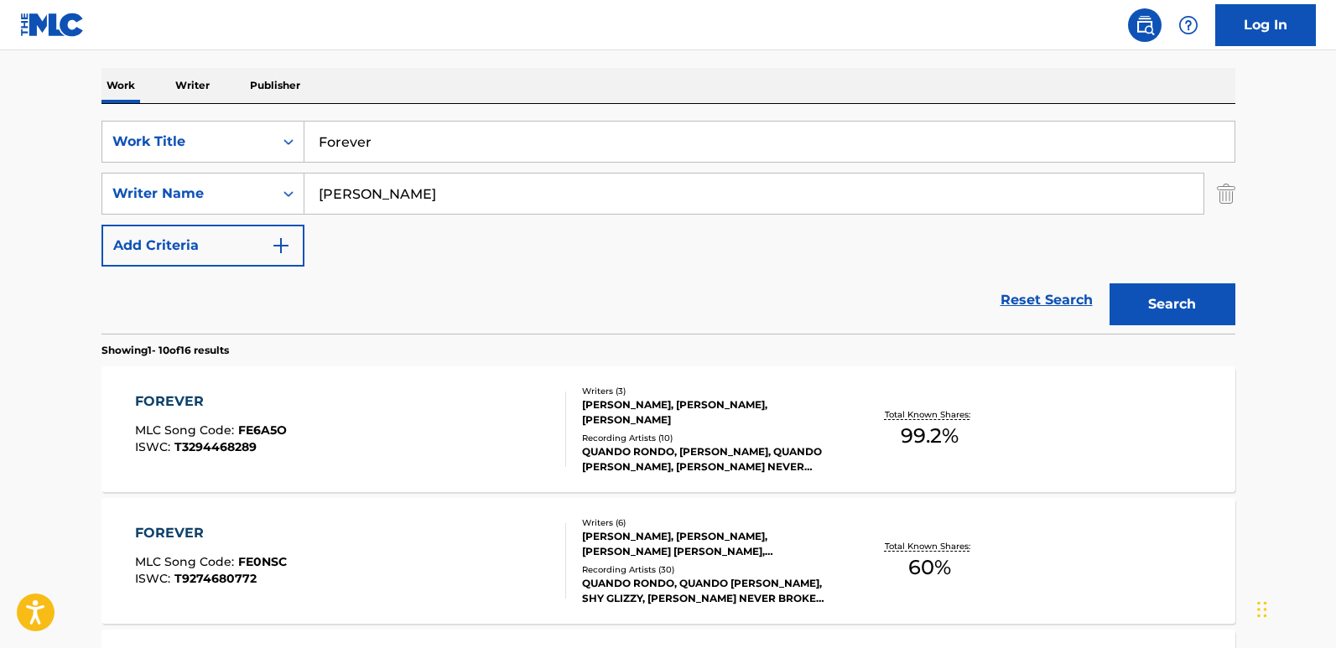
click at [574, 231] on div "SearchWithCriteria13a706ea-4c51-4696-b5a1-2184da018baf Work Title Forever Searc…" at bounding box center [668, 194] width 1134 height 146
click at [872, 258] on div "SearchWithCriteria13a706ea-4c51-4696-b5a1-2184da018baf Work Title Forever Searc…" at bounding box center [668, 194] width 1134 height 146
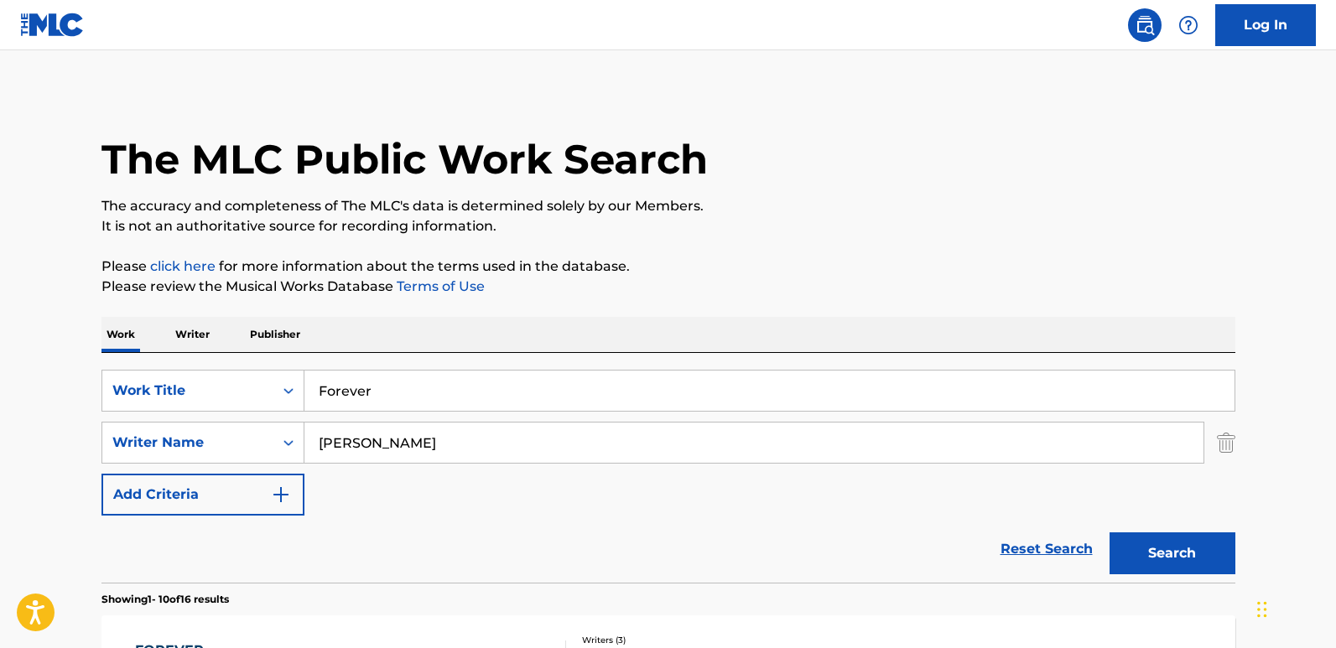
scroll to position [0, 0]
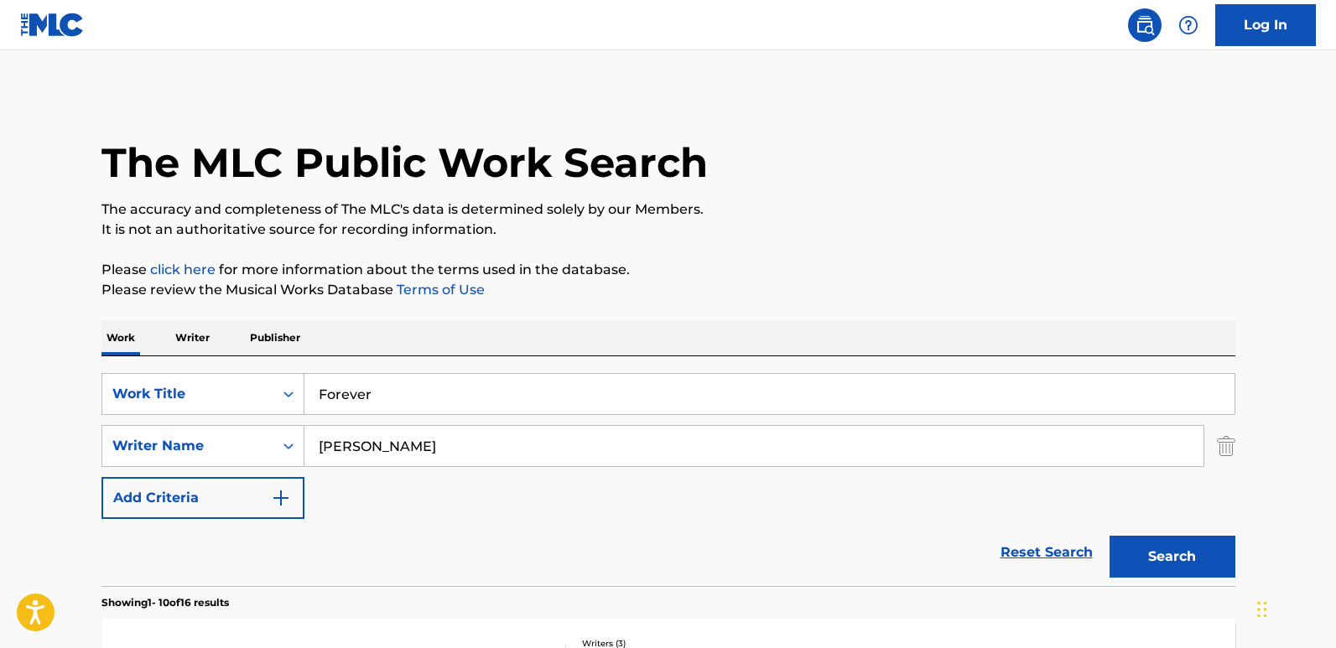
drag, startPoint x: 416, startPoint y: 408, endPoint x: 240, endPoint y: 418, distance: 176.4
click at [240, 418] on div "SearchWithCriteria13a706ea-4c51-4696-b5a1-2184da018baf Work Title Forever Searc…" at bounding box center [668, 446] width 1134 height 146
paste input "16"
type input "Forever 16"
click at [1110, 536] on button "Search" at bounding box center [1173, 557] width 126 height 42
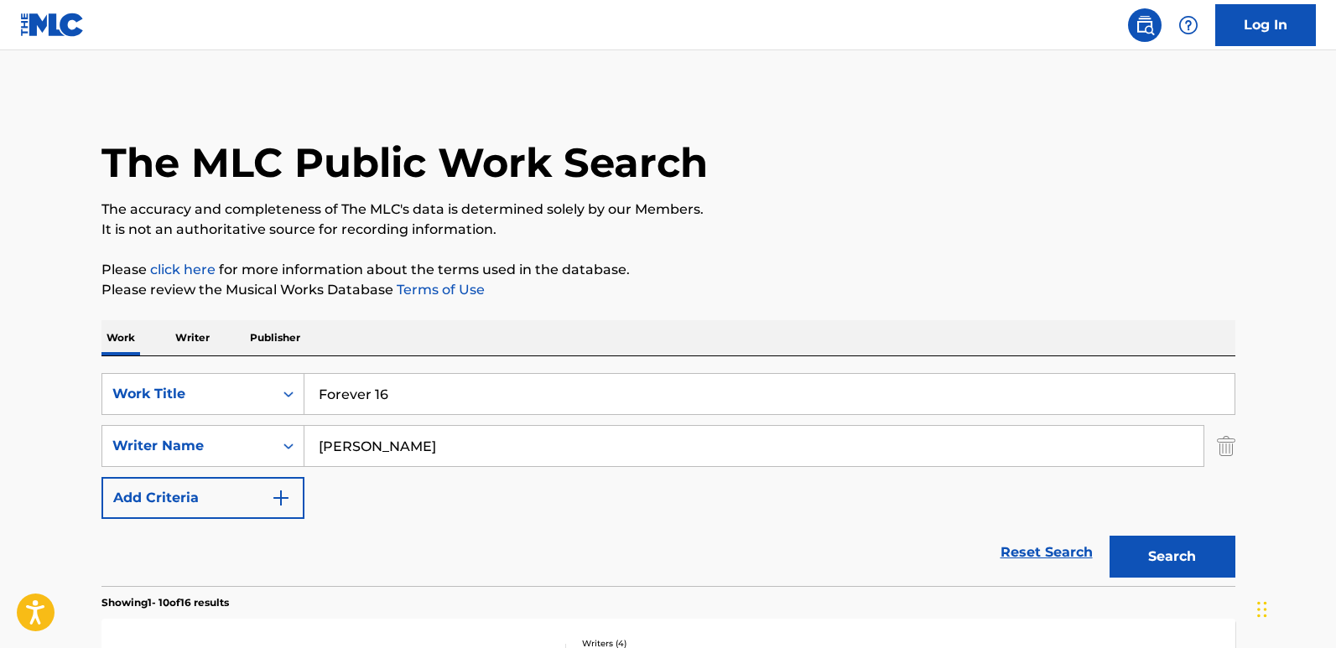
click at [538, 336] on div "Work Writer Publisher" at bounding box center [668, 337] width 1134 height 35
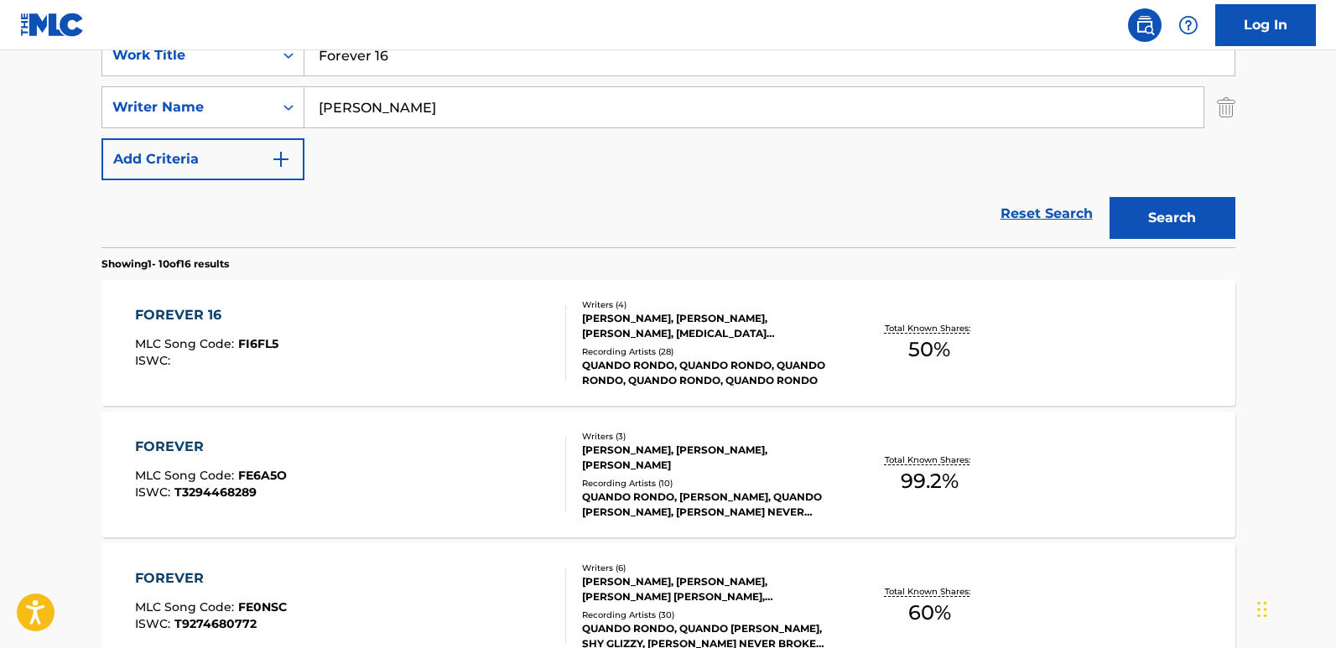
scroll to position [503, 0]
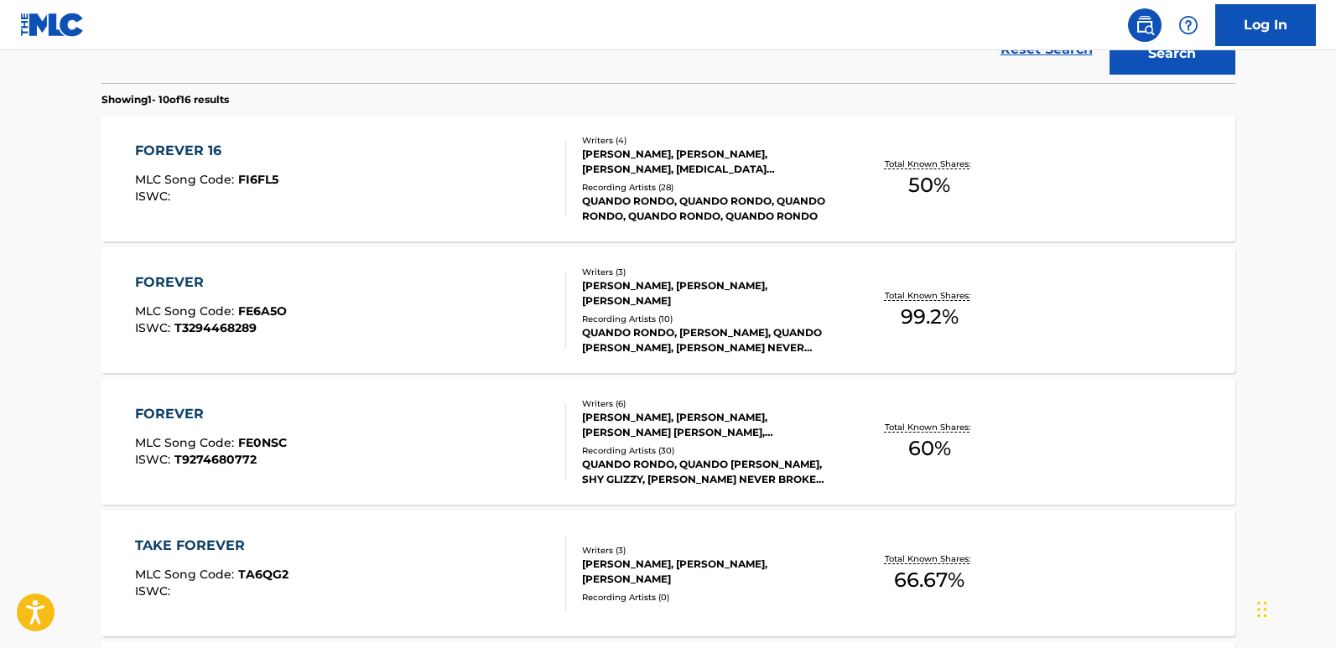
click at [197, 147] on div "FOREVER 16" at bounding box center [206, 151] width 143 height 20
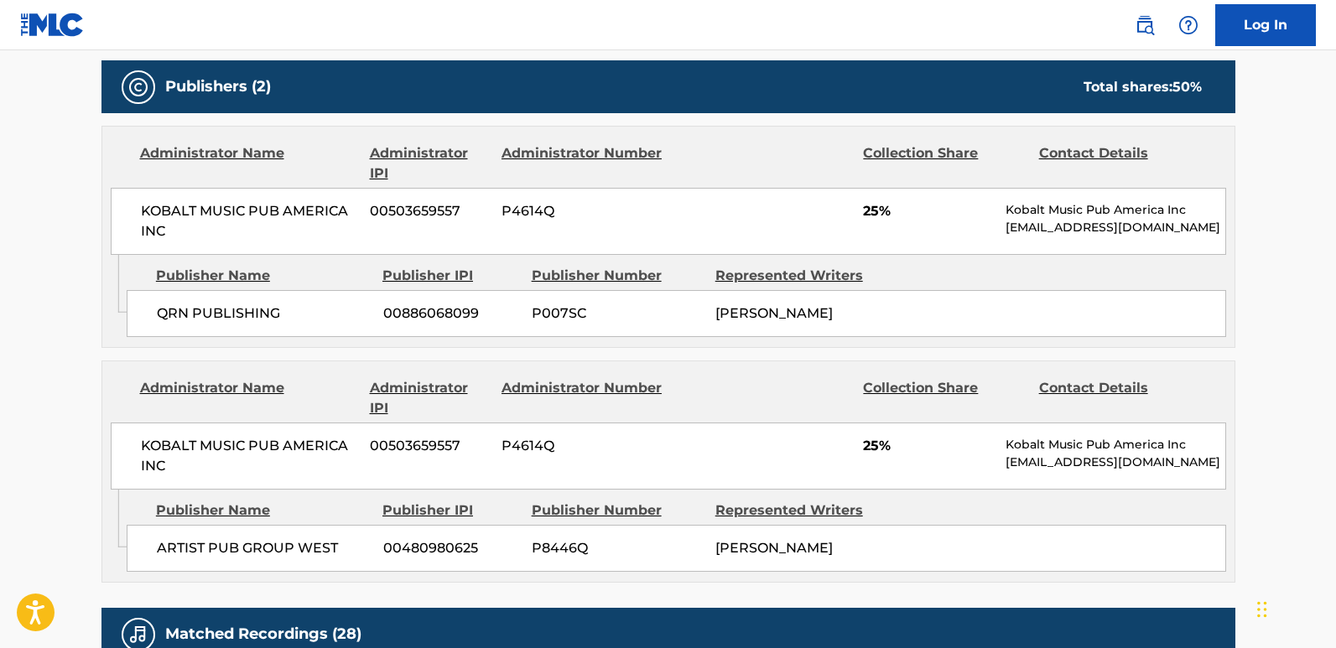
scroll to position [755, 0]
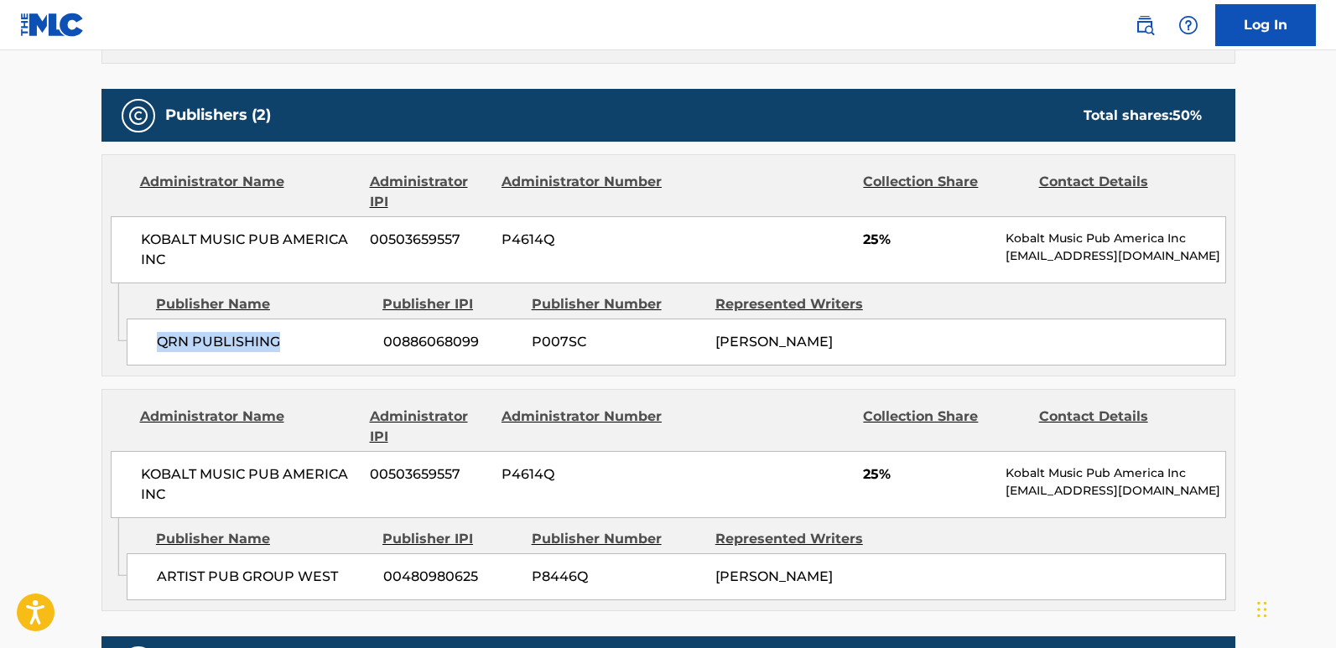
drag, startPoint x: 159, startPoint y: 340, endPoint x: 316, endPoint y: 346, distance: 157.0
click at [316, 346] on span "QRN PUBLISHING" at bounding box center [264, 342] width 214 height 20
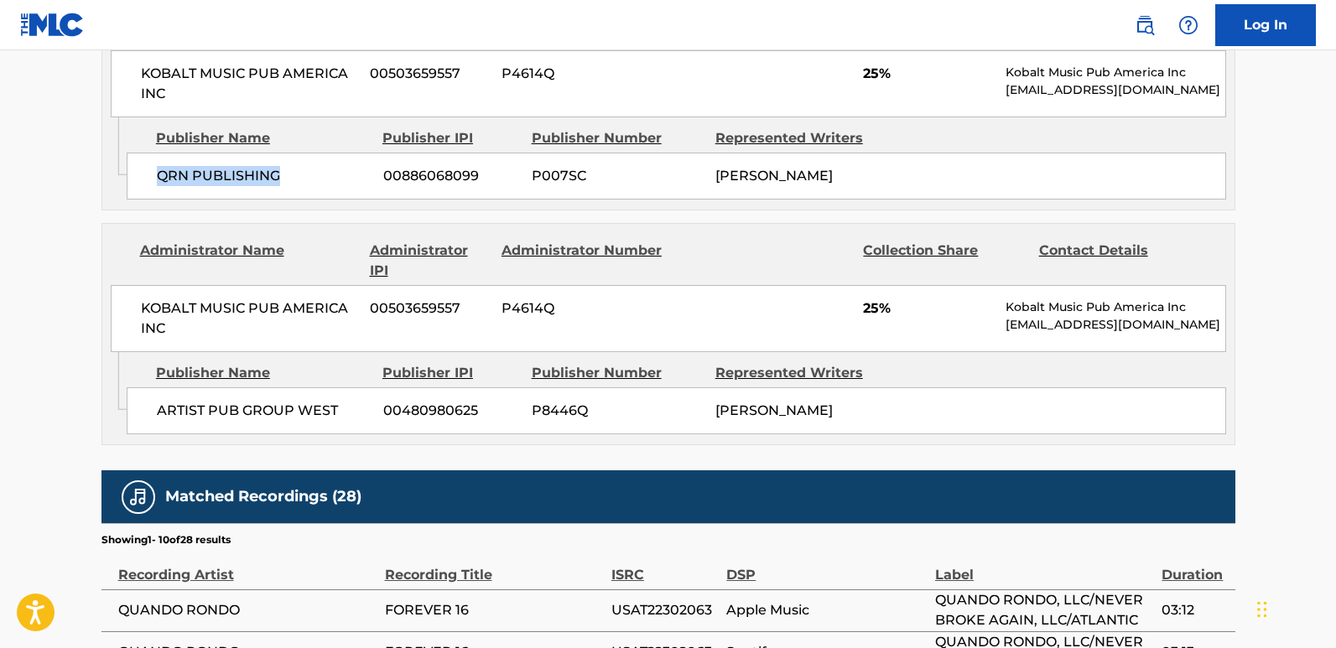
scroll to position [923, 0]
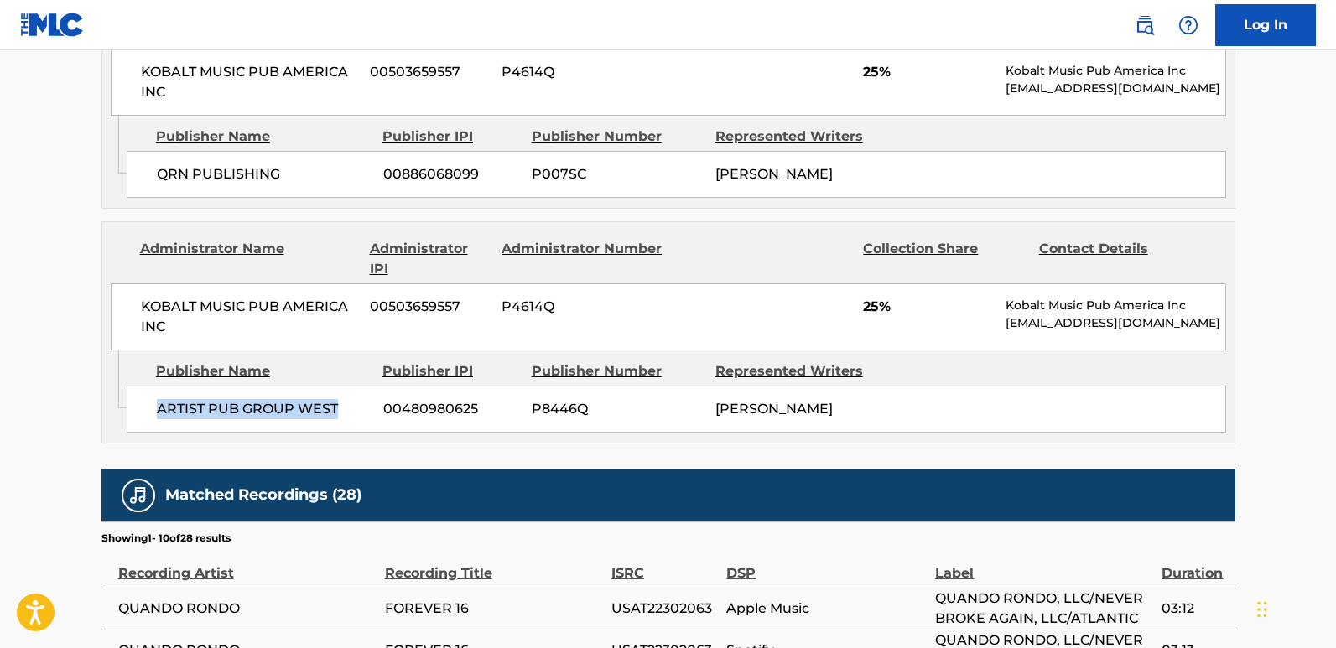
drag, startPoint x: 159, startPoint y: 409, endPoint x: 352, endPoint y: 424, distance: 194.3
click at [352, 424] on div "ARTIST PUB GROUP WEST 00480980625 P8446Q TYQUIAN BOWMAN" at bounding box center [676, 409] width 1099 height 47
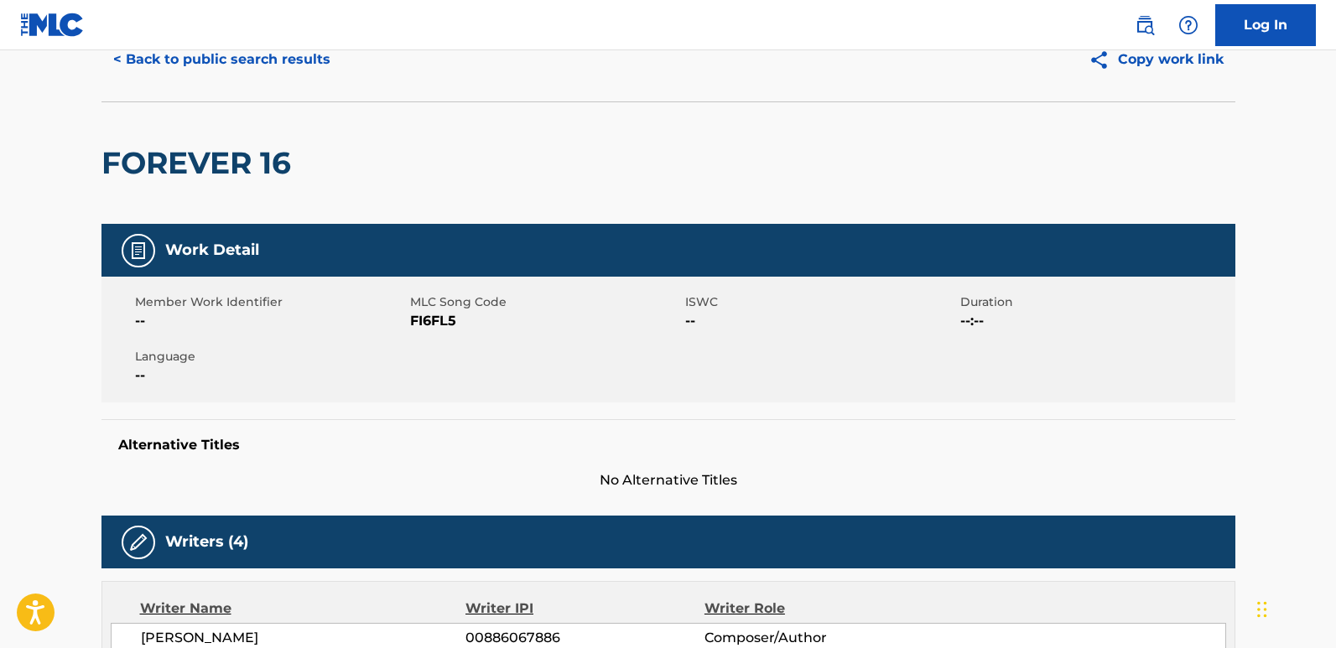
scroll to position [0, 0]
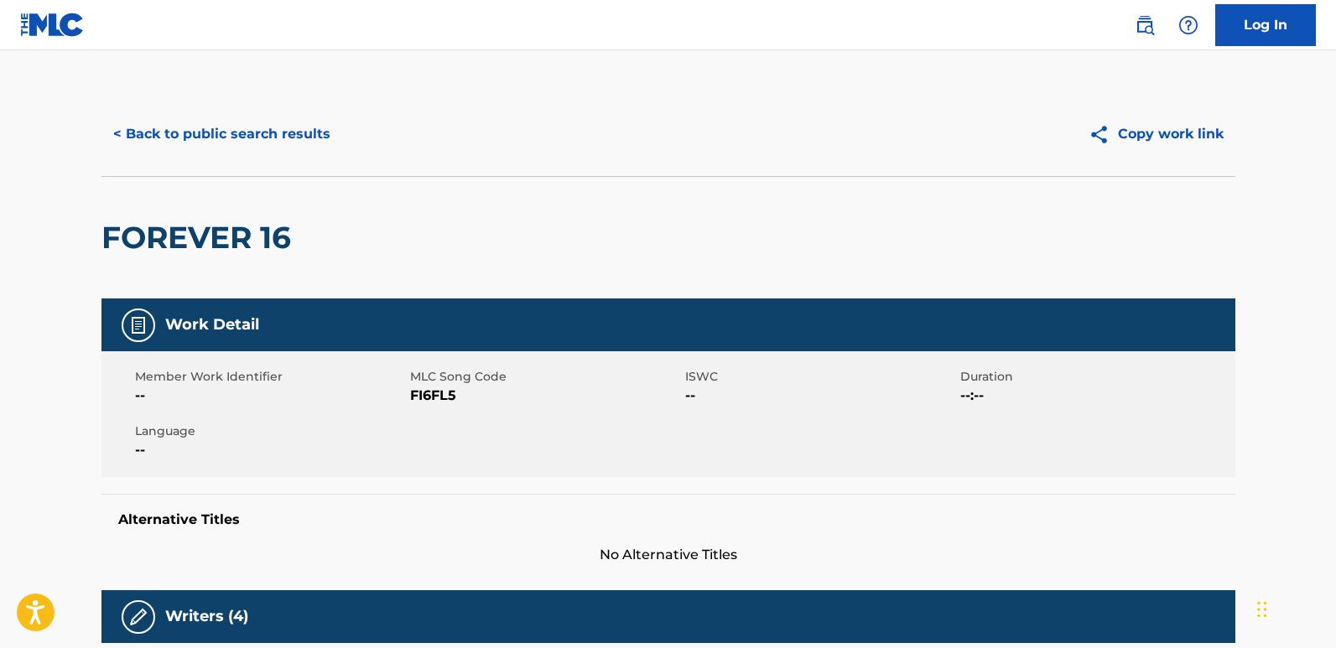
click at [308, 137] on button "< Back to public search results" at bounding box center [221, 134] width 241 height 42
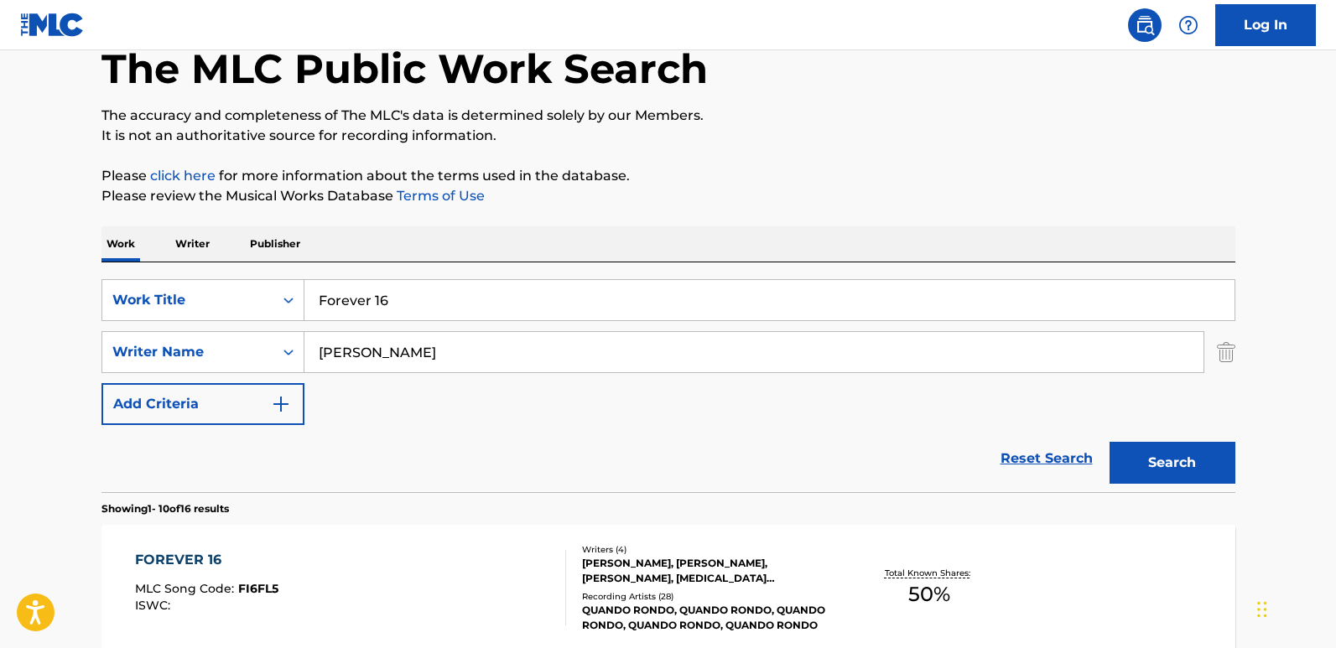
scroll to position [12, 0]
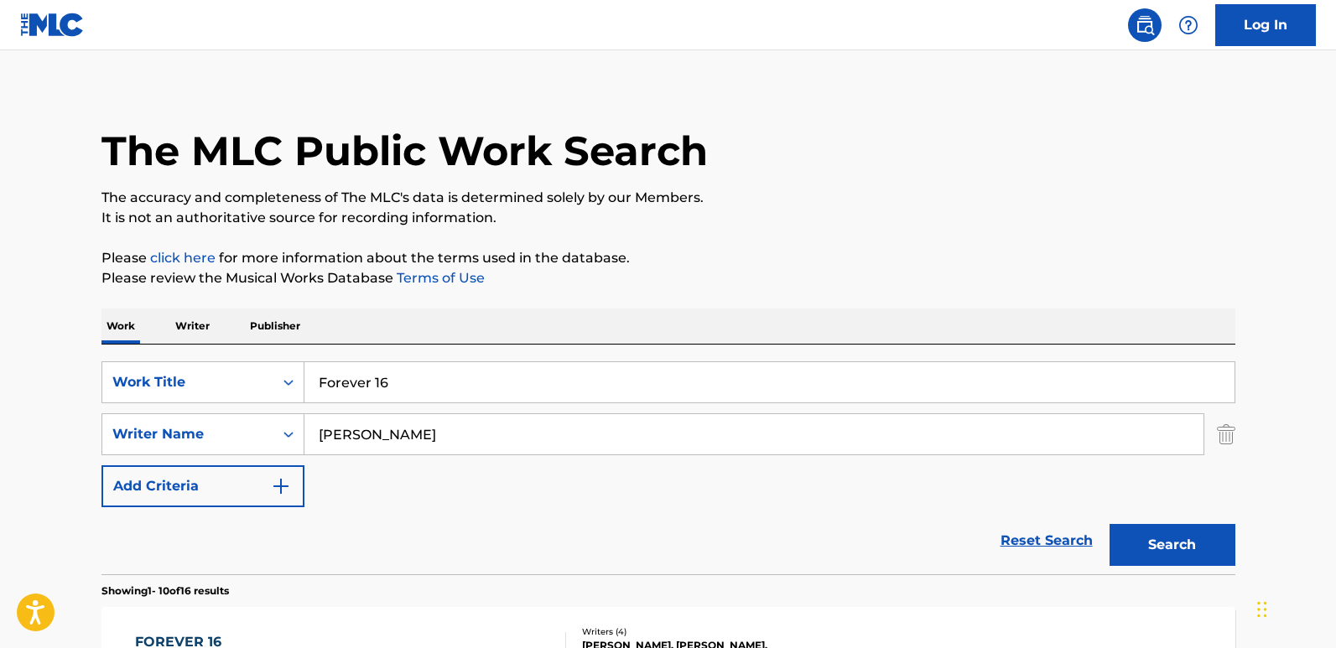
click at [1012, 537] on link "Reset Search" at bounding box center [1046, 540] width 109 height 37
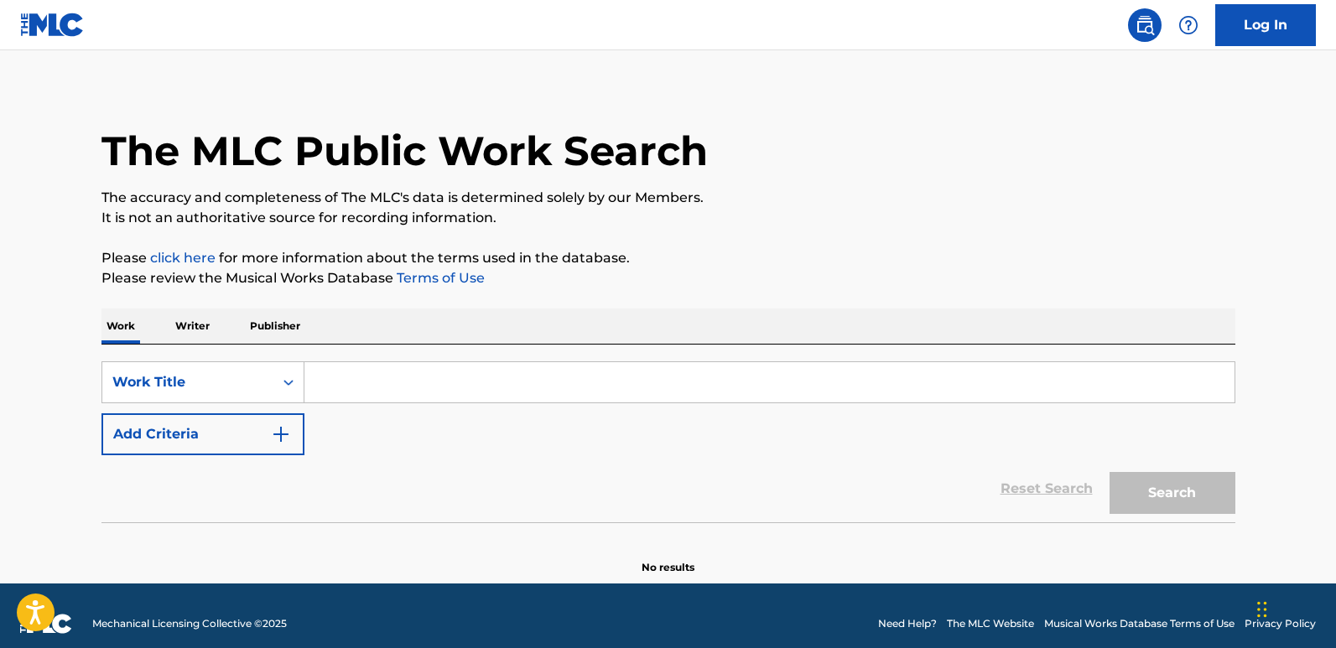
scroll to position [0, 0]
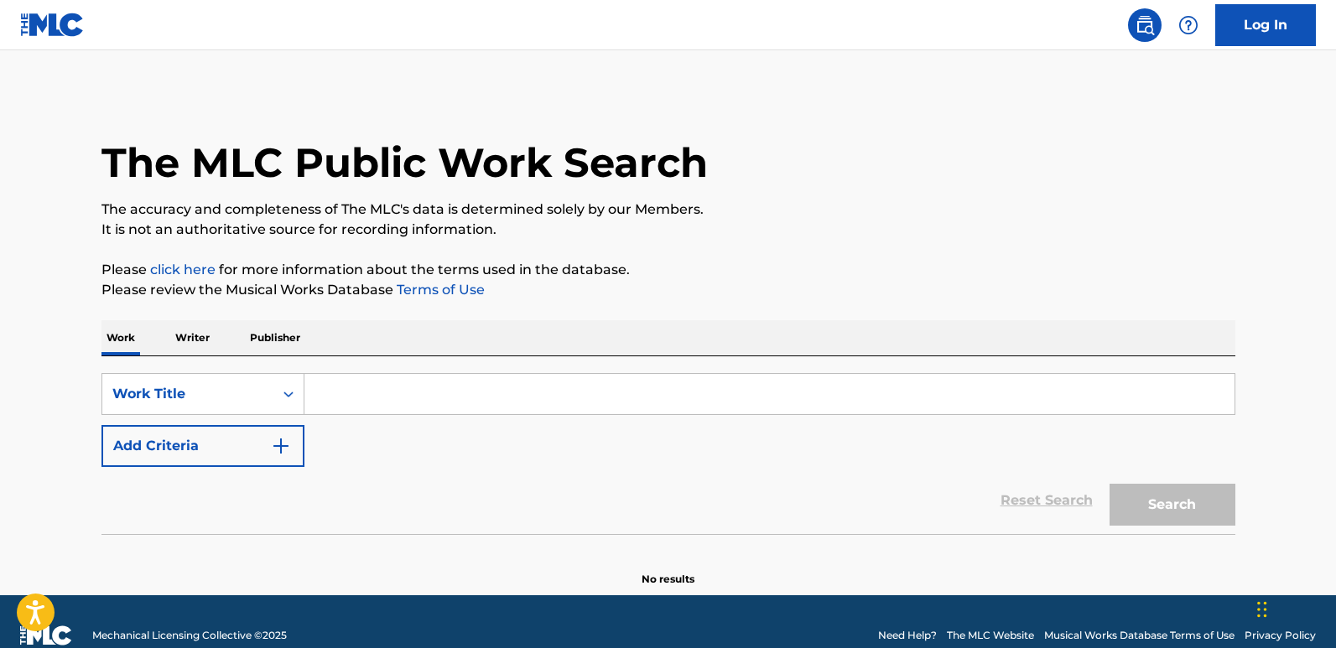
click at [377, 402] on input "Search Form" at bounding box center [769, 394] width 930 height 40
paste input "From The Bottom"
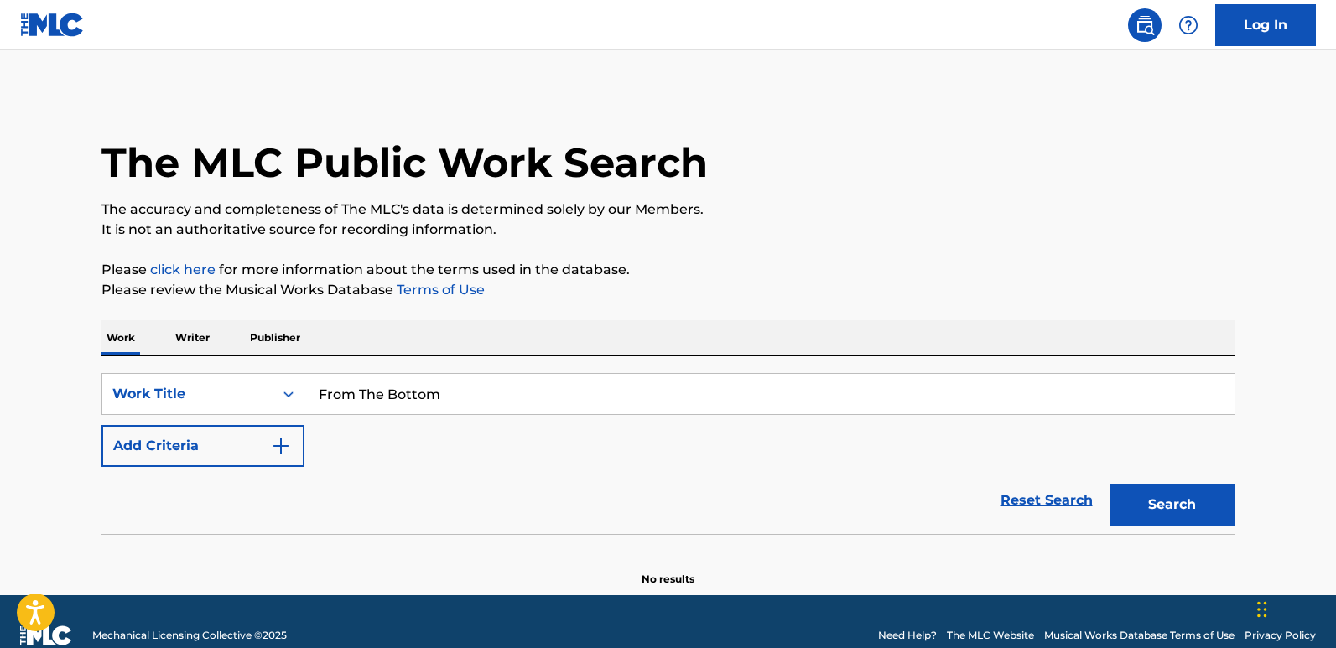
type input "From The Bottom"
click at [566, 340] on div "Work Writer Publisher" at bounding box center [668, 337] width 1134 height 35
click at [221, 446] on button "Add Criteria" at bounding box center [202, 446] width 203 height 42
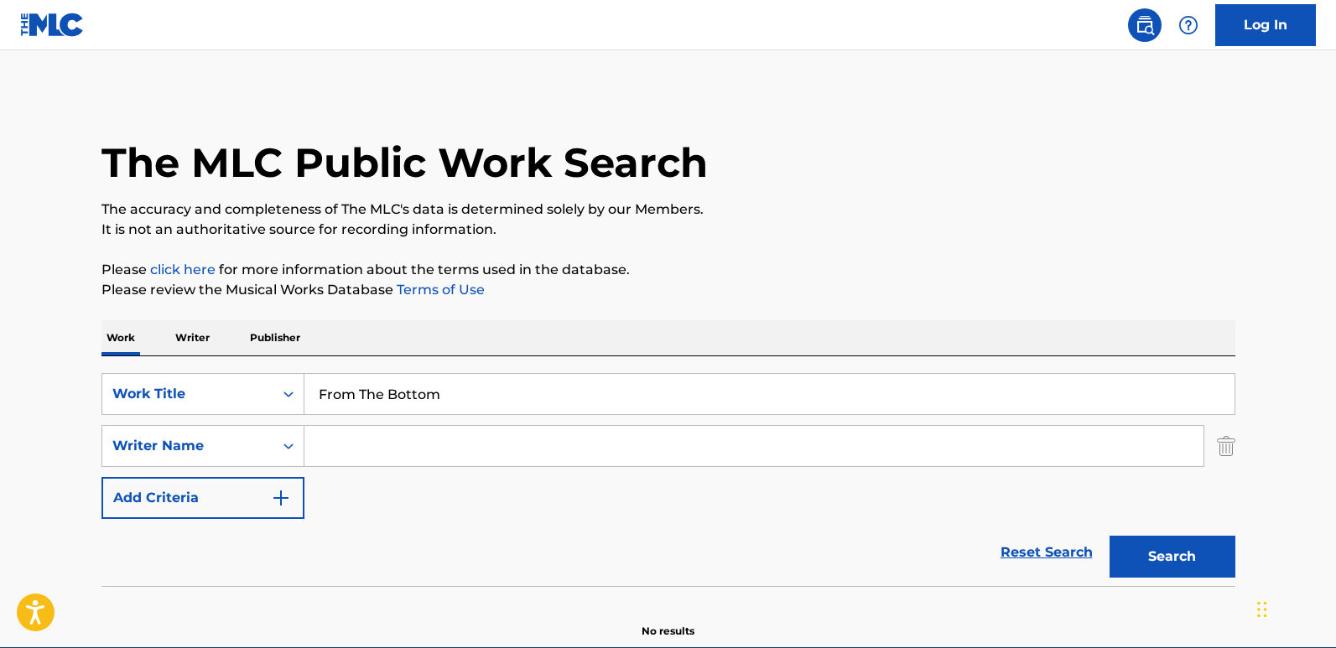
click at [420, 431] on input "Search Form" at bounding box center [753, 446] width 899 height 40
paste input "Bowman"
type input "Bowman"
click at [1110, 536] on button "Search" at bounding box center [1173, 557] width 126 height 42
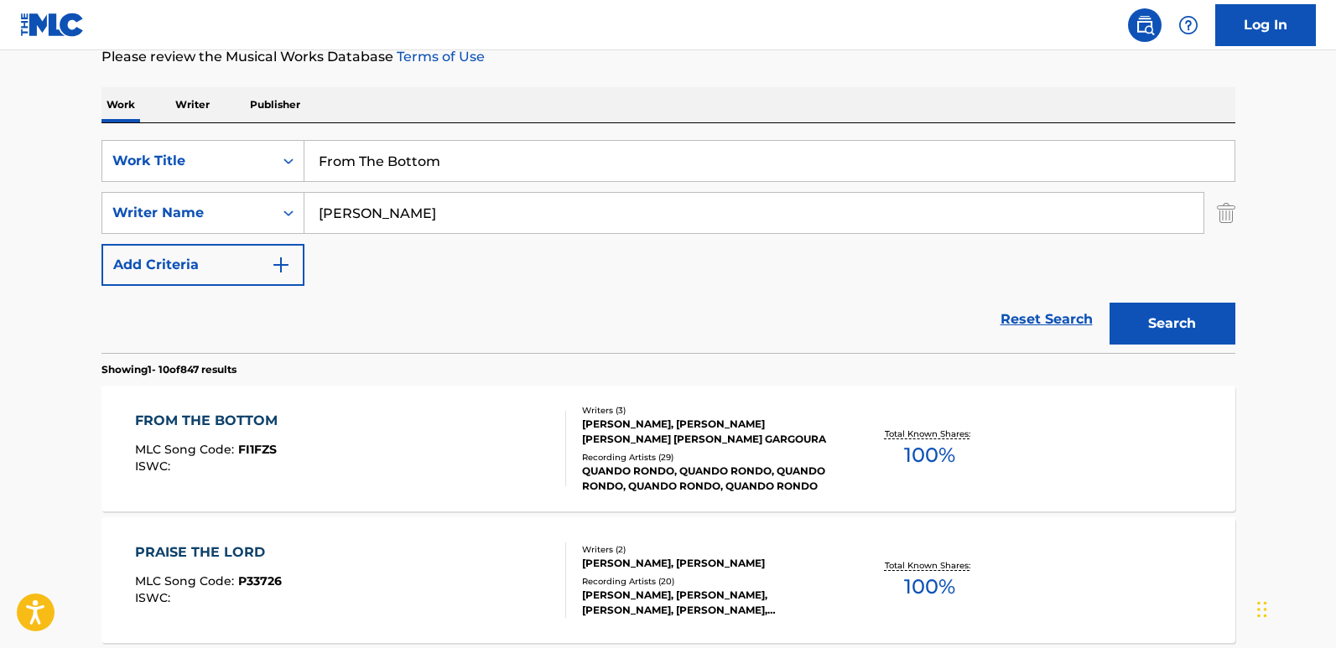
scroll to position [335, 0]
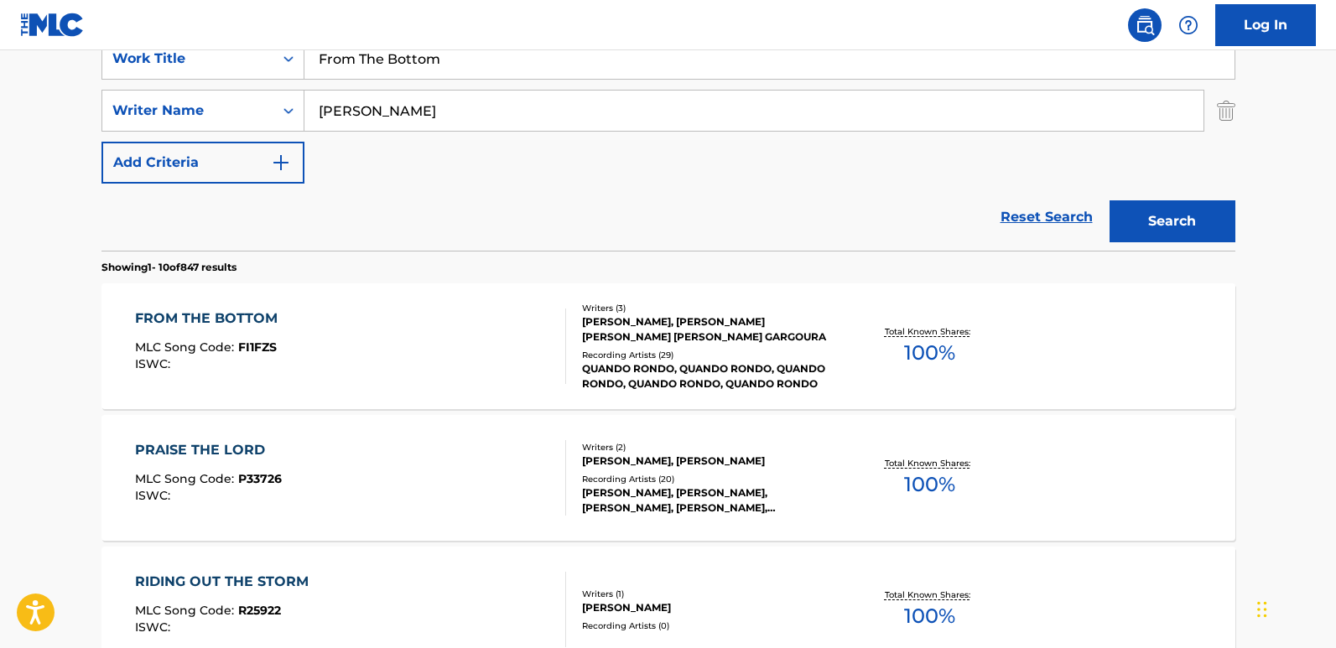
click at [211, 329] on div "FROM THE BOTTOM MLC Song Code : FI1FZS ISWC :" at bounding box center [210, 346] width 151 height 75
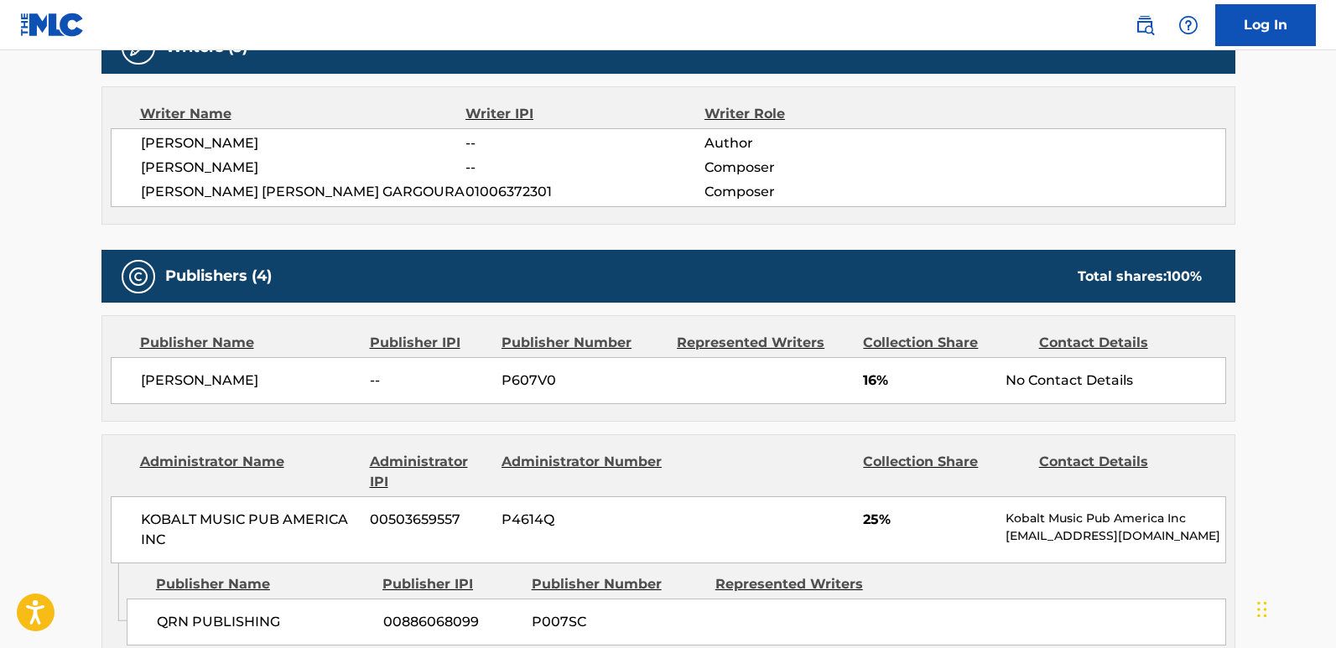
scroll to position [587, 0]
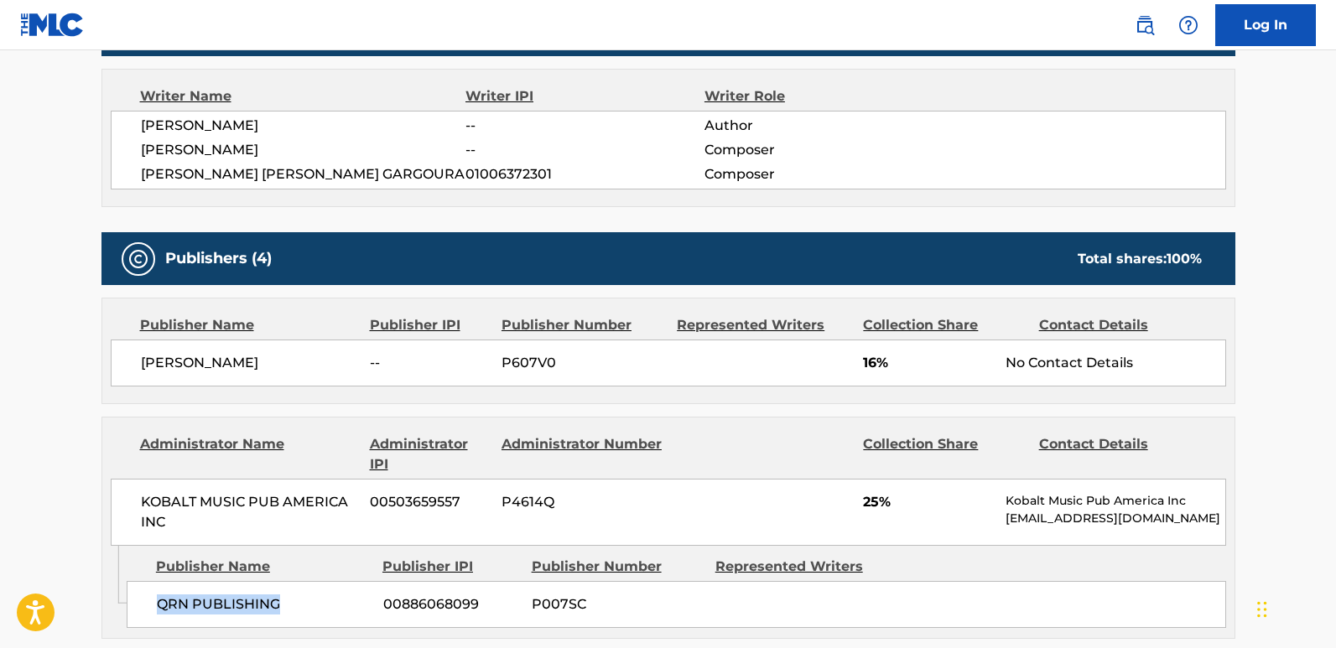
drag, startPoint x: 150, startPoint y: 599, endPoint x: 335, endPoint y: 612, distance: 185.0
click at [335, 537] on div "QRN PUBLISHING 00886068099 P007SC" at bounding box center [676, 604] width 1099 height 47
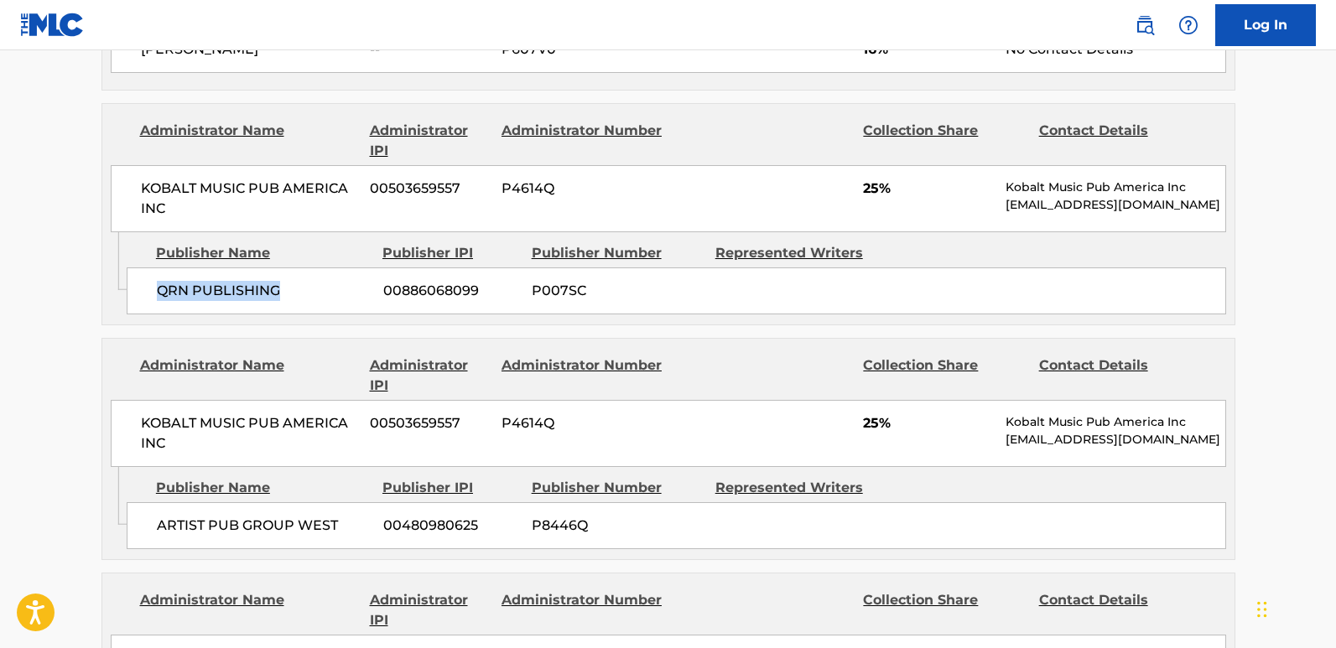
scroll to position [1006, 0]
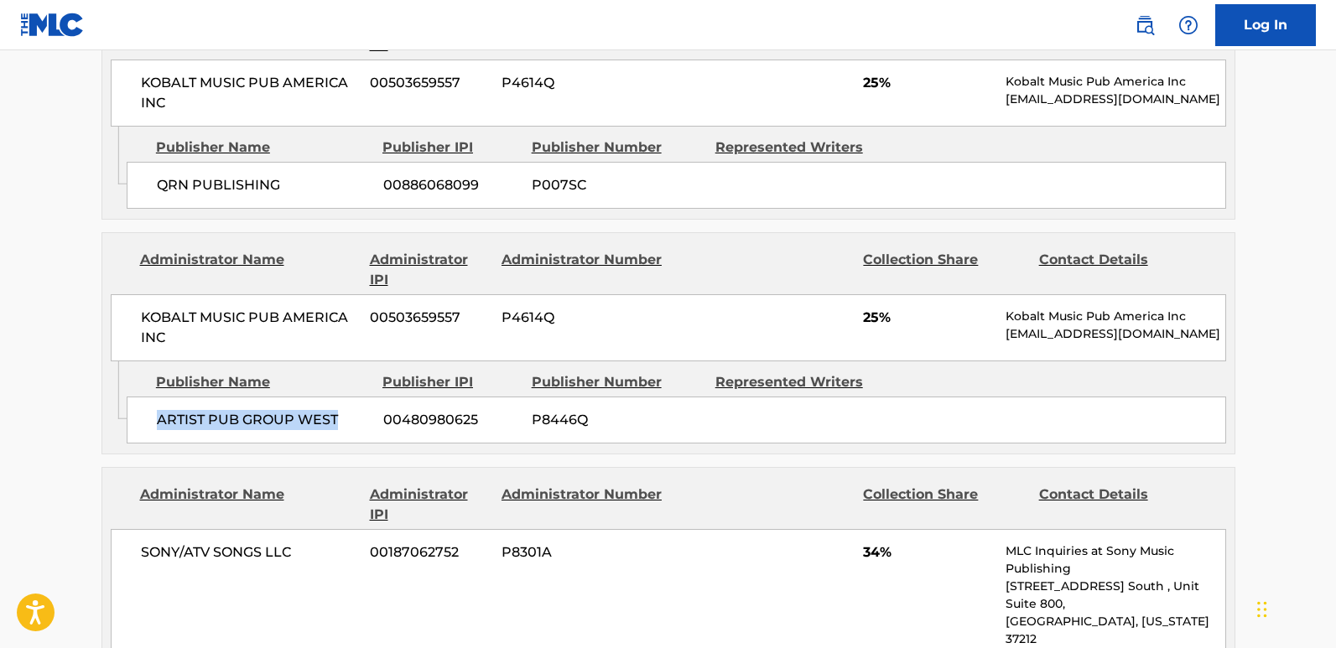
drag, startPoint x: 154, startPoint y: 433, endPoint x: 335, endPoint y: 432, distance: 180.3
click at [335, 432] on div "ARTIST PUB GROUP WEST 00480980625 P8446Q" at bounding box center [676, 420] width 1099 height 47
click at [861, 319] on div "KOBALT MUSIC PUB AMERICA INC 00503659557 P4614Q 25% Kobalt Music Pub America In…" at bounding box center [668, 327] width 1115 height 67
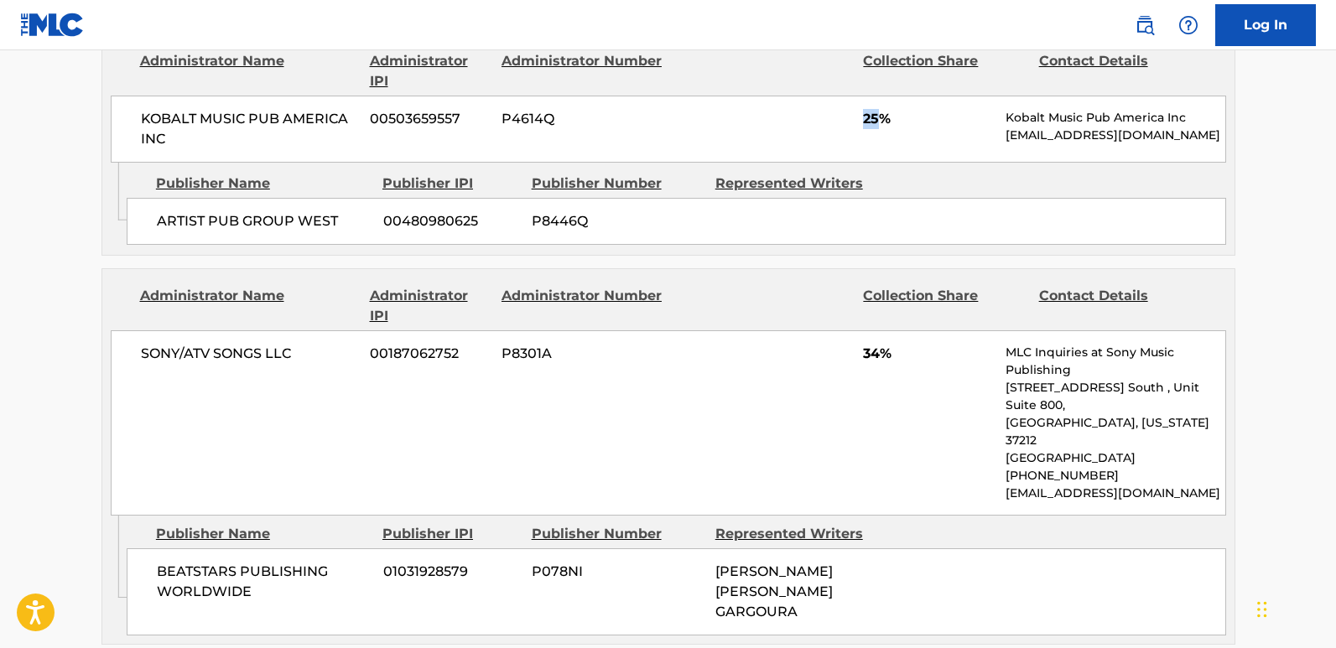
scroll to position [1258, 0]
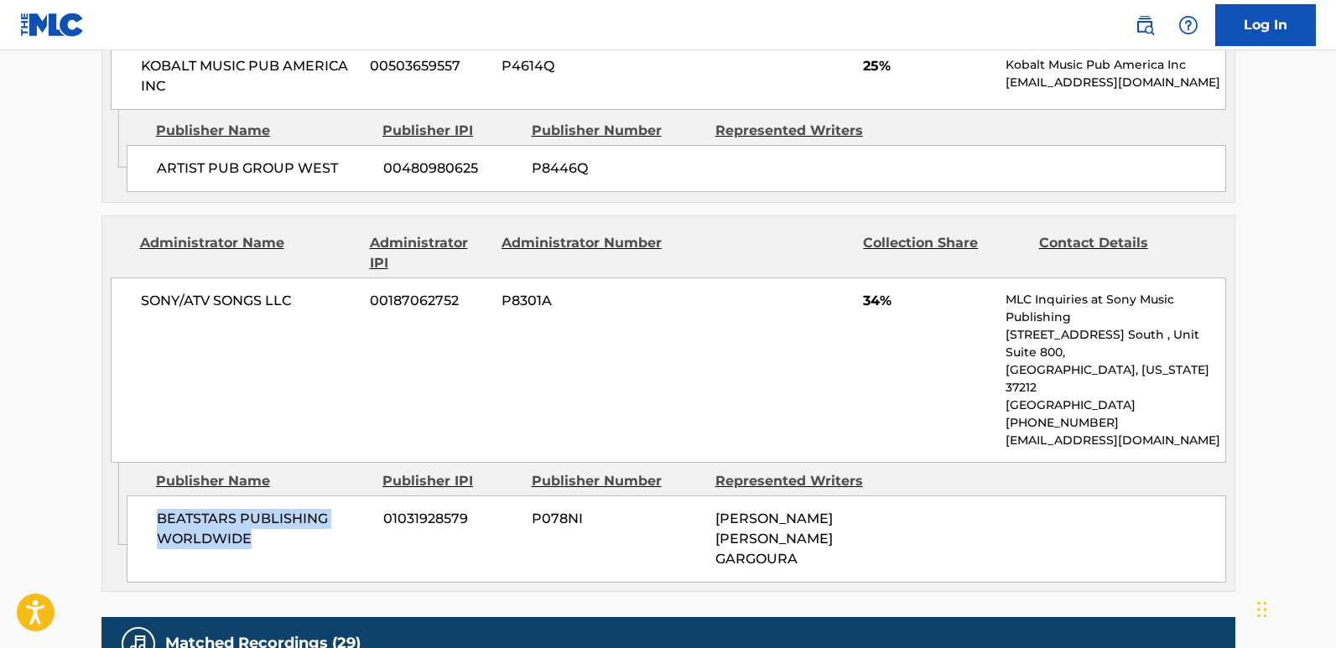
drag, startPoint x: 158, startPoint y: 486, endPoint x: 310, endPoint y: 517, distance: 155.9
click at [310, 517] on div "BEATSTARS PUBLISHING WORLDWIDE 01031928579 P078NI ANTHONY JOHN JR GARGOURA" at bounding box center [676, 539] width 1099 height 87
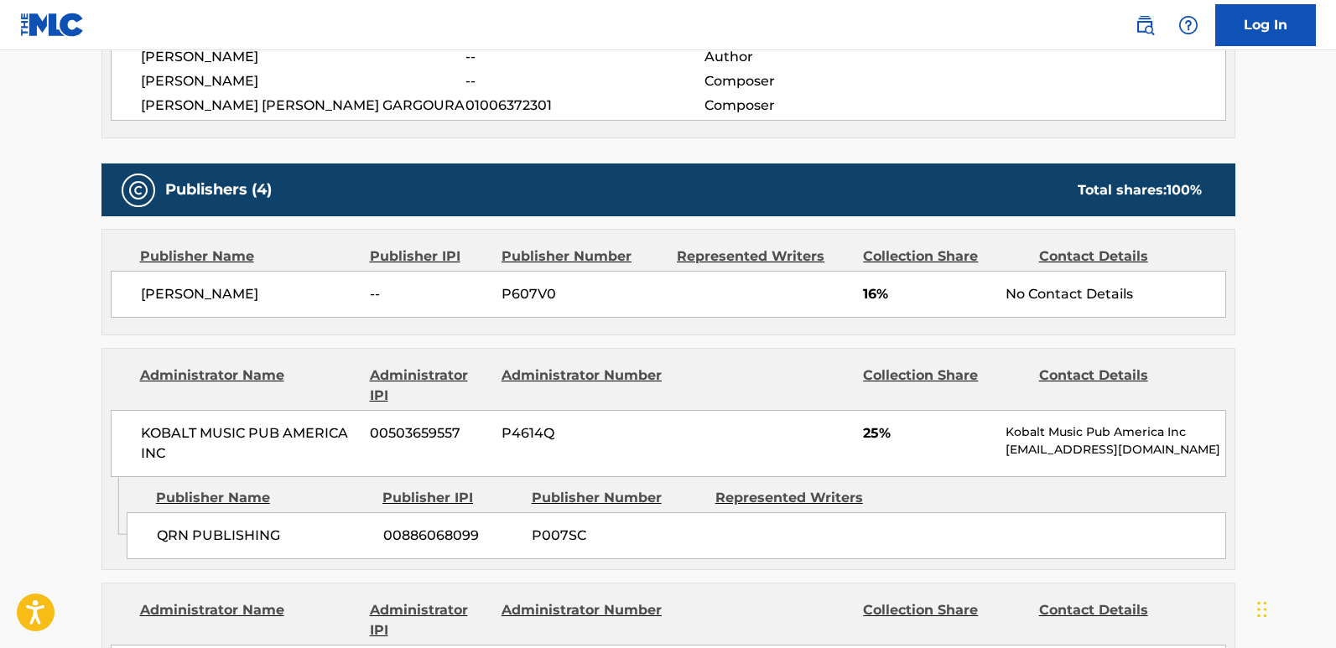
scroll to position [587, 0]
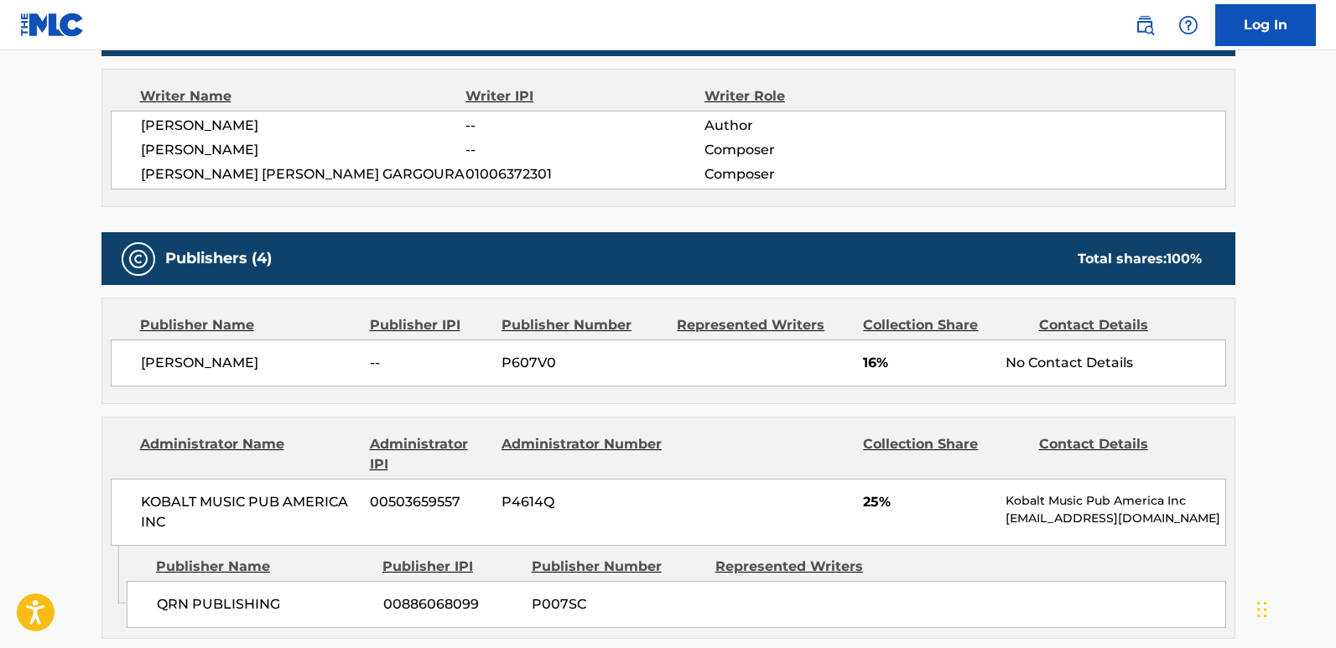
drag, startPoint x: 139, startPoint y: 364, endPoint x: 304, endPoint y: 367, distance: 164.4
click at [304, 367] on div "Clemens Gabrysch -- P607V0 16% No Contact Details" at bounding box center [668, 363] width 1115 height 47
click at [213, 401] on div "Publisher Name Publisher IPI Publisher Number Represented Writers Collection Sh…" at bounding box center [668, 351] width 1132 height 105
drag, startPoint x: 144, startPoint y: 366, endPoint x: 356, endPoint y: 366, distance: 211.3
click at [356, 366] on span "Clemens Gabrysch" at bounding box center [249, 363] width 217 height 20
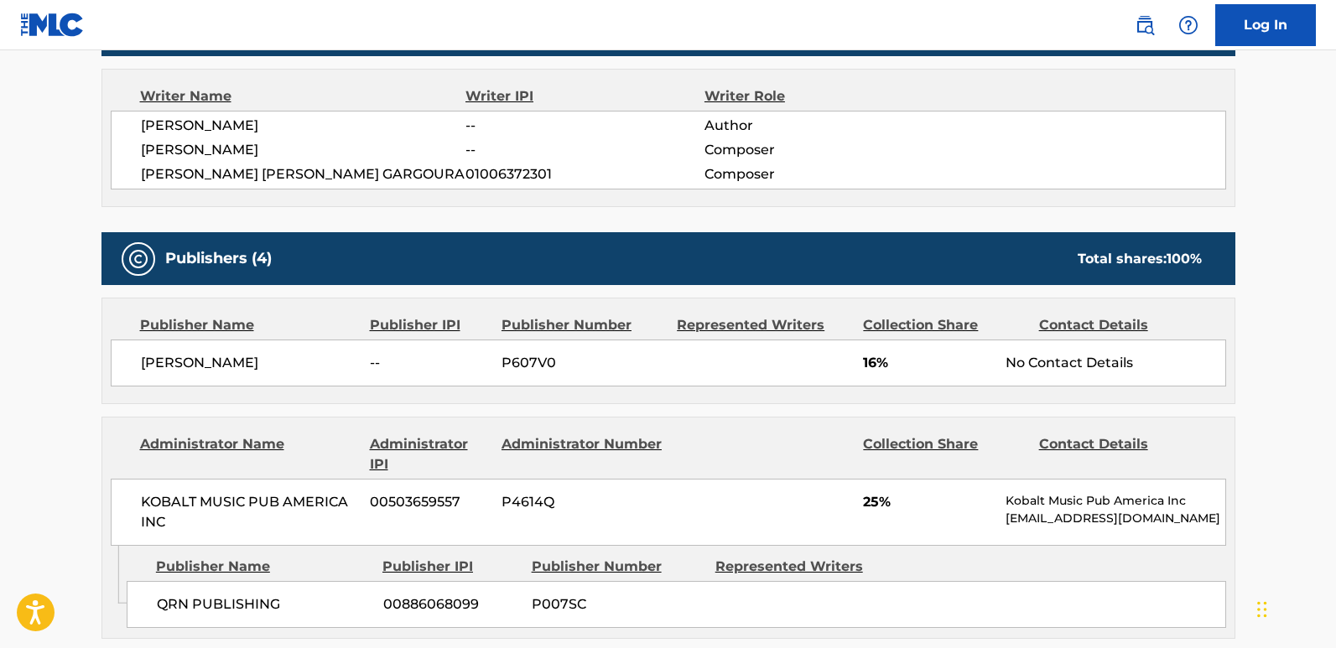
click at [861, 362] on div "Clemens Gabrysch -- P607V0 16% No Contact Details" at bounding box center [668, 363] width 1115 height 47
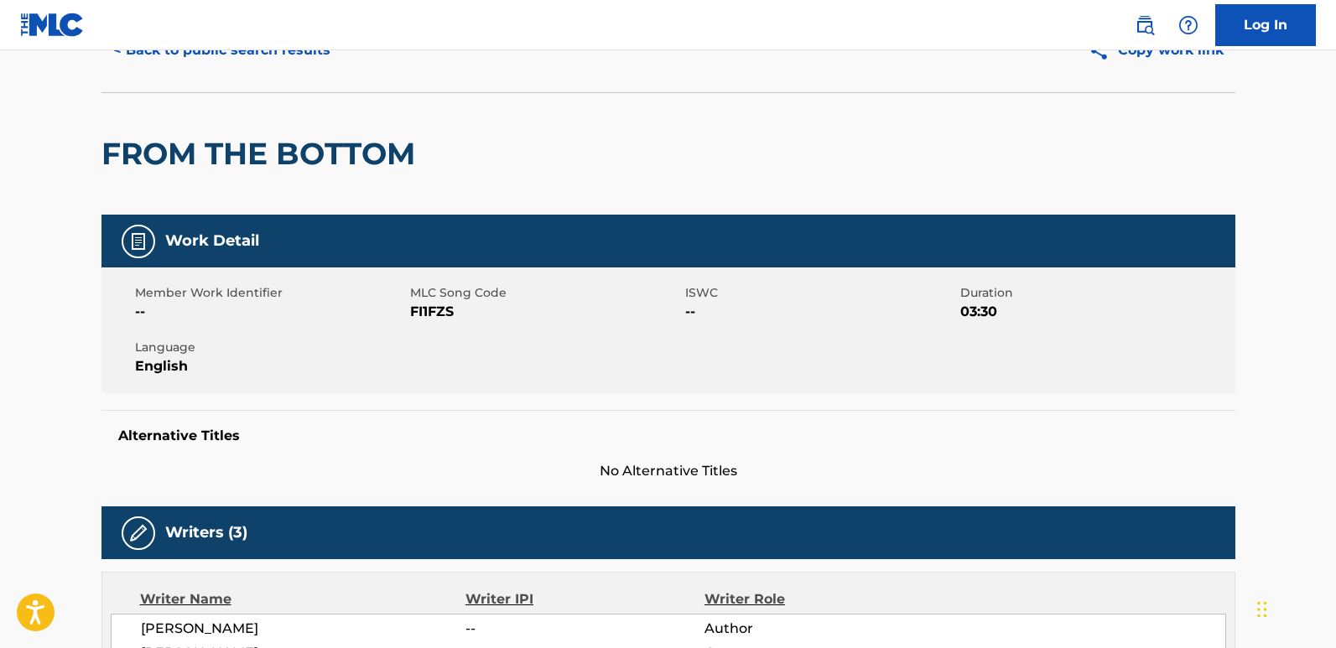
scroll to position [0, 0]
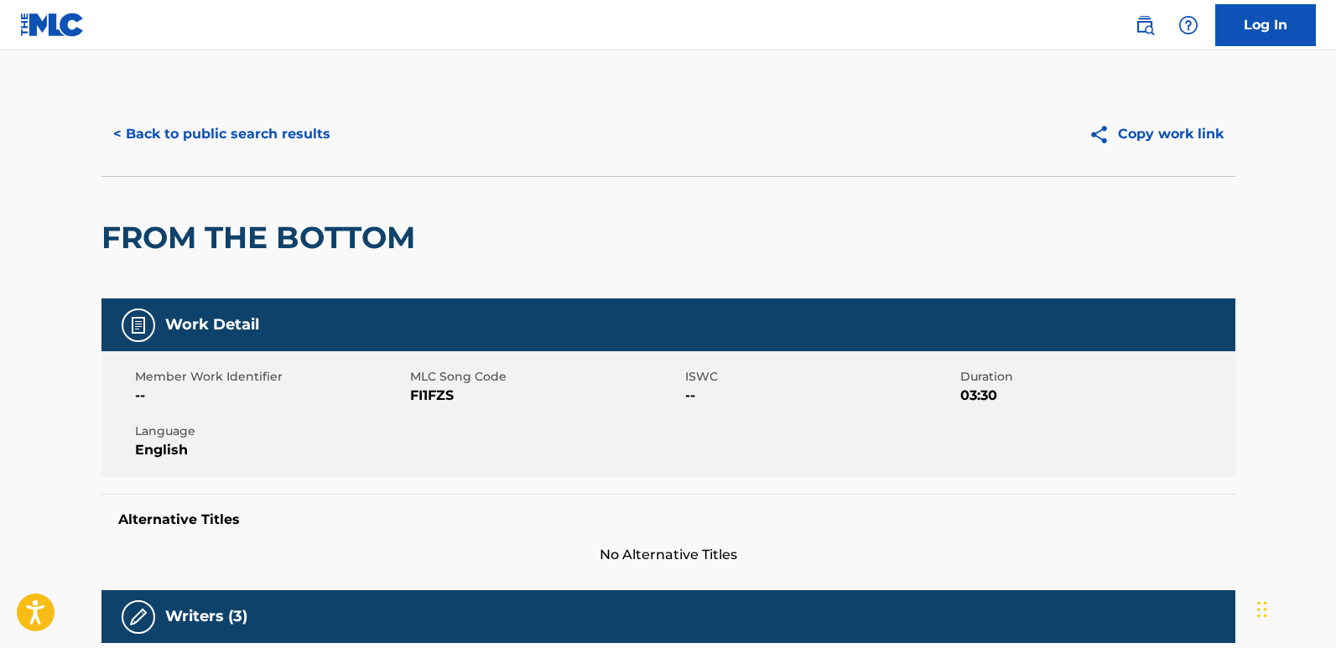
click at [290, 143] on button "< Back to public search results" at bounding box center [221, 134] width 241 height 42
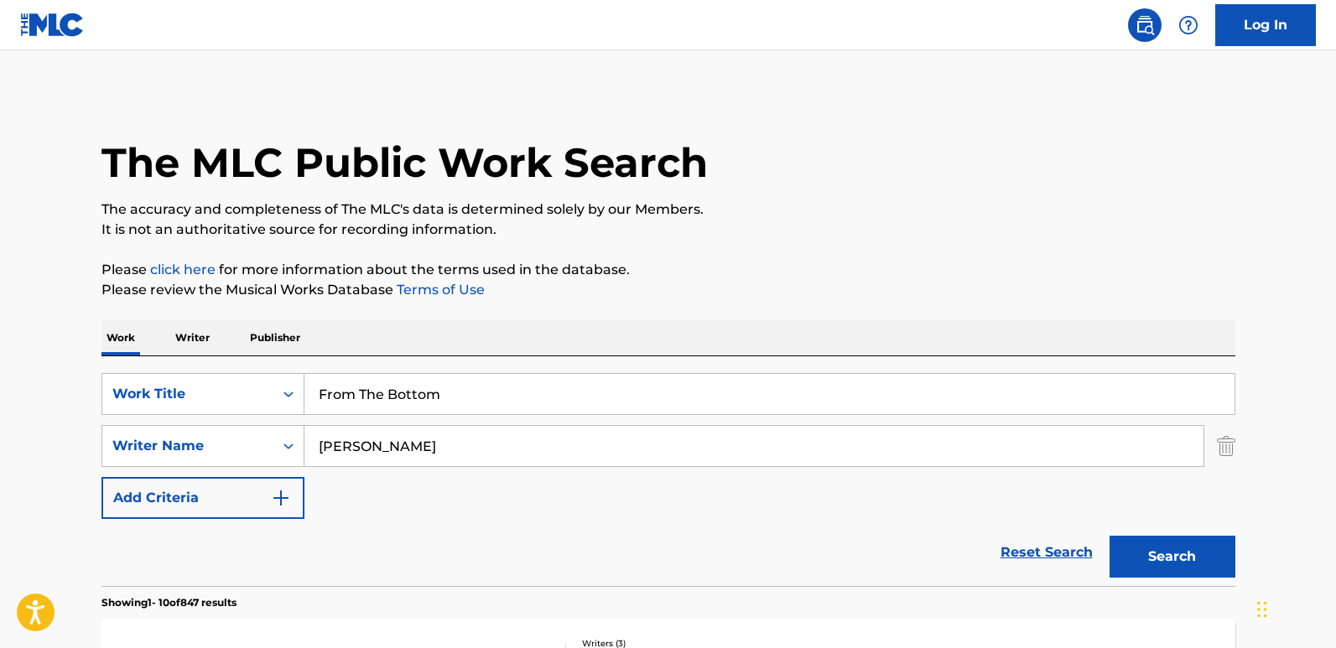
scroll to position [335, 0]
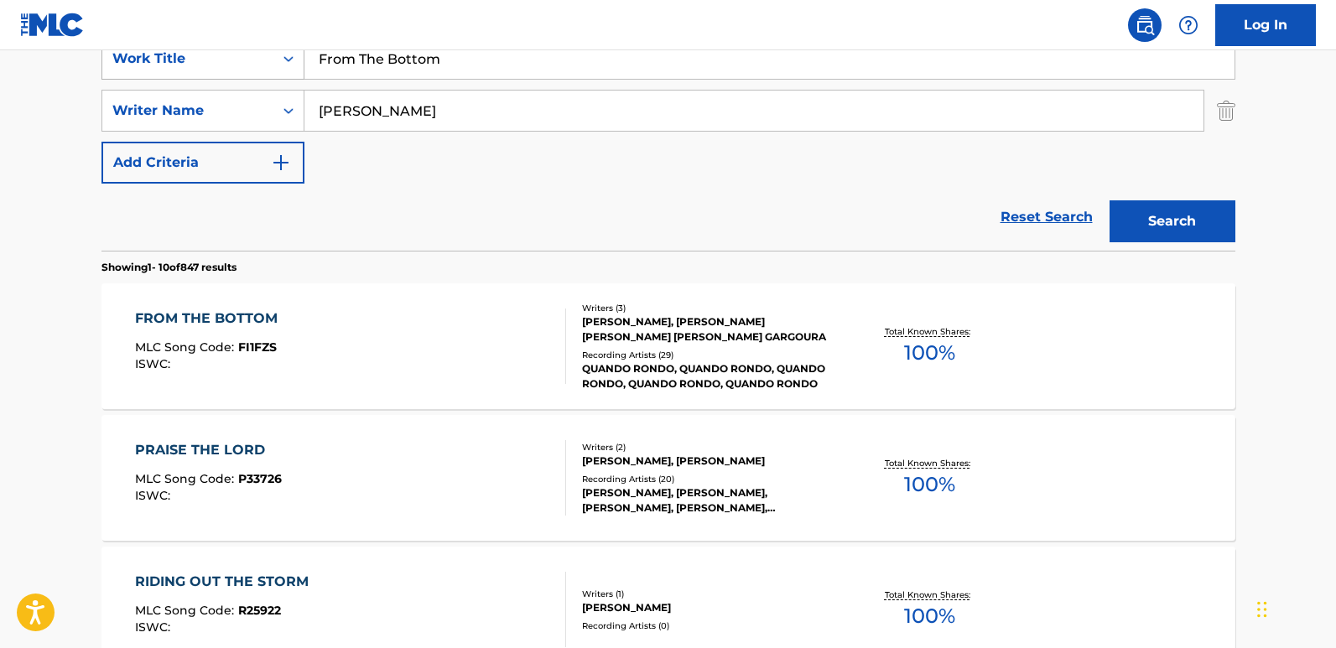
drag, startPoint x: 471, startPoint y: 60, endPoint x: 175, endPoint y: 55, distance: 296.1
click at [175, 55] on div "SearchWithCriteria13a706ea-4c51-4696-b5a1-2184da018baf Work Title From The Bott…" at bounding box center [668, 59] width 1134 height 42
paste input "Groupie Bitches"
type input "Groupie Bitches"
click at [1110, 200] on button "Search" at bounding box center [1173, 221] width 126 height 42
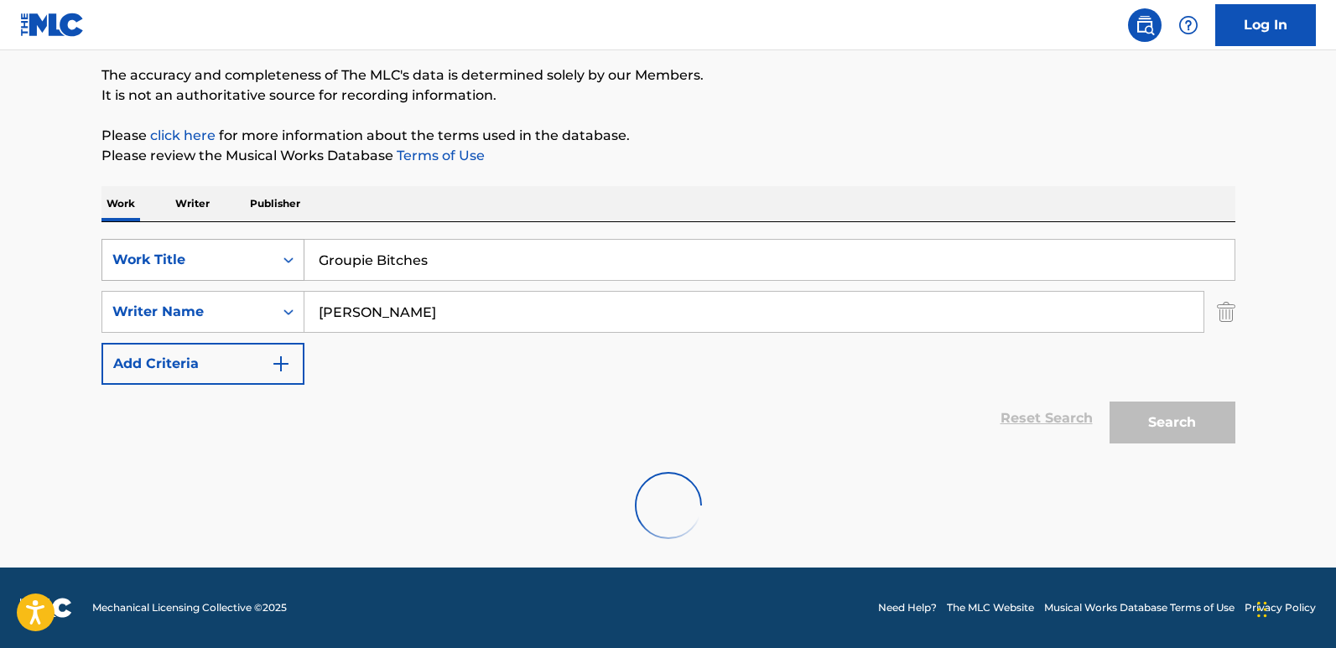
scroll to position [134, 0]
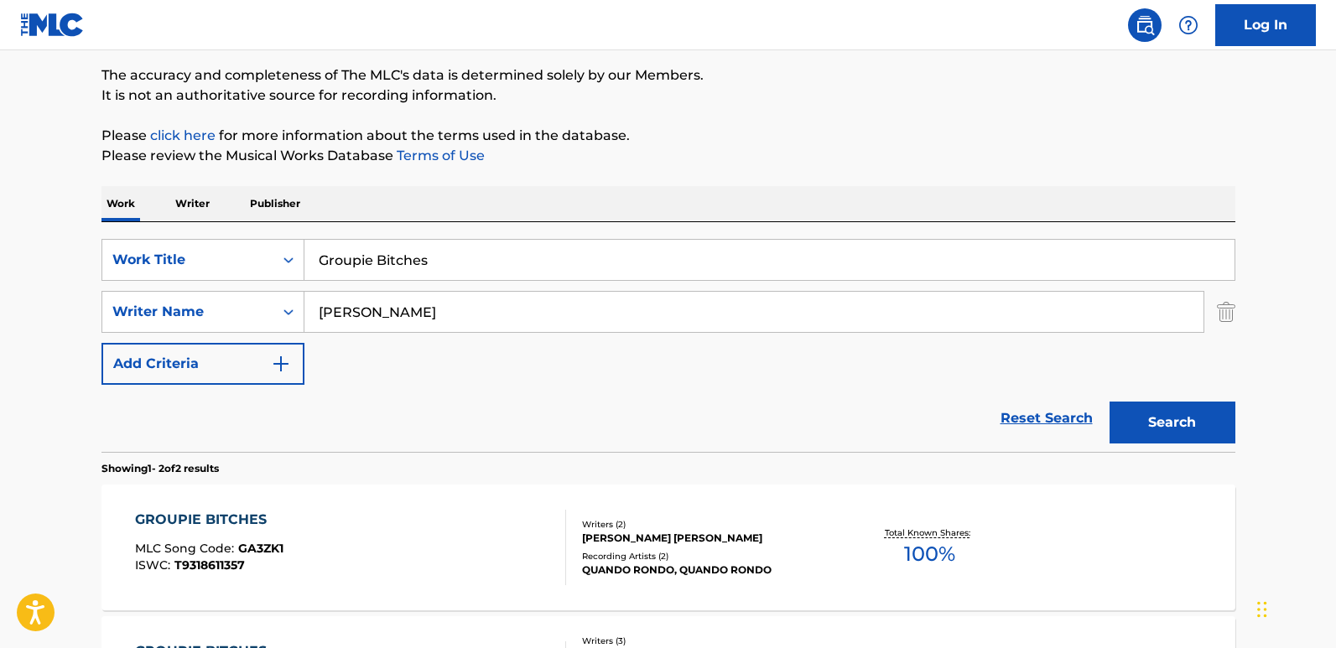
click at [432, 392] on div "Reset Search Search" at bounding box center [668, 418] width 1134 height 67
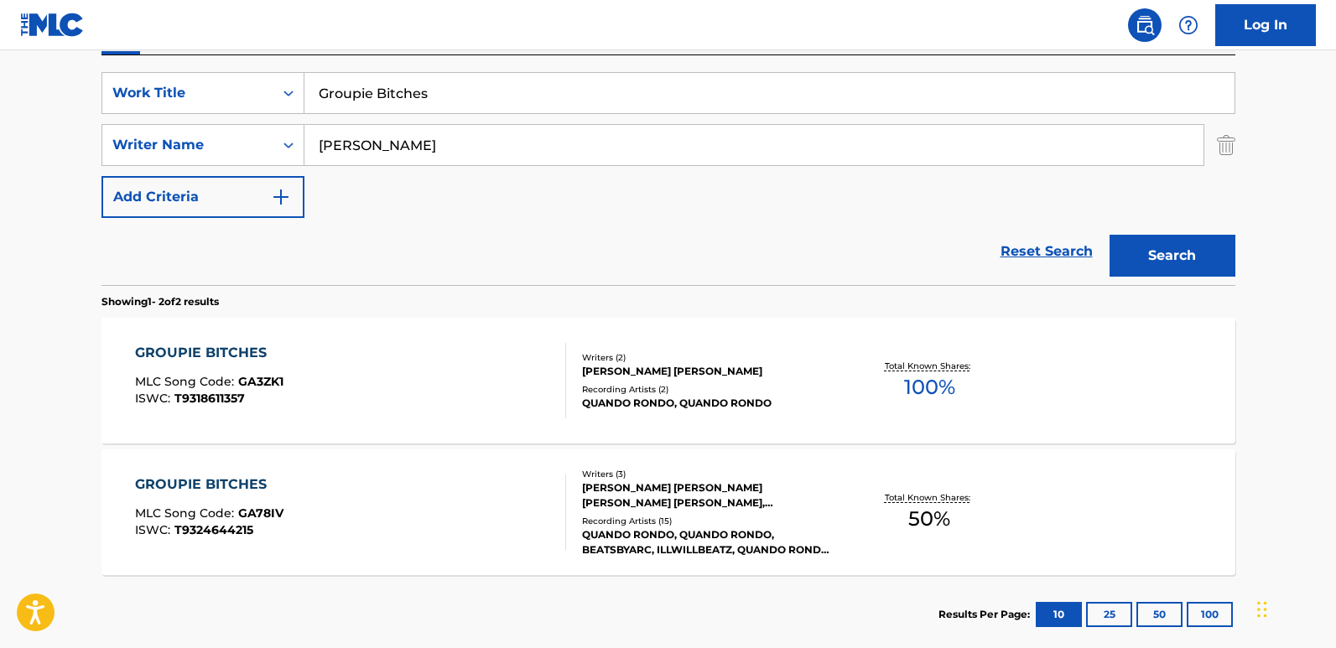
scroll to position [302, 0]
click at [245, 369] on div "GROUPIE BITCHES MLC Song Code : GA3ZK1 ISWC : T9318611357" at bounding box center [209, 379] width 148 height 75
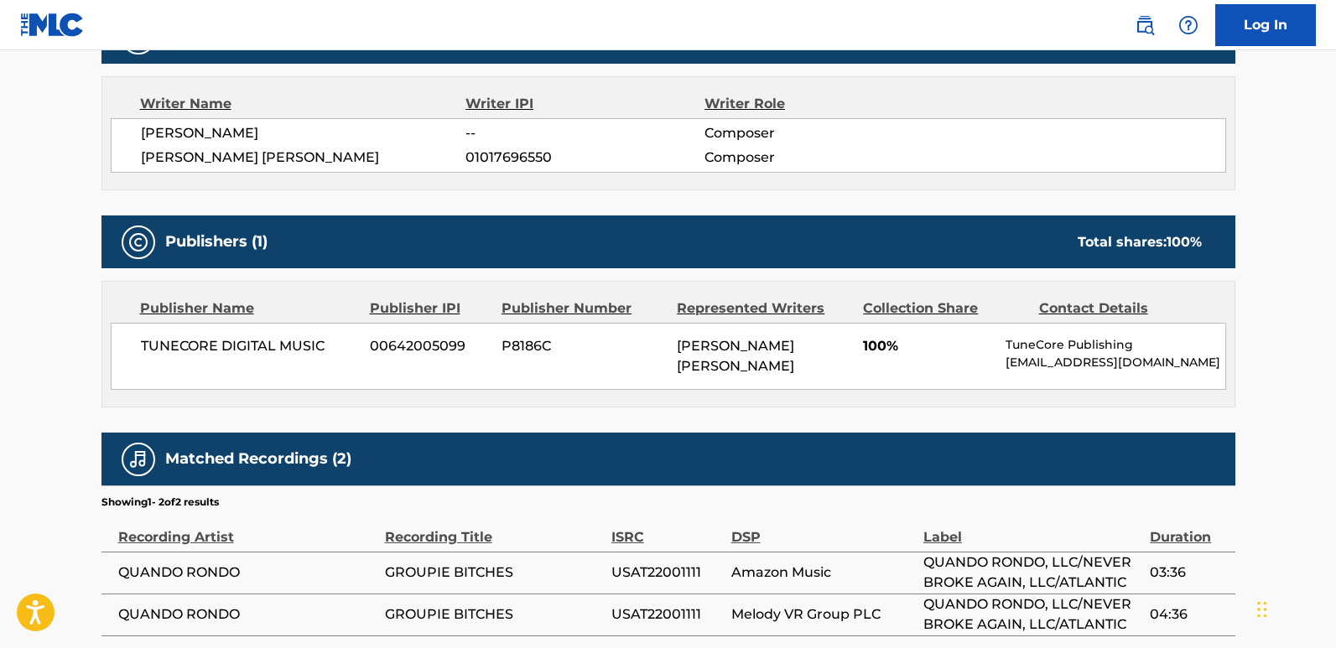
scroll to position [587, 0]
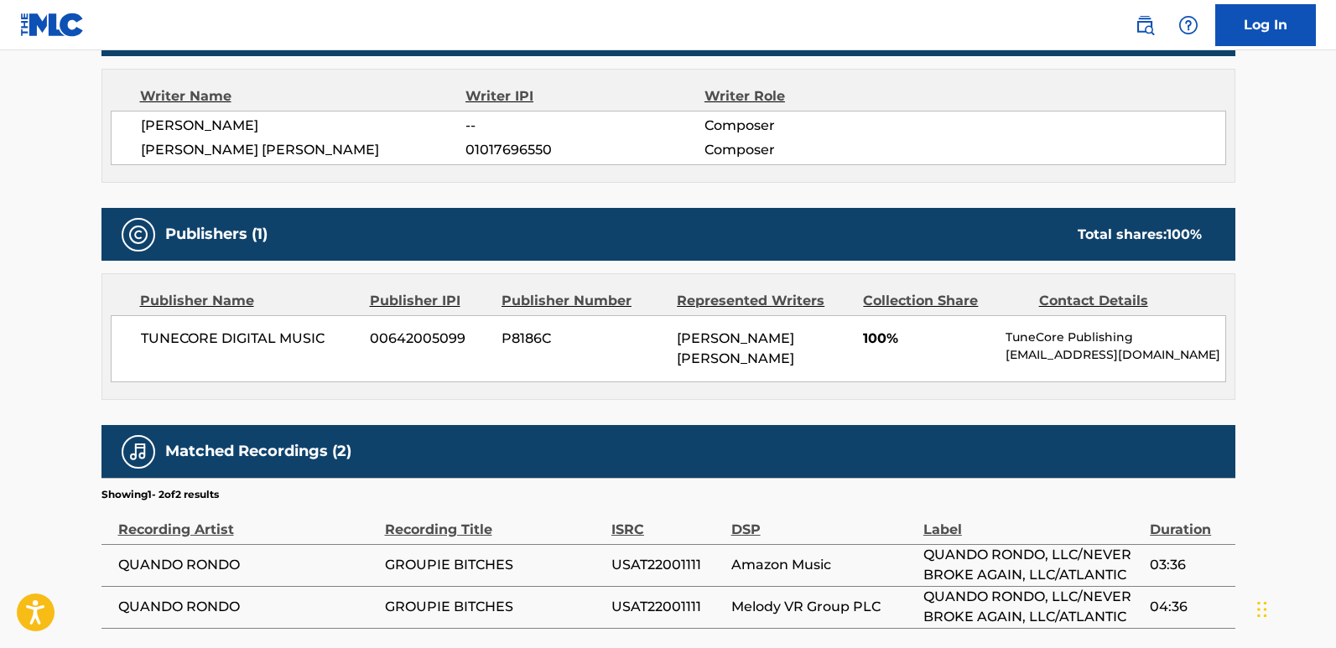
click at [266, 155] on span "JEAN LOUIS SOLOMON" at bounding box center [303, 150] width 325 height 20
click at [304, 174] on div "Writer Name Writer IPI Writer Role TYQUAIN BOWMAN -- Composer JEAN LOUIS SOLOMO…" at bounding box center [668, 126] width 1134 height 114
click at [71, 370] on main "< Back to public search results Copy work link GROUPIE BITCHES Work Detail Memb…" at bounding box center [668, 58] width 1336 height 1191
drag, startPoint x: 113, startPoint y: 559, endPoint x: 425, endPoint y: 637, distance: 321.6
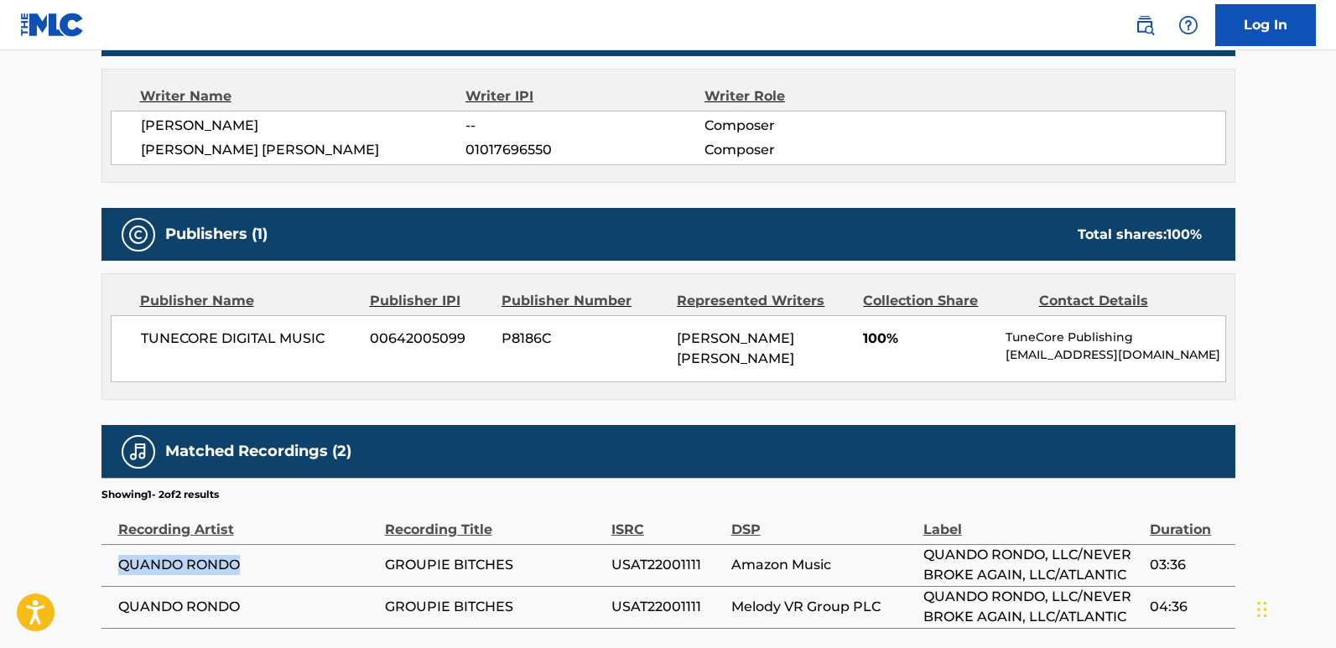
click at [299, 537] on td "QUANDO RONDO" at bounding box center [242, 565] width 283 height 42
drag, startPoint x: 138, startPoint y: 342, endPoint x: 334, endPoint y: 340, distance: 195.4
click at [334, 340] on div "TUNECORE DIGITAL MUSIC 00642005099 P8186C JEAN LOUIS SOLOMON 100% TuneCore Publ…" at bounding box center [668, 348] width 1115 height 67
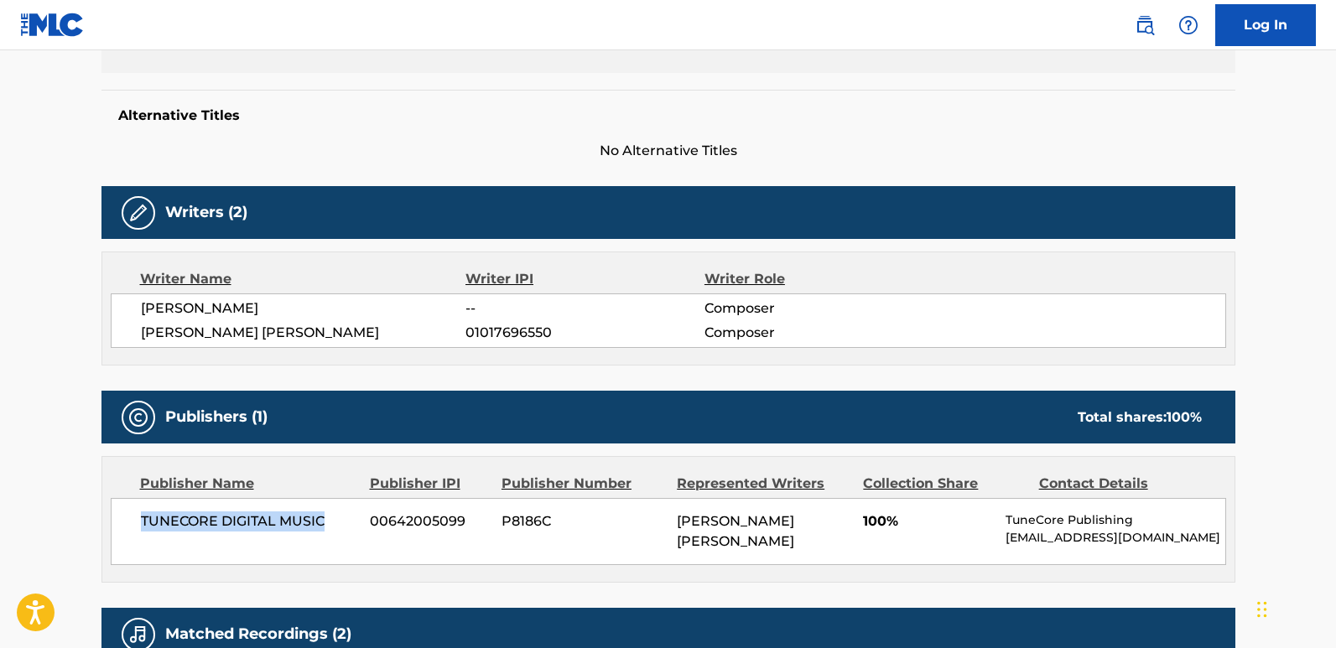
scroll to position [501, 0]
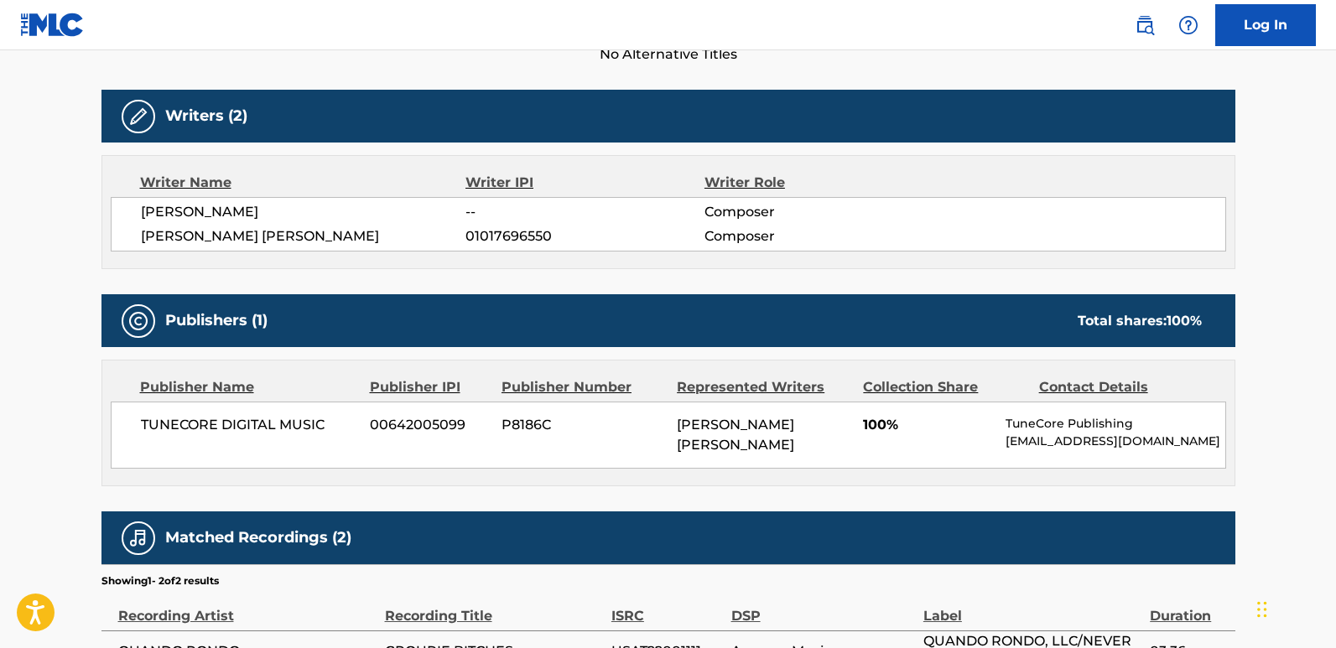
click at [52, 389] on main "< Back to public search results Copy work link GROUPIE BITCHES Work Detail Memb…" at bounding box center [668, 145] width 1336 height 1191
drag, startPoint x: 143, startPoint y: 424, endPoint x: 335, endPoint y: 429, distance: 191.3
click at [335, 429] on span "TUNECORE DIGITAL MUSIC" at bounding box center [249, 425] width 217 height 20
click at [546, 309] on div "Publishers (1) Total shares: 100 %" at bounding box center [668, 320] width 1134 height 53
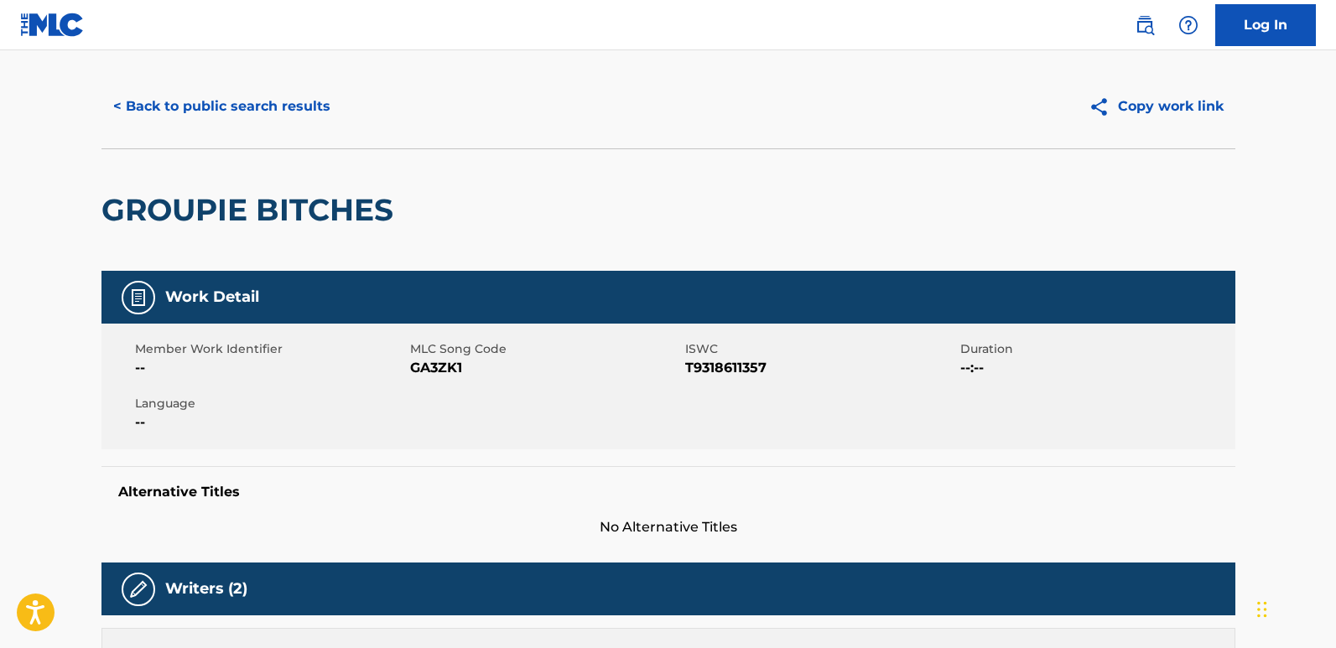
scroll to position [0, 0]
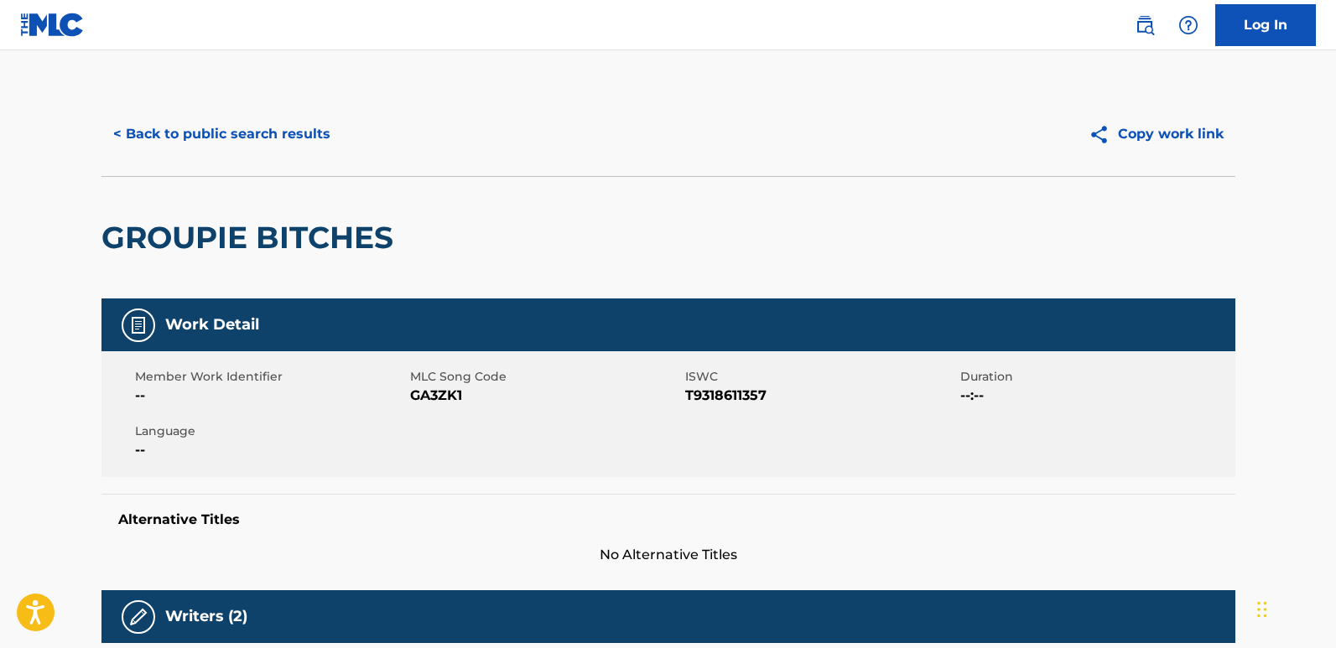
click at [251, 136] on button "< Back to public search results" at bounding box center [221, 134] width 241 height 42
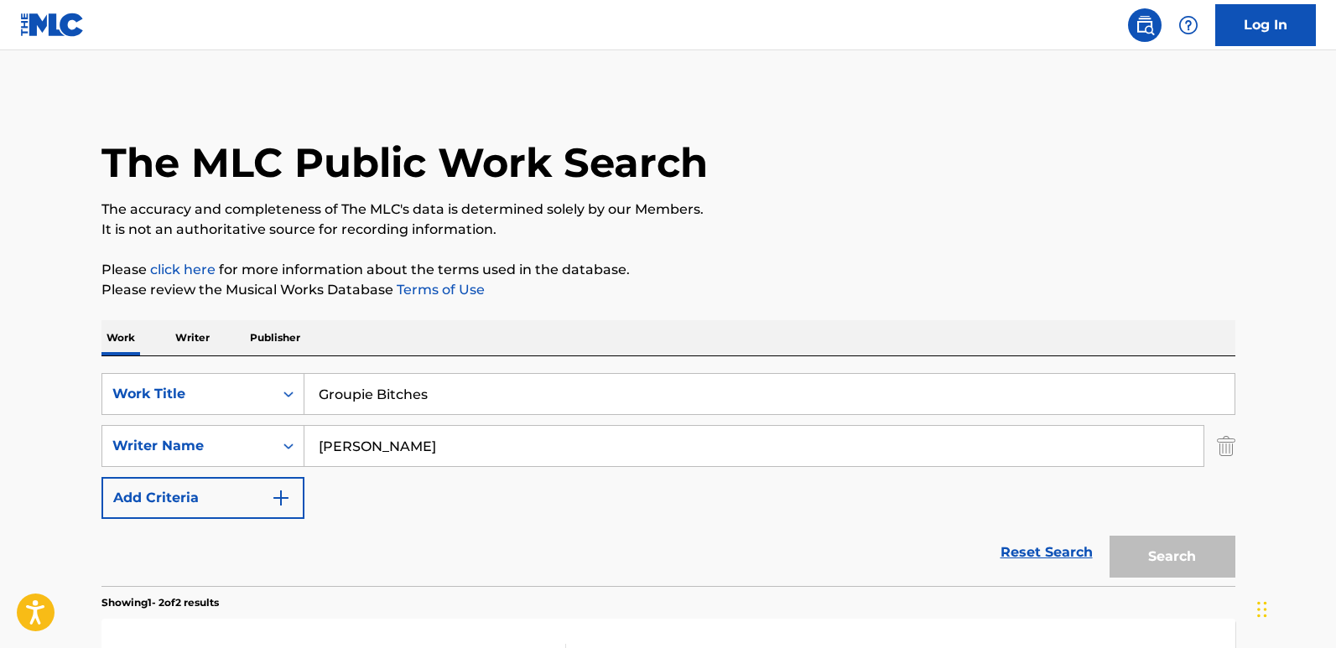
scroll to position [300, 0]
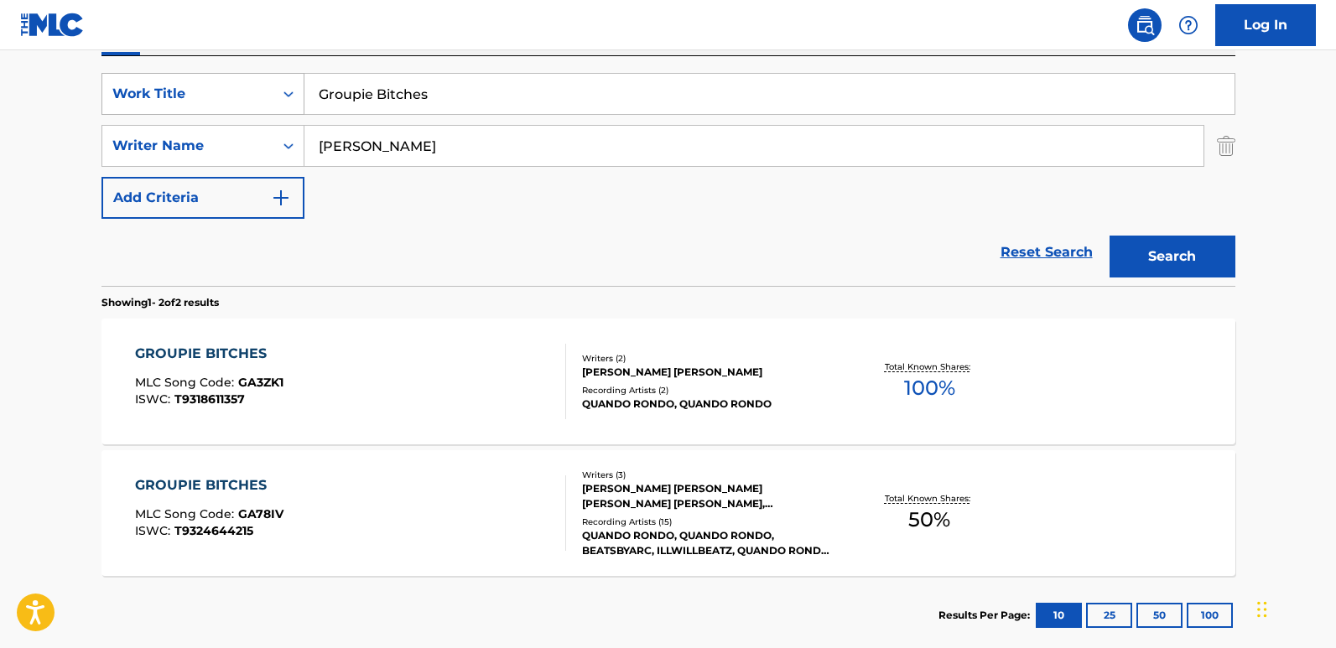
drag, startPoint x: 434, startPoint y: 93, endPoint x: 231, endPoint y: 93, distance: 202.1
click at [231, 93] on div "SearchWithCriteria13a706ea-4c51-4696-b5a1-2184da018baf Work Title Groupie Bitch…" at bounding box center [668, 94] width 1134 height 42
paste input "Heat Tucked"
type input "Heat Tucked"
click at [1110, 236] on button "Search" at bounding box center [1173, 257] width 126 height 42
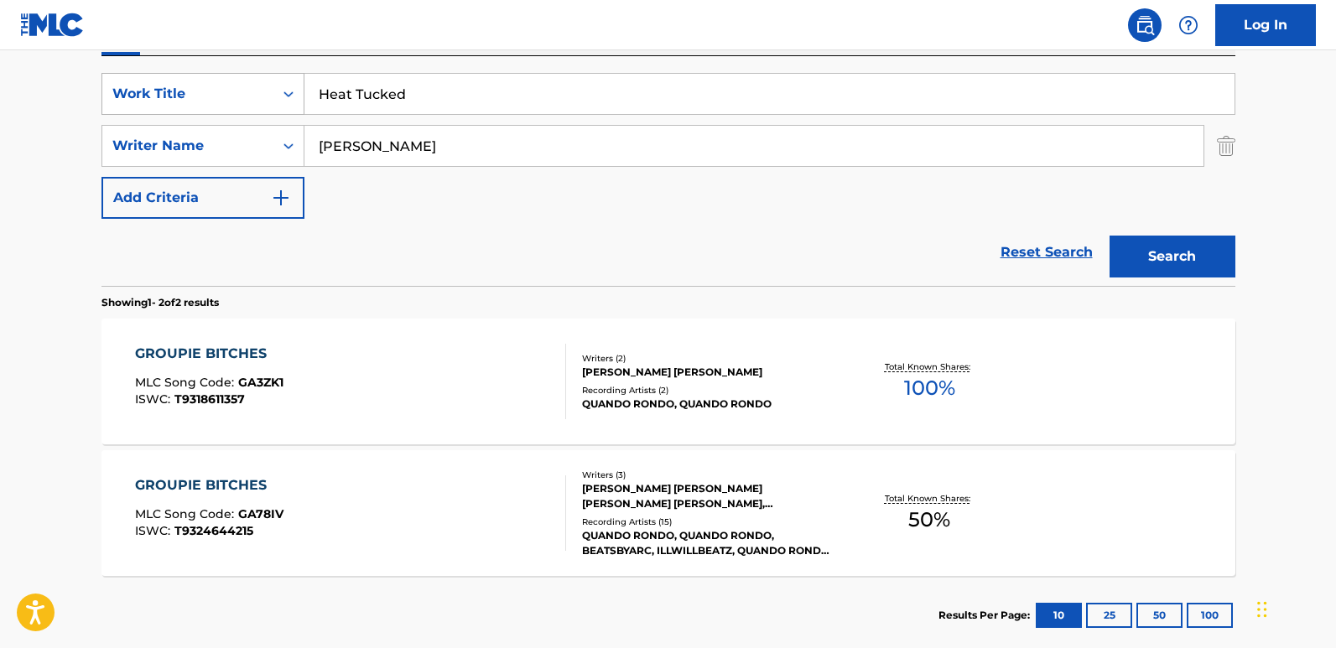
scroll to position [134, 0]
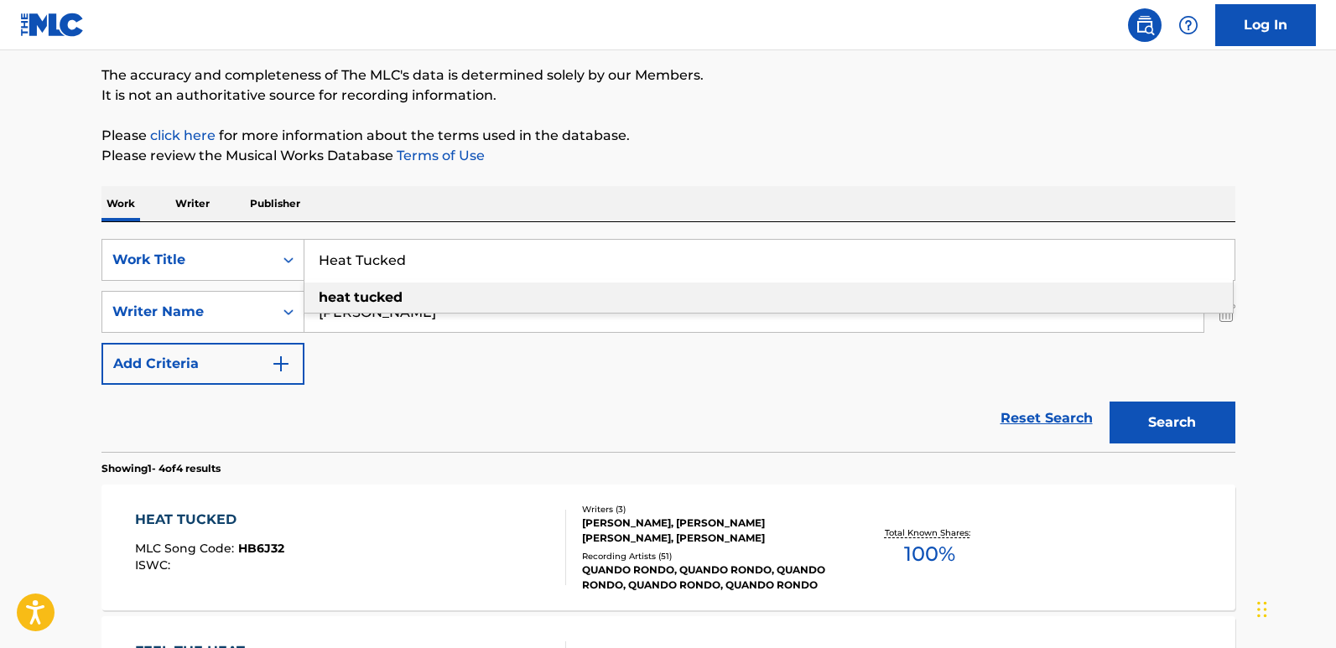
click at [679, 211] on div "Work Writer Publisher" at bounding box center [668, 203] width 1134 height 35
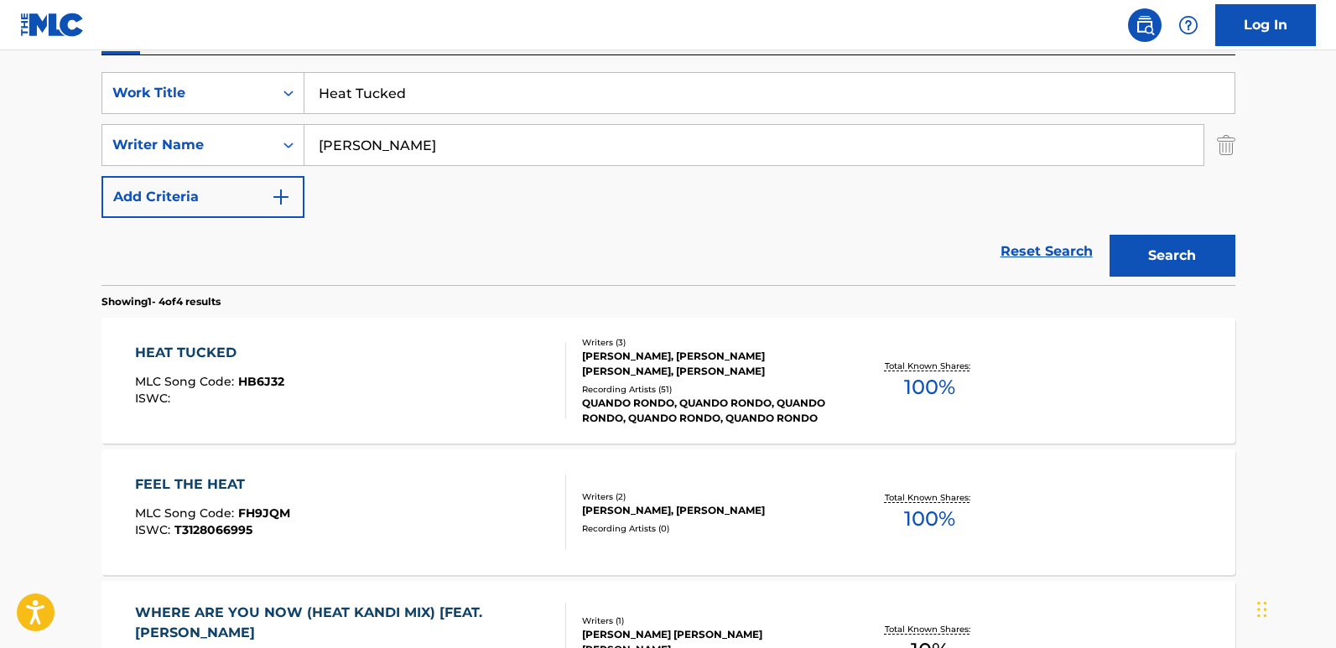
scroll to position [302, 0]
click at [193, 353] on div "HEAT TUCKED" at bounding box center [209, 352] width 149 height 20
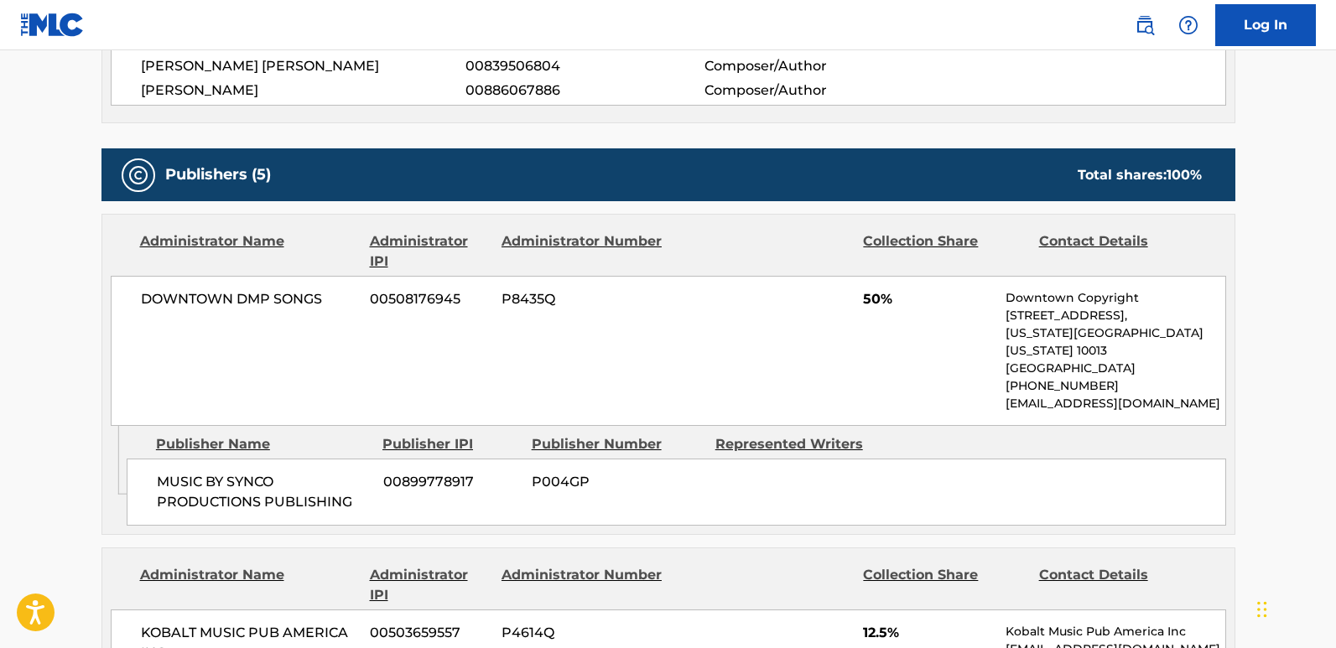
scroll to position [587, 0]
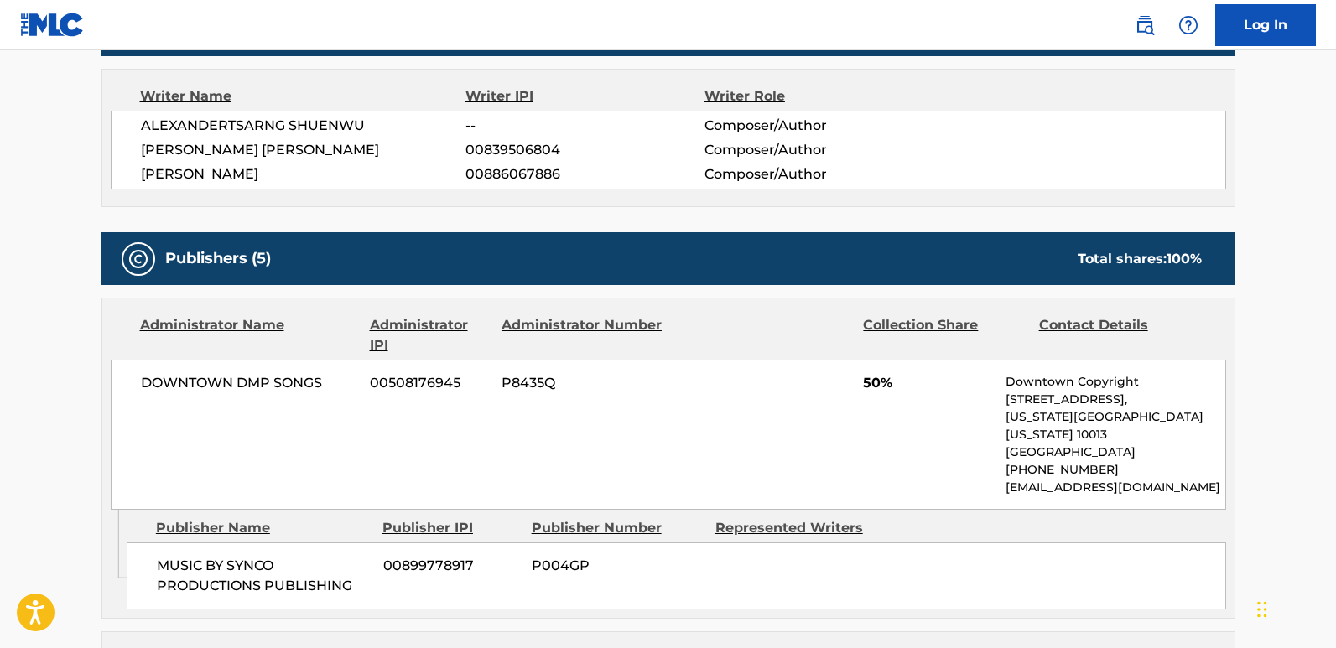
click at [317, 130] on span "ALEXANDERTSARNG SHUENWU" at bounding box center [303, 126] width 325 height 20
click at [321, 151] on span "KENTRELL DESHAWN GAULDEN" at bounding box center [303, 150] width 325 height 20
click at [166, 164] on span "TYQUIAN BOWMAN" at bounding box center [303, 174] width 325 height 20
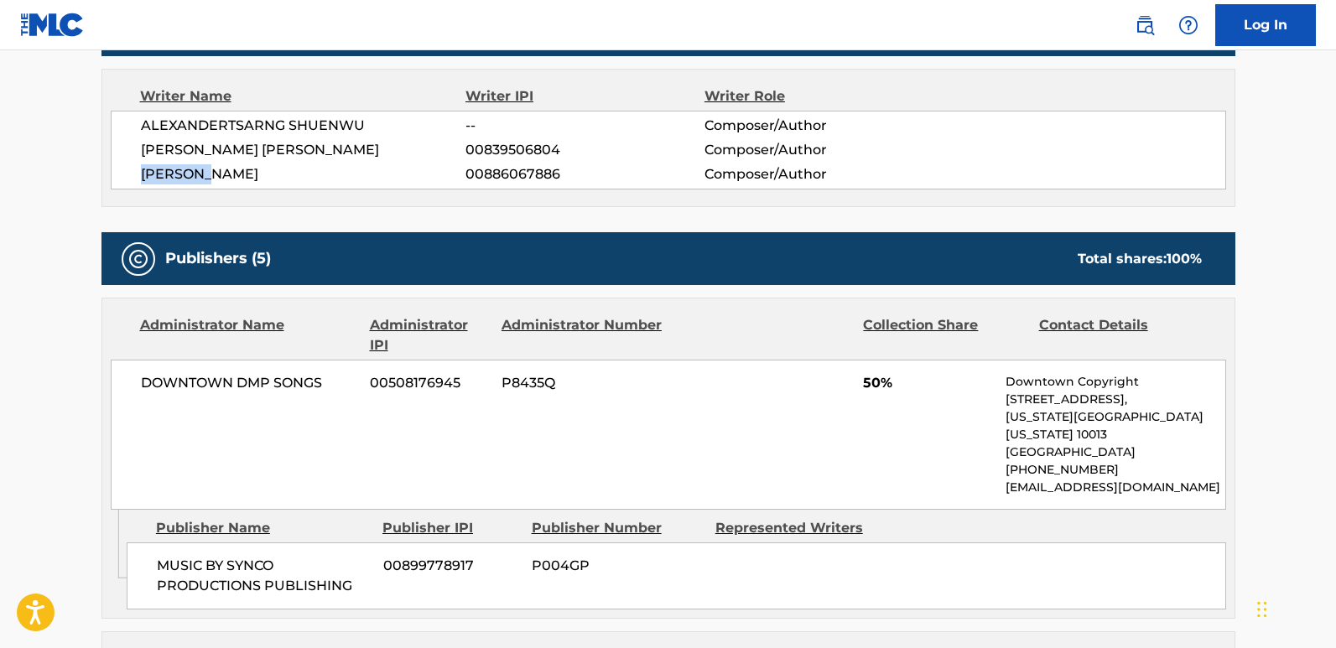
click at [166, 164] on span "TYQUIAN BOWMAN" at bounding box center [303, 174] width 325 height 20
click at [166, 200] on div "Writer Name Writer IPI Writer Role ALEXANDERTSARNG SHUENWU -- Composer/Author K…" at bounding box center [668, 138] width 1134 height 138
click at [169, 171] on span "TYQUIAN BOWMAN" at bounding box center [303, 174] width 325 height 20
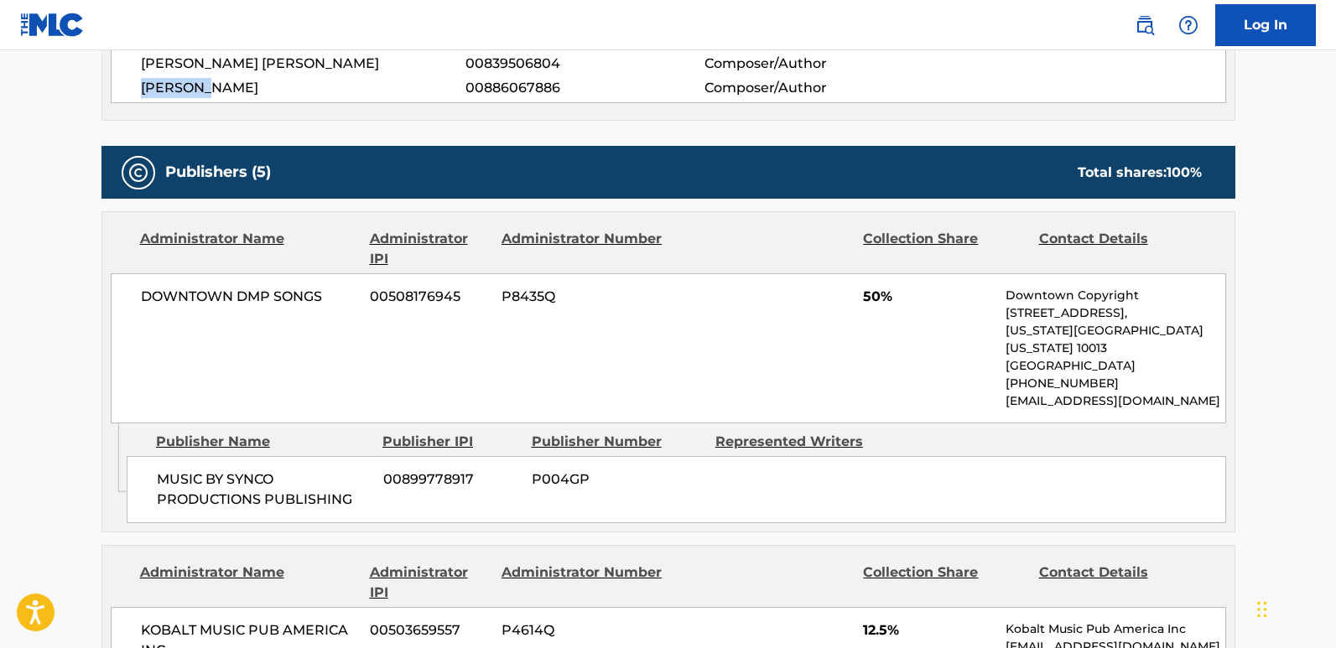
scroll to position [671, 0]
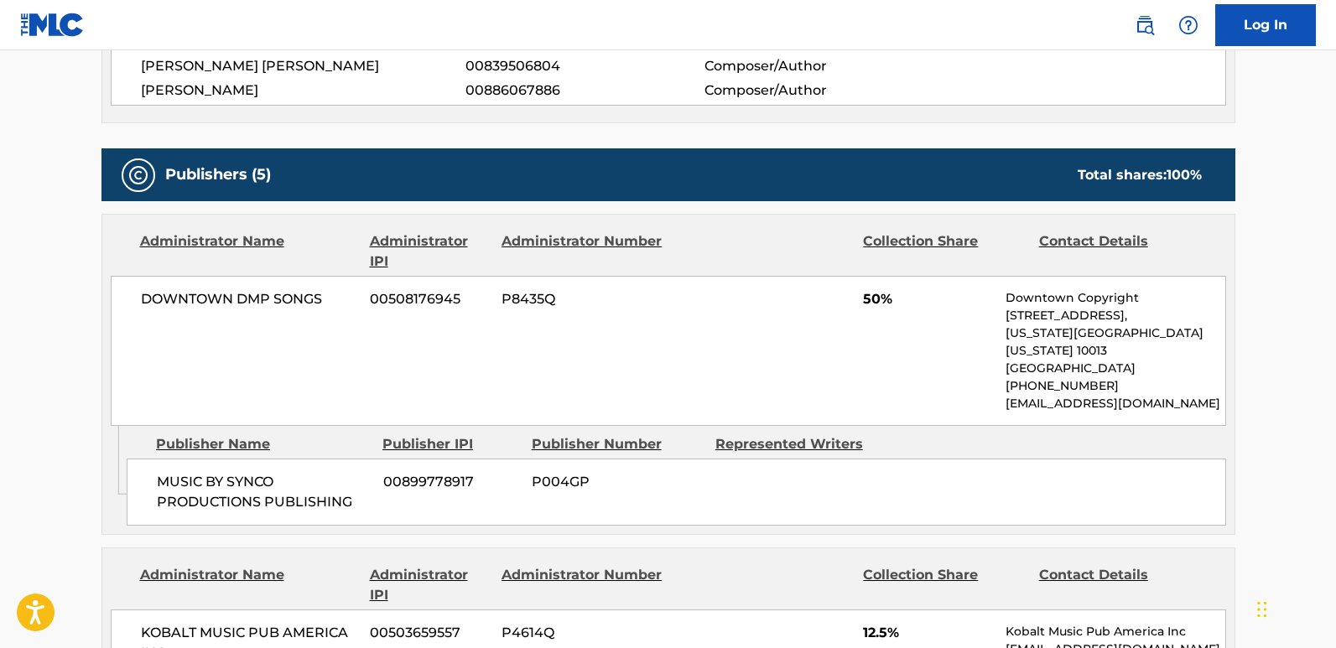
drag, startPoint x: 155, startPoint y: 463, endPoint x: 358, endPoint y: 483, distance: 203.9
click at [358, 483] on div "MUSIC BY SYNCO PRODUCTIONS PUBLISHING 00899778917 P004GP" at bounding box center [676, 492] width 1099 height 67
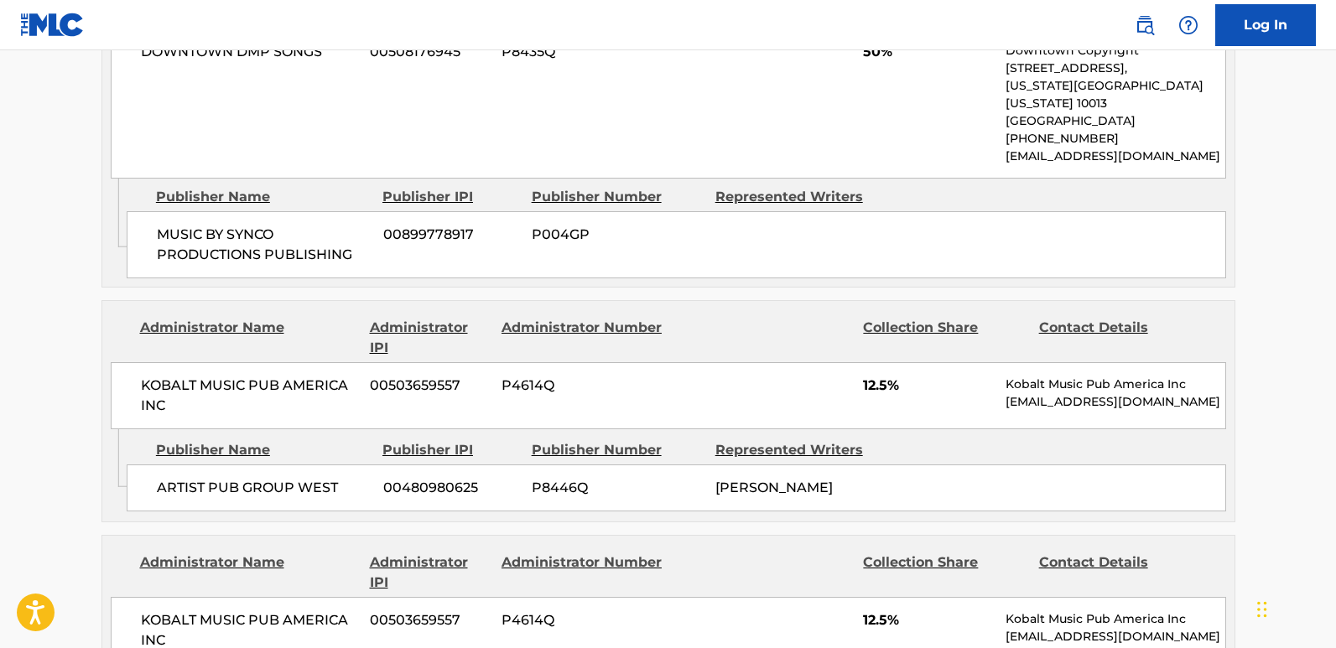
scroll to position [923, 0]
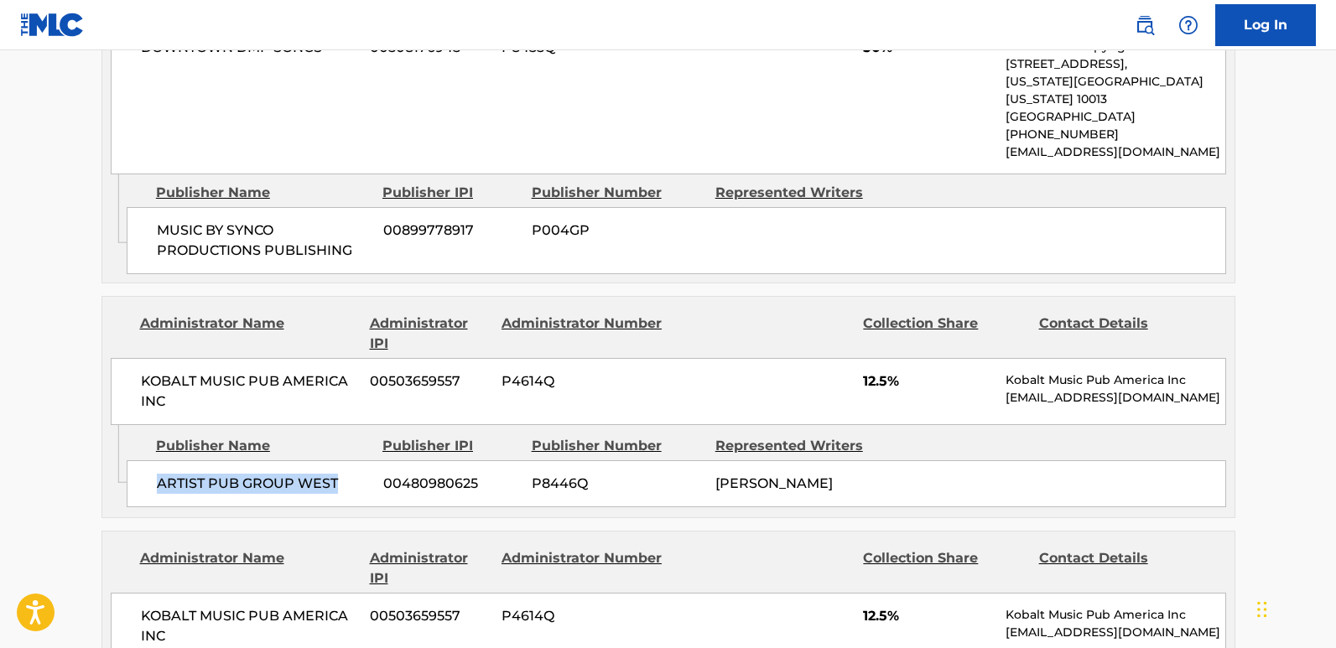
drag, startPoint x: 158, startPoint y: 465, endPoint x: 339, endPoint y: 465, distance: 181.2
click at [339, 474] on span "ARTIST PUB GROUP WEST" at bounding box center [264, 484] width 214 height 20
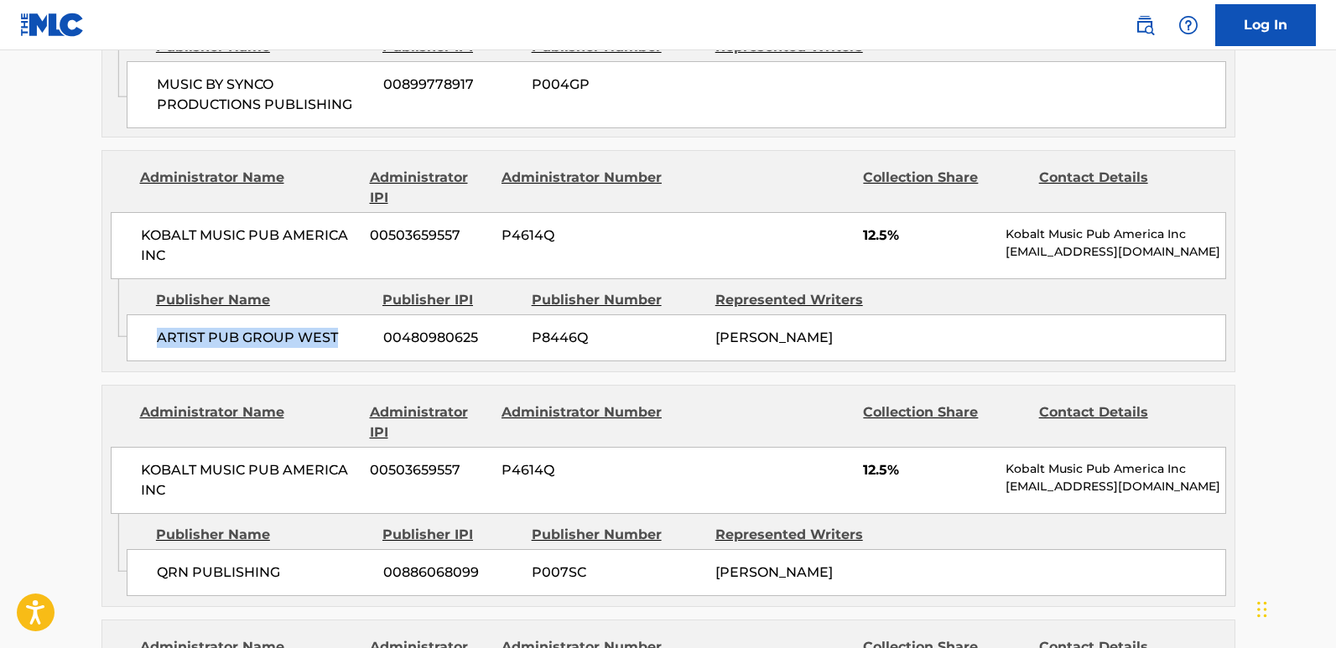
scroll to position [1090, 0]
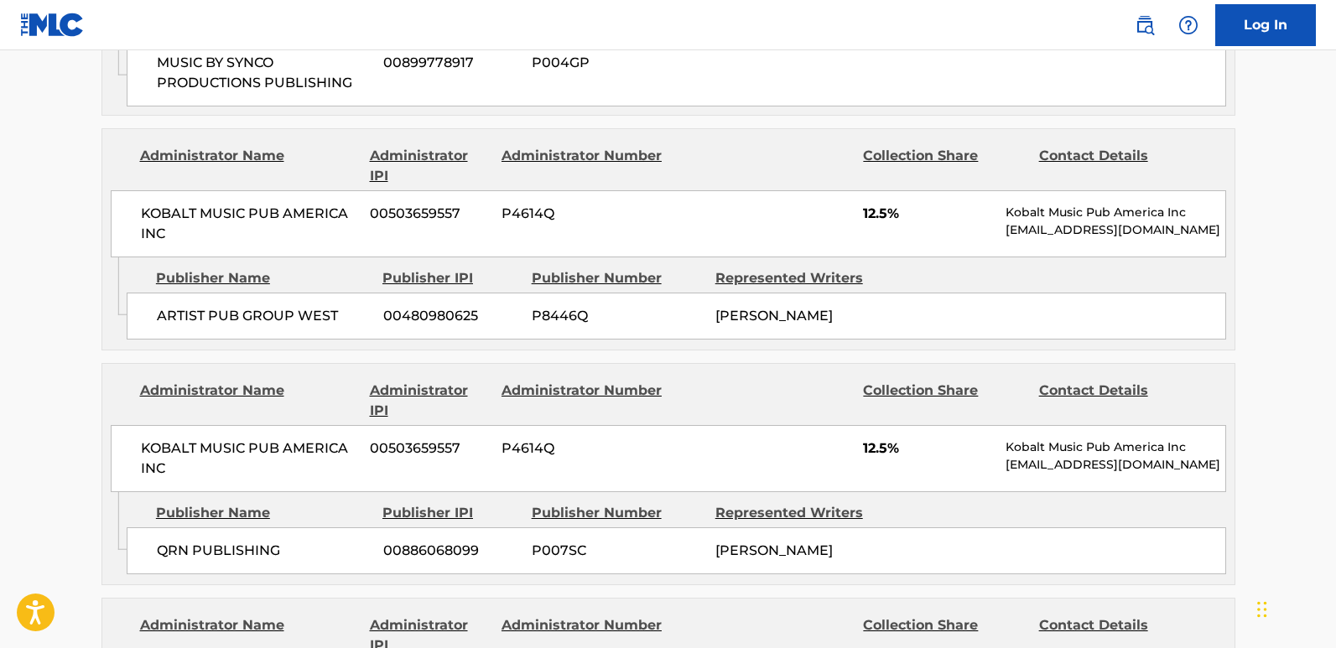
click at [883, 204] on span "12.5%" at bounding box center [928, 214] width 130 height 20
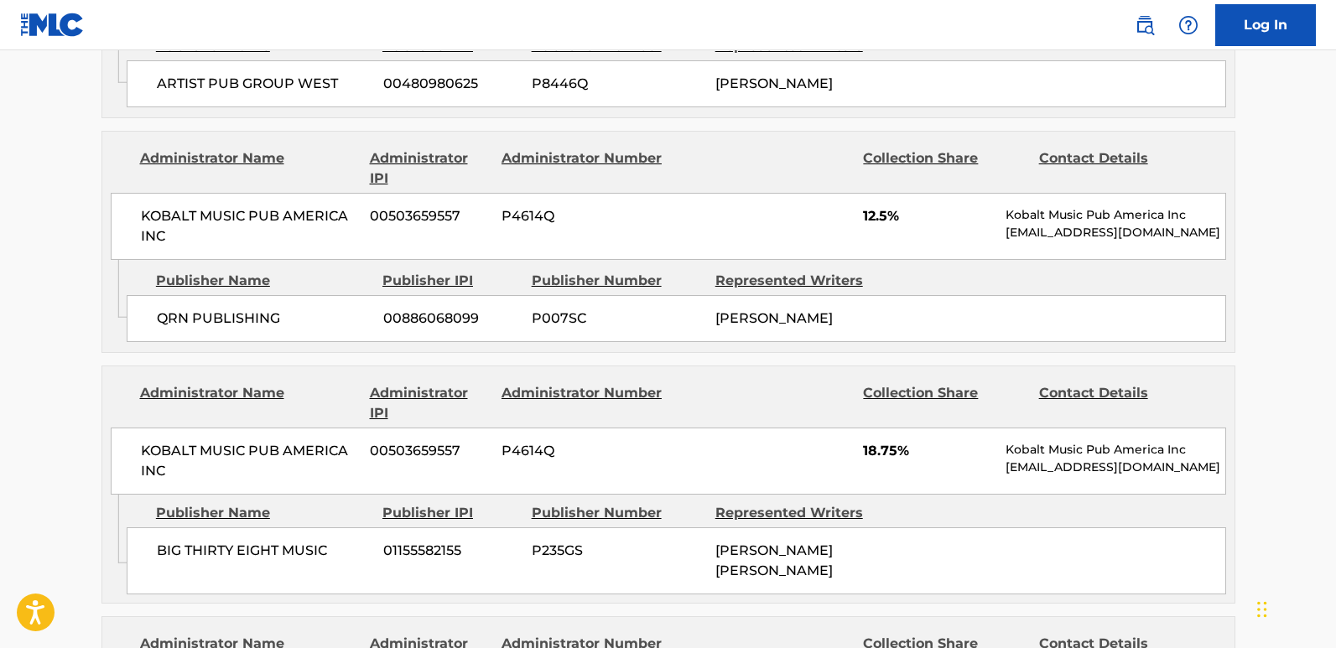
scroll to position [1342, 0]
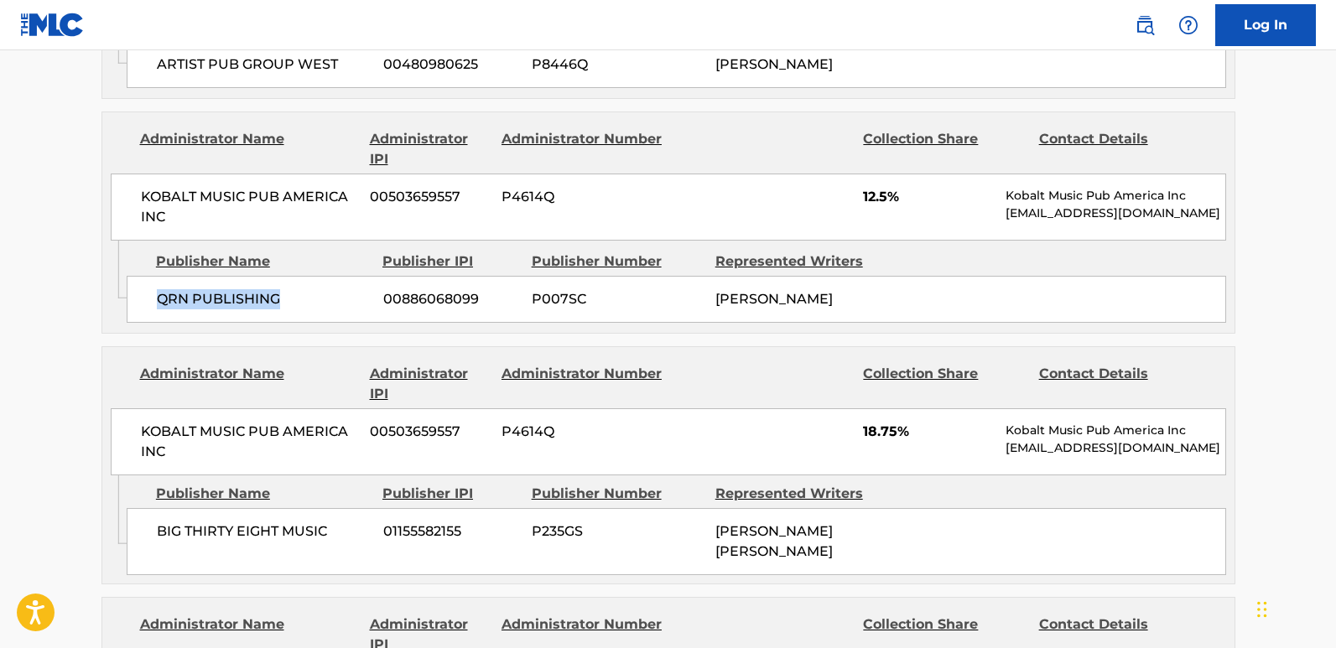
drag, startPoint x: 154, startPoint y: 294, endPoint x: 299, endPoint y: 294, distance: 145.1
click at [299, 294] on div "QRN PUBLISHING 00886068099 P007SC TYQUIAN BOWMAN" at bounding box center [676, 299] width 1099 height 47
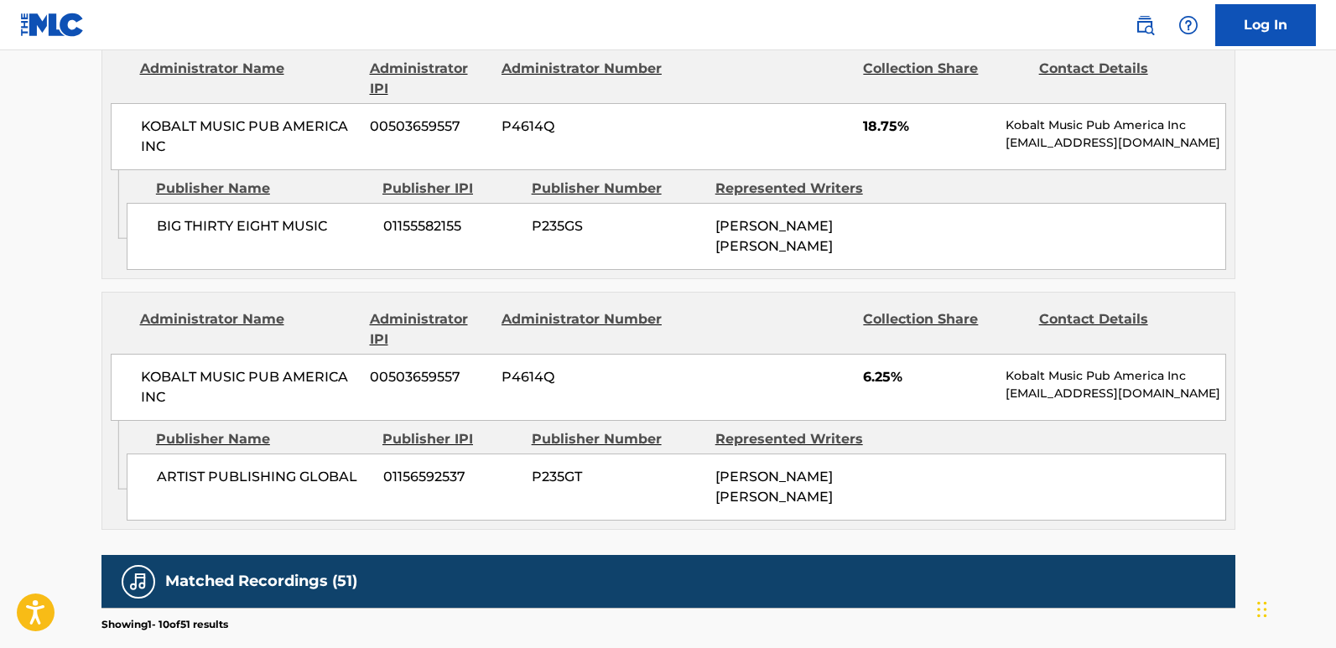
scroll to position [1677, 0]
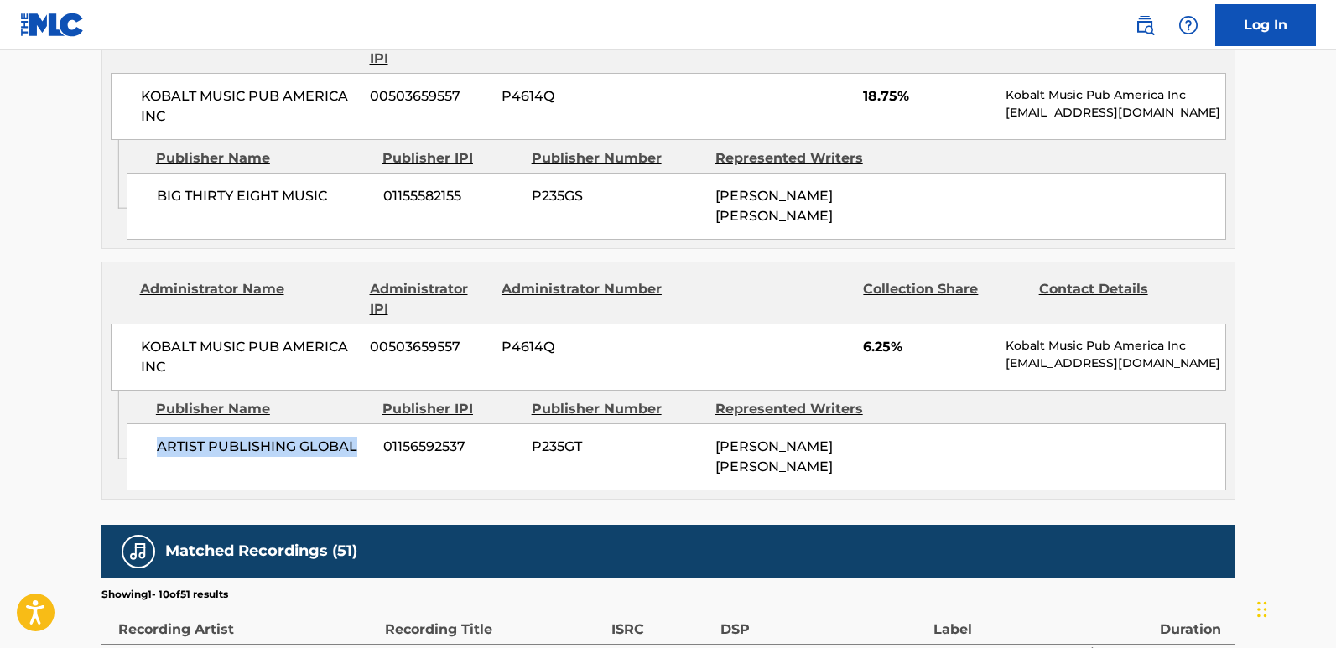
drag, startPoint x: 147, startPoint y: 434, endPoint x: 361, endPoint y: 432, distance: 213.9
click at [361, 432] on div "ARTIST PUBLISHING GLOBAL 01156592537 P235GT KENTRELL DESHAWN GAULDEN" at bounding box center [676, 457] width 1099 height 67
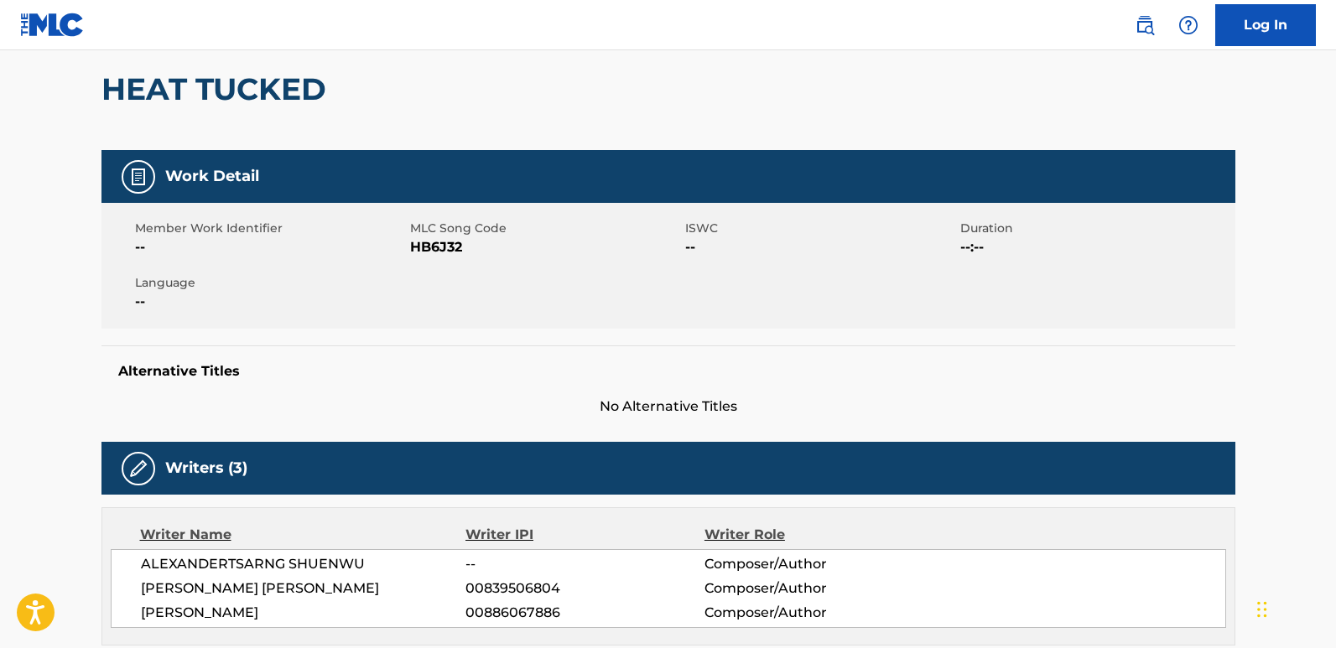
scroll to position [0, 0]
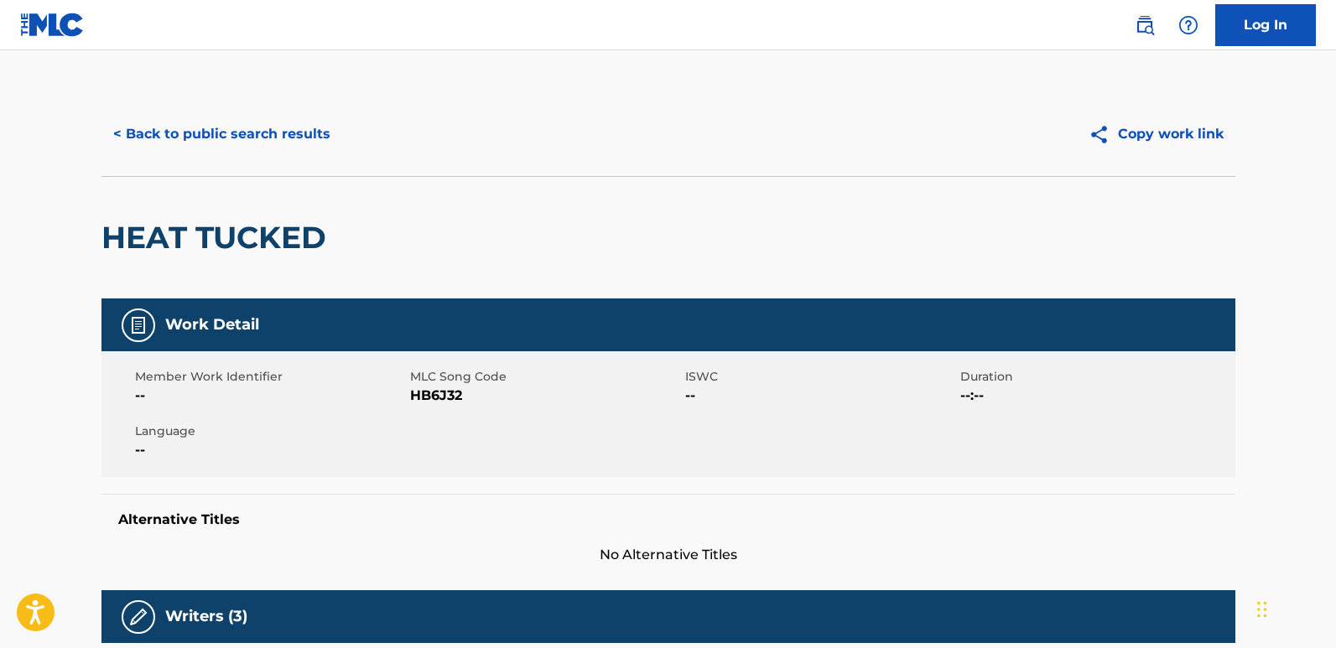
click at [259, 142] on button "< Back to public search results" at bounding box center [221, 134] width 241 height 42
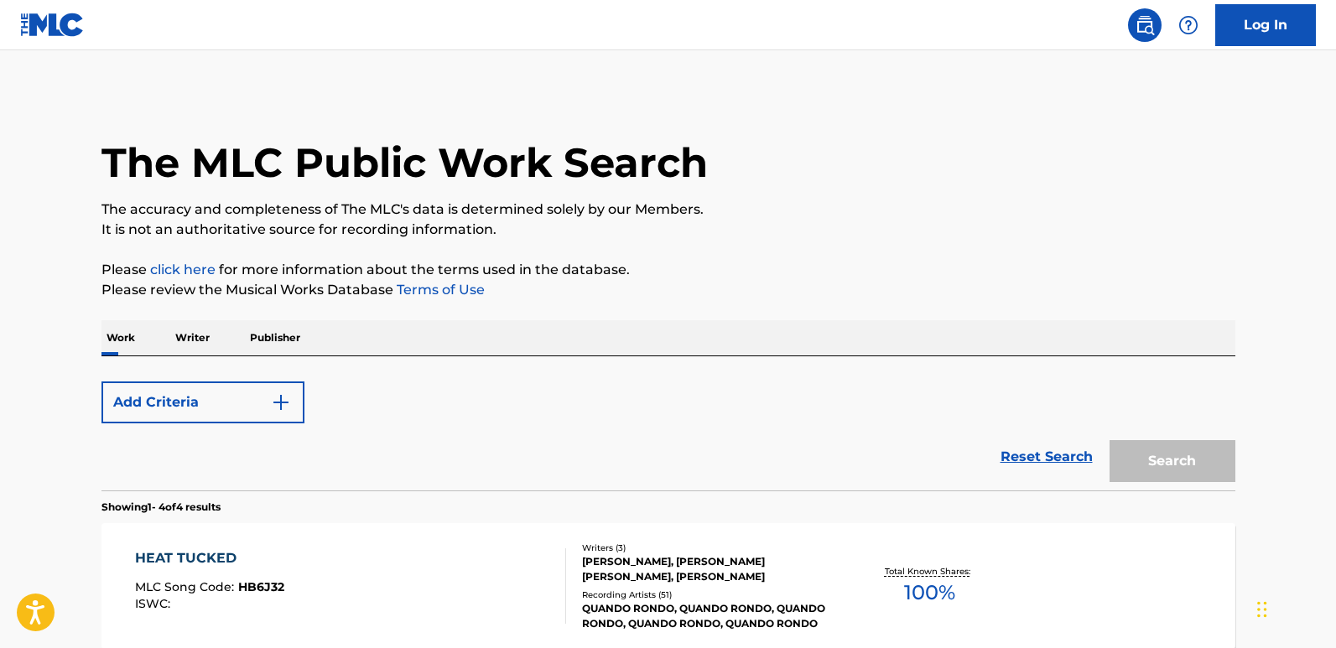
scroll to position [302, 0]
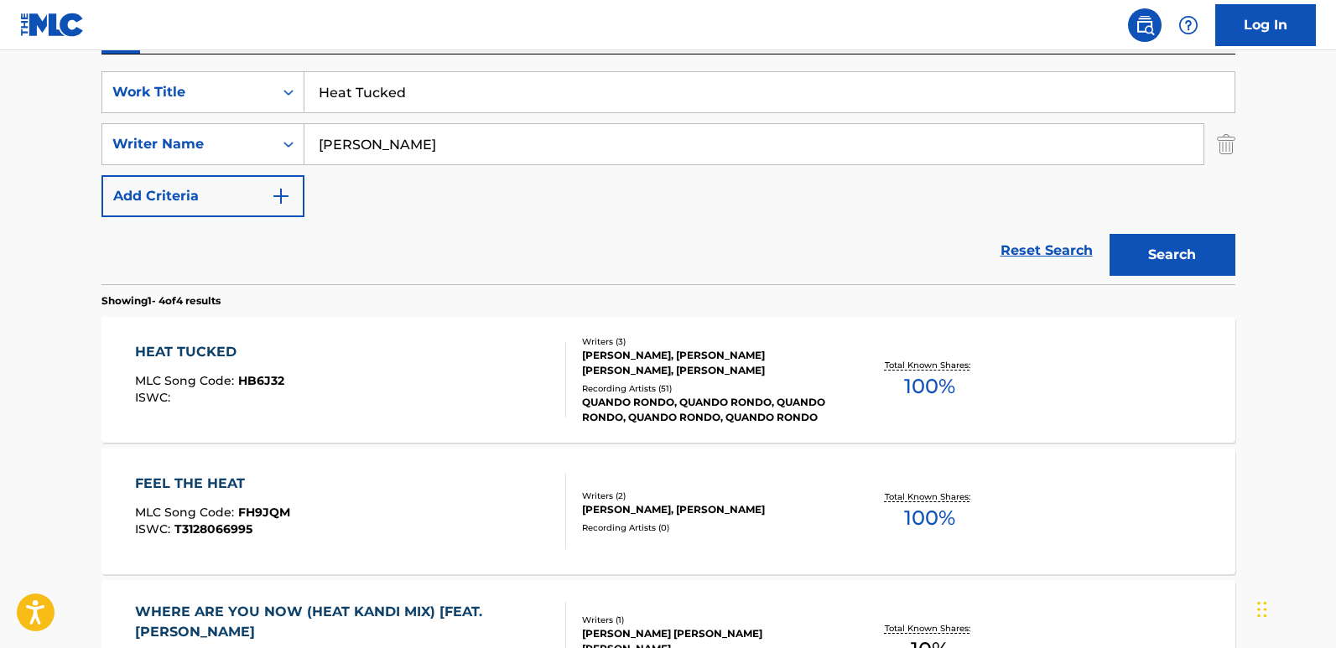
drag, startPoint x: 449, startPoint y: 115, endPoint x: 283, endPoint y: 115, distance: 165.2
click at [283, 115] on div "SearchWithCriteria13a706ea-4c51-4696-b5a1-2184da018baf Work Title Heat Tucked S…" at bounding box center [668, 144] width 1134 height 146
drag, startPoint x: 454, startPoint y: 102, endPoint x: 268, endPoint y: 108, distance: 185.4
click at [277, 102] on div "SearchWithCriteria13a706ea-4c51-4696-b5a1-2184da018baf Work Title Heat Tucked" at bounding box center [668, 92] width 1134 height 42
paste input "I Admit"
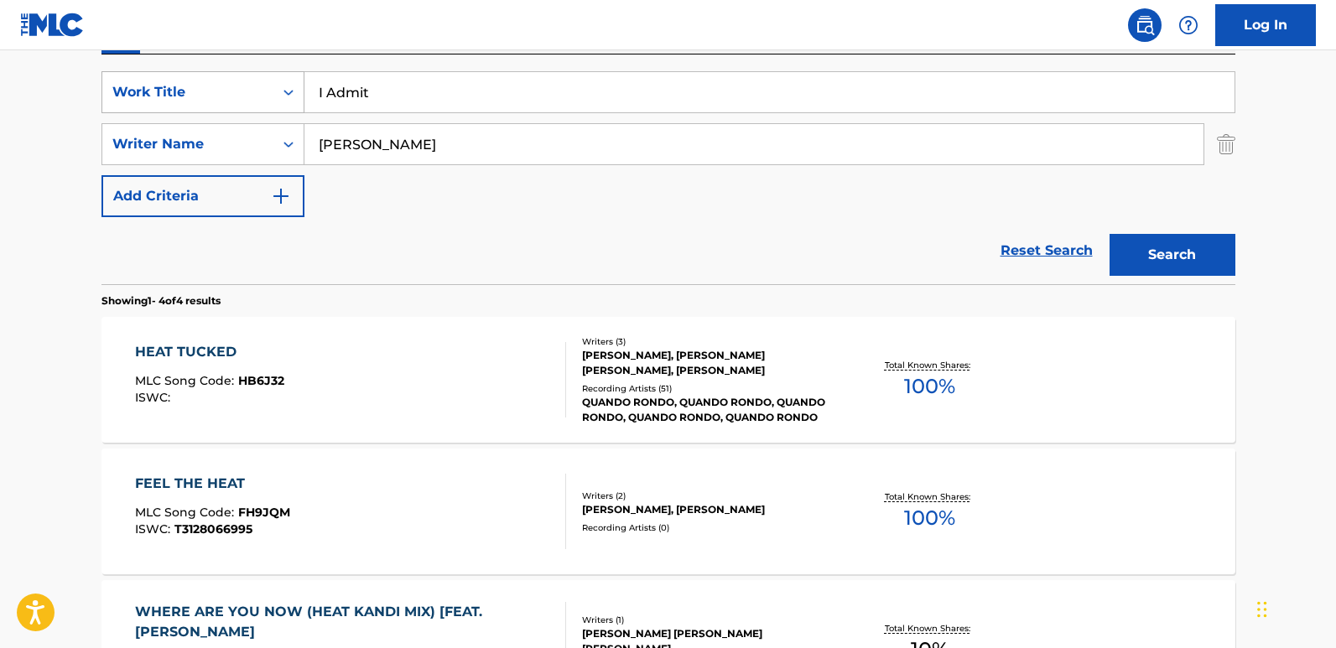
type input "I Admit"
click at [1110, 234] on button "Search" at bounding box center [1173, 255] width 126 height 42
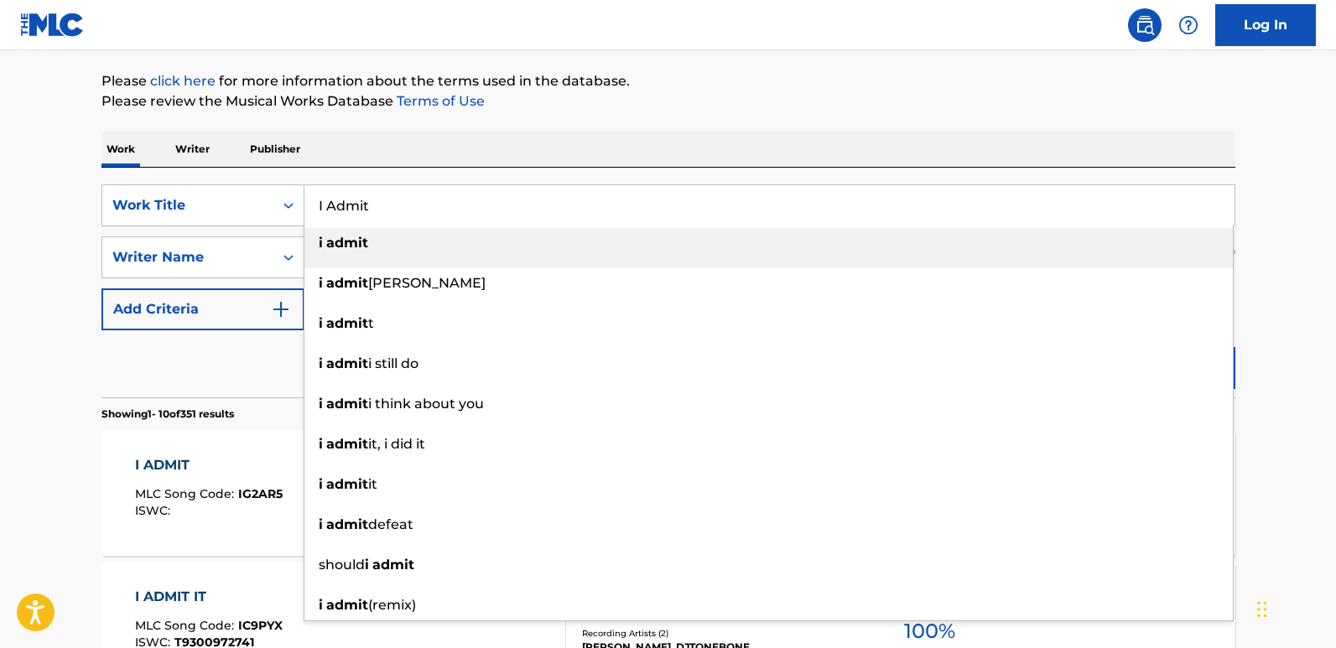
scroll to position [218, 0]
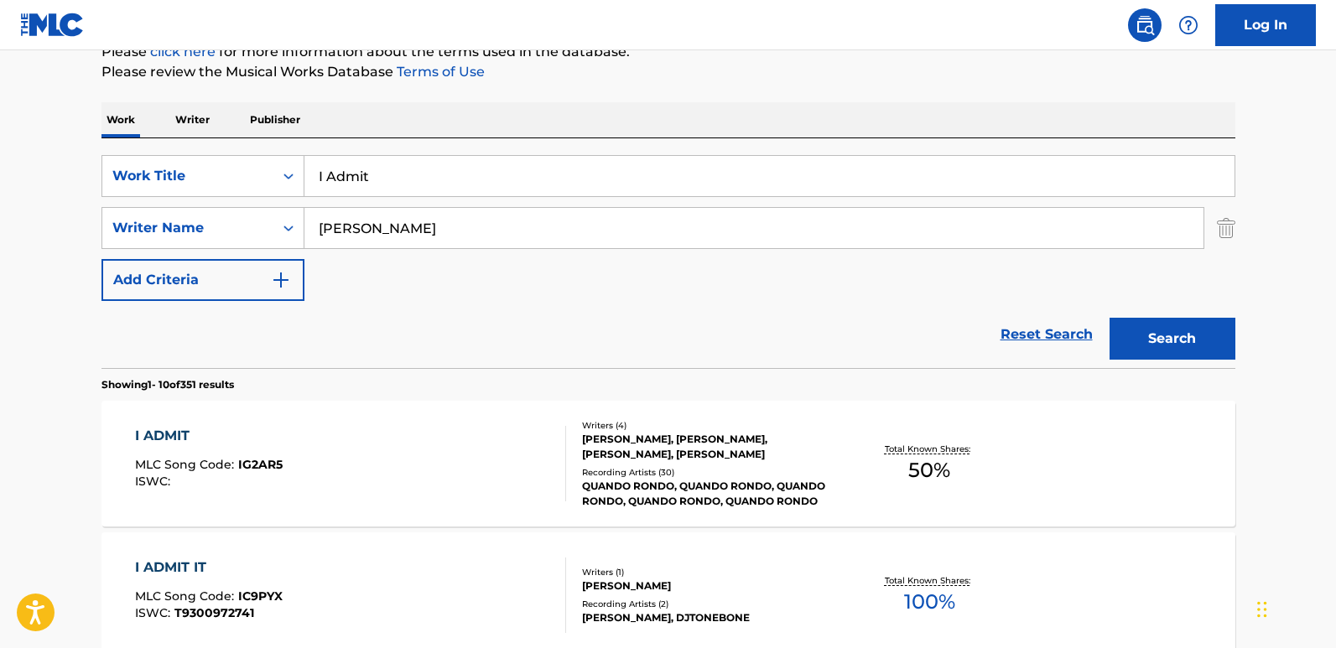
click at [167, 445] on div "I ADMIT" at bounding box center [209, 436] width 148 height 20
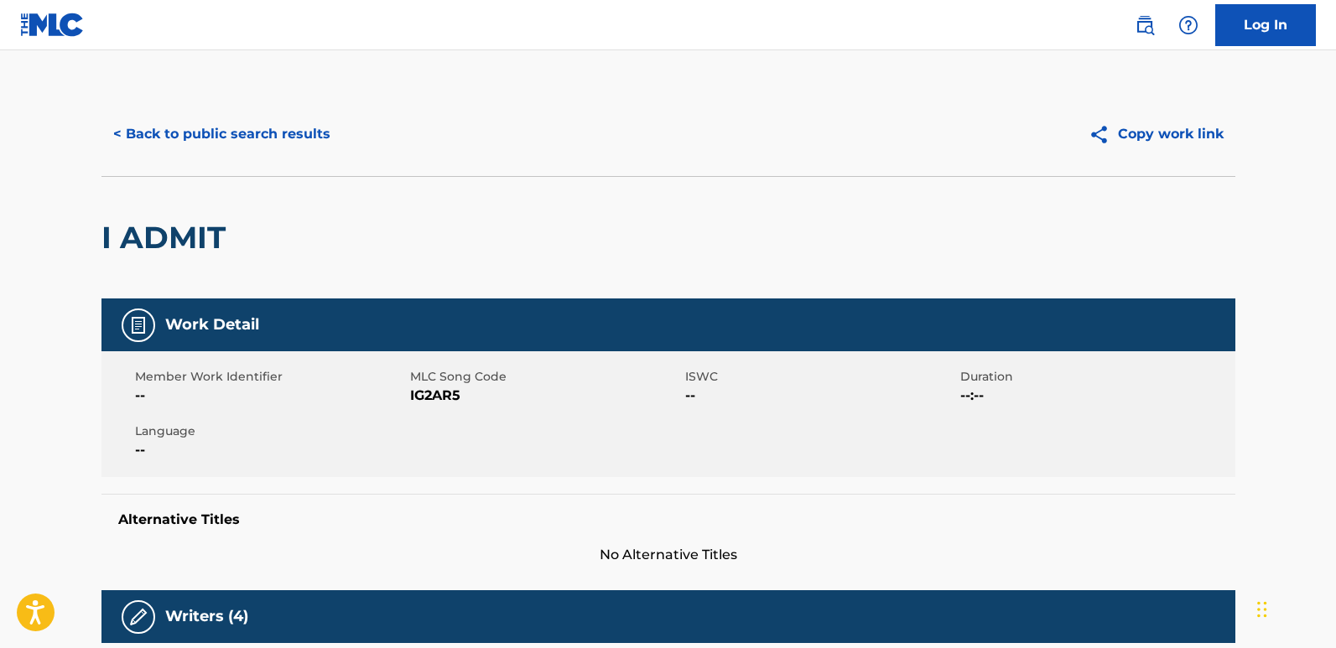
scroll to position [437, 0]
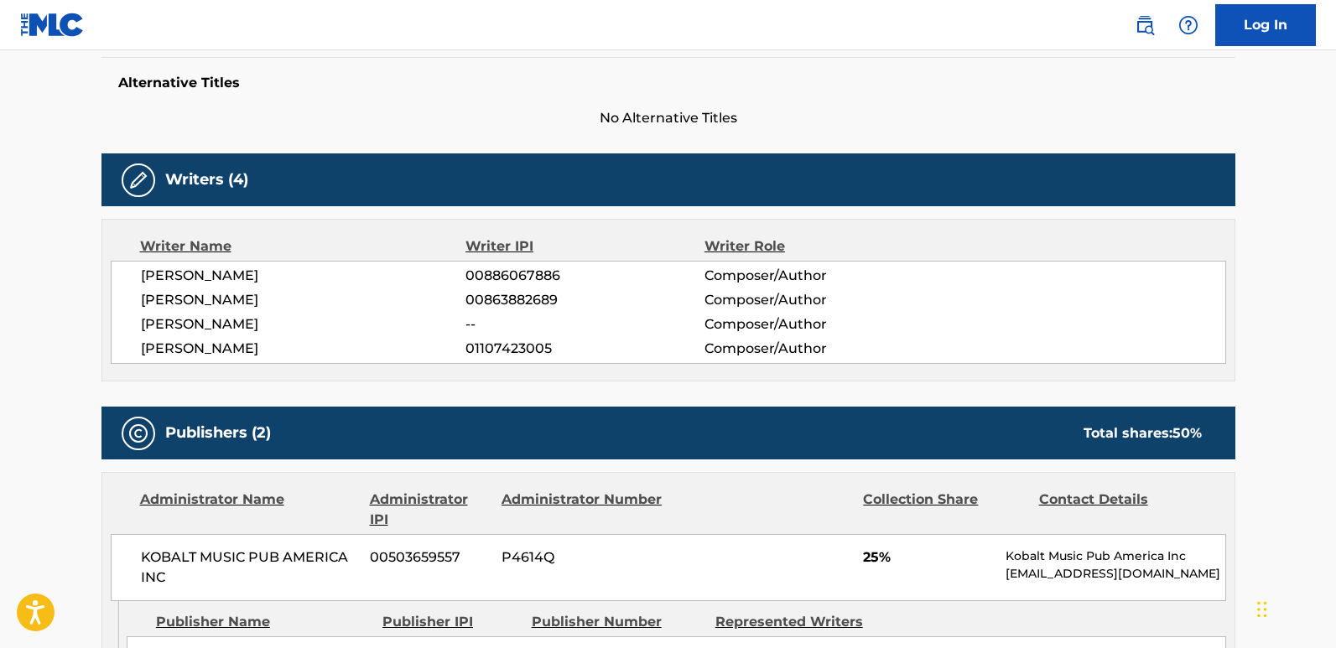
click at [250, 346] on span "ANTON INGVARSSON" at bounding box center [303, 349] width 325 height 20
click at [256, 283] on span "TYQUIAN BOWMAN" at bounding box center [303, 276] width 325 height 20
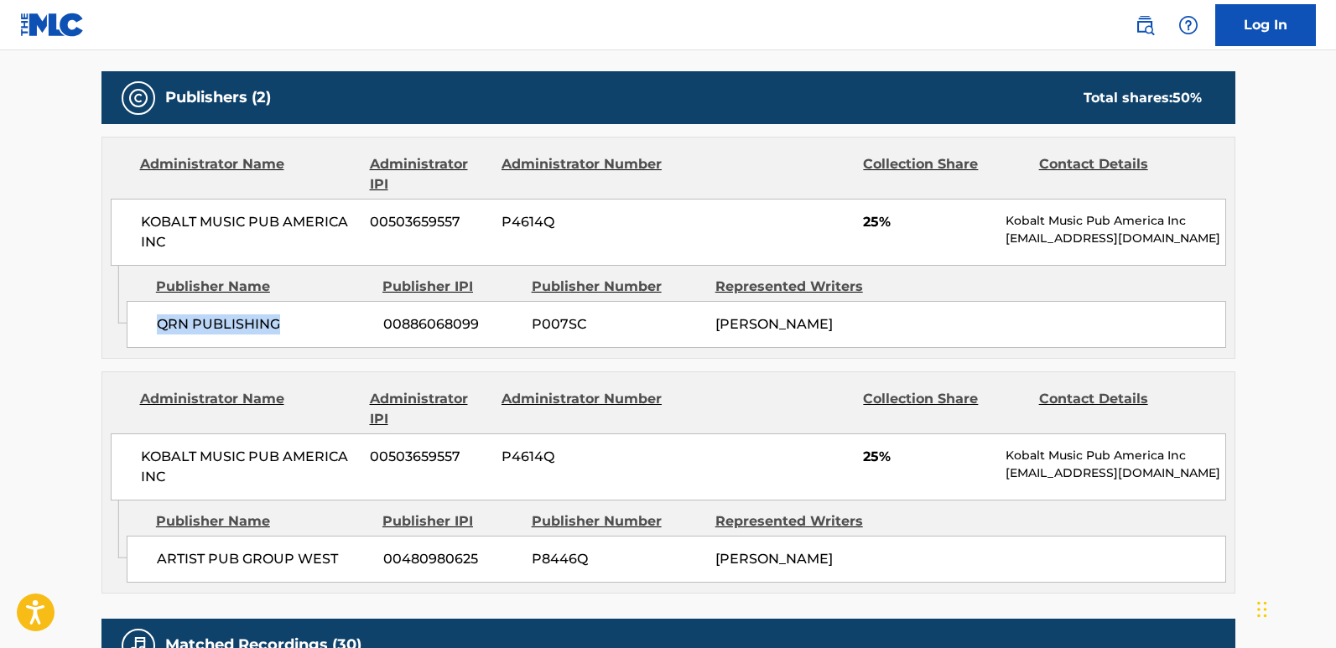
drag, startPoint x: 153, startPoint y: 330, endPoint x: 285, endPoint y: 333, distance: 131.7
click at [285, 333] on div "QRN PUBLISHING 00886068099 P007SC TYQUIAN BOWMAN" at bounding box center [676, 324] width 1099 height 47
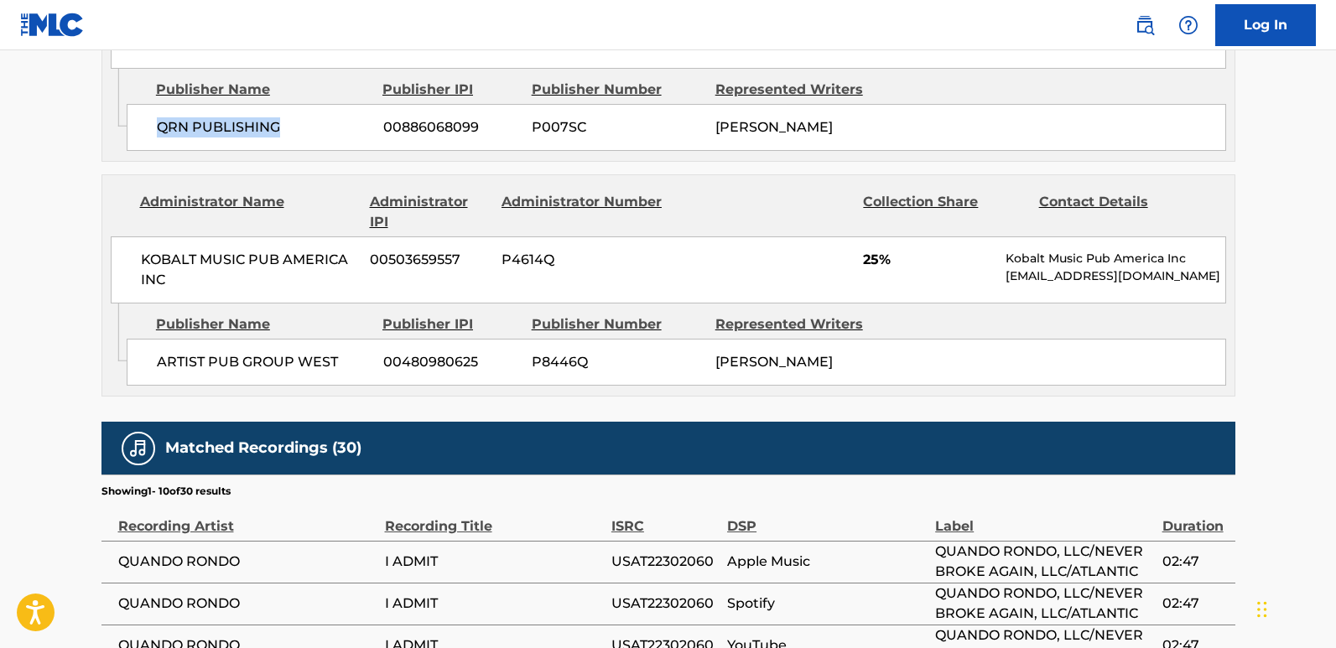
scroll to position [1024, 0]
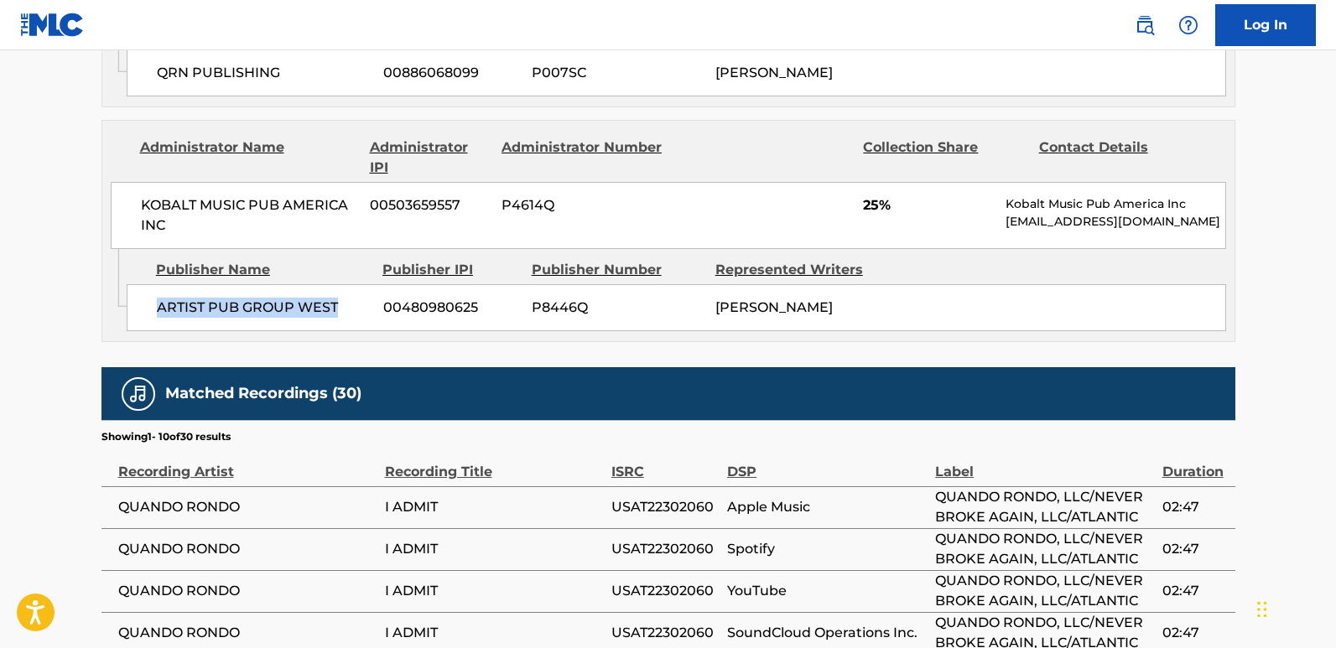
drag, startPoint x: 136, startPoint y: 315, endPoint x: 351, endPoint y: 314, distance: 214.7
click at [351, 314] on div "ARTIST PUB GROUP WEST 00480980625 P8446Q TYQUIAN BOWMAN" at bounding box center [676, 307] width 1099 height 47
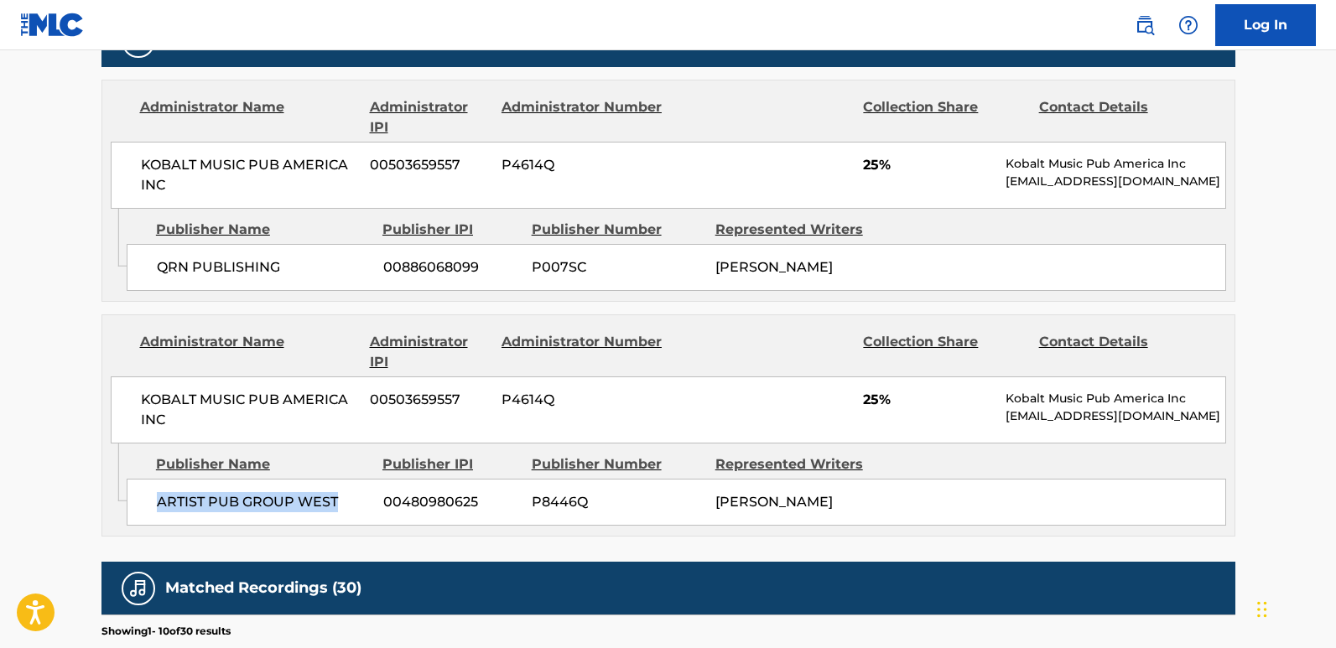
scroll to position [772, 0]
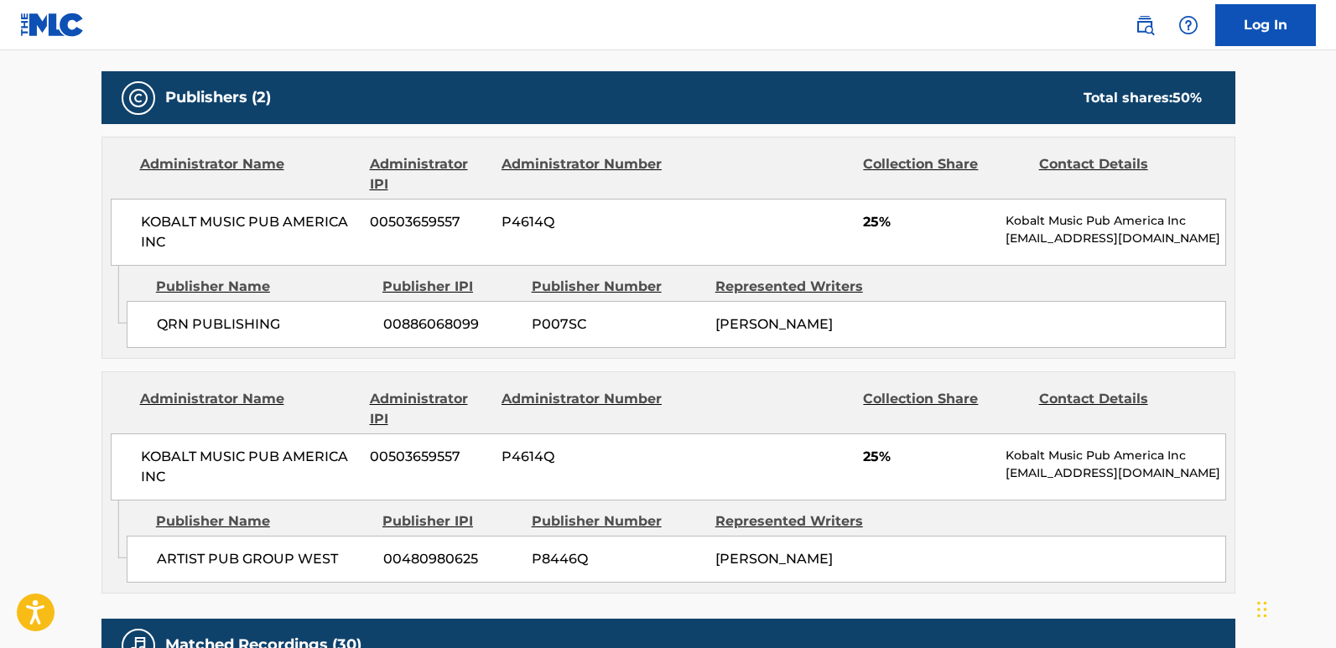
click at [87, 355] on div "< Back to public search results Copy work link I ADMIT Work Detail Member Work …" at bounding box center [668, 269] width 1174 height 1898
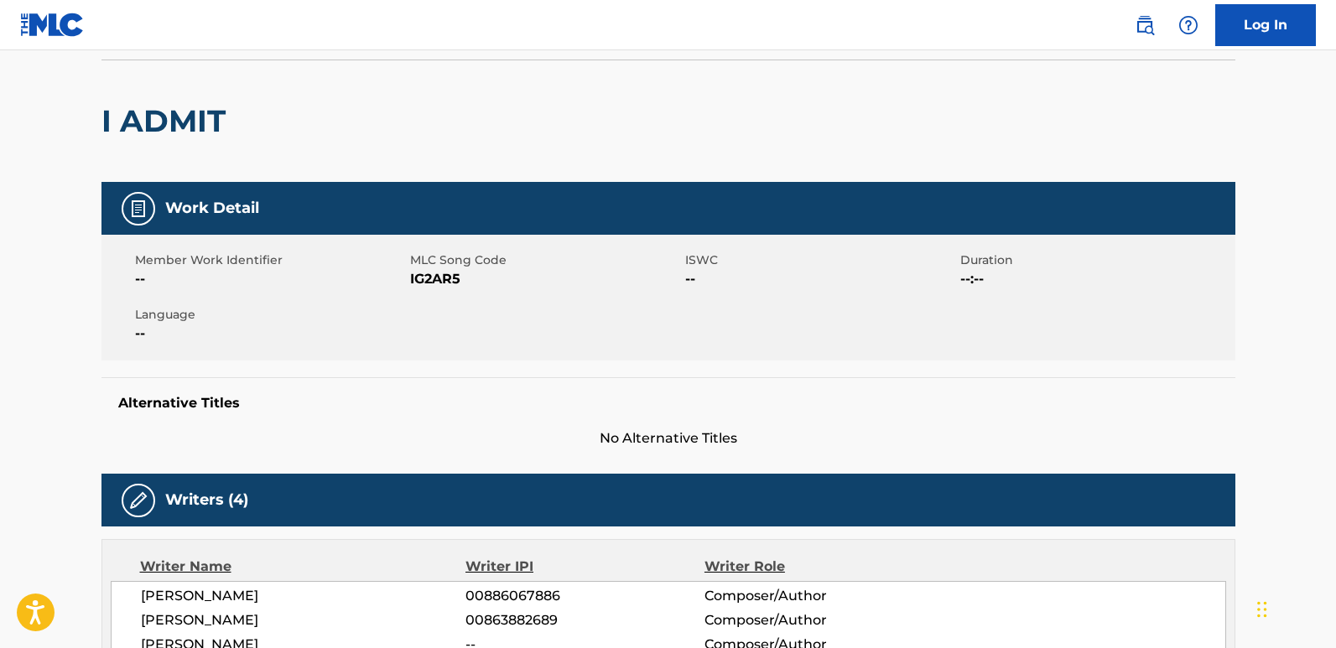
scroll to position [0, 0]
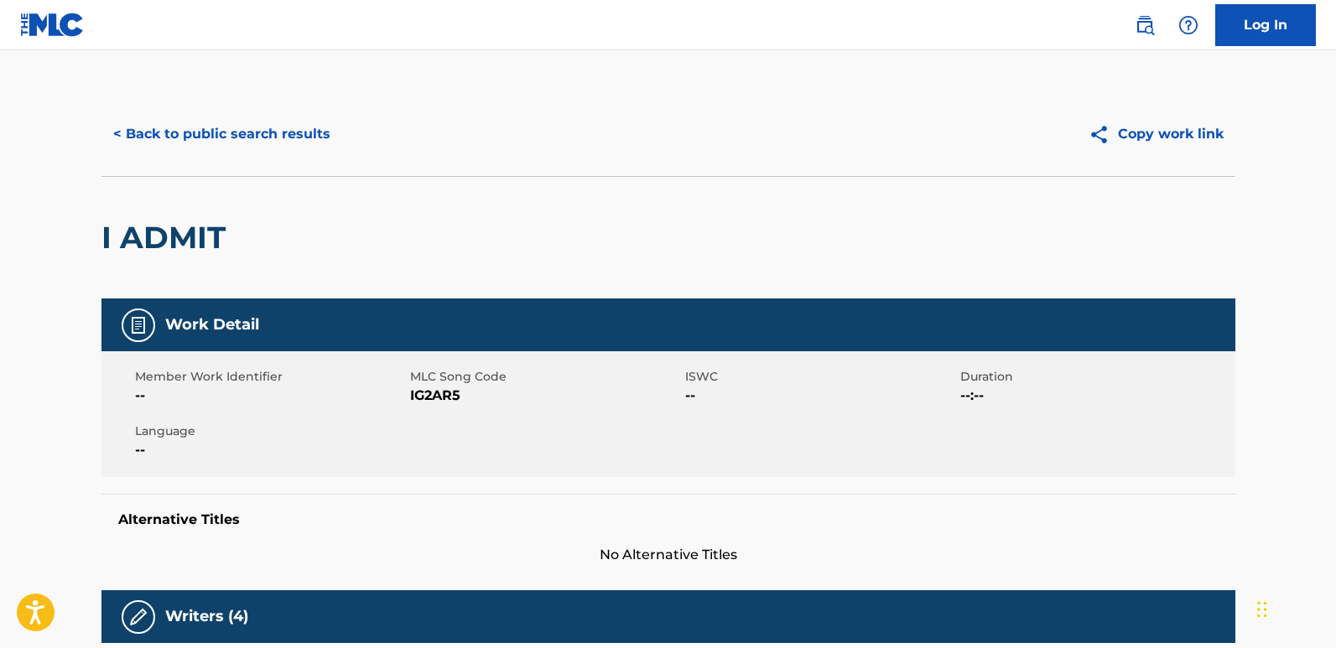
click at [198, 99] on div "< Back to public search results Copy work link" at bounding box center [668, 134] width 1134 height 84
click at [198, 107] on div "< Back to public search results Copy work link" at bounding box center [668, 134] width 1134 height 84
click at [192, 138] on button "< Back to public search results" at bounding box center [221, 134] width 241 height 42
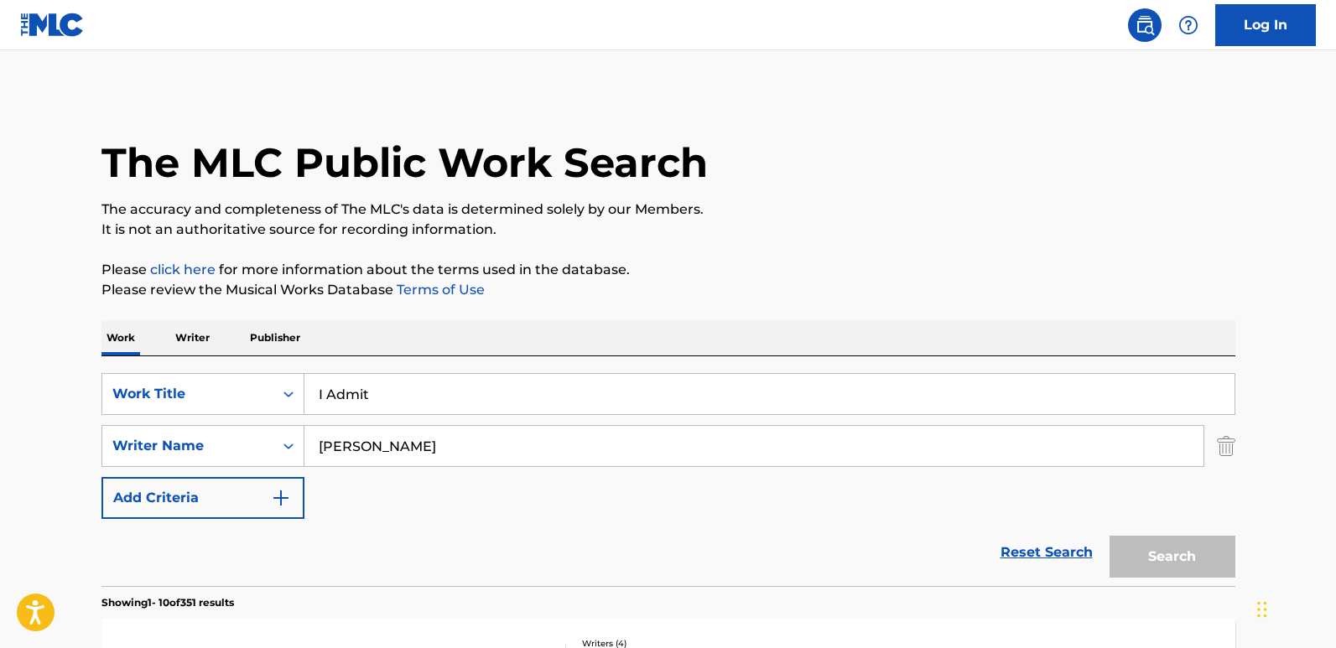
scroll to position [218, 0]
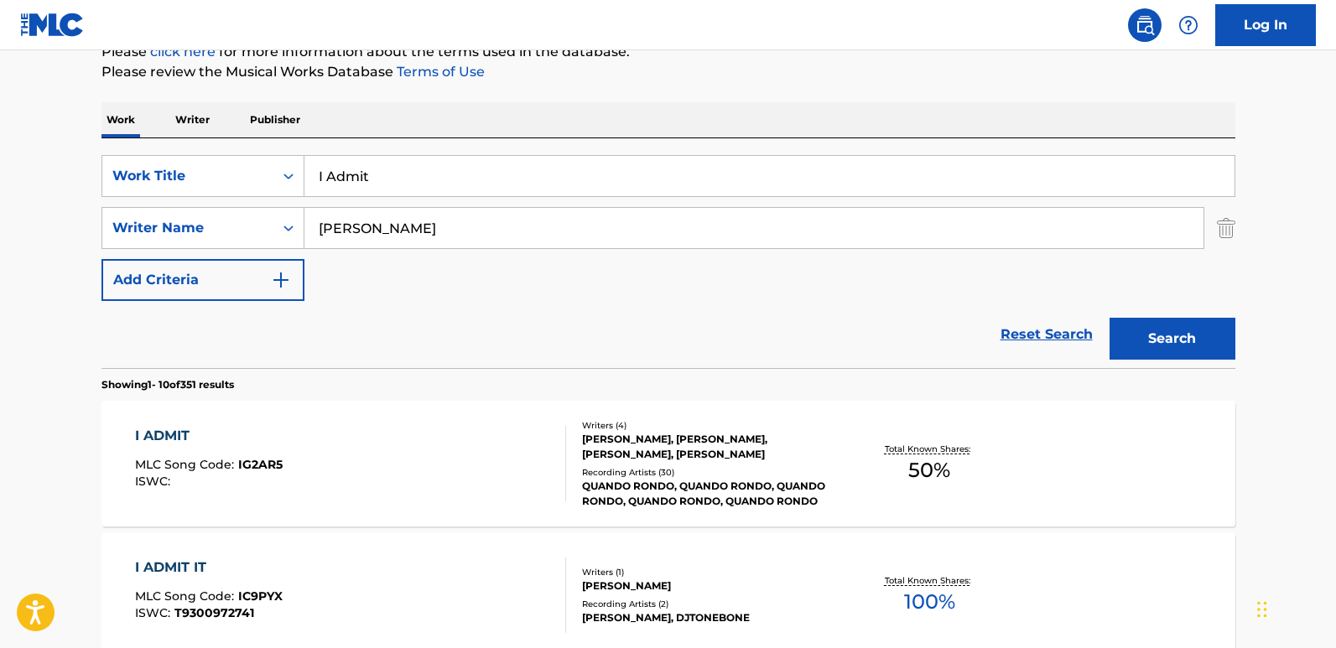
click at [1068, 357] on div "Reset Search Search" at bounding box center [668, 334] width 1134 height 67
click at [1069, 329] on link "Reset Search" at bounding box center [1046, 334] width 109 height 37
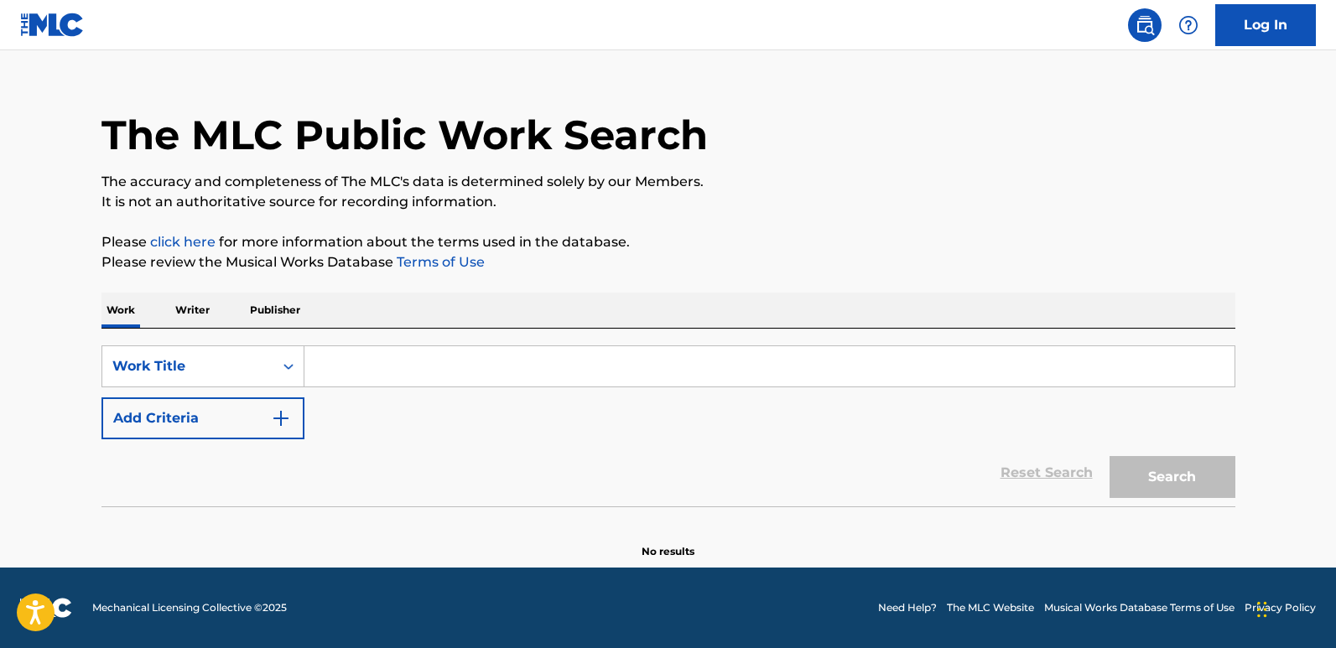
scroll to position [0, 0]
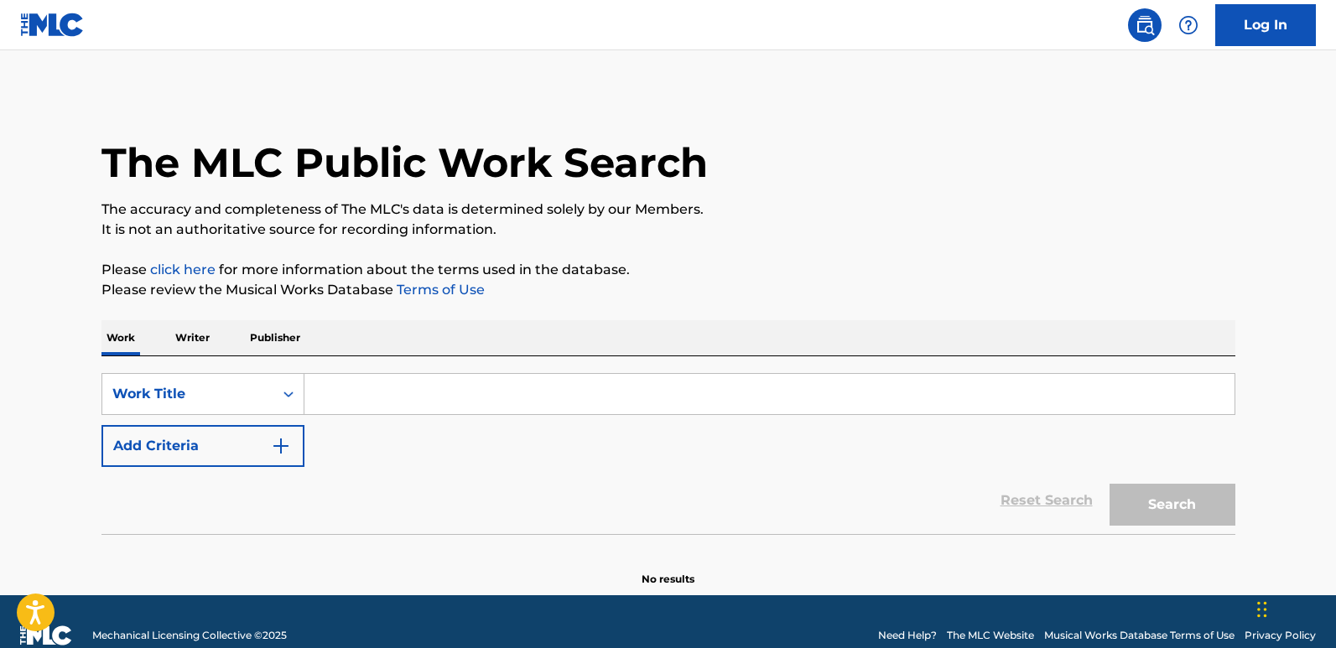
click at [639, 289] on p "Please review the Musical Works Database Terms of Use" at bounding box center [668, 290] width 1134 height 20
click at [1052, 218] on p "The accuracy and completeness of The MLC's data is determined solely by our Mem…" at bounding box center [668, 210] width 1134 height 20
click at [461, 406] on input "Search Form" at bounding box center [769, 394] width 930 height 40
paste input "I Dunno"
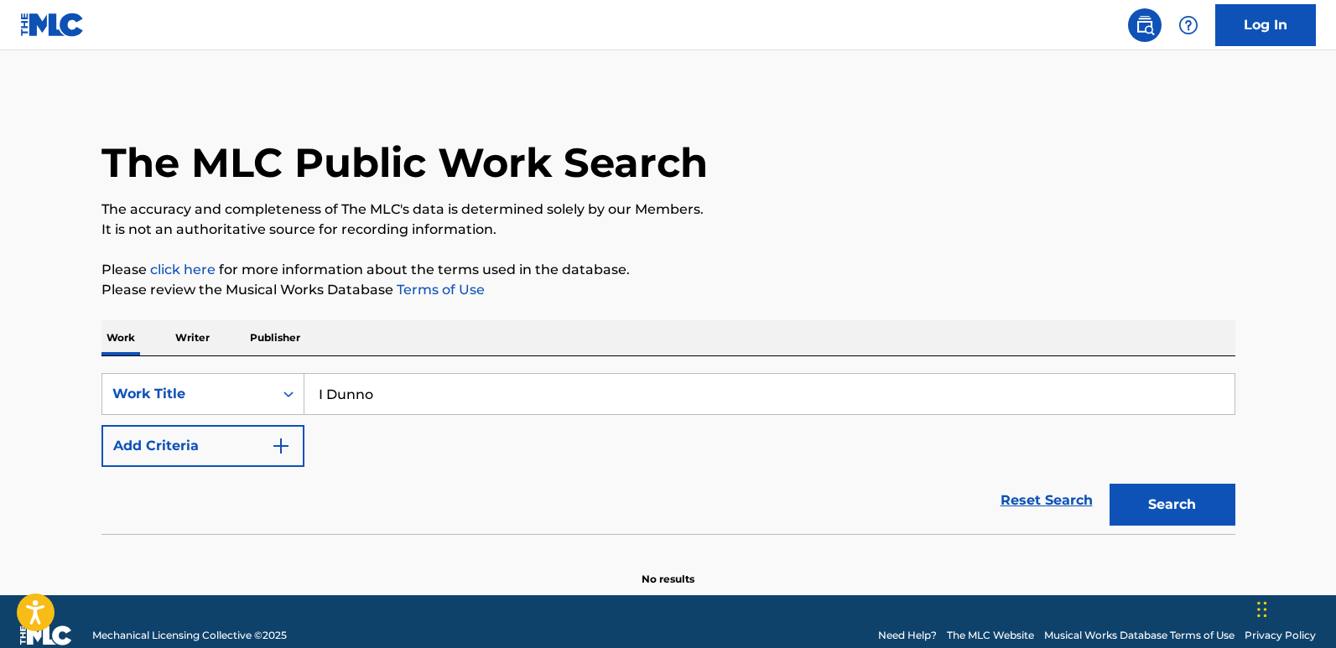
type input "I Dunno"
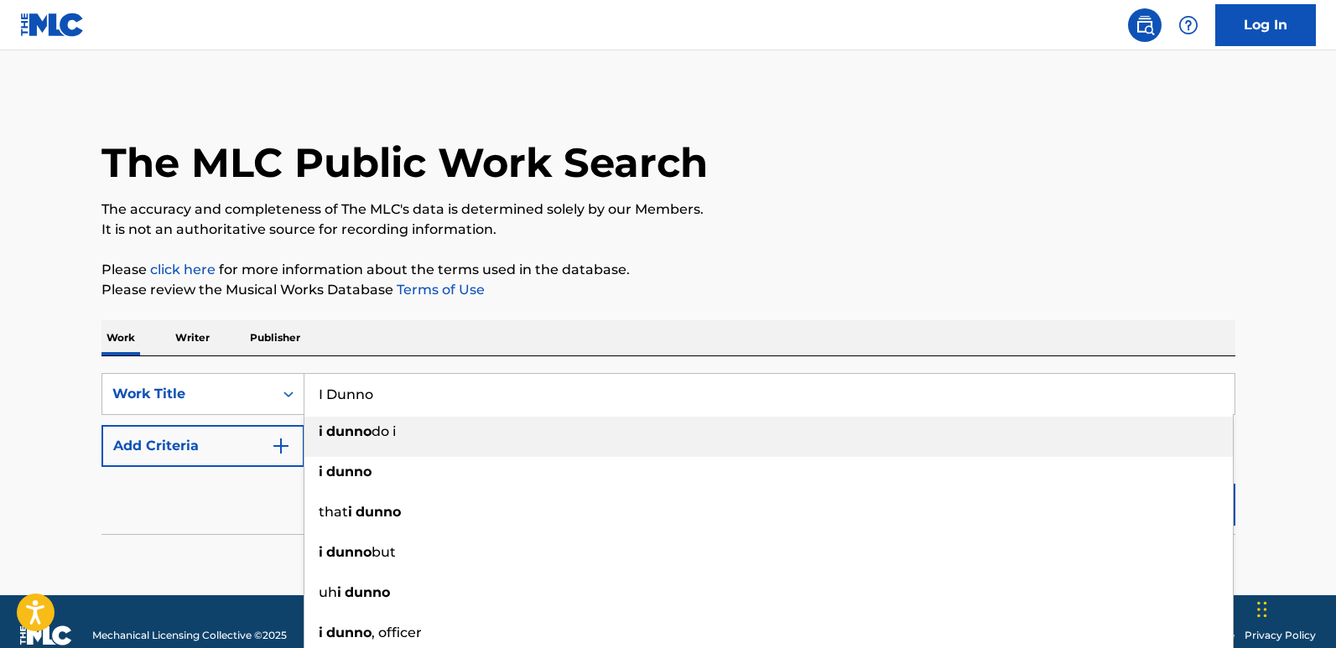
click at [704, 211] on p "The accuracy and completeness of The MLC's data is determined solely by our Mem…" at bounding box center [668, 210] width 1134 height 20
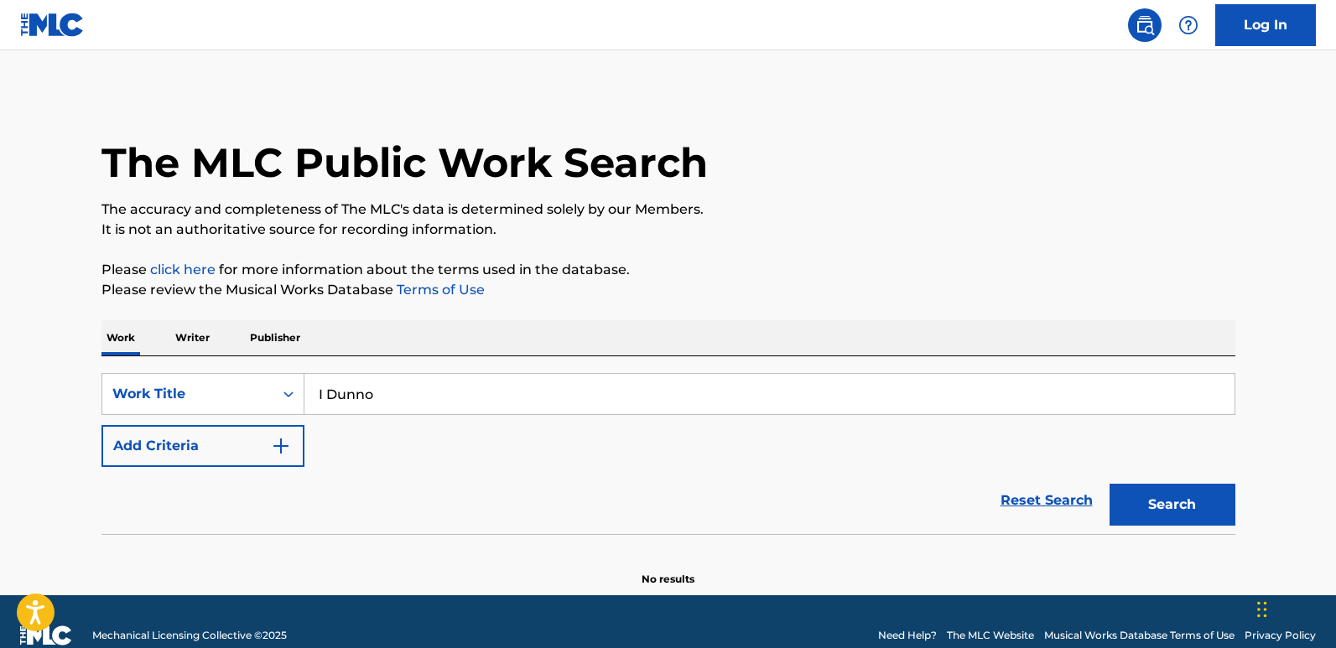
click at [231, 453] on button "Add Criteria" at bounding box center [202, 446] width 203 height 42
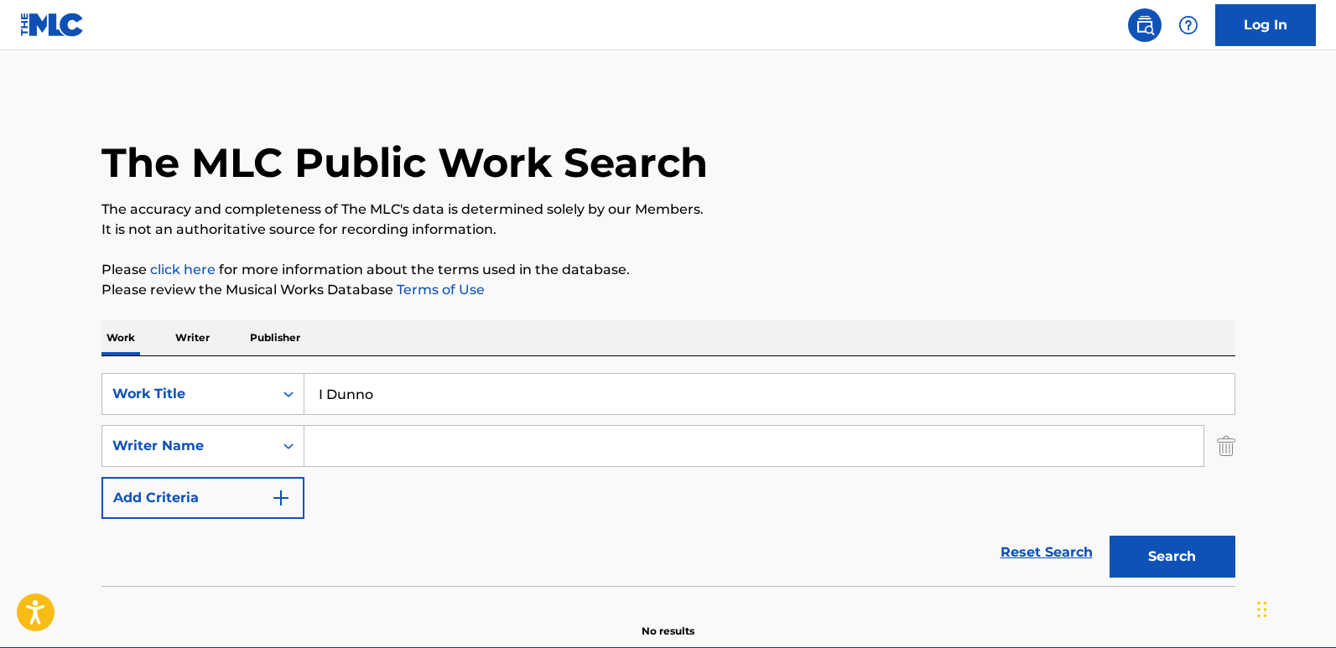
click at [344, 435] on input "Search Form" at bounding box center [753, 446] width 899 height 40
paste input "Quando Rondo"
click at [1139, 537] on button "Search" at bounding box center [1173, 557] width 126 height 42
drag, startPoint x: 465, startPoint y: 444, endPoint x: 255, endPoint y: 448, distance: 209.7
click at [255, 448] on div "SearchWithCriteria3ec1be05-8644-4d37-9df7-56a53dceef6a Writer Name Quando Rondo" at bounding box center [668, 446] width 1134 height 42
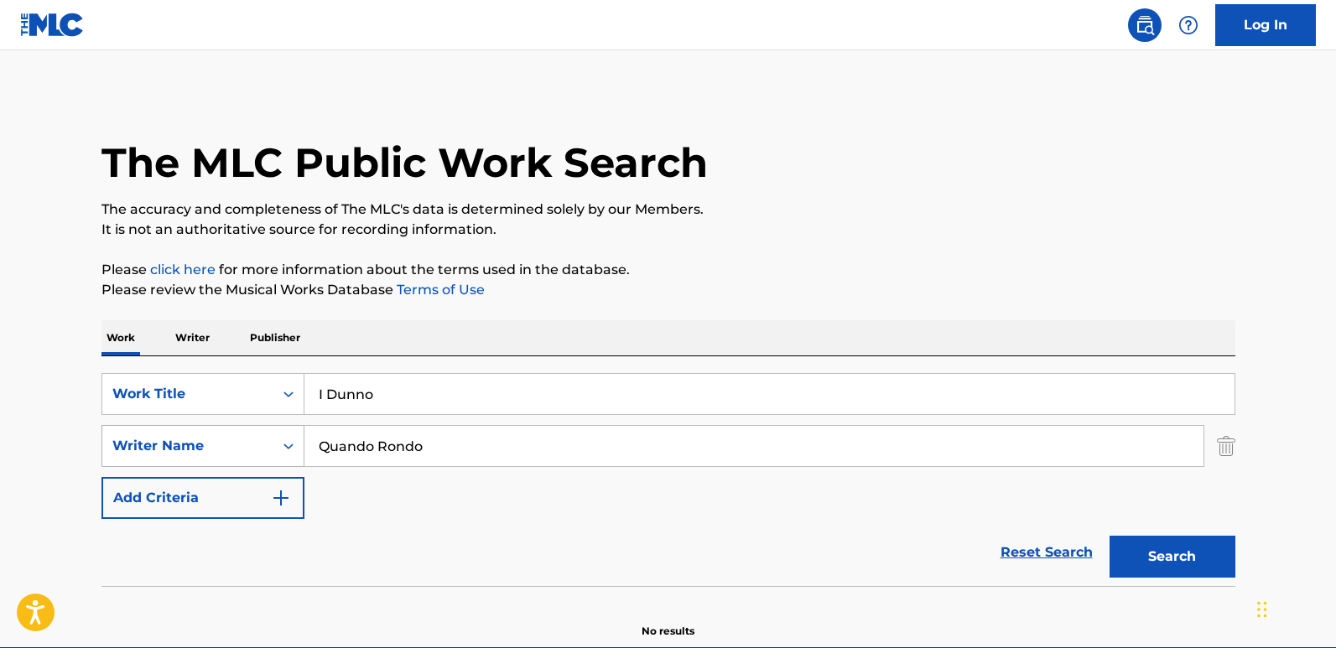
paste input "Bowman"
type input "Bowman"
click at [1110, 536] on button "Search" at bounding box center [1173, 557] width 126 height 42
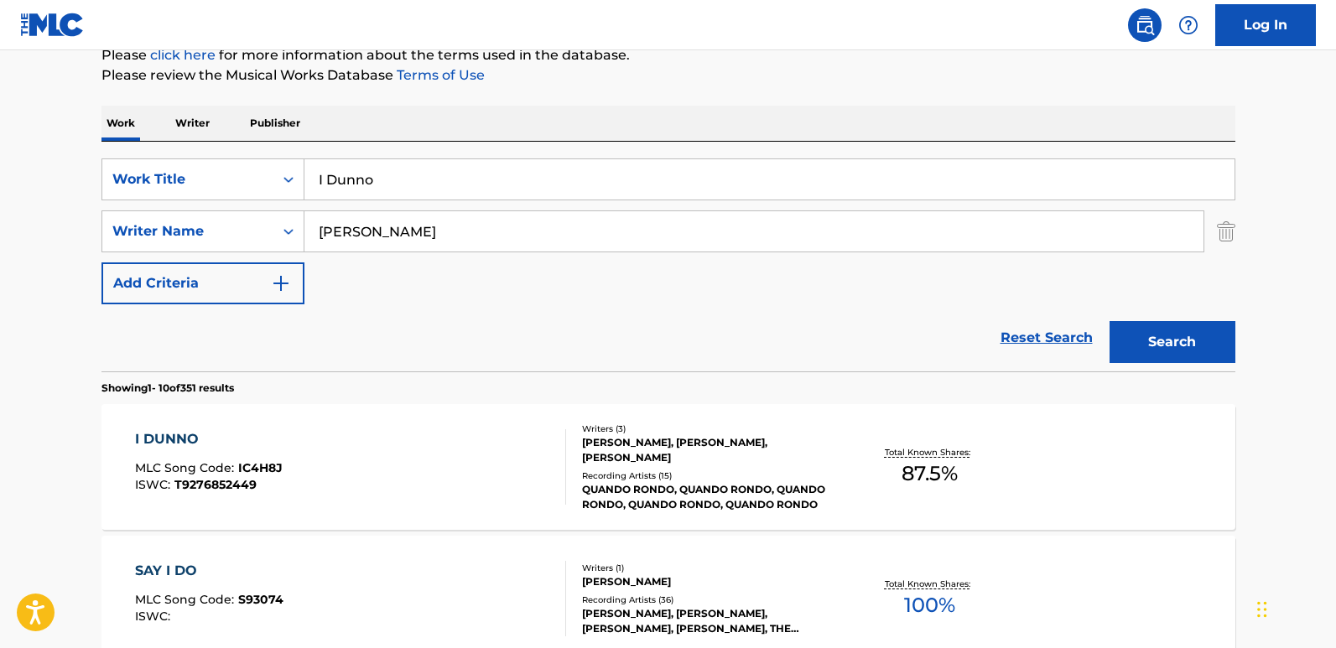
scroll to position [252, 0]
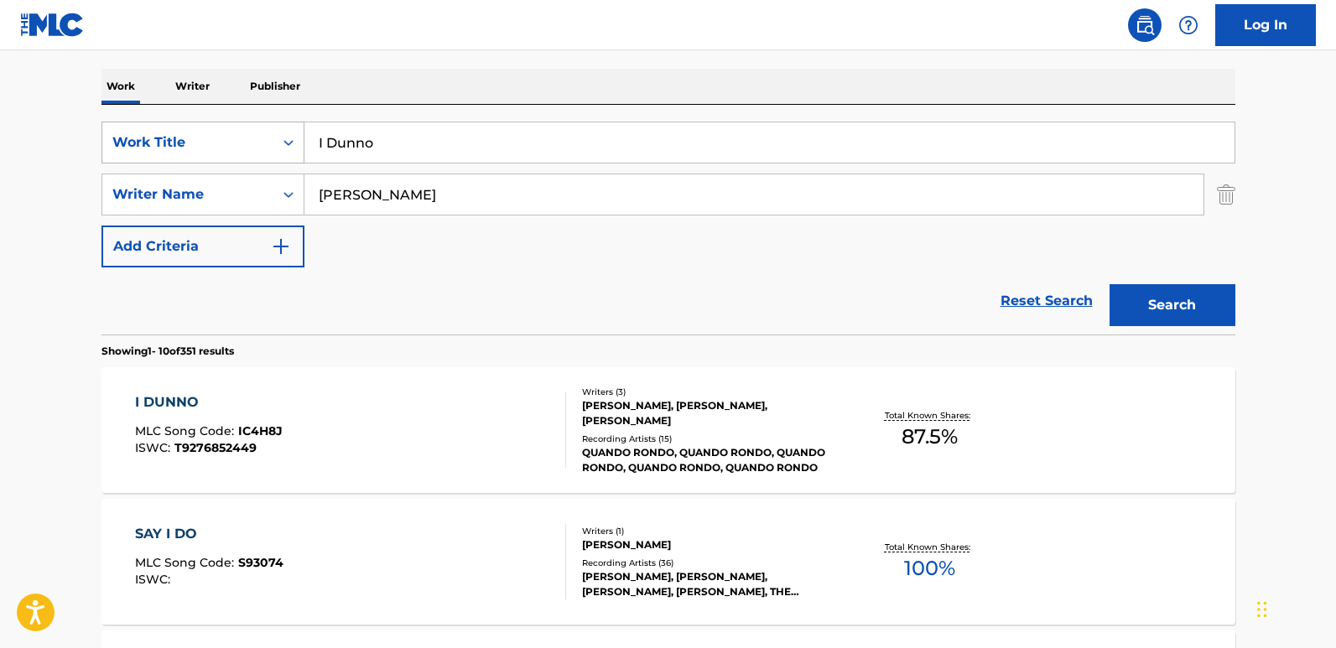
drag, startPoint x: 376, startPoint y: 144, endPoint x: 242, endPoint y: 160, distance: 134.3
click at [242, 160] on div "SearchWithCriteria13a706ea-4c51-4696-b5a1-2184da018baf Work Title I Dunno" at bounding box center [668, 143] width 1134 height 42
click at [454, 290] on div "Reset Search Search" at bounding box center [668, 301] width 1134 height 67
click at [185, 402] on div "I DUNNO" at bounding box center [209, 402] width 148 height 20
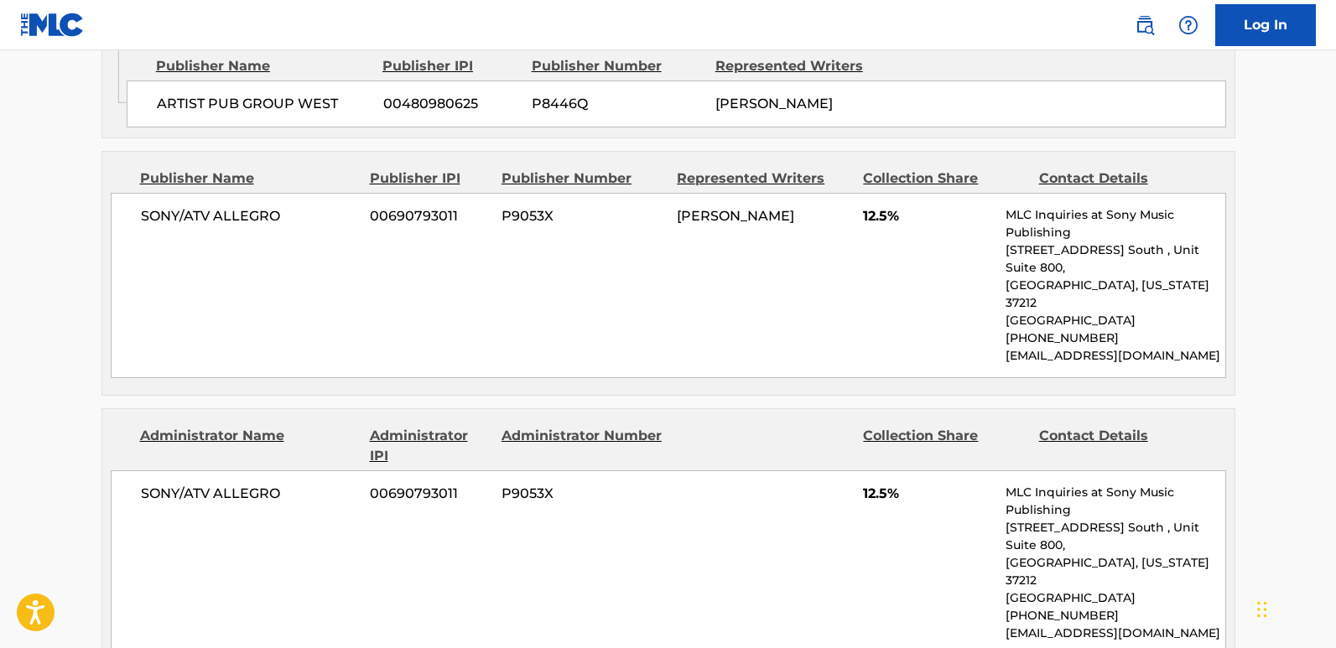
scroll to position [1090, 0]
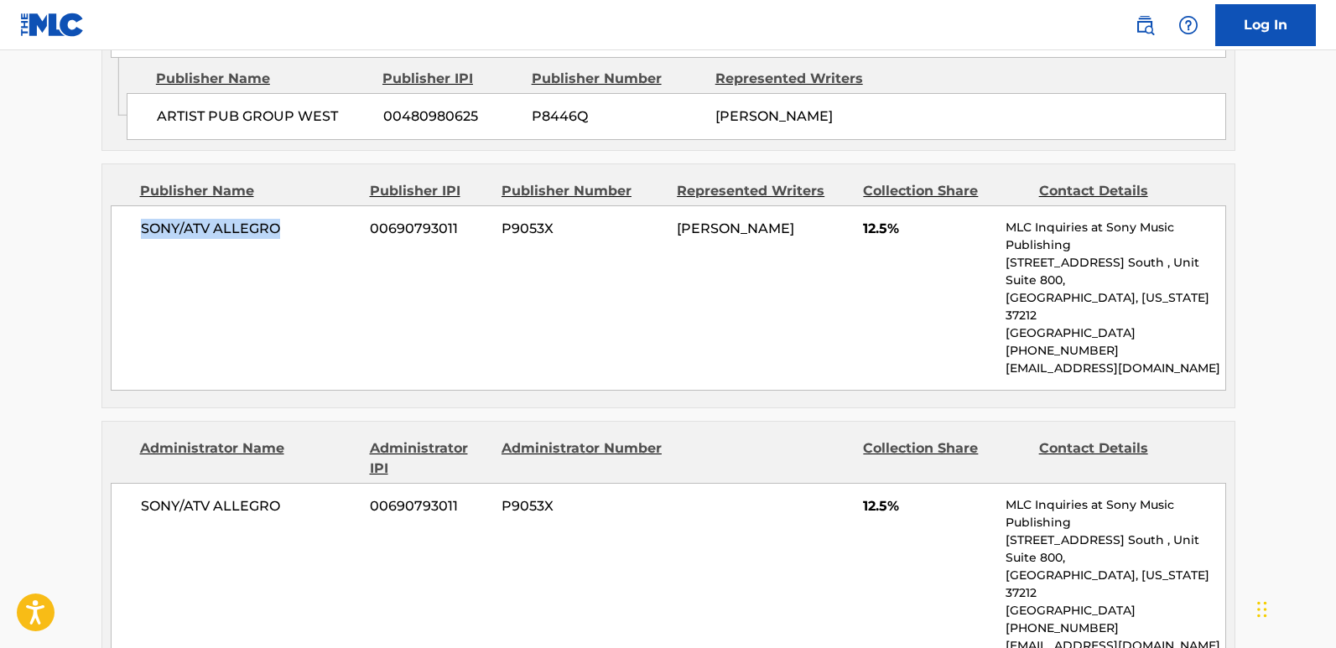
drag, startPoint x: 143, startPoint y: 231, endPoint x: 295, endPoint y: 231, distance: 151.8
click at [295, 231] on span "SONY/ATV ALLEGRO" at bounding box center [249, 229] width 217 height 20
click at [868, 227] on span "12.5%" at bounding box center [928, 229] width 130 height 20
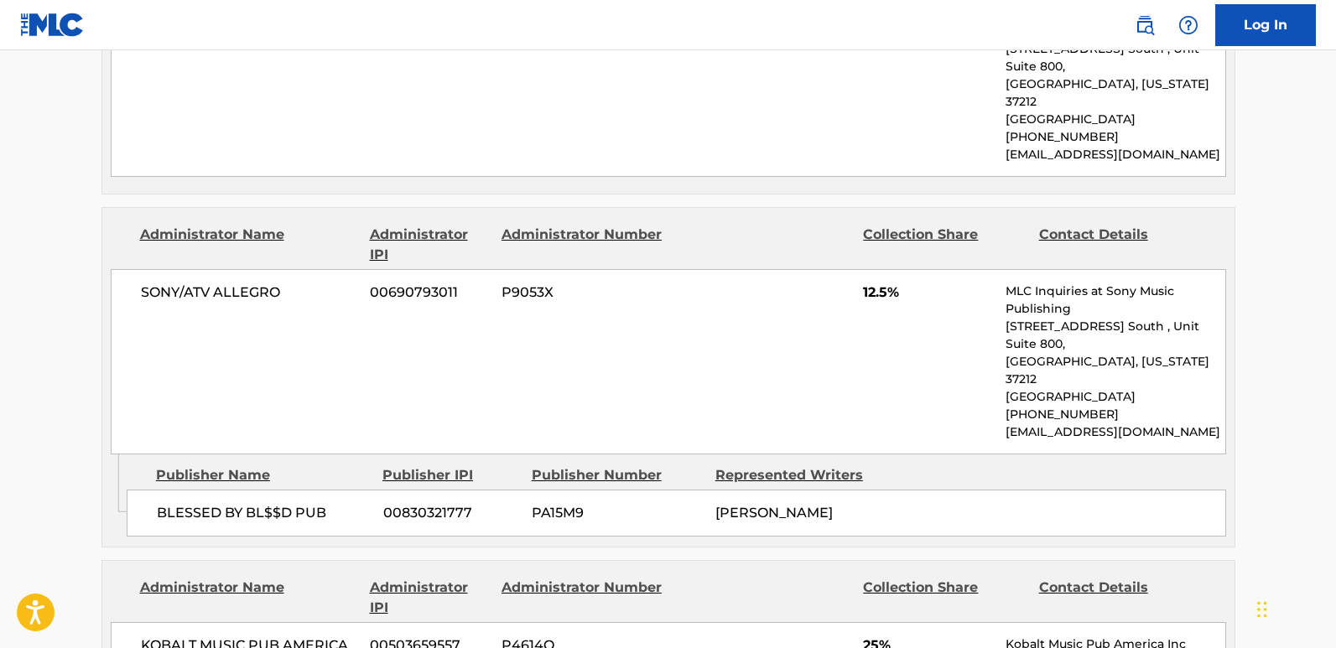
scroll to position [1342, 0]
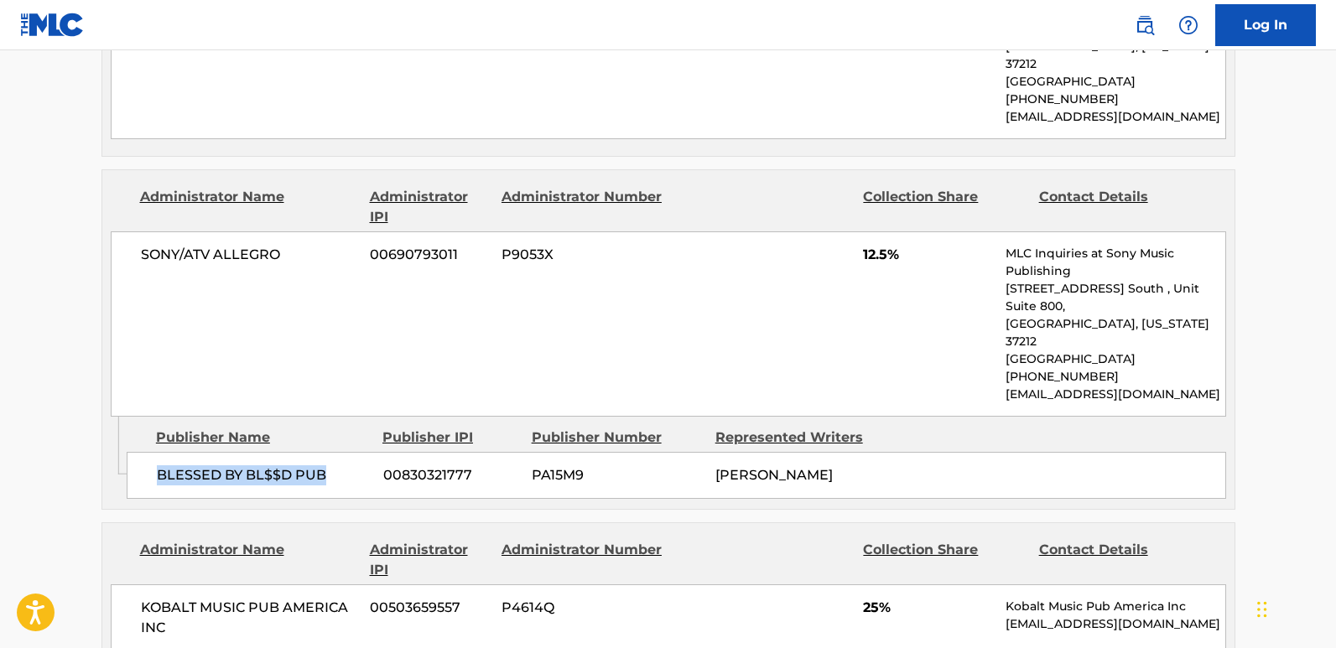
drag, startPoint x: 153, startPoint y: 405, endPoint x: 333, endPoint y: 405, distance: 180.3
click at [333, 452] on div "BLESSED BY BL$$D PUB 00830321777 PA15M9 TARIQ ANWAR-BASSETT SHARRIEFF" at bounding box center [676, 475] width 1099 height 47
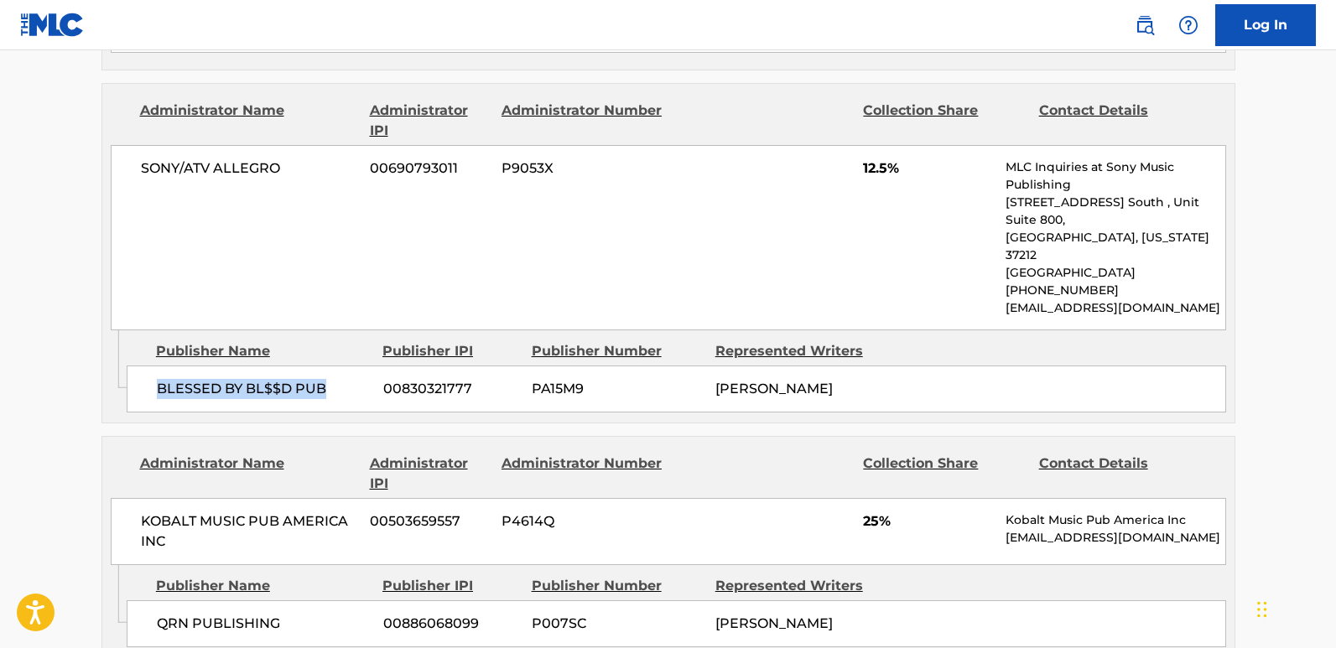
scroll to position [1426, 0]
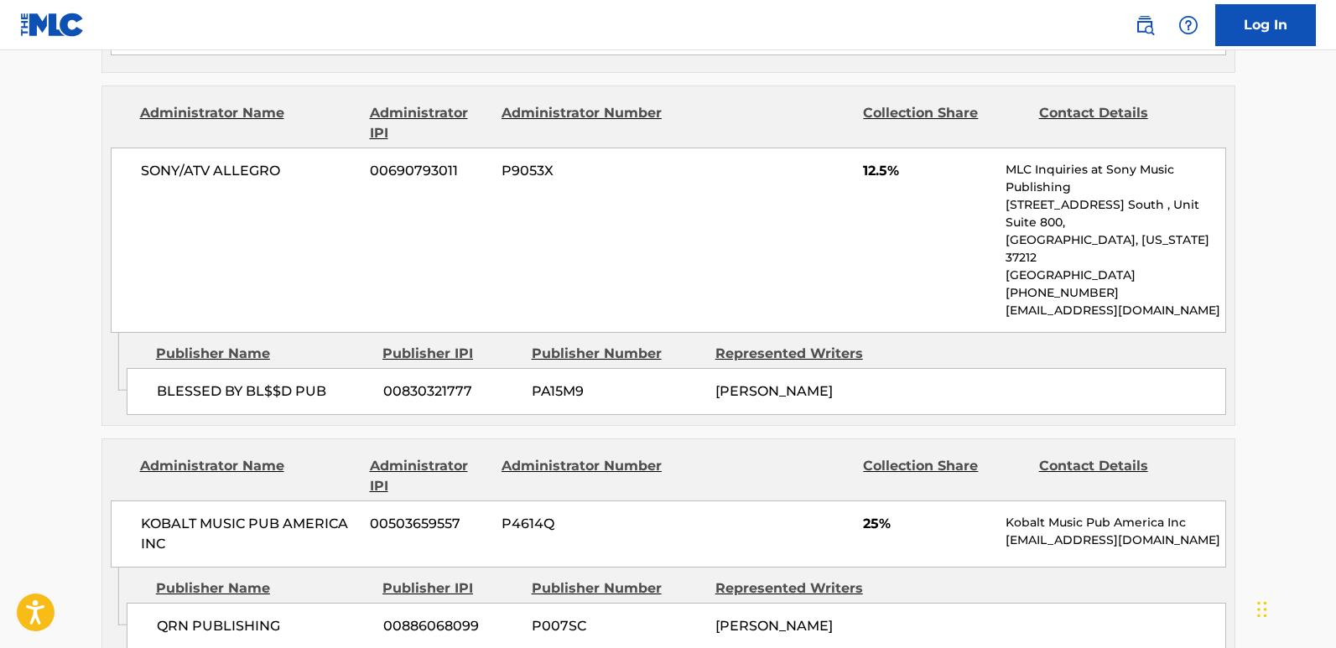
click at [872, 161] on span "12.5%" at bounding box center [928, 171] width 130 height 20
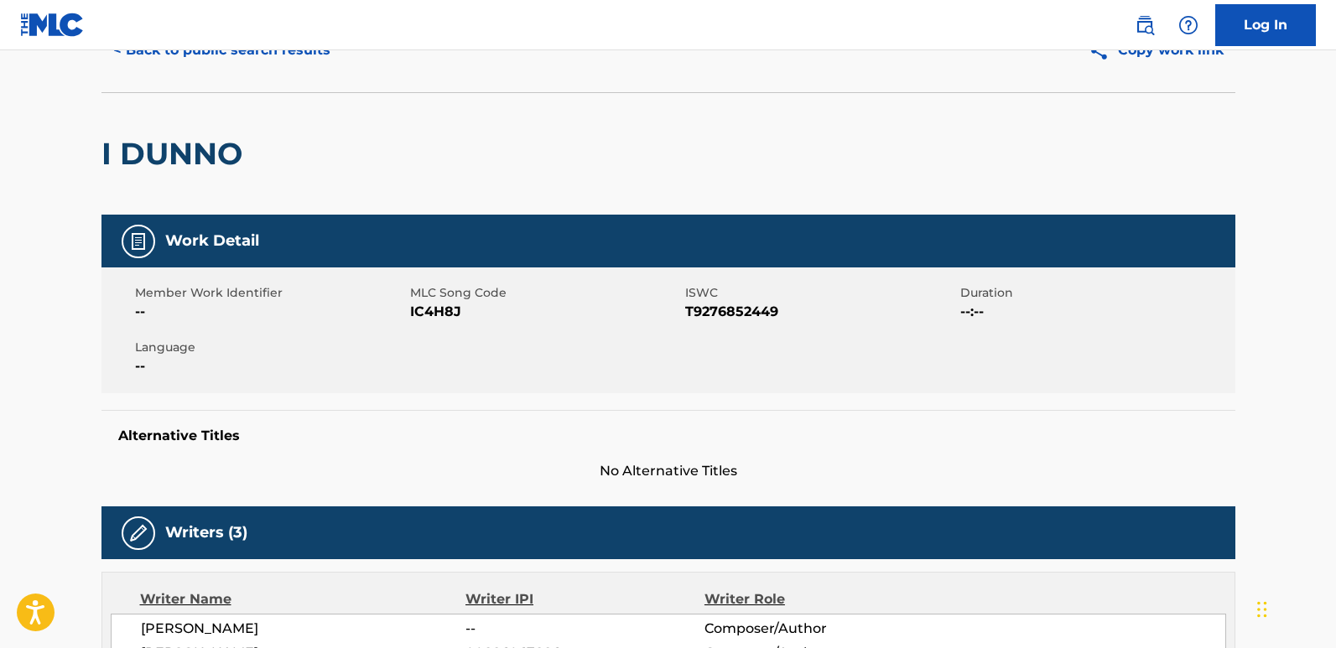
scroll to position [0, 0]
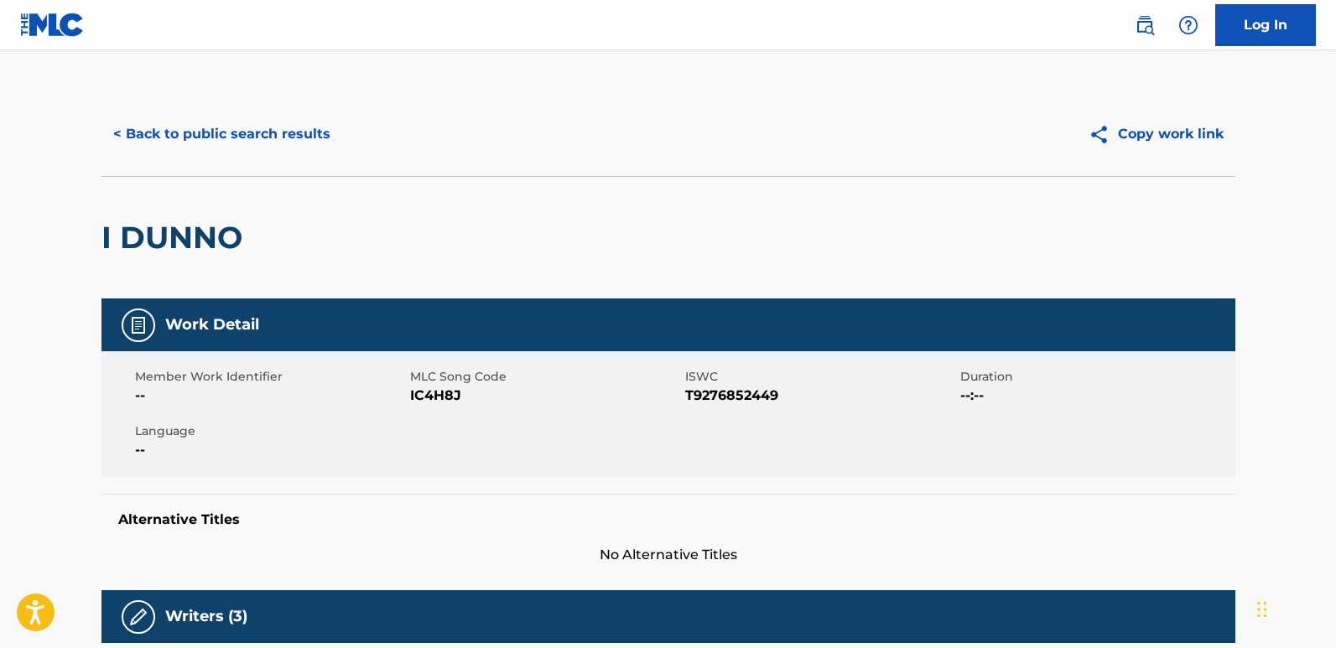
click at [268, 134] on button "< Back to public search results" at bounding box center [221, 134] width 241 height 42
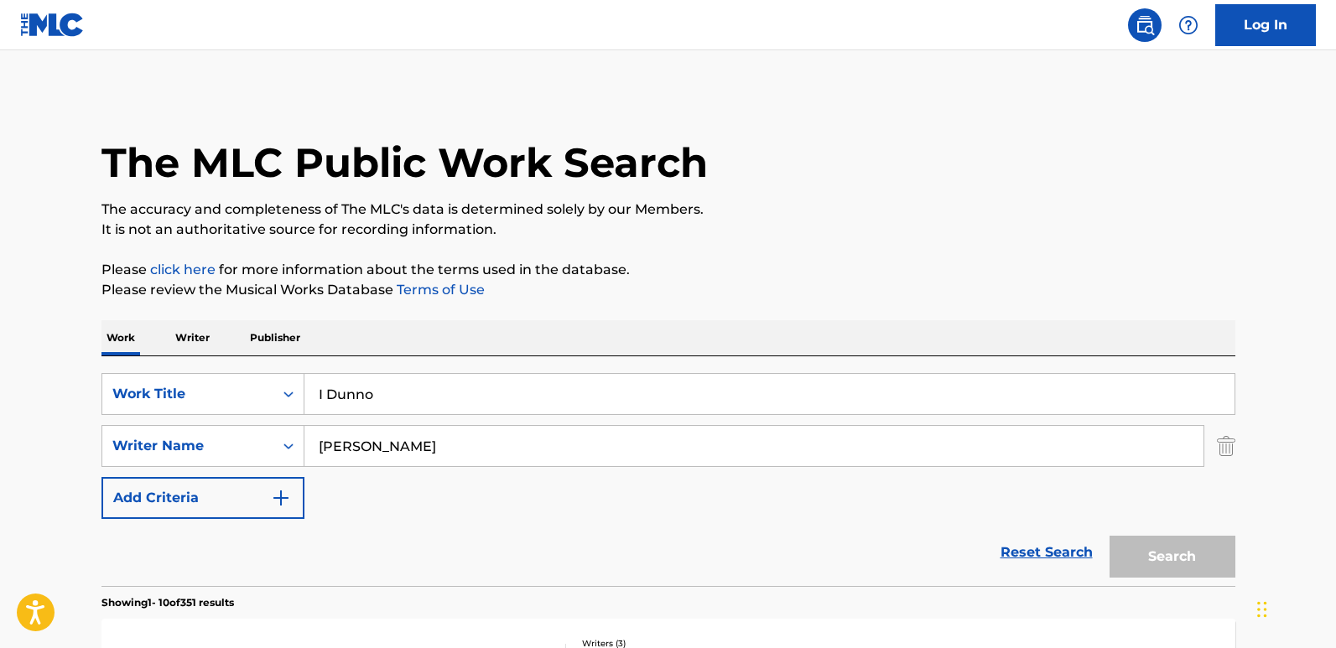
scroll to position [252, 0]
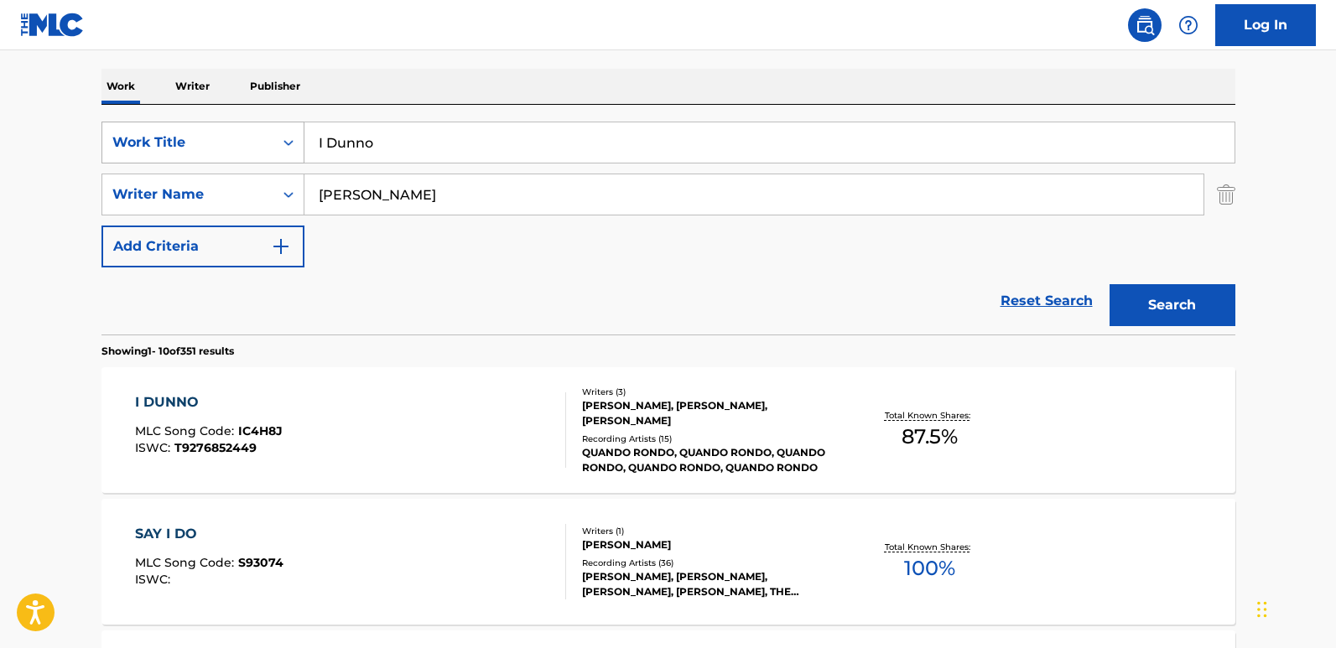
drag, startPoint x: 465, startPoint y: 144, endPoint x: 182, endPoint y: 153, distance: 282.8
click at [185, 152] on div "SearchWithCriteria13a706ea-4c51-4696-b5a1-2184da018baf Work Title I Dunno" at bounding box center [668, 143] width 1134 height 42
paste input "Thought"
type input "I Thought"
click at [1139, 292] on button "Search" at bounding box center [1173, 305] width 126 height 42
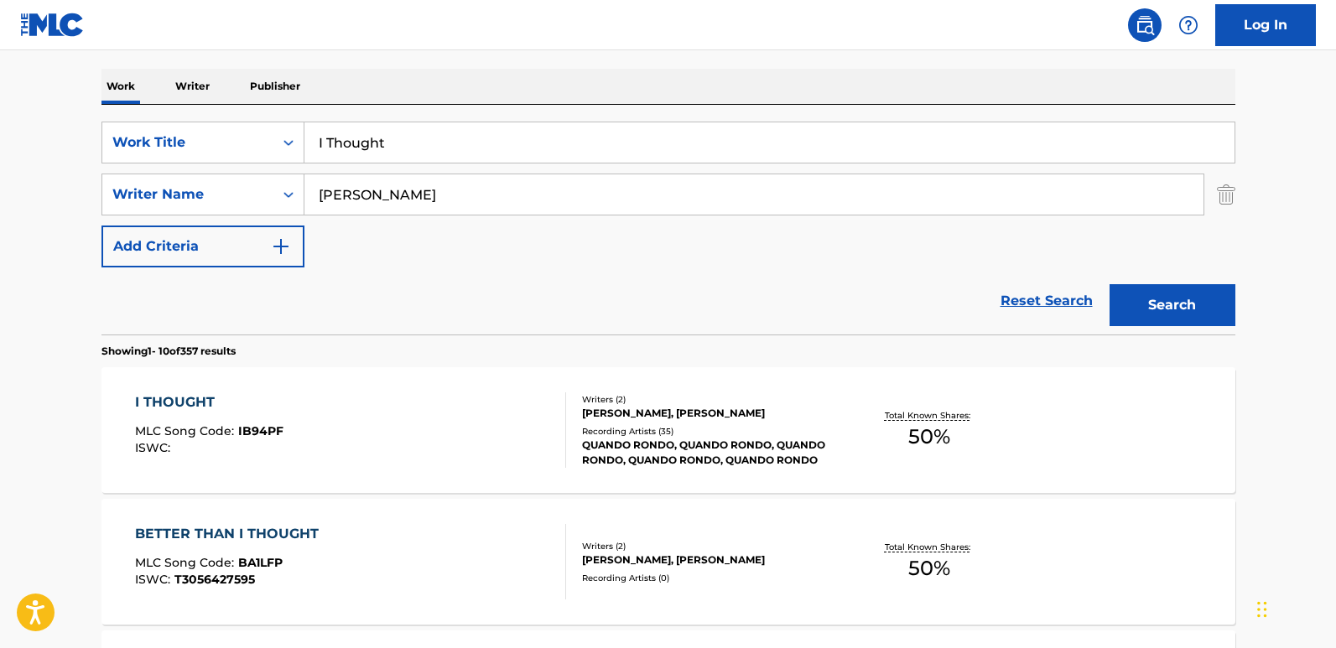
click at [190, 396] on div "I THOUGHT" at bounding box center [209, 402] width 148 height 20
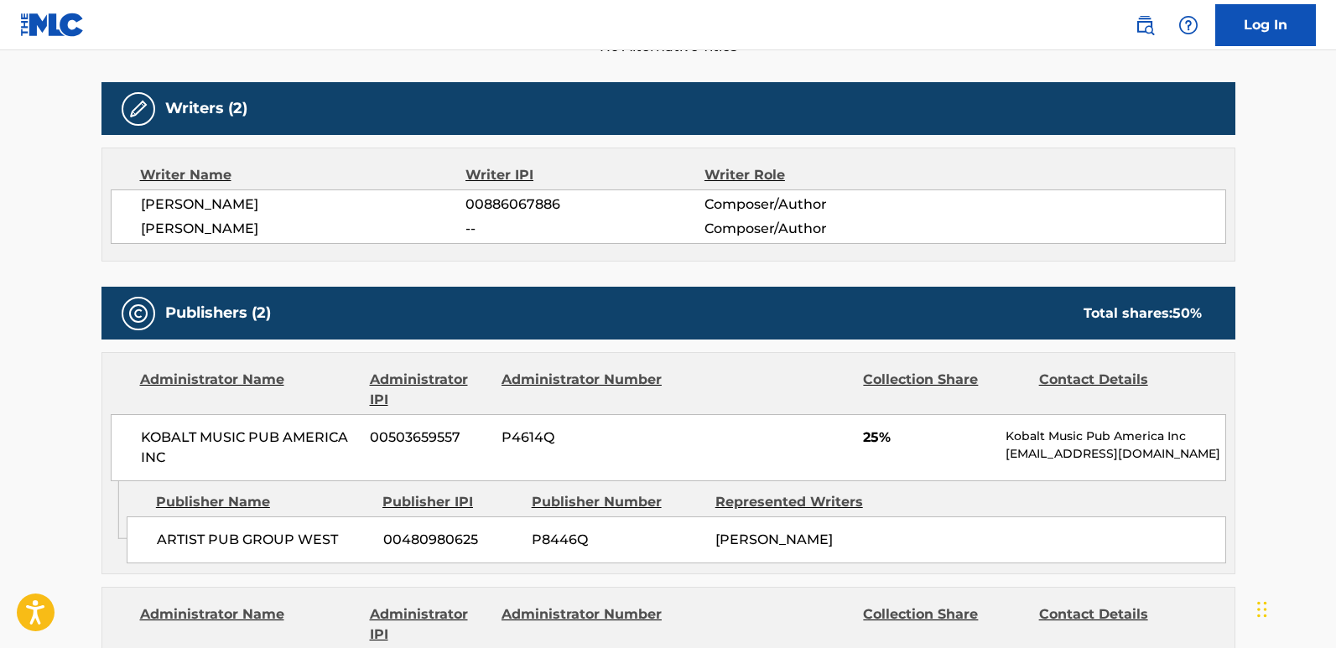
scroll to position [503, 0]
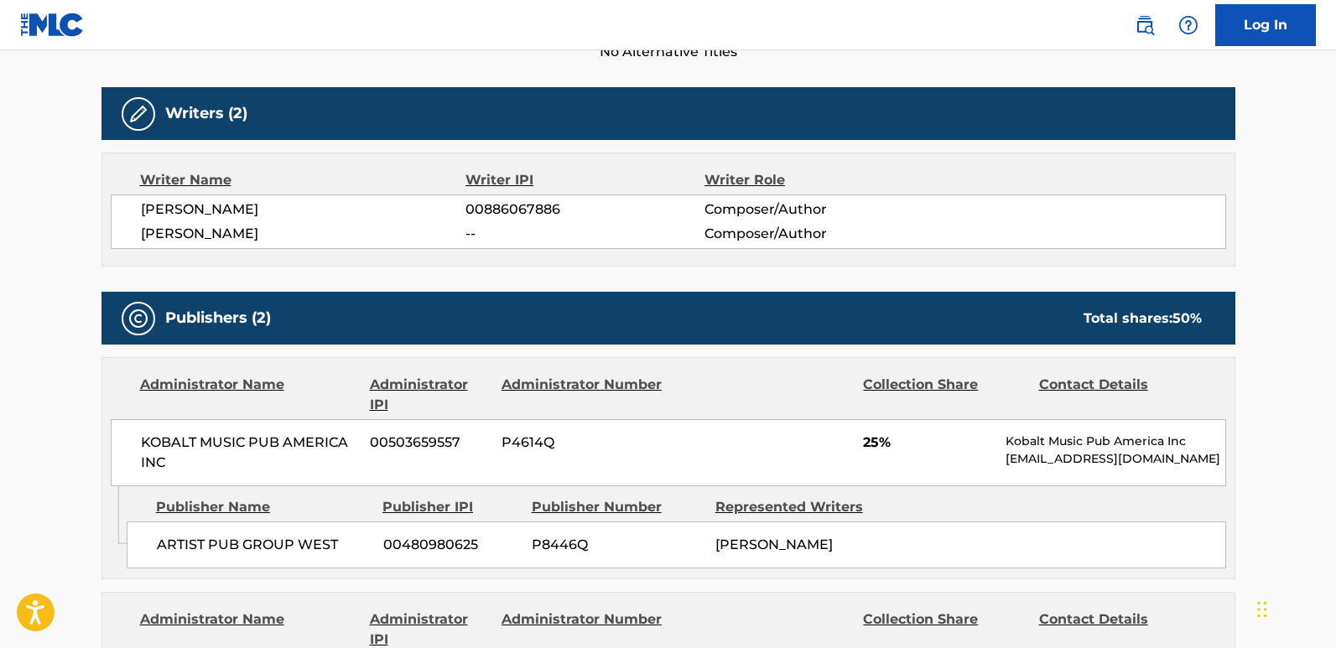
click at [243, 232] on span "JACOB CHERRY" at bounding box center [303, 234] width 325 height 20
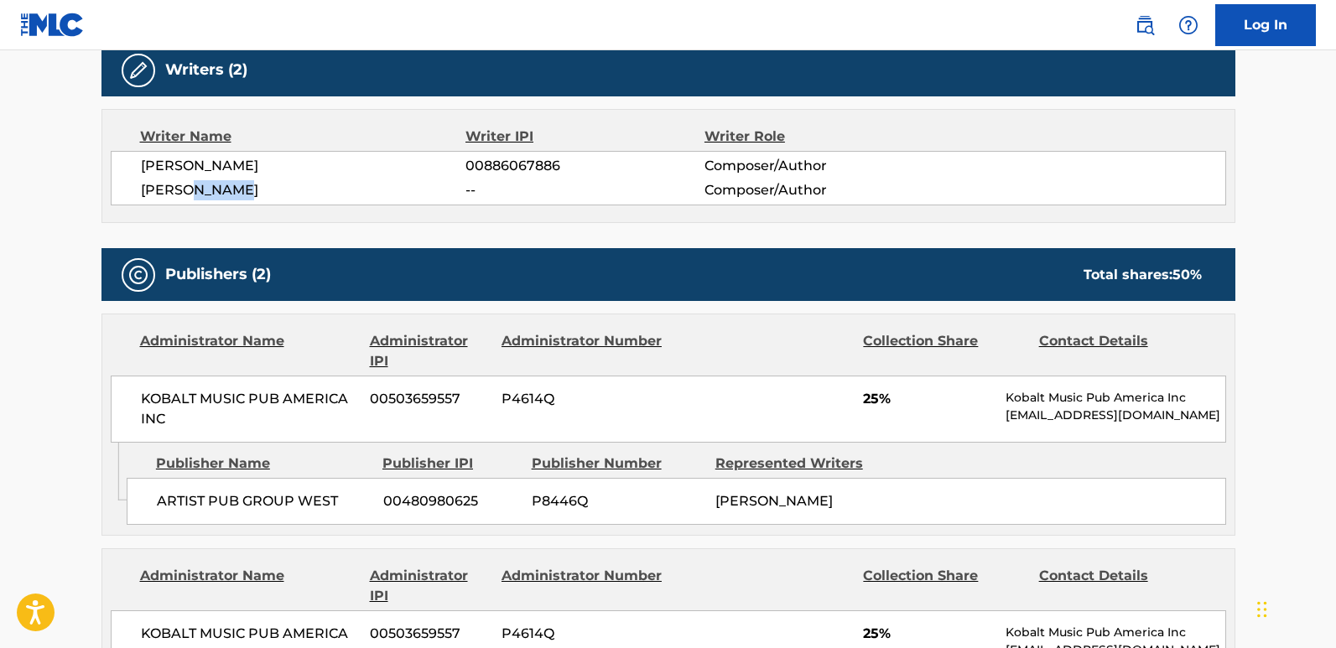
scroll to position [587, 0]
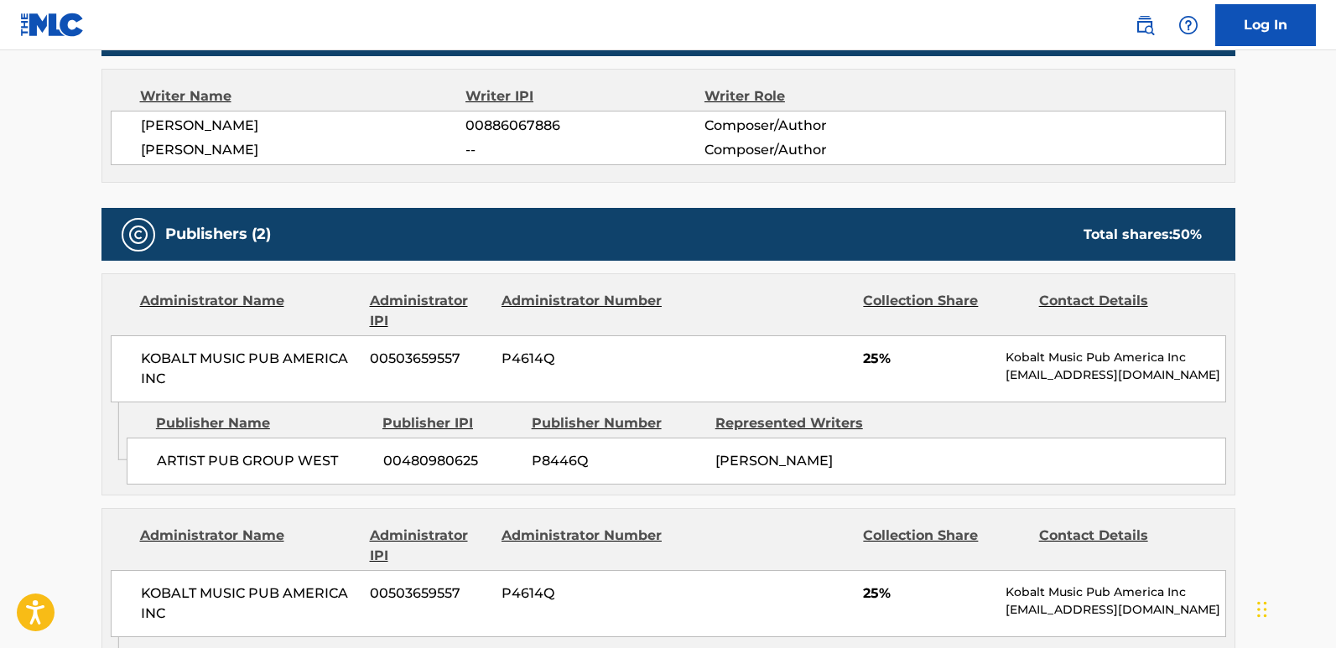
click at [163, 133] on span "TYQUIAN BOWMAN" at bounding box center [303, 126] width 325 height 20
click at [227, 156] on span "JACOB CHERRY" at bounding box center [303, 150] width 325 height 20
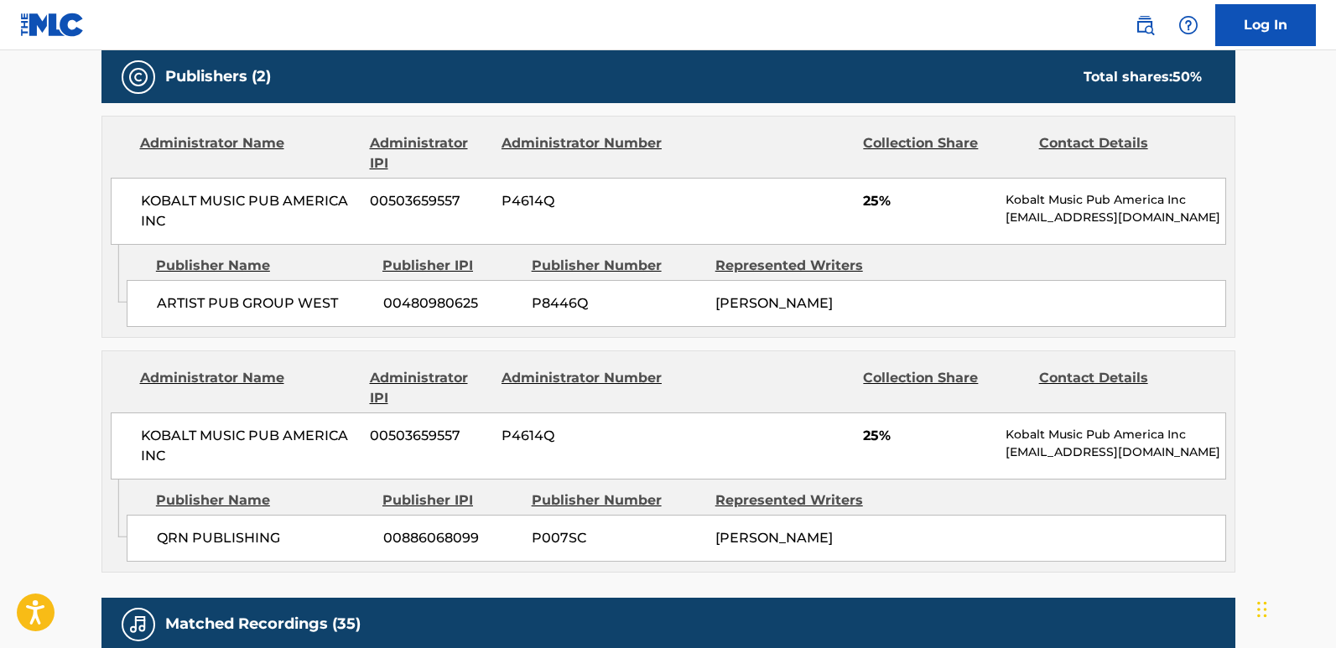
scroll to position [755, 0]
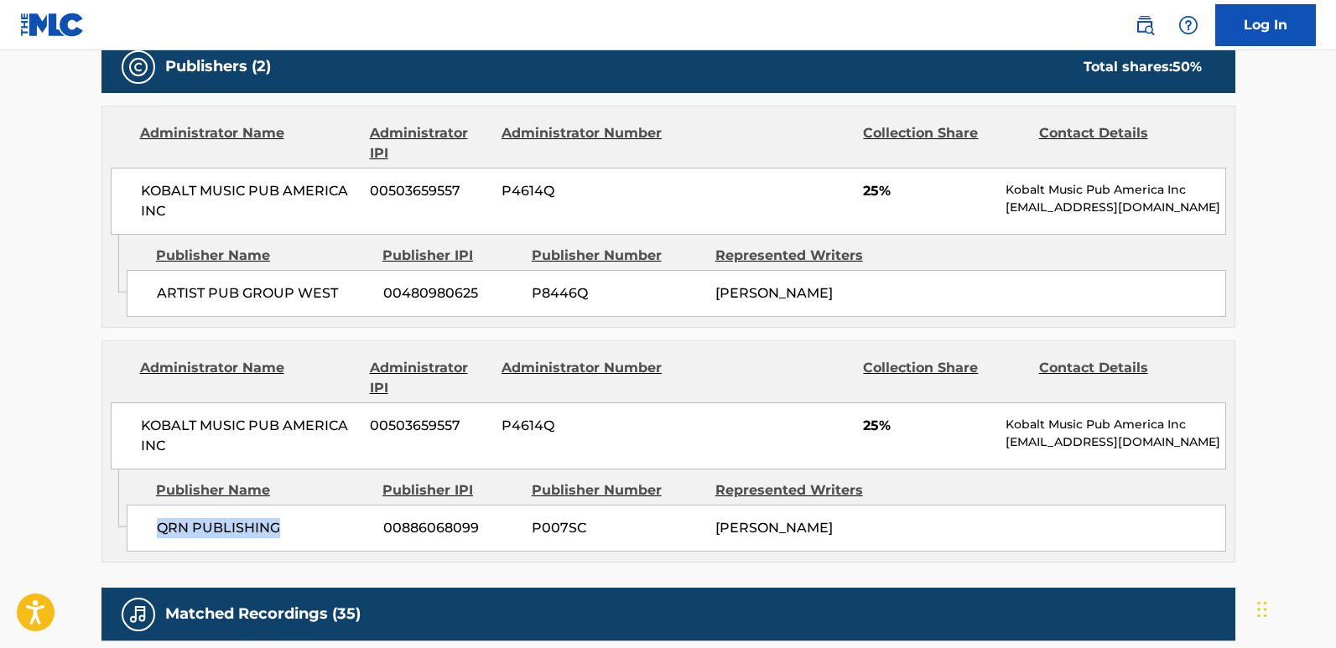
drag, startPoint x: 156, startPoint y: 532, endPoint x: 356, endPoint y: 555, distance: 201.8
click at [356, 537] on div "Admin Original Publisher Connecting Line Publisher Name Publisher IPI Publisher…" at bounding box center [668, 516] width 1132 height 92
drag, startPoint x: 143, startPoint y: 304, endPoint x: 342, endPoint y: 314, distance: 199.9
click at [342, 314] on div "ARTIST PUB GROUP WEST 00480980625 P8446Q TYQUIAN BOWMAN" at bounding box center [676, 293] width 1099 height 47
click at [874, 194] on span "25%" at bounding box center [928, 191] width 130 height 20
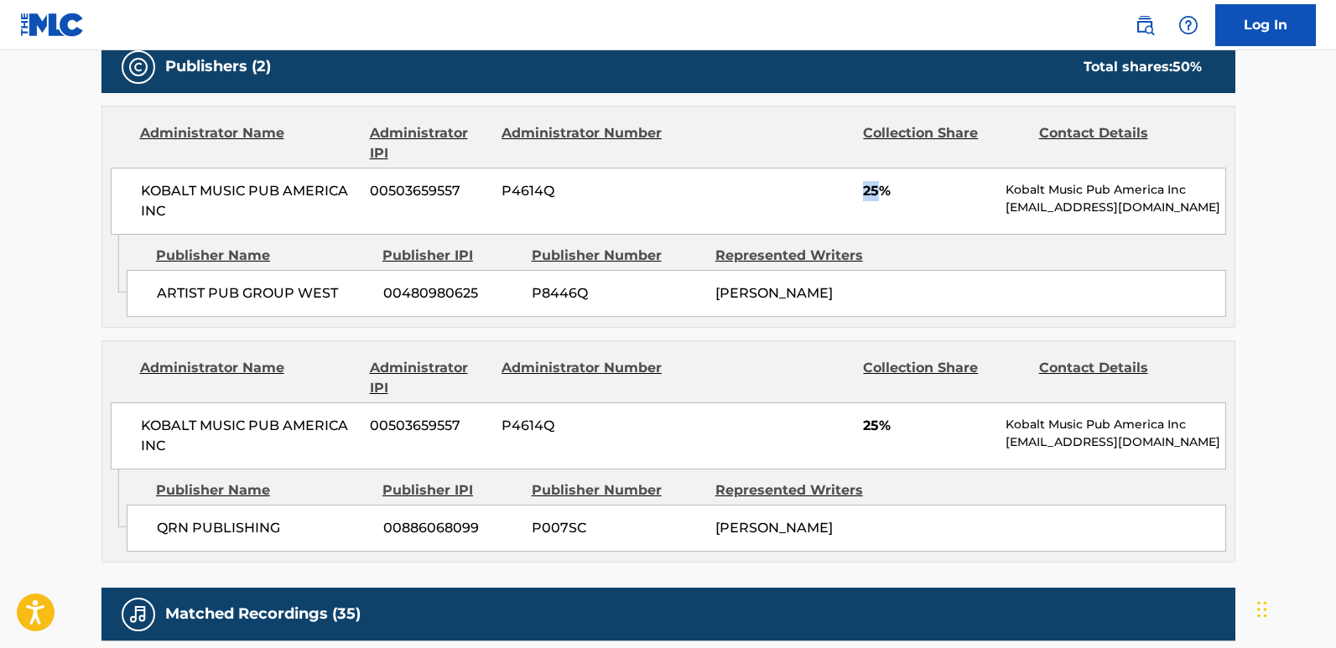
click at [872, 193] on span "25%" at bounding box center [928, 191] width 130 height 20
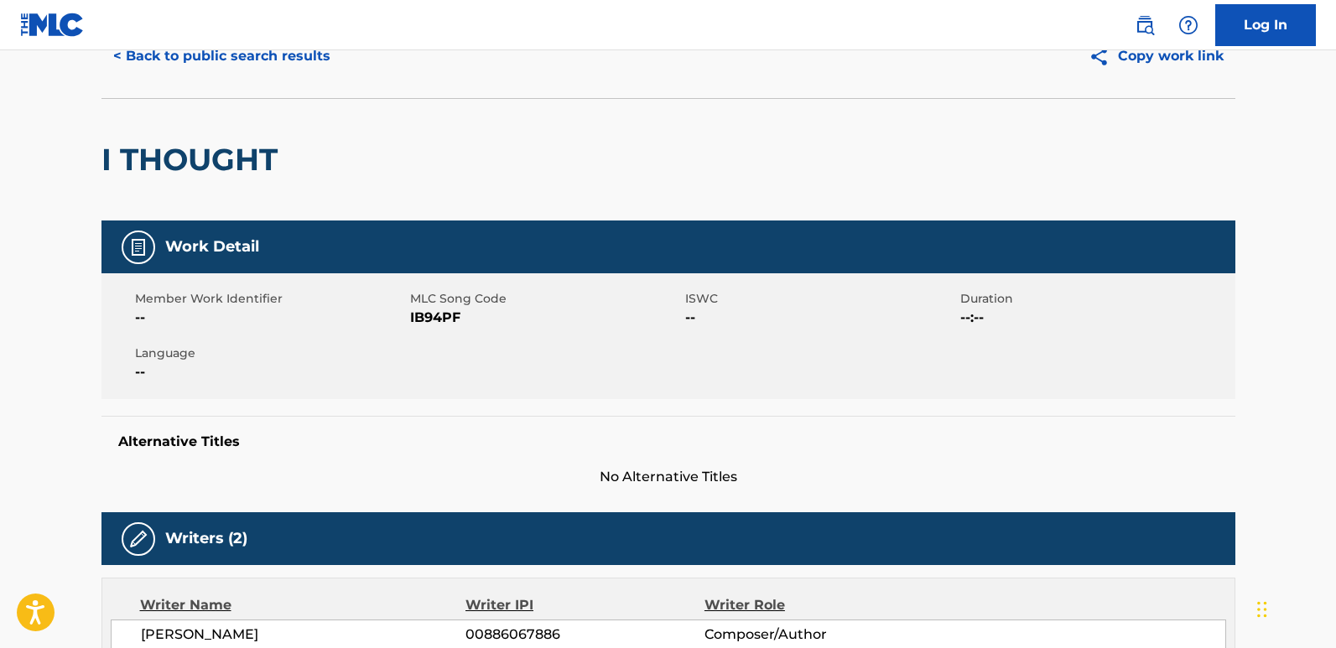
scroll to position [0, 0]
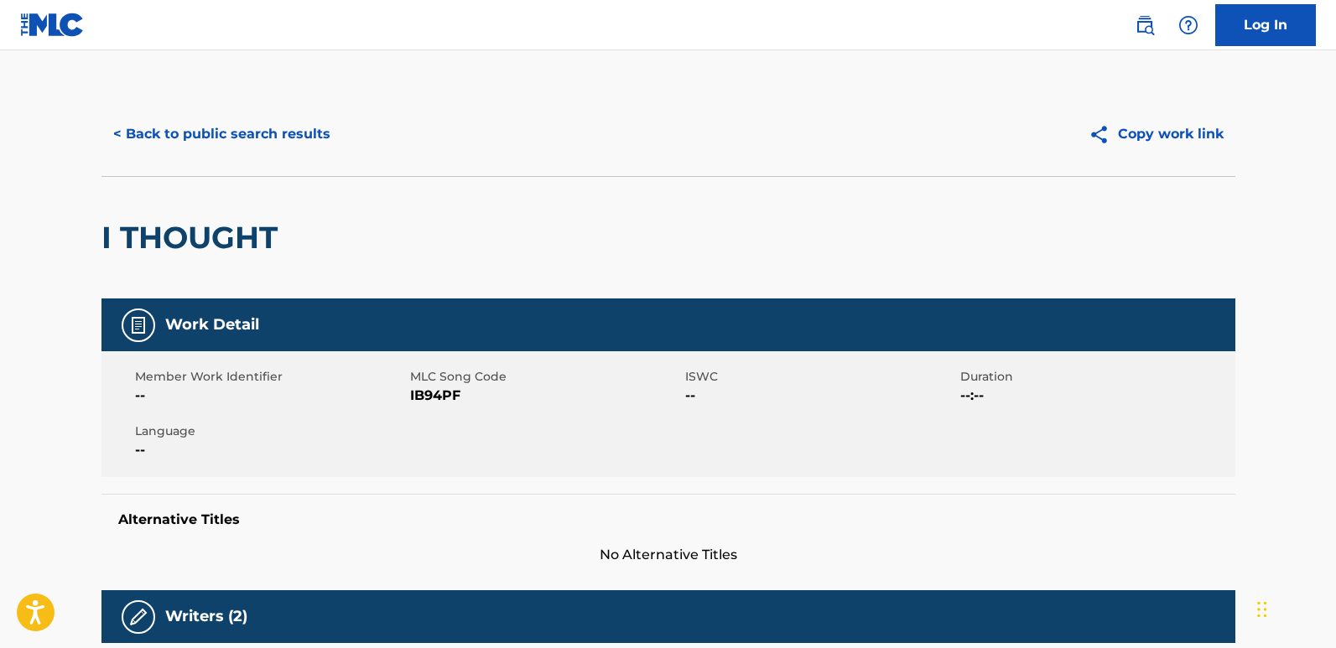
click at [234, 135] on button "< Back to public search results" at bounding box center [221, 134] width 241 height 42
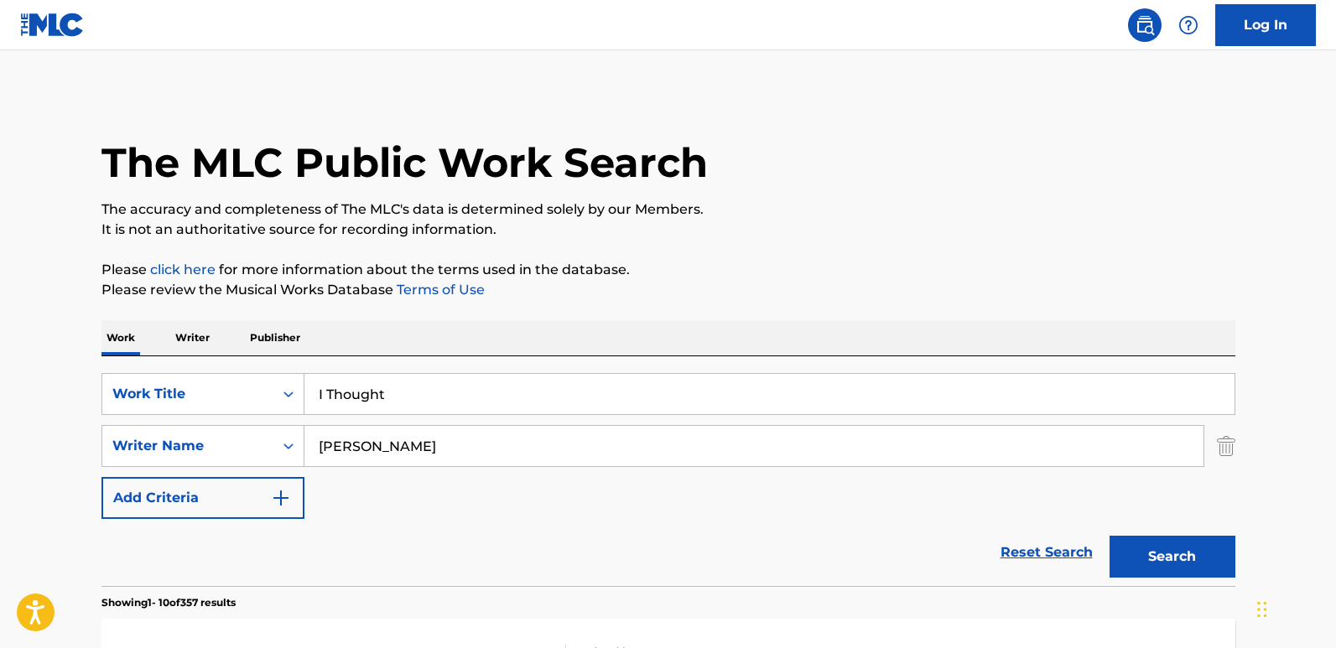
scroll to position [252, 0]
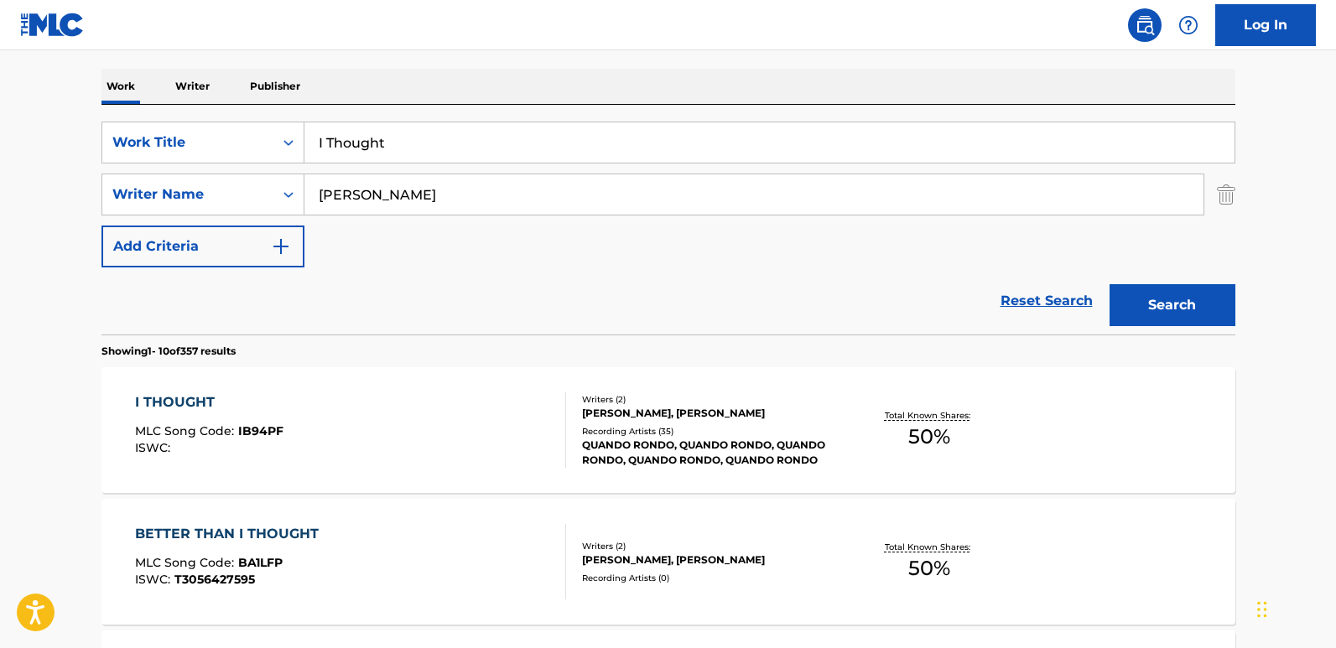
click at [220, 385] on div "I THOUGHT MLC Song Code : IB94PF ISWC : Writers ( 2 ) TYQUIAN BOWMAN, JACOB CHE…" at bounding box center [668, 430] width 1134 height 126
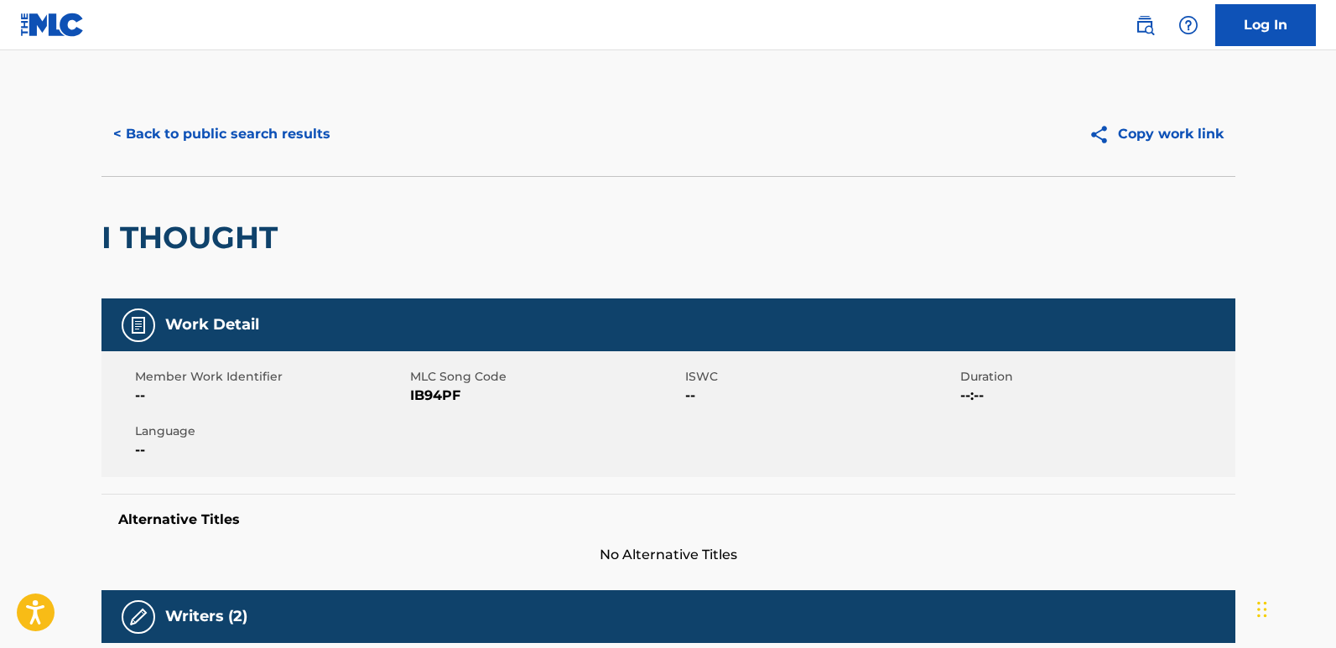
click at [235, 144] on button "< Back to public search results" at bounding box center [221, 134] width 241 height 42
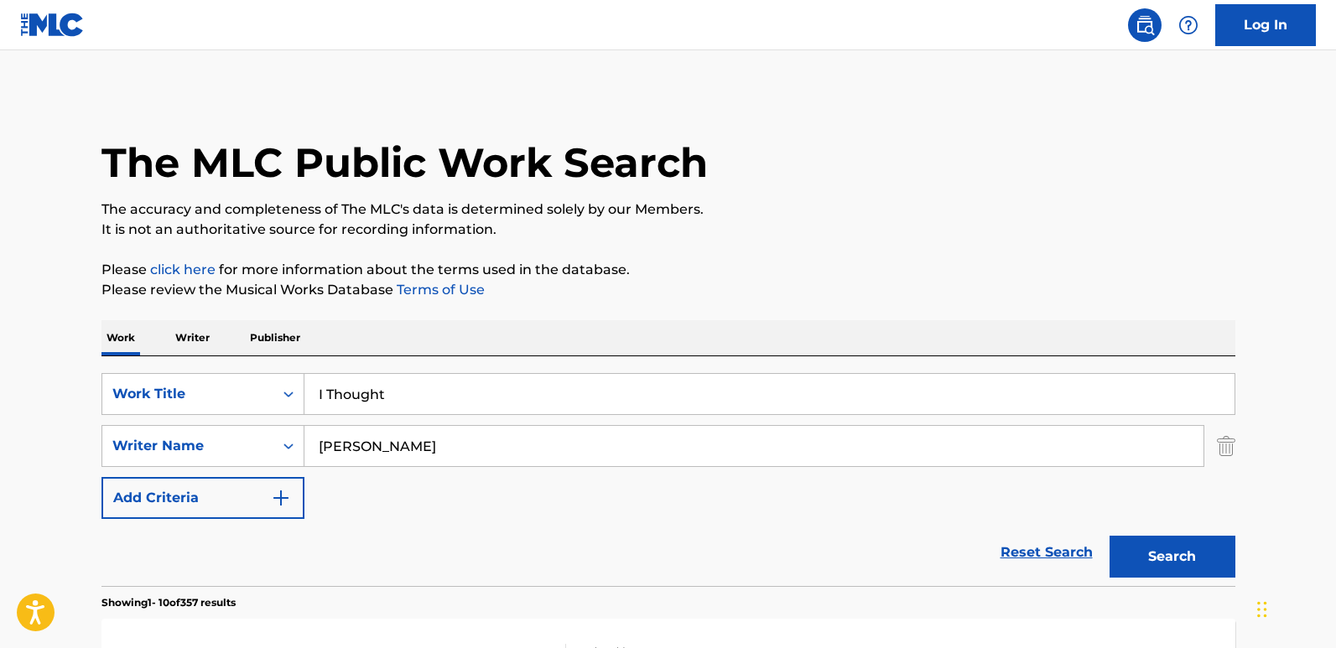
scroll to position [252, 0]
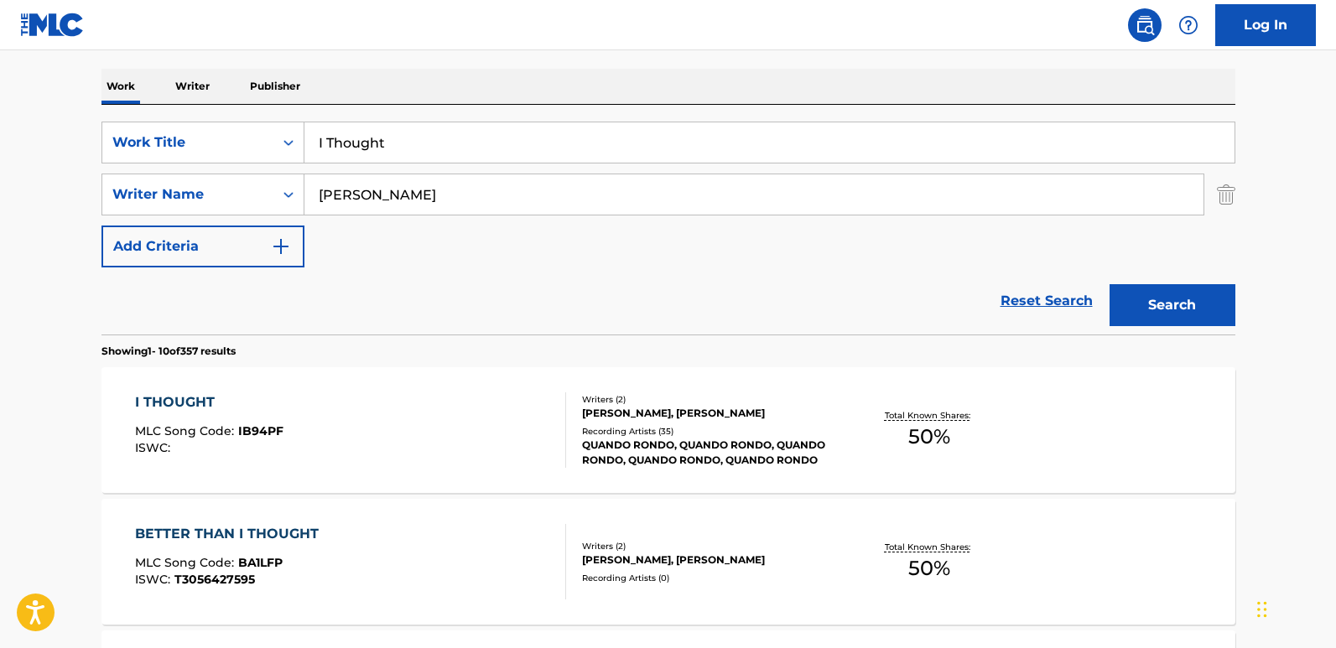
click at [1004, 315] on link "Reset Search" at bounding box center [1046, 301] width 109 height 37
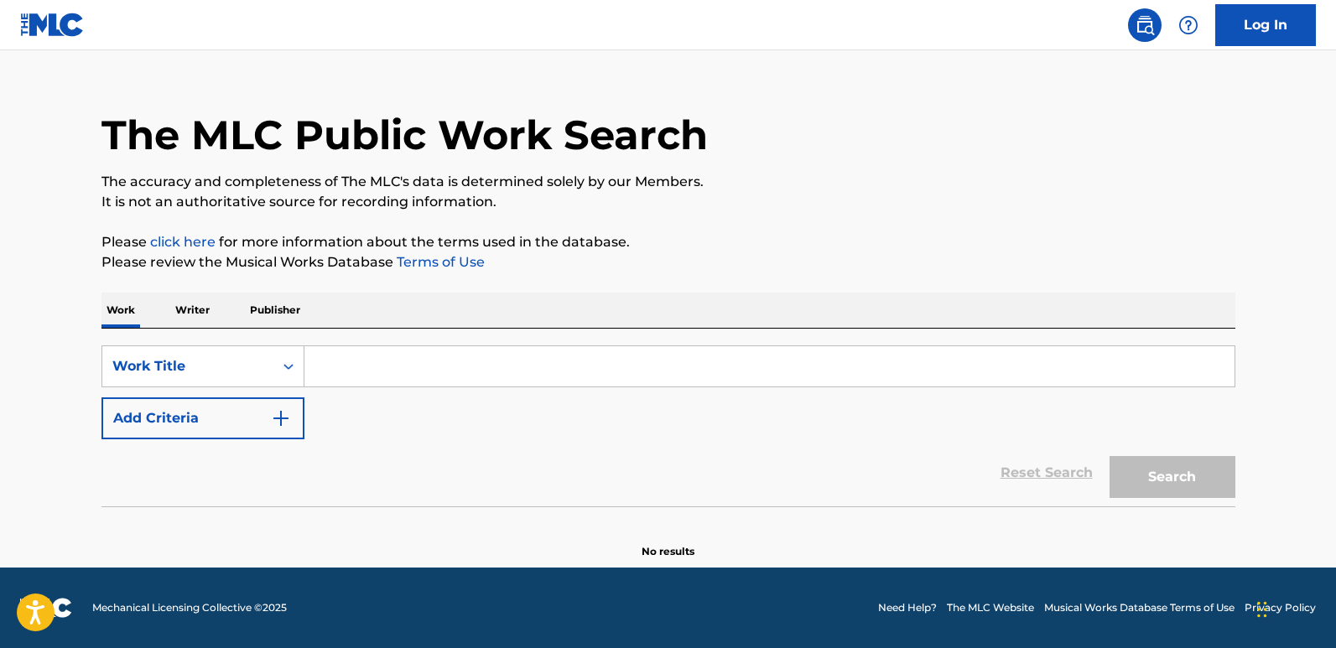
scroll to position [0, 0]
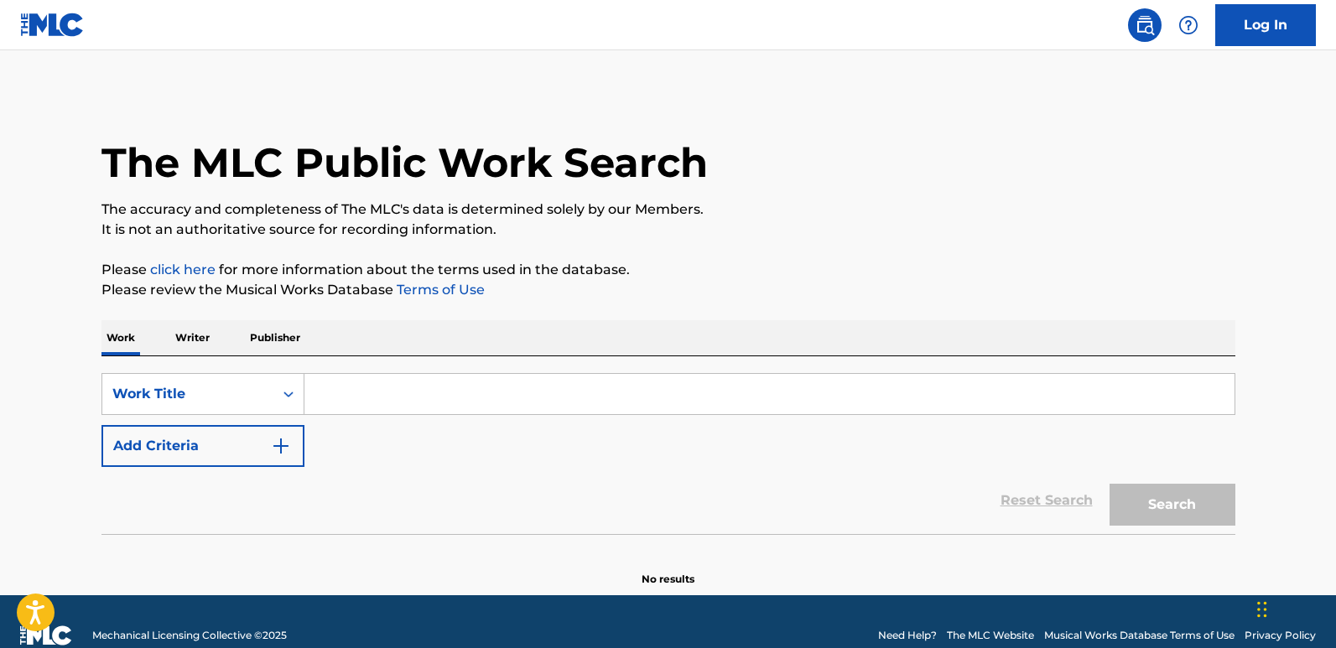
click at [408, 399] on input "Search Form" at bounding box center [769, 394] width 930 height 40
paste input "I8"
type input "I8"
click at [259, 444] on button "Add Criteria" at bounding box center [202, 446] width 203 height 42
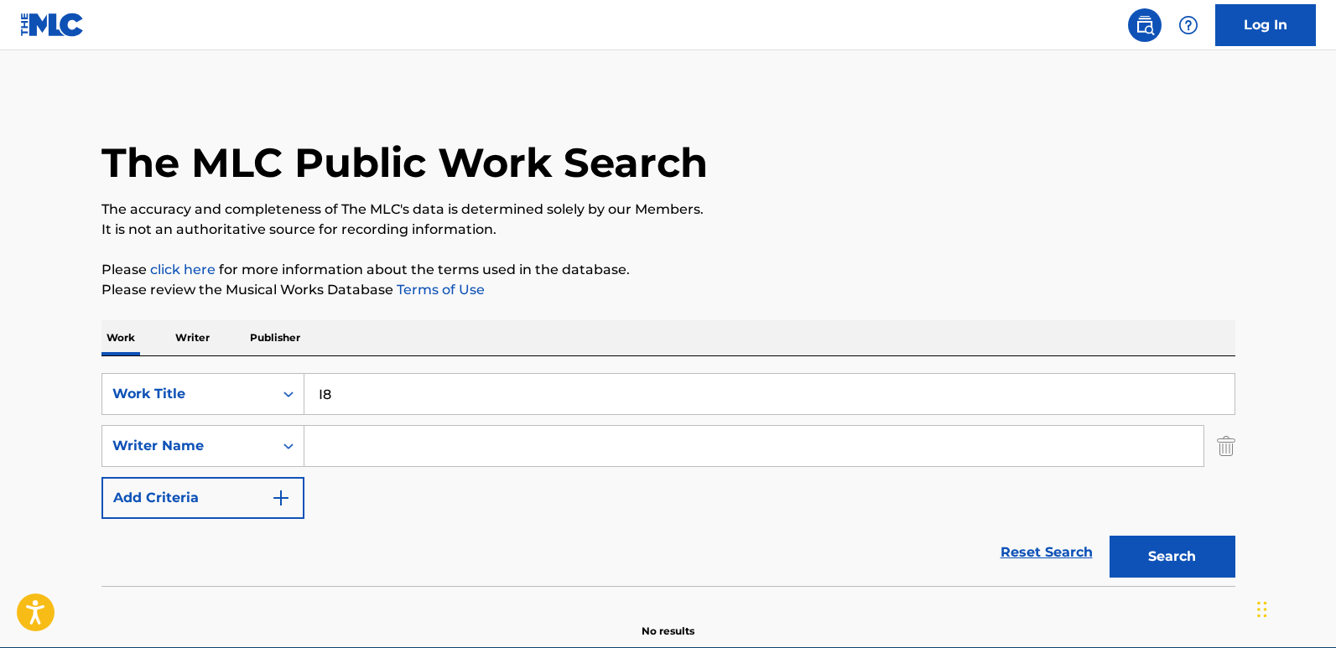
click at [416, 446] on input "Search Form" at bounding box center [753, 446] width 899 height 40
paste input "HENRI VELASCO"
drag, startPoint x: 351, startPoint y: 441, endPoint x: 244, endPoint y: 443, distance: 106.5
click at [244, 443] on div "SearchWithCriteria3ec1be05-8644-4d37-9df7-56a53dceef6a Writer Name HENRI VELASCO" at bounding box center [668, 446] width 1134 height 42
type input "HENRI VELASCO"
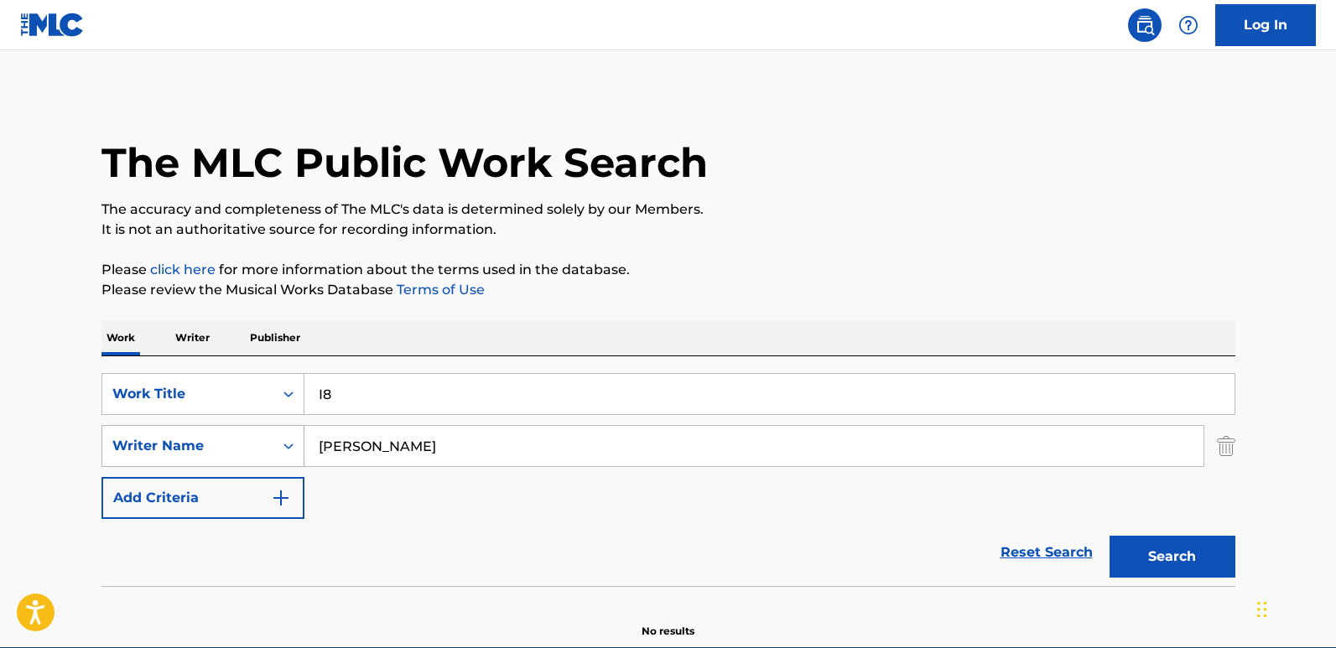
click at [1110, 536] on button "Search" at bounding box center [1173, 557] width 126 height 42
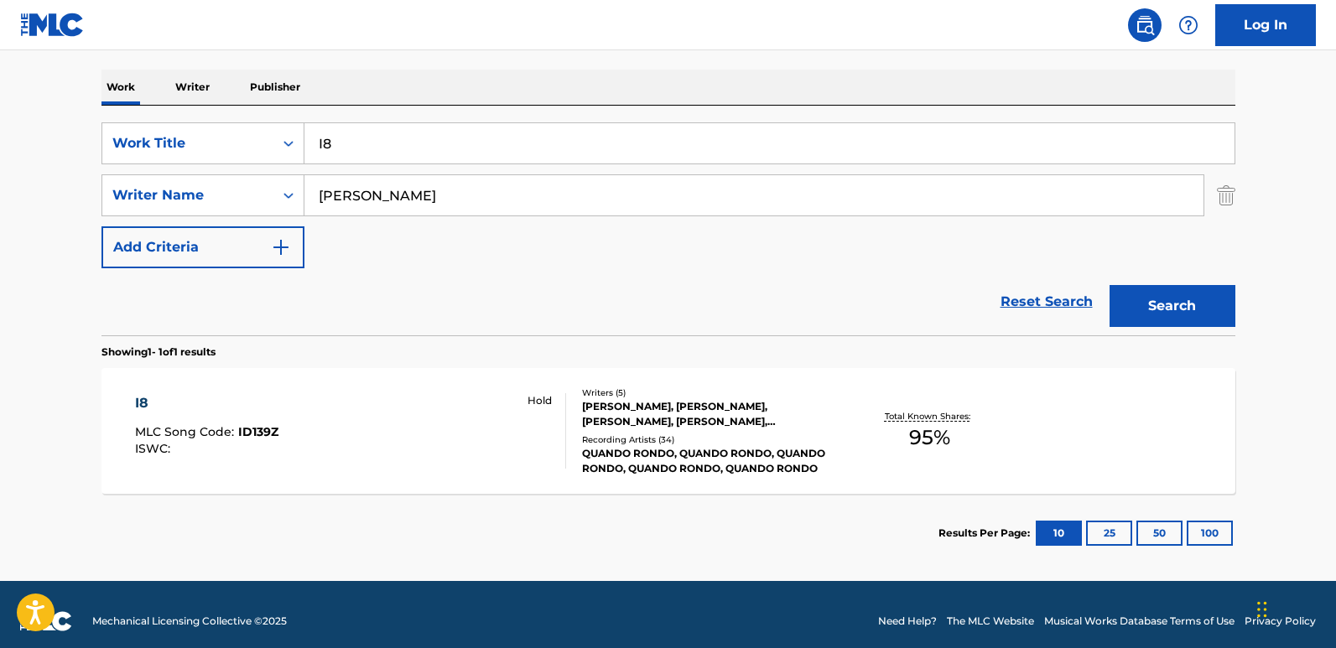
scroll to position [252, 0]
click at [144, 404] on div "I8" at bounding box center [206, 402] width 143 height 20
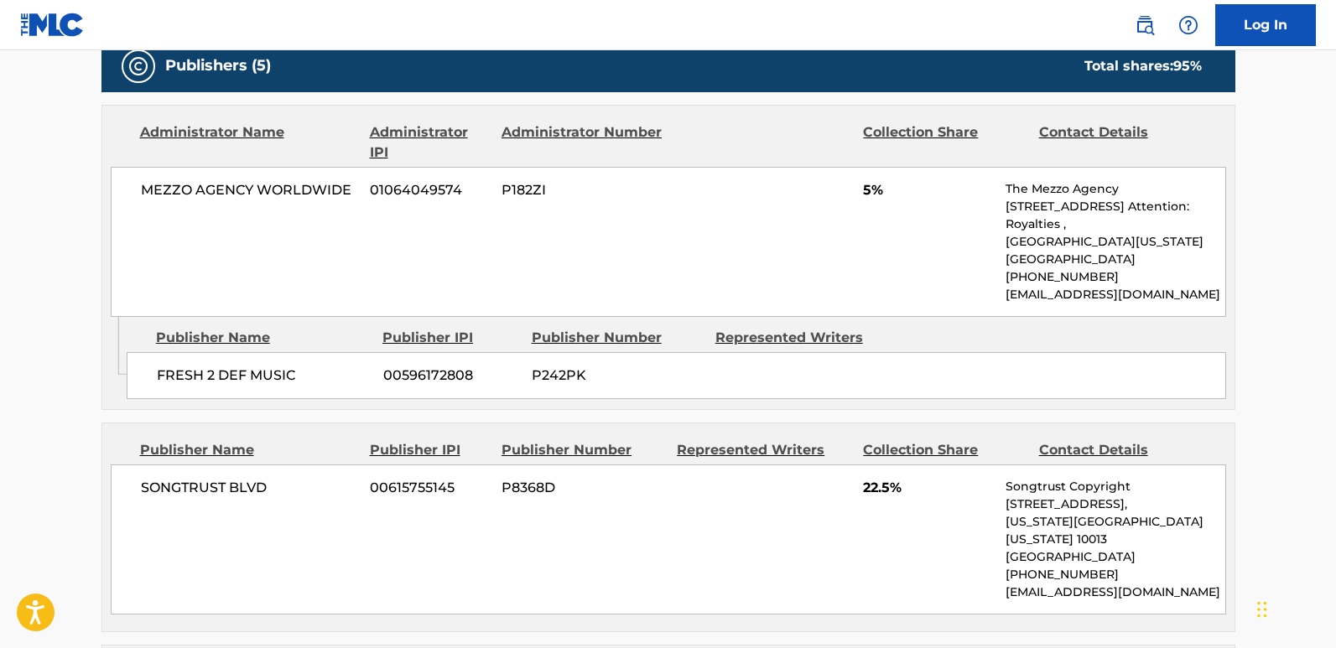
scroll to position [671, 0]
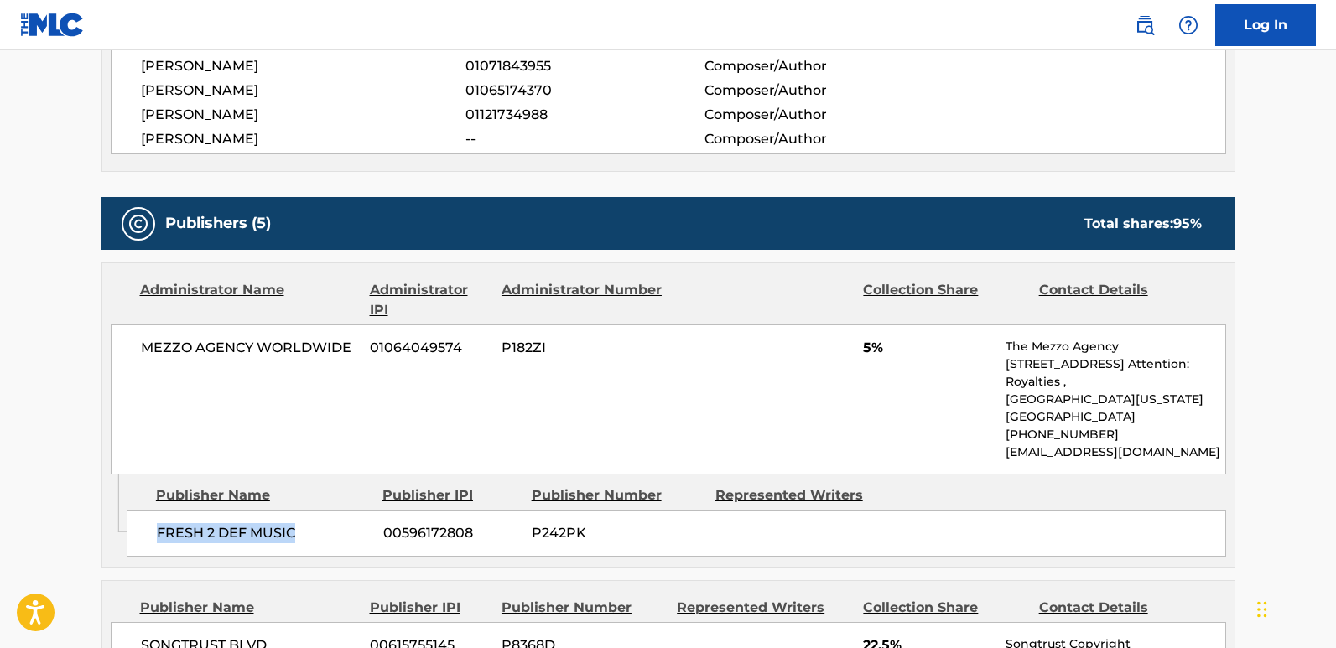
drag, startPoint x: 152, startPoint y: 527, endPoint x: 314, endPoint y: 535, distance: 162.1
click at [314, 535] on div "FRESH 2 DEF MUSIC 00596172808 P242PK" at bounding box center [676, 533] width 1099 height 47
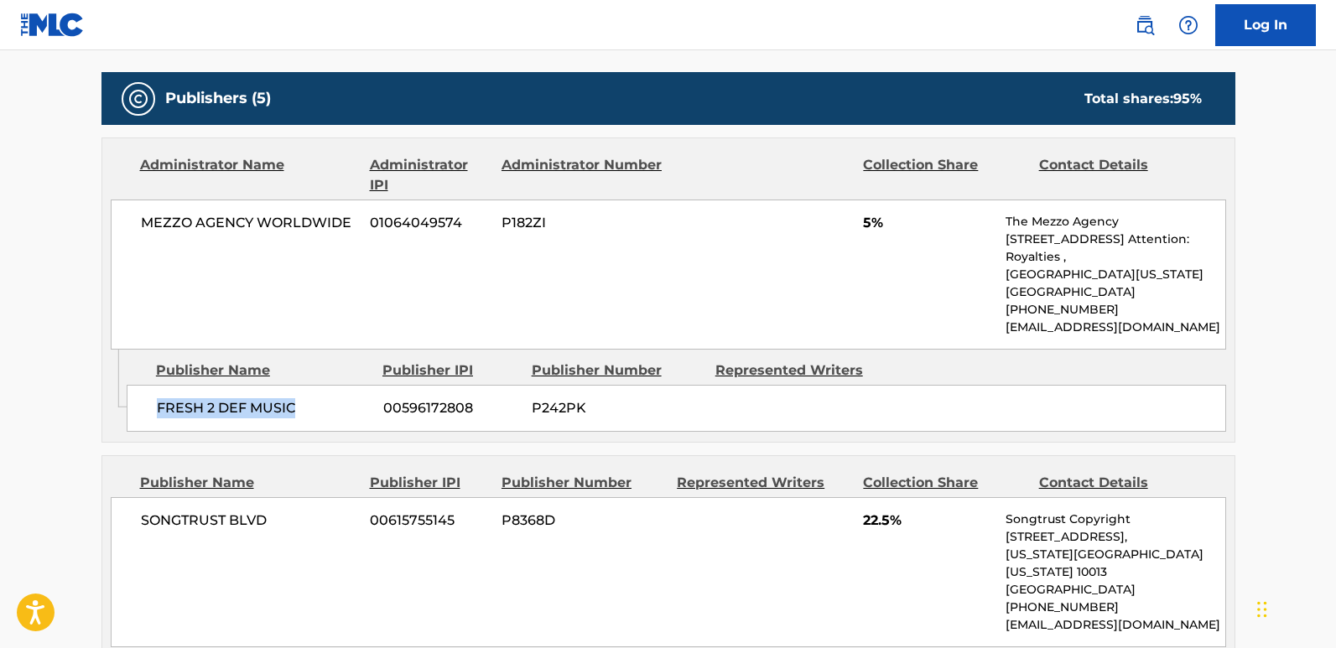
scroll to position [839, 0]
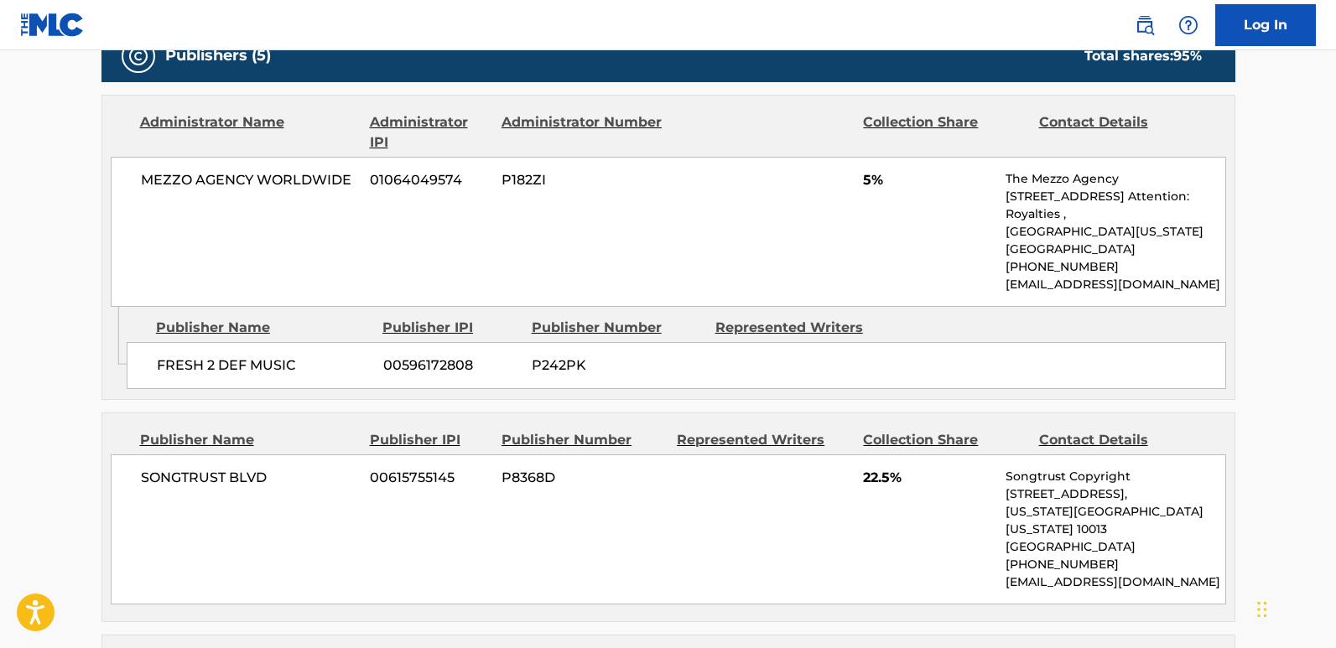
click at [309, 291] on div "MEZZO AGENCY WORLDWIDE 01064049574 P182ZI 5% The Mezzo Agency 2870 Peachtree RD…" at bounding box center [668, 232] width 1115 height 150
drag, startPoint x: 155, startPoint y: 360, endPoint x: 301, endPoint y: 361, distance: 145.9
click at [301, 361] on div "FRESH 2 DEF MUSIC 00596172808 P242PK" at bounding box center [676, 365] width 1099 height 47
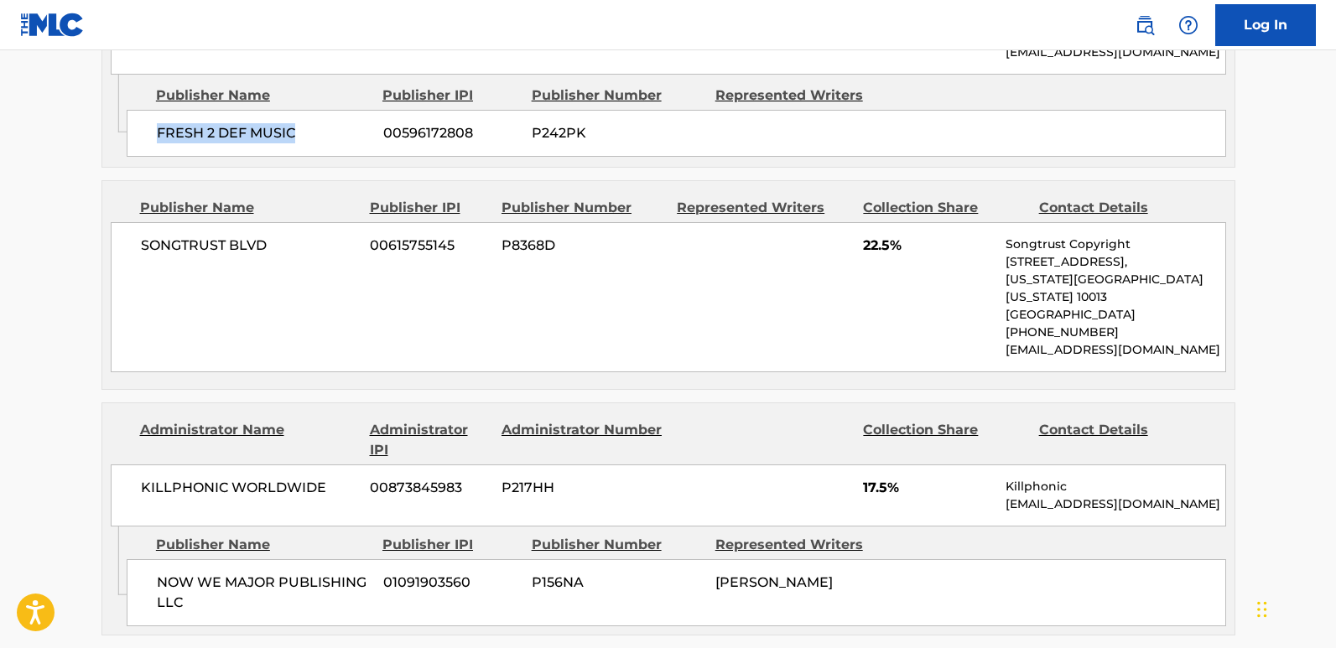
scroll to position [1090, 0]
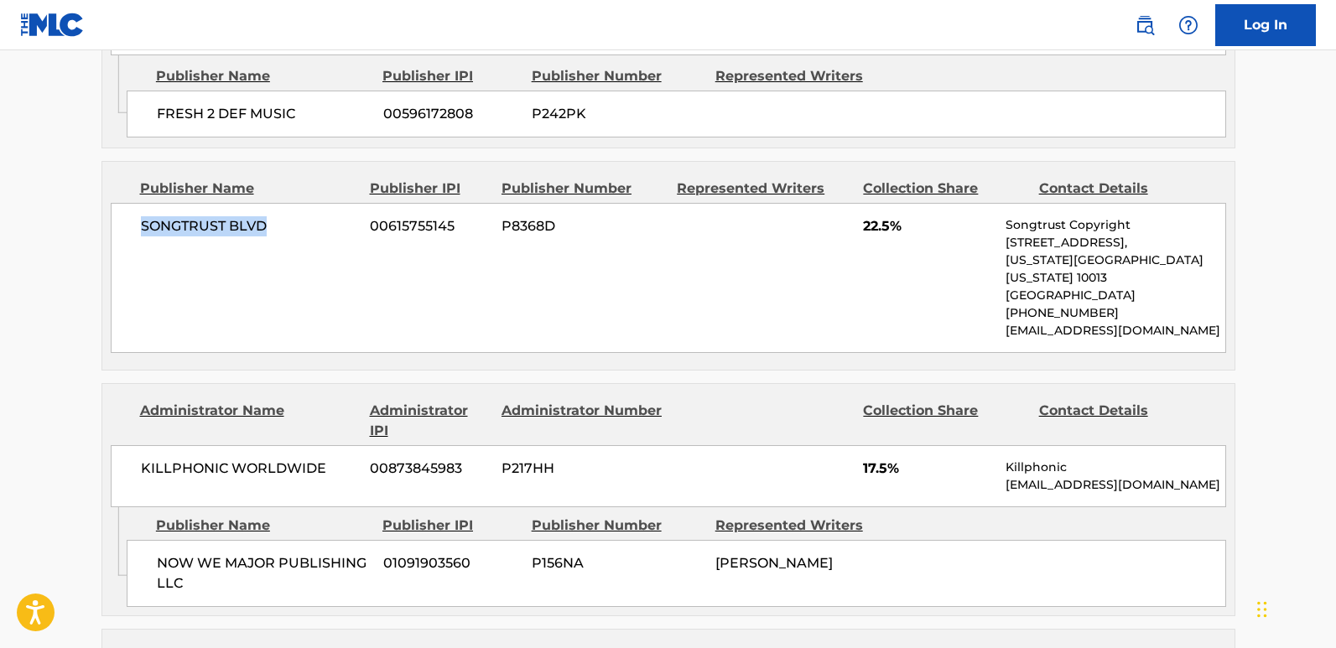
drag, startPoint x: 134, startPoint y: 239, endPoint x: 338, endPoint y: 242, distance: 203.8
click at [338, 242] on div "SONGTRUST BLVD 00615755145 P8368D 22.5% Songtrust Copyright 155 6th Ave, Unit F…" at bounding box center [668, 278] width 1115 height 150
click at [877, 226] on span "22.5%" at bounding box center [928, 226] width 130 height 20
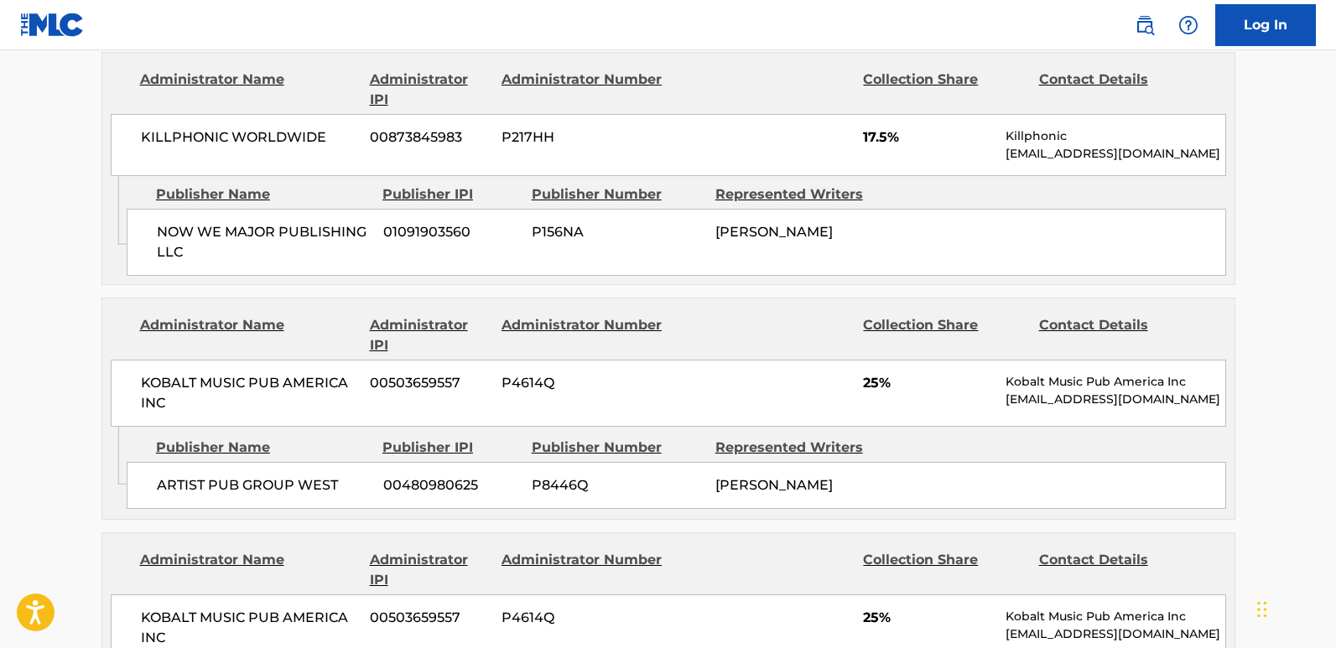
scroll to position [1426, 0]
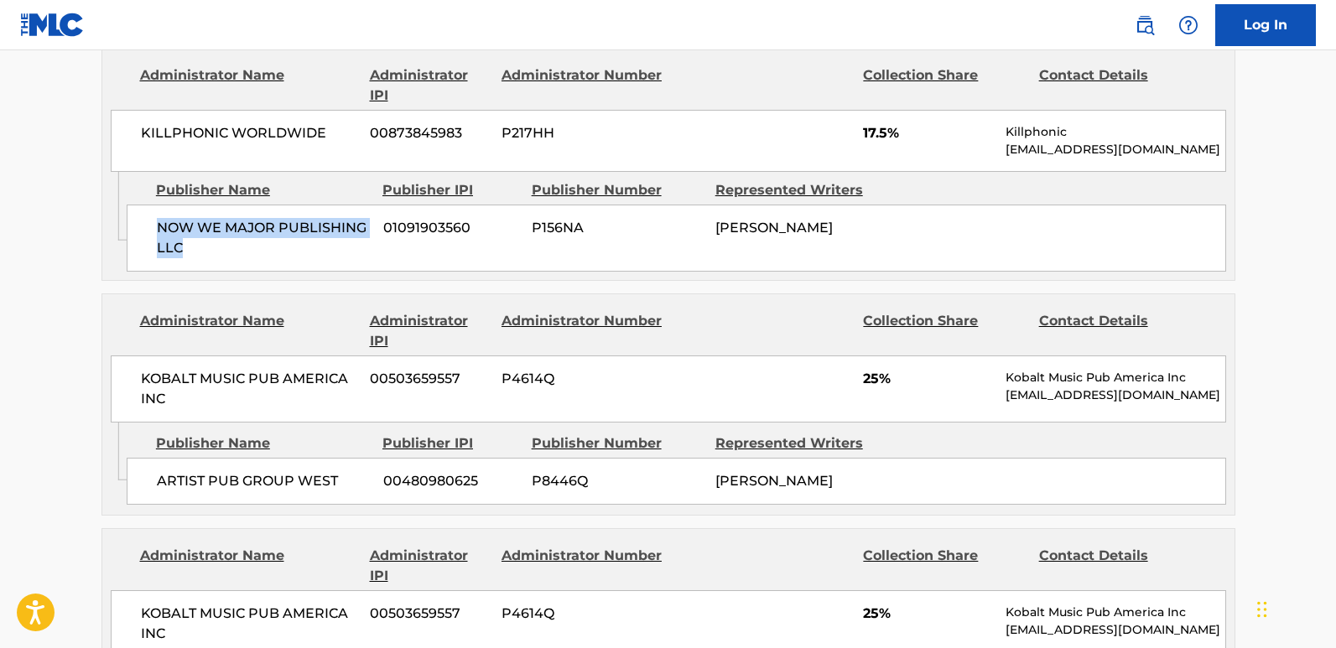
drag, startPoint x: 158, startPoint y: 206, endPoint x: 280, endPoint y: 255, distance: 131.8
click at [280, 255] on div "Admin Original Publisher Connecting Line Publisher Name Publisher IPI Publisher…" at bounding box center [668, 226] width 1132 height 108
click at [878, 123] on span "17.5%" at bounding box center [928, 133] width 130 height 20
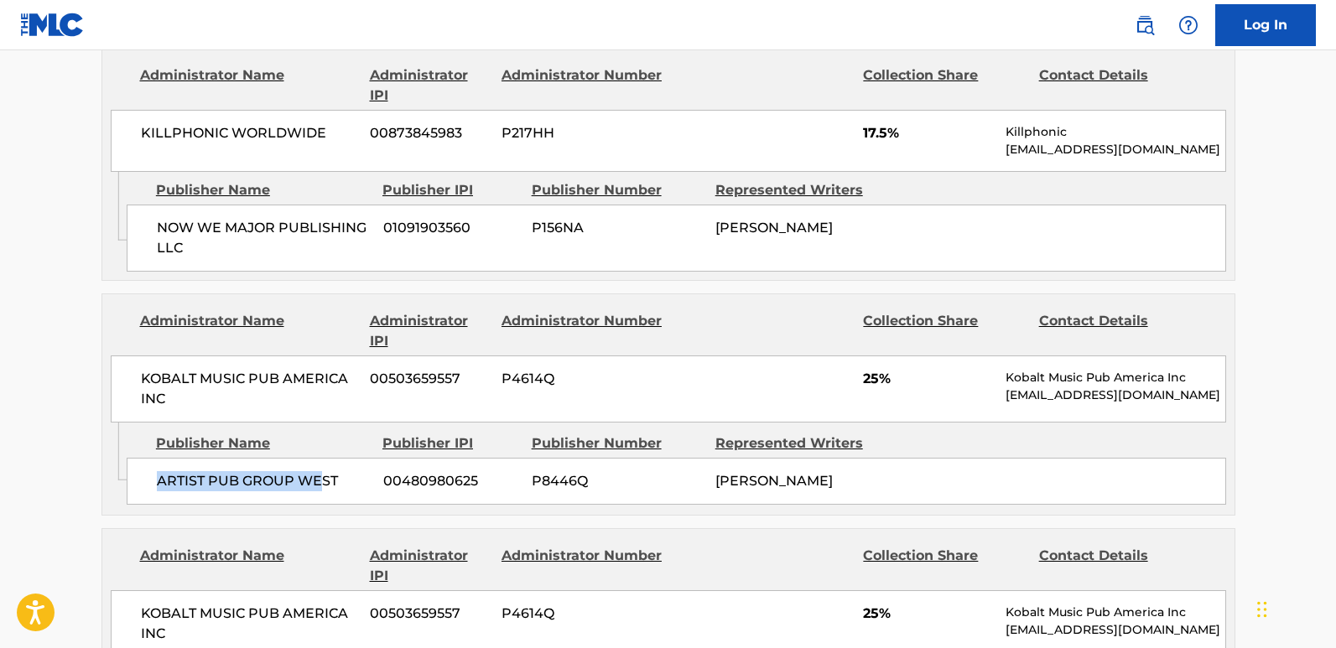
drag, startPoint x: 153, startPoint y: 464, endPoint x: 318, endPoint y: 464, distance: 164.4
click at [318, 464] on div "ARTIST PUB GROUP WEST 00480980625 P8446Q TYQUIAN BOWMAN" at bounding box center [676, 481] width 1099 height 47
click at [318, 471] on span "ARTIST PUB GROUP WEST" at bounding box center [264, 481] width 214 height 20
click at [281, 481] on div "ARTIST PUB GROUP WEST 00480980625 P8446Q TYQUIAN BOWMAN" at bounding box center [676, 481] width 1099 height 47
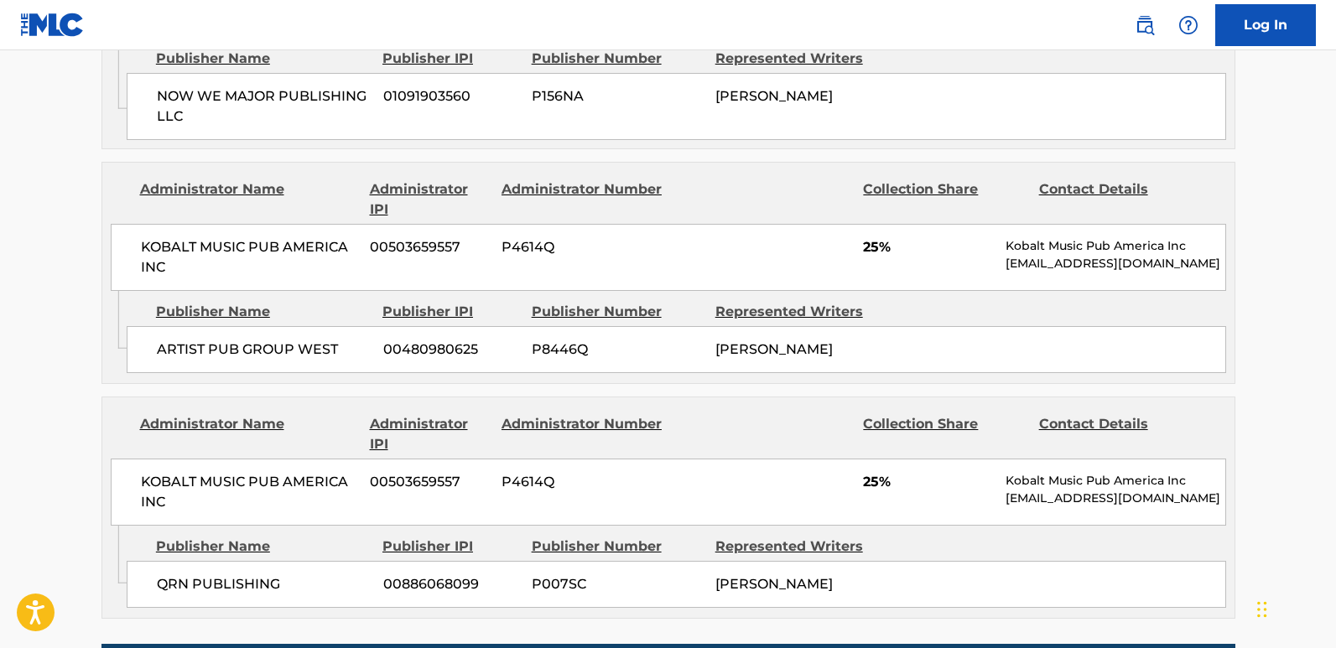
scroll to position [1593, 0]
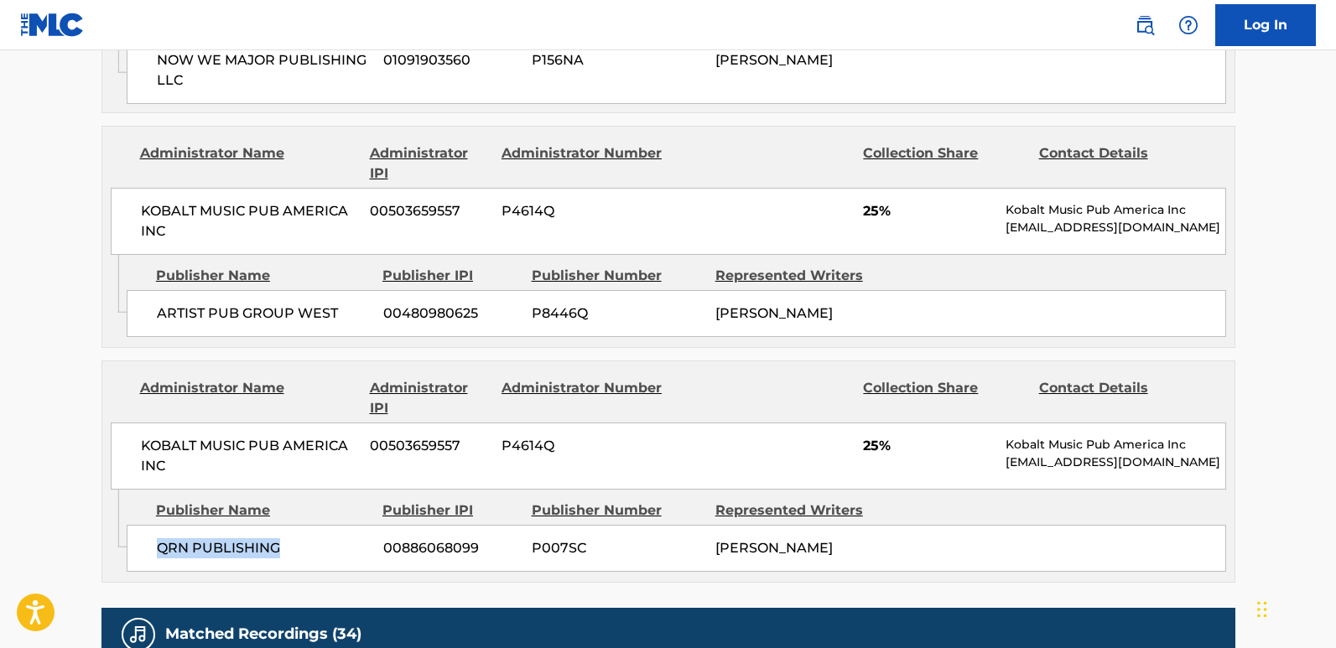
drag, startPoint x: 144, startPoint y: 541, endPoint x: 288, endPoint y: 541, distance: 143.4
click at [288, 537] on div "QRN PUBLISHING 00886068099 P007SC TYQUIAN BOWMAN" at bounding box center [676, 548] width 1099 height 47
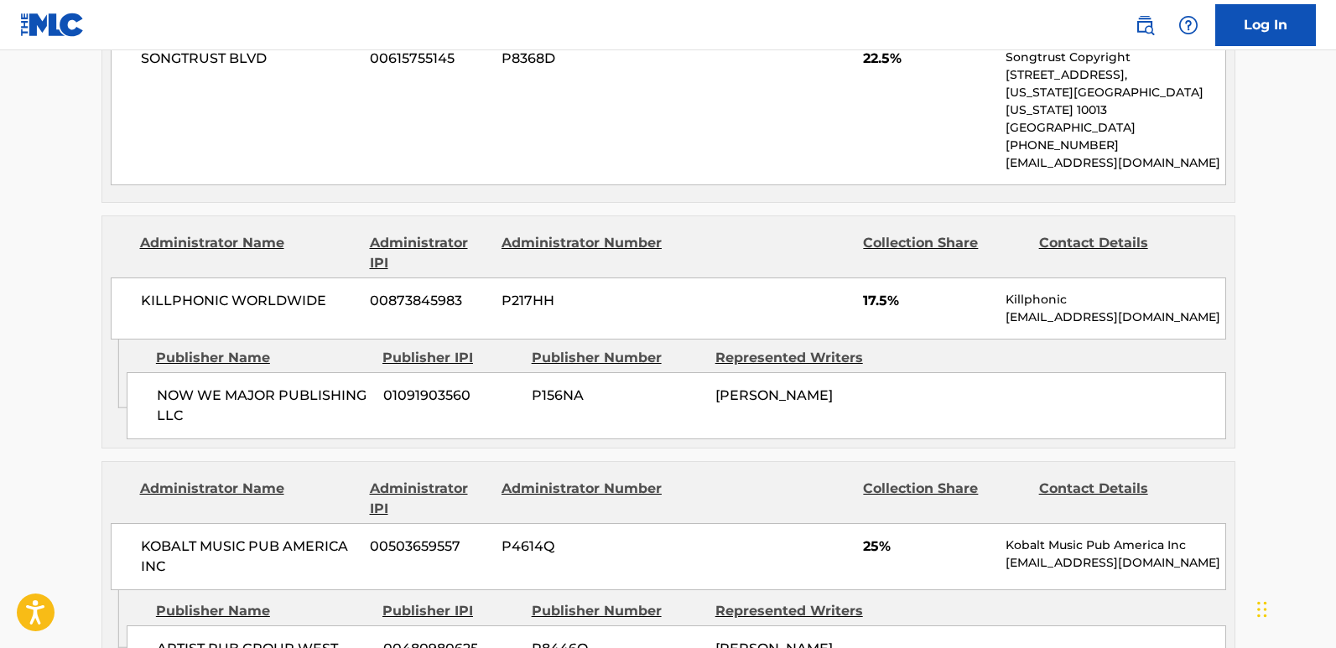
scroll to position [1426, 0]
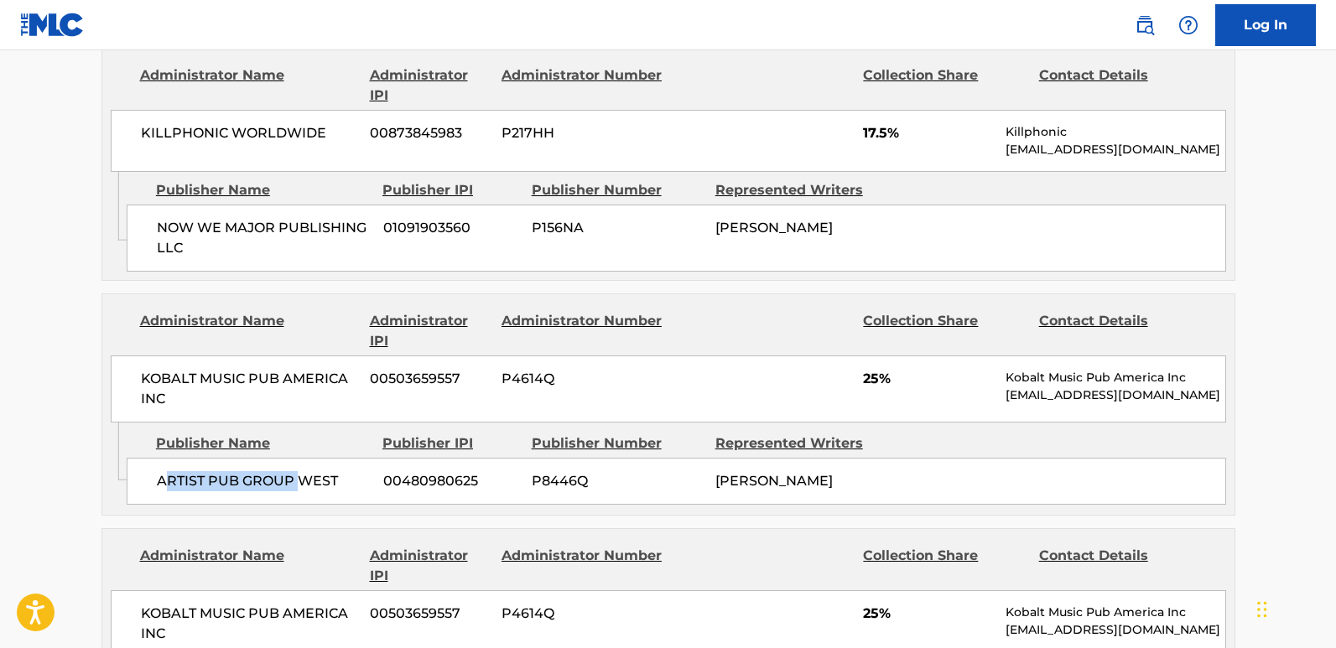
drag, startPoint x: 165, startPoint y: 469, endPoint x: 298, endPoint y: 478, distance: 132.8
click at [298, 478] on div "ARTIST PUB GROUP WEST 00480980625 P8446Q TYQUIAN BOWMAN" at bounding box center [676, 481] width 1099 height 47
click at [207, 485] on div "ARTIST PUB GROUP WEST 00480980625 P8446Q TYQUIAN BOWMAN" at bounding box center [676, 481] width 1099 height 47
drag, startPoint x: 149, startPoint y: 469, endPoint x: 340, endPoint y: 476, distance: 191.3
click at [340, 476] on div "ARTIST PUB GROUP WEST 00480980625 P8446Q TYQUIAN BOWMAN" at bounding box center [676, 481] width 1099 height 47
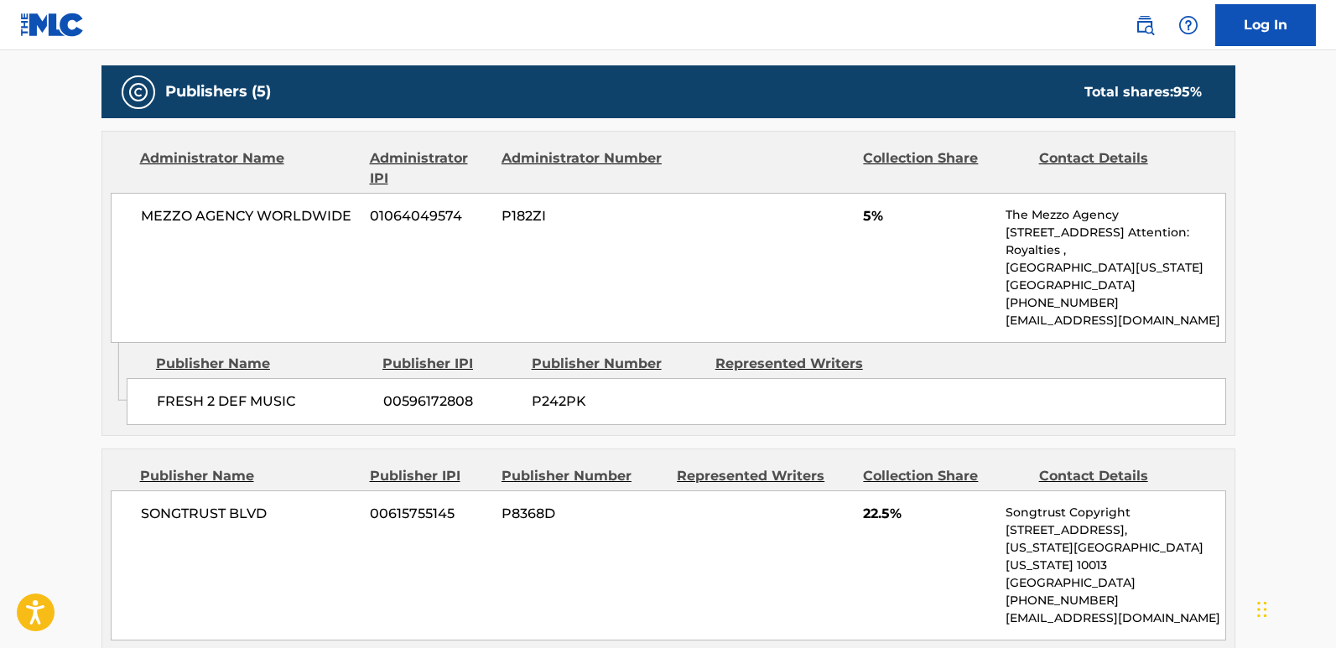
scroll to position [839, 0]
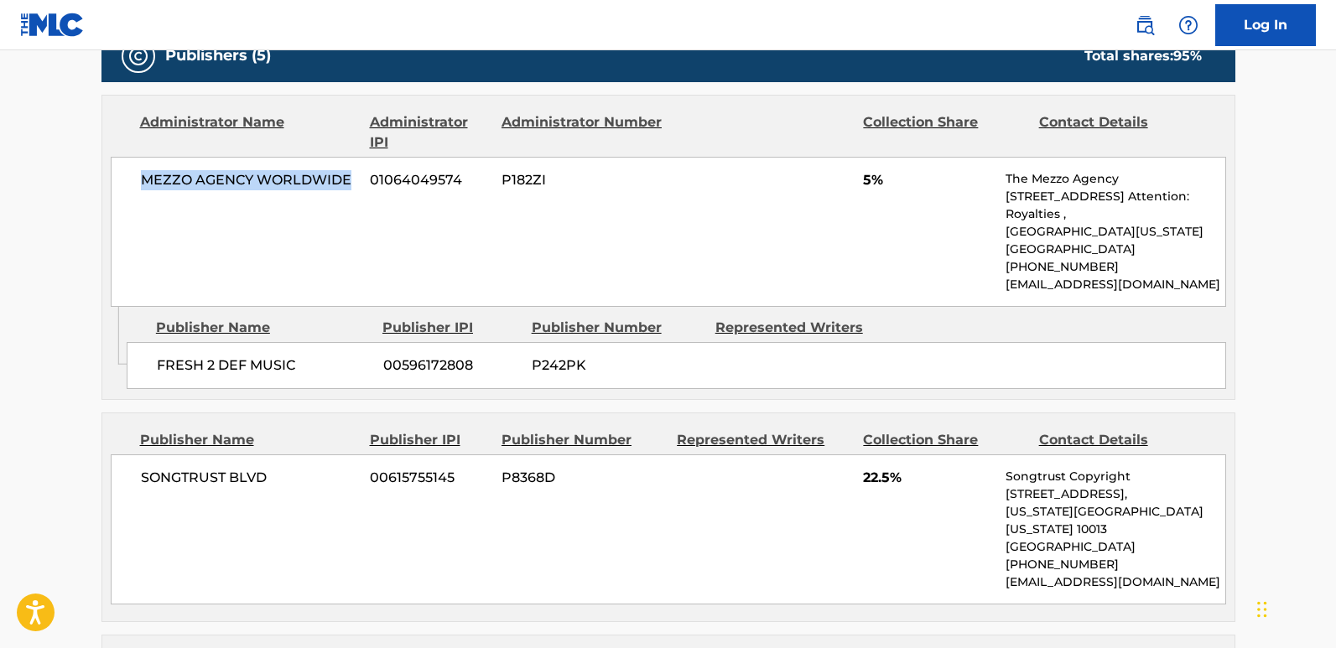
drag, startPoint x: 129, startPoint y: 185, endPoint x: 353, endPoint y: 199, distance: 224.4
click at [353, 199] on div "MEZZO AGENCY WORLDWIDE 01064049574 P182ZI 5% The Mezzo Agency 2870 Peachtree RD…" at bounding box center [668, 232] width 1115 height 150
drag, startPoint x: 153, startPoint y: 374, endPoint x: 346, endPoint y: 381, distance: 192.2
click at [346, 381] on div "FRESH 2 DEF MUSIC 00596172808 P242PK" at bounding box center [676, 365] width 1099 height 47
click at [359, 269] on div "MEZZO AGENCY WORLDWIDE 01064049574 P182ZI 5% The Mezzo Agency 2870 Peachtree RD…" at bounding box center [668, 232] width 1115 height 150
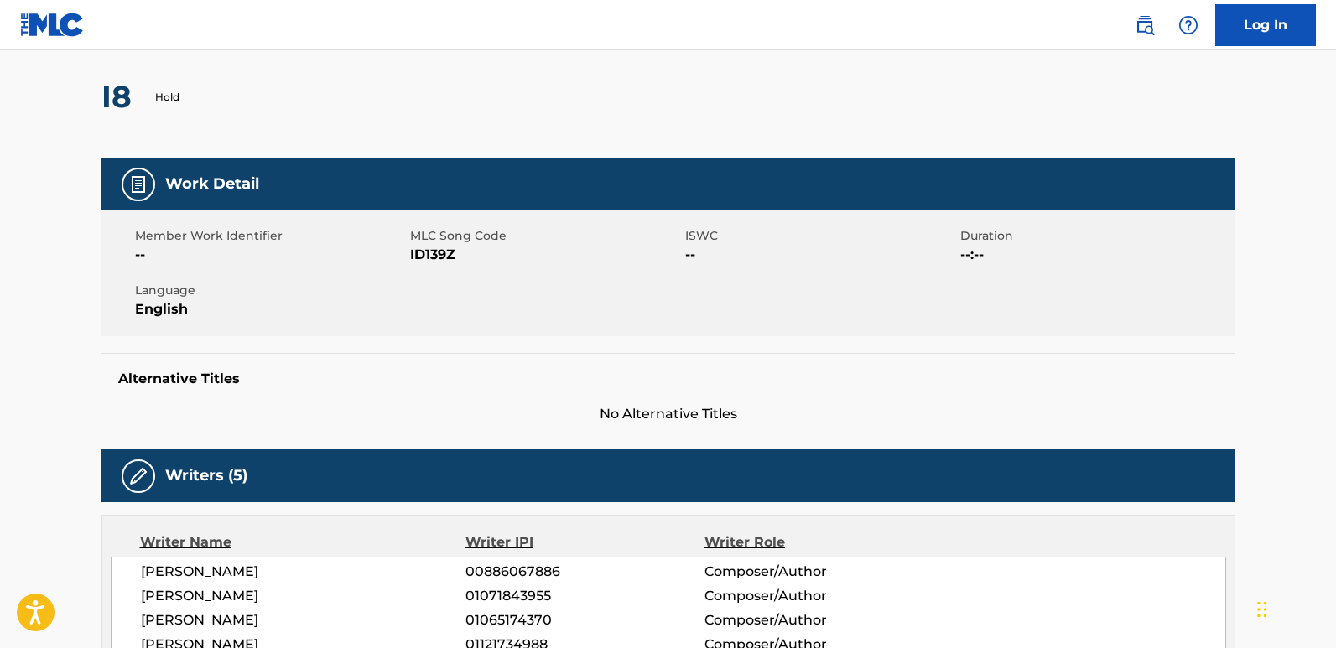
scroll to position [0, 0]
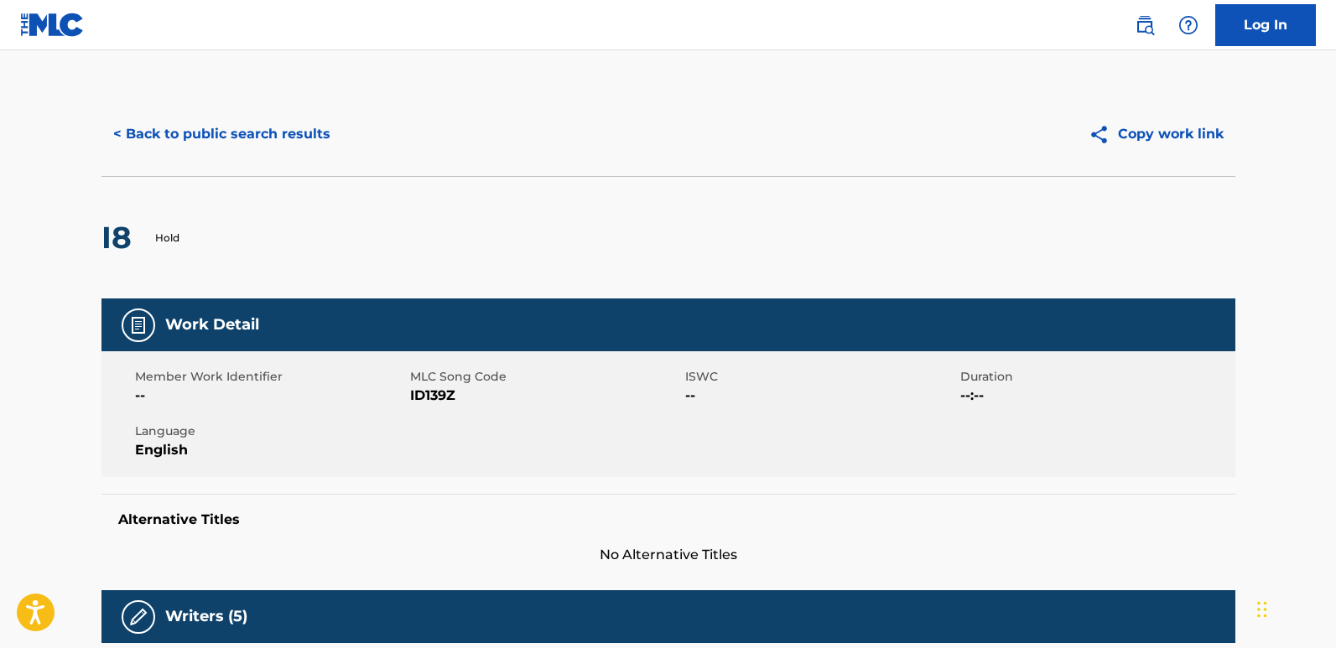
click at [288, 147] on button "< Back to public search results" at bounding box center [221, 134] width 241 height 42
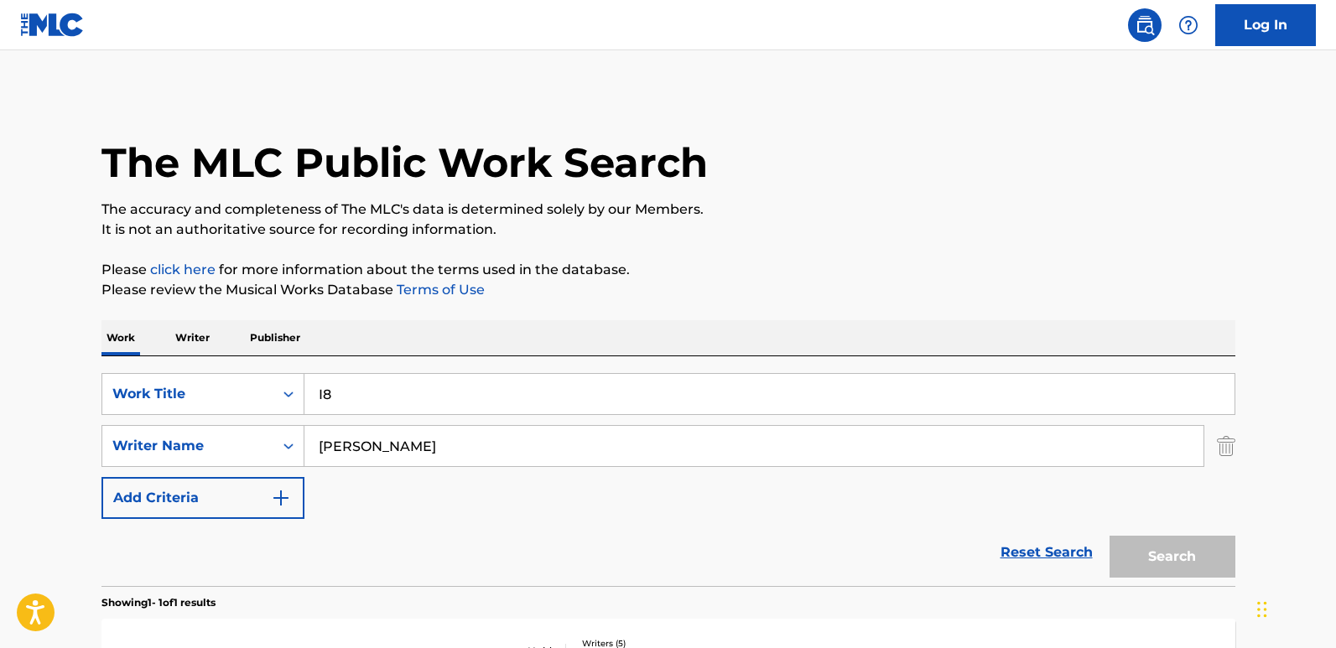
scroll to position [169, 0]
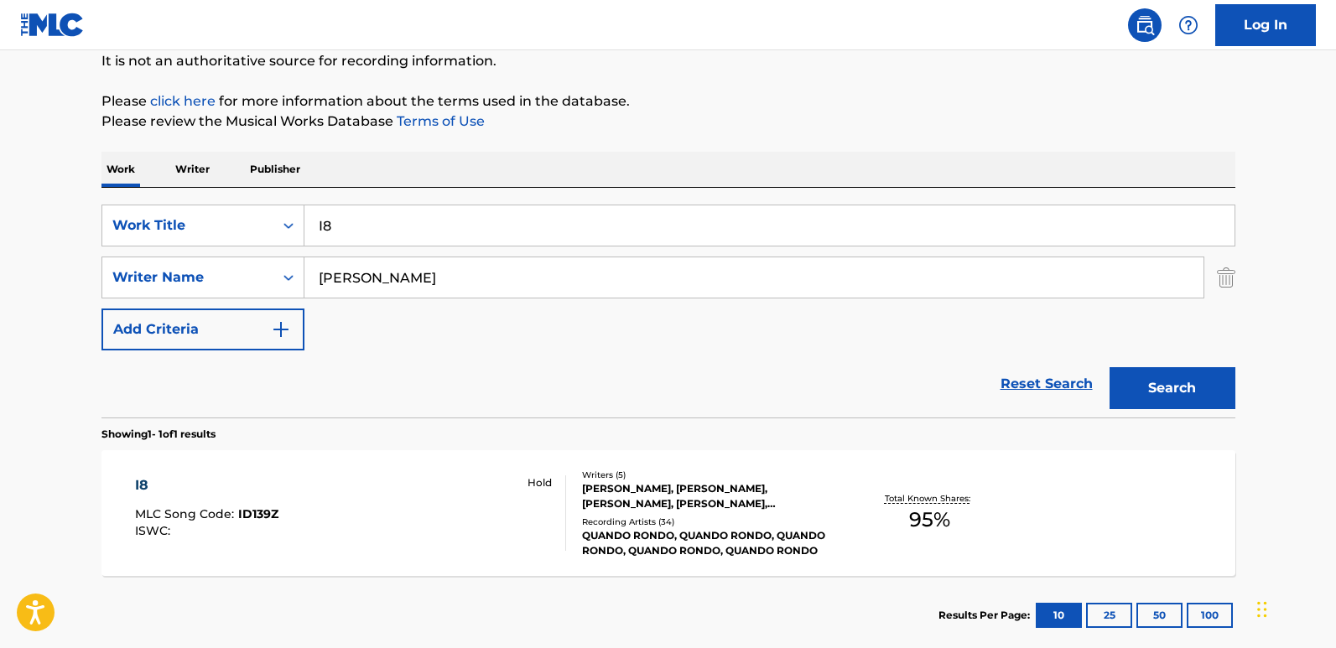
click at [1024, 383] on link "Reset Search" at bounding box center [1046, 384] width 109 height 37
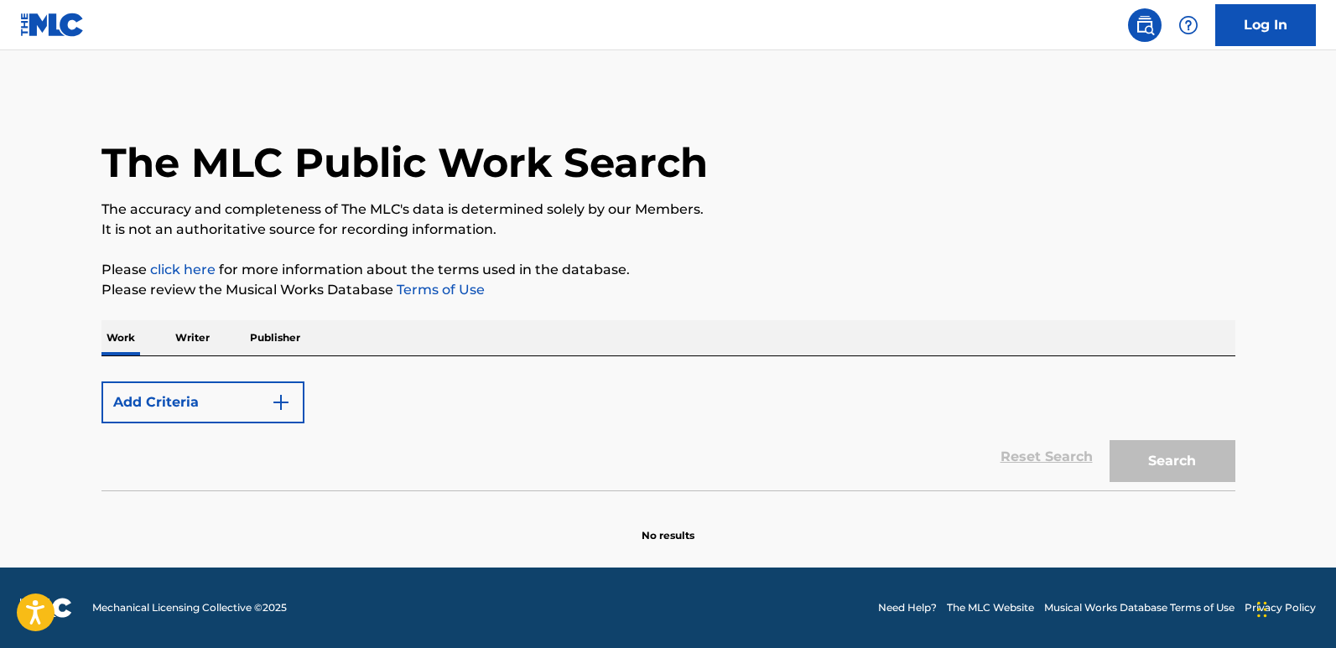
scroll to position [0, 0]
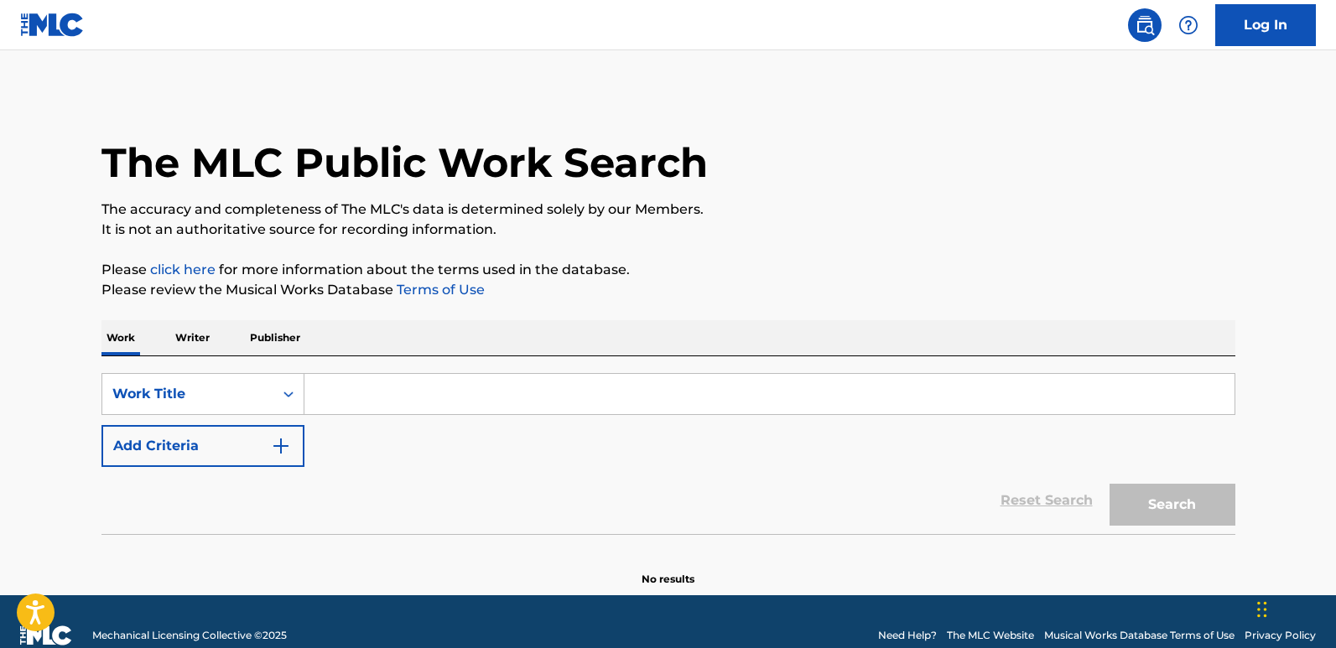
click at [417, 399] on input "Search Form" at bounding box center [769, 394] width 930 height 40
paste input "Legitimate Drugz"
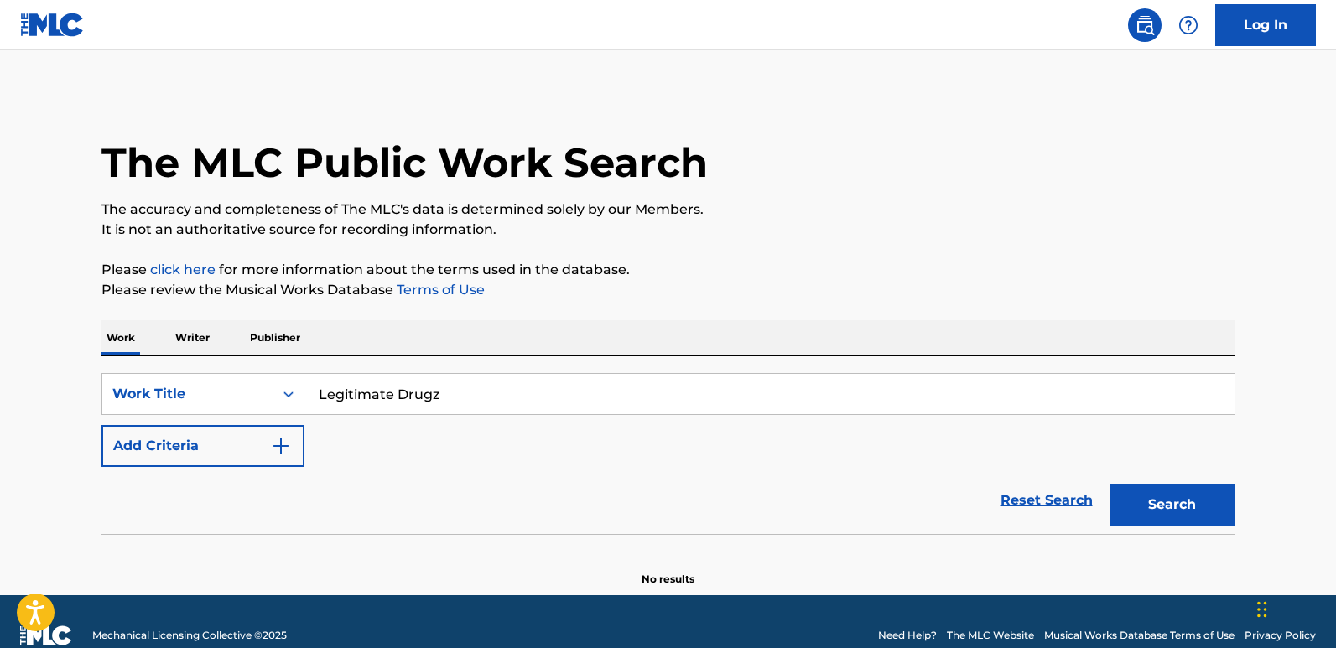
type input "Legitimate Drugz"
click at [390, 491] on div "Reset Search Search" at bounding box center [668, 500] width 1134 height 67
click at [231, 444] on button "Add Criteria" at bounding box center [202, 446] width 203 height 42
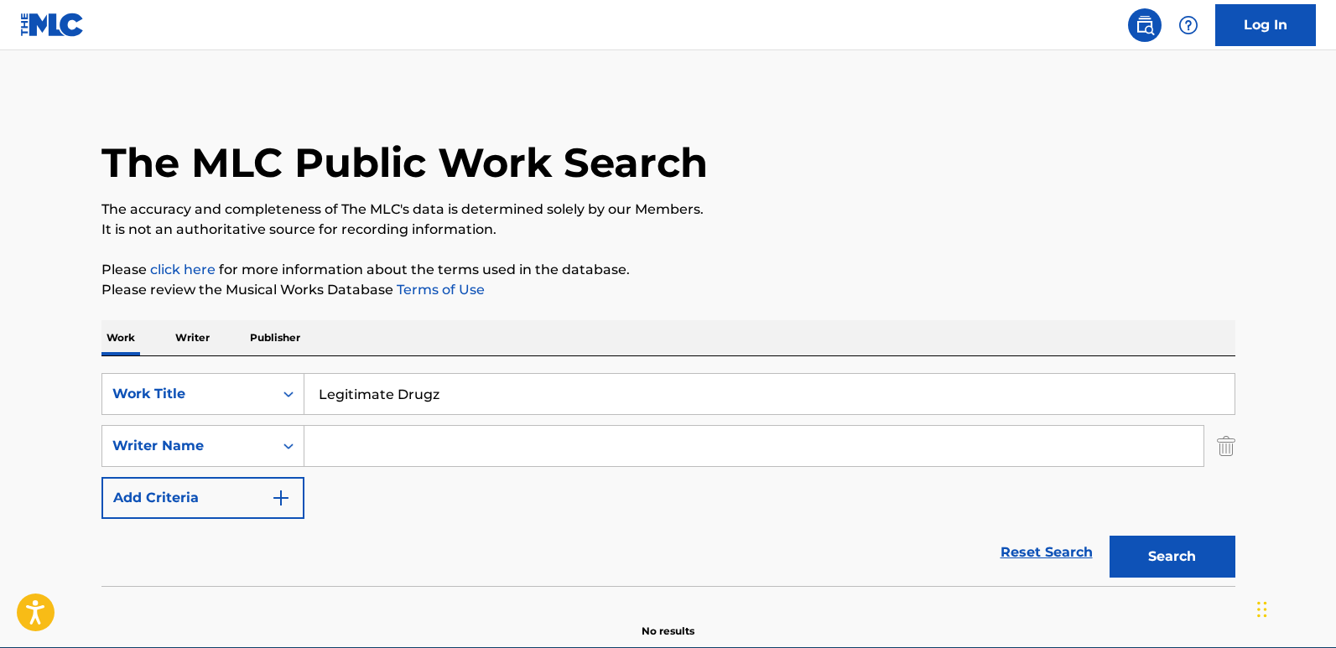
click at [377, 431] on input "Search Form" at bounding box center [753, 446] width 899 height 40
type input "KEVIN ANDRE PRICE"
click at [1139, 532] on div "Search" at bounding box center [1168, 552] width 134 height 67
click at [1139, 537] on button "Search" at bounding box center [1173, 557] width 126 height 42
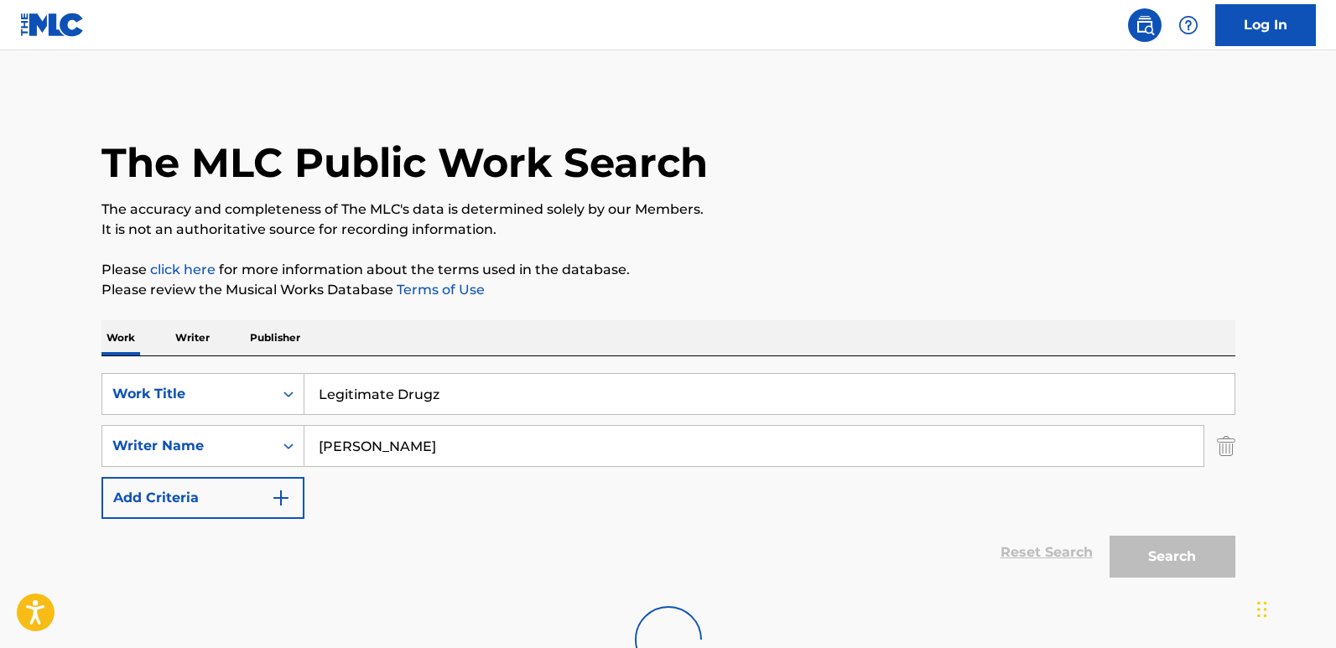
click at [922, 238] on p "It is not an authoritative source for recording information." at bounding box center [668, 230] width 1134 height 20
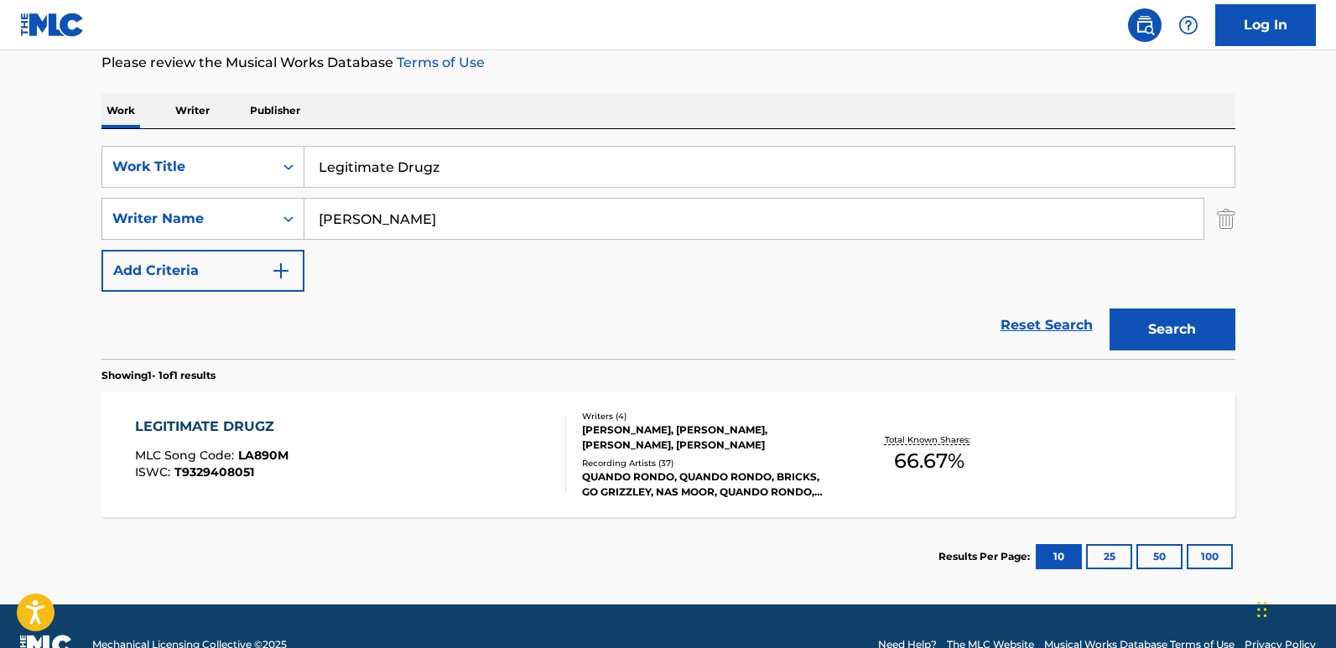
scroll to position [252, 0]
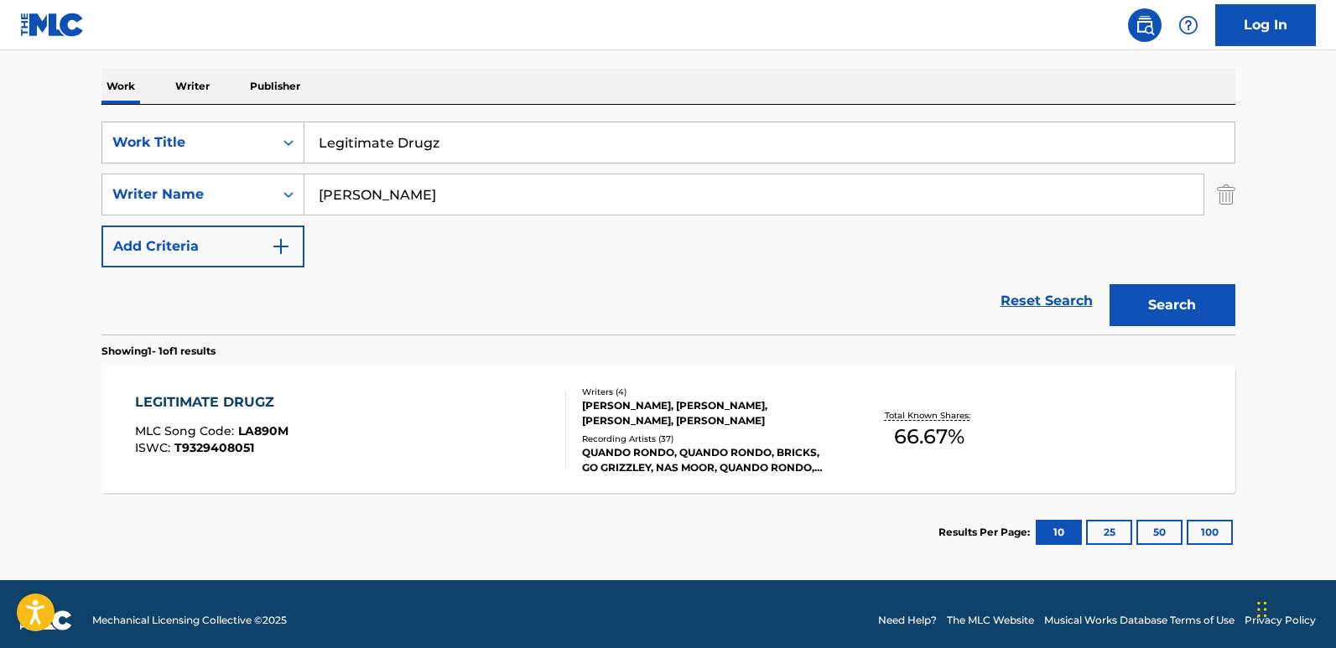
click at [196, 417] on div "LEGITIMATE DRUGZ MLC Song Code : LA890M ISWC : T9329408051" at bounding box center [211, 429] width 153 height 75
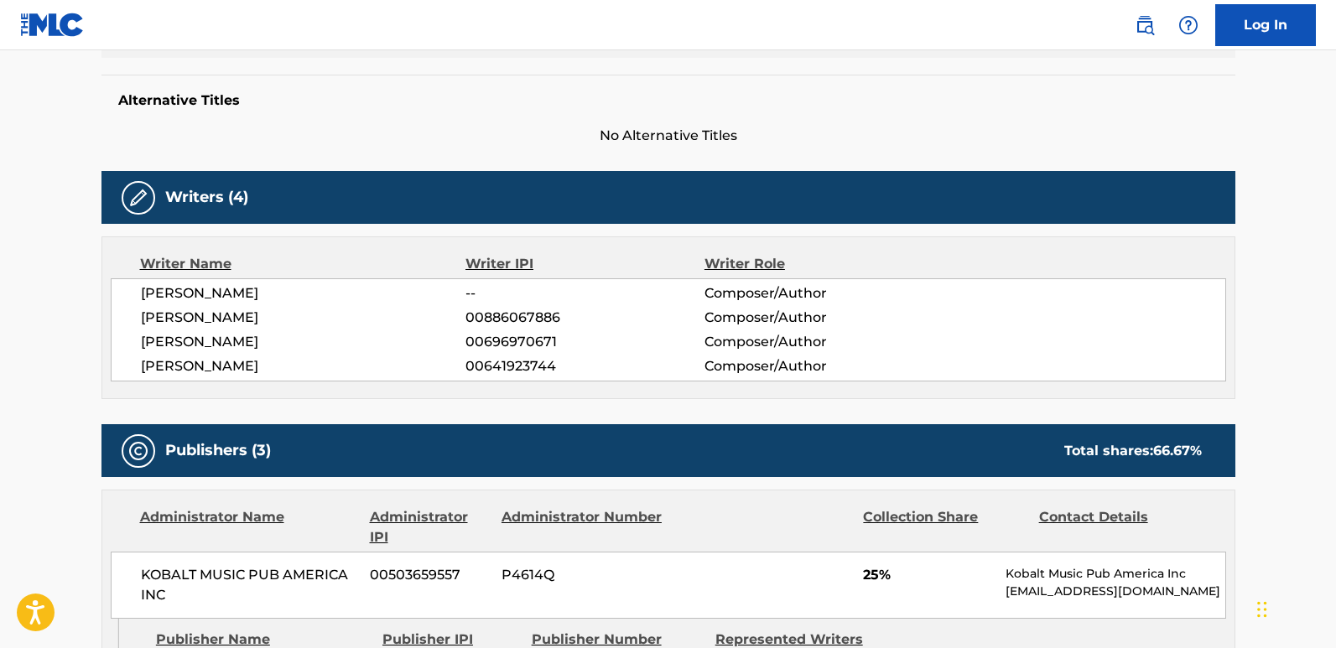
scroll to position [671, 0]
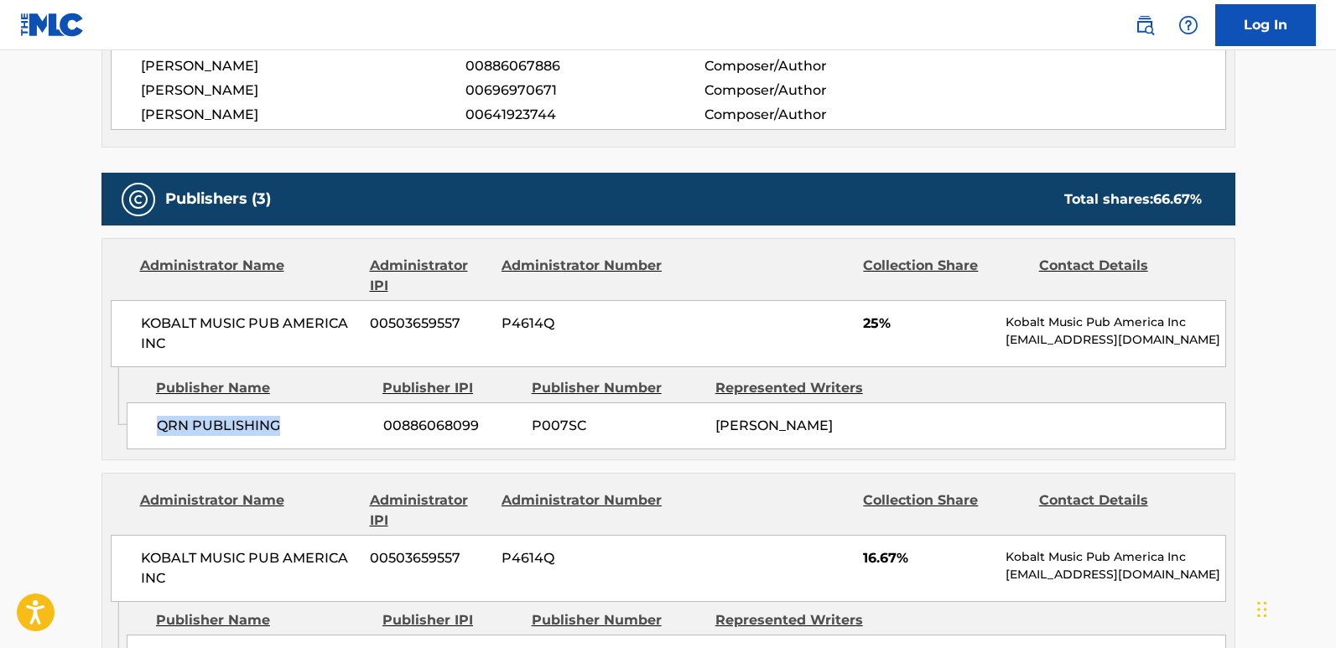
drag, startPoint x: 158, startPoint y: 436, endPoint x: 328, endPoint y: 430, distance: 170.3
click at [328, 430] on div "QRN PUBLISHING 00886068099 P007SC TYQUIAN BOWMAN" at bounding box center [676, 426] width 1099 height 47
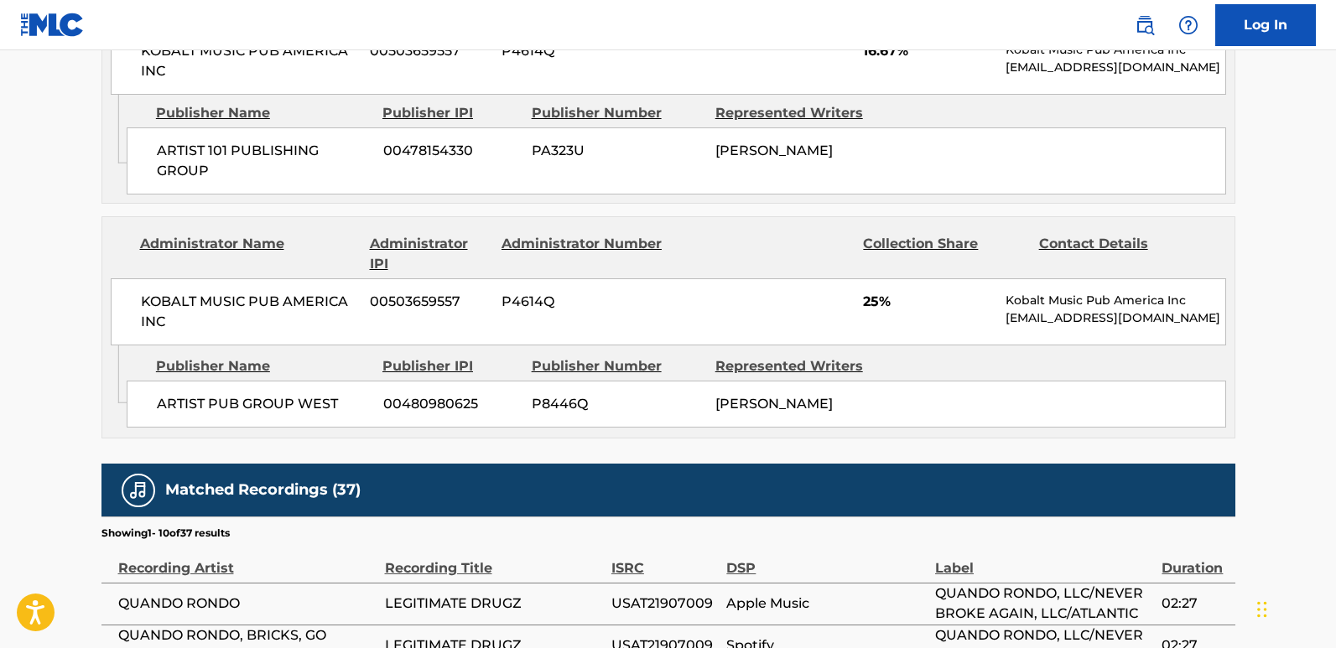
scroll to position [1258, 0]
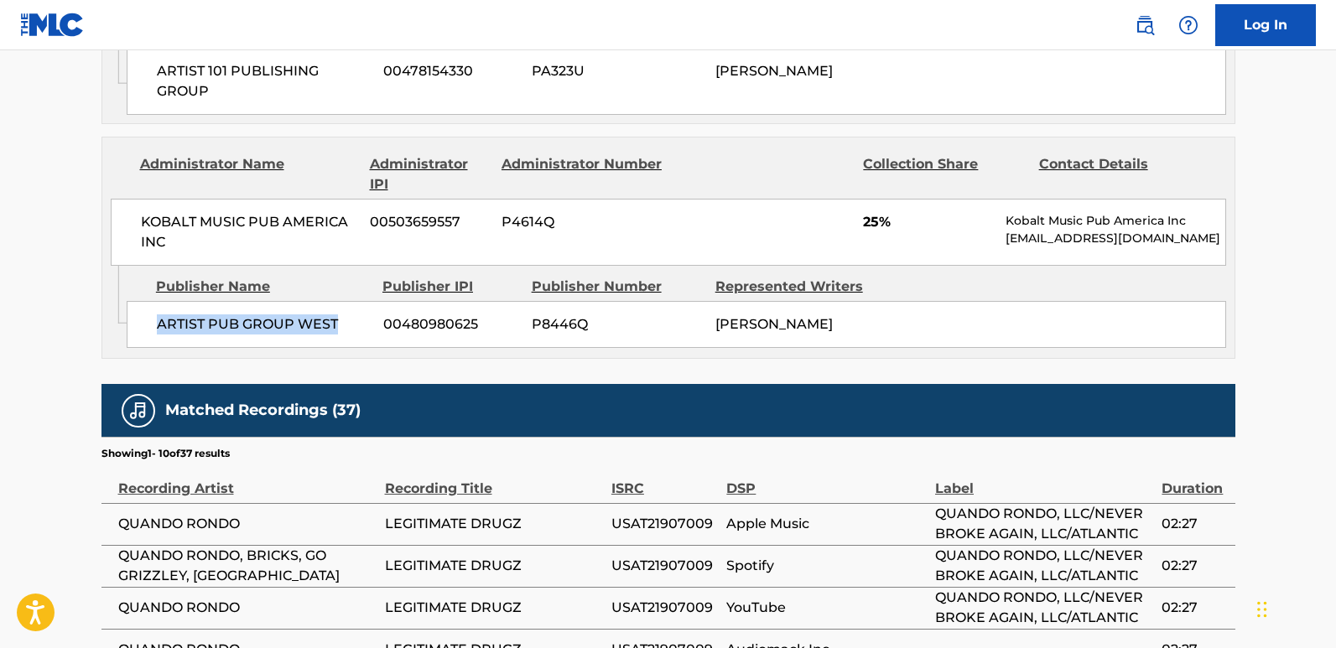
drag, startPoint x: 147, startPoint y: 332, endPoint x: 337, endPoint y: 327, distance: 190.4
click at [337, 327] on div "ARTIST PUB GROUP WEST 00480980625 P8446Q TYQUIAN BOWMAN" at bounding box center [676, 324] width 1099 height 47
click at [337, 327] on span "ARTIST PUB GROUP WEST" at bounding box center [264, 324] width 214 height 20
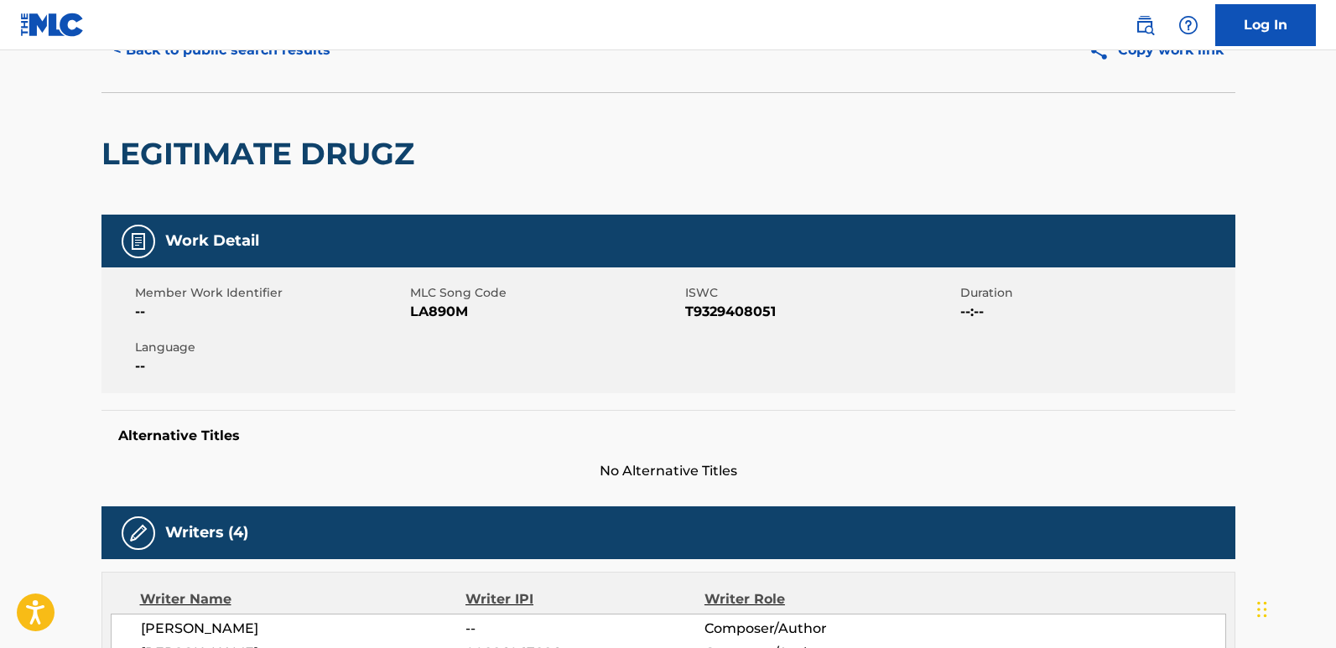
scroll to position [0, 0]
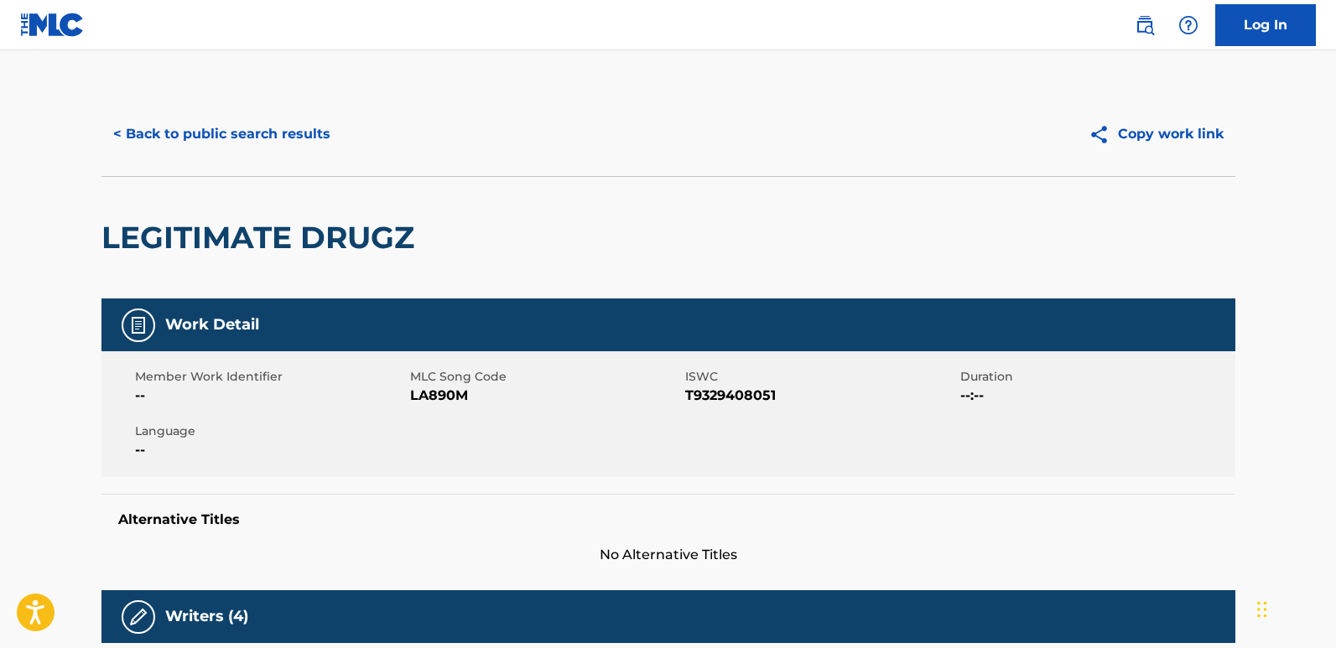
click at [322, 146] on button "< Back to public search results" at bounding box center [221, 134] width 241 height 42
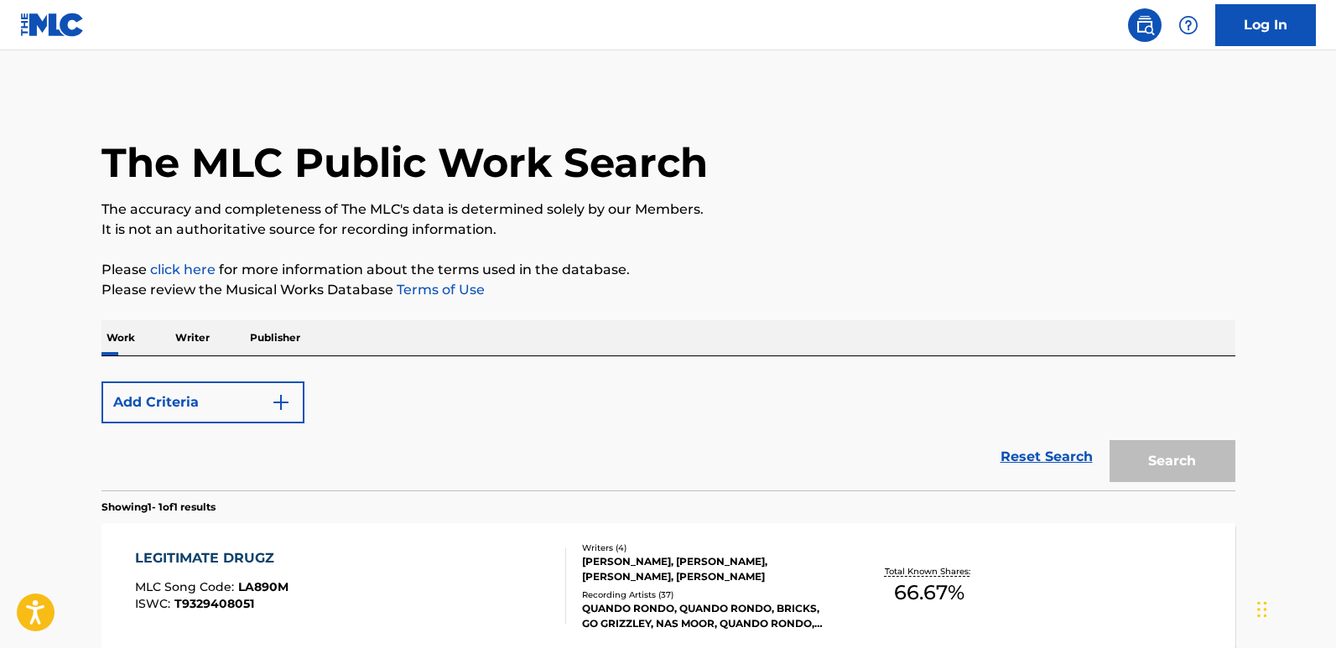
scroll to position [169, 0]
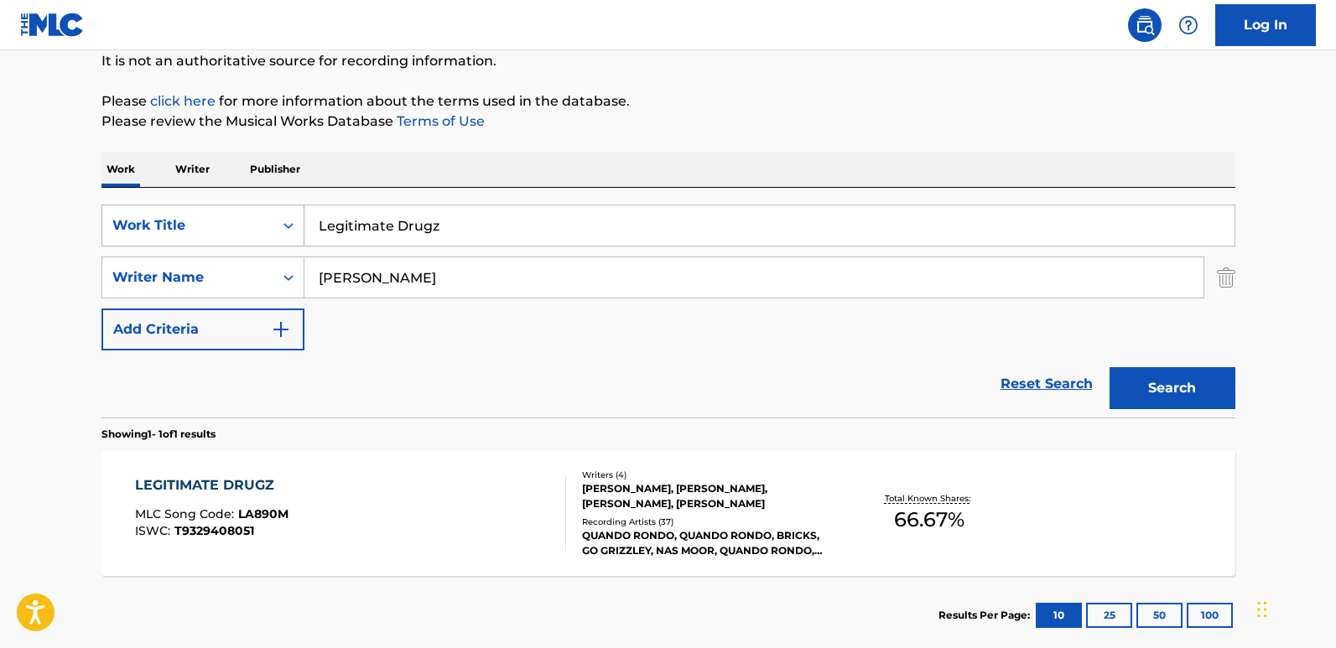
drag, startPoint x: 304, startPoint y: 239, endPoint x: 258, endPoint y: 240, distance: 45.3
click at [258, 240] on div "SearchWithCriteria13a706ea-4c51-4696-b5a1-2184da018baf Work Title Legitimate Dr…" at bounding box center [668, 226] width 1134 height 42
paste input "ong Live Pabb"
type input "Long Live Pabb"
click at [1139, 383] on button "Search" at bounding box center [1173, 388] width 126 height 42
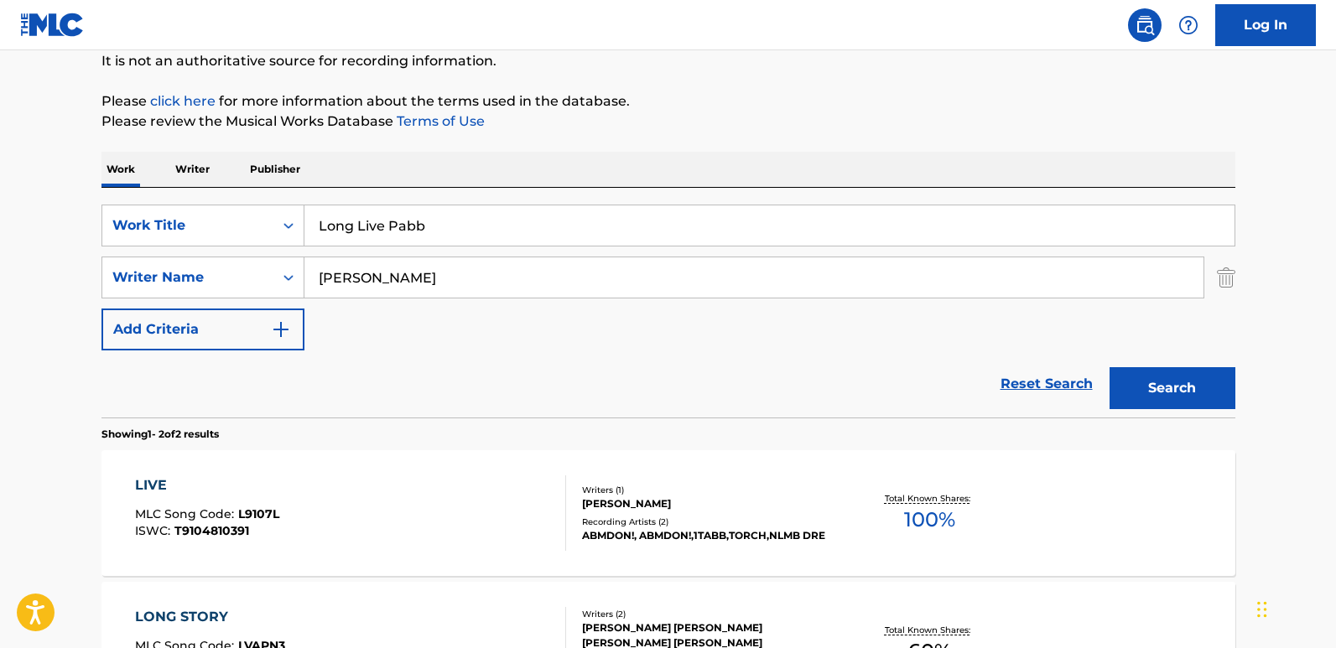
drag, startPoint x: 499, startPoint y: 288, endPoint x: 93, endPoint y: 288, distance: 405.9
click at [93, 288] on div "The MLC Public Work Search The accuracy and completeness of The MLC's data is d…" at bounding box center [668, 355] width 1174 height 863
paste input "Quando Rondo"
click at [1139, 354] on div "Search" at bounding box center [1168, 384] width 134 height 67
click at [1139, 369] on button "Search" at bounding box center [1173, 388] width 126 height 42
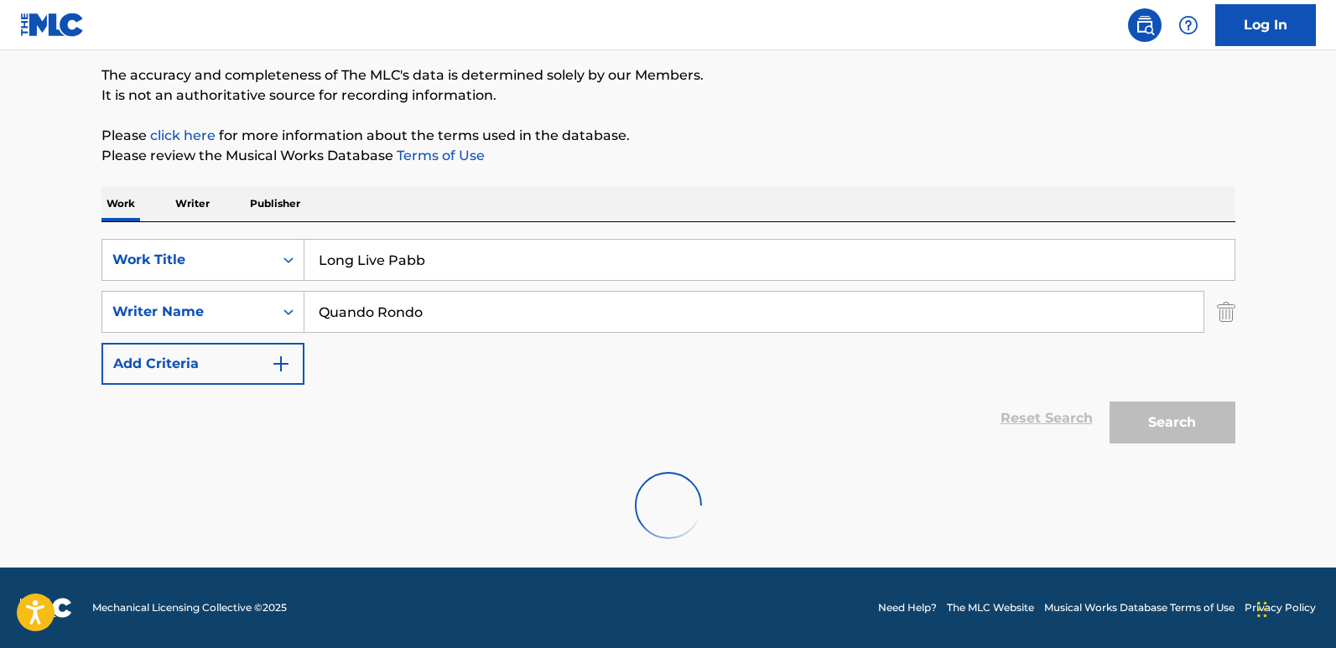
scroll to position [80, 0]
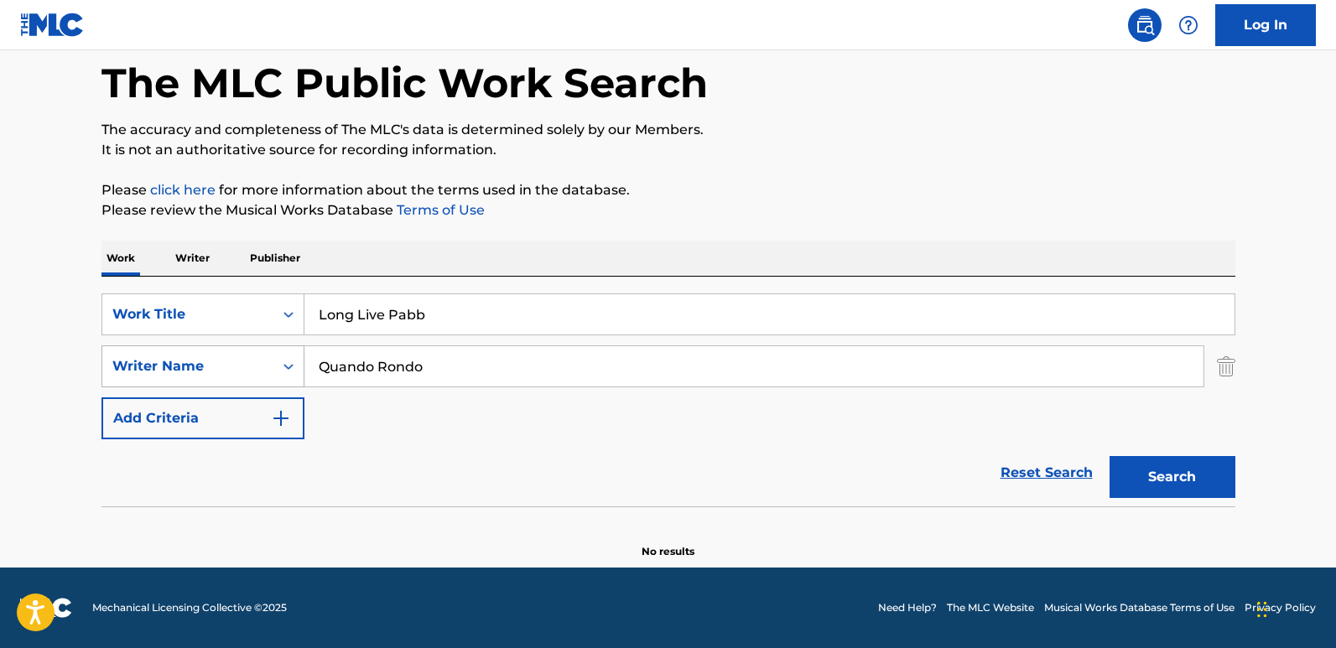
drag, startPoint x: 435, startPoint y: 372, endPoint x: 238, endPoint y: 384, distance: 197.5
click at [238, 384] on div "SearchWithCriteria3ec1be05-8644-4d37-9df7-56a53dceef6a Writer Name Quando Rondo" at bounding box center [668, 367] width 1134 height 42
paste input "BOWMAN"
type input "BOWMAN"
click at [1139, 491] on button "Search" at bounding box center [1173, 477] width 126 height 42
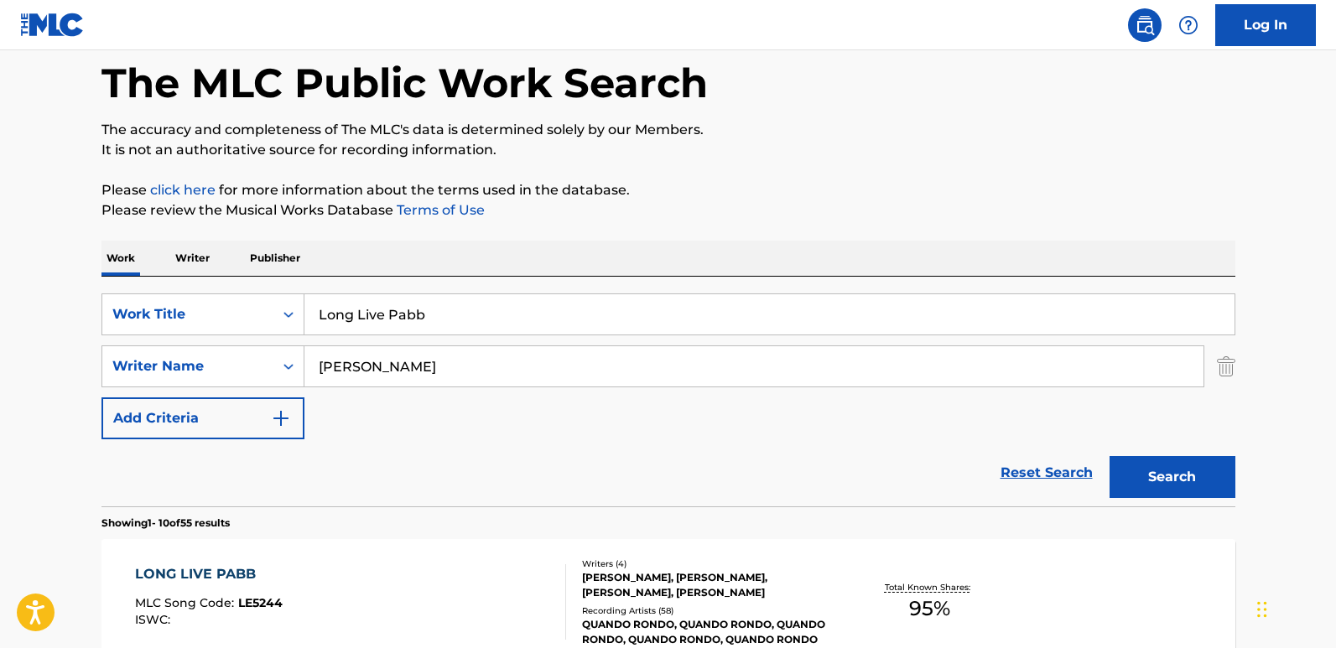
click at [493, 448] on div "Reset Search Search" at bounding box center [668, 472] width 1134 height 67
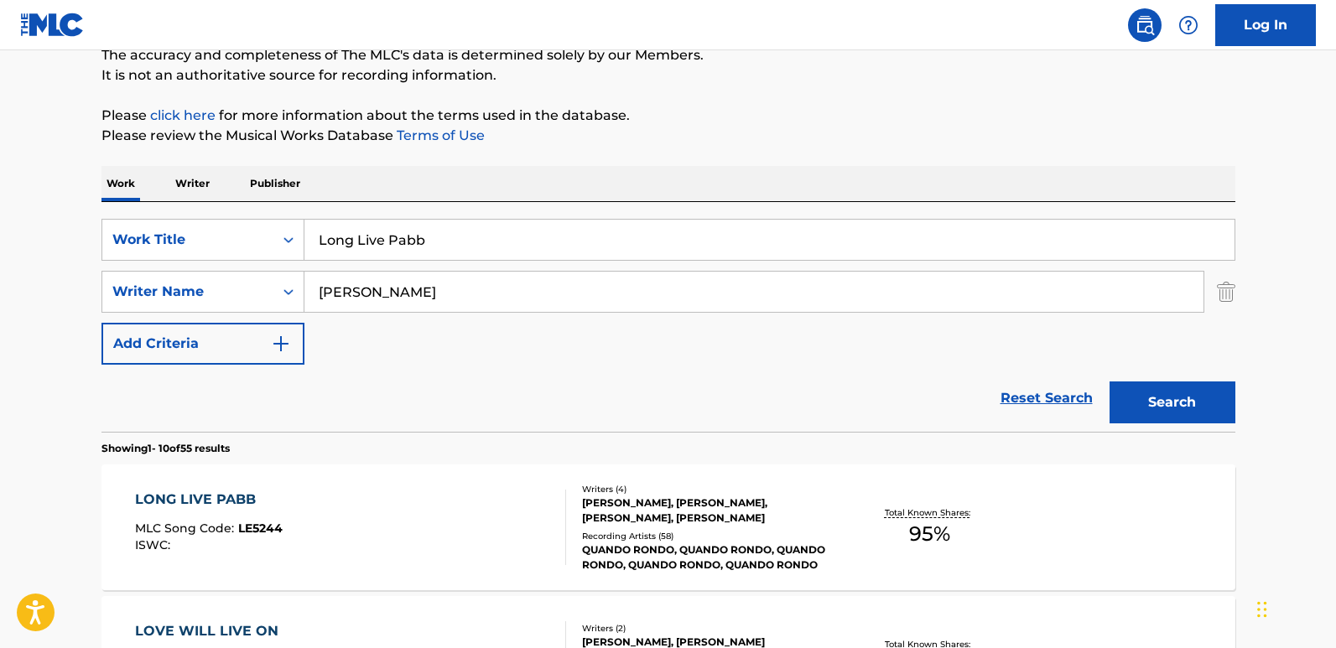
scroll to position [247, 0]
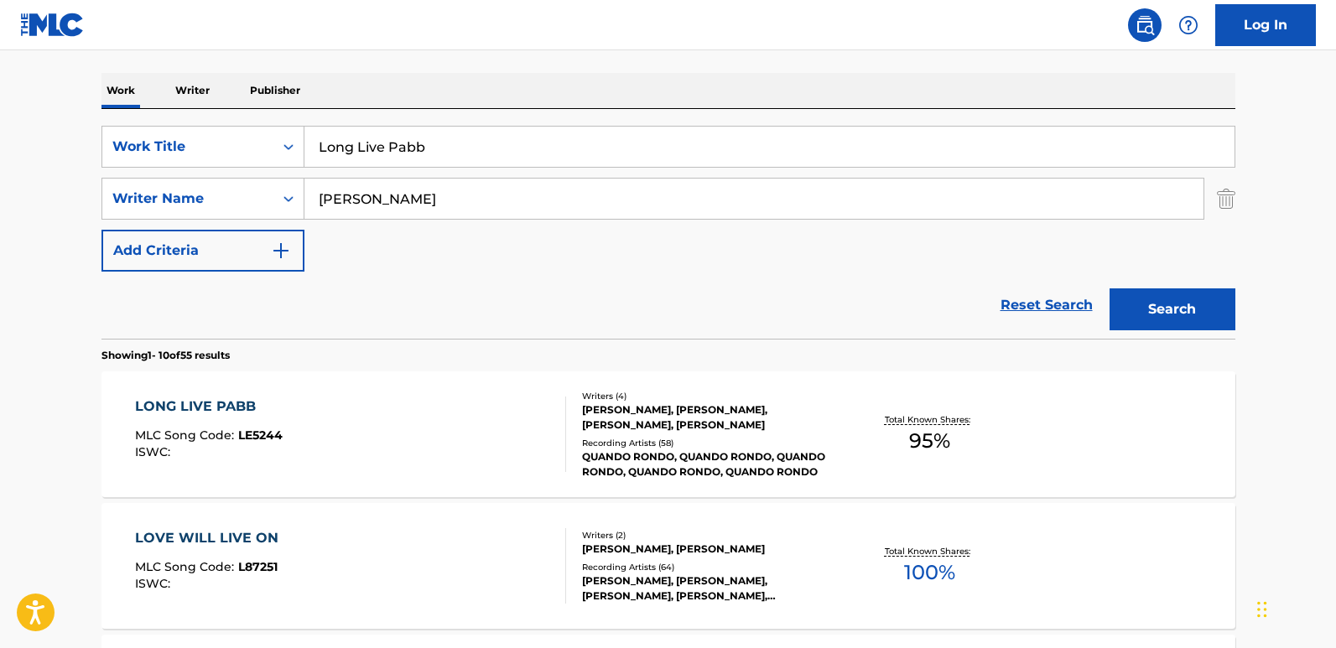
click at [192, 399] on div "LONG LIVE PABB" at bounding box center [209, 407] width 148 height 20
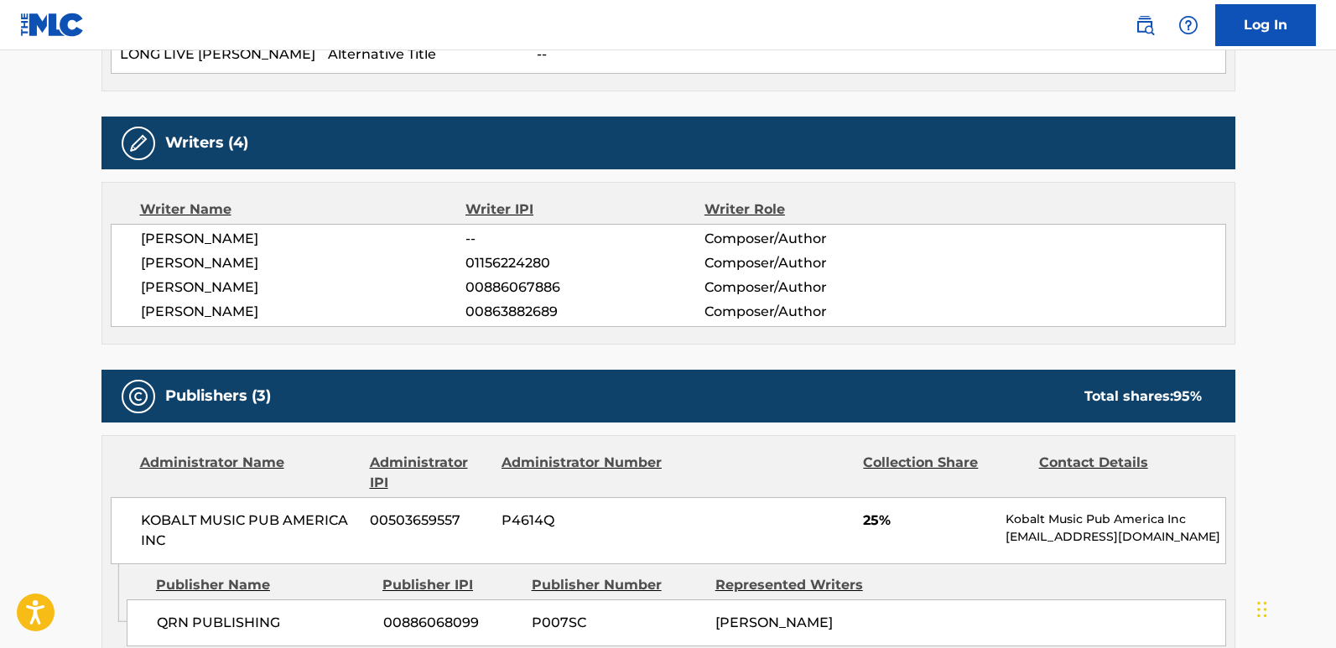
scroll to position [839, 0]
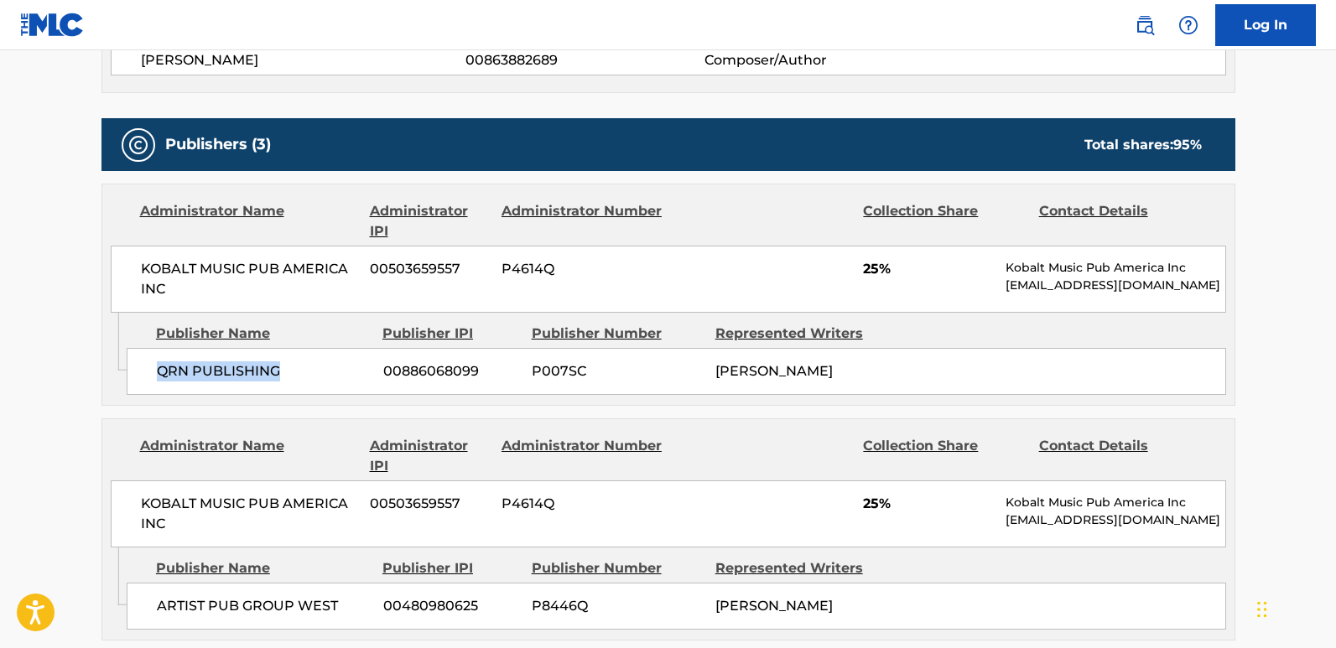
drag, startPoint x: 160, startPoint y: 376, endPoint x: 285, endPoint y: 369, distance: 125.1
click at [285, 369] on span "QRN PUBLISHING" at bounding box center [264, 371] width 214 height 20
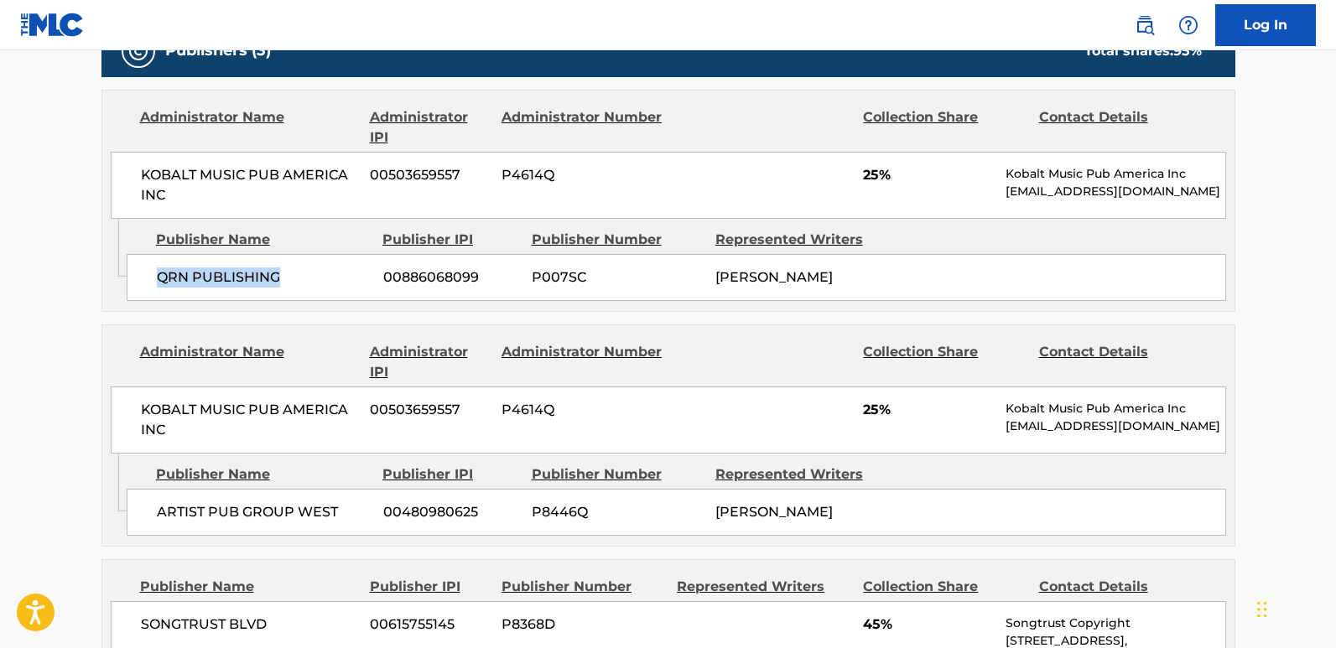
scroll to position [1090, 0]
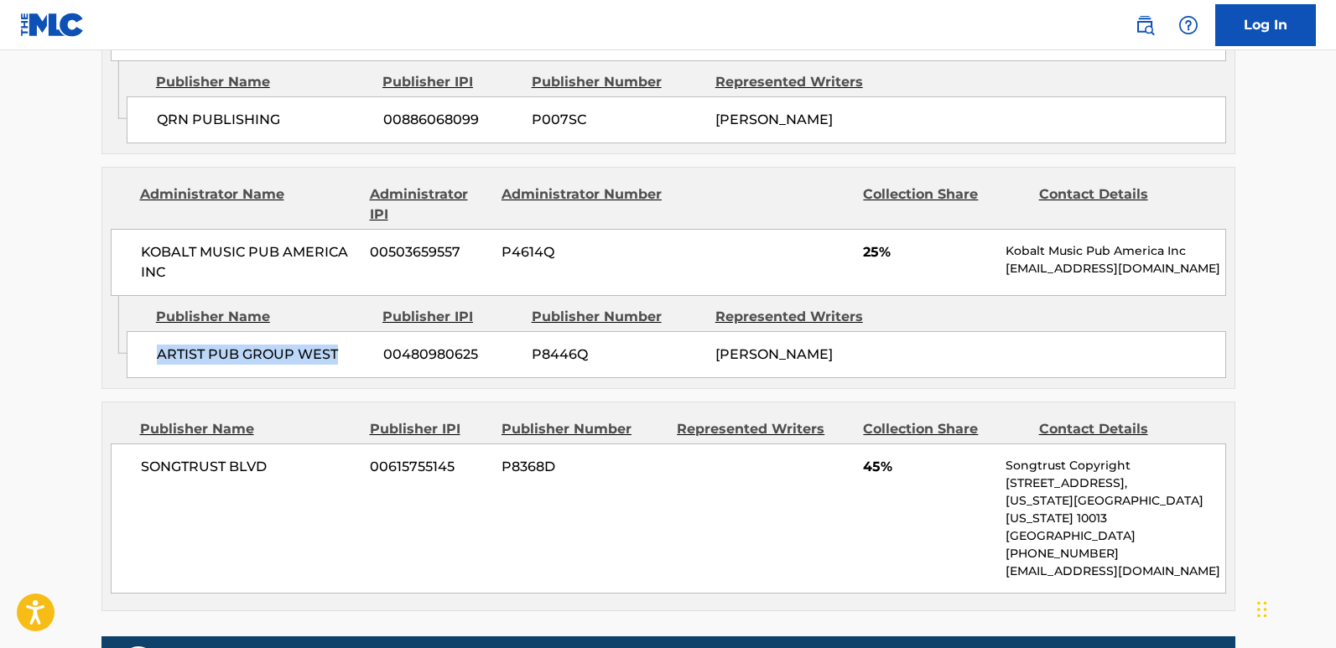
drag, startPoint x: 151, startPoint y: 351, endPoint x: 347, endPoint y: 351, distance: 196.2
click at [347, 351] on div "ARTIST PUB GROUP WEST 00480980625 P8446Q TYQUIAN BOWMAN" at bounding box center [676, 354] width 1099 height 47
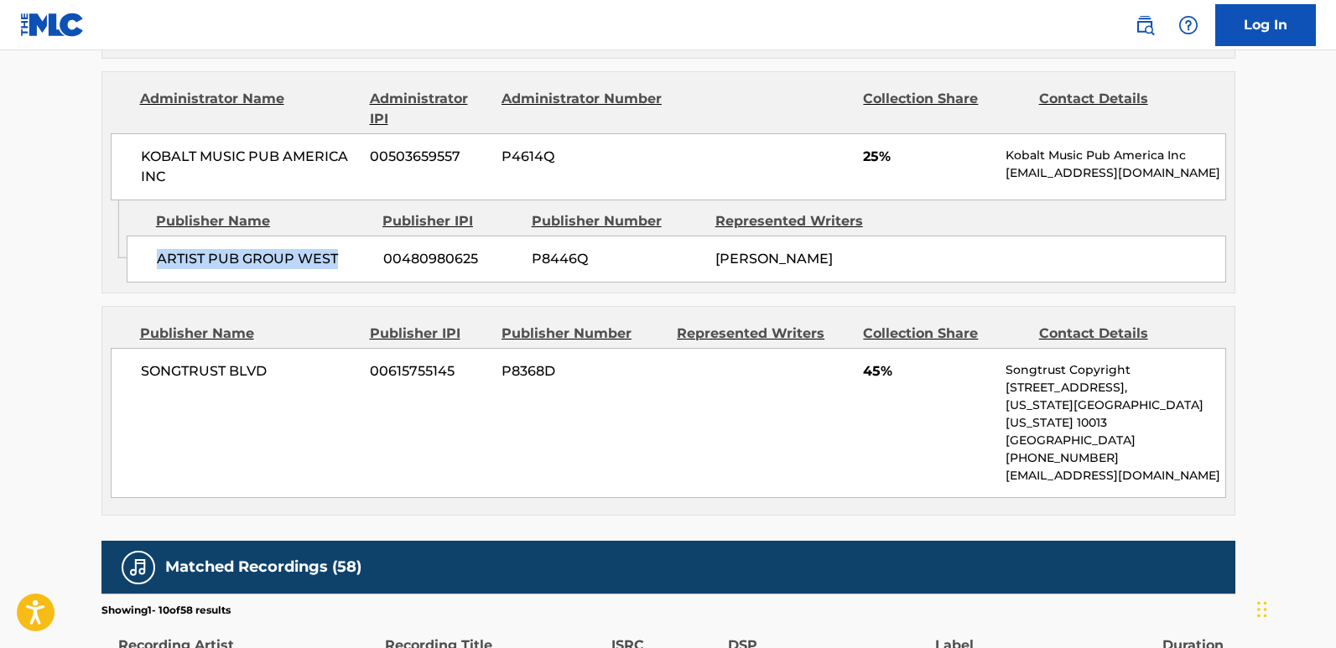
scroll to position [1174, 0]
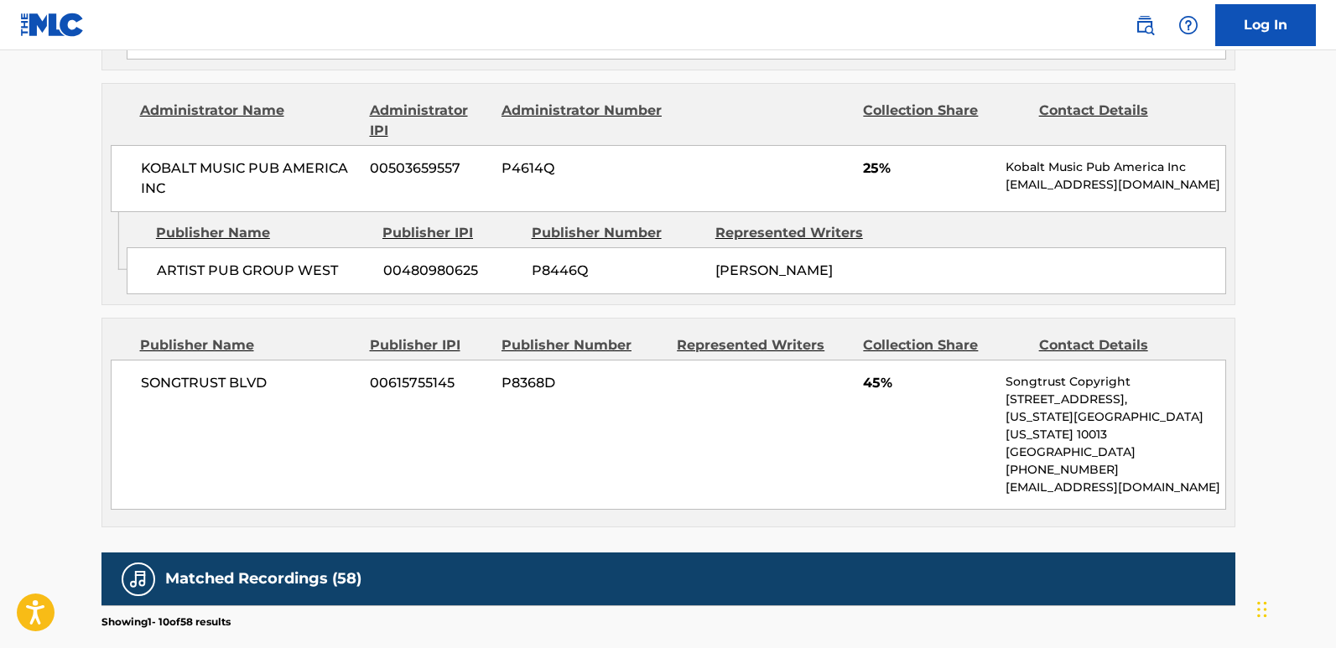
click at [867, 164] on span "25%" at bounding box center [928, 169] width 130 height 20
click at [353, 461] on div "SONGTRUST BLVD 00615755145 P8368D 45% Songtrust Copyright 155 6th Ave, Unit Fl …" at bounding box center [668, 435] width 1115 height 150
drag, startPoint x: 151, startPoint y: 384, endPoint x: 278, endPoint y: 381, distance: 126.7
click at [278, 381] on span "SONGTRUST BLVD" at bounding box center [249, 383] width 217 height 20
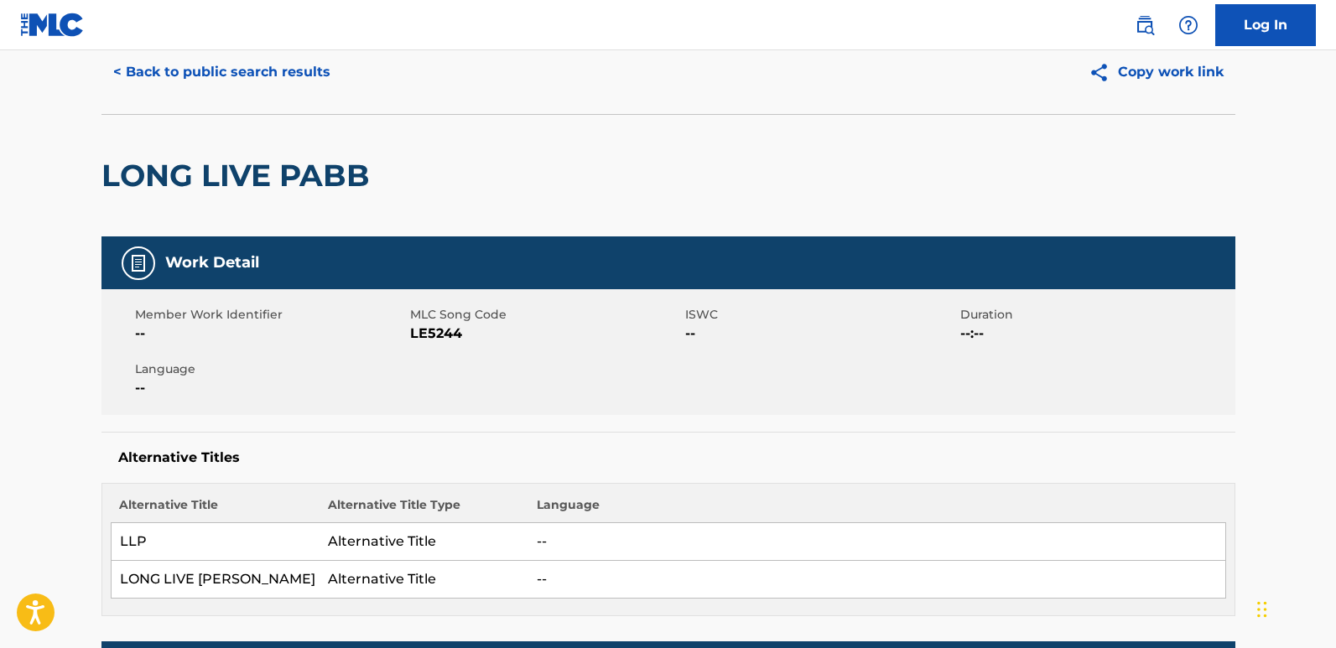
scroll to position [0, 0]
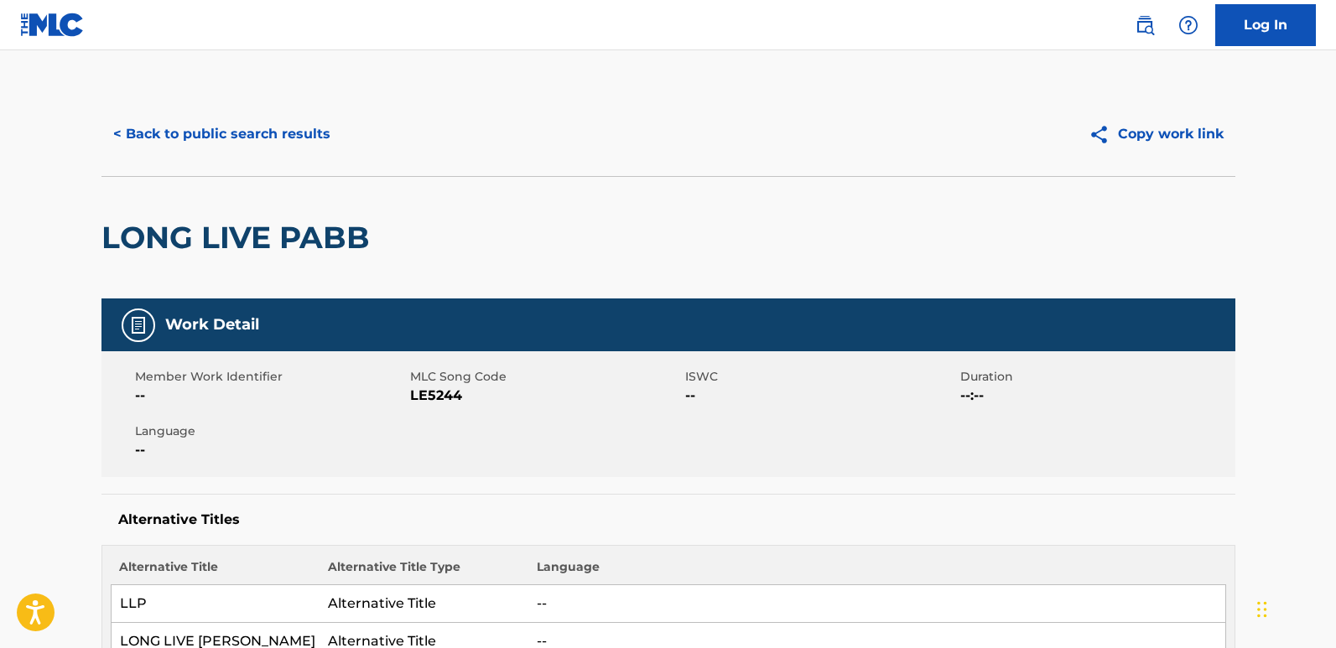
click at [351, 128] on div "< Back to public search results" at bounding box center [384, 134] width 567 height 42
click at [309, 138] on button "< Back to public search results" at bounding box center [221, 134] width 241 height 42
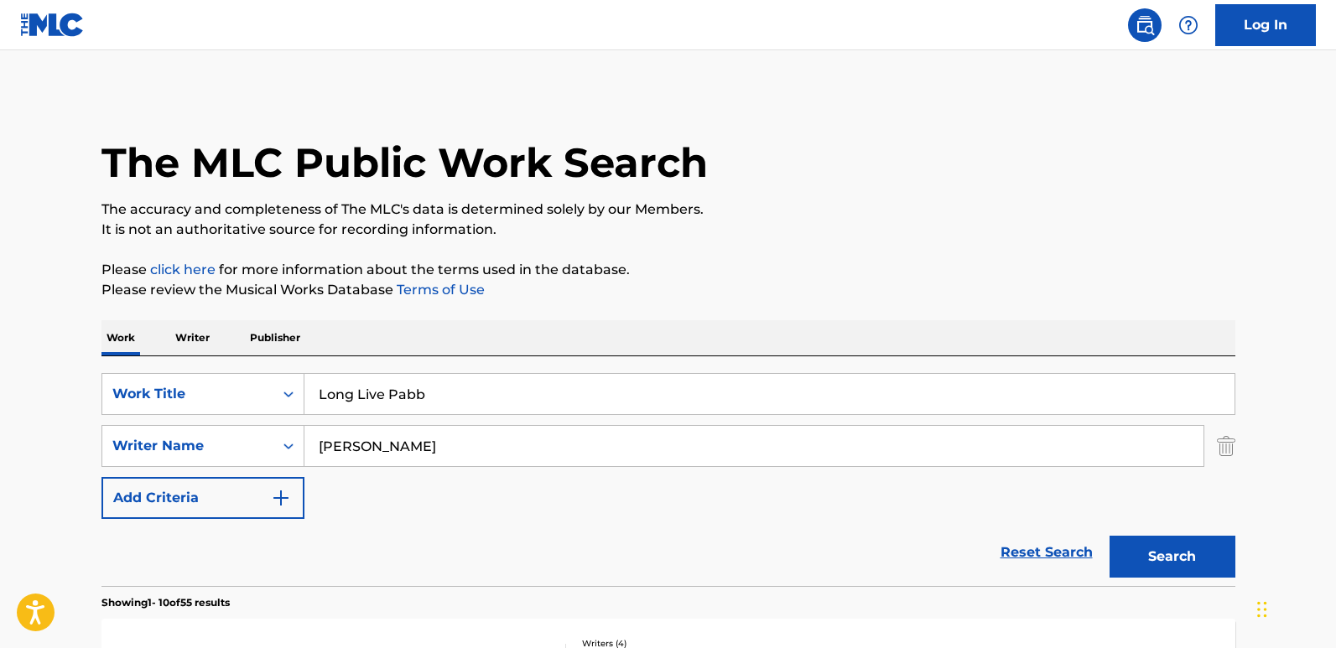
scroll to position [247, 0]
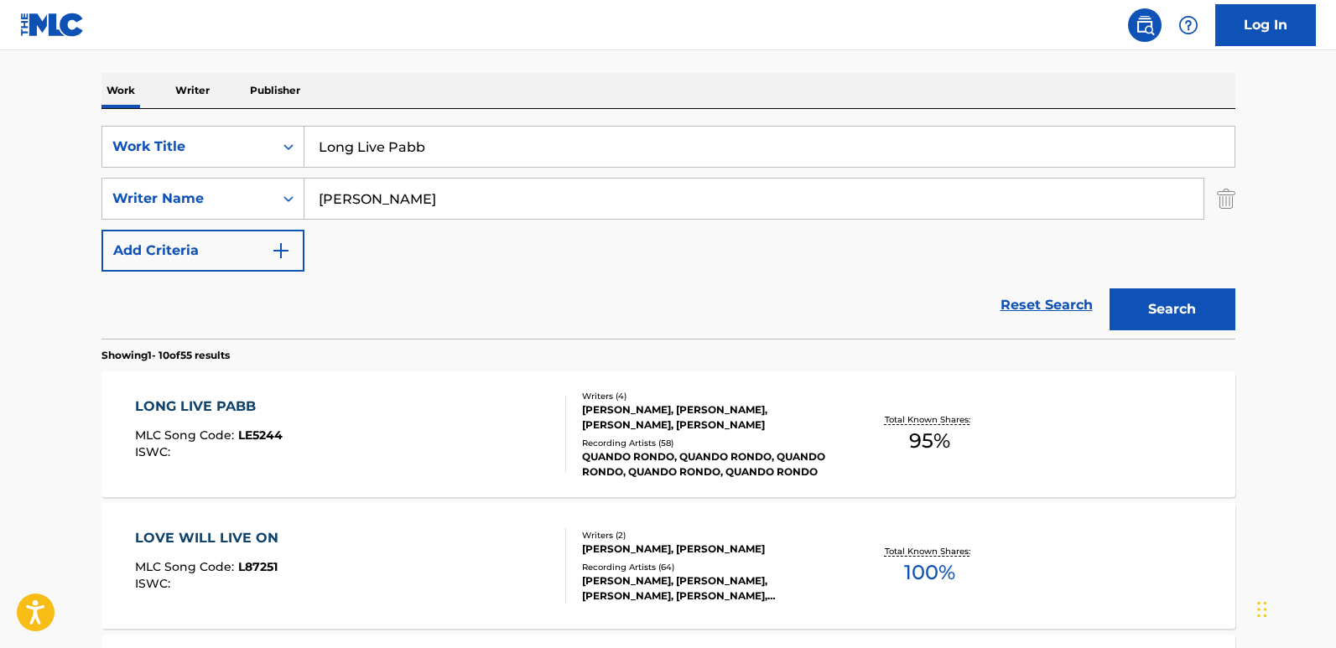
click at [1058, 297] on link "Reset Search" at bounding box center [1046, 305] width 109 height 37
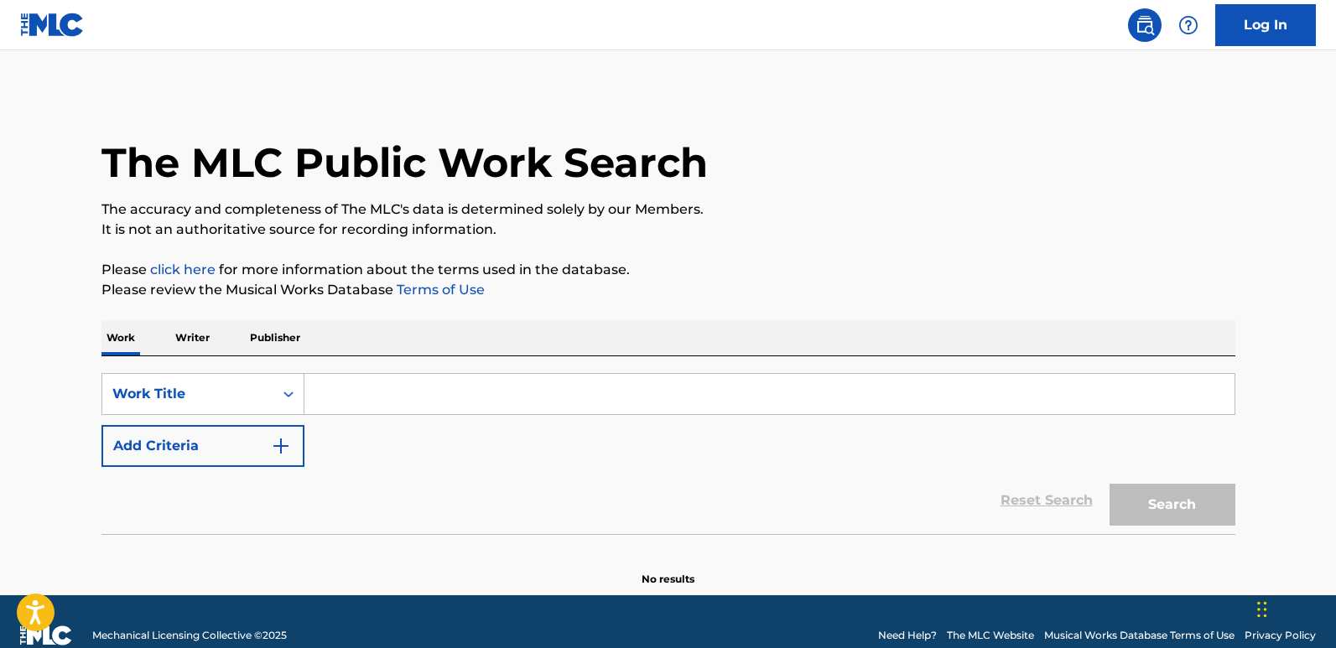
click at [460, 392] on input "Search Form" at bounding box center [769, 394] width 930 height 40
paste input "Lost Ones"
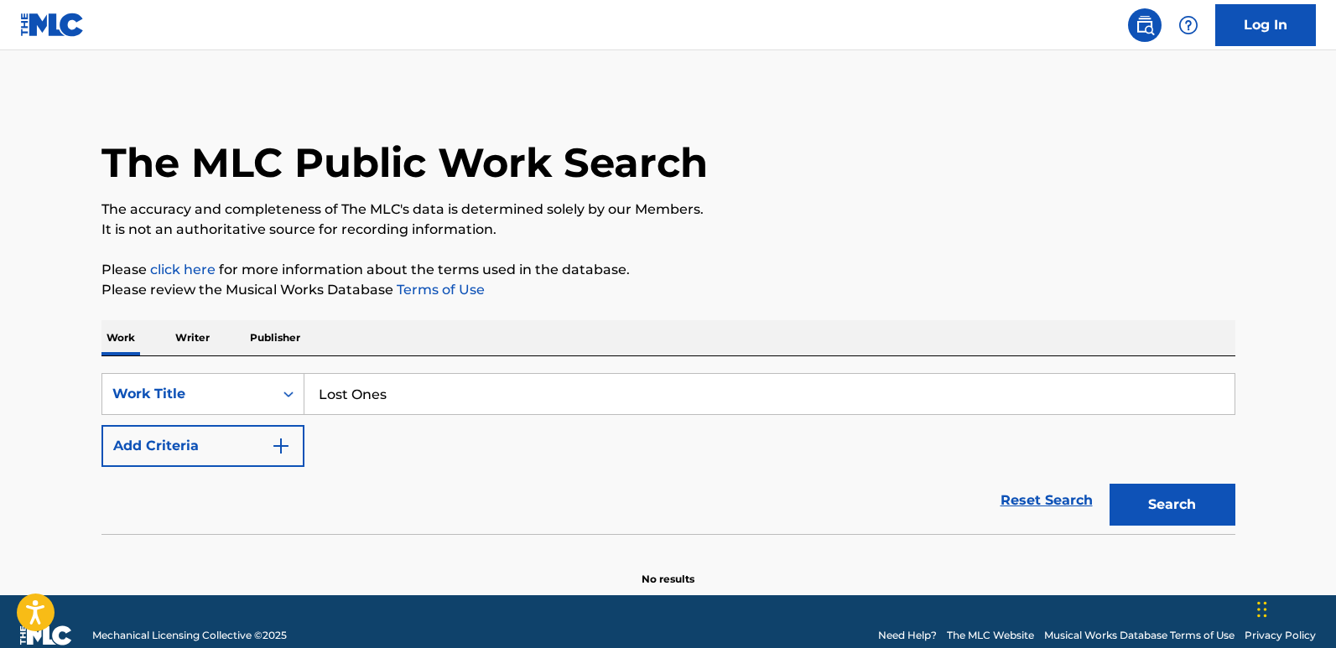
type input "Lost Ones"
click at [204, 523] on div "Reset Search Search" at bounding box center [668, 500] width 1134 height 67
click at [232, 460] on button "Add Criteria" at bounding box center [202, 446] width 203 height 42
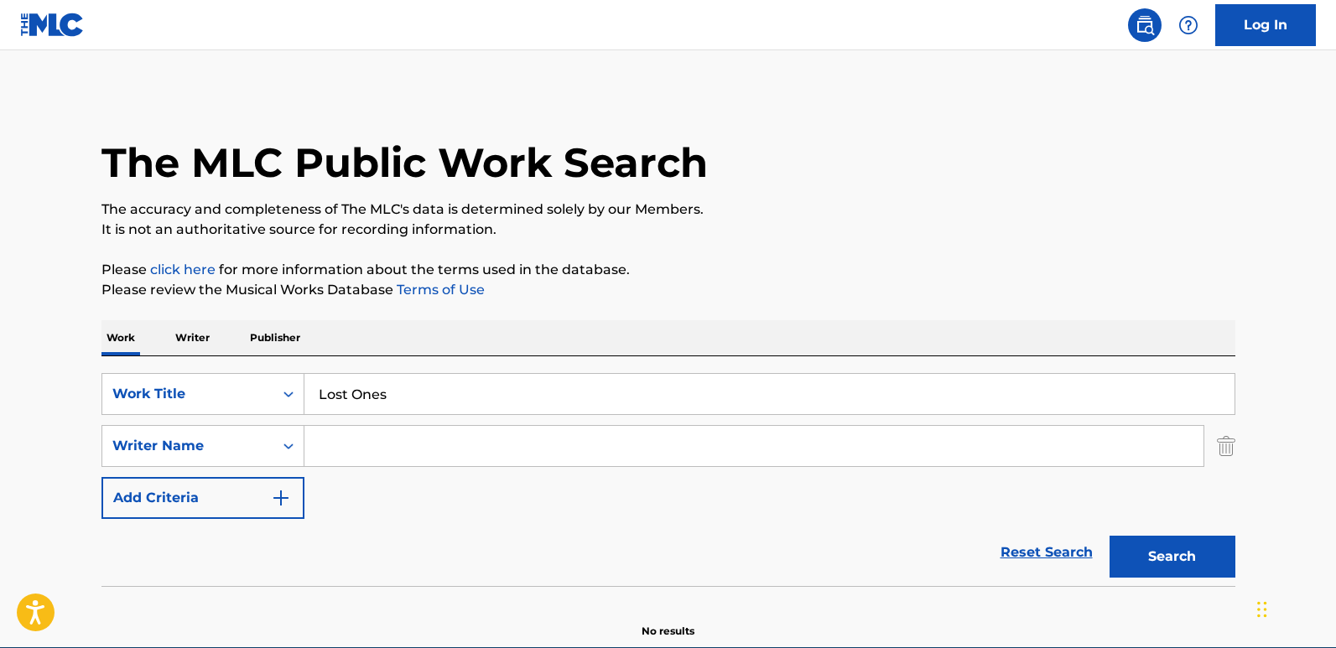
click at [363, 438] on input "Search Form" at bounding box center [753, 446] width 899 height 40
paste input "Bowman"
type input "Bowman"
click at [1139, 537] on button "Search" at bounding box center [1173, 557] width 126 height 42
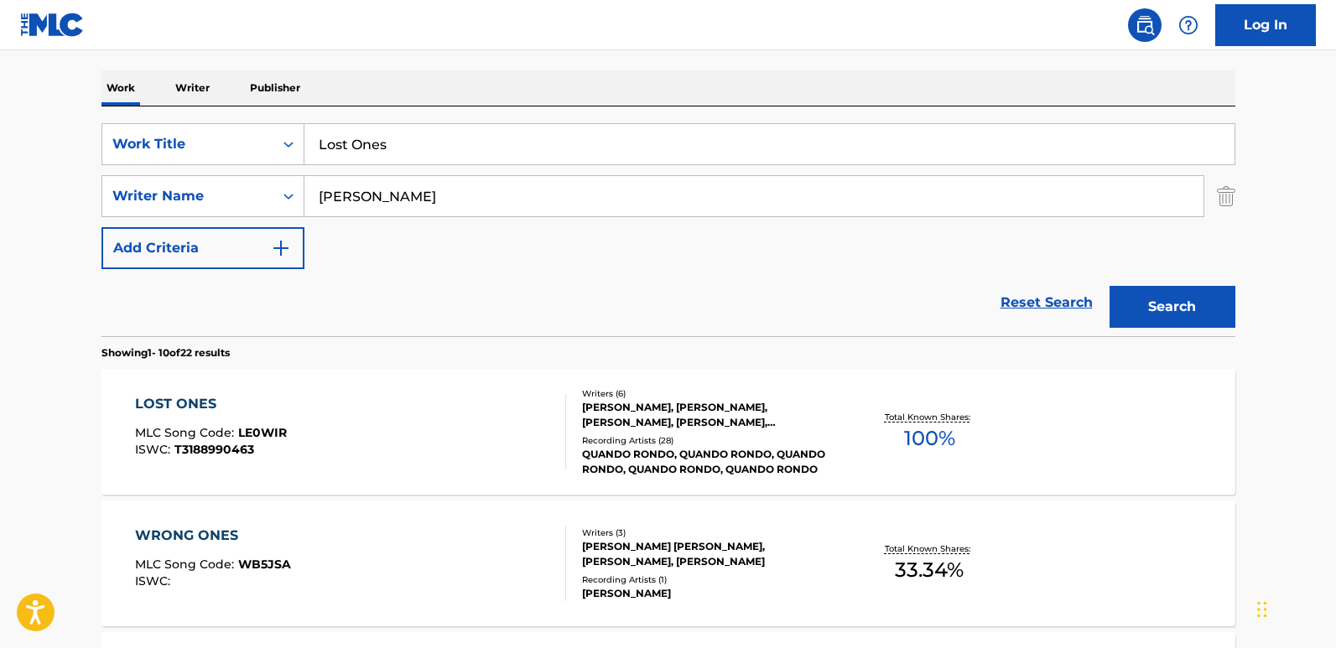
scroll to position [252, 0]
click at [534, 327] on div "Reset Search Search" at bounding box center [668, 301] width 1134 height 67
click at [465, 310] on div "Reset Search Search" at bounding box center [668, 301] width 1134 height 67
click at [476, 298] on div "Reset Search Search" at bounding box center [668, 301] width 1134 height 67
click at [441, 271] on div "Reset Search Search" at bounding box center [668, 301] width 1134 height 67
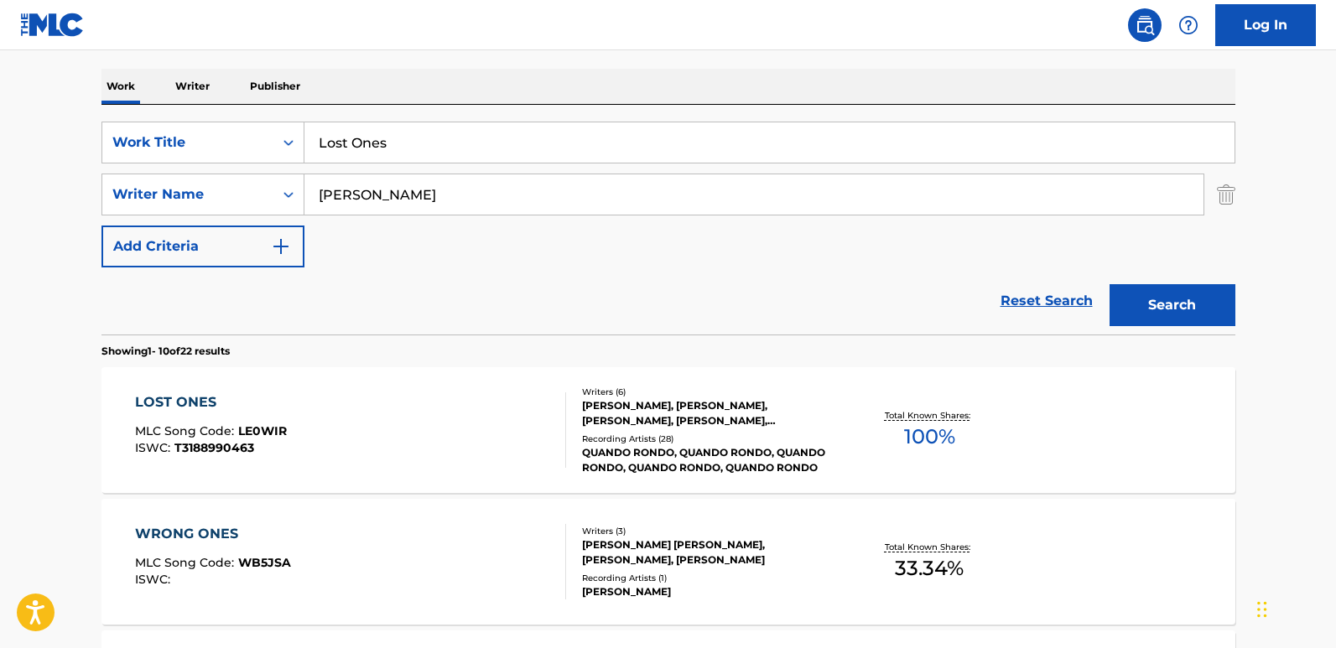
click at [563, 322] on div "Reset Search Search" at bounding box center [668, 301] width 1134 height 67
click at [200, 395] on div "LOST ONES" at bounding box center [211, 402] width 152 height 20
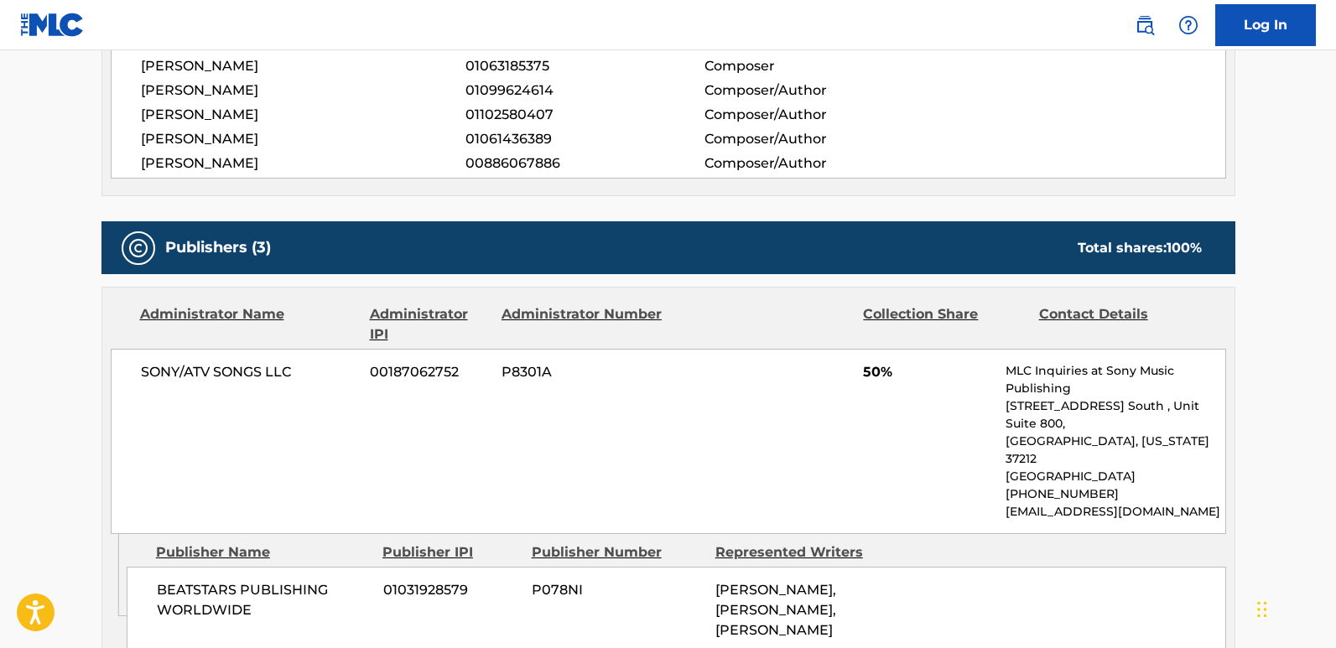
scroll to position [839, 0]
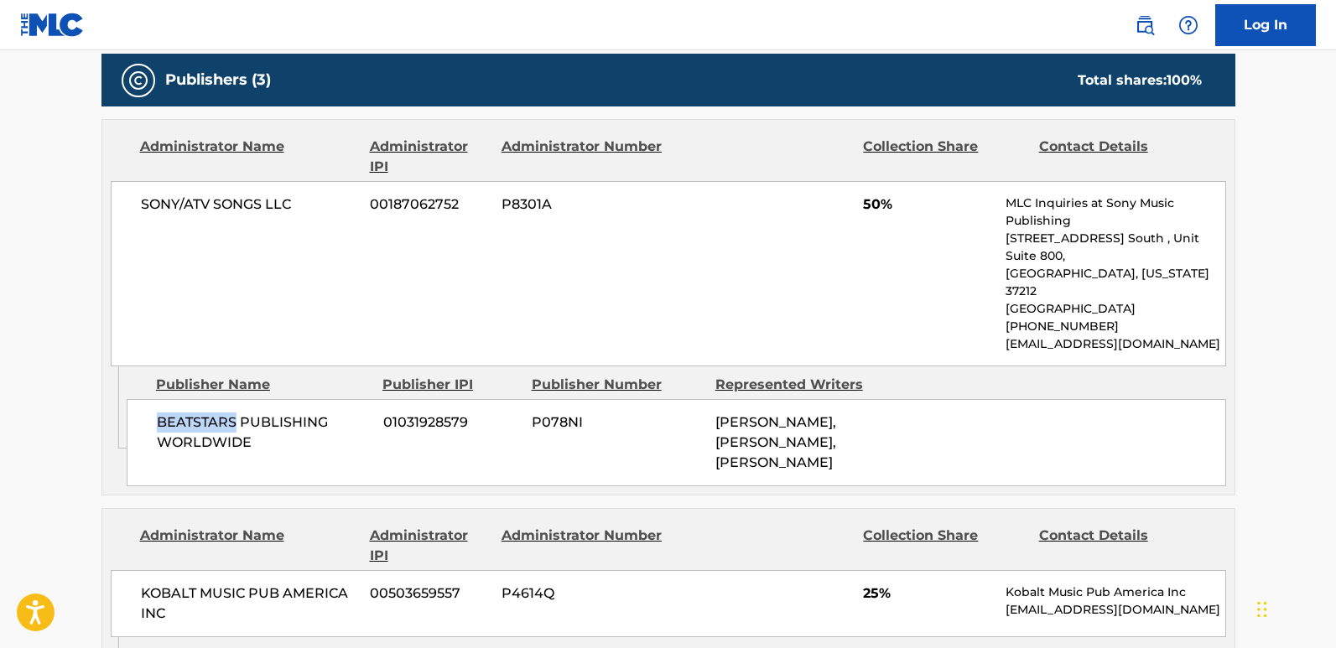
drag, startPoint x: 155, startPoint y: 387, endPoint x: 232, endPoint y: 386, distance: 77.2
click at [232, 399] on div "BEATSTARS PUBLISHING WORLDWIDE 01031928579 P078NI JAKUB JERABEK, DANIEL GOPFERT…" at bounding box center [676, 442] width 1099 height 87
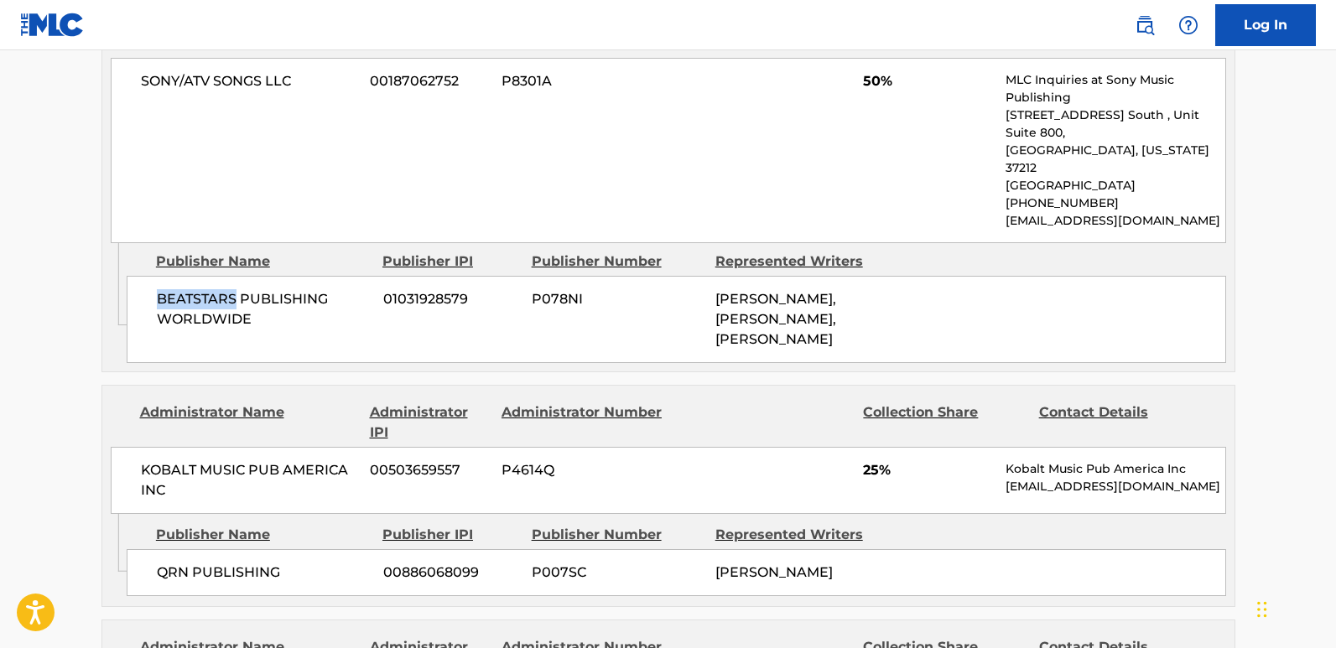
scroll to position [1090, 0]
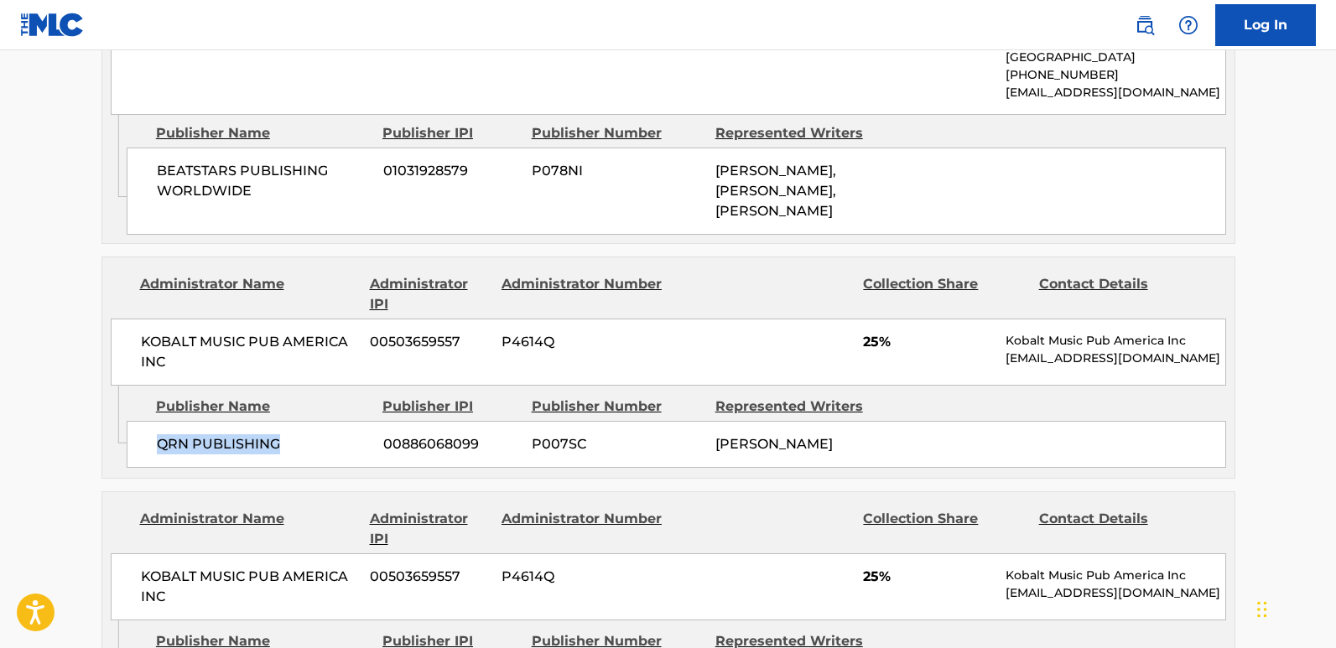
drag, startPoint x: 159, startPoint y: 411, endPoint x: 296, endPoint y: 411, distance: 137.5
click at [296, 434] on span "QRN PUBLISHING" at bounding box center [264, 444] width 214 height 20
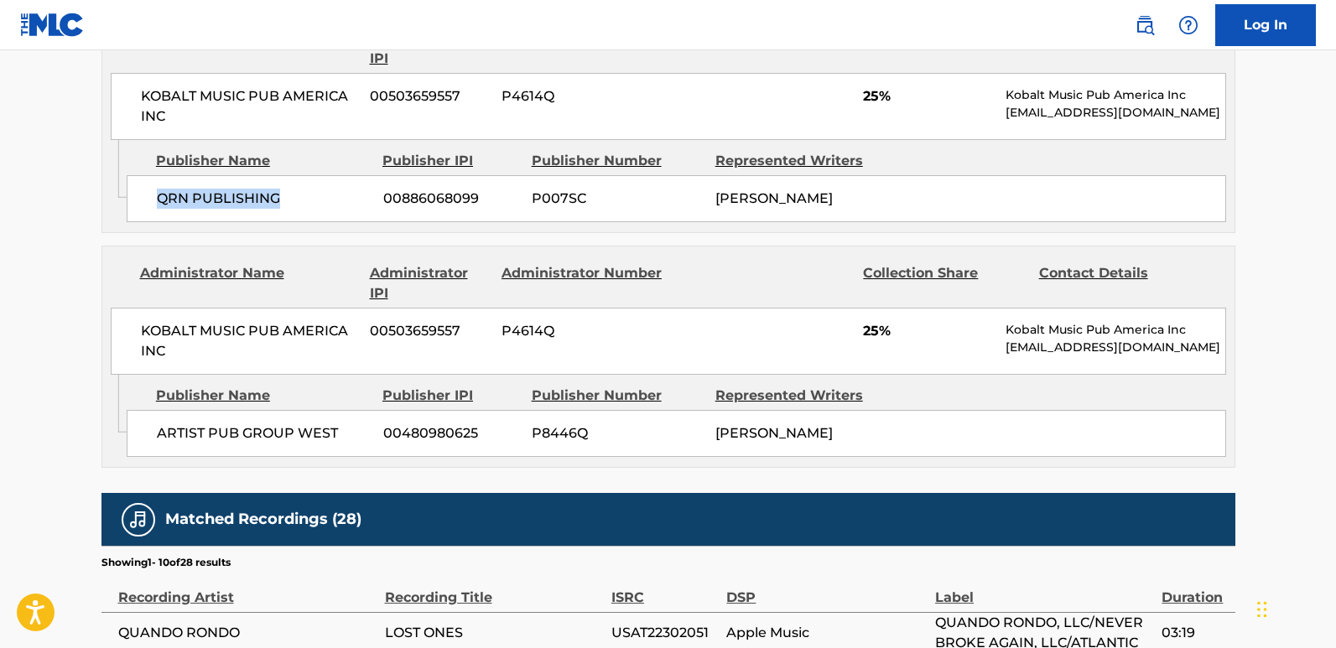
scroll to position [1342, 0]
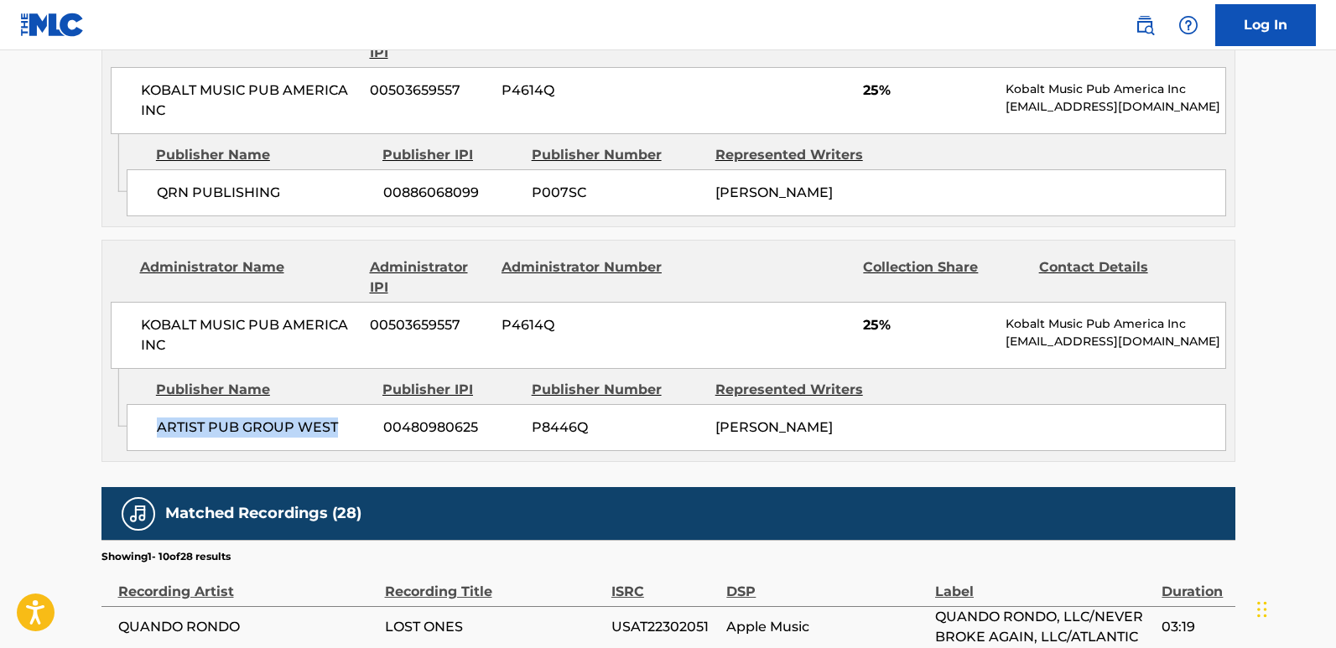
drag, startPoint x: 149, startPoint y: 403, endPoint x: 341, endPoint y: 402, distance: 192.1
click at [341, 404] on div "ARTIST PUB GROUP WEST 00480980625 P8446Q TYQUIAN BOWMAN" at bounding box center [676, 427] width 1099 height 47
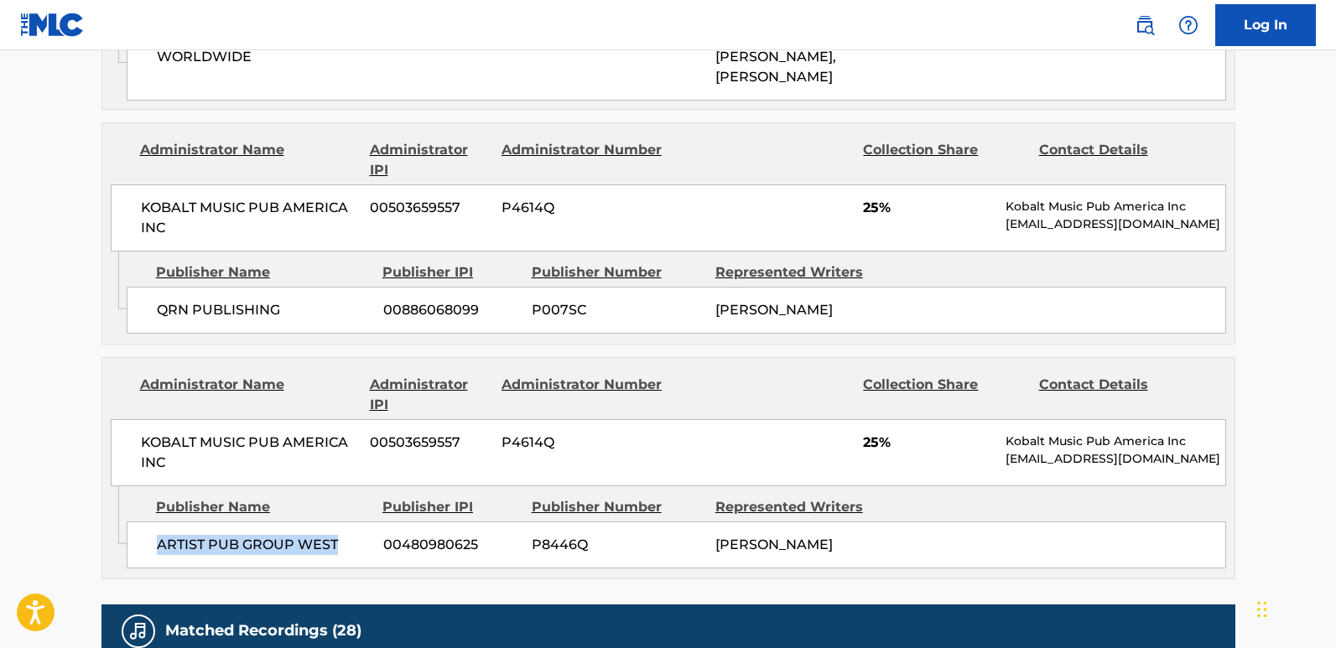
scroll to position [1258, 0]
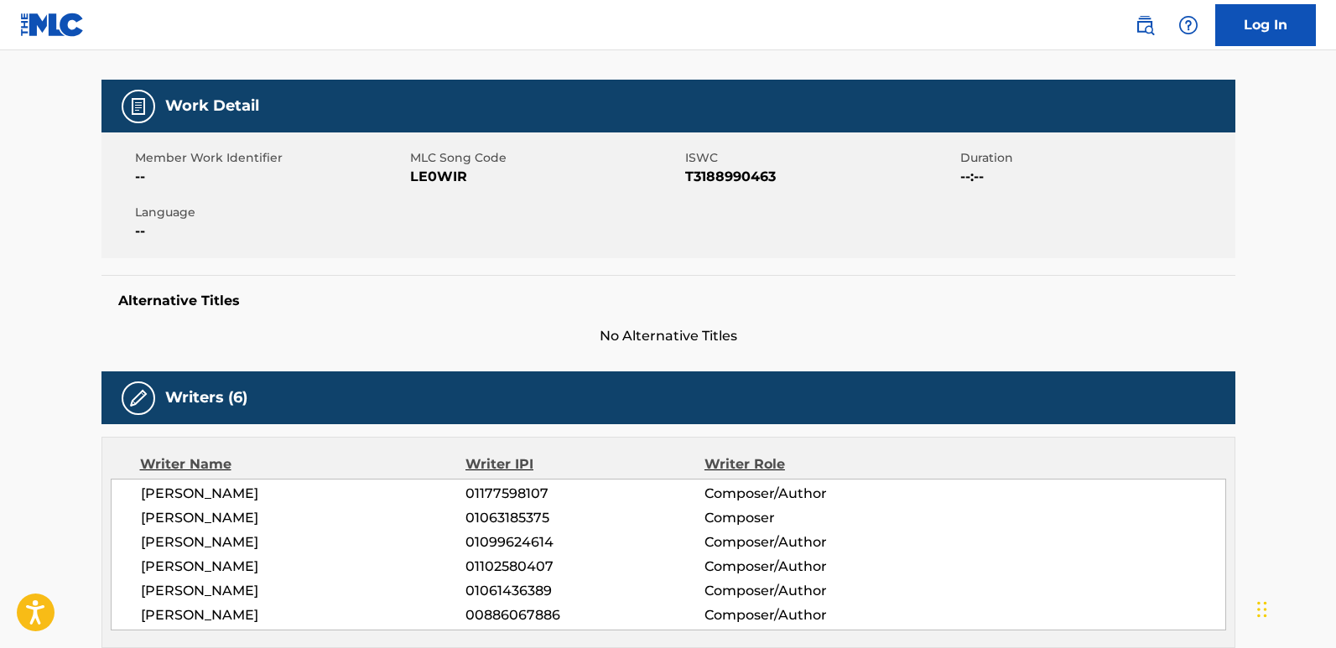
scroll to position [0, 0]
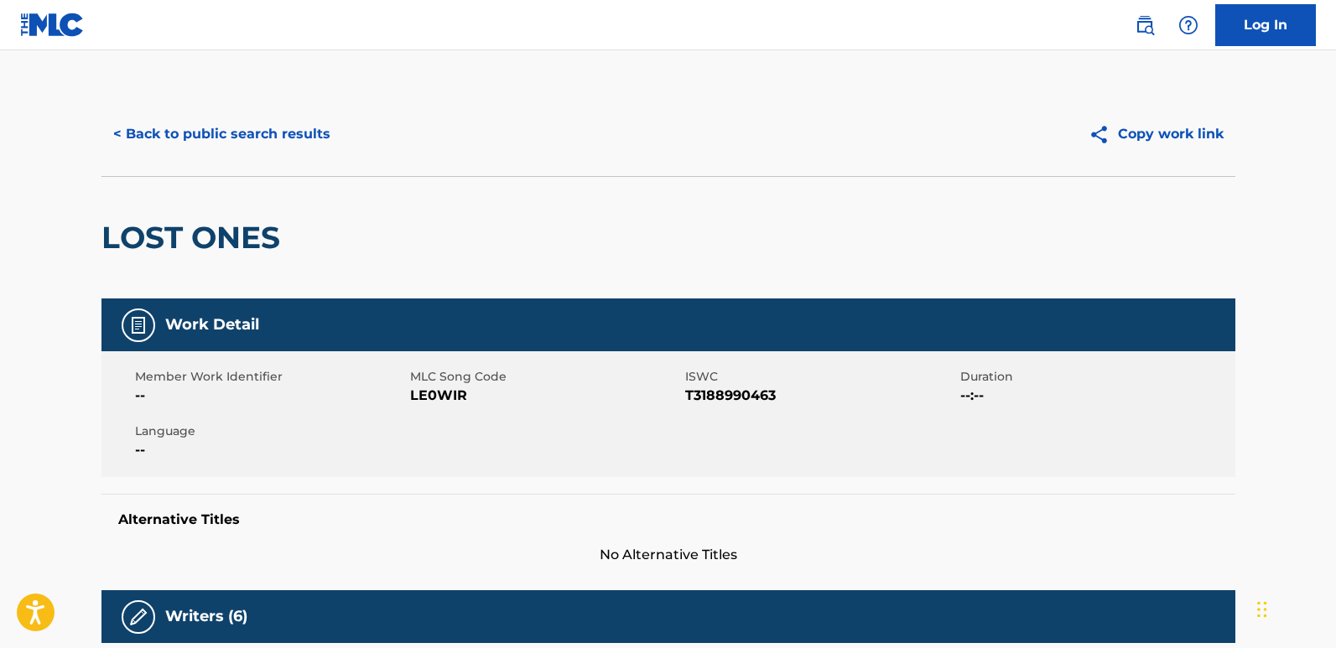
click at [304, 143] on button "< Back to public search results" at bounding box center [221, 134] width 241 height 42
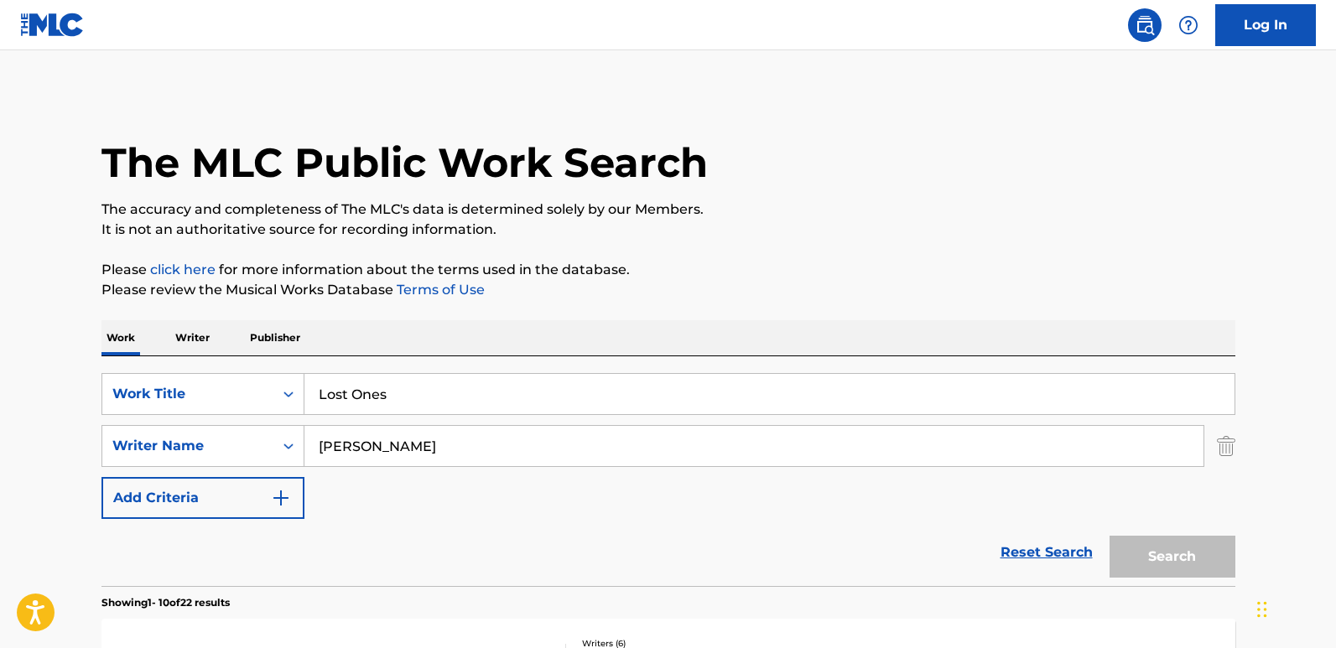
scroll to position [252, 0]
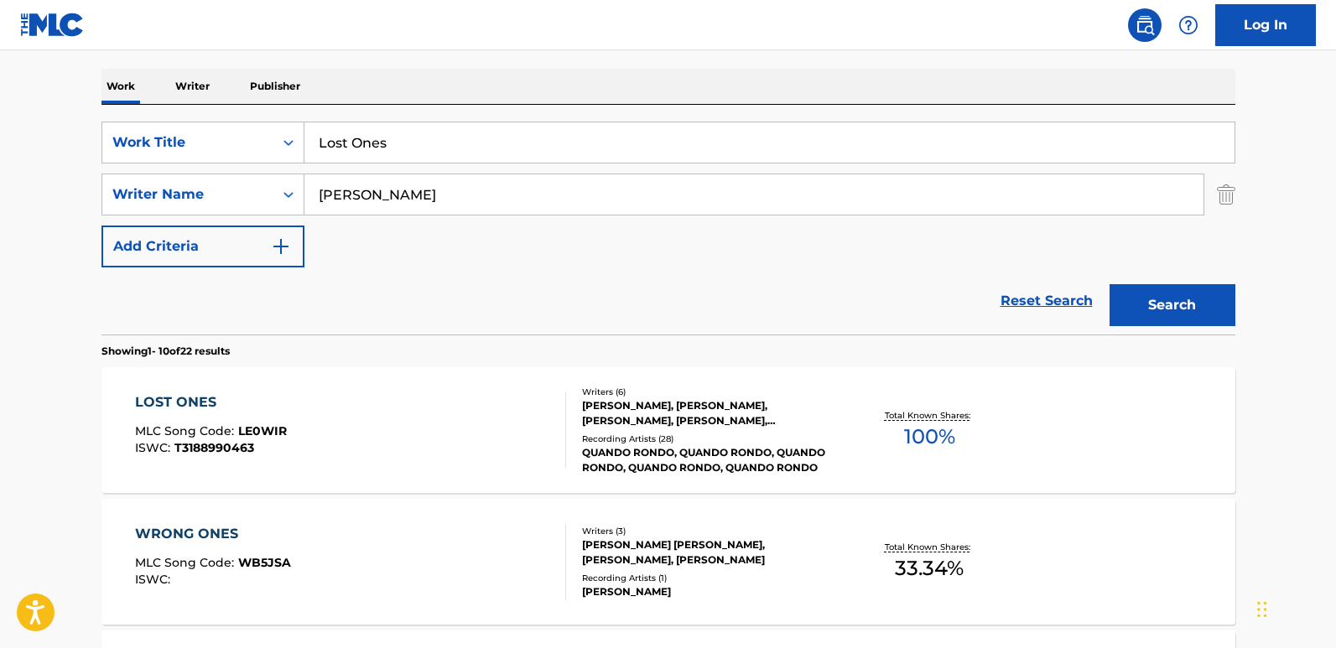
click at [1023, 299] on link "Reset Search" at bounding box center [1046, 301] width 109 height 37
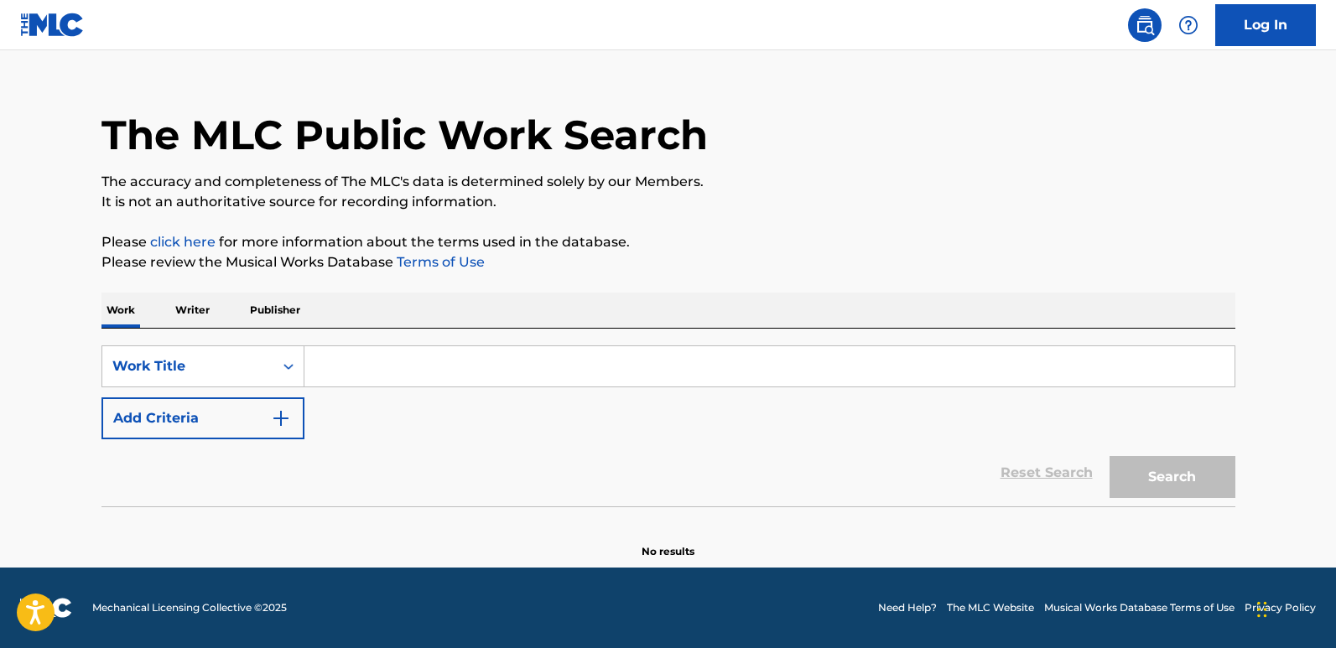
scroll to position [0, 0]
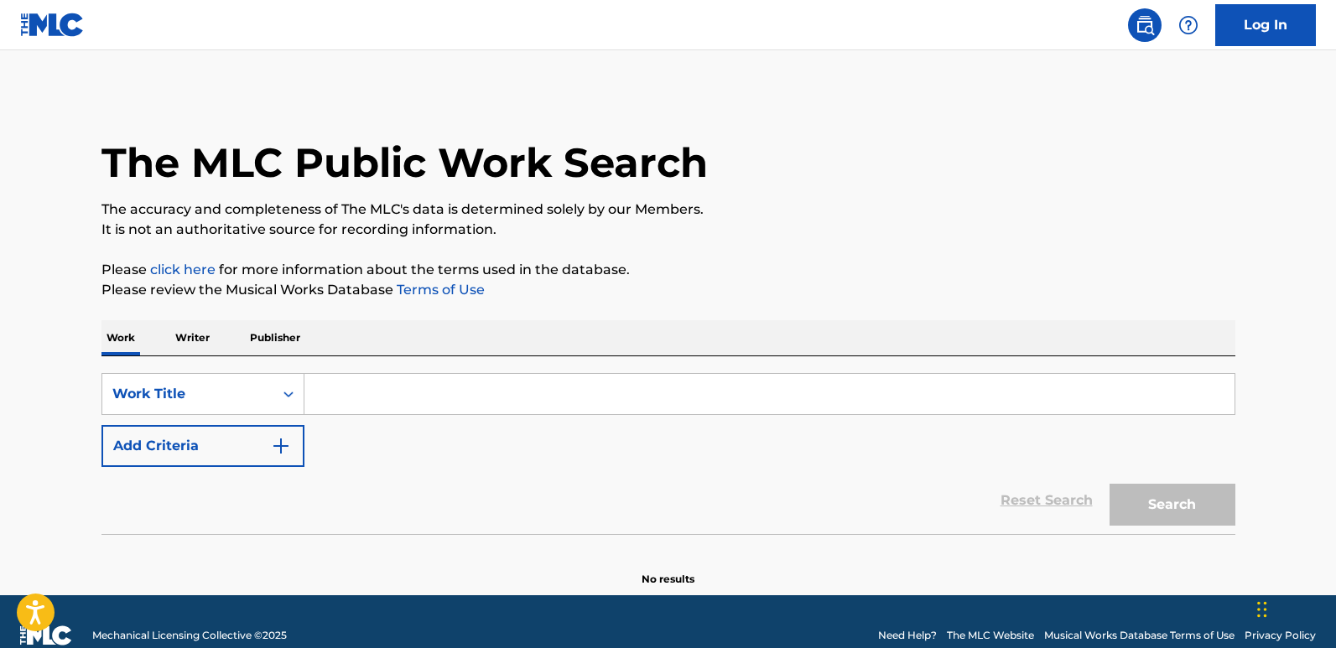
click at [244, 446] on button "Add Criteria" at bounding box center [202, 446] width 203 height 42
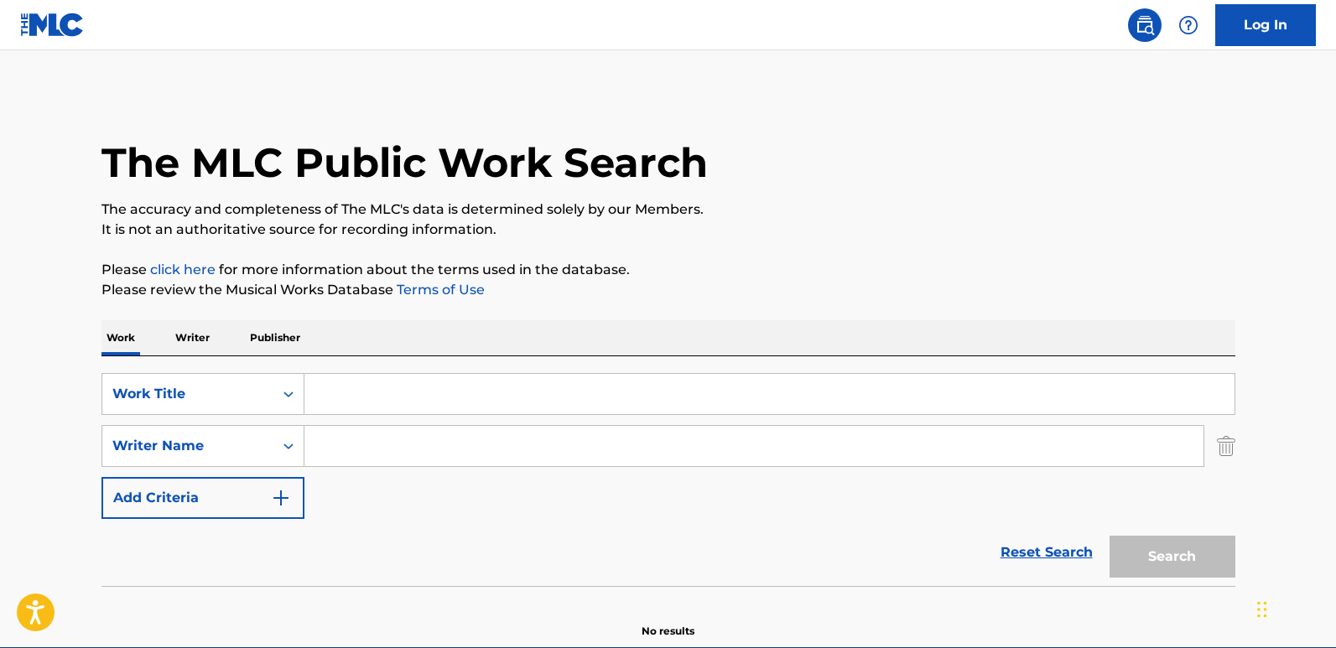
click at [376, 387] on input "Search Form" at bounding box center [769, 394] width 930 height 40
paste input "Me First"
type input "Me First"
click at [594, 349] on div "Work Writer Publisher" at bounding box center [668, 337] width 1134 height 35
click at [387, 455] on input "Search Form" at bounding box center [753, 446] width 899 height 40
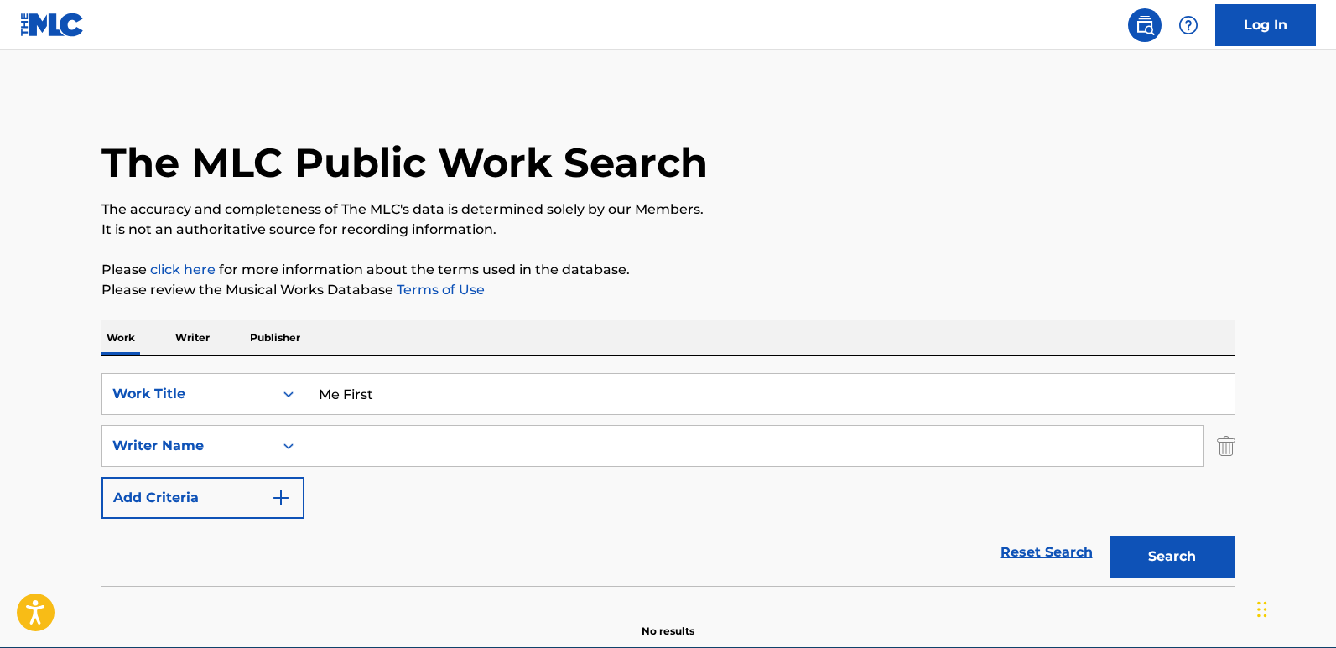
paste input "Cherry"
type input "Cherry"
click at [1139, 537] on button "Search" at bounding box center [1173, 557] width 126 height 42
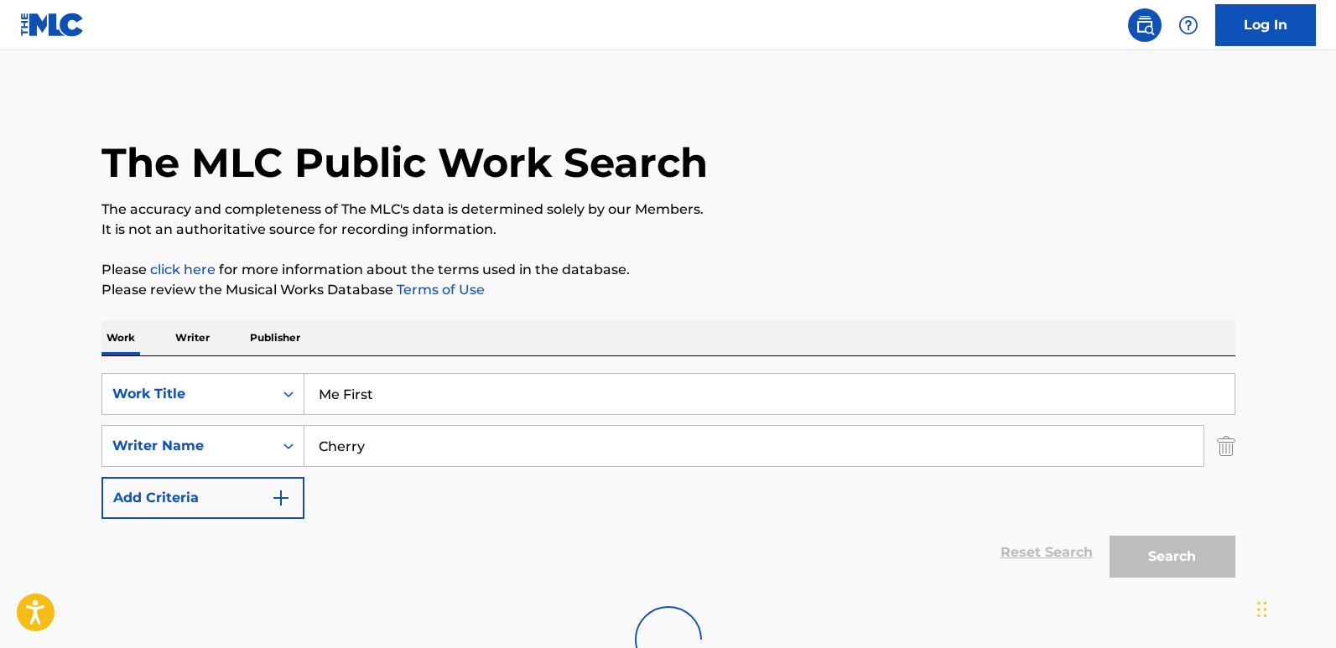
click at [393, 537] on div "Reset Search Search" at bounding box center [668, 552] width 1134 height 67
click at [421, 537] on div "Reset Search Search" at bounding box center [668, 552] width 1134 height 67
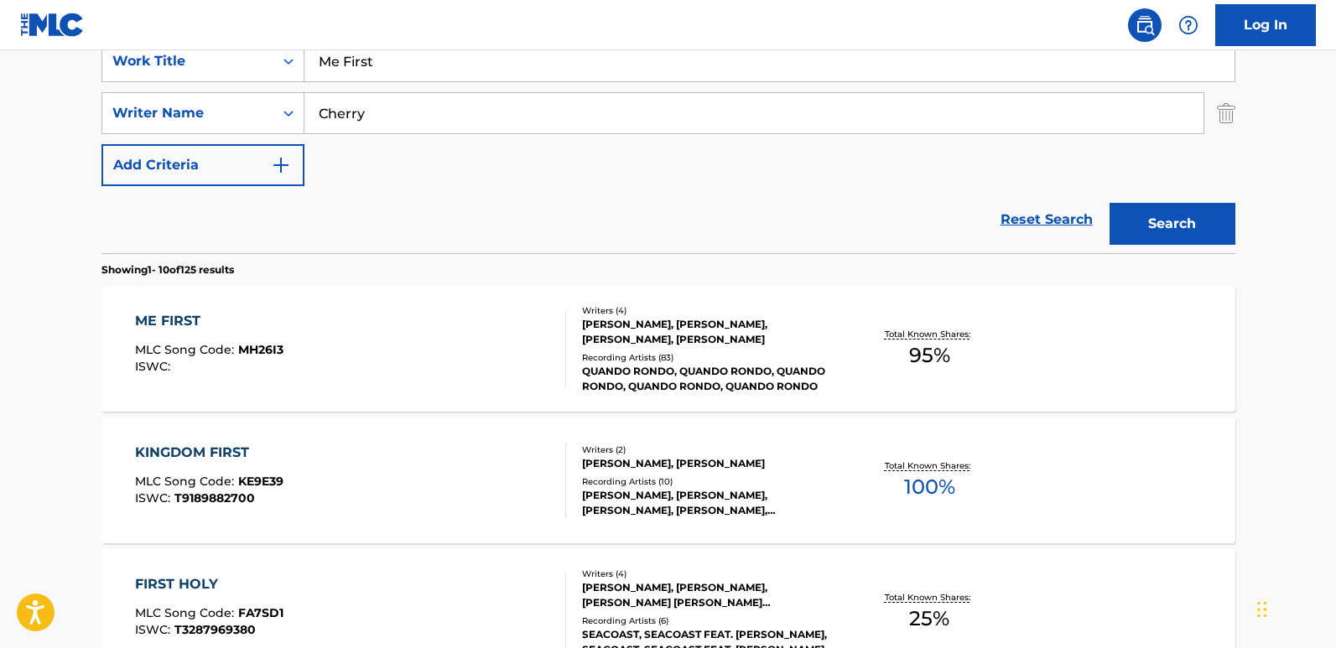
scroll to position [335, 0]
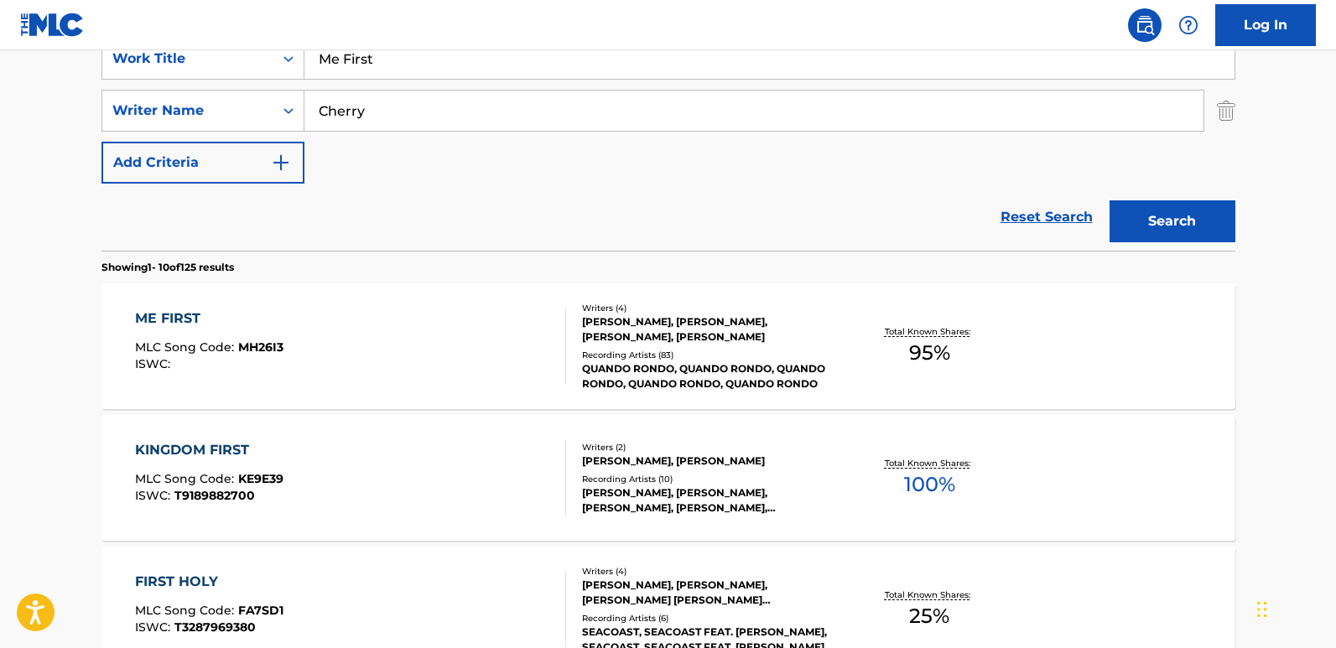
click at [169, 331] on div "ME FIRST MLC Song Code : MH26I3 ISWC :" at bounding box center [209, 346] width 148 height 75
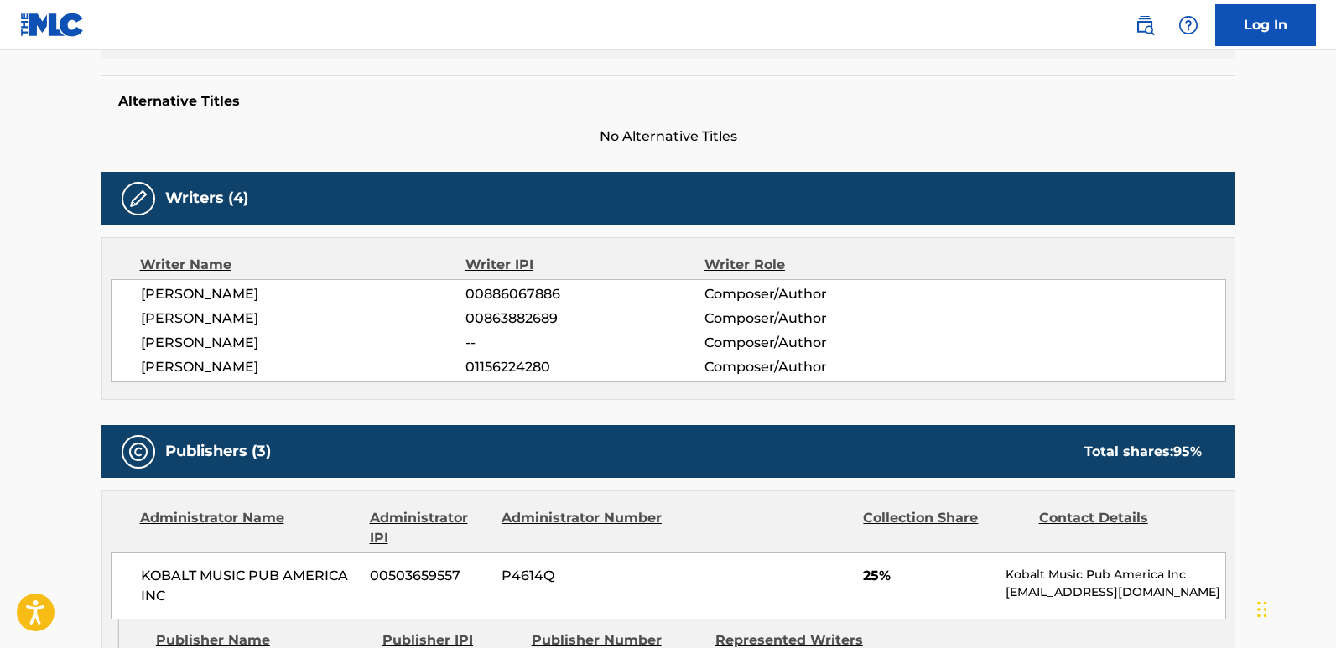
scroll to position [671, 0]
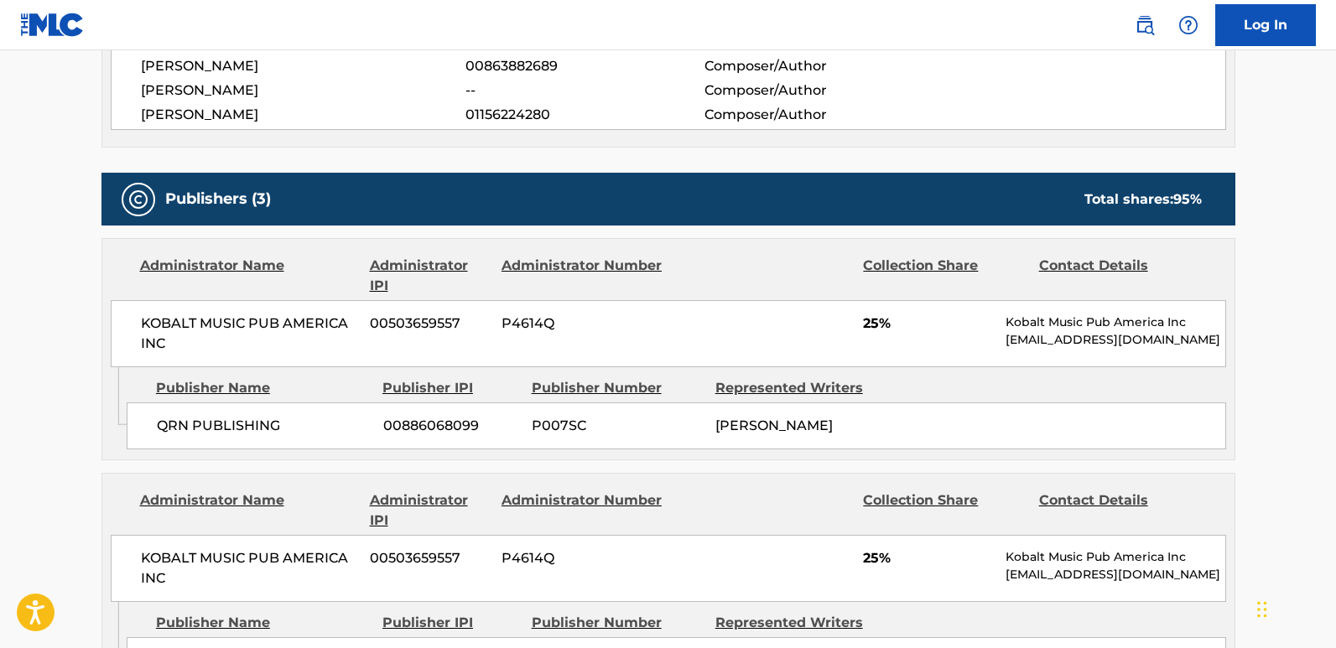
click at [154, 433] on div "QRN PUBLISHING 00886068099 P007SC TYQUIAN BOWMAN" at bounding box center [676, 426] width 1099 height 47
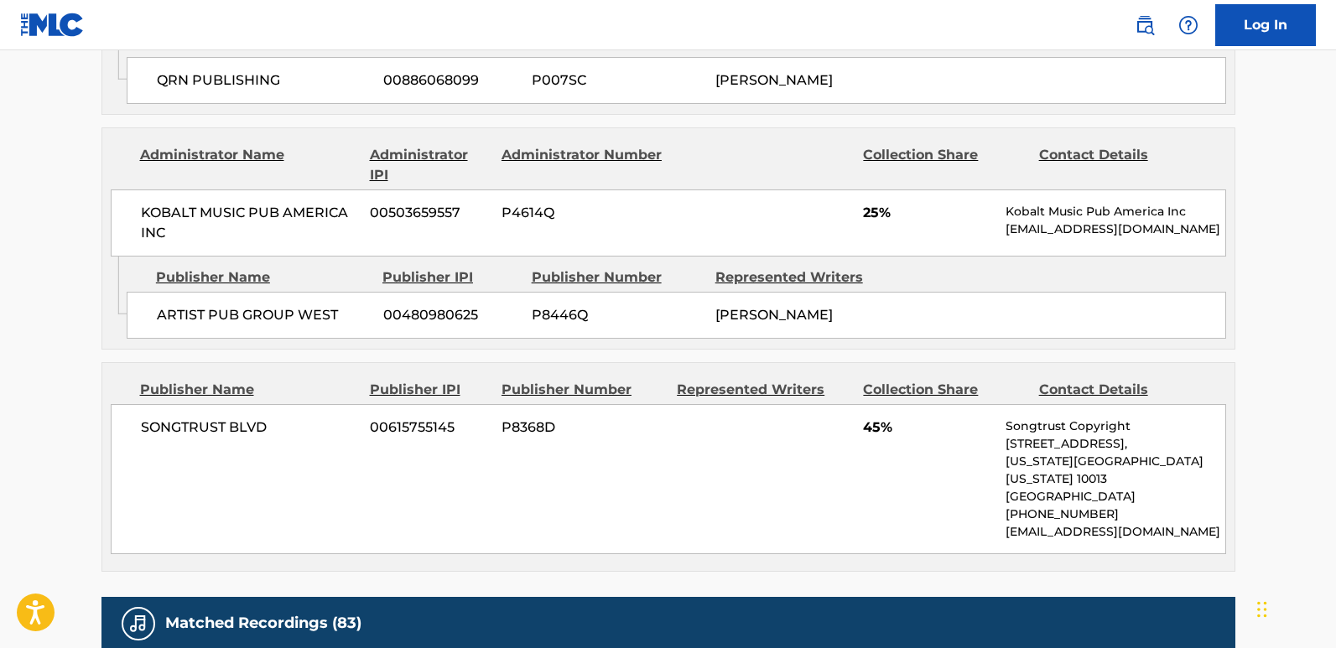
scroll to position [1006, 0]
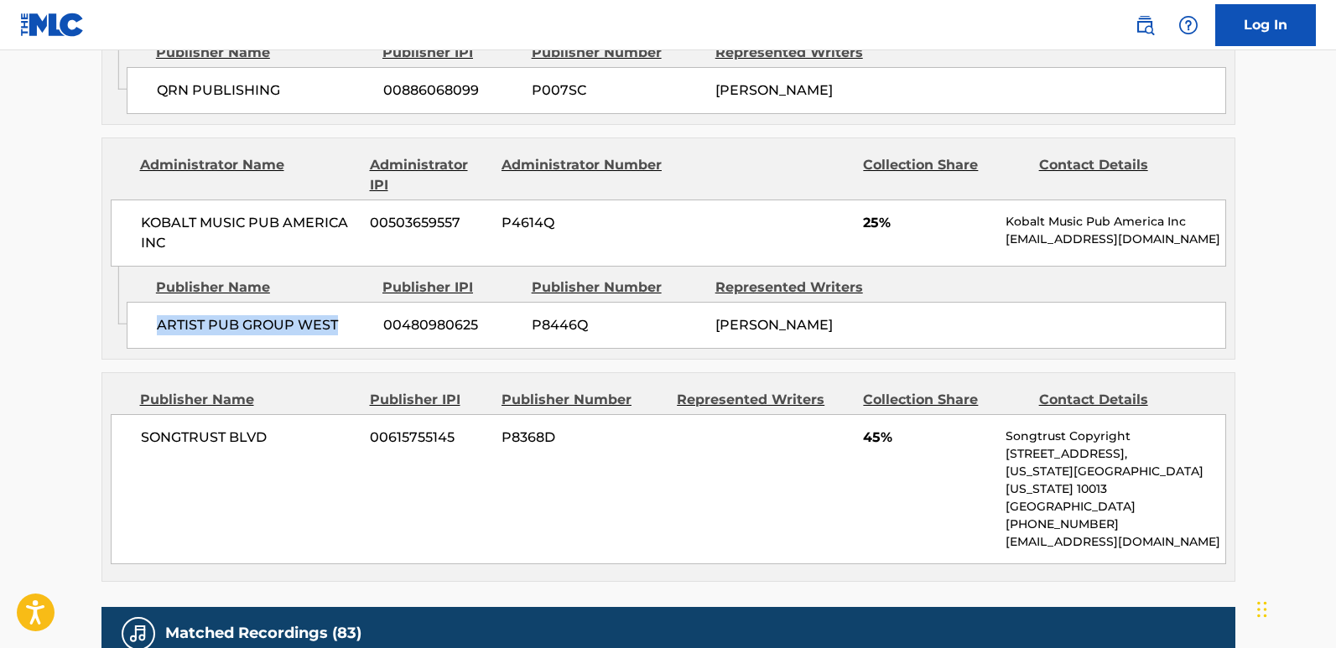
drag, startPoint x: 150, startPoint y: 332, endPoint x: 343, endPoint y: 331, distance: 192.9
click at [343, 331] on div "ARTIST PUB GROUP WEST 00480980625 P8446Q TYQUIAN BOWMAN" at bounding box center [676, 325] width 1099 height 47
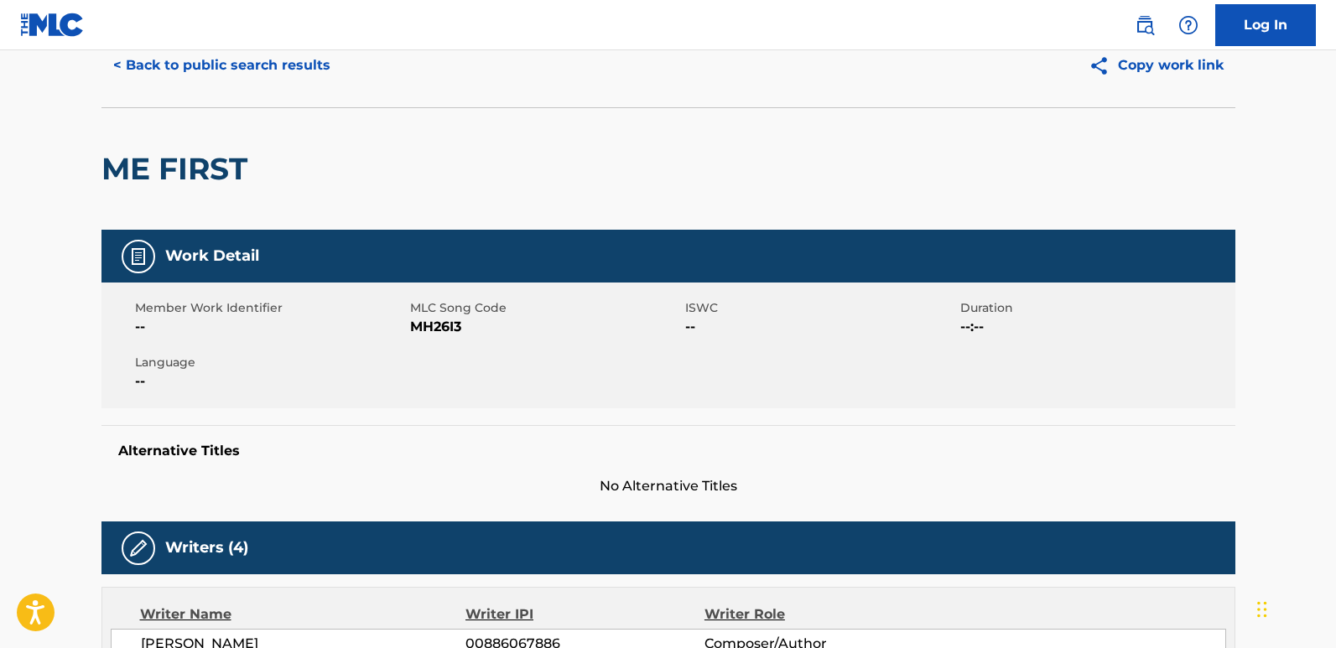
scroll to position [0, 0]
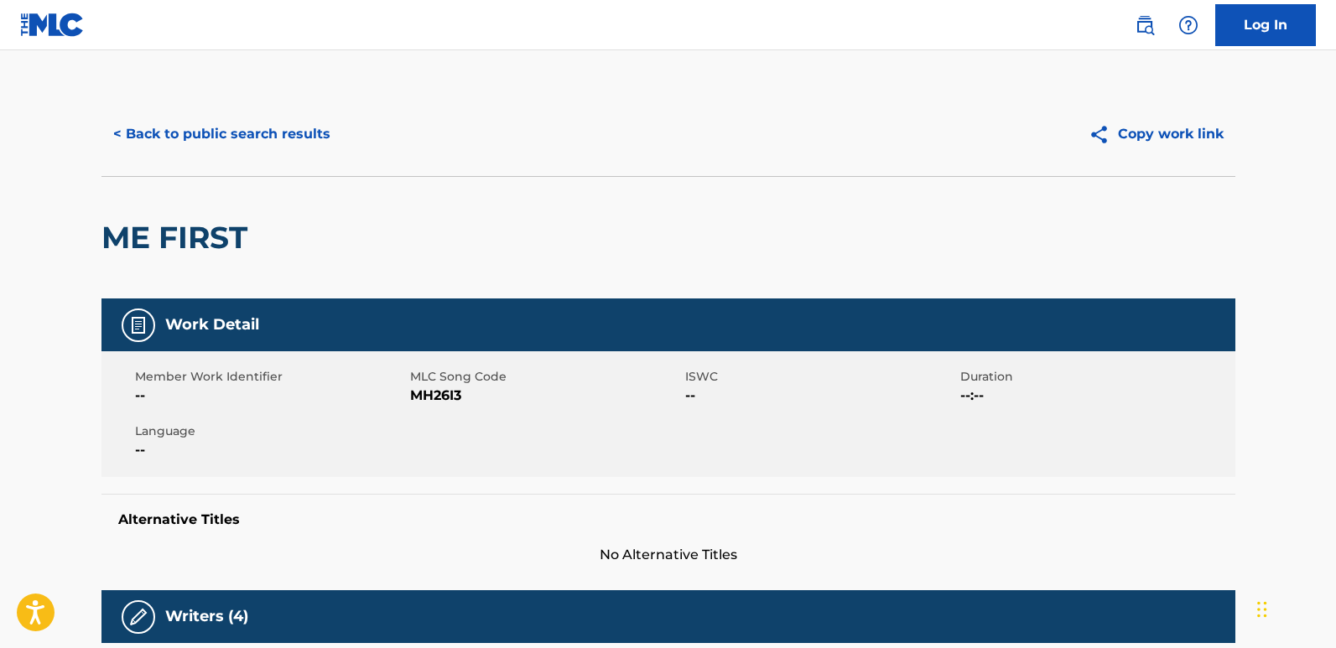
click at [317, 132] on button "< Back to public search results" at bounding box center [221, 134] width 241 height 42
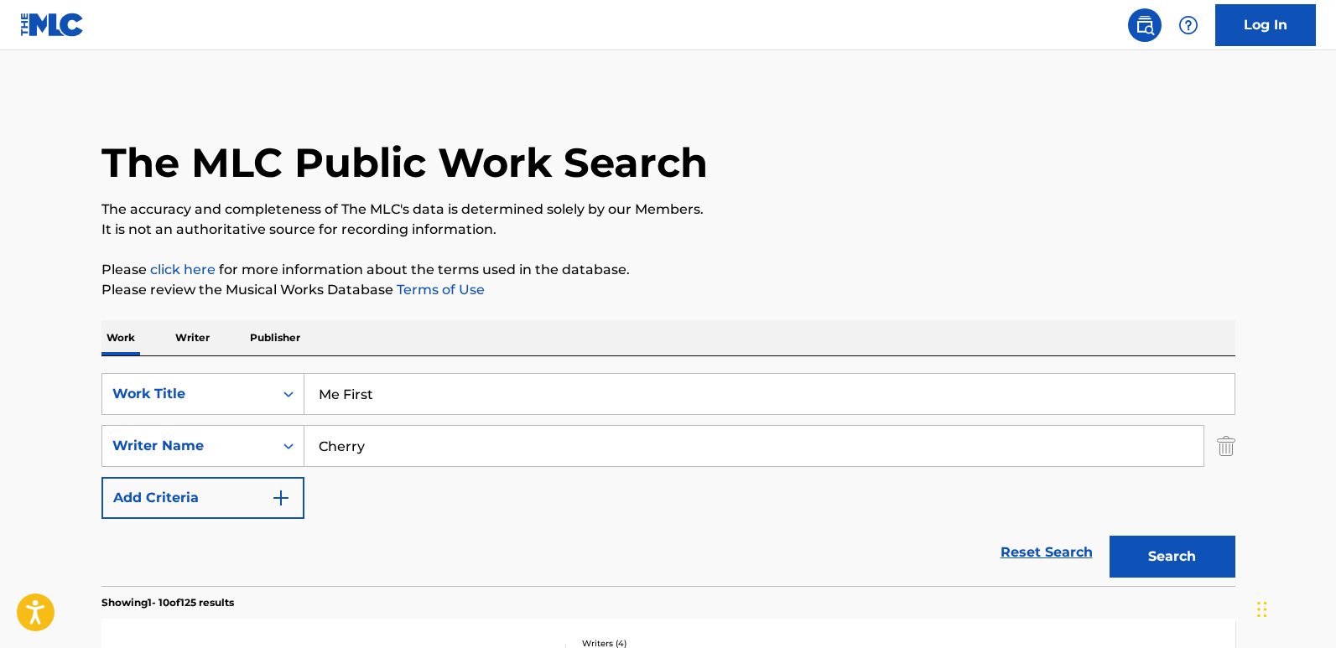
scroll to position [335, 0]
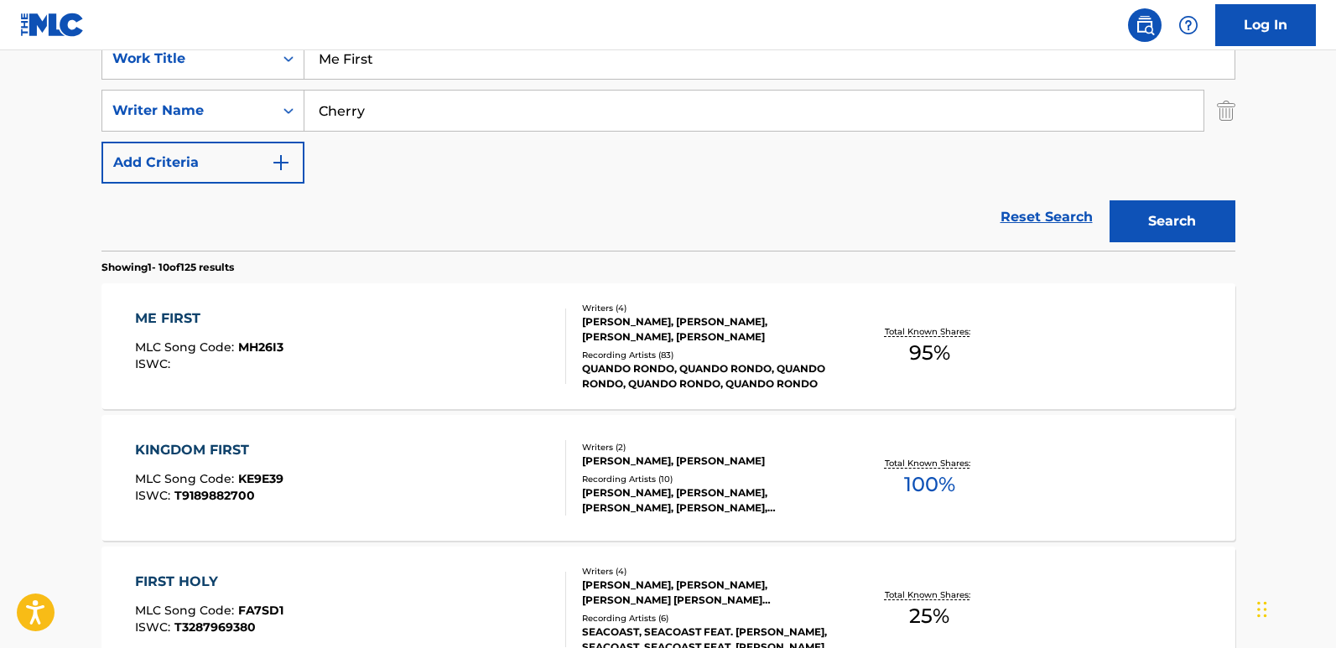
click at [1027, 216] on link "Reset Search" at bounding box center [1046, 217] width 109 height 37
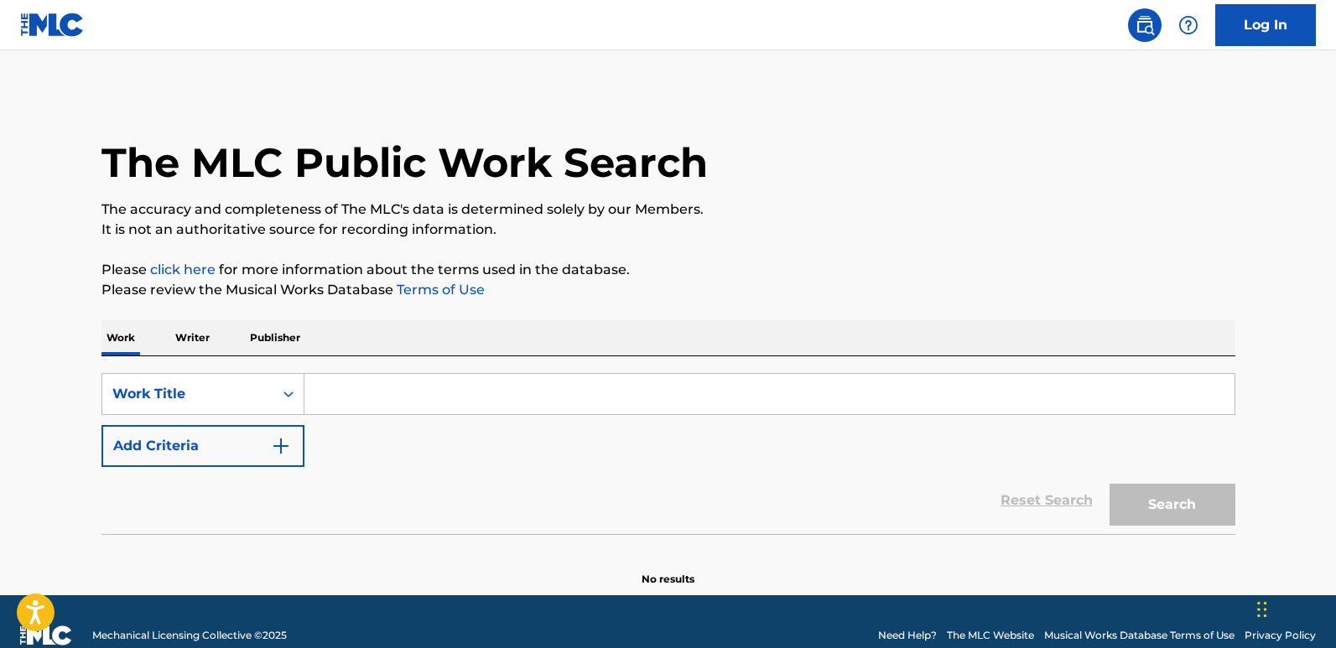
click at [421, 377] on input "Search Form" at bounding box center [769, 394] width 930 height 40
paste input "My Yoppa"
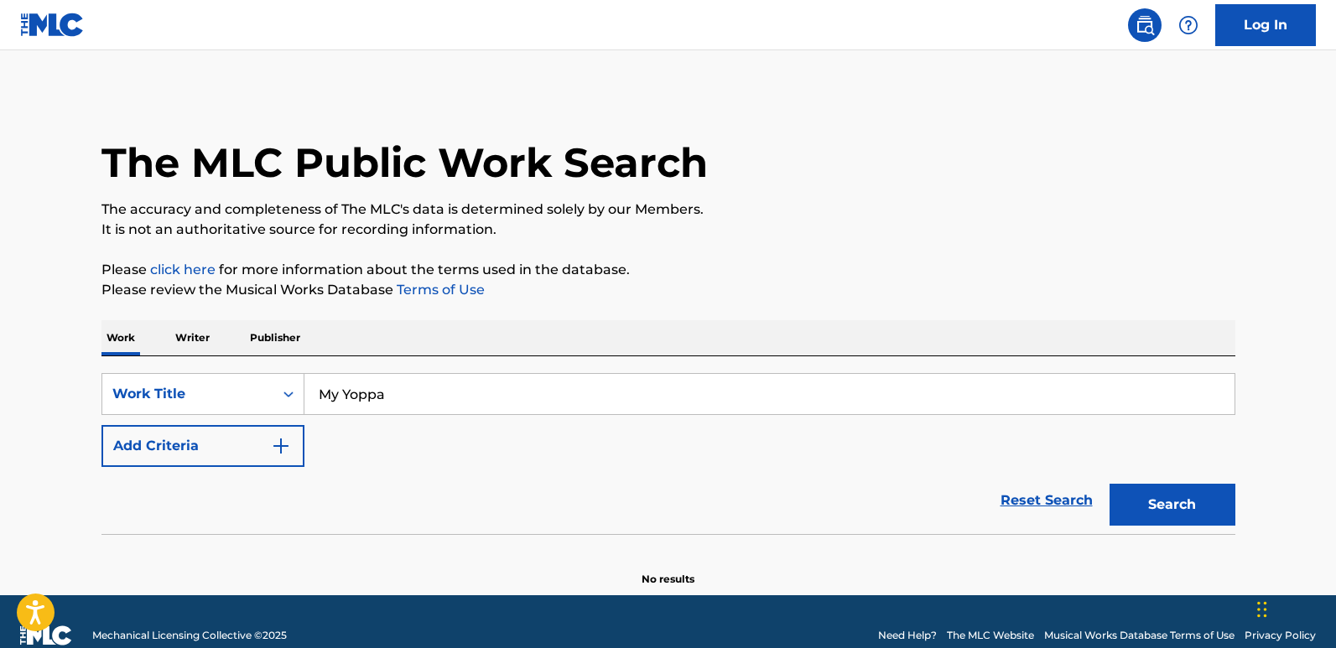
type input "My Yoppa"
click at [280, 453] on img "Search Form" at bounding box center [281, 446] width 20 height 20
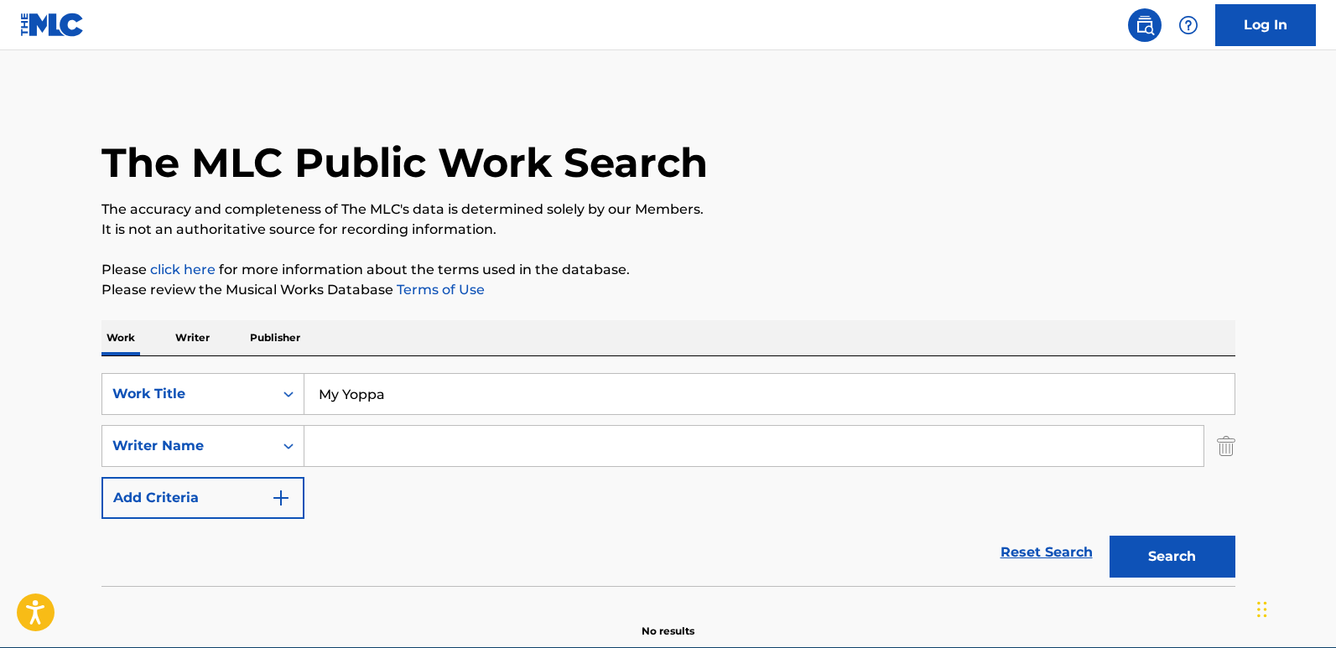
click at [346, 448] on input "Search Form" at bounding box center [753, 446] width 899 height 40
paste input "DOTSON"
type input "DOTSON"
click at [1110, 536] on button "Search" at bounding box center [1173, 557] width 126 height 42
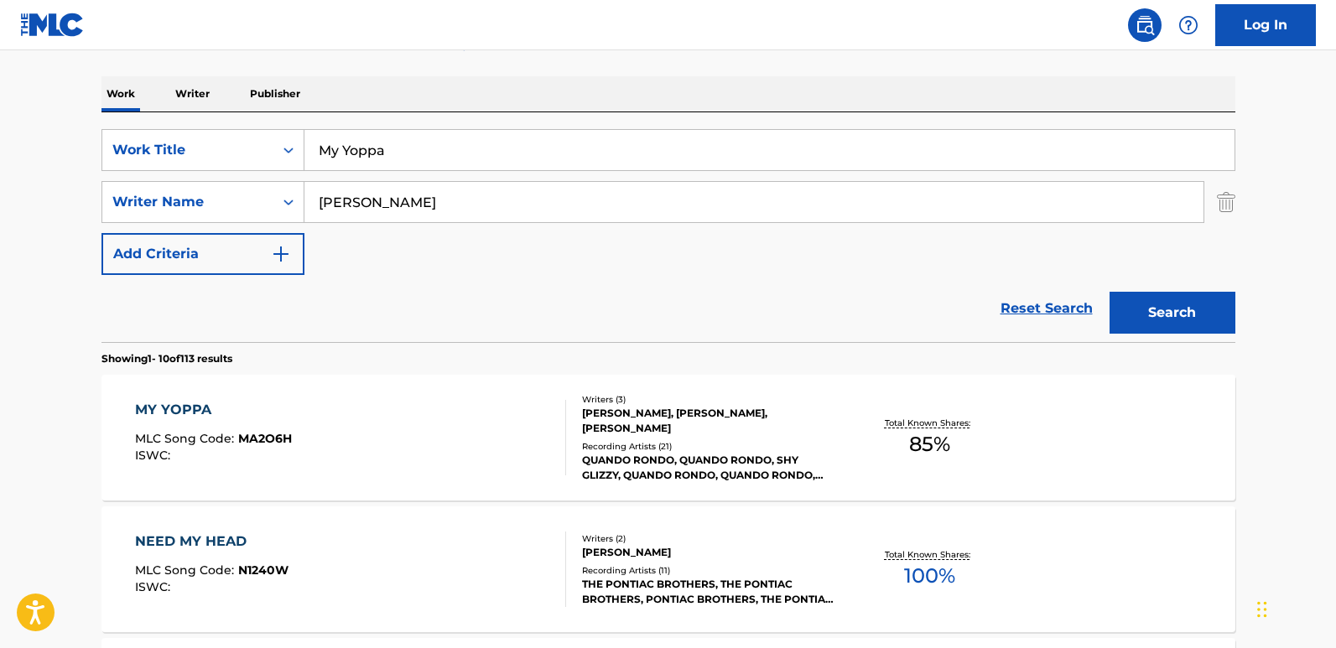
scroll to position [252, 0]
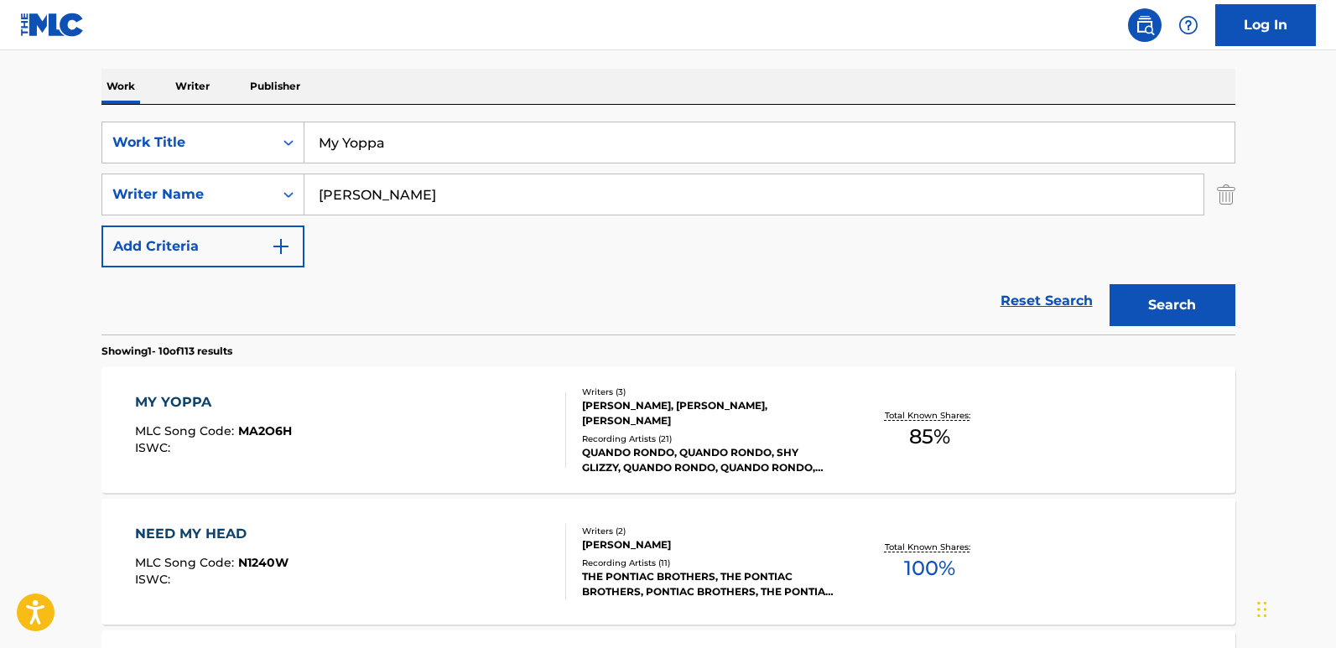
click at [454, 275] on div "Reset Search Search" at bounding box center [668, 301] width 1134 height 67
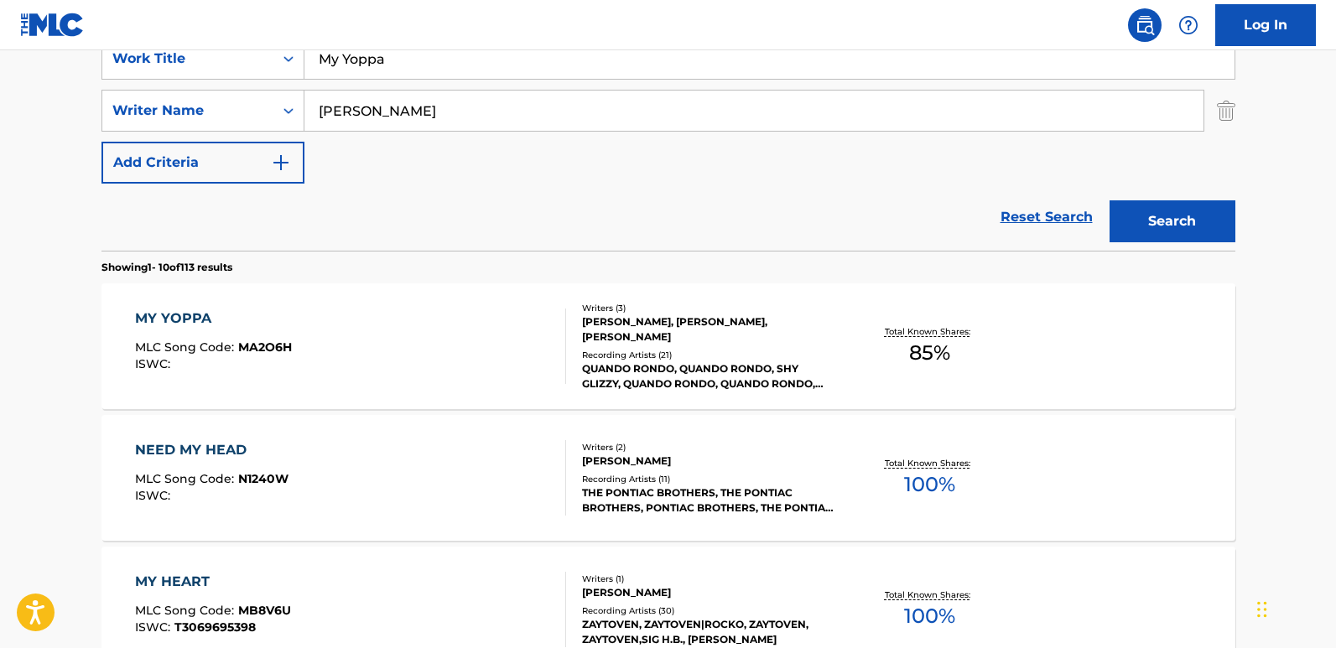
click at [174, 320] on div "MY YOPPA" at bounding box center [213, 319] width 157 height 20
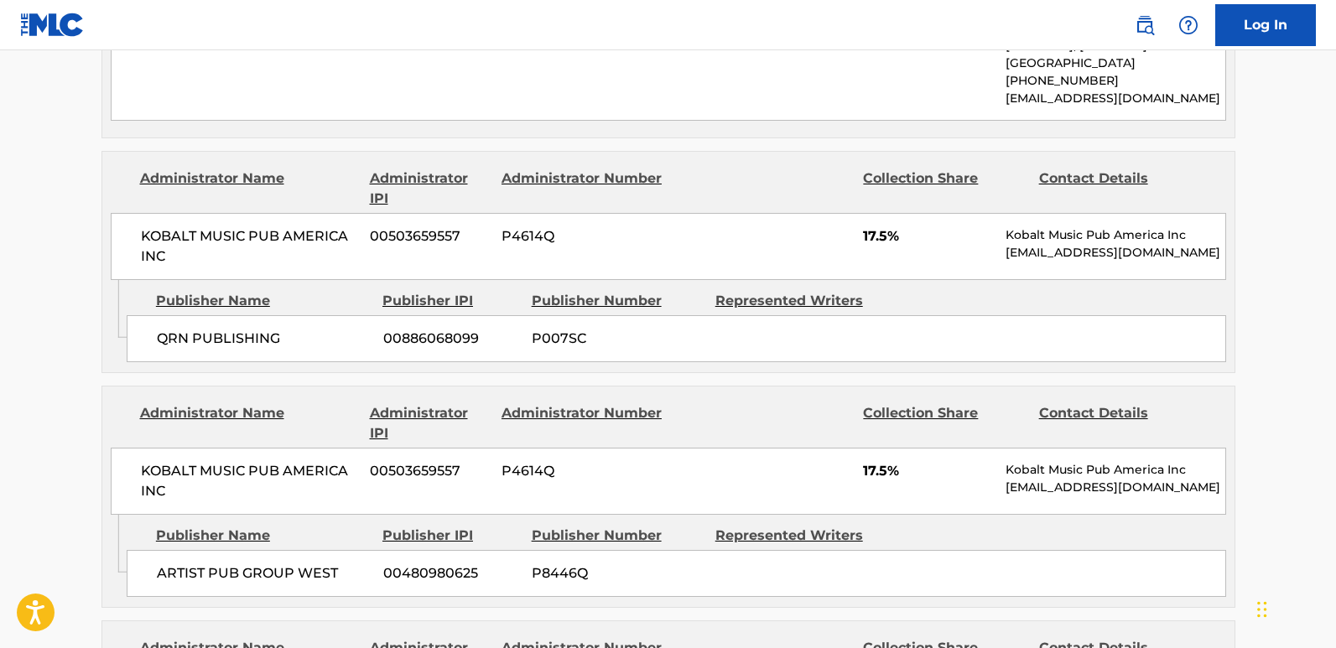
scroll to position [940, 0]
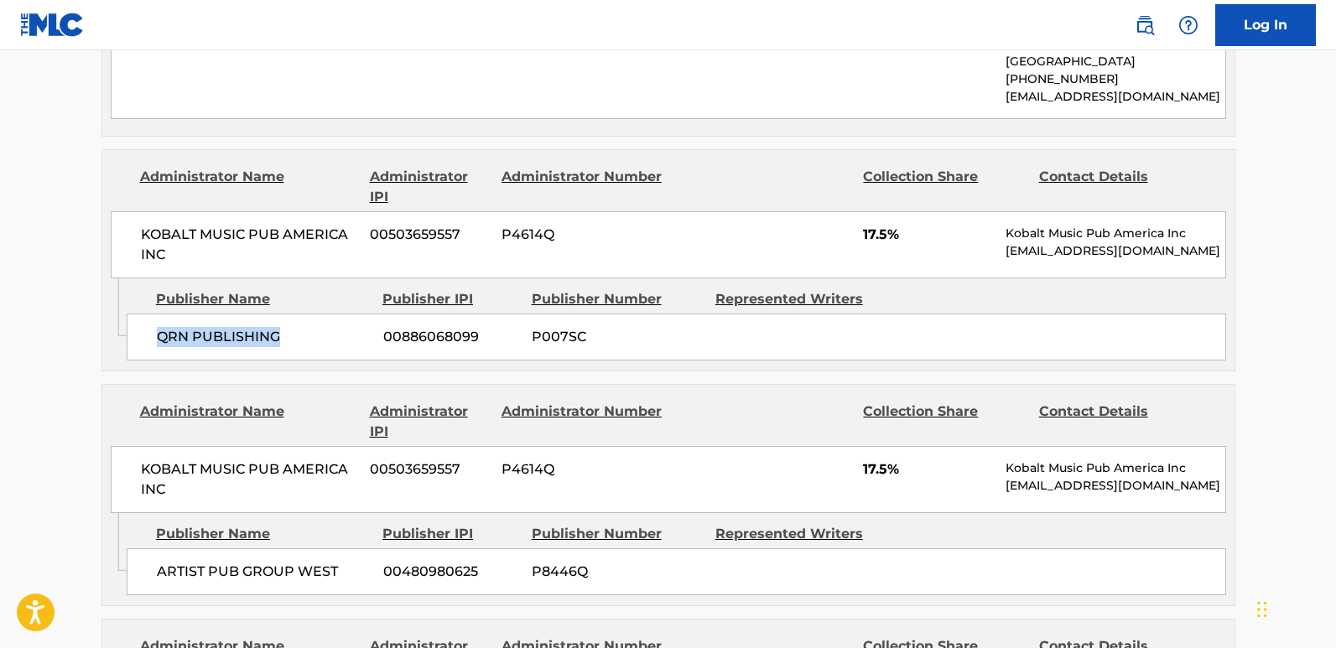
drag, startPoint x: 143, startPoint y: 342, endPoint x: 286, endPoint y: 342, distance: 142.6
click at [286, 342] on div "QRN PUBLISHING 00886068099 P007SC" at bounding box center [676, 337] width 1099 height 47
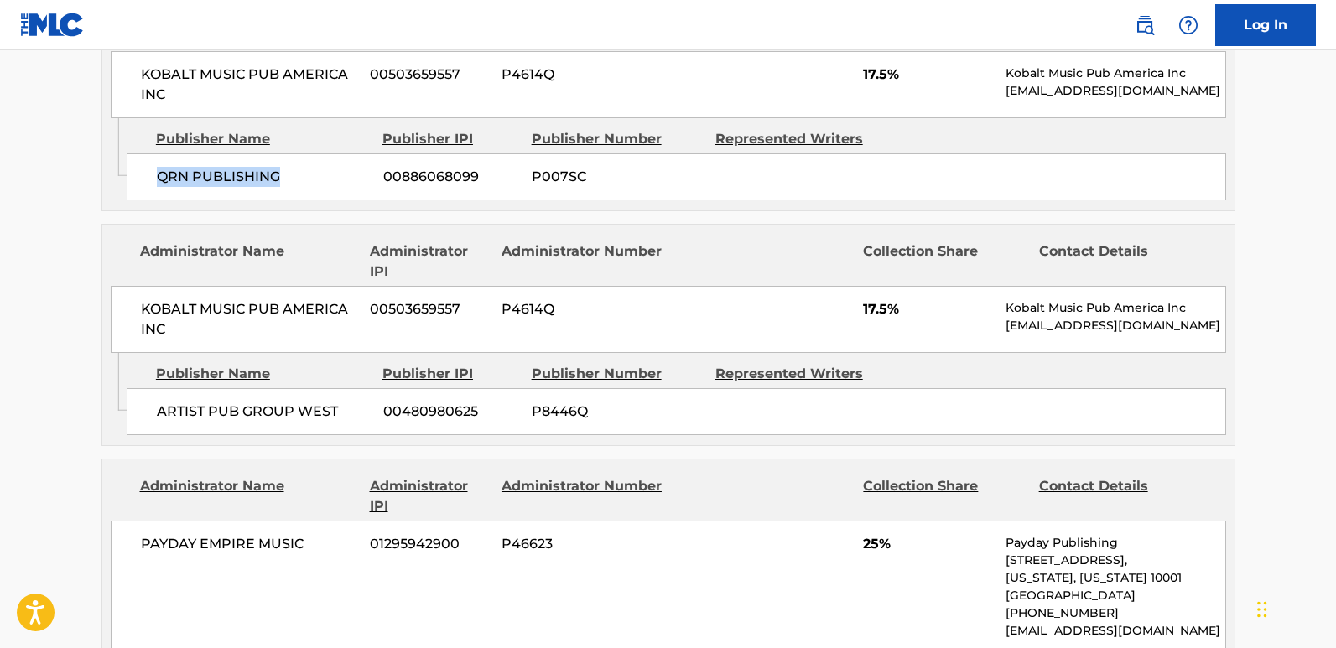
scroll to position [1024, 0]
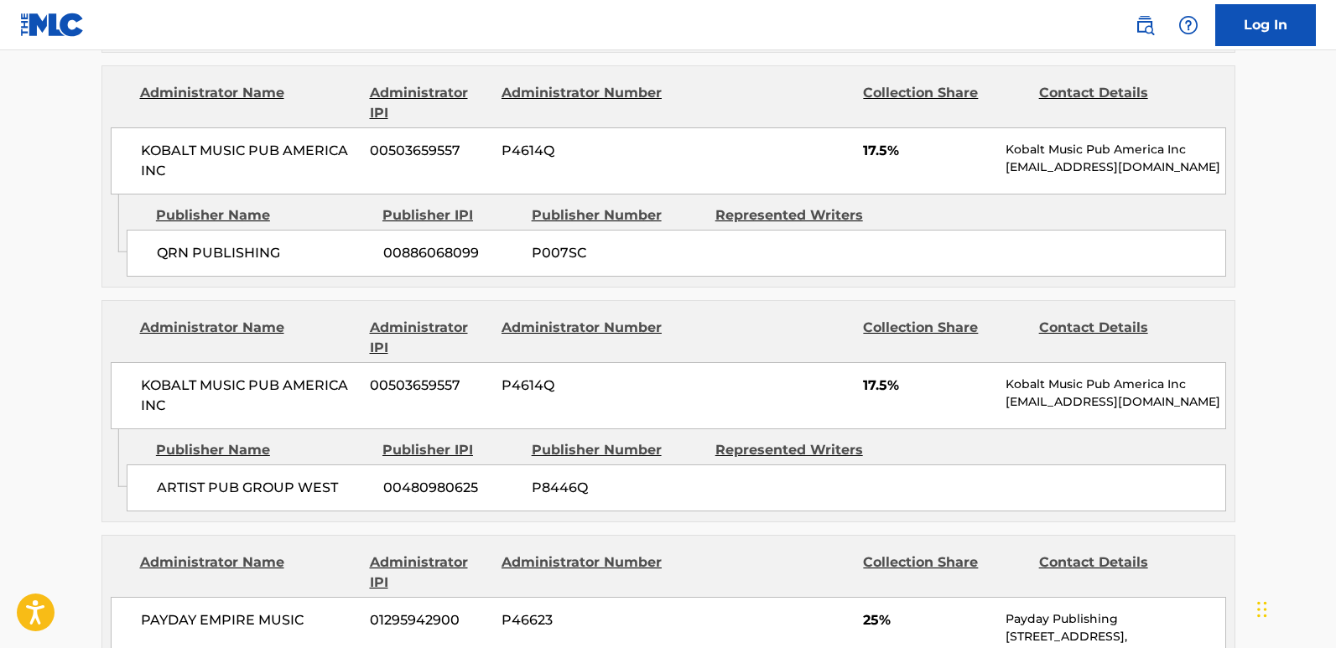
click at [877, 146] on span "17.5%" at bounding box center [928, 151] width 130 height 20
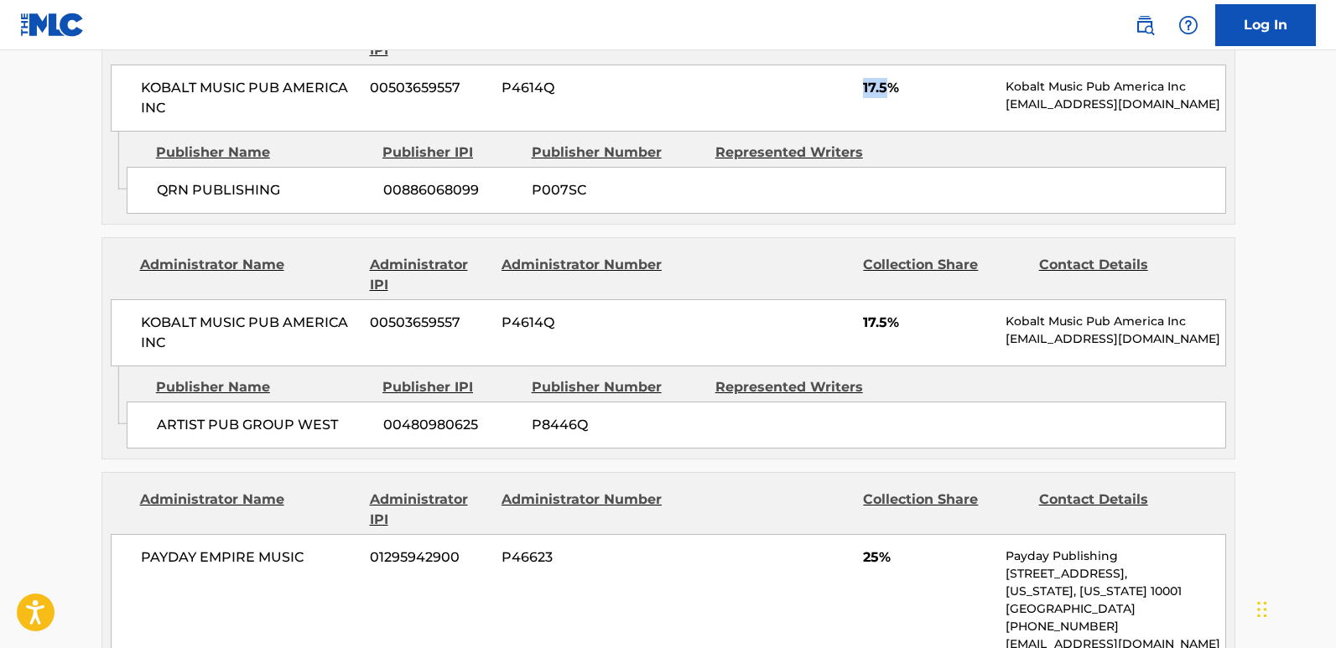
scroll to position [1276, 0]
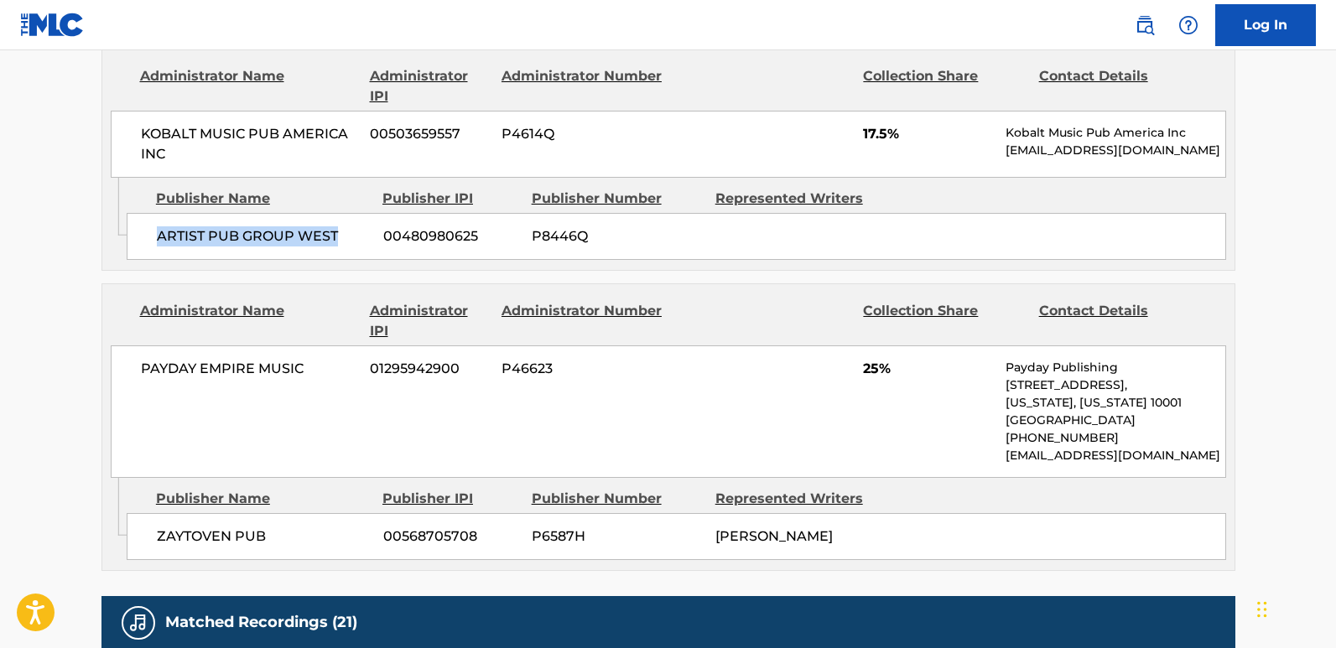
drag, startPoint x: 136, startPoint y: 236, endPoint x: 359, endPoint y: 237, distance: 223.1
click at [359, 237] on div "ARTIST PUB GROUP WEST 00480980625 P8446Q" at bounding box center [676, 236] width 1099 height 47
click at [868, 138] on span "17.5%" at bounding box center [928, 134] width 130 height 20
drag, startPoint x: 162, startPoint y: 542, endPoint x: 293, endPoint y: 542, distance: 130.8
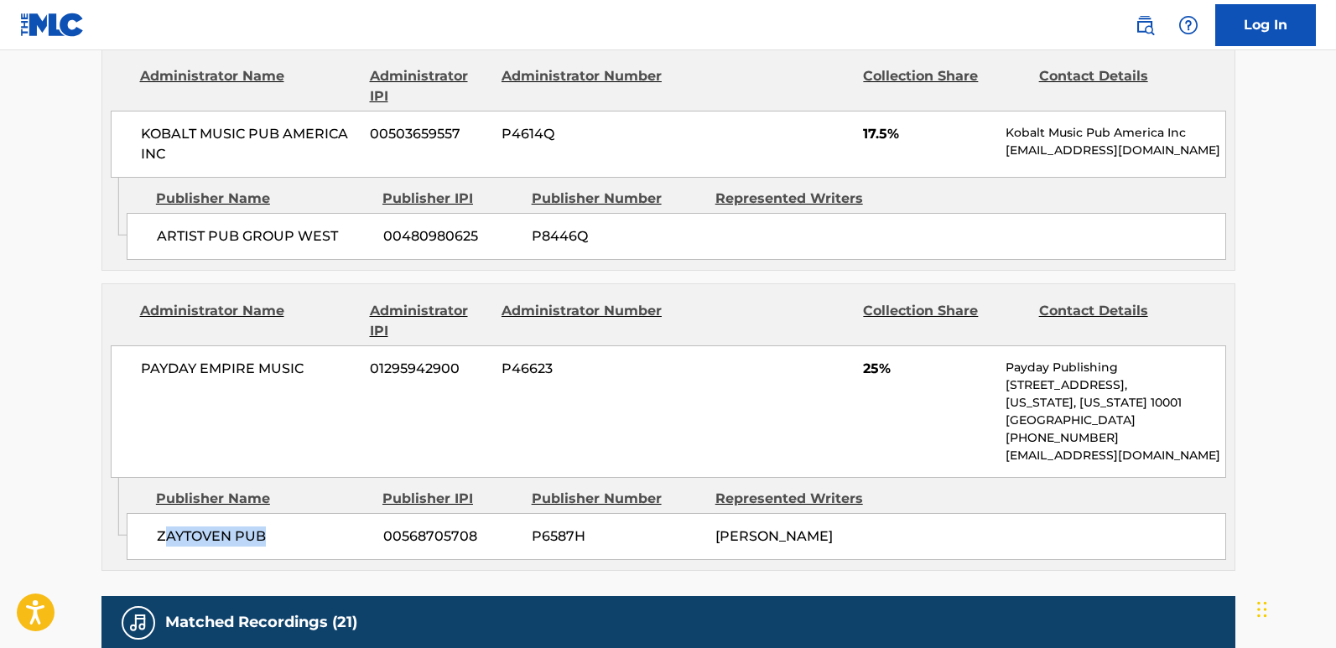
click at [293, 537] on span "ZAYTOVEN PUB" at bounding box center [264, 537] width 214 height 20
click at [216, 537] on div "Admin Original Publisher Connecting Line Publisher Name Publisher IPI Publisher…" at bounding box center [668, 524] width 1132 height 92
drag, startPoint x: 153, startPoint y: 538, endPoint x: 316, endPoint y: 542, distance: 162.8
click at [316, 537] on div "ZAYTOVEN PUB 00568705708 P6587H XAVIER DOTSON" at bounding box center [676, 536] width 1099 height 47
click at [871, 371] on span "25%" at bounding box center [928, 369] width 130 height 20
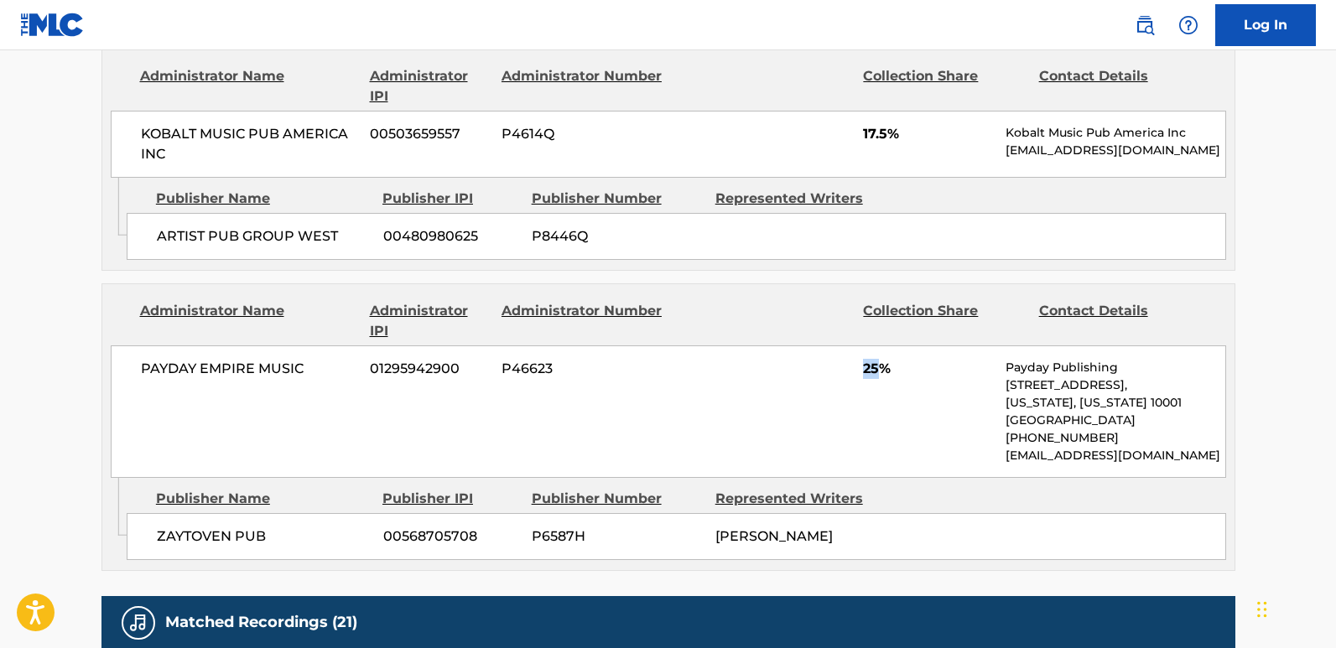
click at [871, 371] on span "25%" at bounding box center [928, 369] width 130 height 20
drag, startPoint x: 156, startPoint y: 527, endPoint x: 304, endPoint y: 543, distance: 149.3
click at [304, 537] on span "ZAYTOVEN PUB" at bounding box center [264, 537] width 214 height 20
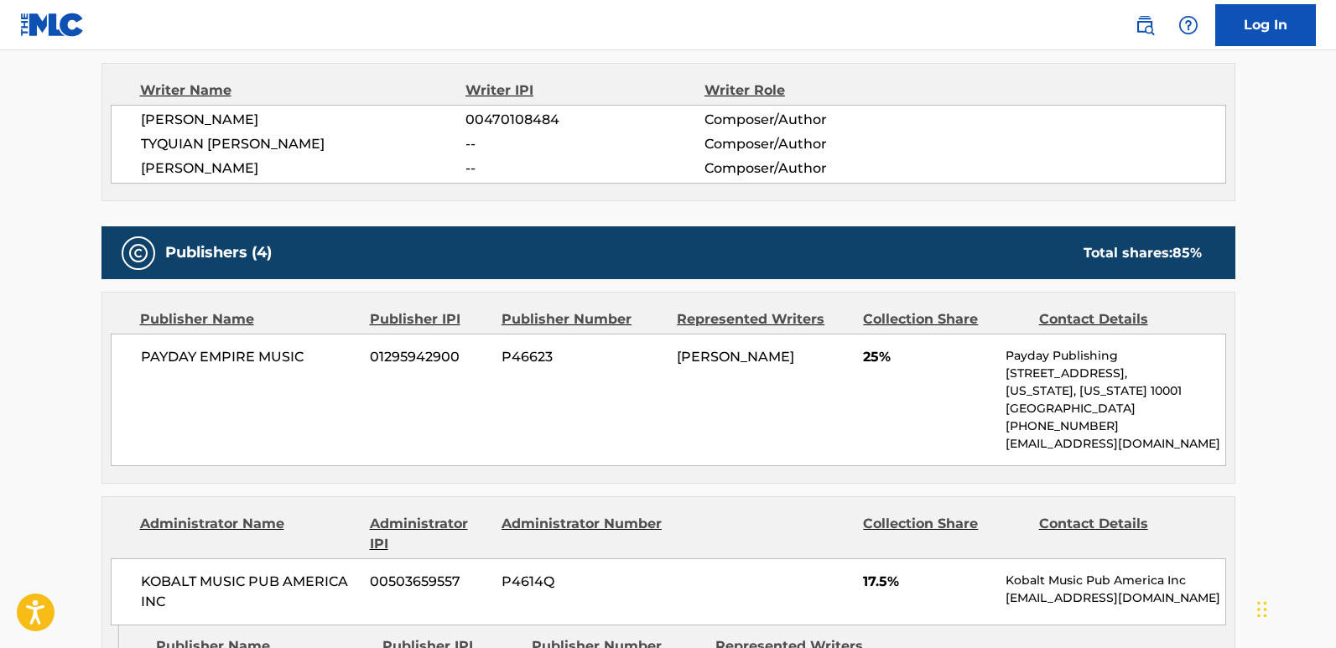
scroll to position [689, 0]
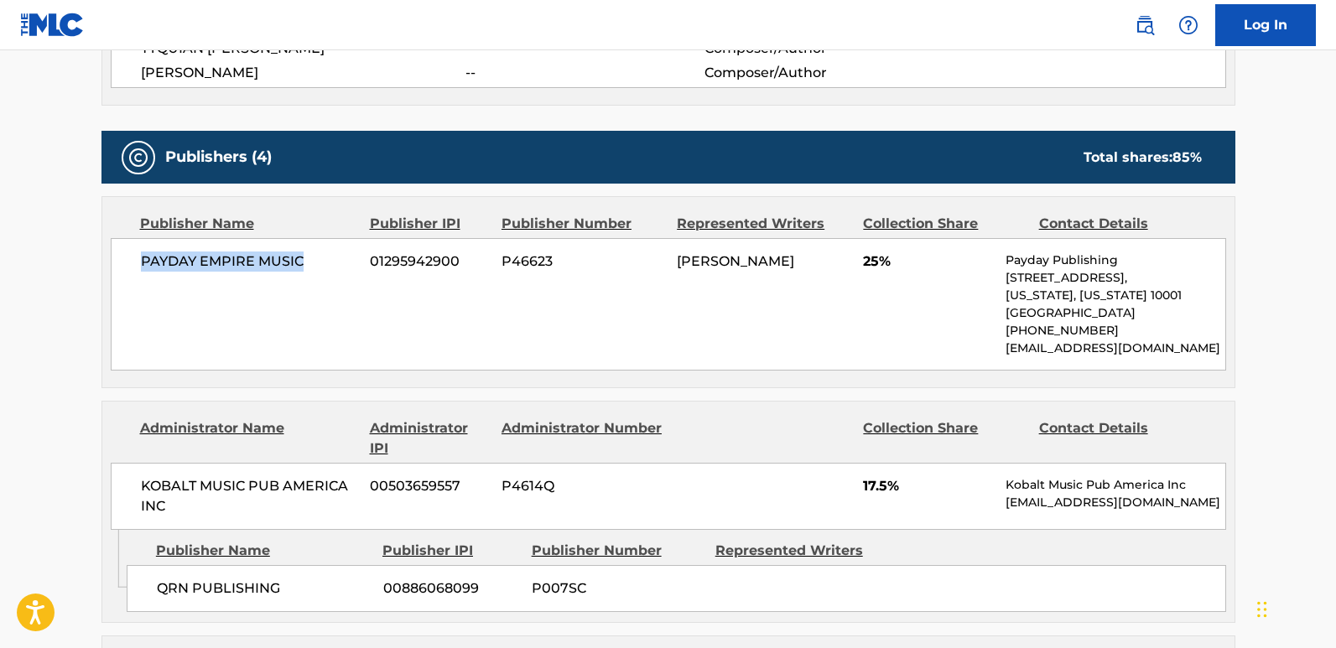
drag, startPoint x: 138, startPoint y: 263, endPoint x: 314, endPoint y: 265, distance: 176.1
click at [314, 265] on div "PAYDAY EMPIRE MUSIC 01295942900 P46623 XAVIER DOTSON 25% Payday Publishing 137 …" at bounding box center [668, 304] width 1115 height 133
click at [867, 262] on span "25%" at bounding box center [928, 262] width 130 height 20
click at [1139, 231] on div "< Back to public search results Copy work link MY YOPPA Work Detail Member Work…" at bounding box center [668, 593] width 1174 height 2378
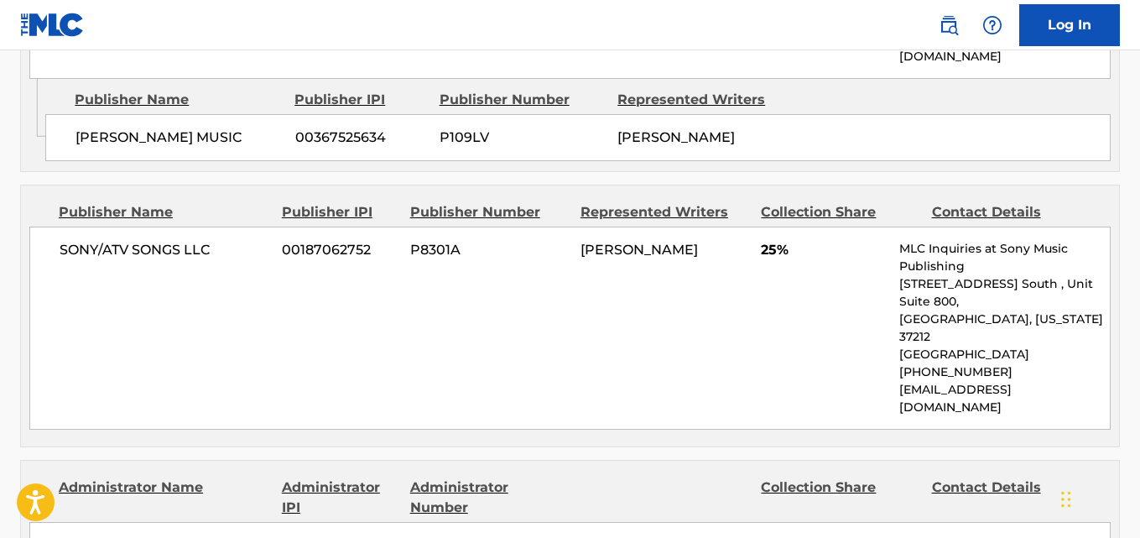
scroll to position [1120, 0]
